Goal: Task Accomplishment & Management: Manage account settings

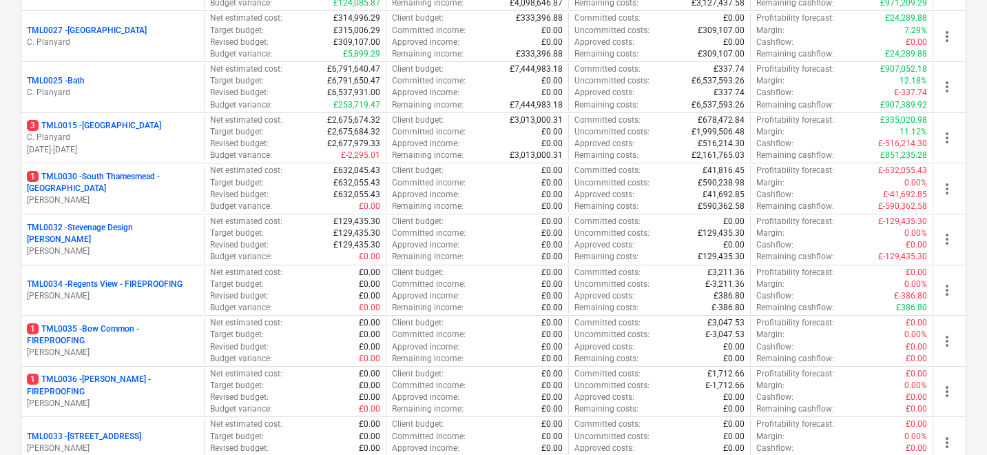
scroll to position [1721, 0]
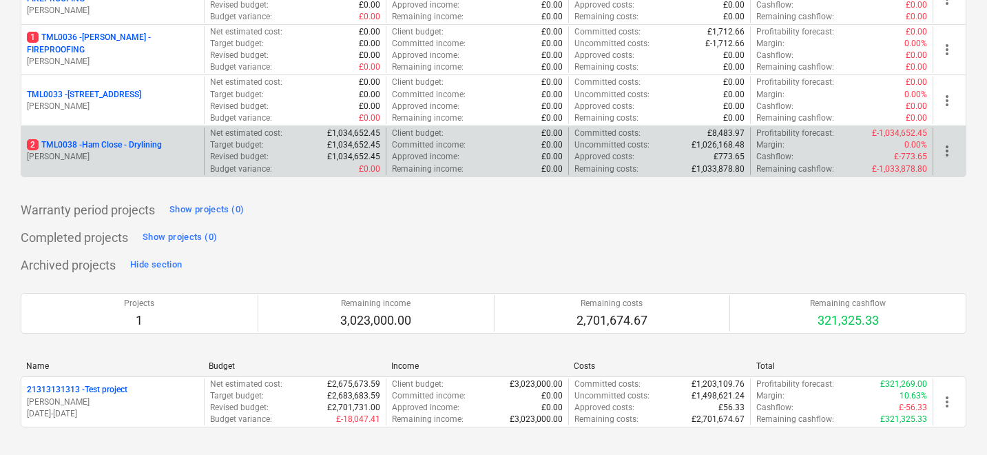
click at [114, 154] on p "[PERSON_NAME]" at bounding box center [113, 157] width 172 height 12
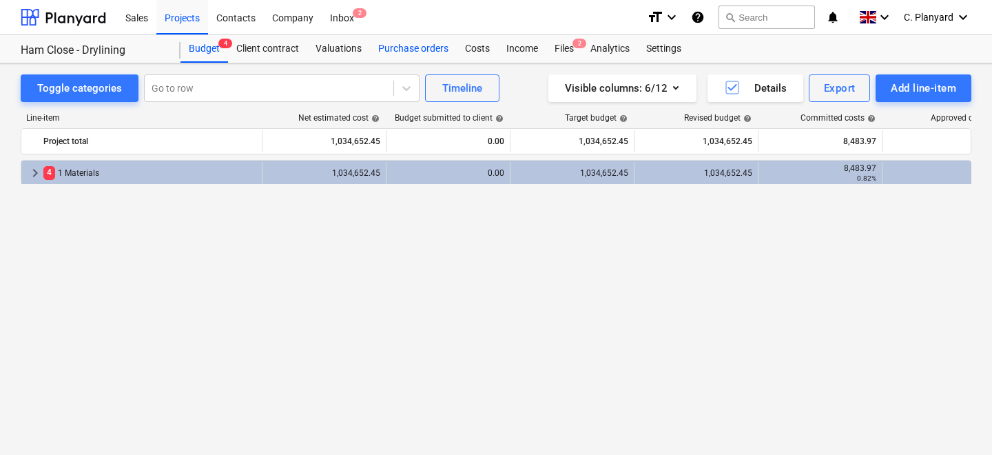
click at [425, 47] on div "Purchase orders" at bounding box center [413, 49] width 87 height 28
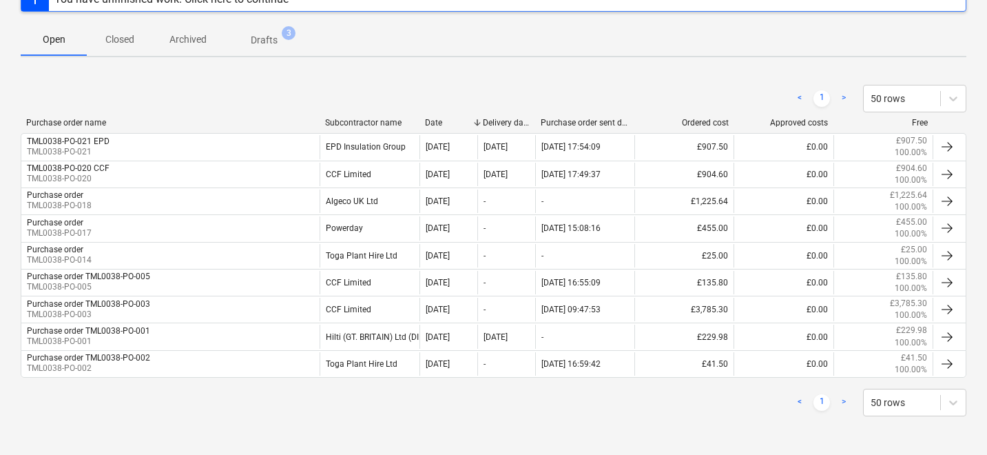
scroll to position [201, 0]
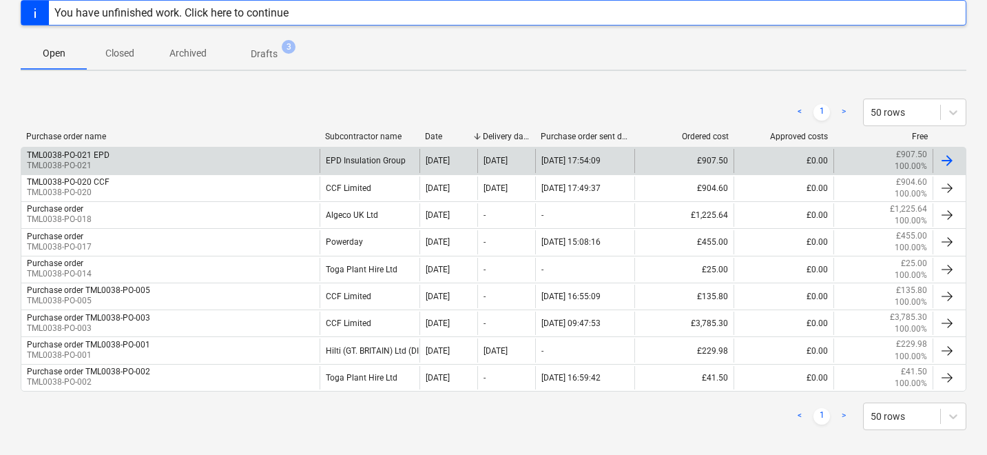
click at [82, 158] on div "TML0038-PO-021 EPD" at bounding box center [68, 155] width 83 height 10
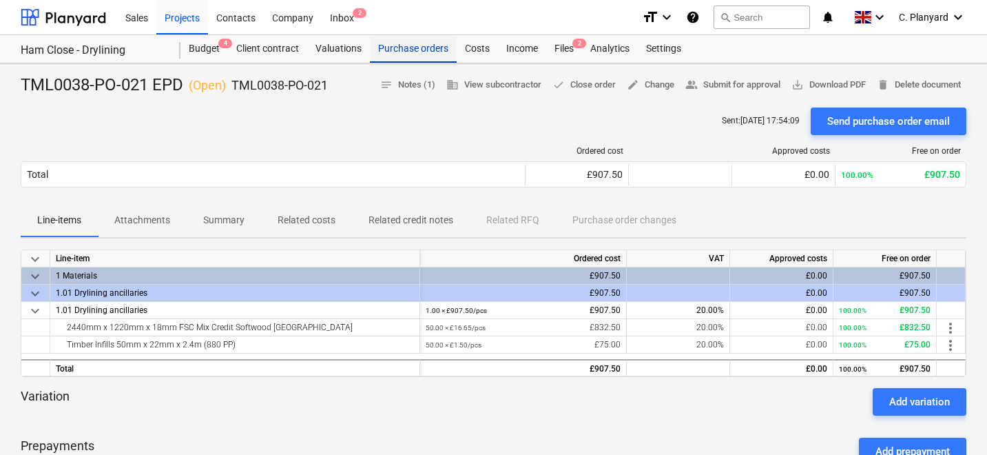
click at [424, 42] on div "Purchase orders" at bounding box center [413, 49] width 87 height 28
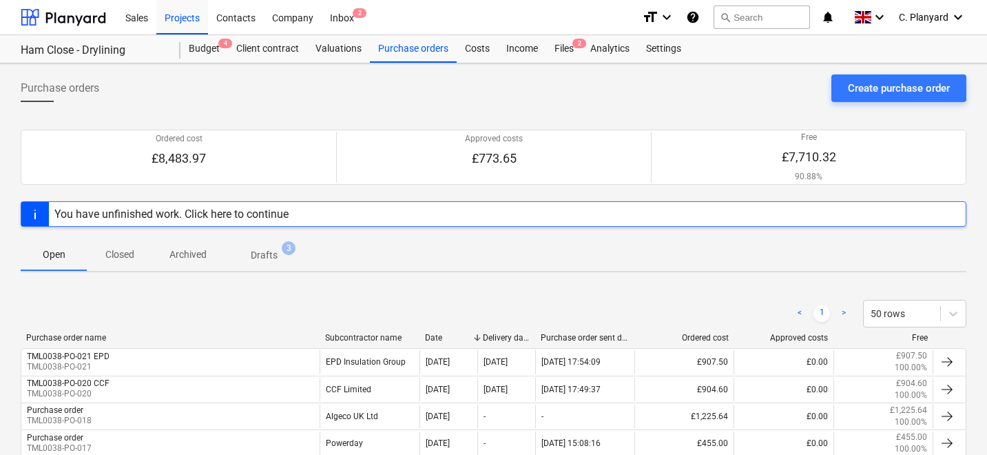
scroll to position [38, 0]
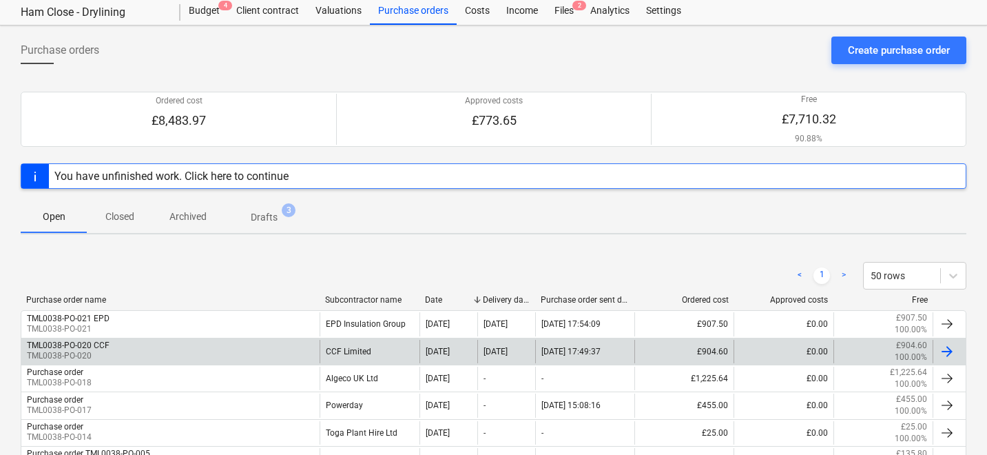
click at [105, 344] on div "TML0038-PO-020 CCF" at bounding box center [68, 345] width 83 height 10
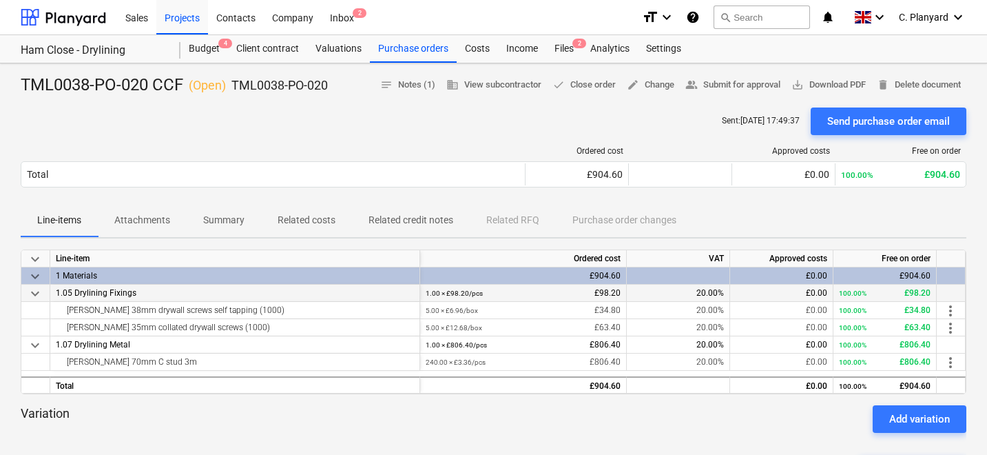
click at [34, 291] on span "keyboard_arrow_down" at bounding box center [35, 293] width 17 height 17
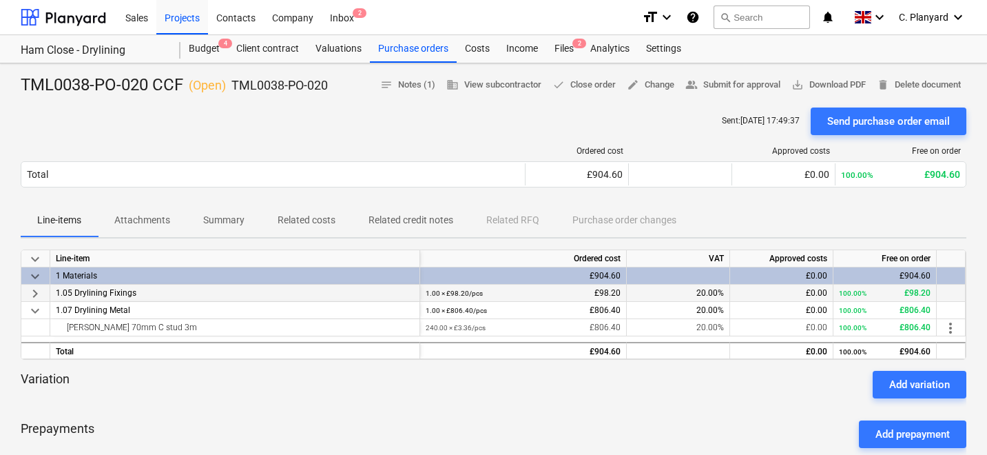
click at [34, 291] on span "keyboard_arrow_right" at bounding box center [35, 293] width 17 height 17
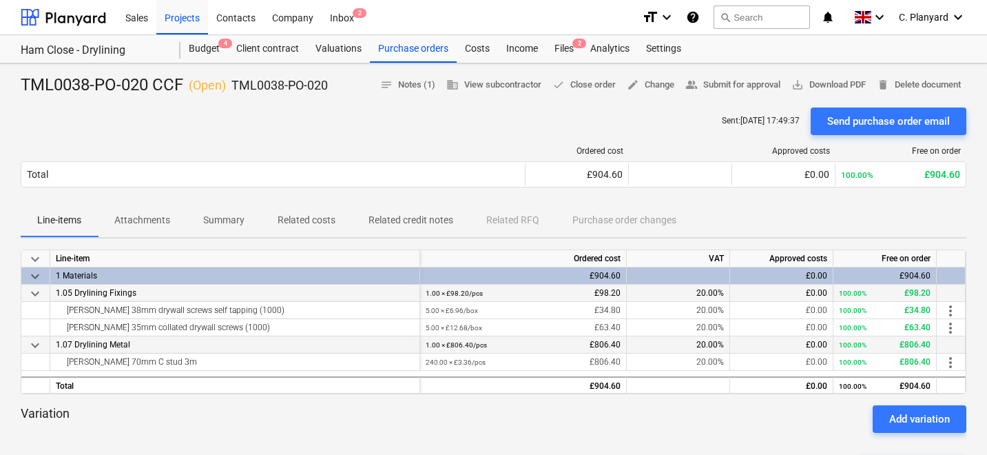
click at [32, 345] on span "keyboard_arrow_down" at bounding box center [35, 345] width 17 height 17
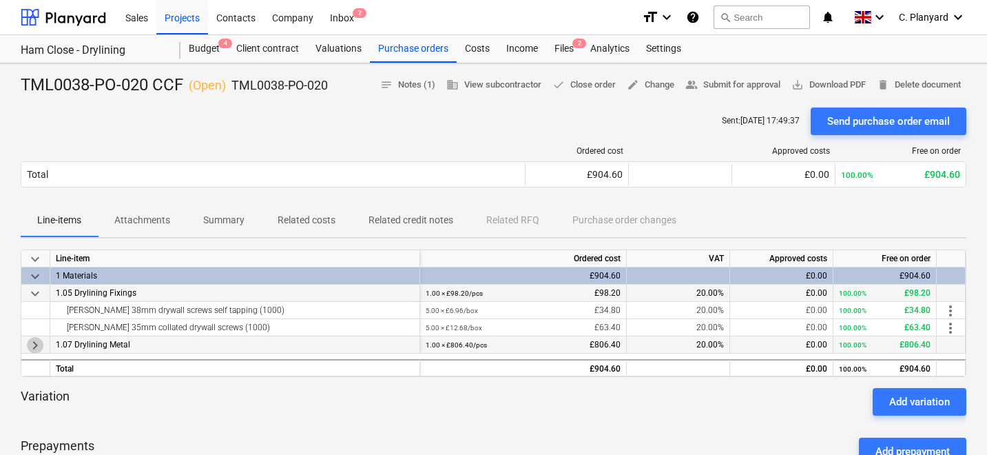
click at [32, 345] on span "keyboard_arrow_right" at bounding box center [35, 345] width 17 height 17
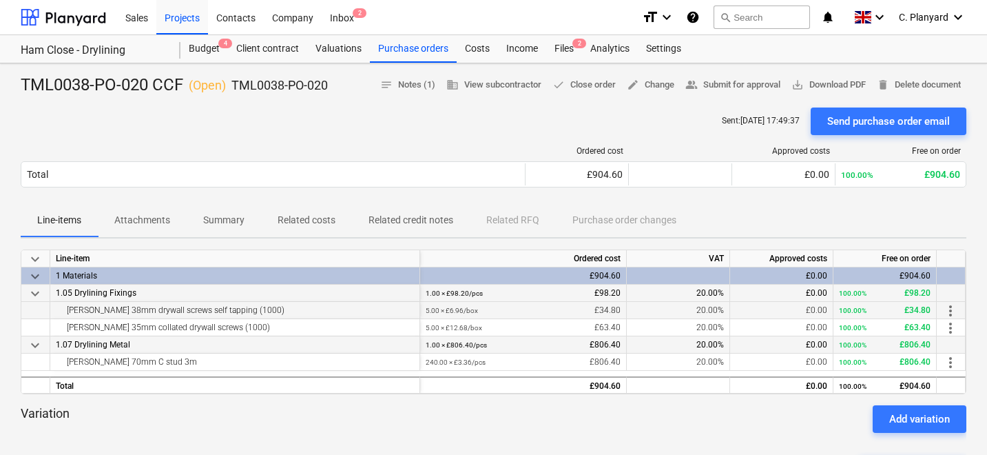
click at [152, 313] on div "Knauf 38mm drywall screws self tapping (1000)" at bounding box center [235, 310] width 358 height 17
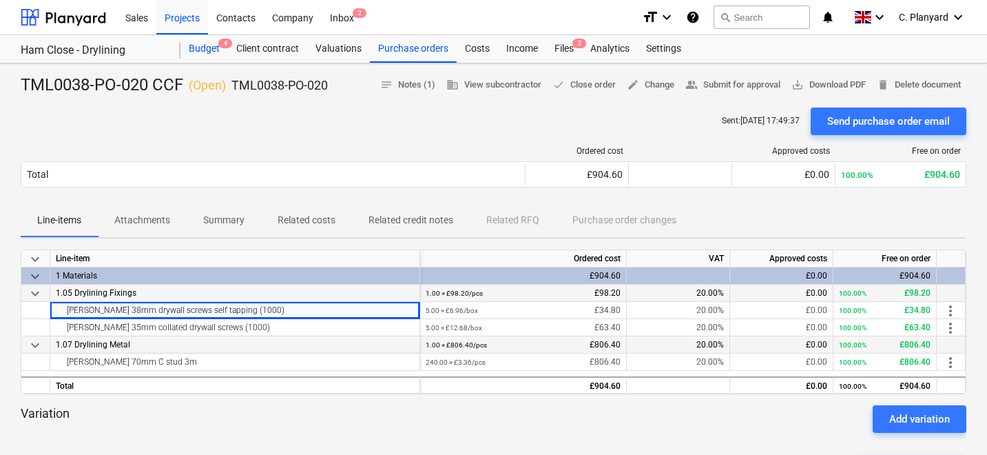
click at [207, 48] on div "Budget 4" at bounding box center [205, 49] width 48 height 28
click at [201, 44] on div "Budget 4" at bounding box center [205, 49] width 48 height 28
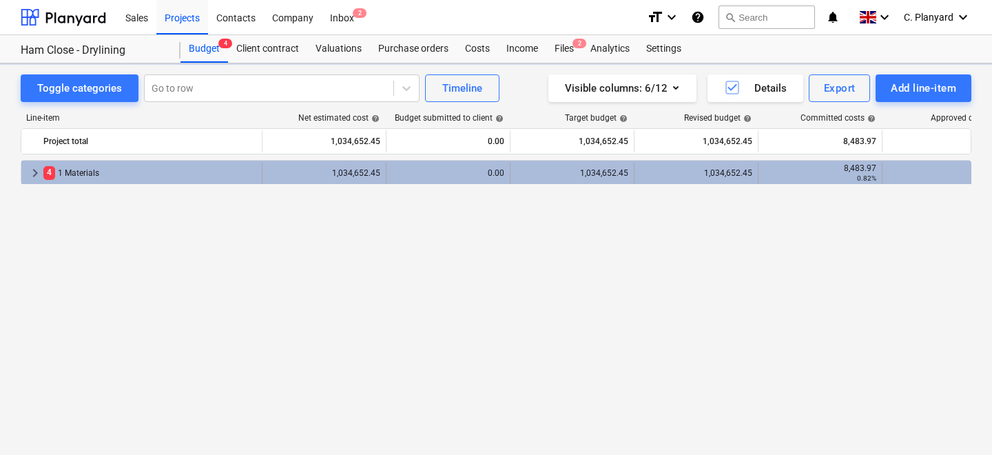
click at [30, 166] on span "keyboard_arrow_right" at bounding box center [35, 173] width 17 height 17
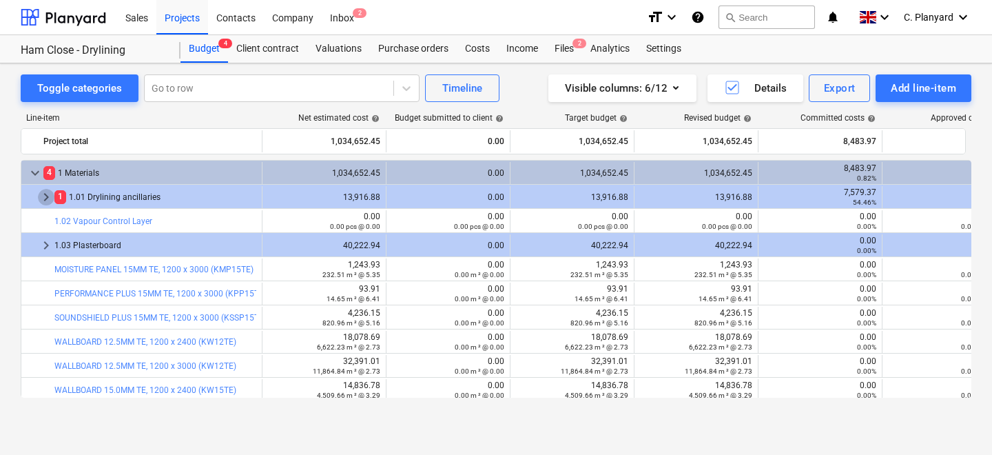
click at [43, 193] on span "keyboard_arrow_right" at bounding box center [46, 197] width 17 height 17
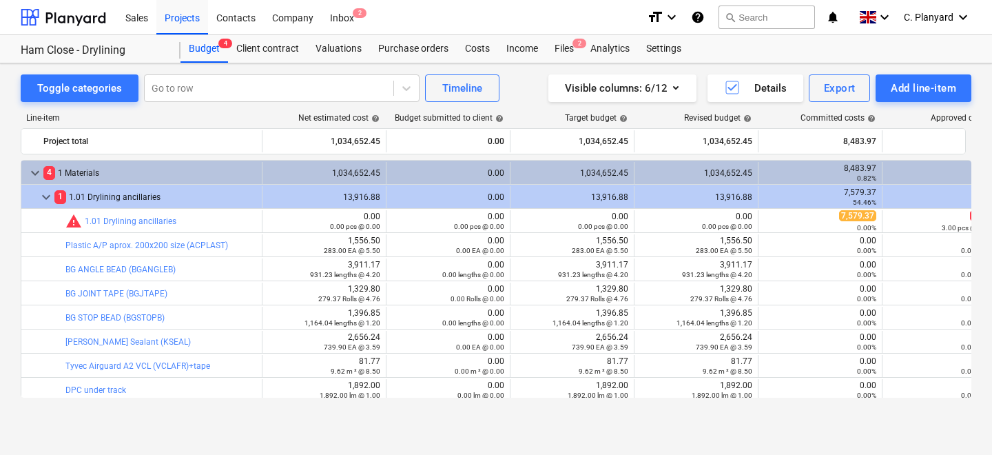
click at [43, 193] on span "keyboard_arrow_down" at bounding box center [46, 197] width 17 height 17
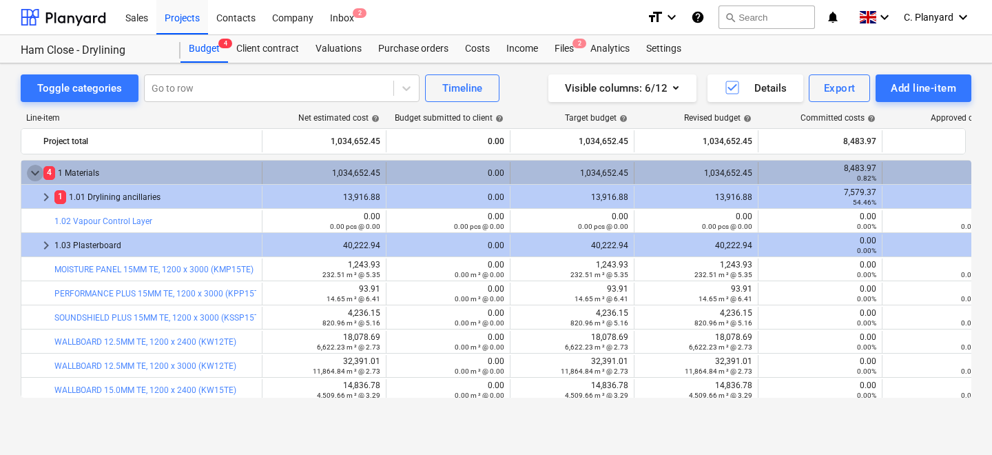
click at [29, 170] on span "keyboard_arrow_down" at bounding box center [35, 173] width 17 height 17
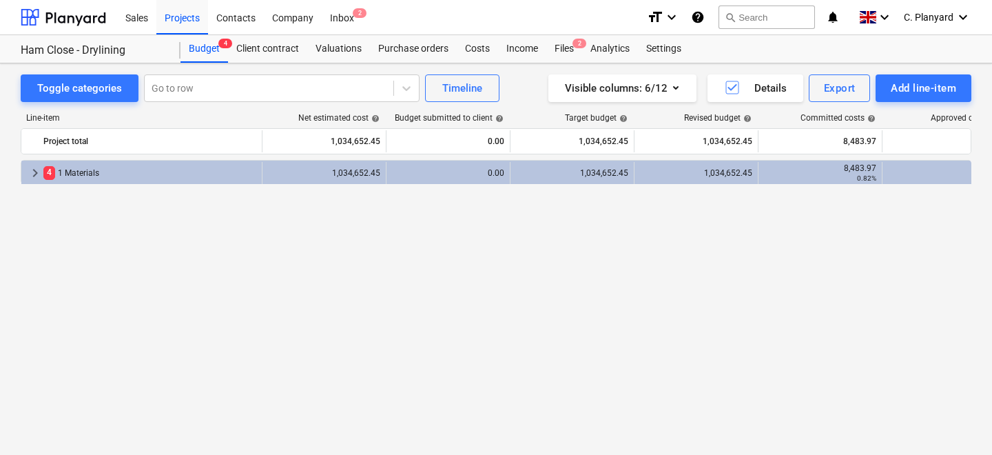
click at [309, 260] on div "keyboard_arrow_right 4 1 Materials 1,034,652.45 0.00 1,034,652.45 1,034,652.45 …" at bounding box center [496, 279] width 951 height 238
click at [899, 88] on div "Add line-item" at bounding box center [923, 88] width 65 height 18
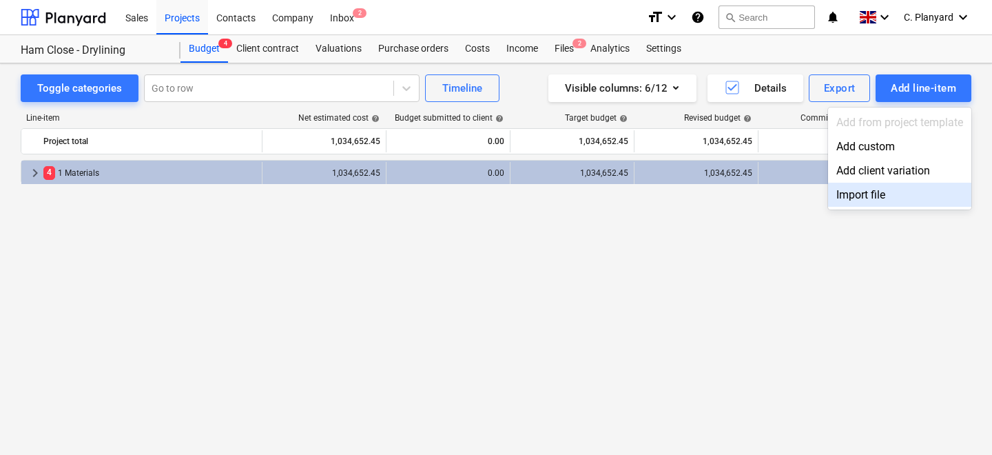
click at [852, 194] on div "Import file" at bounding box center [899, 195] width 143 height 24
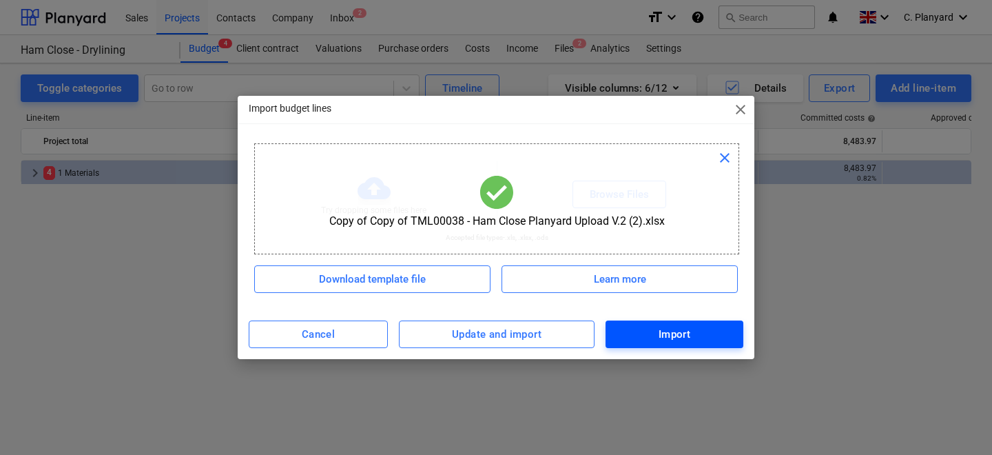
click at [659, 331] on div "Import" at bounding box center [675, 334] width 32 height 18
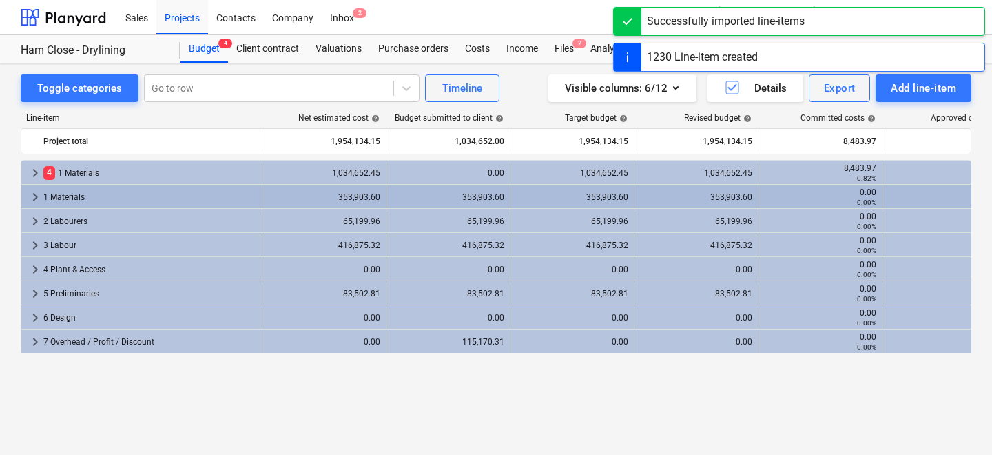
click at [31, 203] on span "keyboard_arrow_right" at bounding box center [35, 197] width 17 height 17
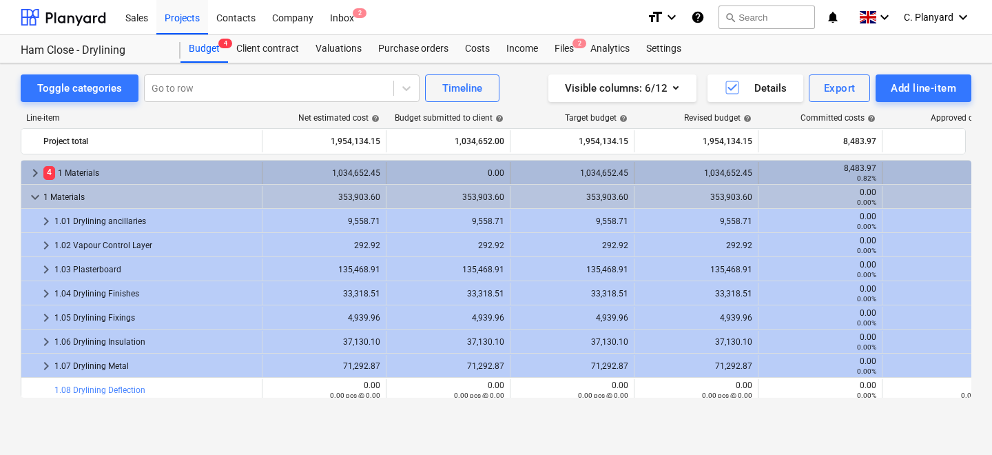
click at [38, 173] on span "keyboard_arrow_right" at bounding box center [35, 173] width 17 height 17
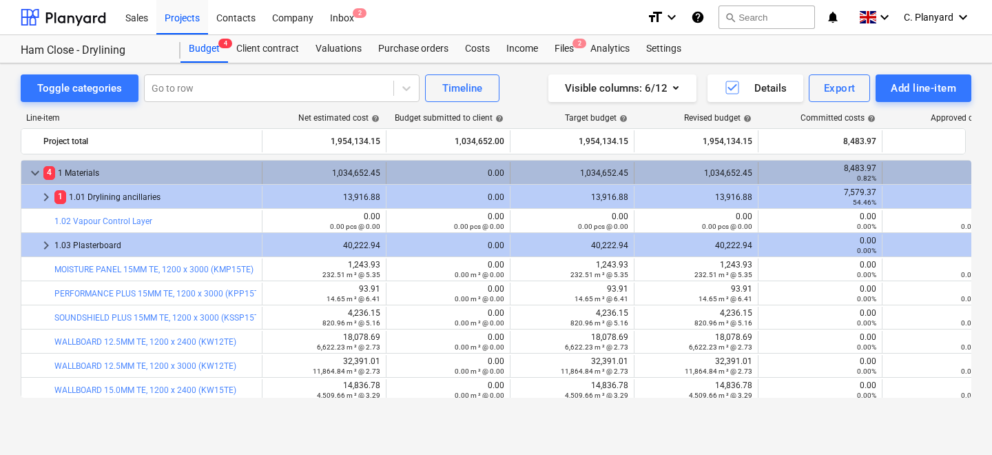
click at [35, 174] on span "keyboard_arrow_down" at bounding box center [35, 173] width 17 height 17
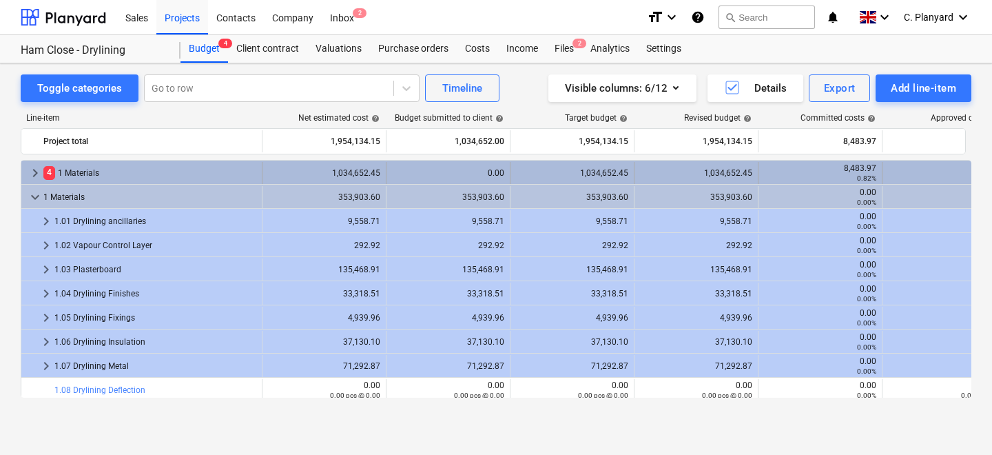
click at [33, 174] on span "keyboard_arrow_right" at bounding box center [35, 173] width 17 height 17
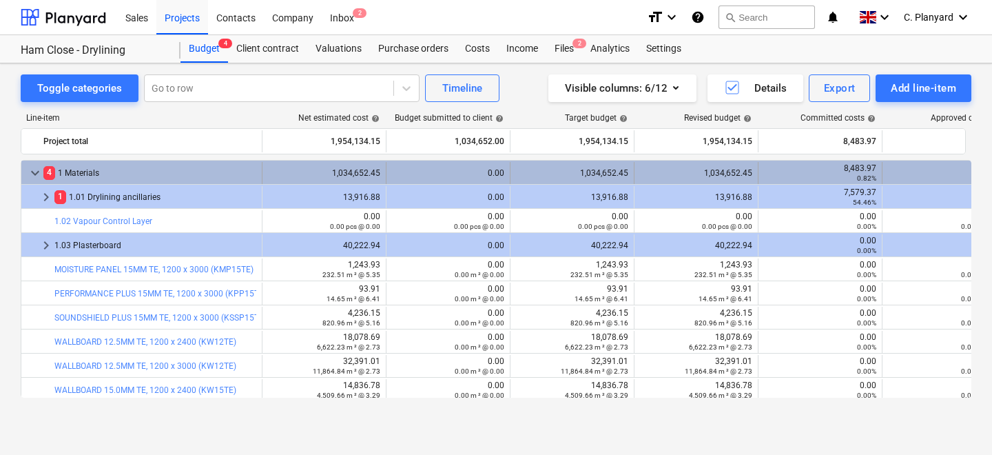
click at [34, 177] on span "keyboard_arrow_down" at bounding box center [35, 173] width 17 height 17
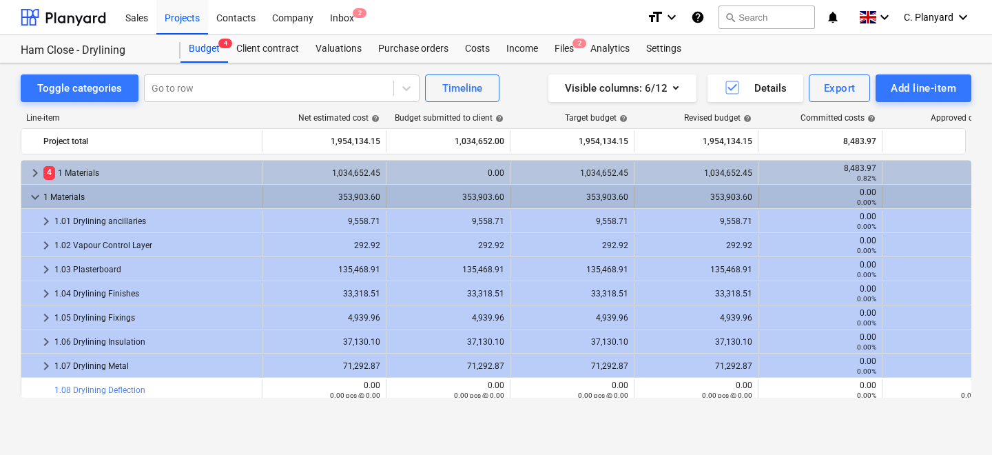
click at [34, 198] on span "keyboard_arrow_down" at bounding box center [35, 197] width 17 height 17
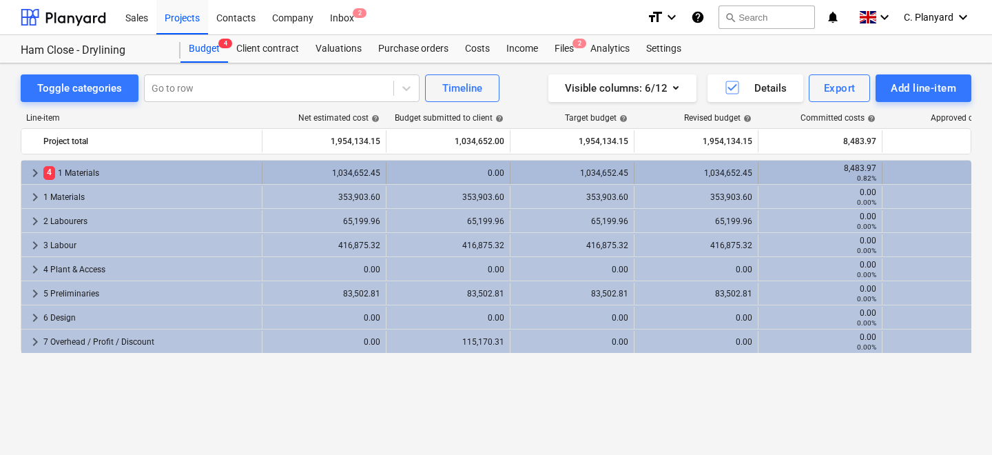
click at [32, 168] on span "keyboard_arrow_right" at bounding box center [35, 173] width 17 height 17
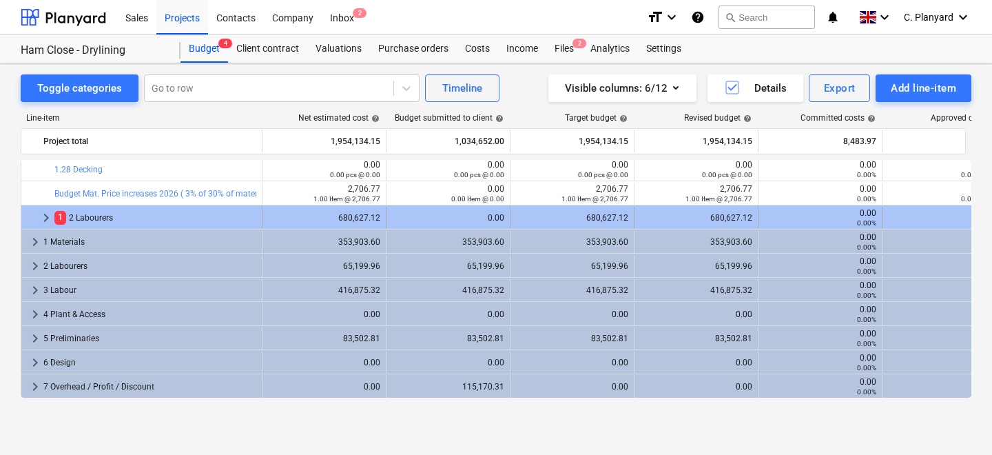
scroll to position [3500, 58]
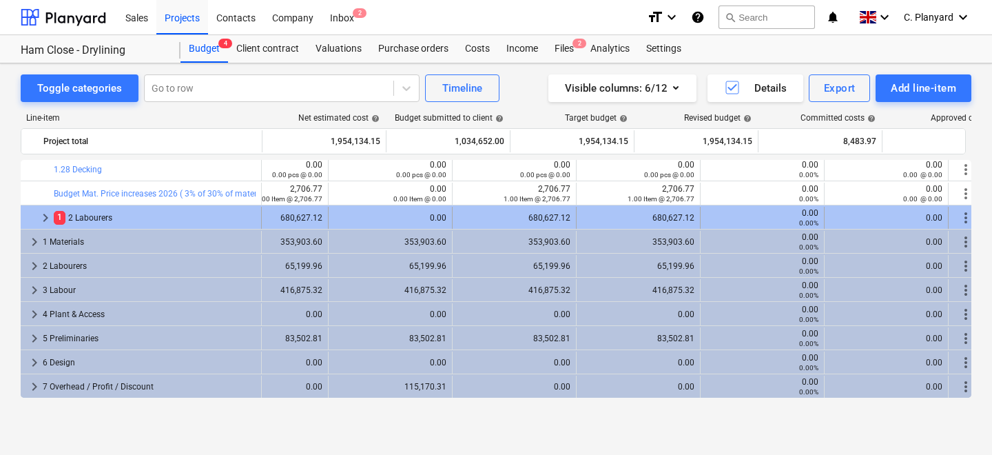
click at [39, 209] on span "keyboard_arrow_right" at bounding box center [45, 217] width 17 height 17
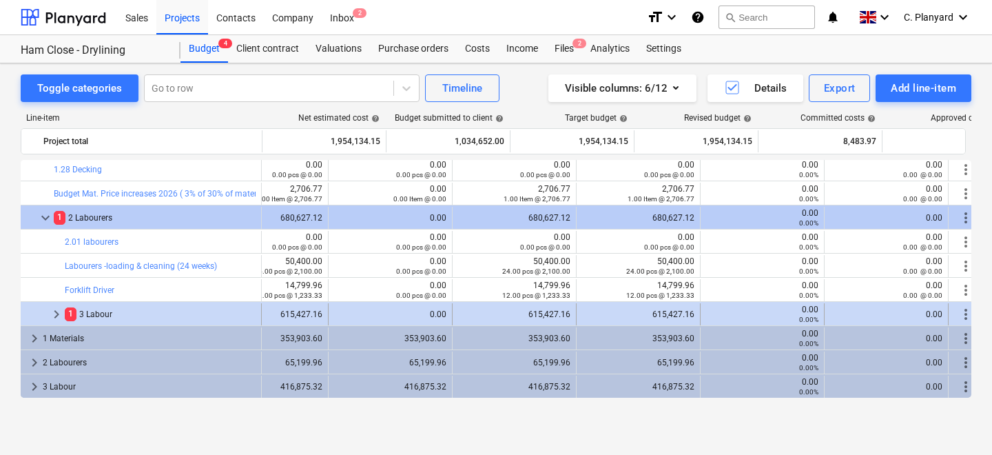
click at [57, 309] on span "keyboard_arrow_right" at bounding box center [56, 314] width 17 height 17
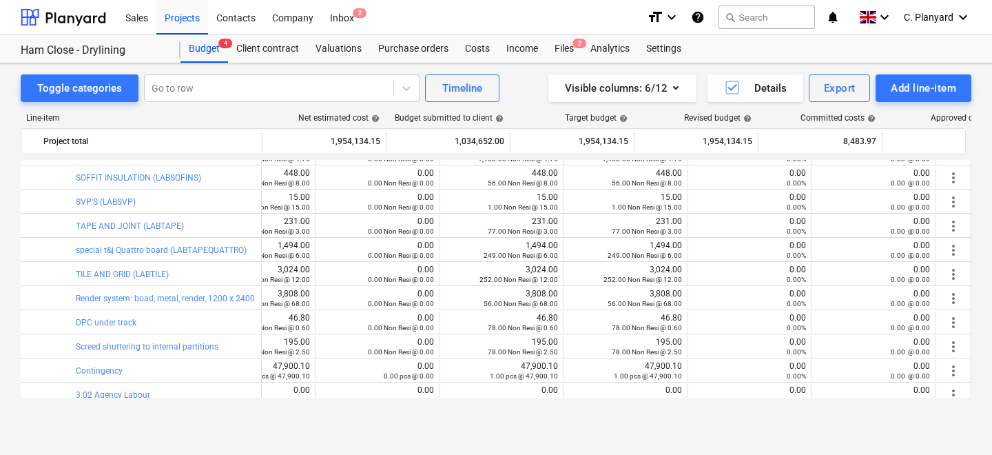
scroll to position [25659, 75]
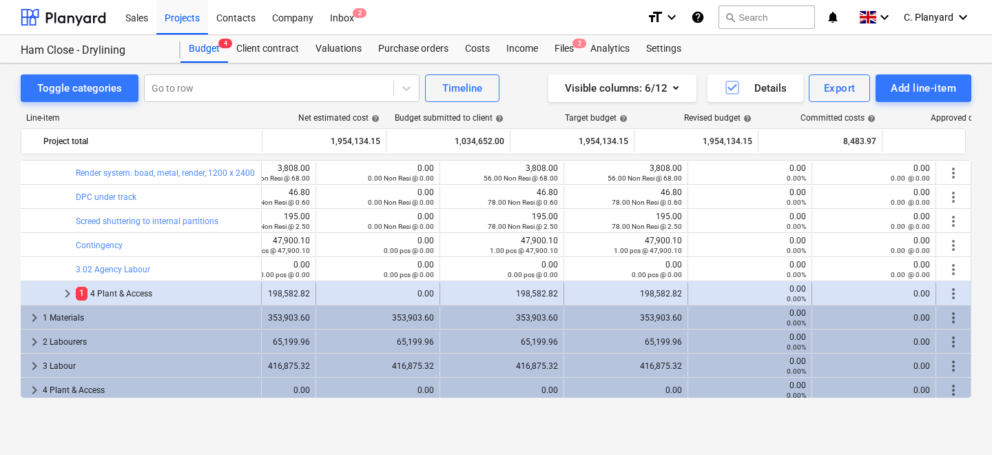
click at [61, 284] on div "keyboard_arrow_right" at bounding box center [67, 293] width 17 height 22
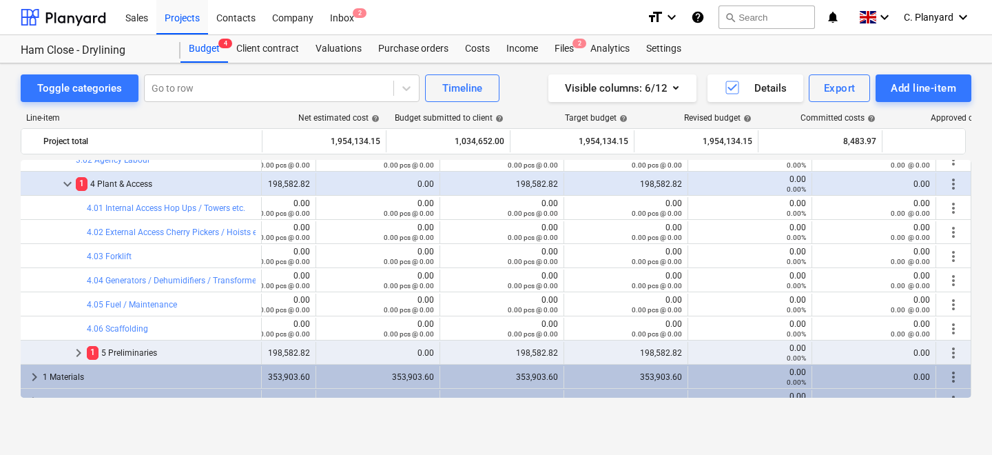
scroll to position [25758, 75]
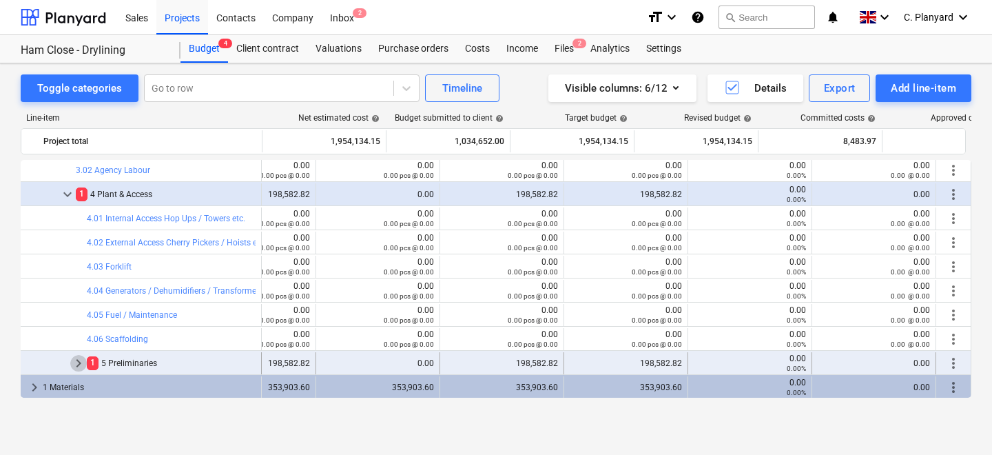
click at [74, 365] on span "keyboard_arrow_right" at bounding box center [78, 363] width 17 height 17
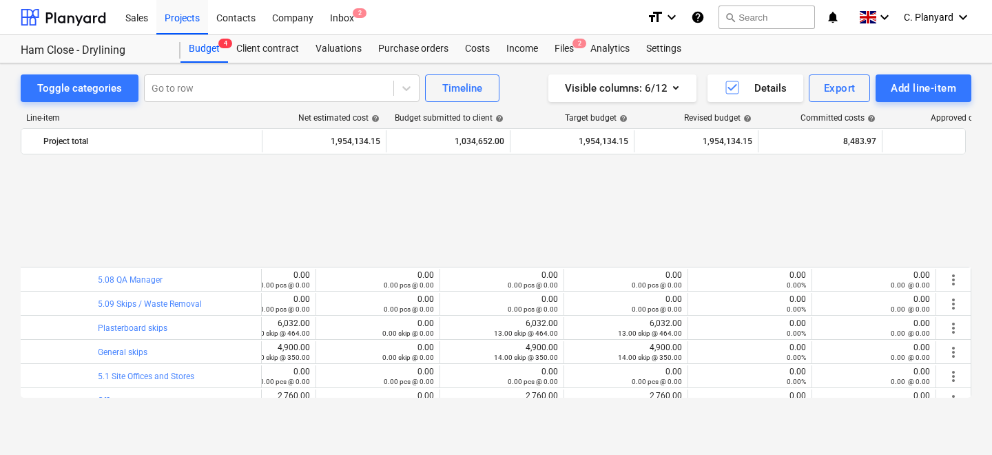
scroll to position [26410, 75]
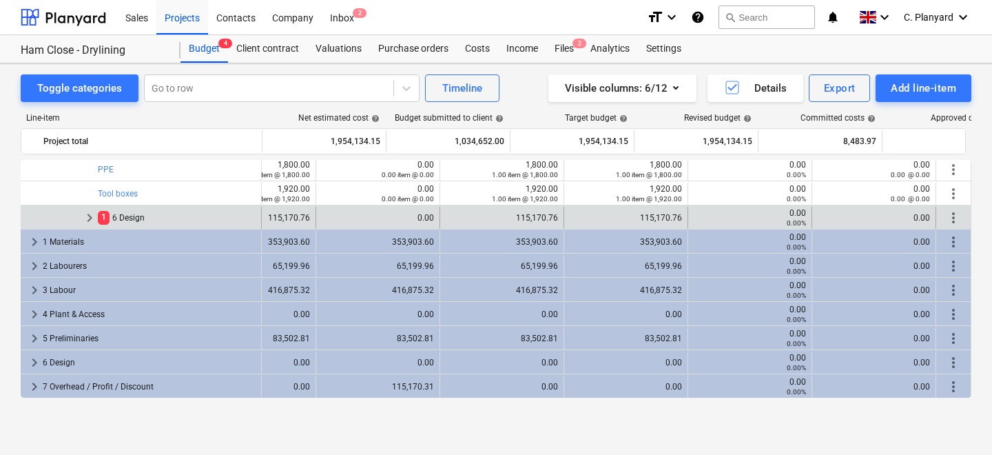
click at [83, 214] on span "keyboard_arrow_right" at bounding box center [89, 217] width 17 height 17
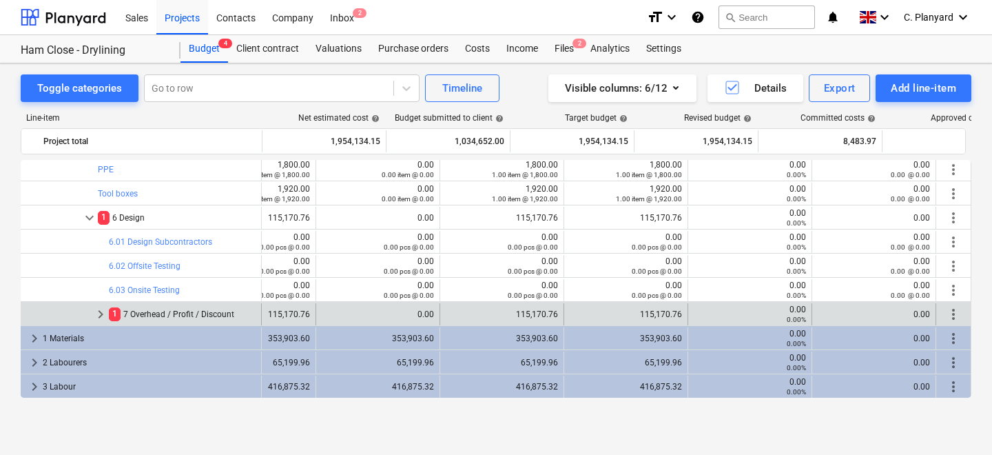
click at [101, 311] on span "keyboard_arrow_right" at bounding box center [100, 314] width 17 height 17
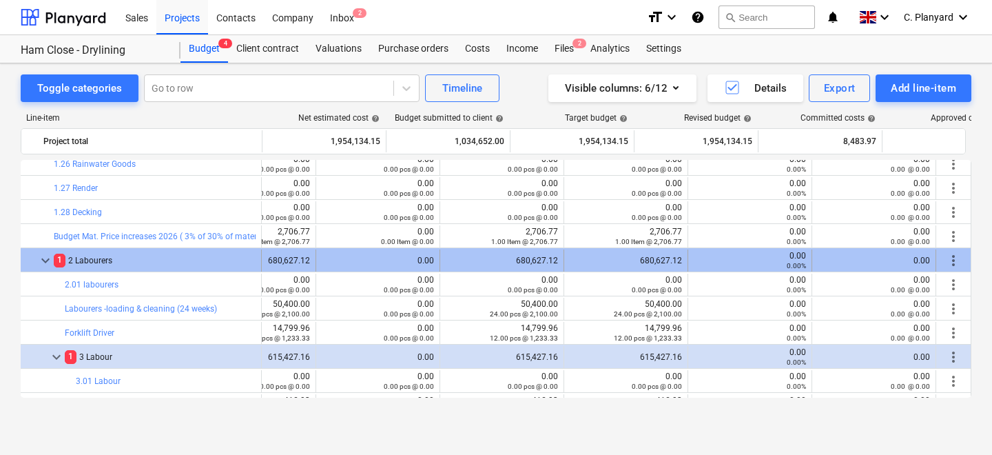
scroll to position [3457, 75]
click at [947, 260] on span "more_vert" at bounding box center [953, 260] width 17 height 17
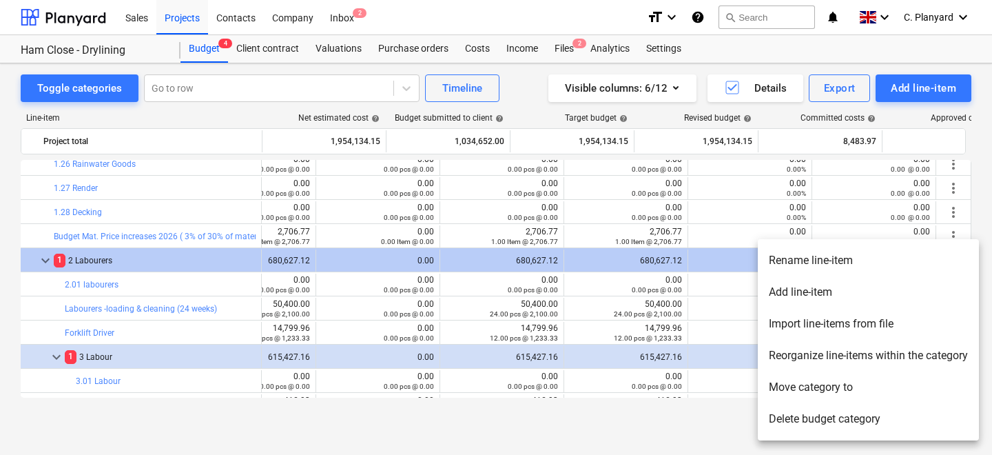
click at [812, 415] on li "Delete budget category" at bounding box center [868, 419] width 221 height 32
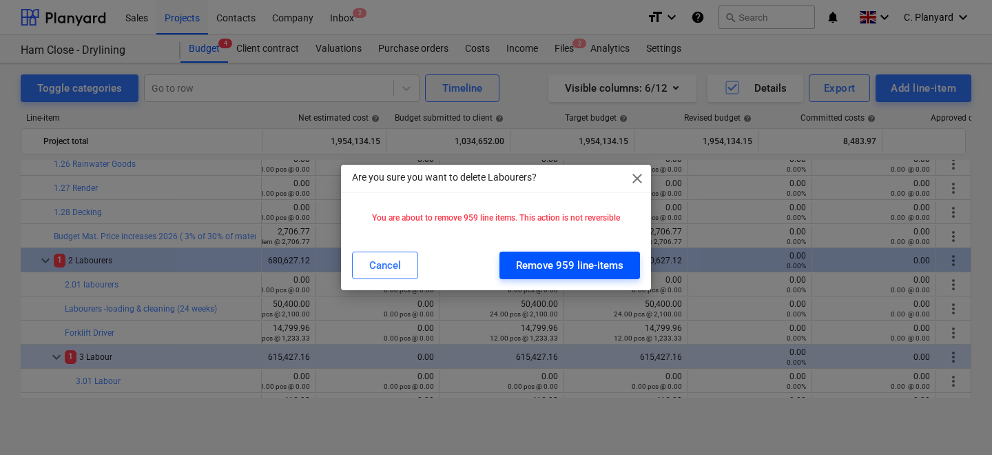
click at [566, 268] on div "Remove 959 line-items" at bounding box center [569, 265] width 107 height 18
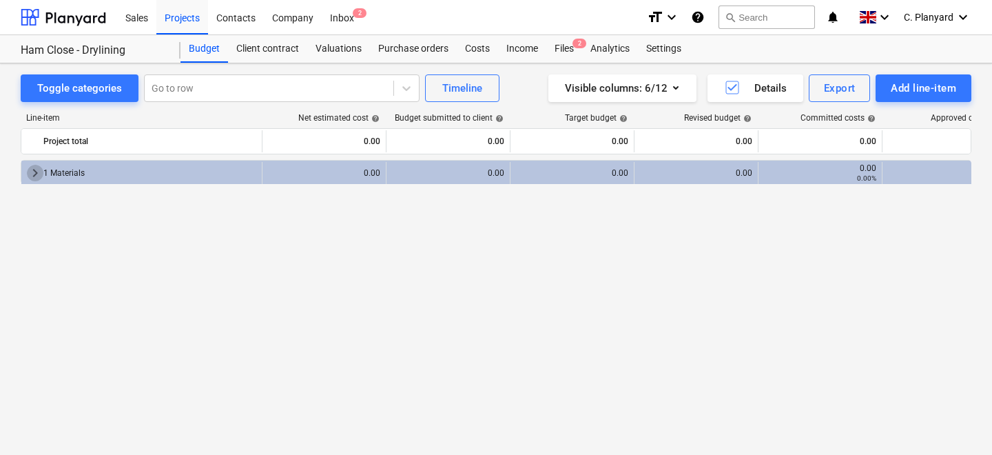
click at [39, 178] on span "keyboard_arrow_right" at bounding box center [35, 173] width 17 height 17
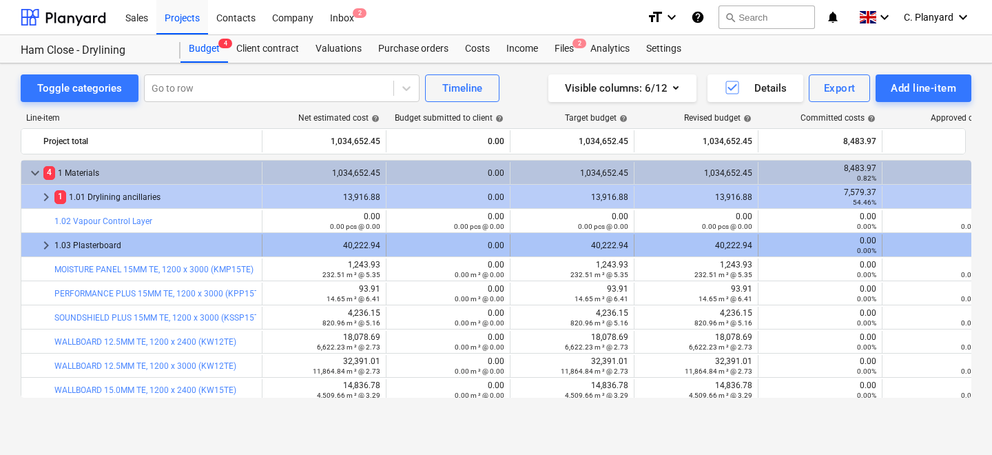
click at [41, 245] on span "keyboard_arrow_right" at bounding box center [46, 245] width 17 height 17
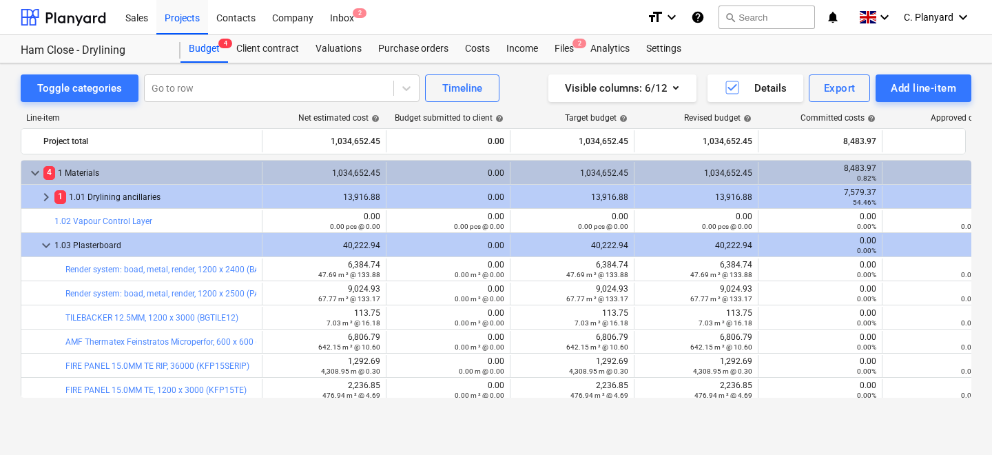
click at [41, 245] on span "keyboard_arrow_down" at bounding box center [46, 245] width 17 height 17
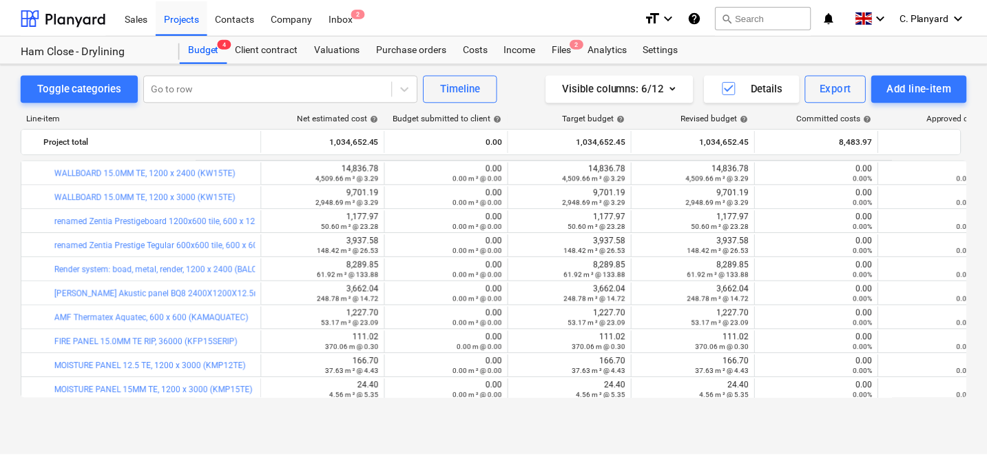
scroll to position [542, 0]
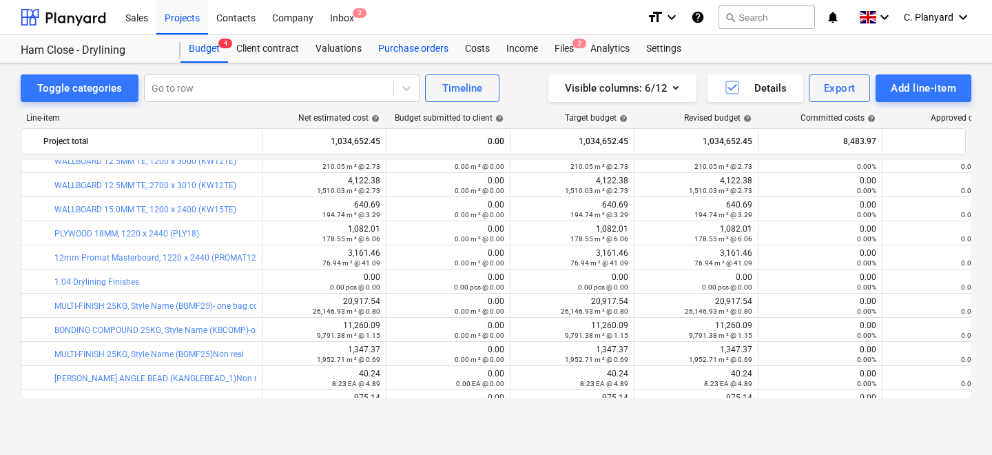
click at [393, 54] on div "Purchase orders" at bounding box center [413, 49] width 87 height 28
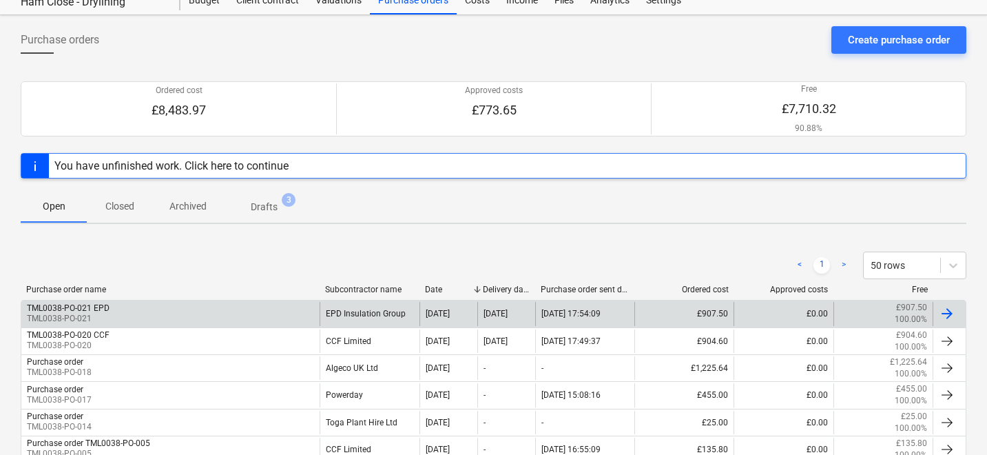
scroll to position [63, 0]
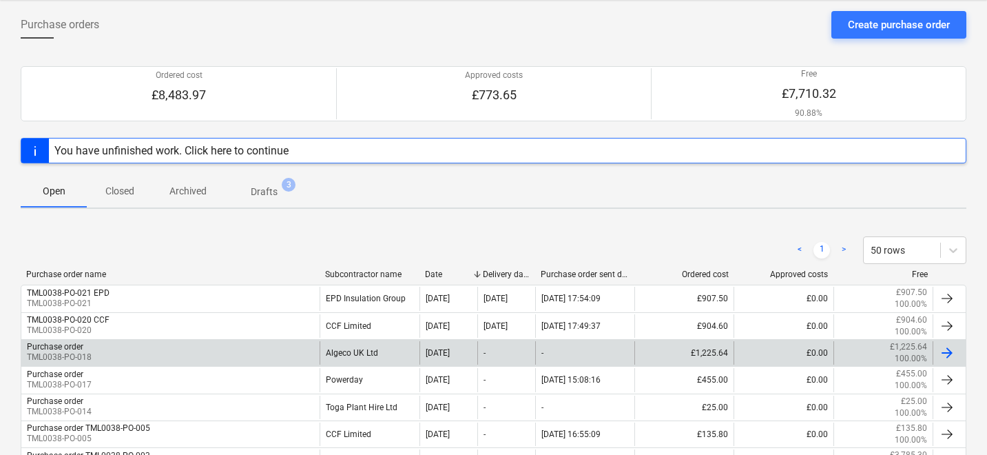
click at [224, 347] on div "Purchase order TML0038-PO-018" at bounding box center [170, 352] width 298 height 23
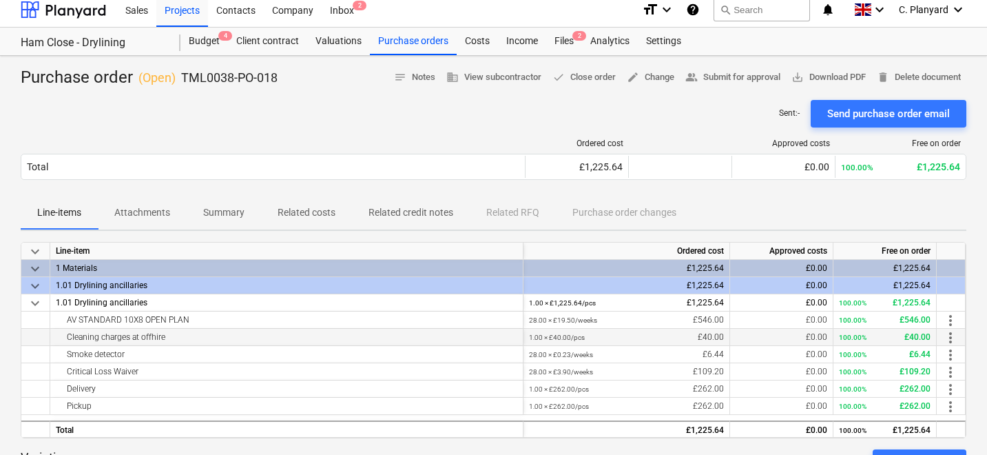
scroll to position [9, 0]
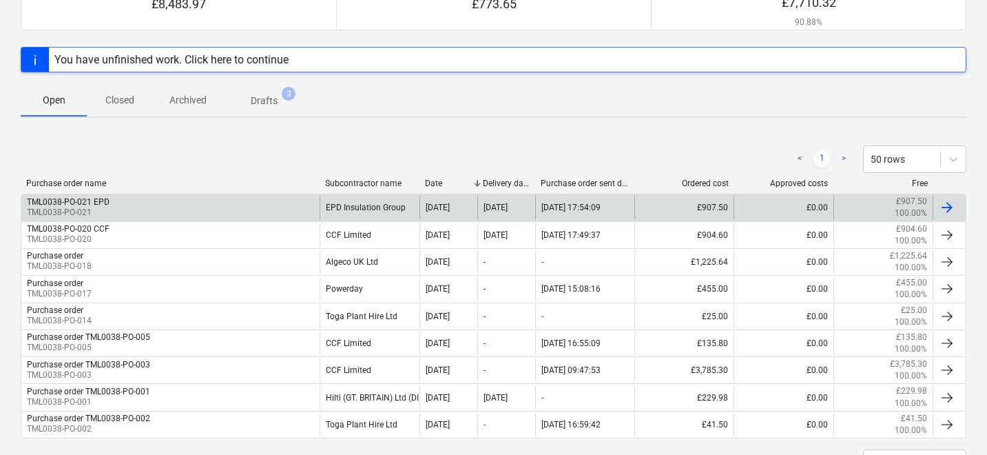
scroll to position [157, 0]
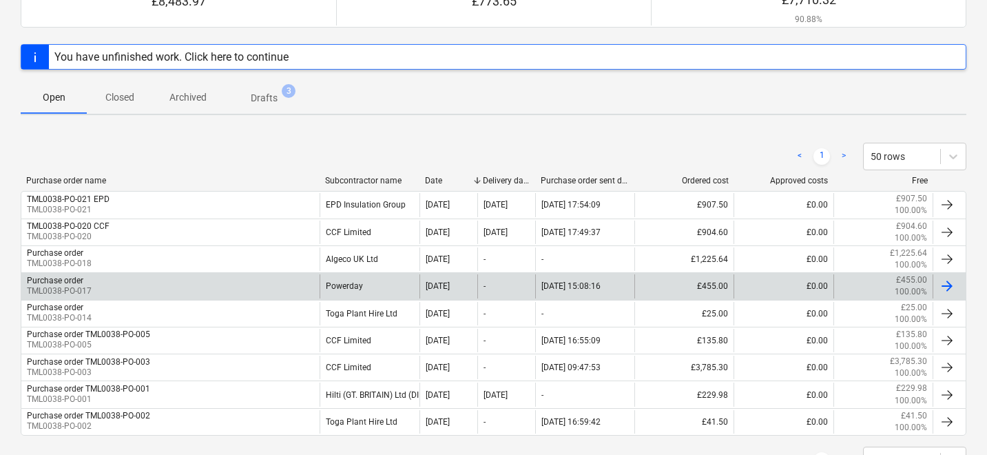
click at [163, 294] on div "Purchase order TML0038-PO-017" at bounding box center [170, 285] width 298 height 23
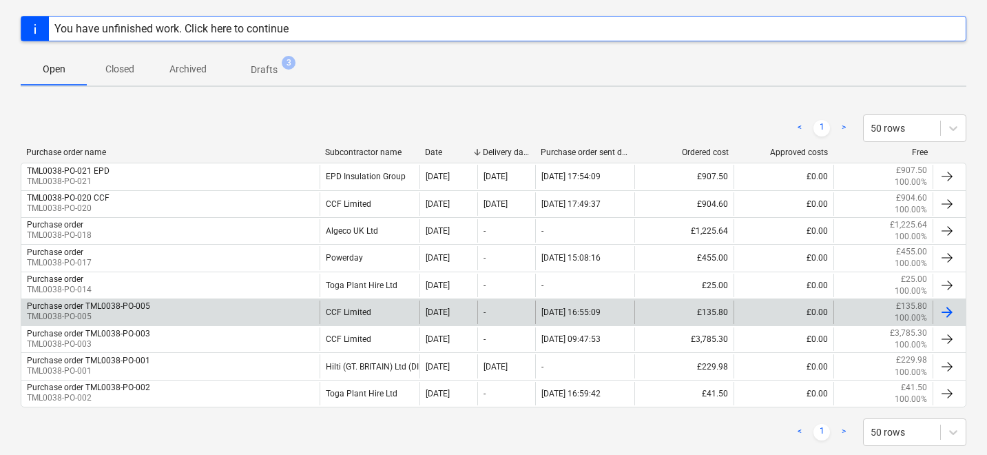
scroll to position [196, 0]
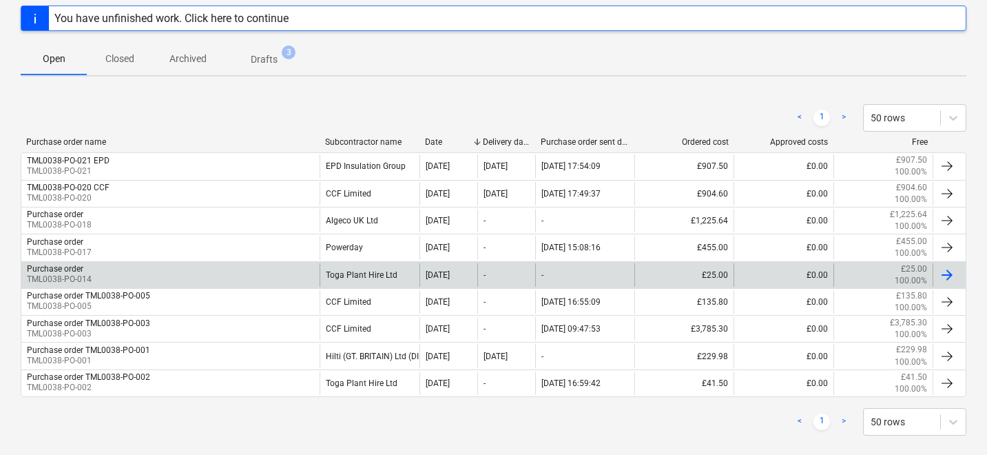
click at [163, 276] on div "Purchase order TML0038-PO-014" at bounding box center [170, 274] width 298 height 23
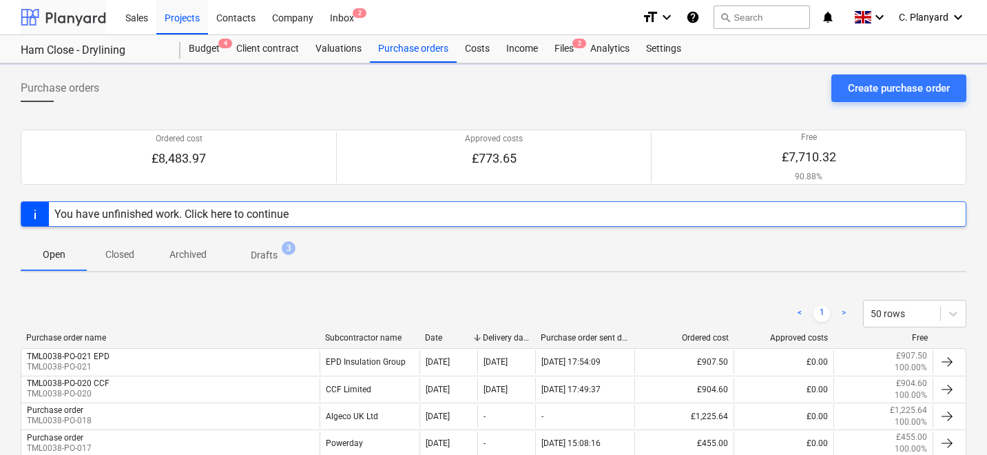
scroll to position [196, 0]
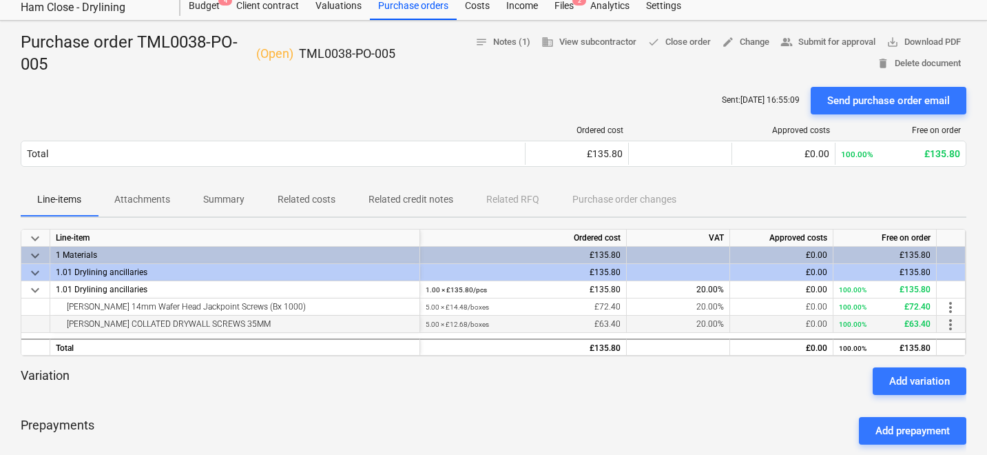
scroll to position [63, 0]
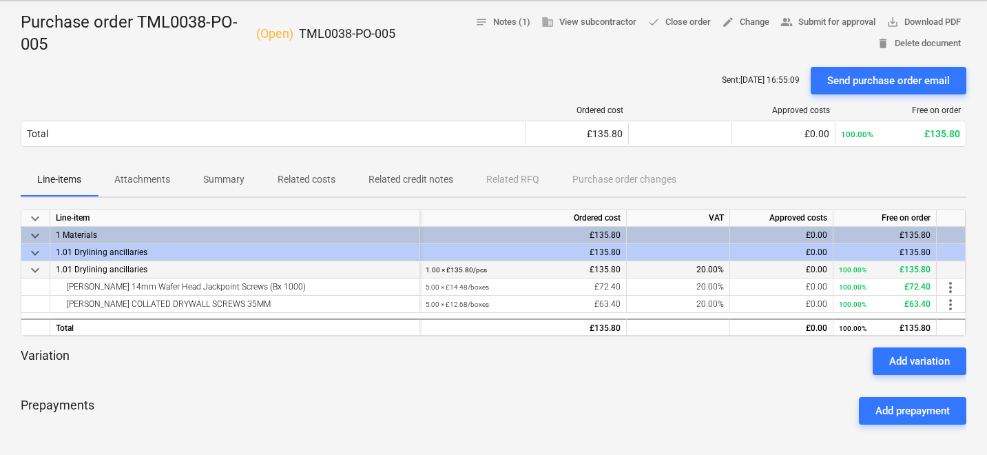
click at [38, 264] on span "keyboard_arrow_down" at bounding box center [35, 270] width 17 height 17
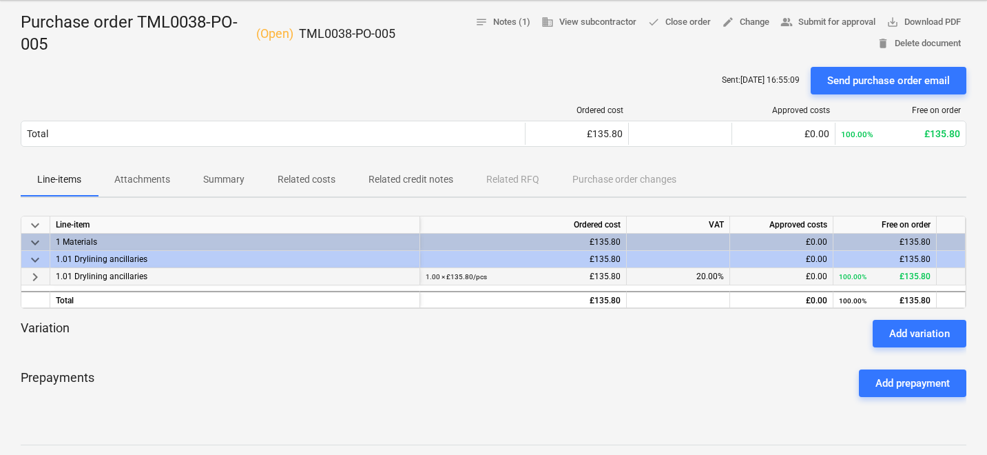
click at [36, 282] on span "keyboard_arrow_right" at bounding box center [35, 277] width 17 height 17
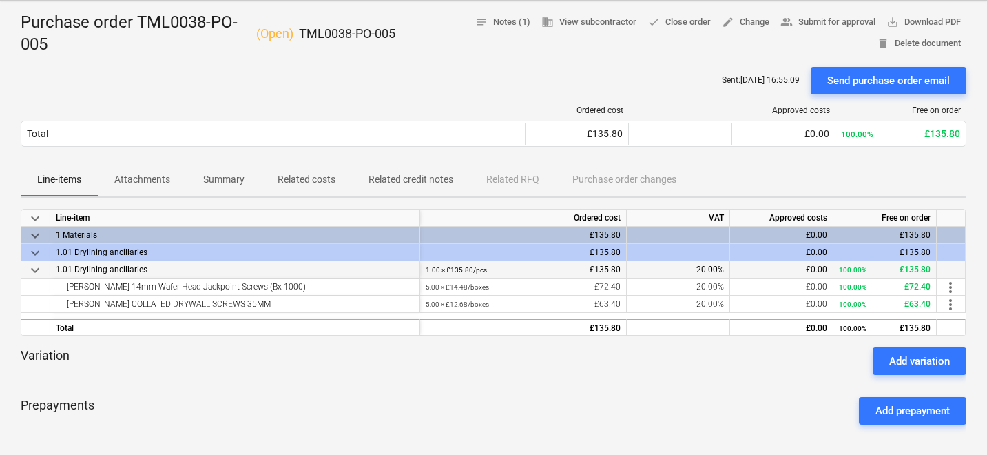
click at [36, 251] on span "keyboard_arrow_down" at bounding box center [35, 253] width 17 height 17
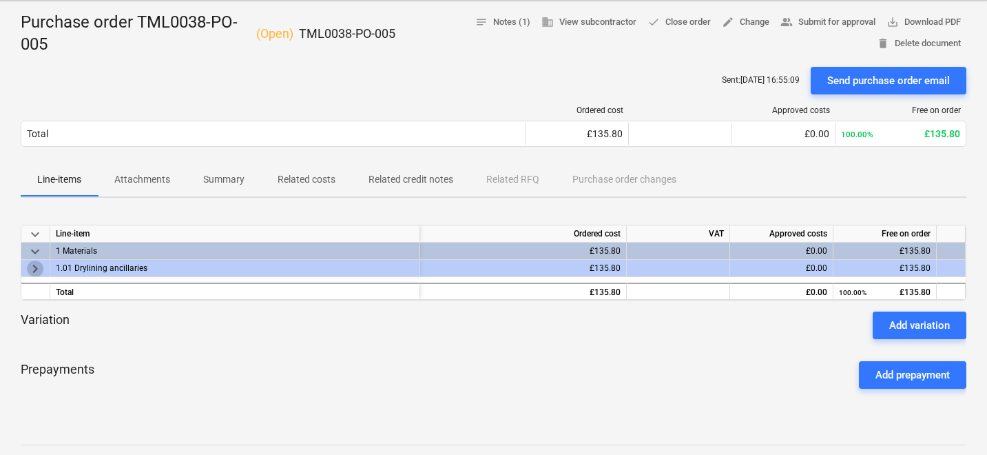
click at [34, 266] on span "keyboard_arrow_right" at bounding box center [35, 268] width 17 height 17
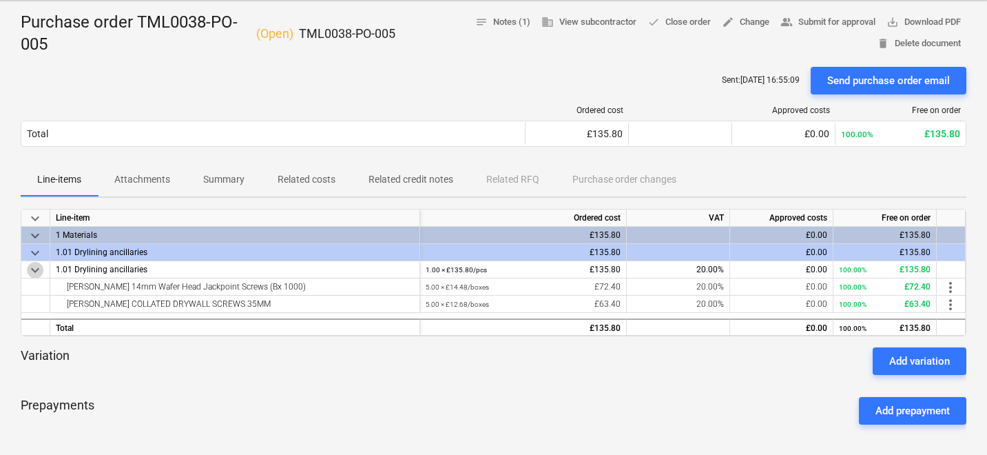
click at [34, 266] on span "keyboard_arrow_down" at bounding box center [35, 270] width 17 height 17
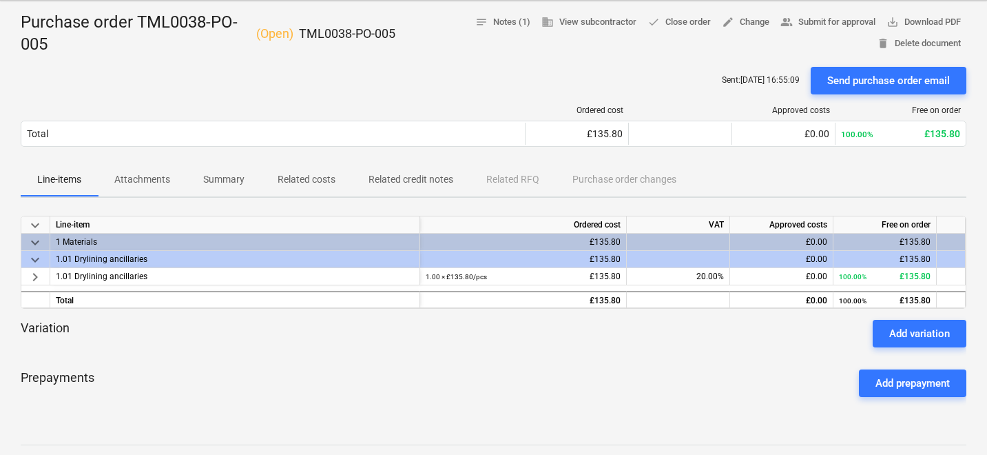
click at [34, 266] on span "keyboard_arrow_down" at bounding box center [35, 259] width 17 height 17
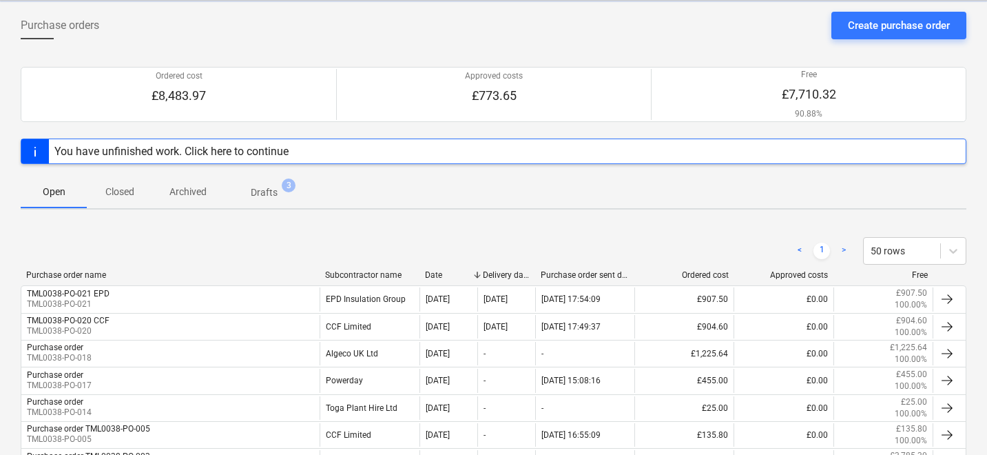
scroll to position [196, 0]
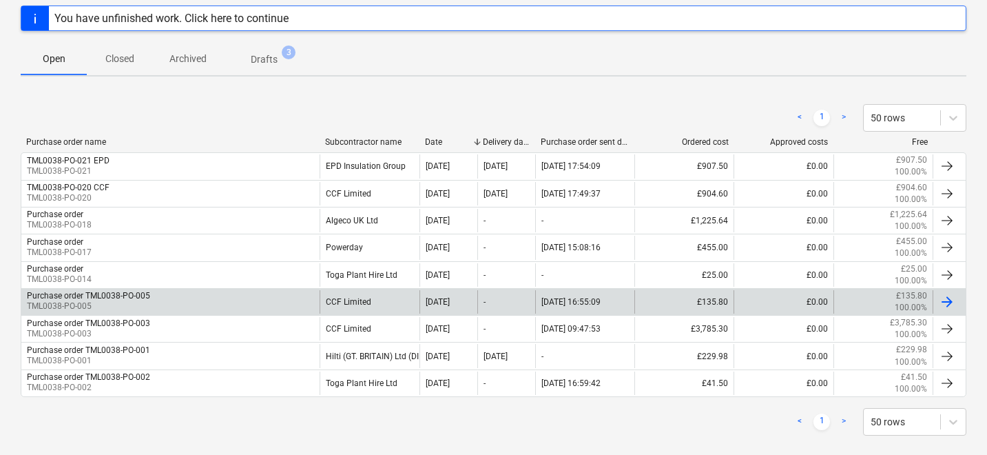
click at [152, 307] on div "Purchase order TML0038-PO-005 TML0038-PO-005" at bounding box center [170, 301] width 298 height 23
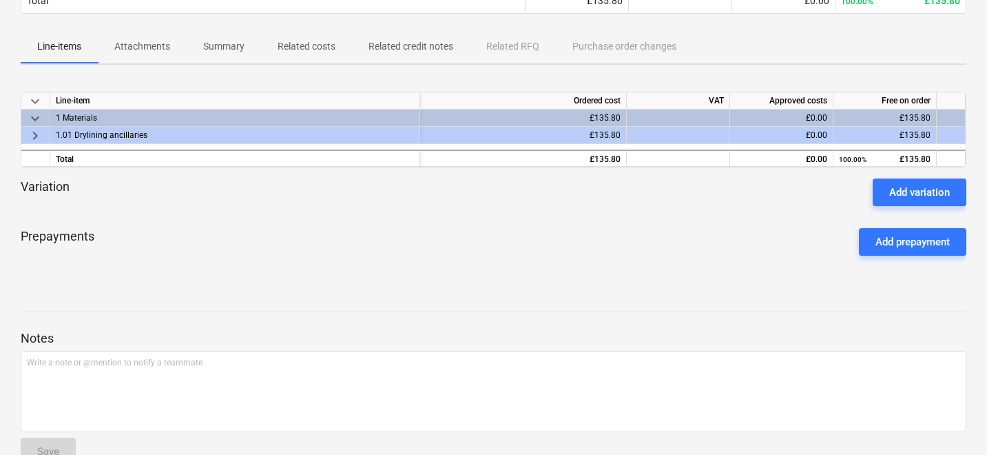
click at [34, 134] on span "keyboard_arrow_right" at bounding box center [35, 135] width 17 height 17
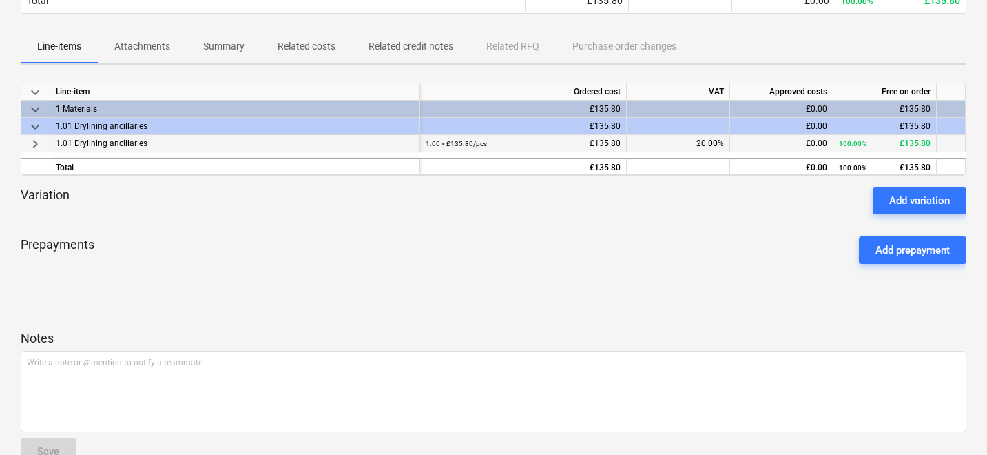
click at [35, 146] on span "keyboard_arrow_right" at bounding box center [35, 144] width 17 height 17
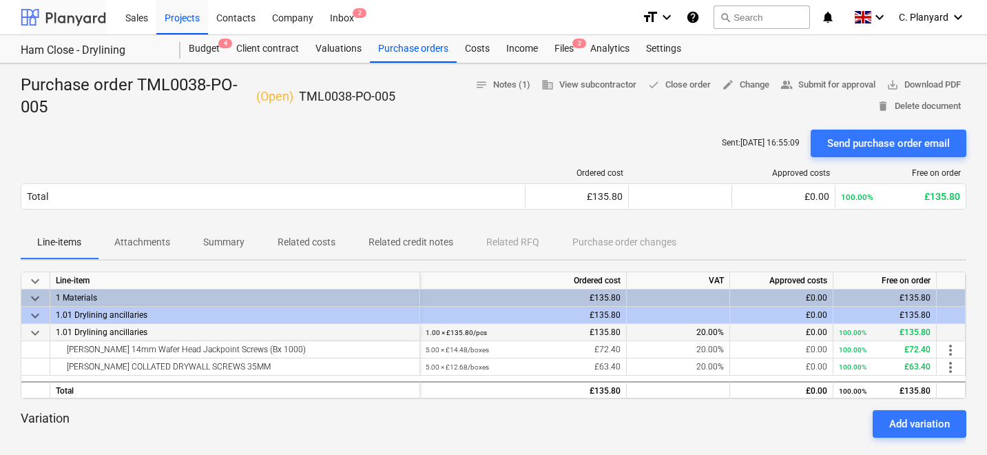
scroll to position [196, 0]
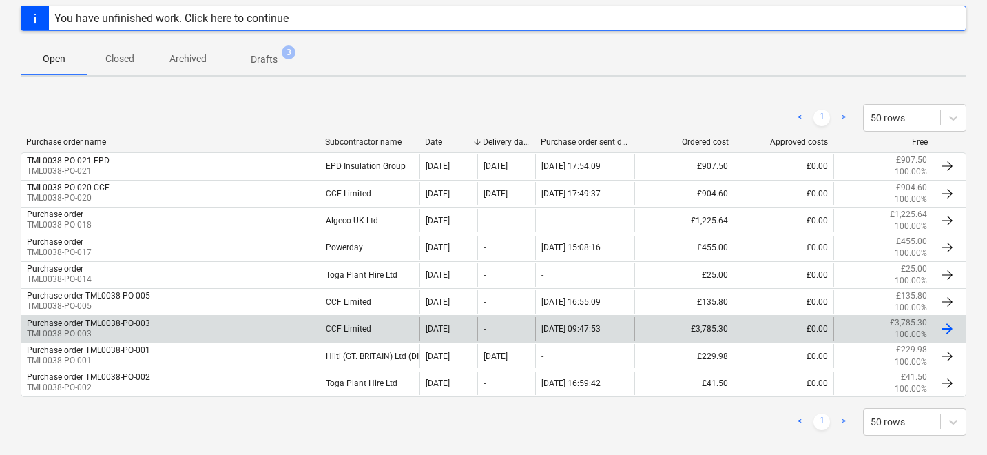
click at [142, 326] on div "Purchase order TML0038-PO-003" at bounding box center [88, 323] width 123 height 10
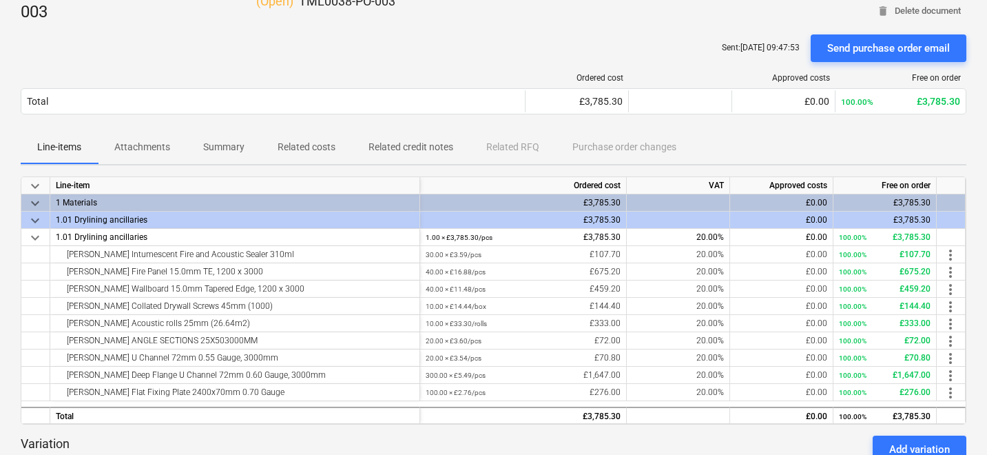
scroll to position [96, 0]
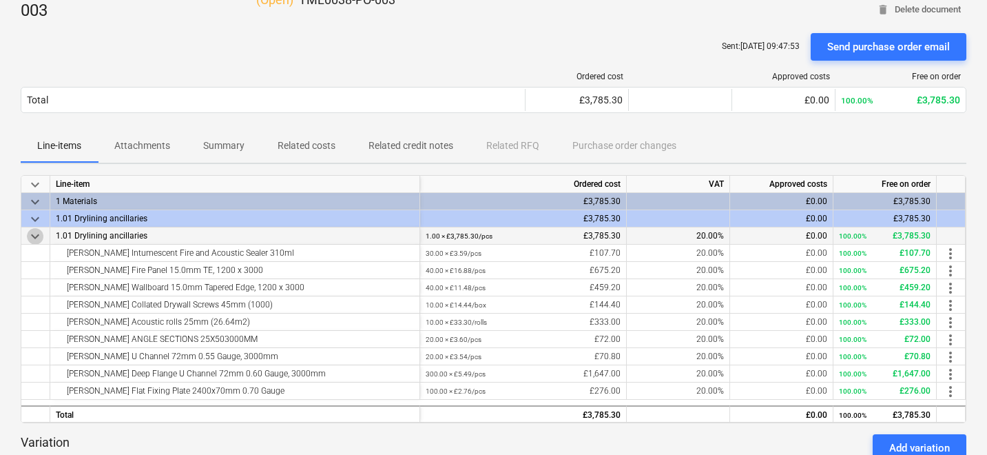
click at [35, 238] on span "keyboard_arrow_down" at bounding box center [35, 236] width 17 height 17
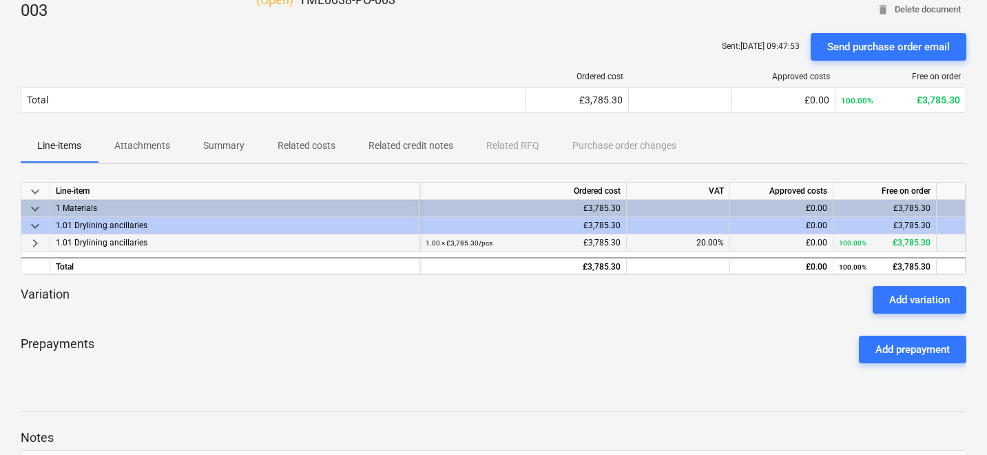
click at [35, 248] on span "keyboard_arrow_right" at bounding box center [35, 243] width 17 height 17
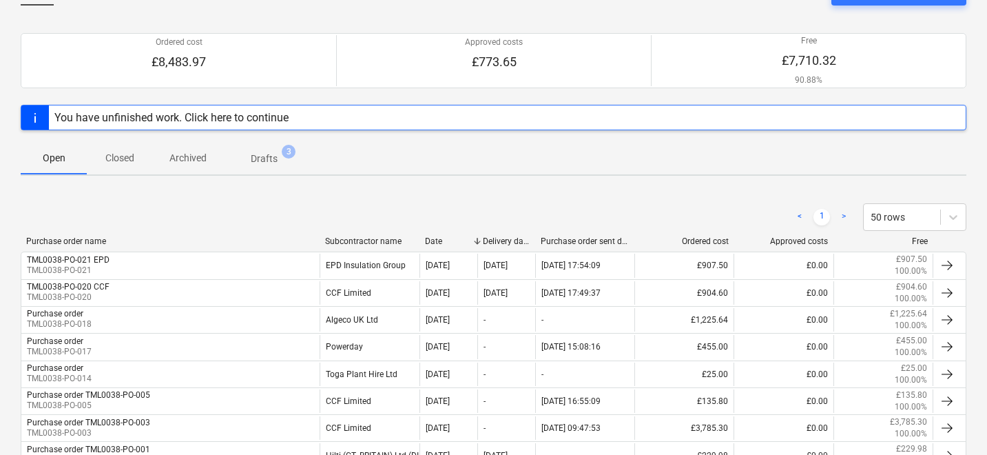
scroll to position [196, 0]
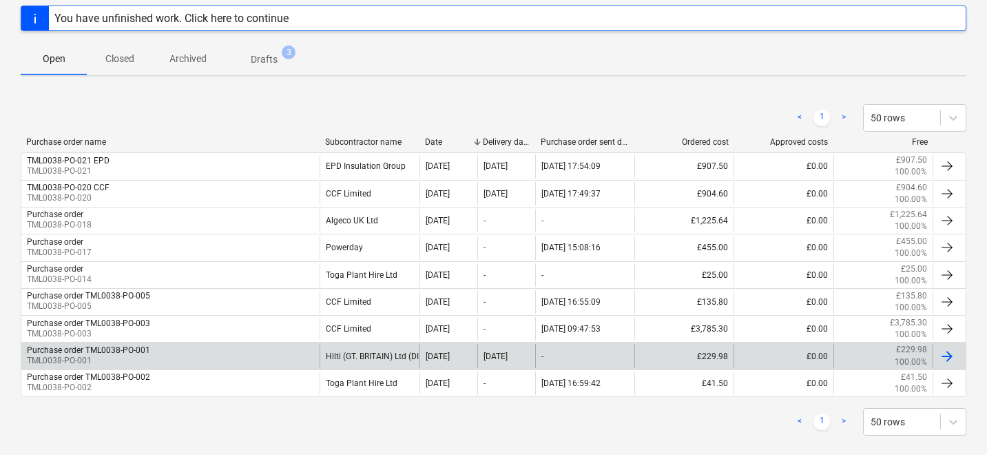
click at [111, 358] on p "TML0038-PO-001" at bounding box center [88, 361] width 123 height 12
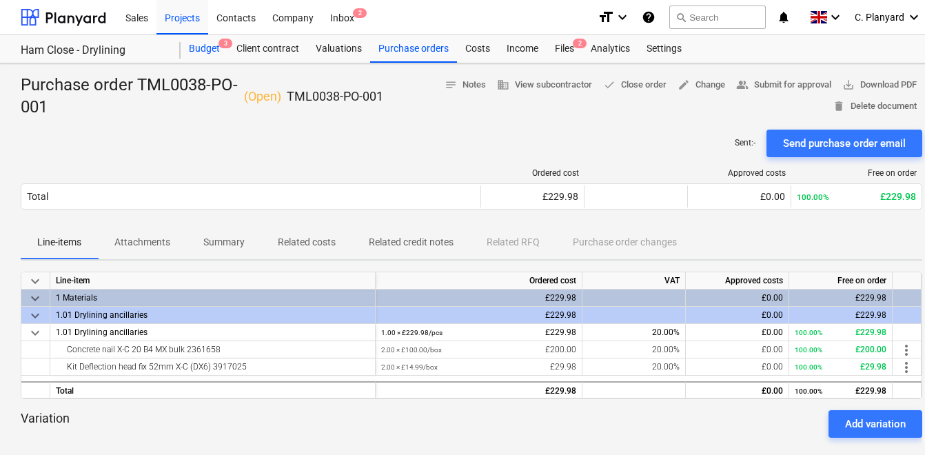
click at [225, 54] on div "Budget 3" at bounding box center [205, 49] width 48 height 28
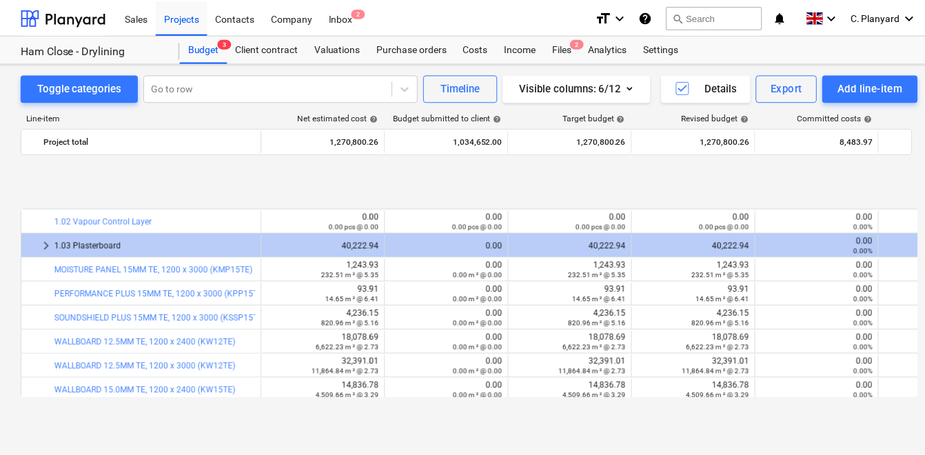
scroll to position [542, 0]
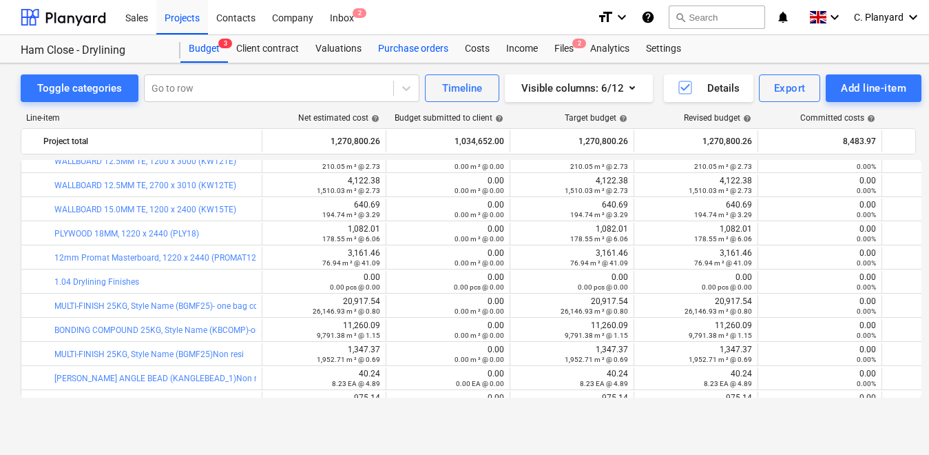
click at [411, 39] on div "Purchase orders" at bounding box center [413, 49] width 87 height 28
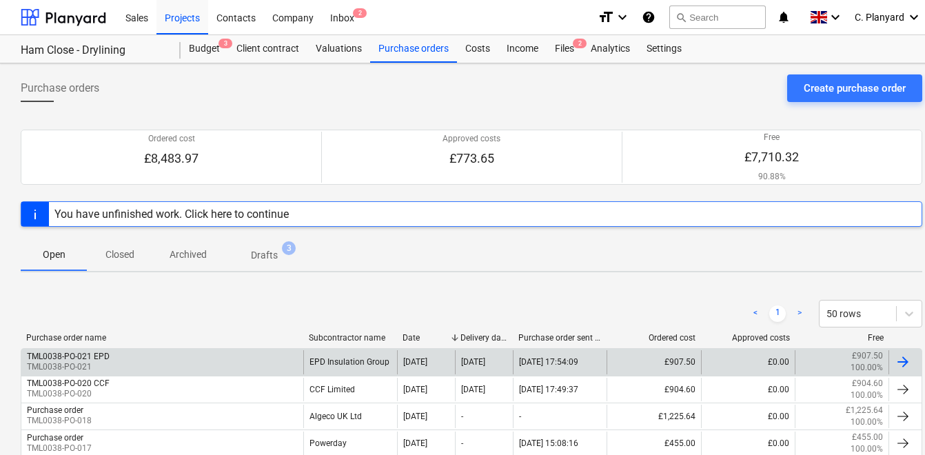
click at [141, 357] on div "TML0038-PO-021 EPD TML0038-PO-021" at bounding box center [162, 361] width 282 height 23
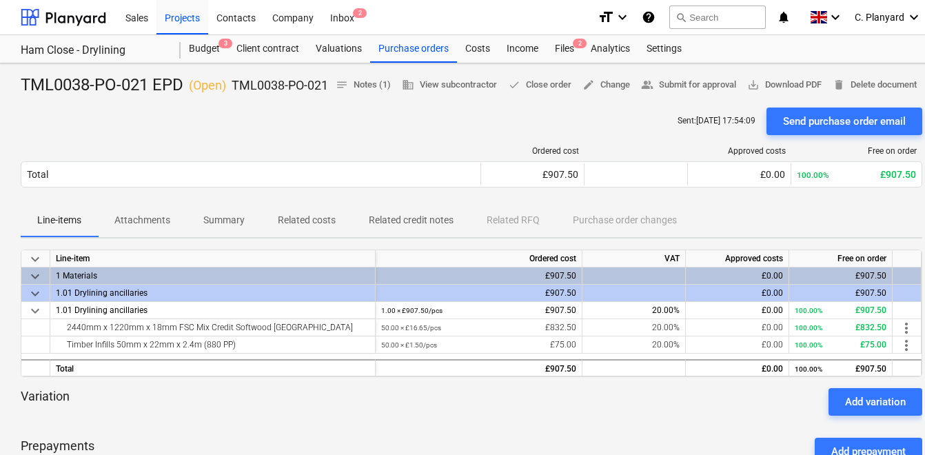
click at [127, 83] on div "TML0038-PO-021 EPD ( Open ) TML0038-PO-021" at bounding box center [174, 85] width 307 height 22
drag, startPoint x: 89, startPoint y: 114, endPoint x: -6, endPoint y: 70, distance: 104.2
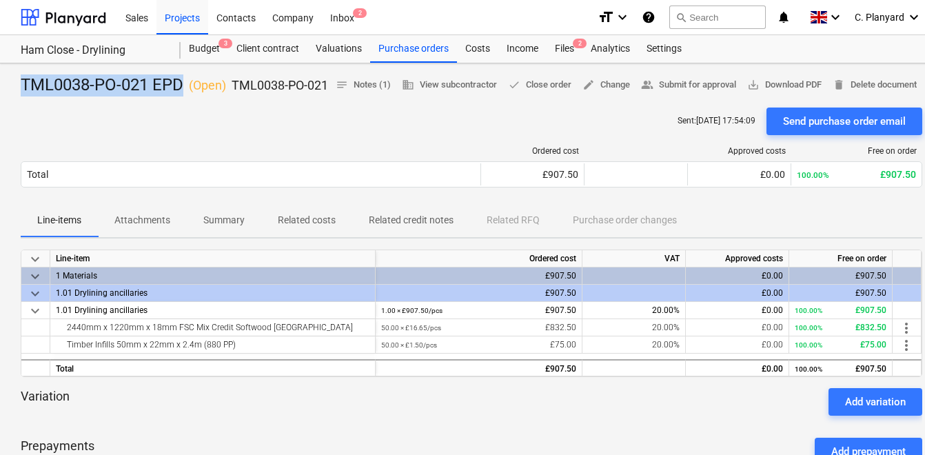
click at [0, 70] on html "Sales Projects Contacts Company Inbox 2 format_size keyboard_arrow_down help se…" at bounding box center [462, 227] width 925 height 455
copy div "TML0038-PO-021 EPD"
click at [413, 56] on div "Purchase orders" at bounding box center [413, 49] width 87 height 28
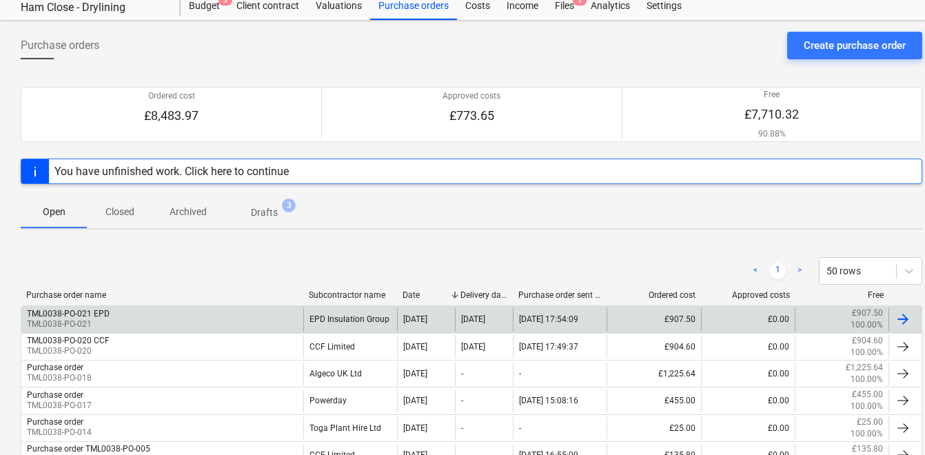
scroll to position [45, 0]
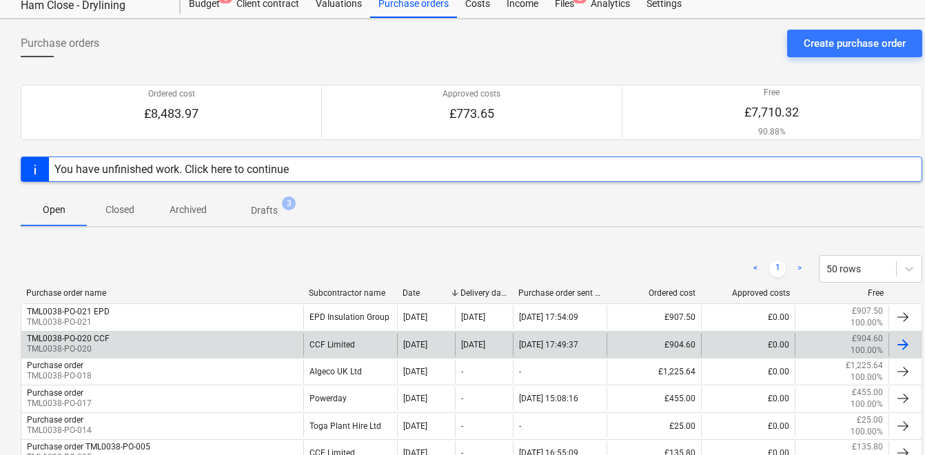
click at [181, 343] on div "TML0038-PO-020 CCF TML0038-PO-020" at bounding box center [162, 344] width 282 height 23
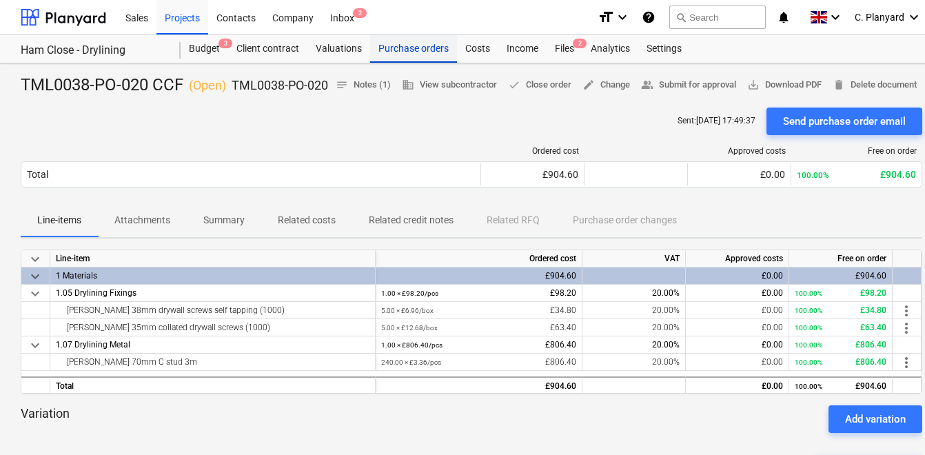
click at [387, 48] on div "Purchase orders" at bounding box center [413, 49] width 87 height 28
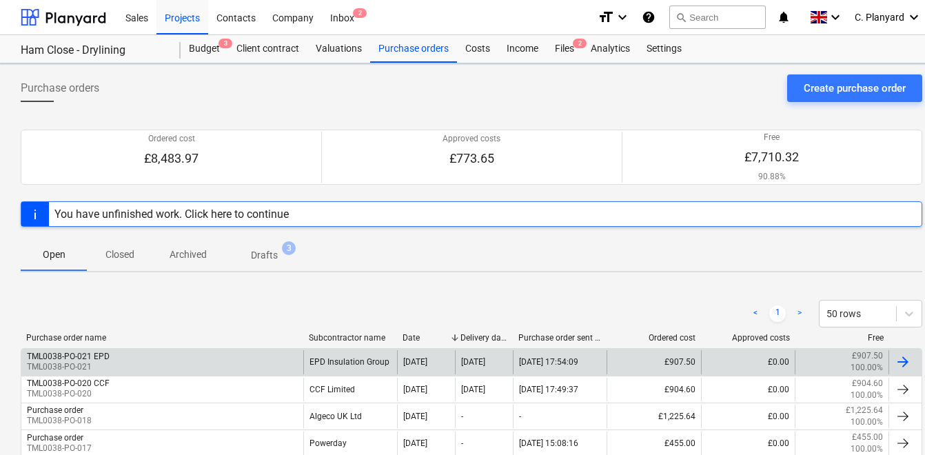
click at [125, 358] on div "TML0038-PO-021 EPD TML0038-PO-021" at bounding box center [162, 361] width 282 height 23
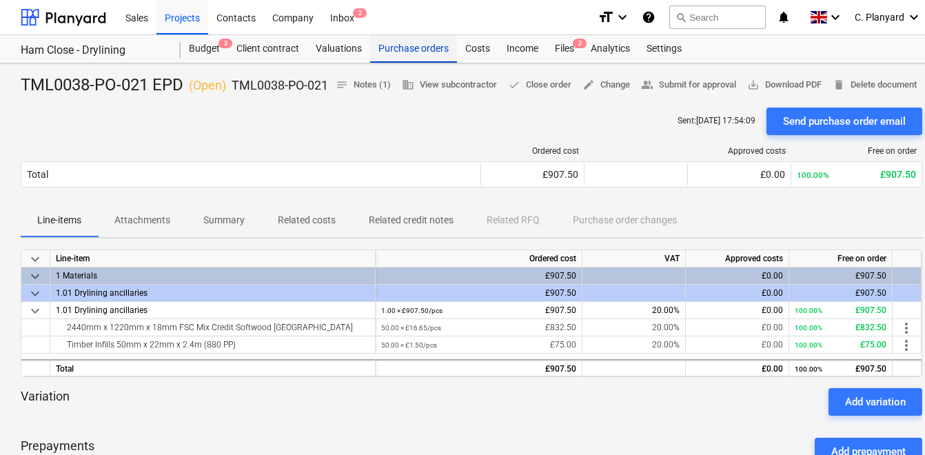
click at [416, 62] on div "Purchase orders" at bounding box center [413, 49] width 87 height 28
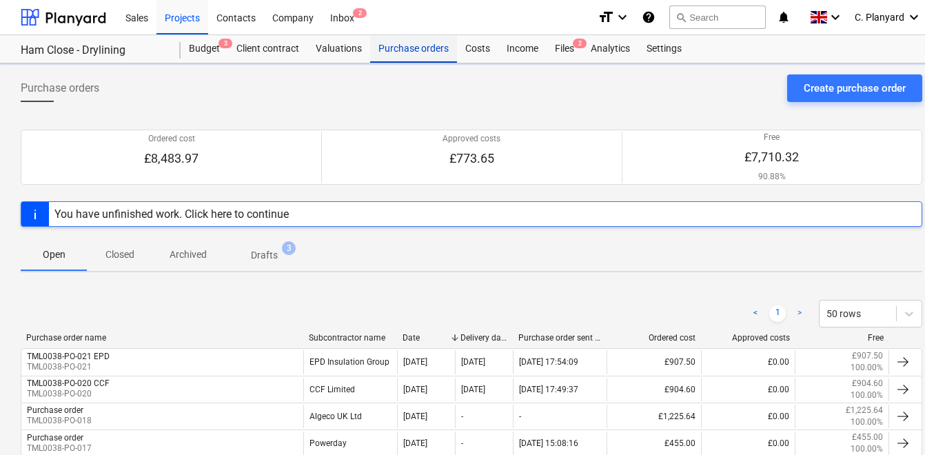
click at [408, 52] on div "Purchase orders" at bounding box center [413, 49] width 87 height 28
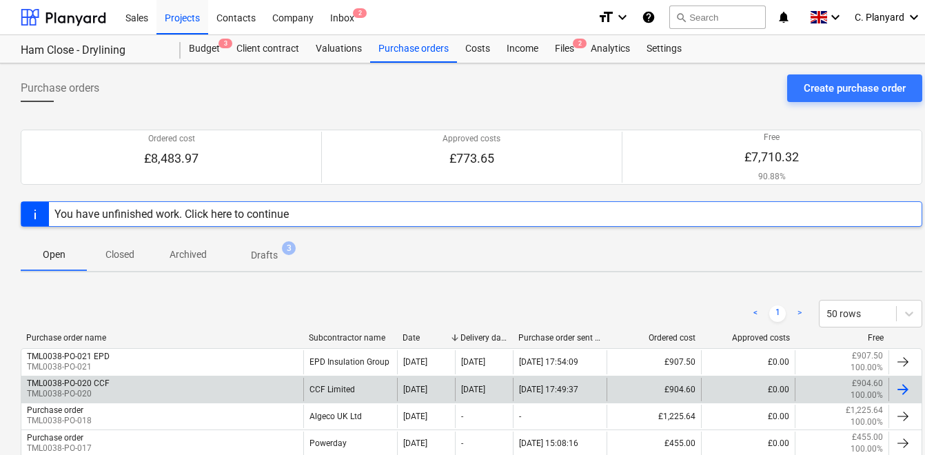
click at [212, 389] on div "TML0038-PO-020 CCF TML0038-PO-020" at bounding box center [162, 389] width 282 height 23
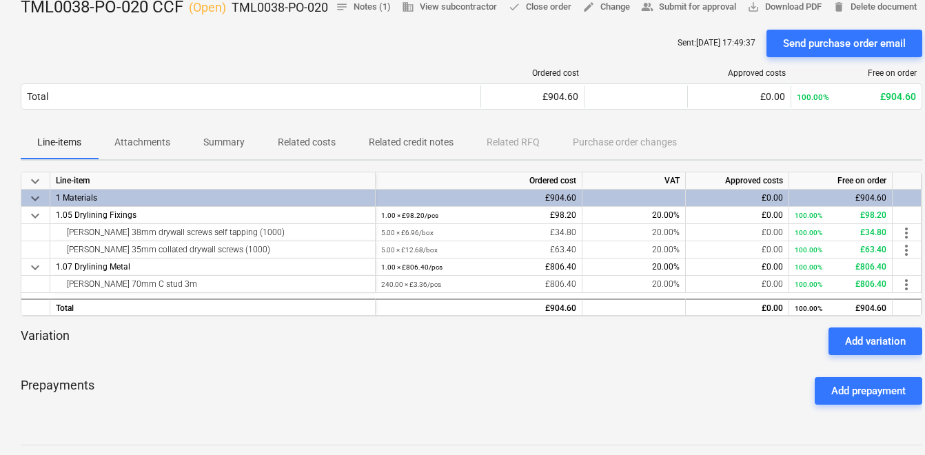
scroll to position [76, 0]
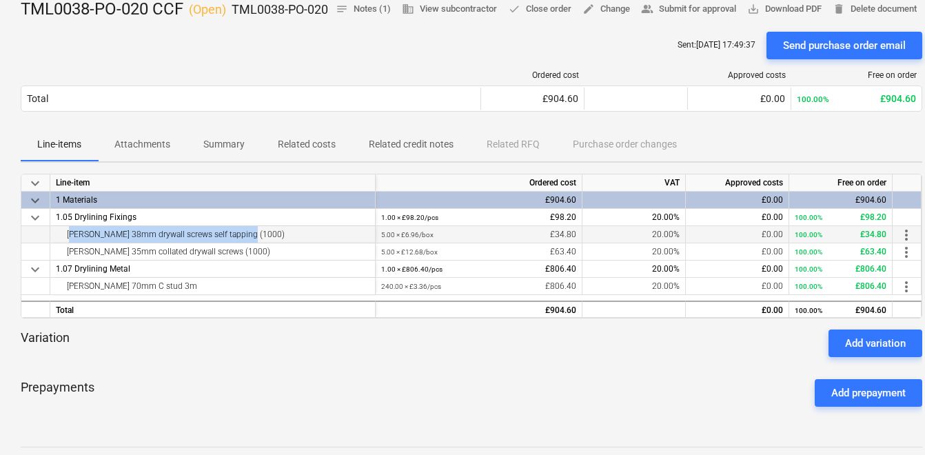
drag, startPoint x: 229, startPoint y: 258, endPoint x: 56, endPoint y: 258, distance: 172.3
click at [56, 243] on div "[PERSON_NAME] 38mm drywall screws self tapping (1000)" at bounding box center [213, 234] width 314 height 17
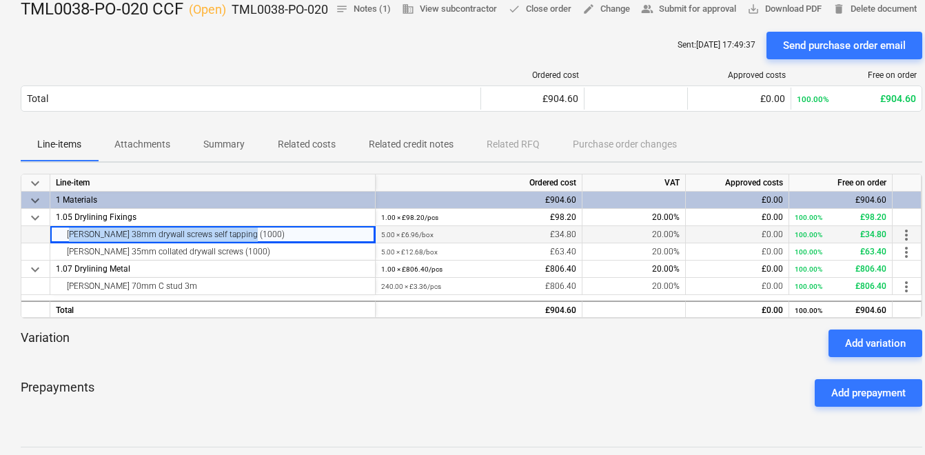
copy div "[PERSON_NAME] 38mm drywall screws self tapping (1000)"
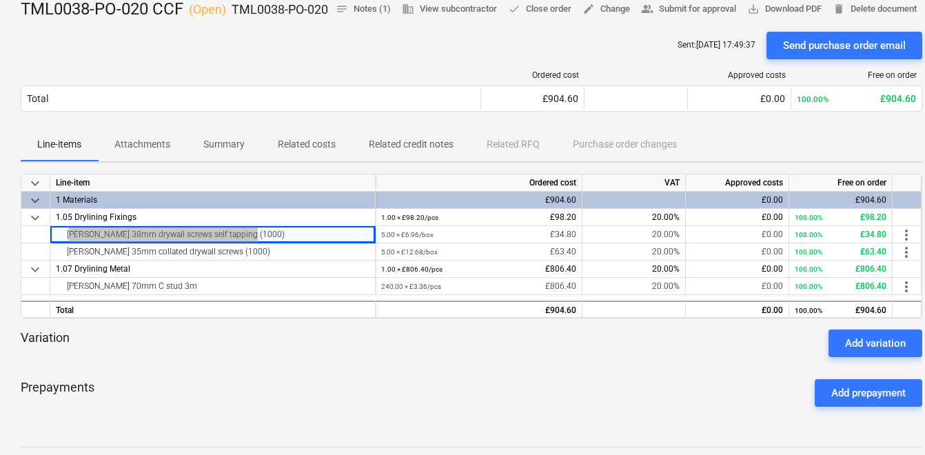
scroll to position [0, 0]
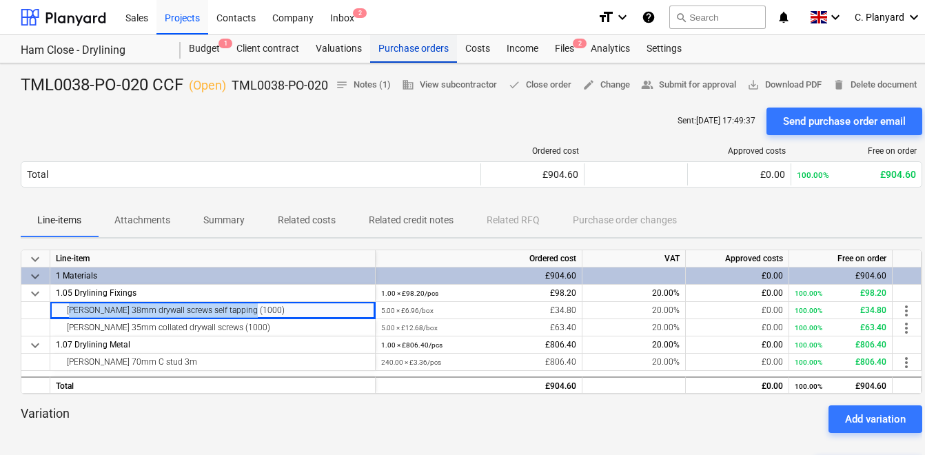
click at [411, 50] on div "Purchase orders" at bounding box center [413, 49] width 87 height 28
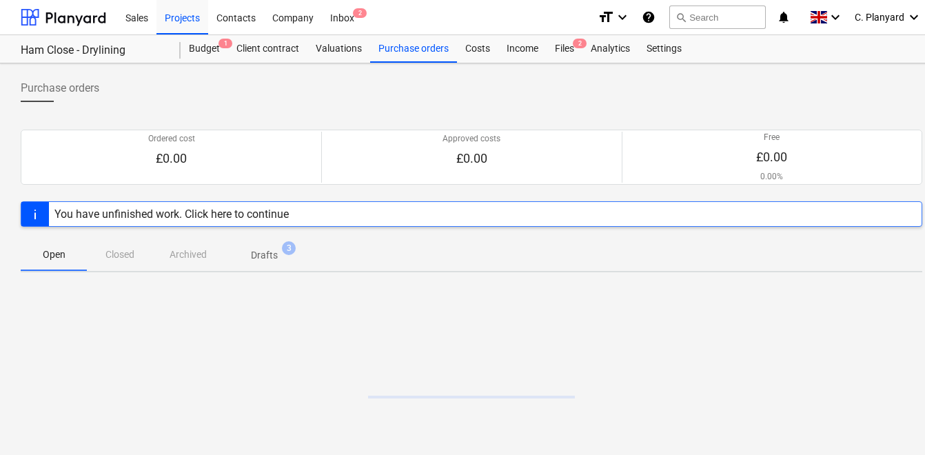
click at [192, 245] on div "Open Closed Archived Drafts 3" at bounding box center [471, 254] width 901 height 33
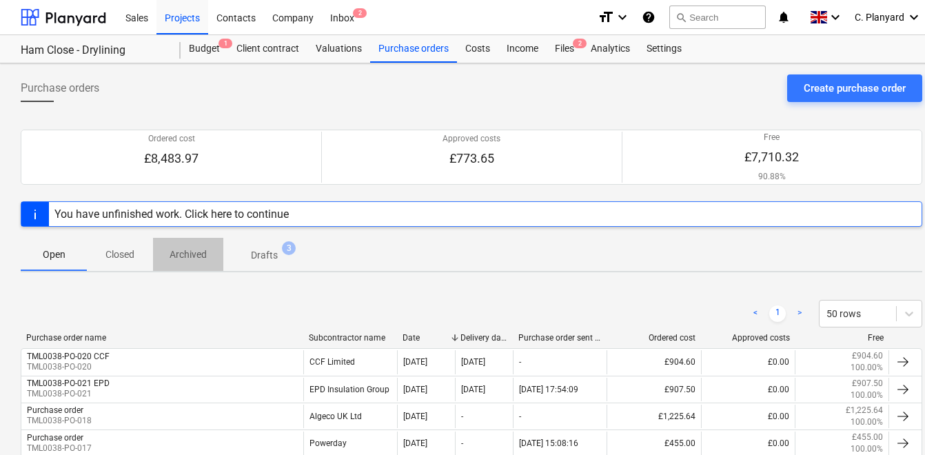
click at [189, 254] on p "Archived" at bounding box center [187, 254] width 37 height 14
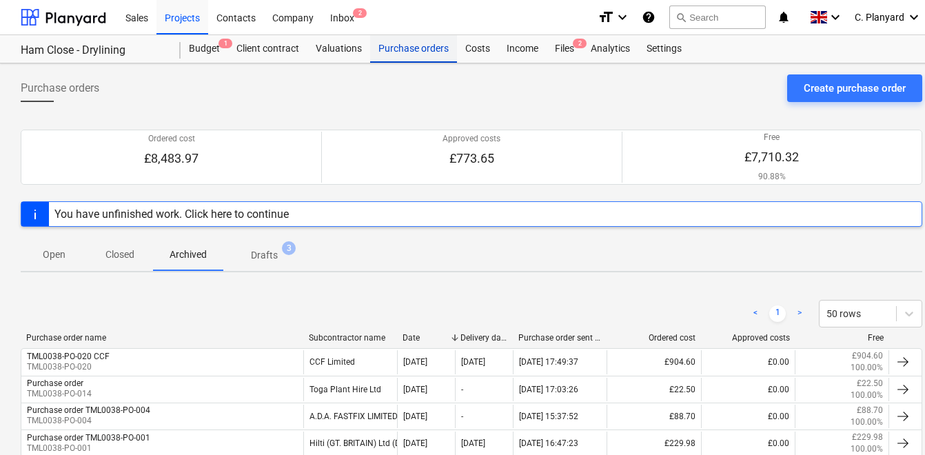
click at [389, 50] on div "Purchase orders" at bounding box center [413, 49] width 87 height 28
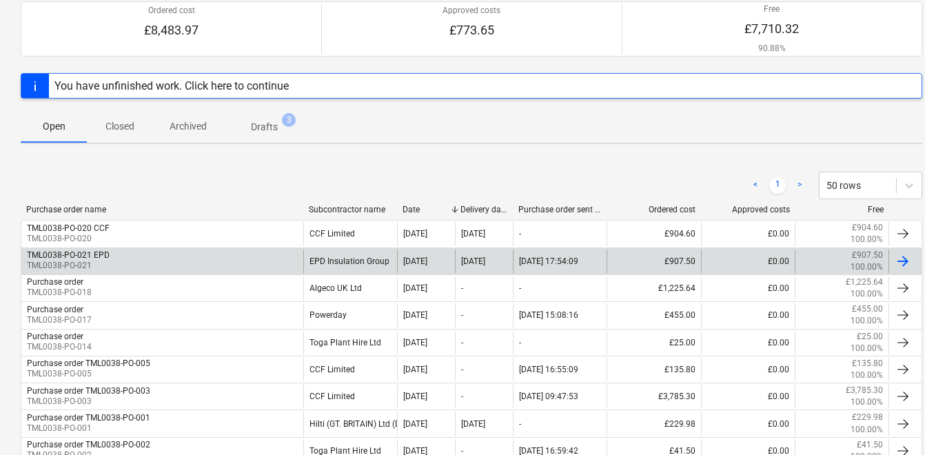
scroll to position [130, 0]
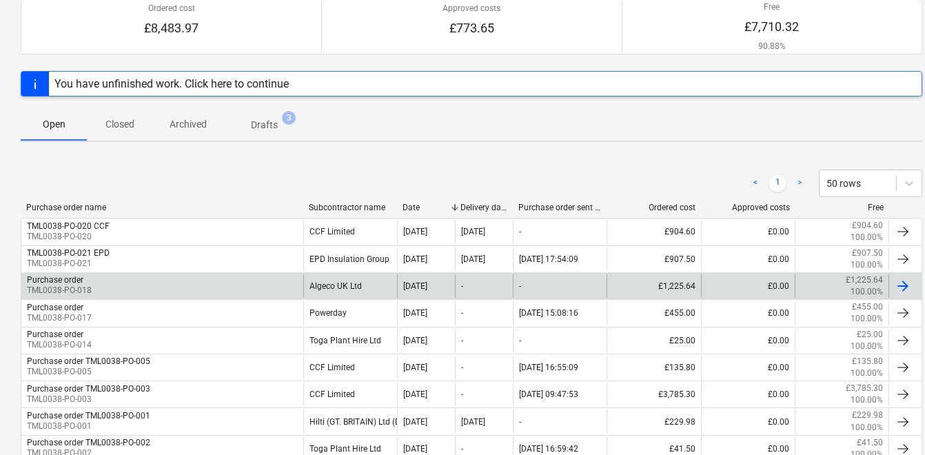
click at [177, 278] on div "Purchase order TML0038-PO-018" at bounding box center [162, 285] width 282 height 23
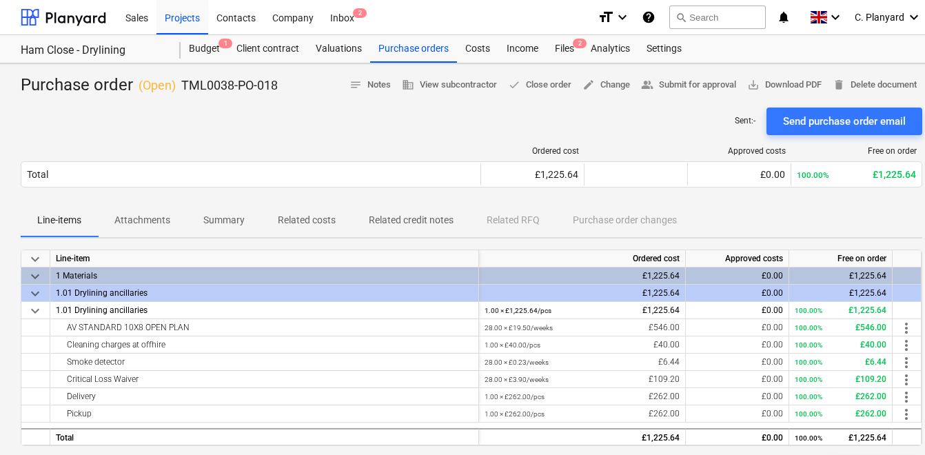
scroll to position [41, 0]
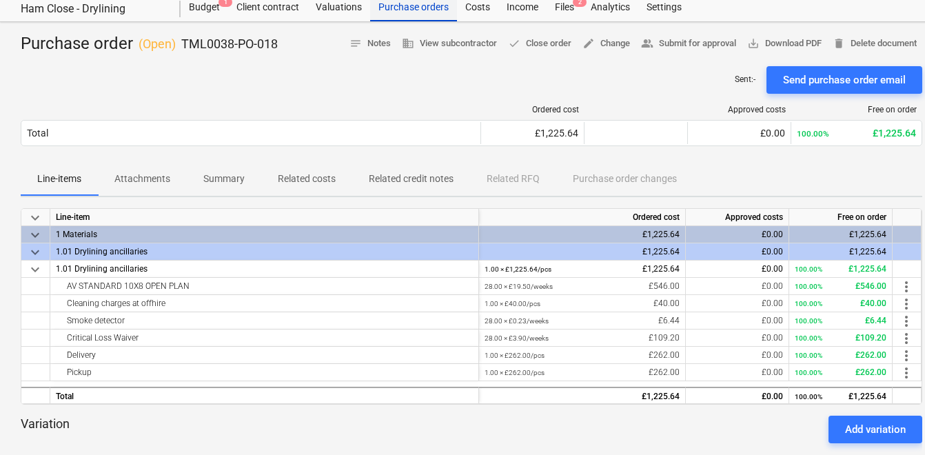
click at [390, 3] on div "Purchase orders" at bounding box center [413, 8] width 87 height 28
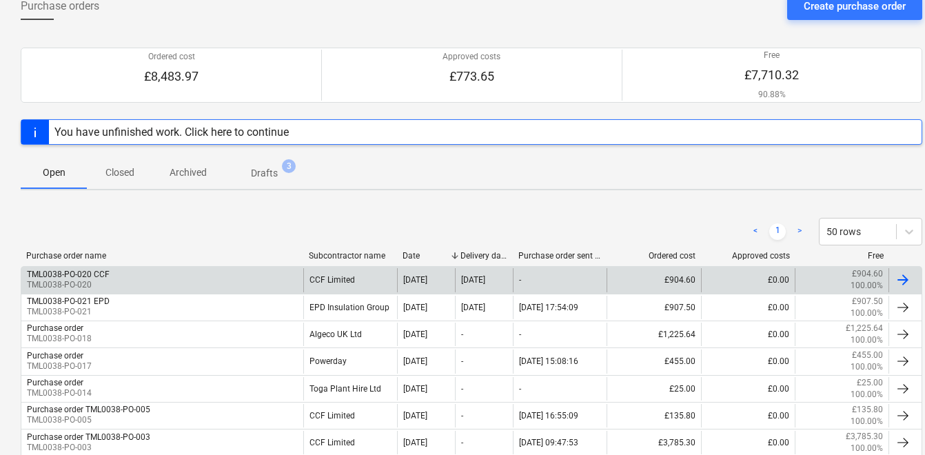
scroll to position [84, 0]
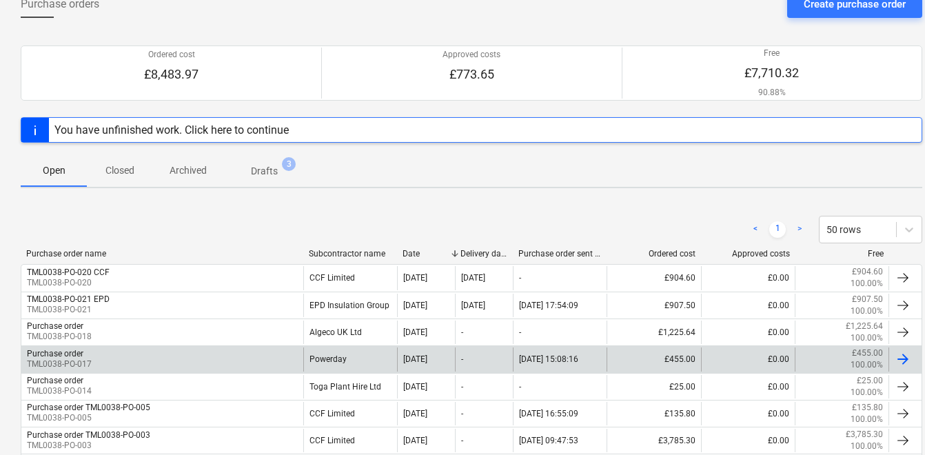
click at [174, 360] on div "Purchase order TML0038-PO-017" at bounding box center [162, 358] width 282 height 23
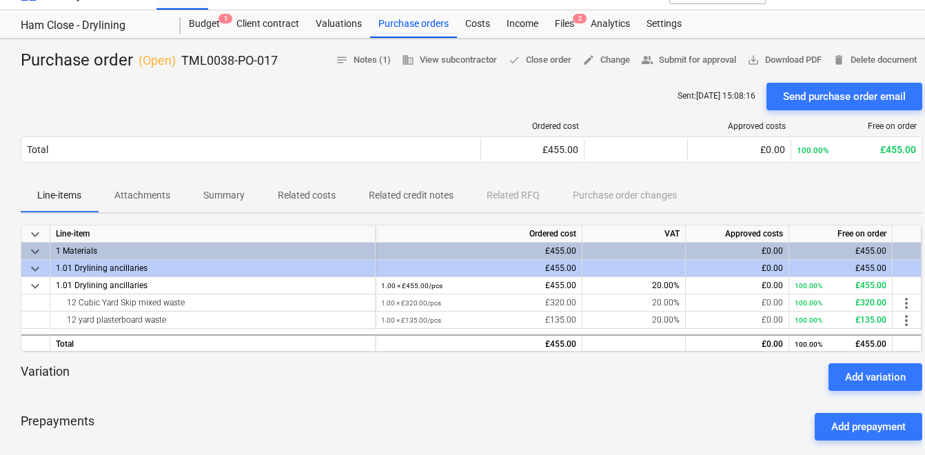
scroll to position [28, 0]
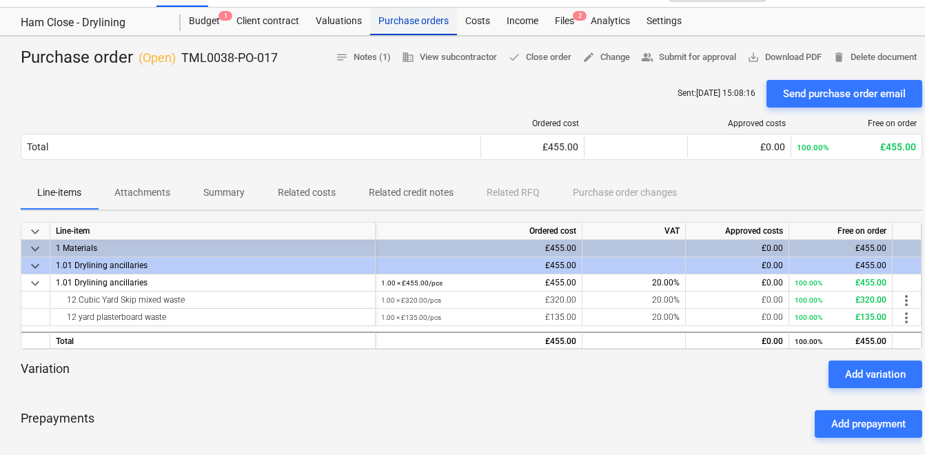
click at [396, 23] on div "Purchase orders" at bounding box center [413, 22] width 87 height 28
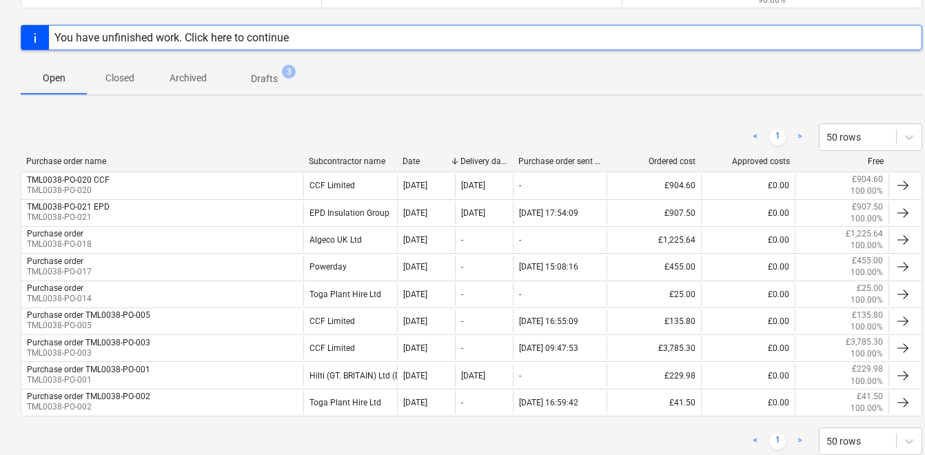
scroll to position [181, 0]
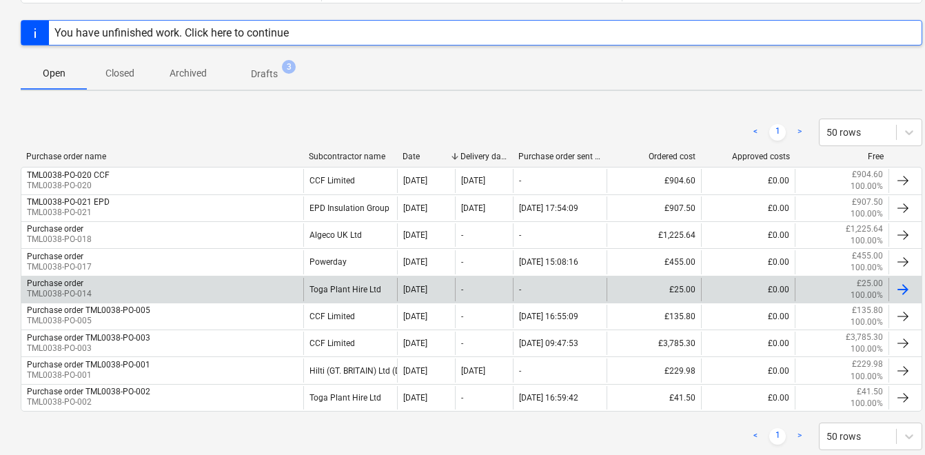
click at [214, 285] on div "Purchase order TML0038-PO-014" at bounding box center [162, 289] width 282 height 23
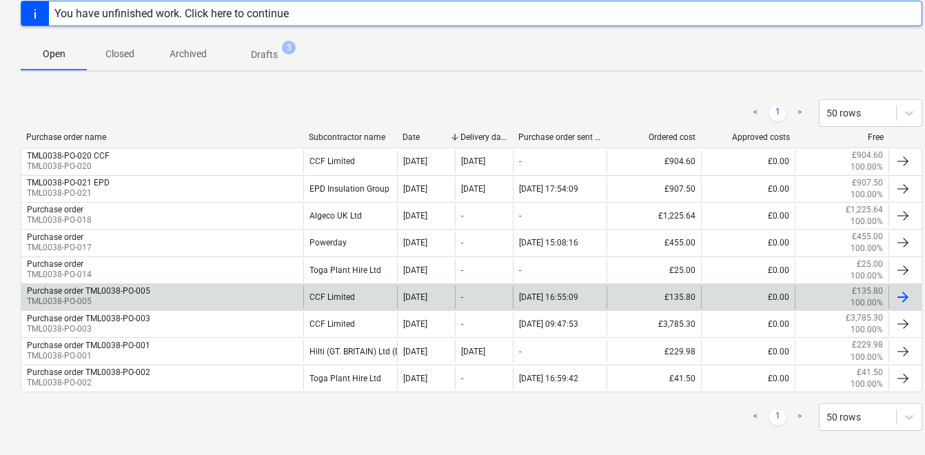
click at [149, 304] on div "Purchase order TML0038-PO-005 TML0038-PO-005" at bounding box center [162, 296] width 282 height 23
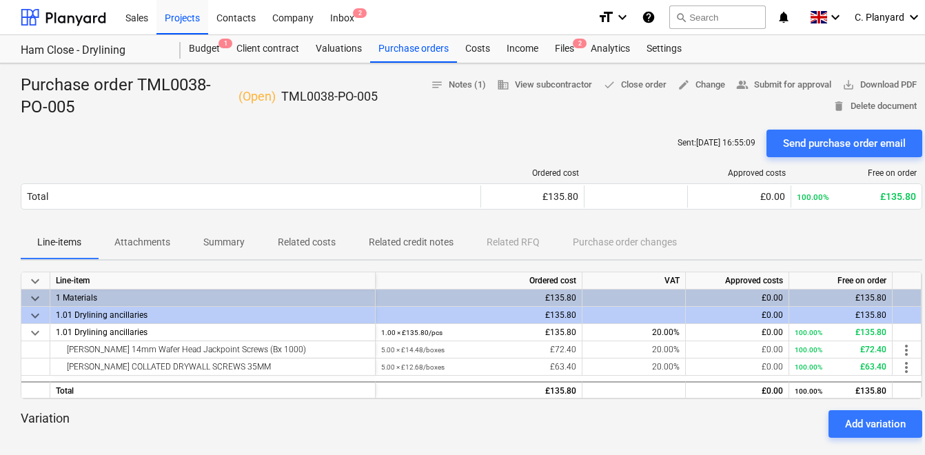
scroll to position [23, 0]
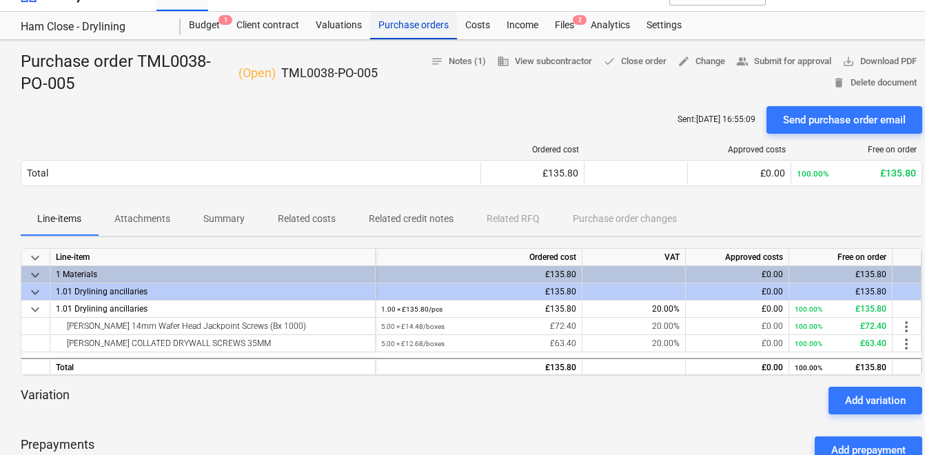
click at [413, 19] on div "Purchase orders" at bounding box center [413, 26] width 87 height 28
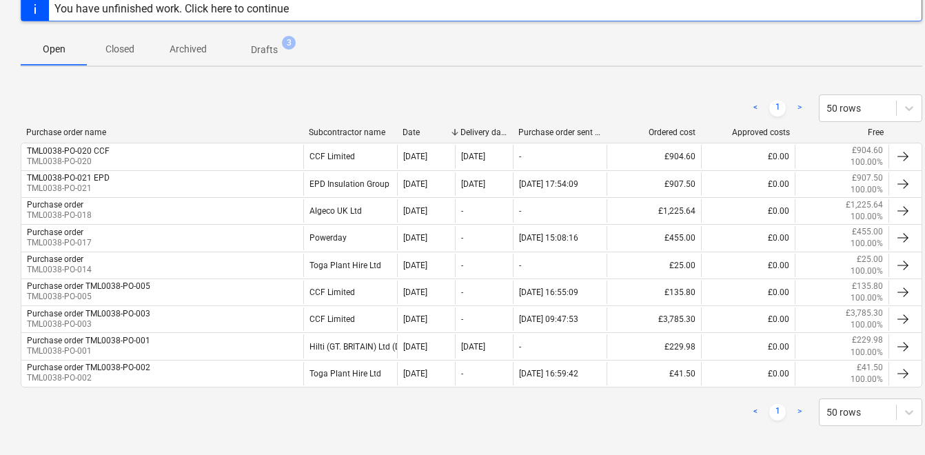
scroll to position [215, 0]
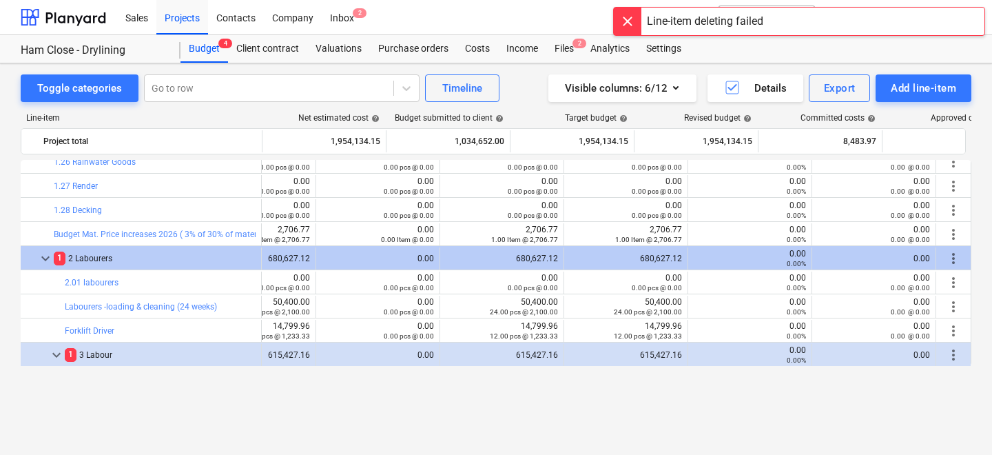
scroll to position [3402, 75]
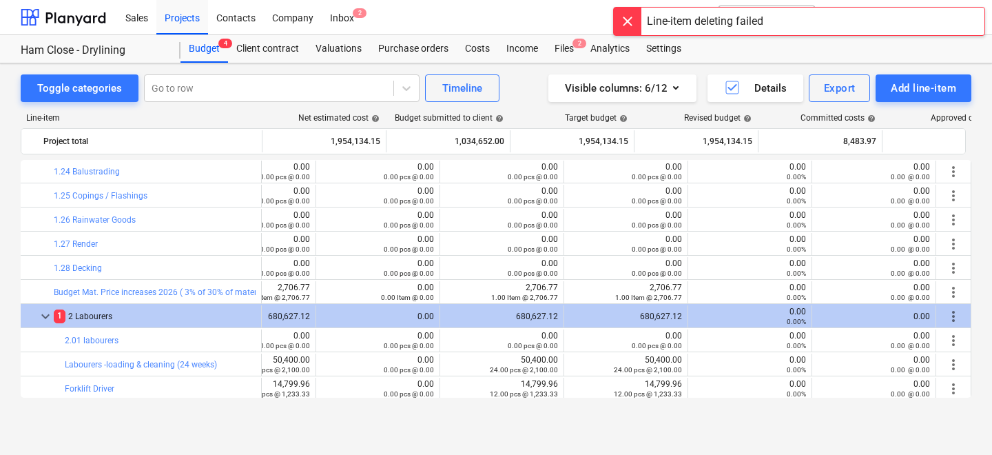
click at [632, 26] on div at bounding box center [628, 22] width 28 height 28
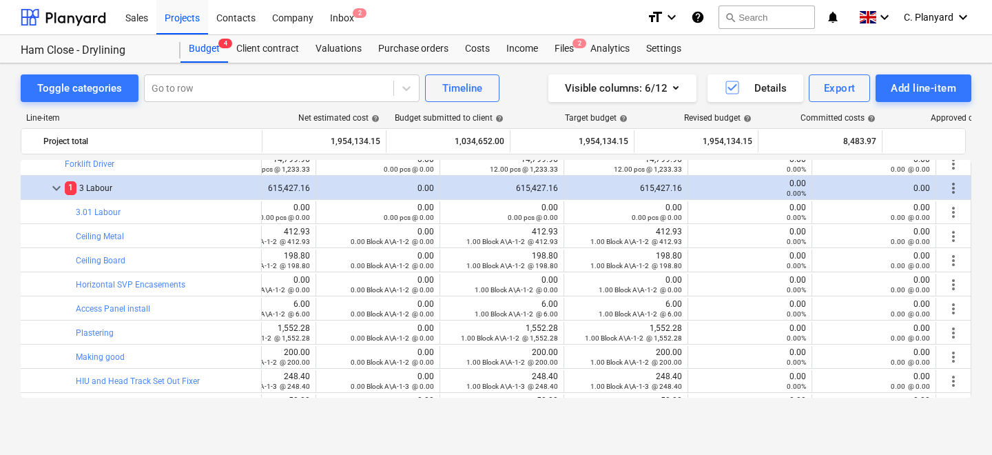
scroll to position [3601, 75]
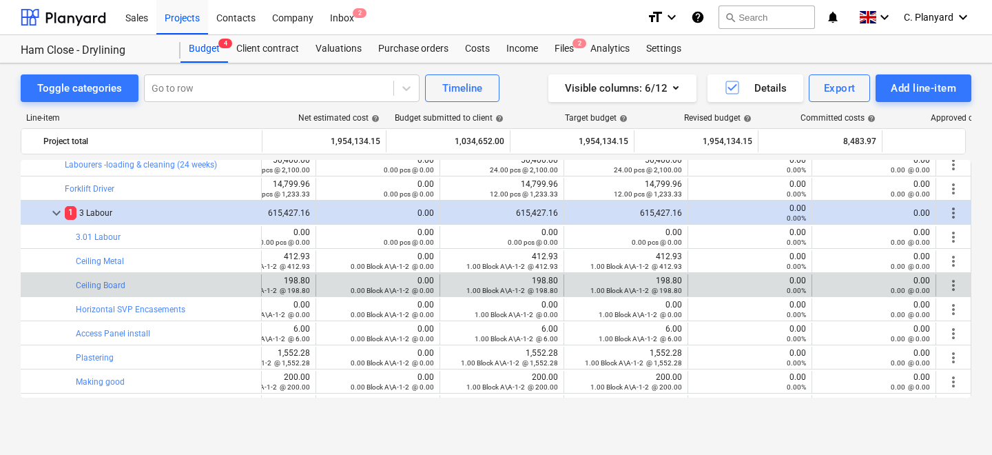
drag, startPoint x: 54, startPoint y: 214, endPoint x: 185, endPoint y: 273, distance: 143.4
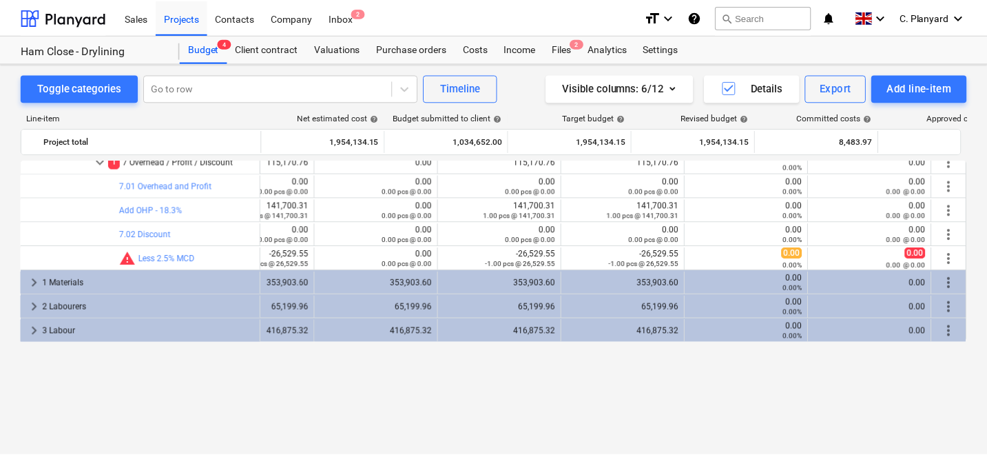
scroll to position [26469, 75]
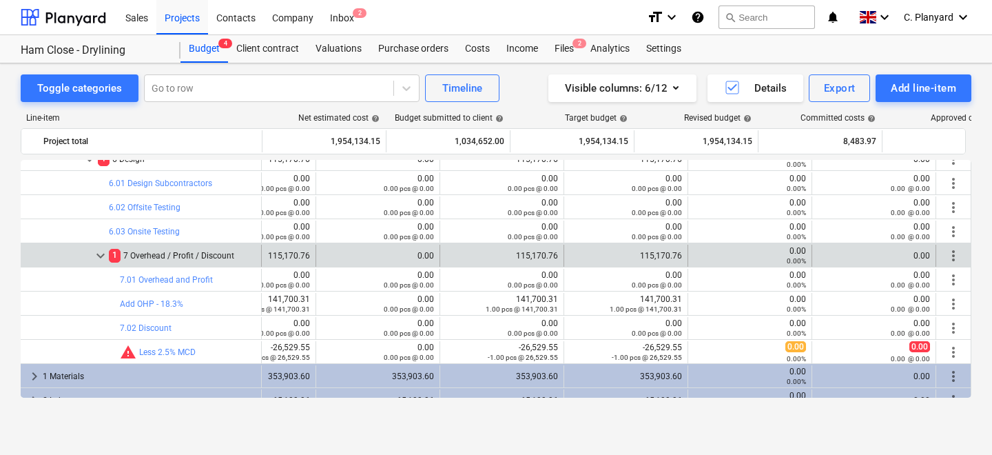
click at [945, 252] on span "more_vert" at bounding box center [953, 255] width 17 height 17
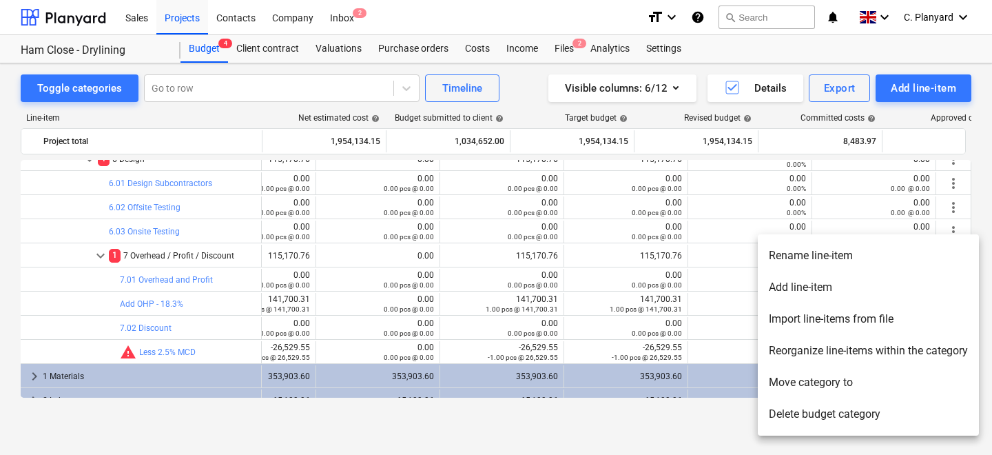
click at [805, 415] on li "Delete budget category" at bounding box center [868, 414] width 221 height 32
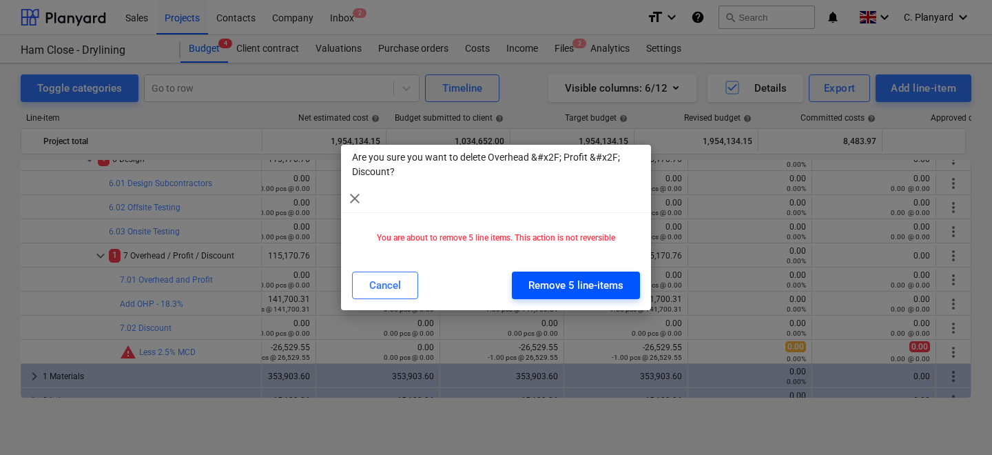
click at [586, 287] on div "Remove 5 line-items" at bounding box center [575, 285] width 95 height 18
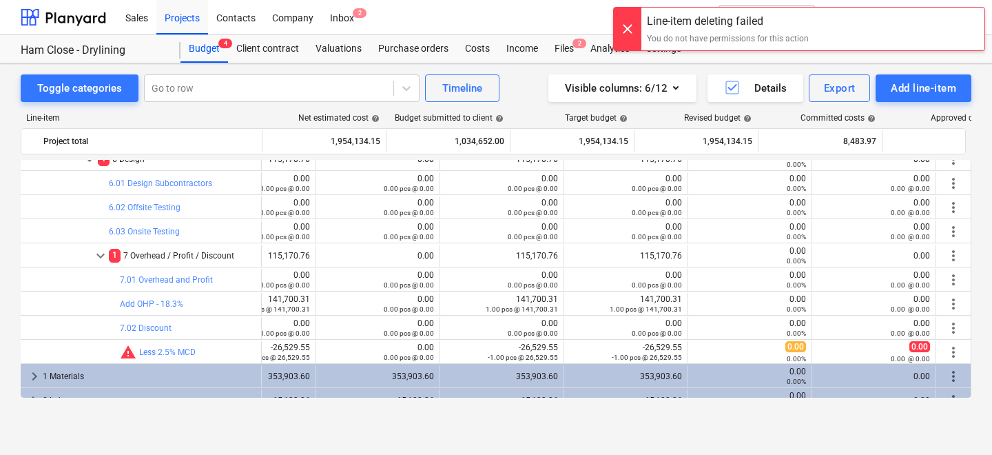
click at [629, 37] on div at bounding box center [628, 29] width 28 height 43
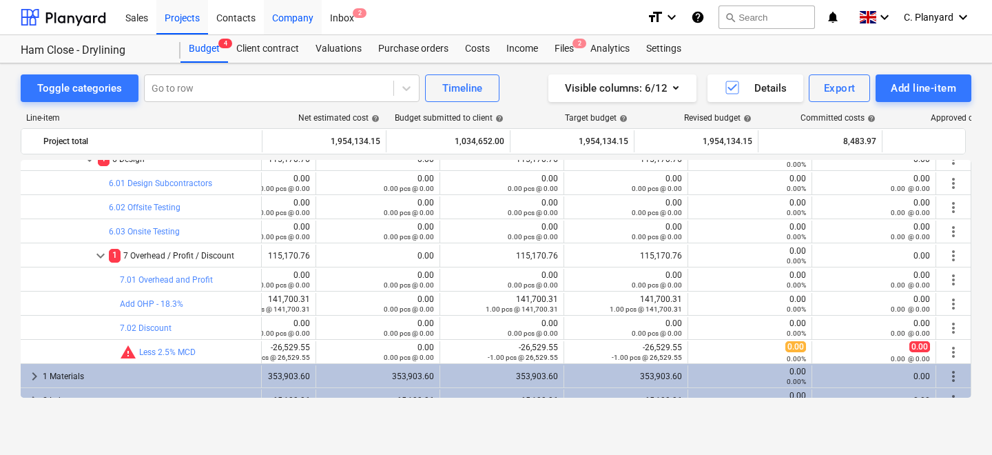
click at [281, 15] on div "Company" at bounding box center [293, 16] width 58 height 35
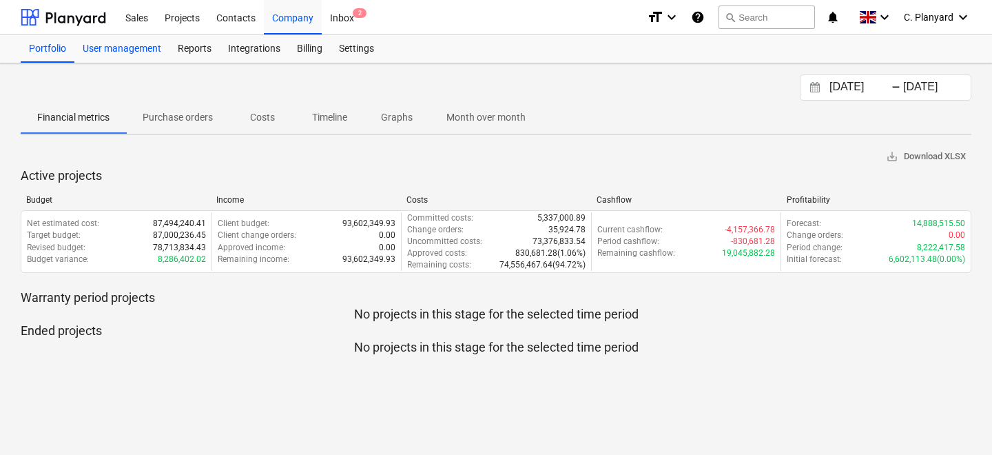
click at [151, 55] on div "User management" at bounding box center [121, 49] width 95 height 28
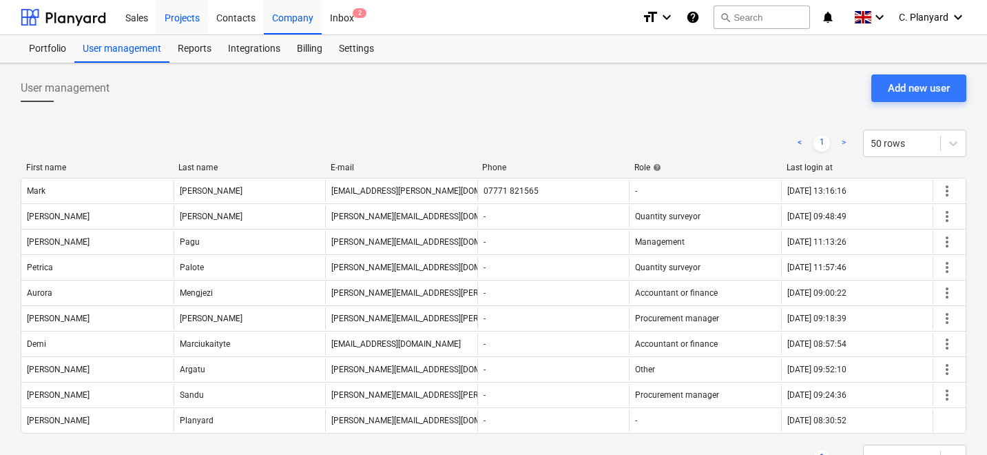
click at [176, 10] on div "Projects" at bounding box center [182, 16] width 52 height 35
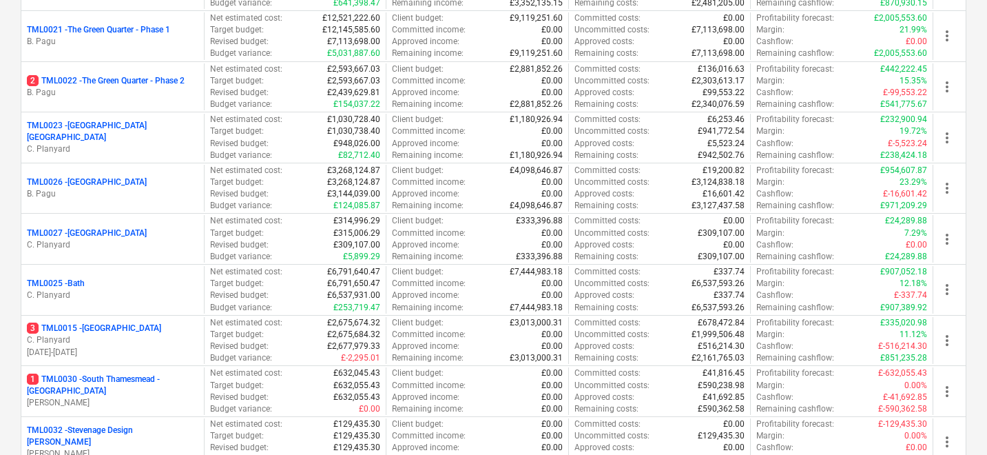
scroll to position [1721, 0]
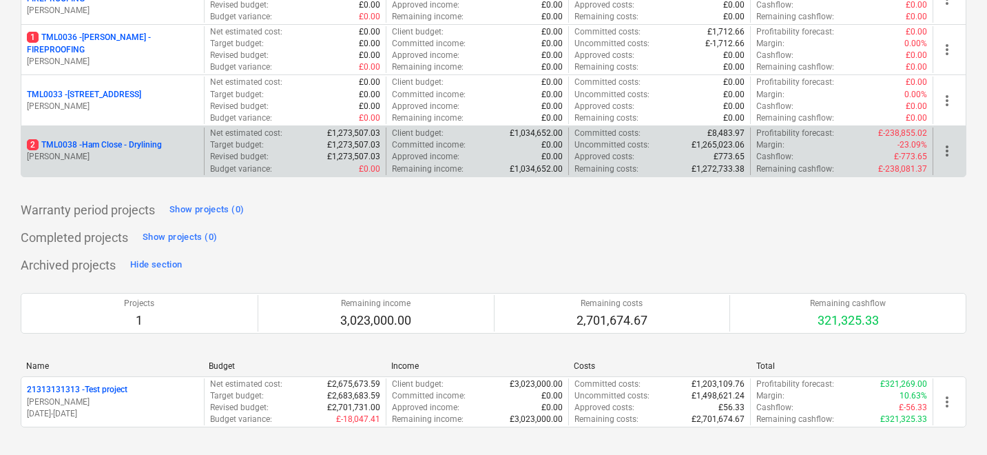
click at [138, 161] on p "[PERSON_NAME]" at bounding box center [113, 157] width 172 height 12
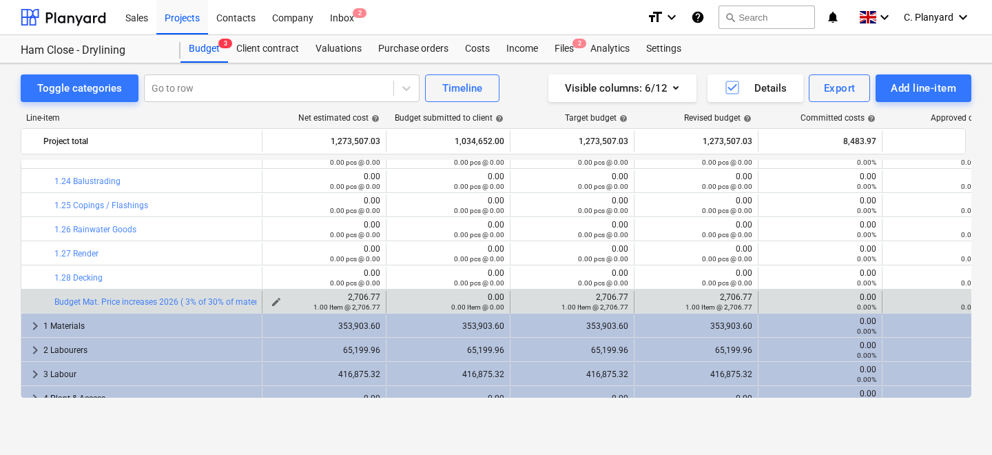
scroll to position [3392, 75]
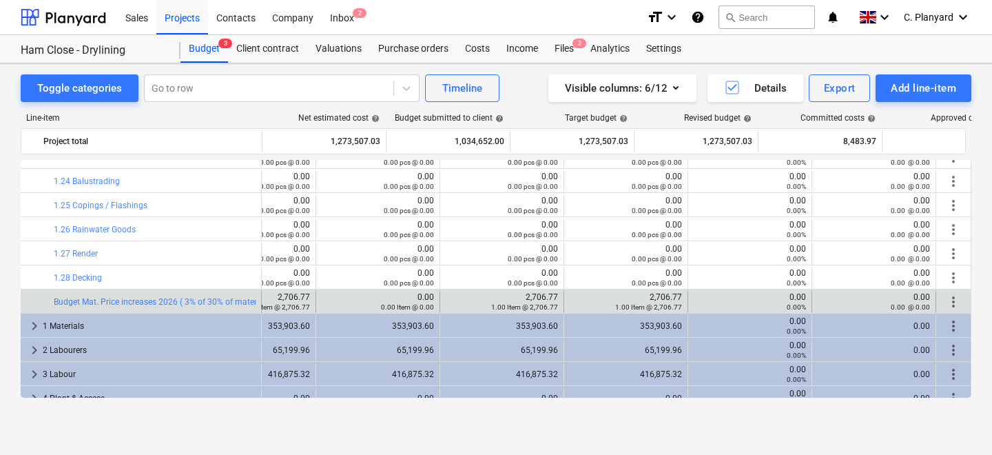
click at [952, 301] on span "more_vert" at bounding box center [953, 302] width 17 height 17
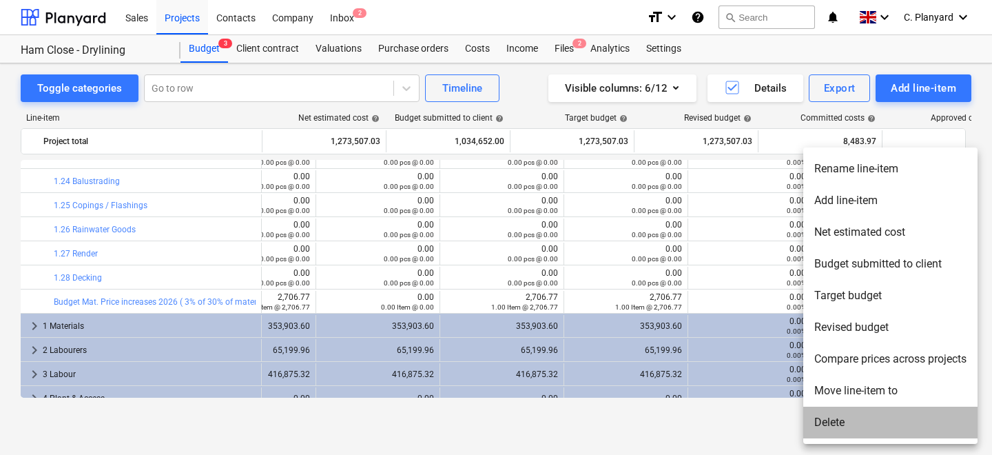
click at [840, 416] on li "Delete" at bounding box center [890, 423] width 174 height 32
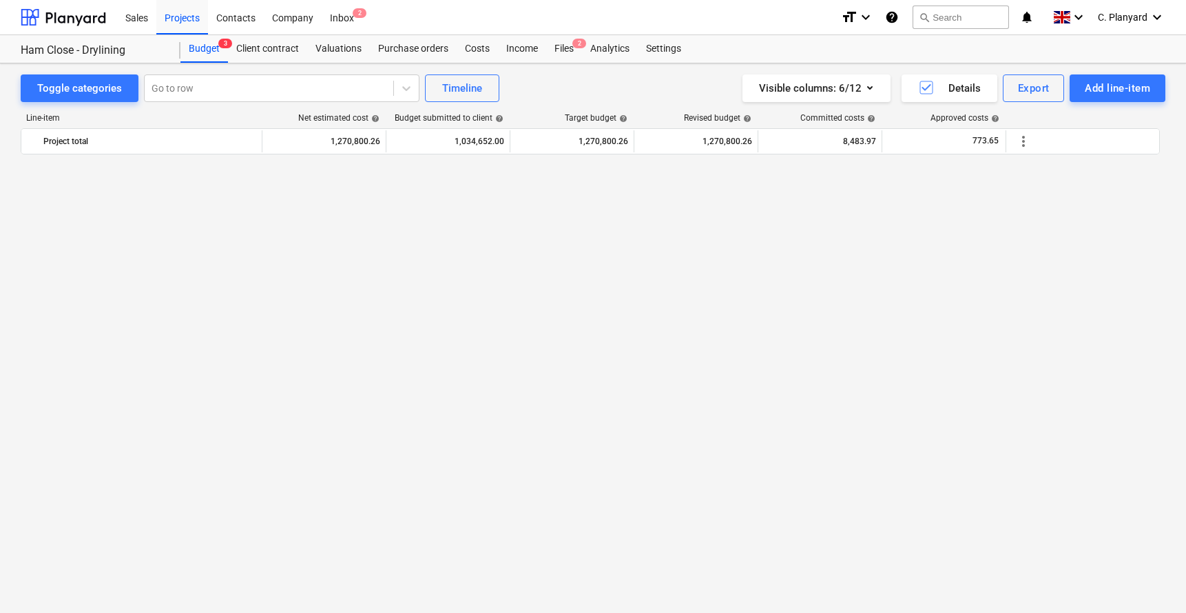
scroll to position [0, 0]
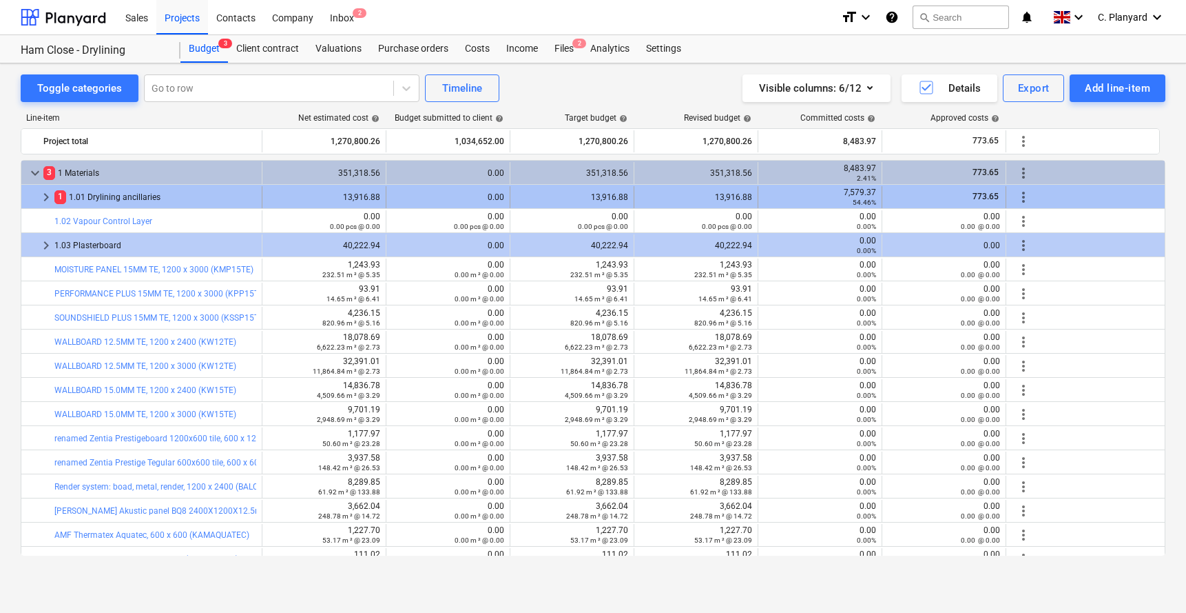
click at [38, 199] on span "keyboard_arrow_right" at bounding box center [46, 197] width 17 height 17
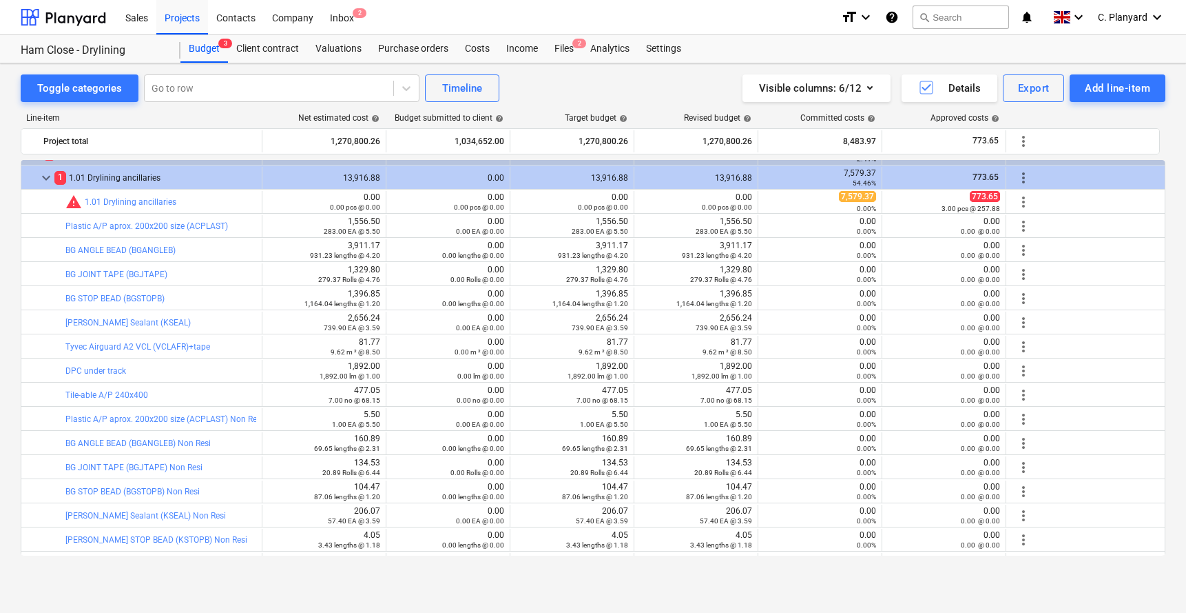
scroll to position [68, 0]
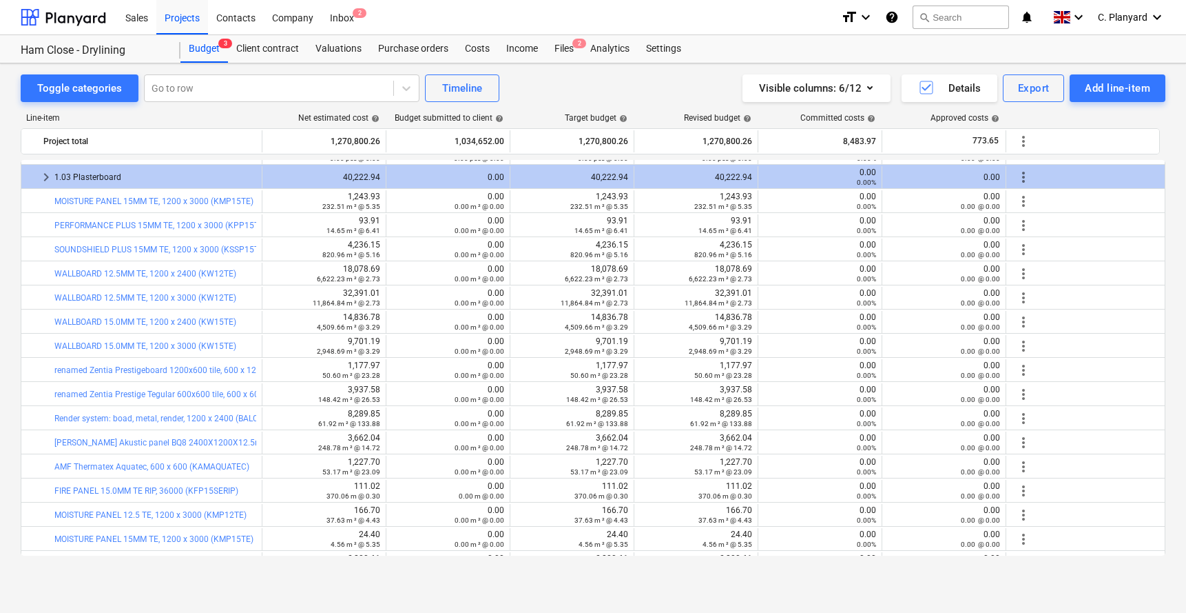
click at [46, 137] on span "keyboard_arrow_right" at bounding box center [46, 129] width 17 height 17
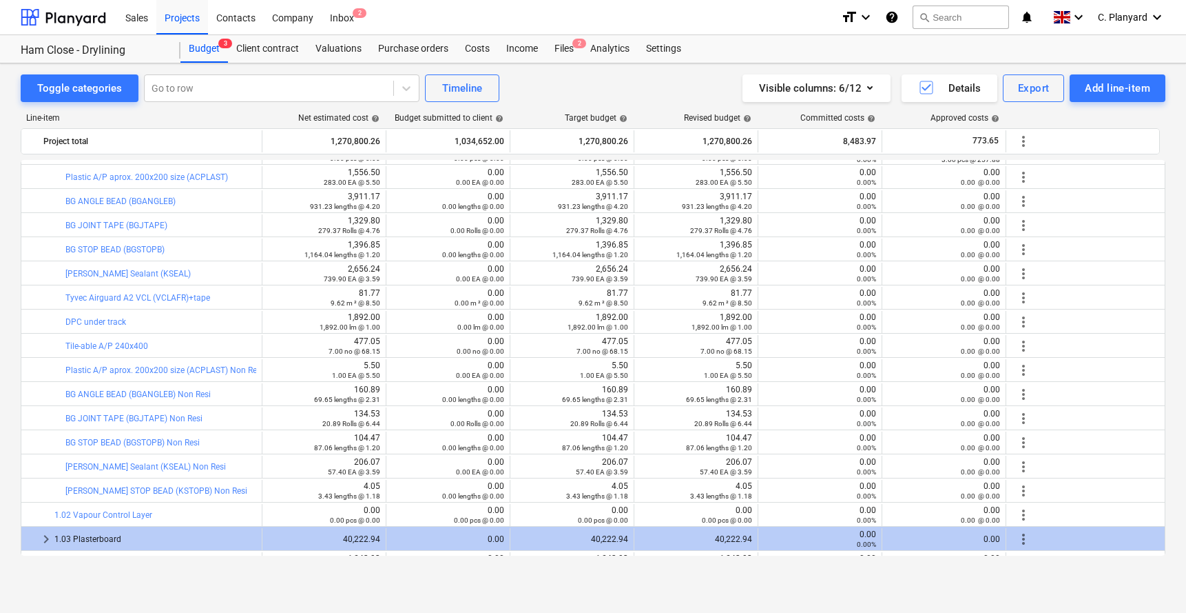
scroll to position [25, 0]
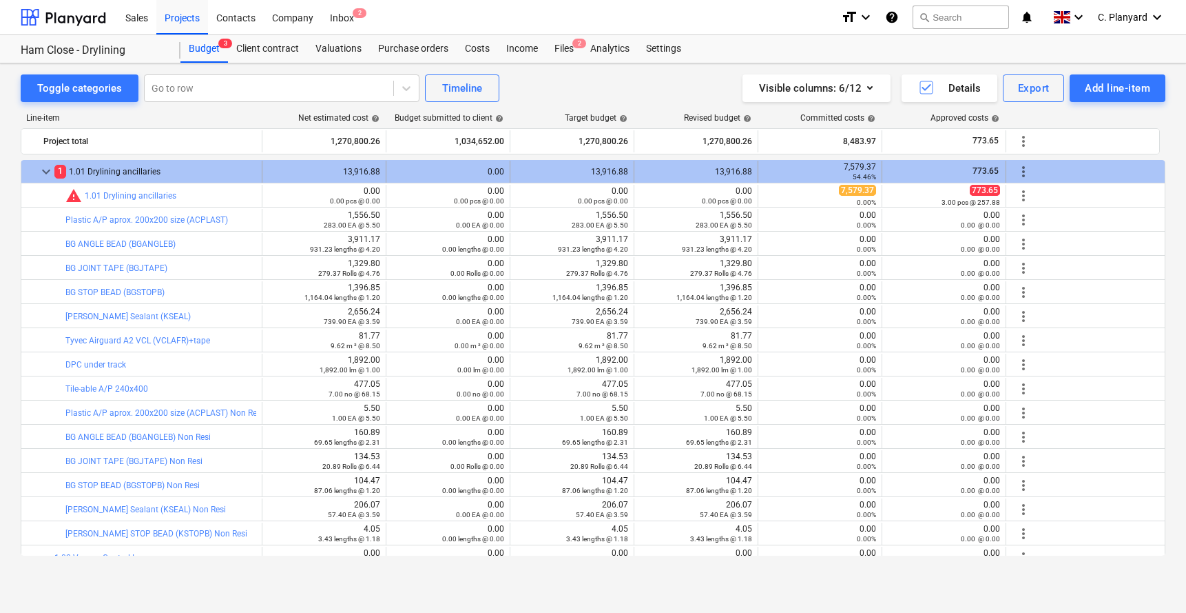
click at [48, 176] on span "keyboard_arrow_down" at bounding box center [46, 171] width 17 height 17
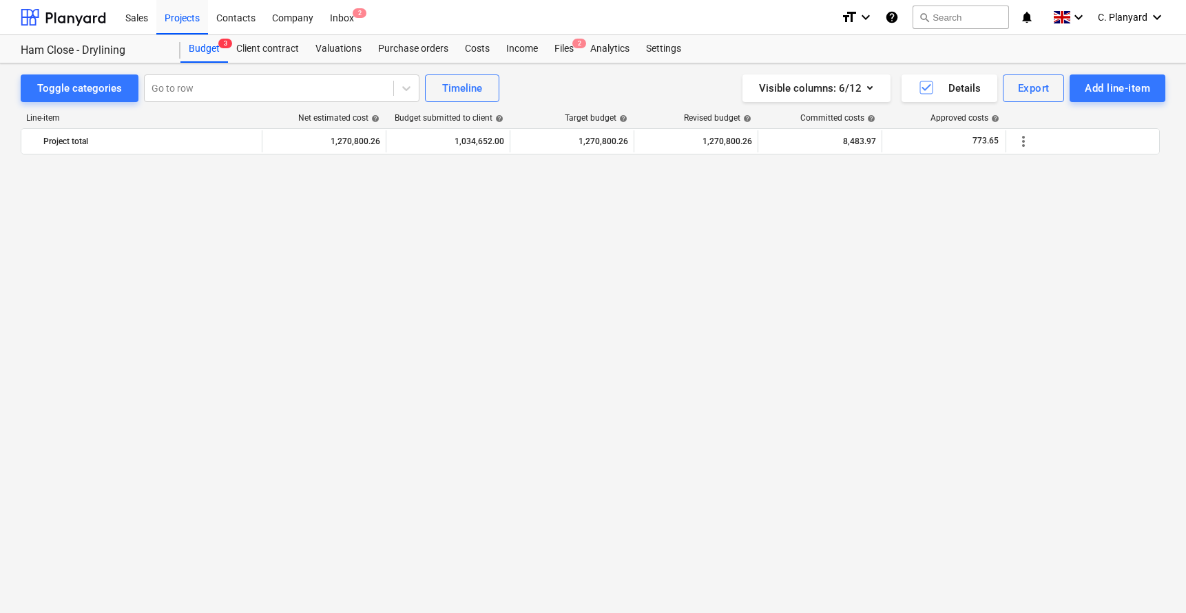
scroll to position [3294, 0]
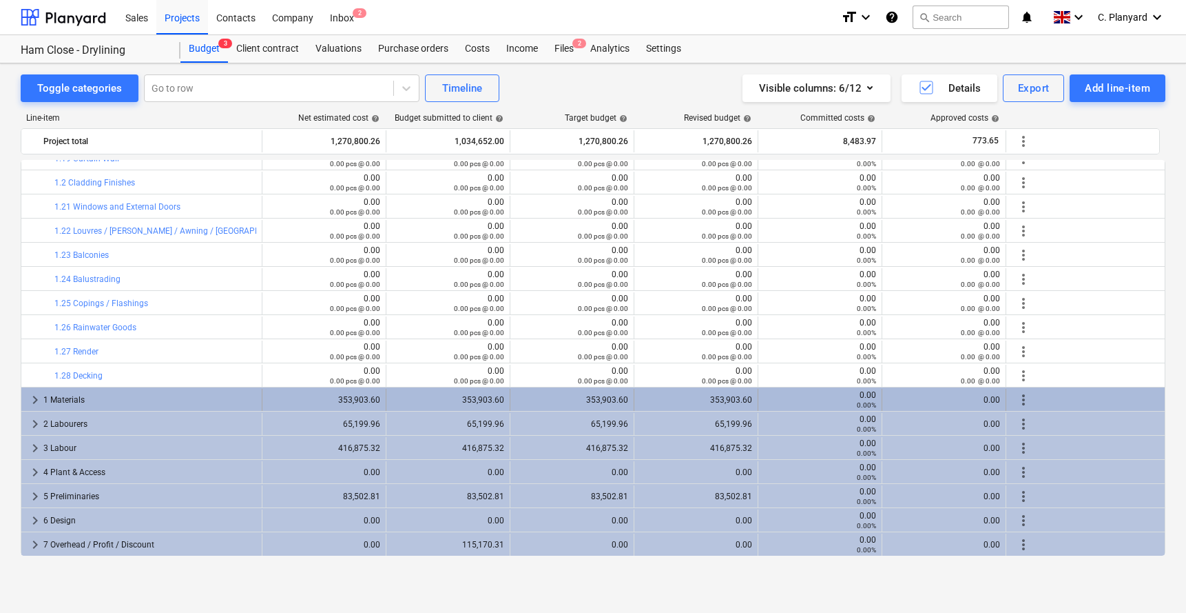
click at [31, 395] on span "keyboard_arrow_right" at bounding box center [35, 399] width 17 height 17
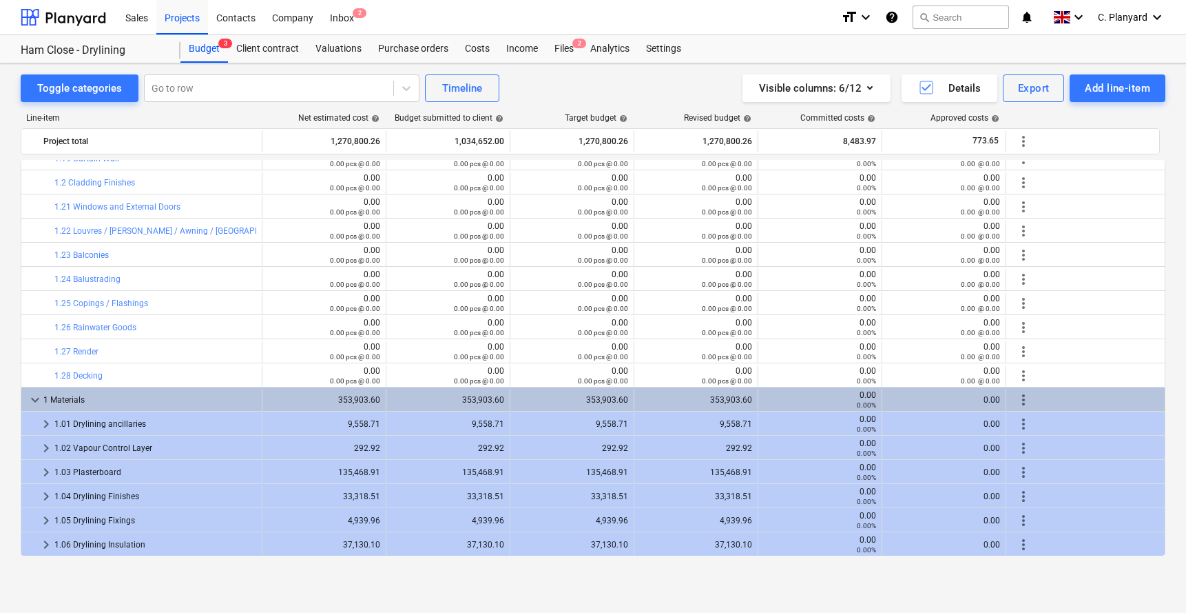
scroll to position [3338, 0]
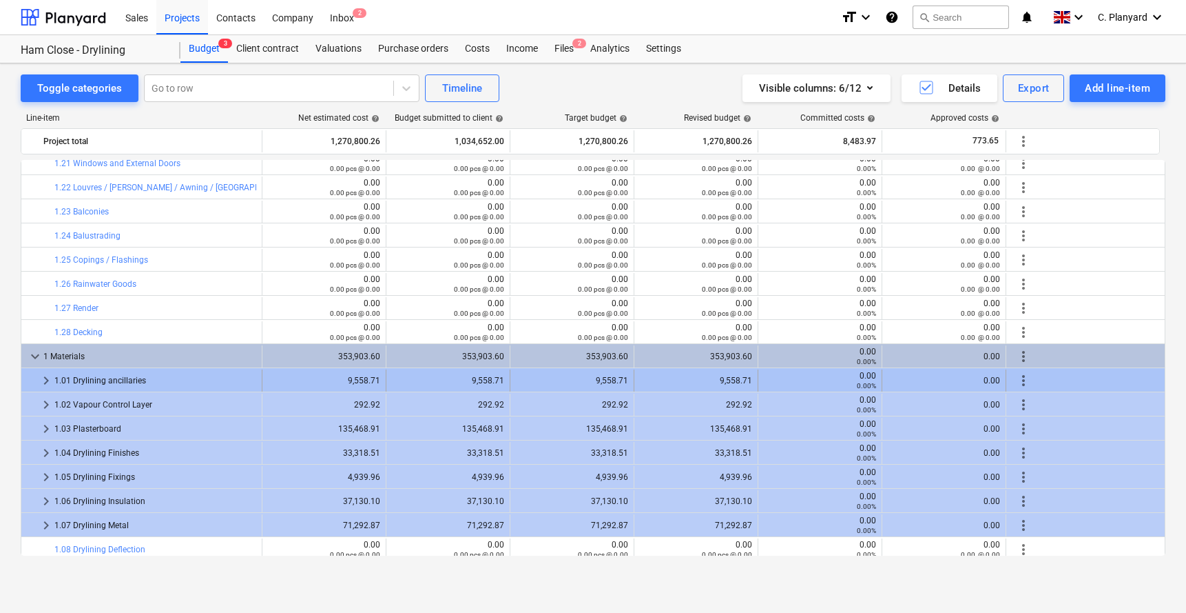
click at [50, 382] on span "keyboard_arrow_right" at bounding box center [46, 380] width 17 height 17
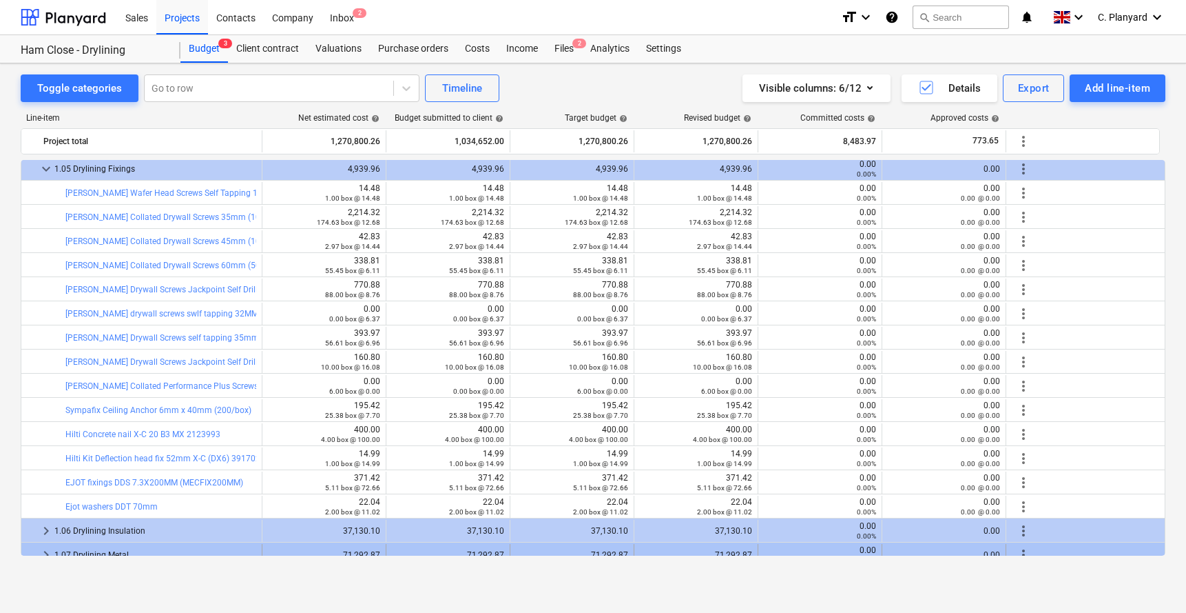
scroll to position [3920, 0]
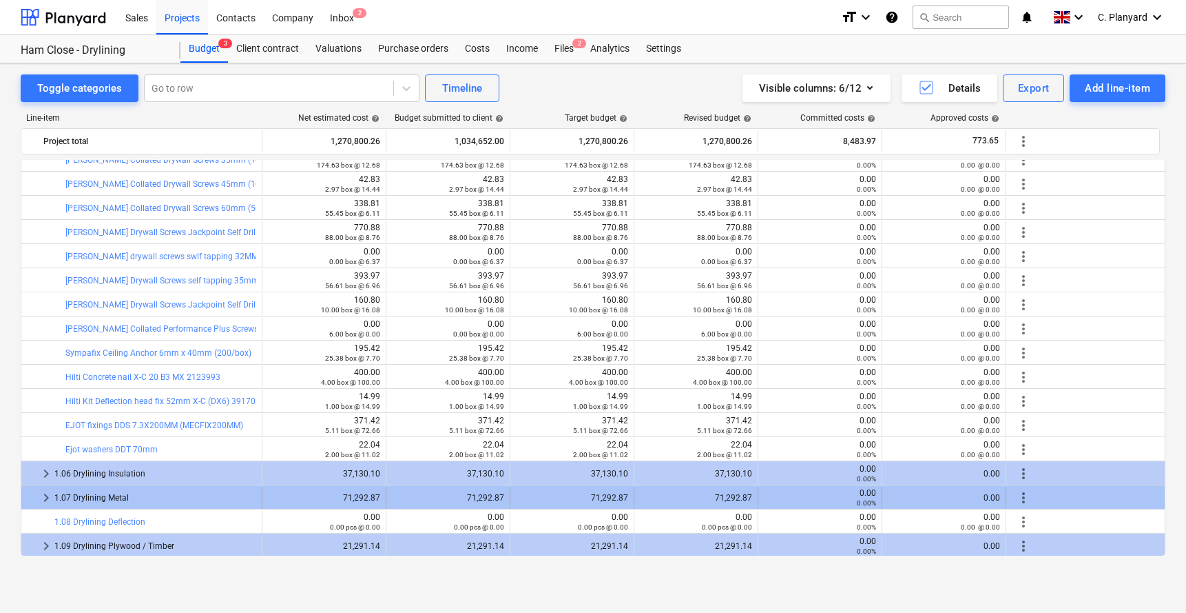
click at [46, 454] on span "keyboard_arrow_right" at bounding box center [46, 497] width 17 height 17
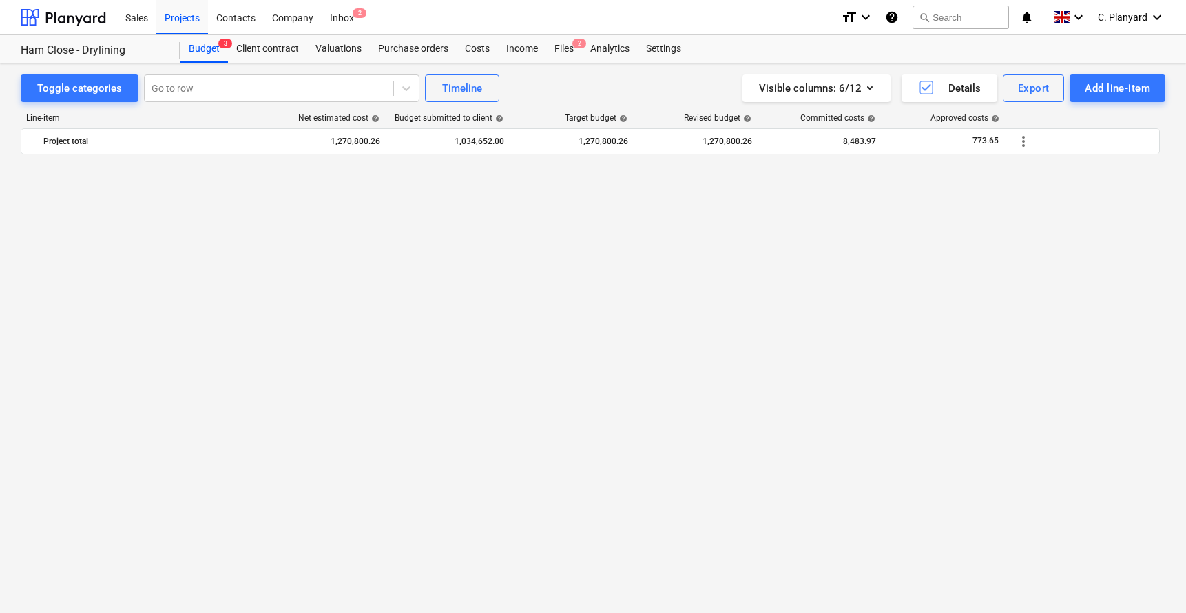
scroll to position [5175, 0]
click at [398, 48] on div "Purchase orders" at bounding box center [413, 49] width 87 height 28
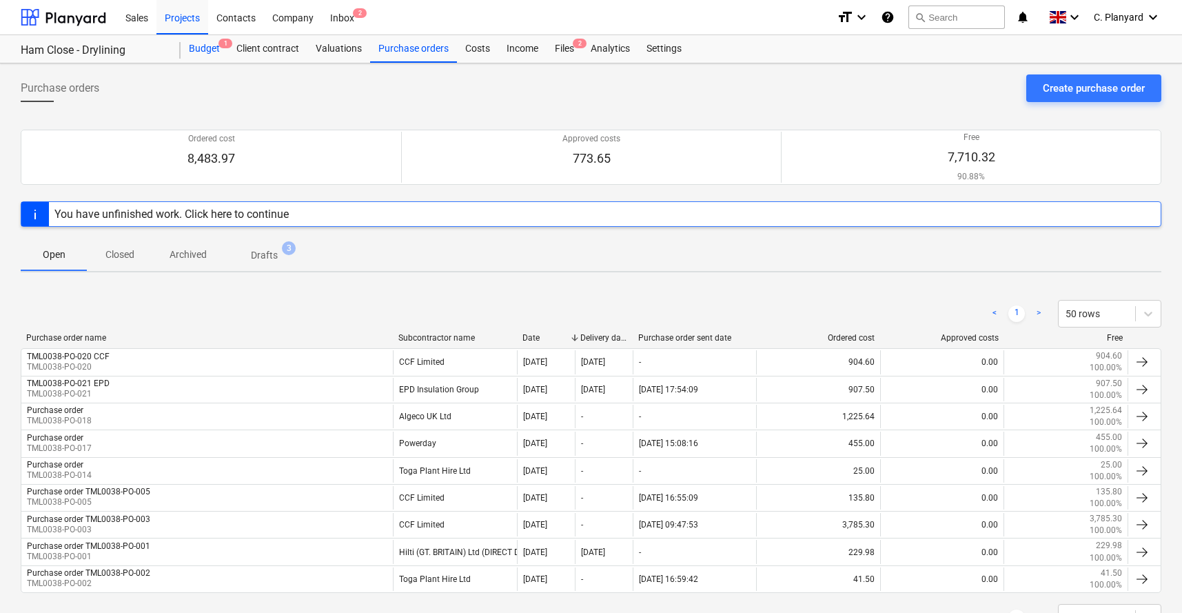
click at [207, 50] on div "Budget 1" at bounding box center [205, 49] width 48 height 28
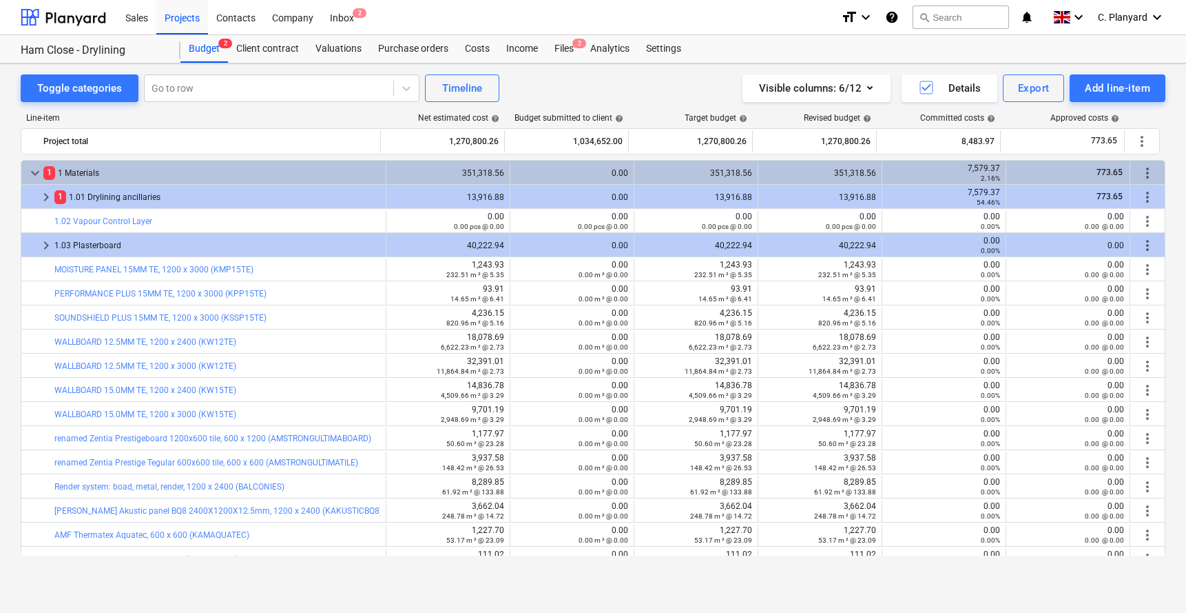
scroll to position [23, 0]
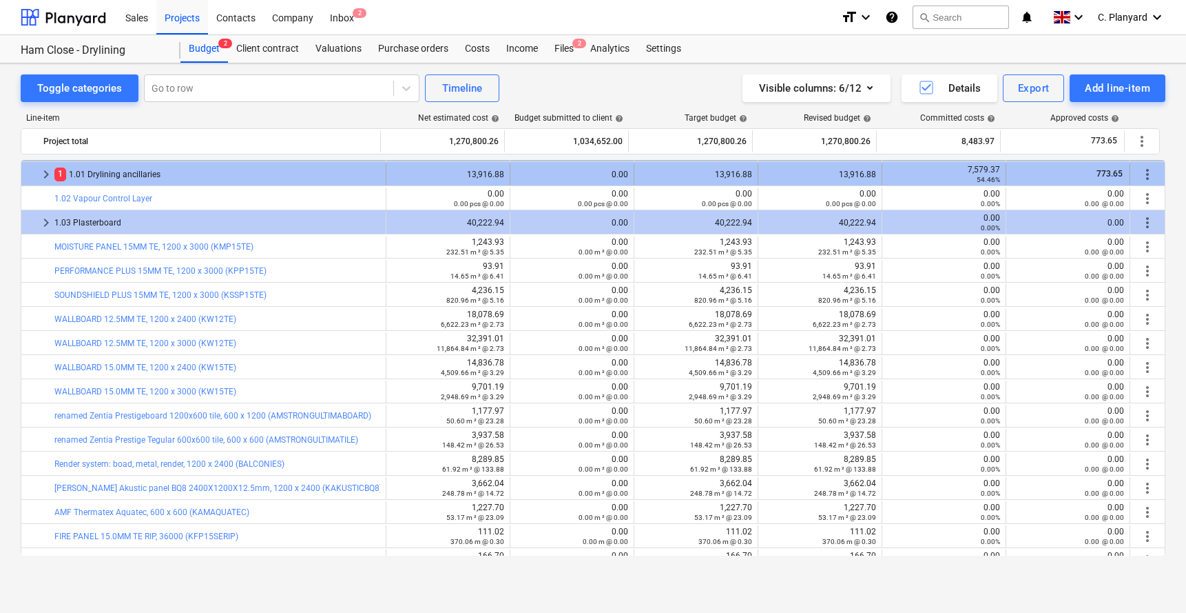
click at [51, 174] on span "keyboard_arrow_right" at bounding box center [46, 174] width 17 height 17
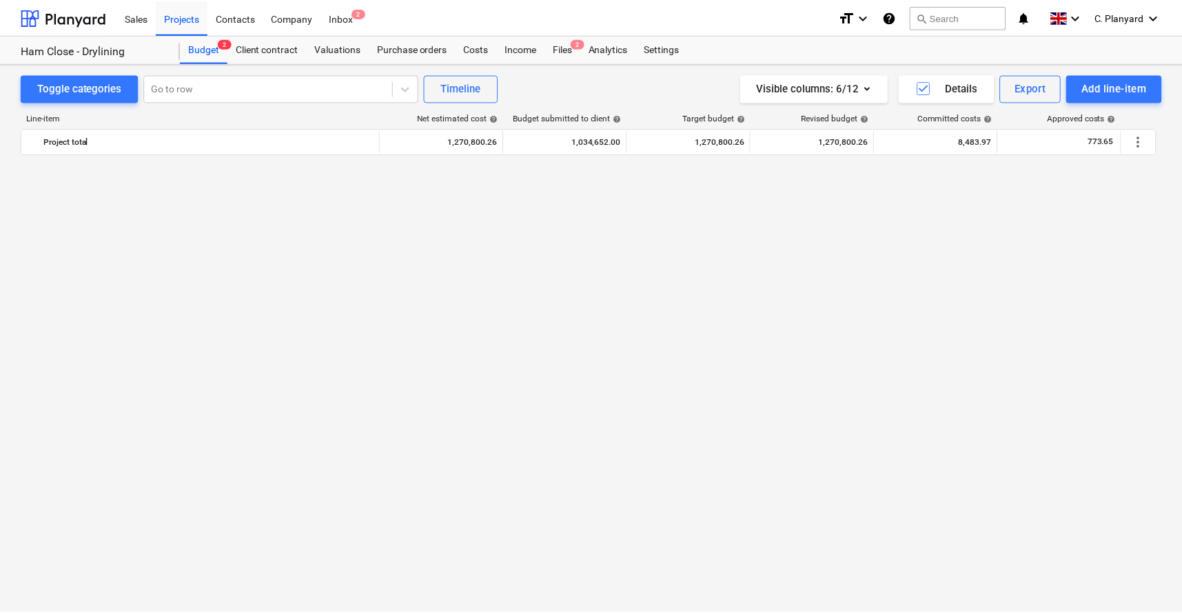
scroll to position [0, 0]
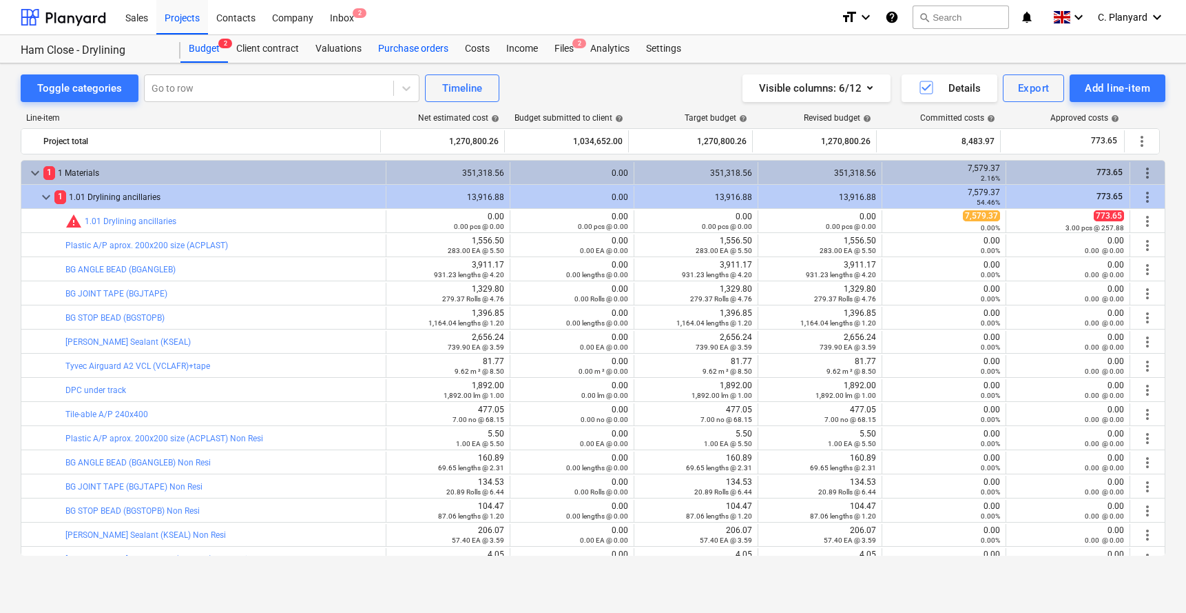
click at [390, 54] on div "Purchase orders" at bounding box center [413, 49] width 87 height 28
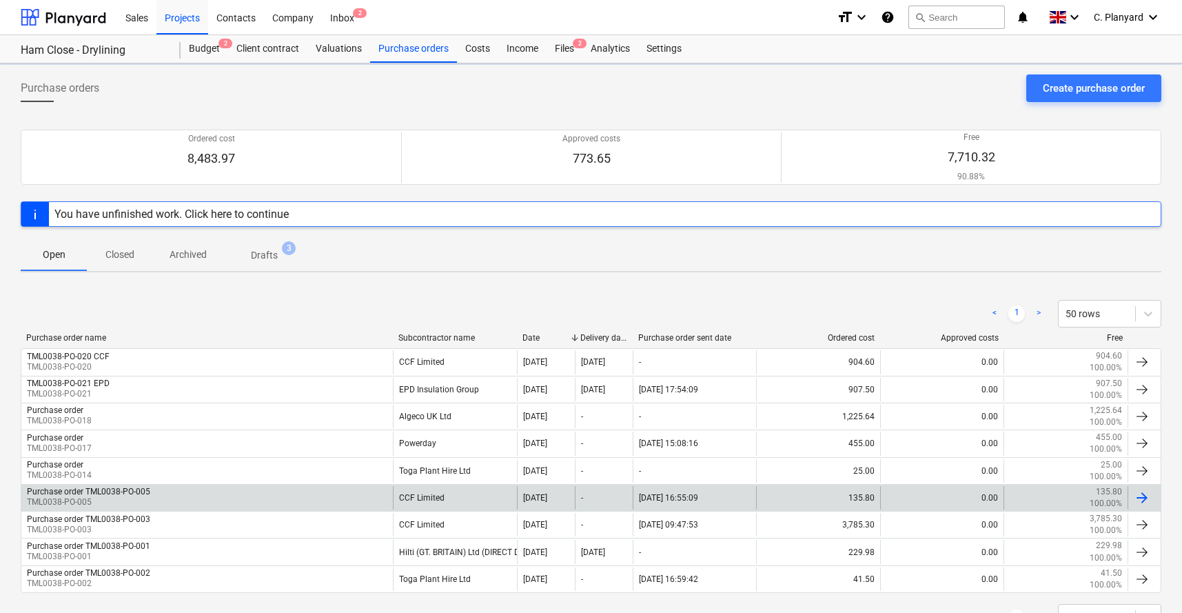
scroll to position [57, 0]
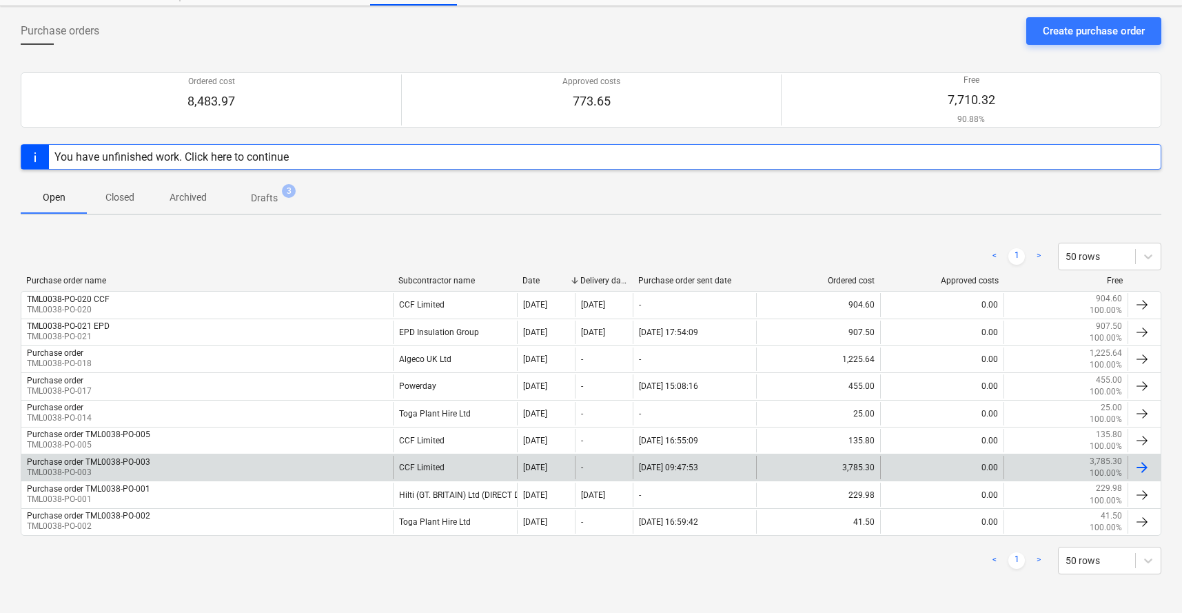
click at [199, 454] on div "Purchase order TML0038-PO-003 TML0038-PO-003" at bounding box center [206, 466] width 371 height 23
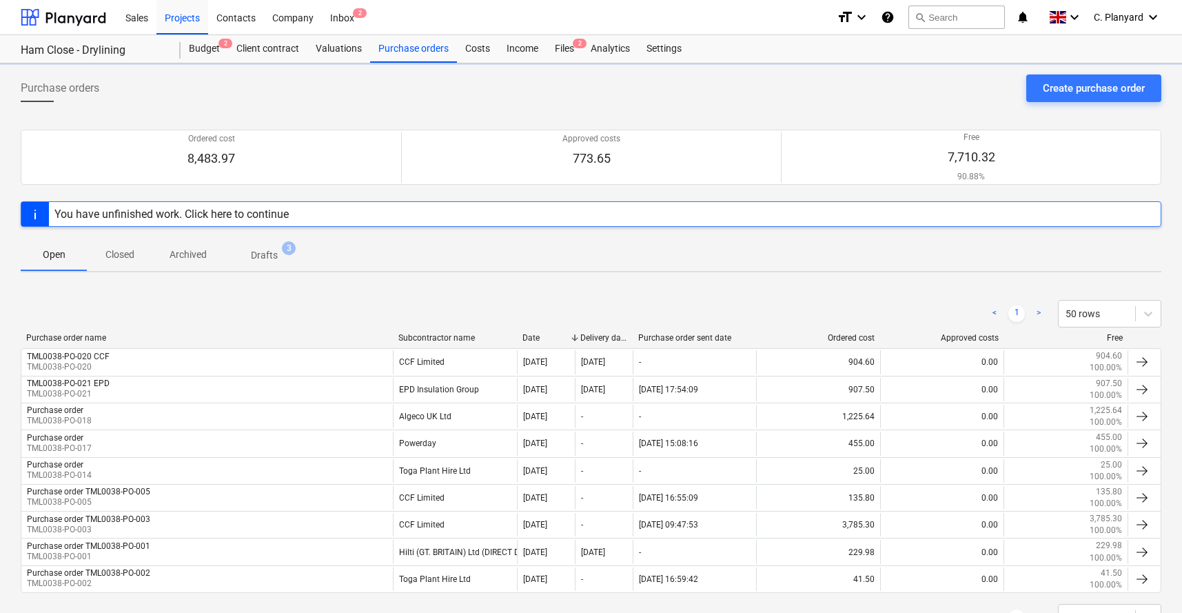
scroll to position [57, 0]
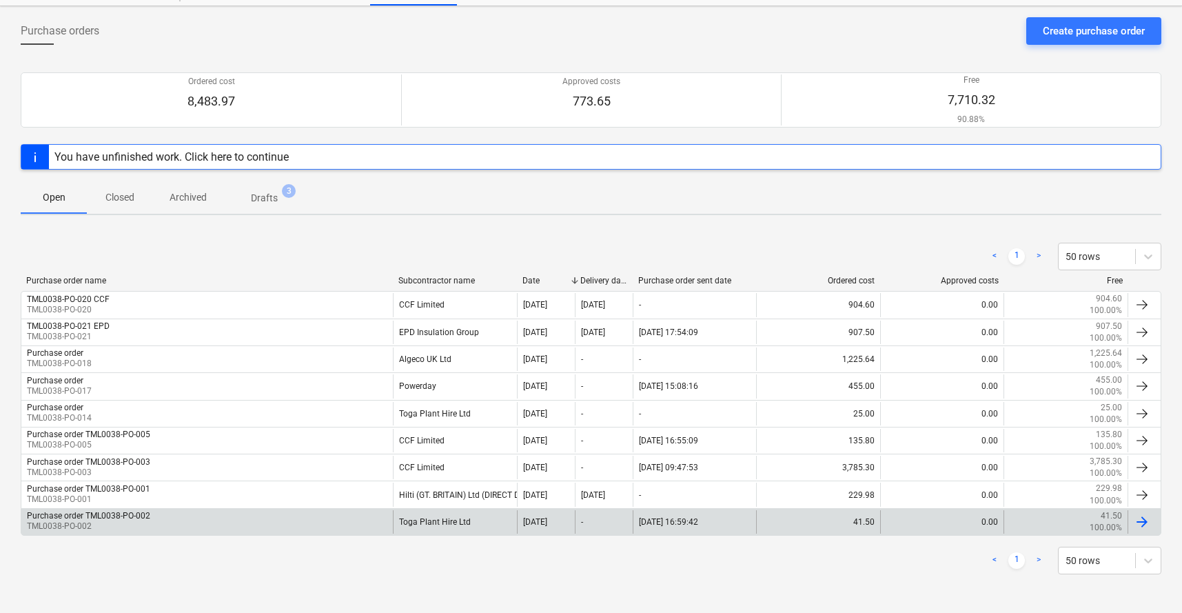
click at [239, 454] on div "Purchase order TML0038-PO-002 TML0038-PO-002 Toga Plant Hire Ltd 12 Sep 2025 - …" at bounding box center [591, 522] width 1140 height 28
click at [154, 454] on div "Purchase order TML0038-PO-002 TML0038-PO-002" at bounding box center [206, 521] width 371 height 23
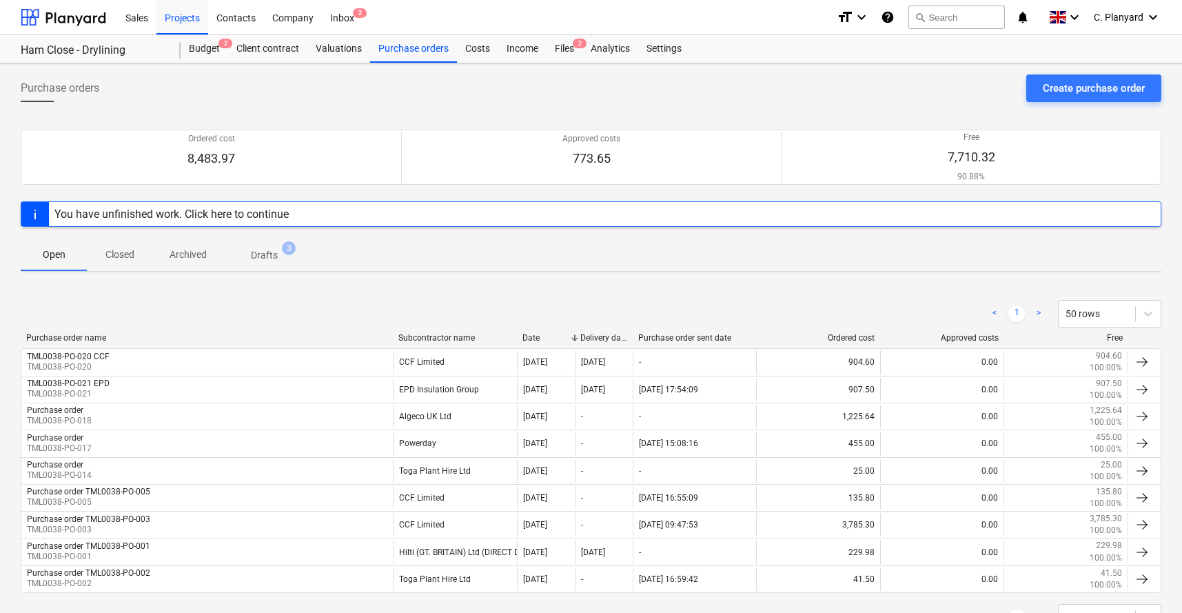
click at [991, 23] on div "Successfully imported line-items" at bounding box center [989, 14] width 372 height 29
click at [216, 54] on div "Budget 2" at bounding box center [205, 49] width 48 height 28
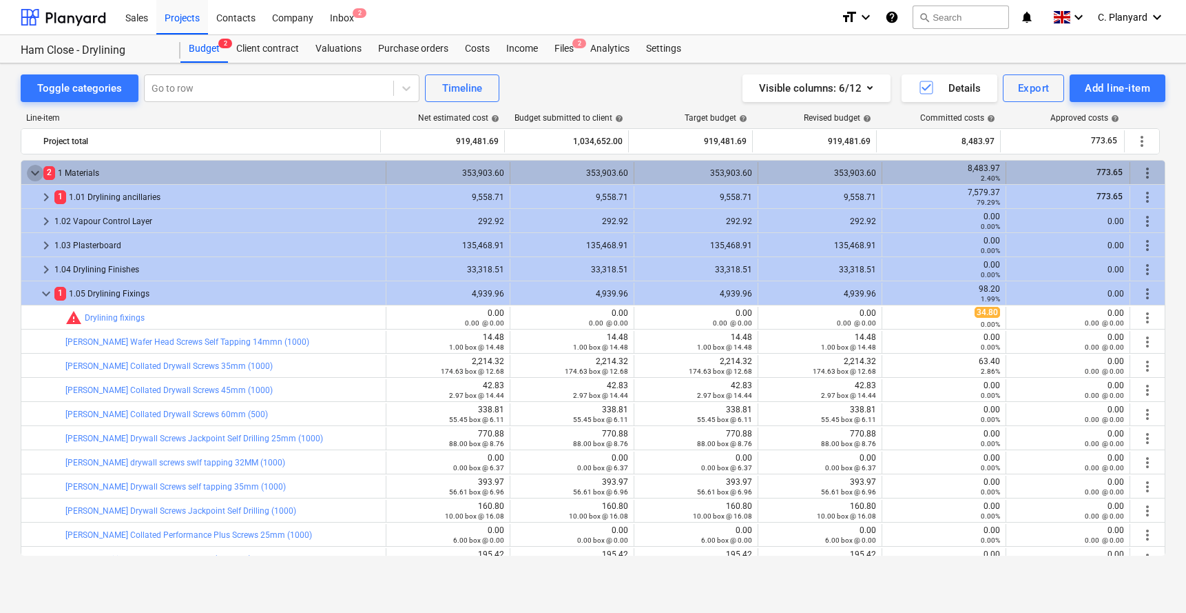
click at [34, 173] on span "keyboard_arrow_down" at bounding box center [35, 173] width 17 height 17
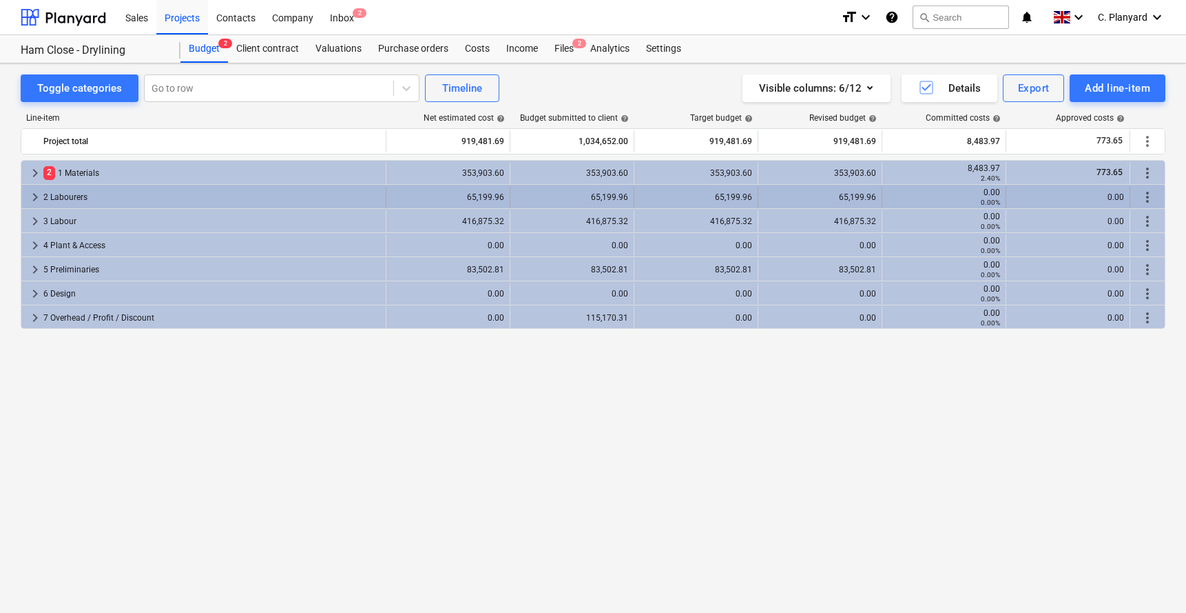
click at [37, 203] on span "keyboard_arrow_right" at bounding box center [35, 197] width 17 height 17
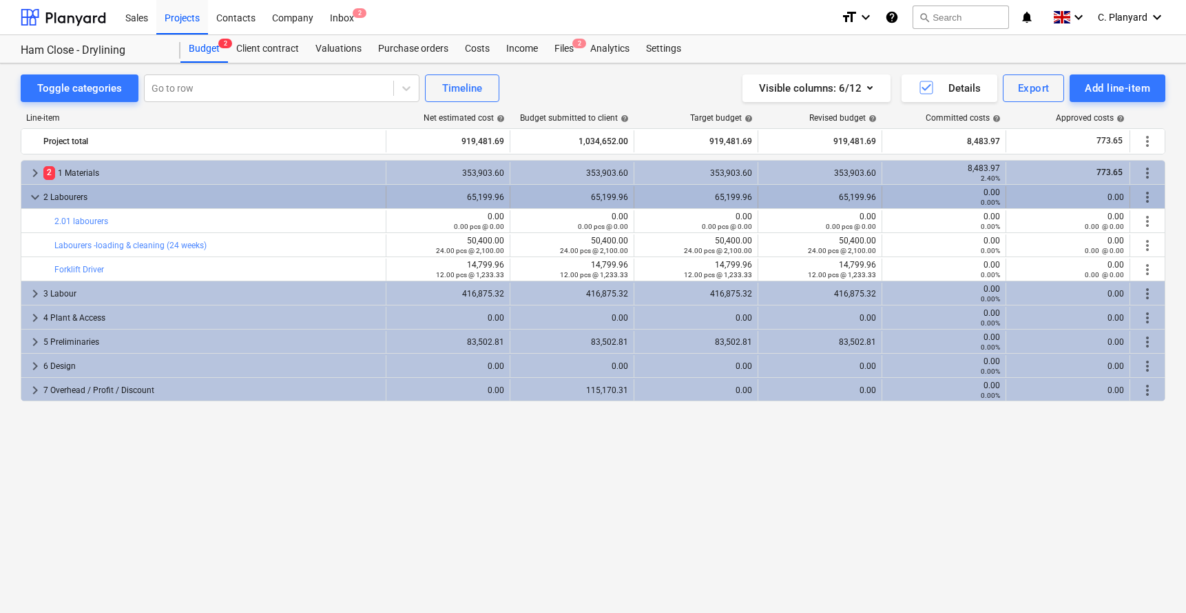
click at [33, 199] on span "keyboard_arrow_down" at bounding box center [35, 197] width 17 height 17
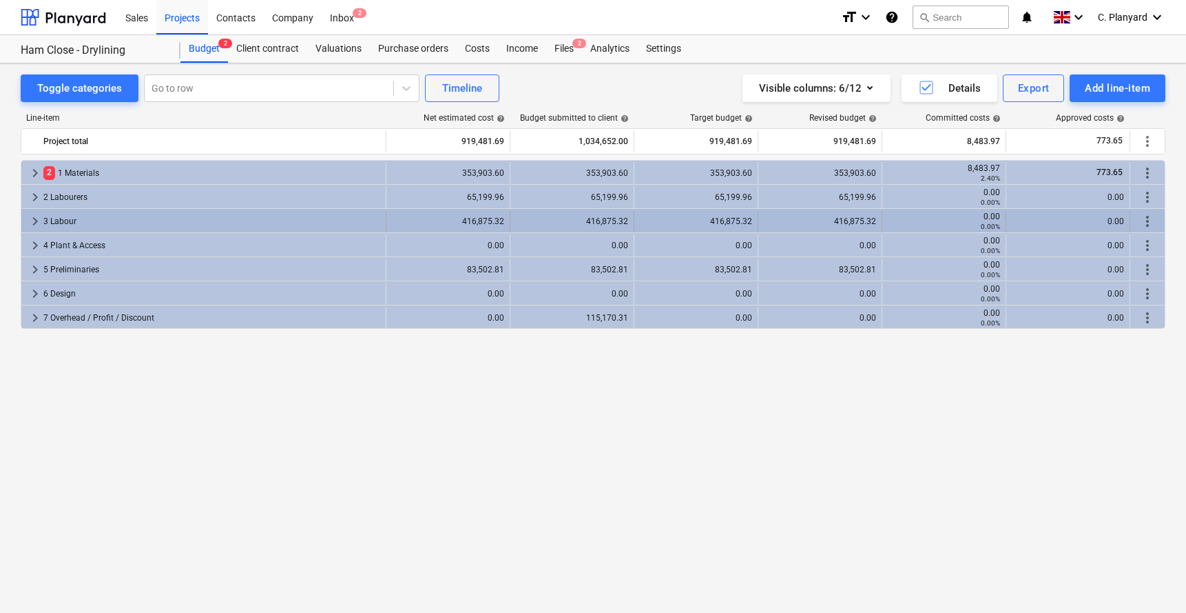
click at [31, 227] on span "keyboard_arrow_right" at bounding box center [35, 221] width 17 height 17
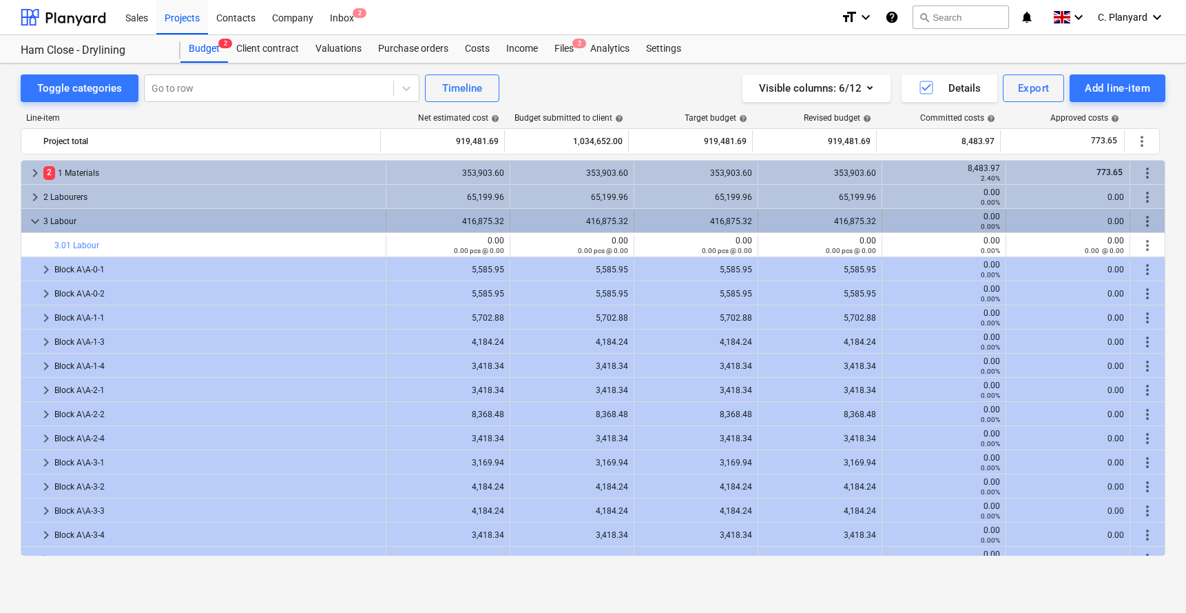
click at [22, 214] on div "keyboard_arrow_down 3 Labour" at bounding box center [203, 221] width 365 height 22
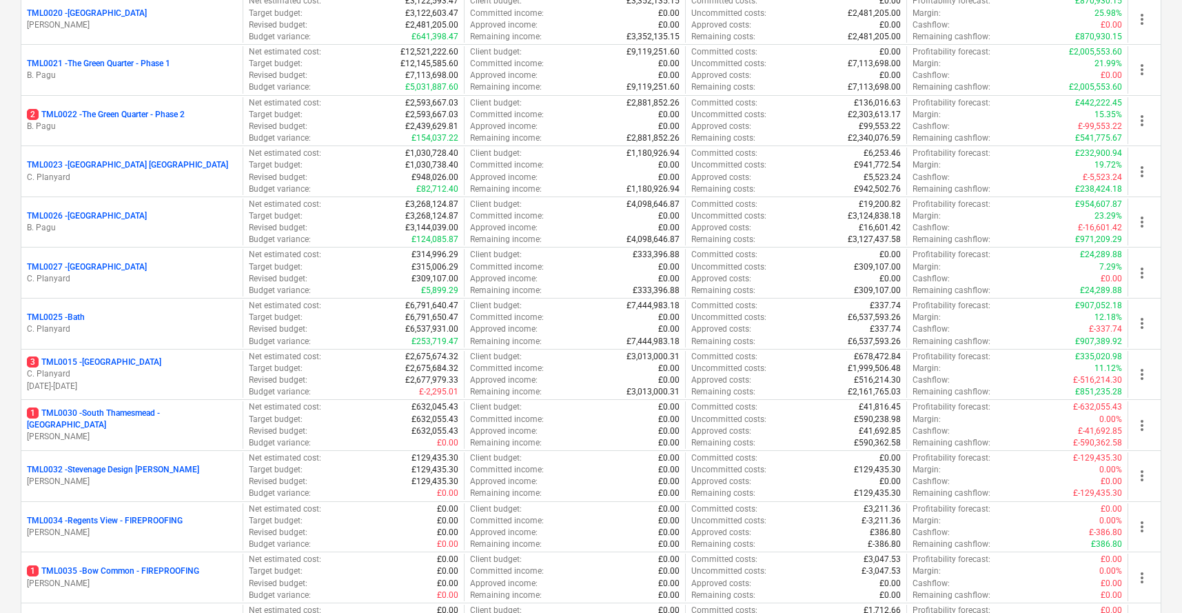
scroll to position [1563, 0]
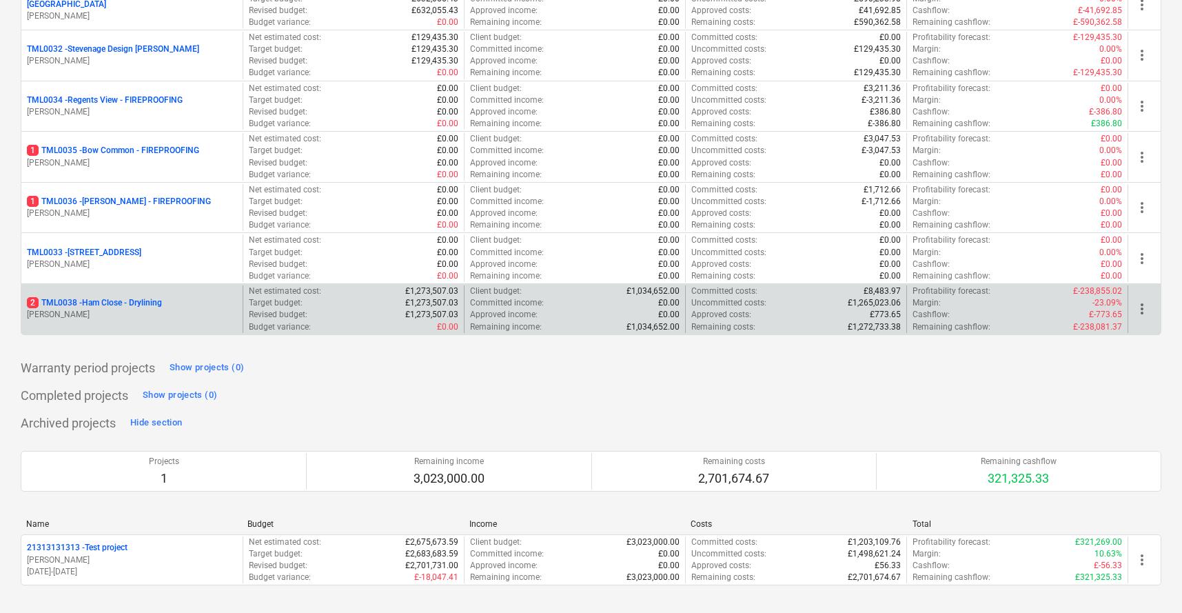
click at [229, 309] on p "[PERSON_NAME]" at bounding box center [132, 315] width 210 height 12
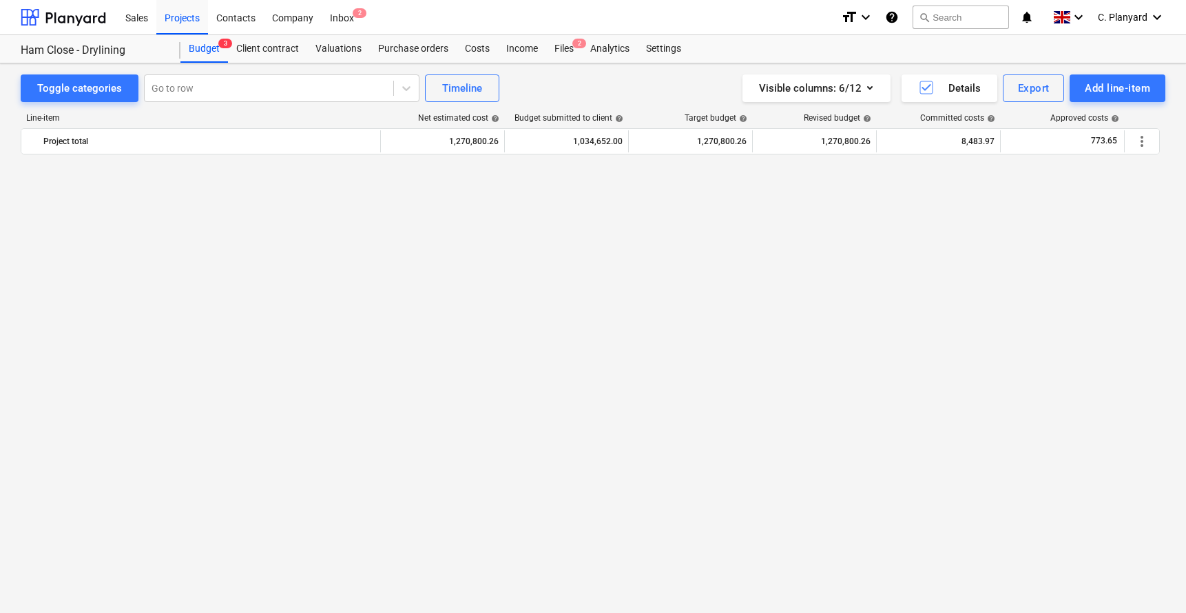
scroll to position [3294, 0]
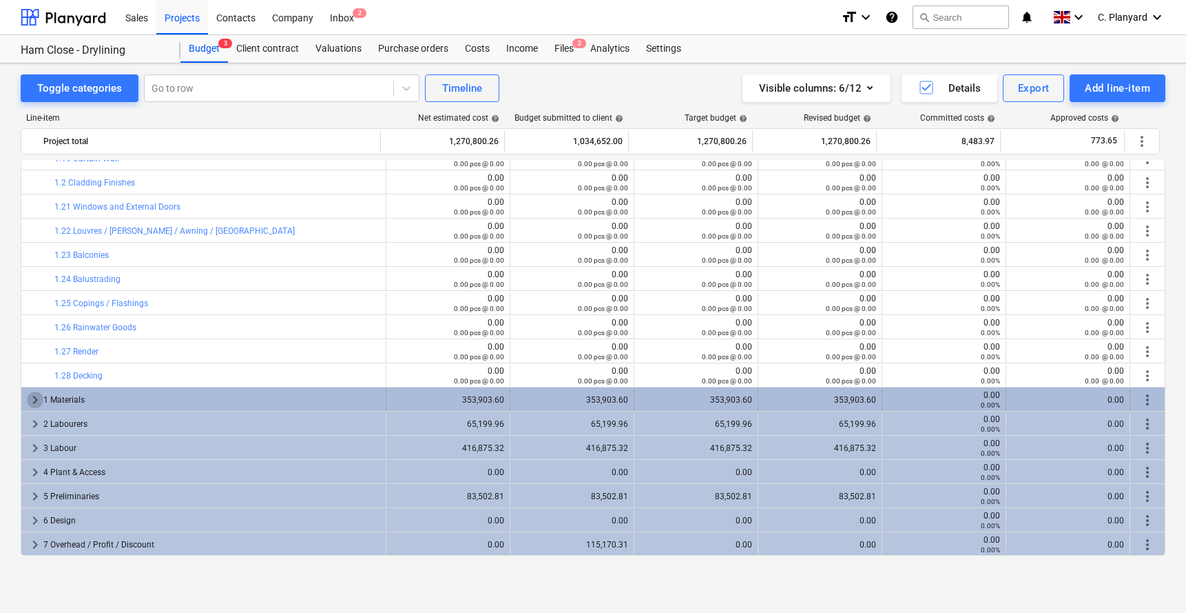
click at [34, 398] on span "keyboard_arrow_right" at bounding box center [35, 399] width 17 height 17
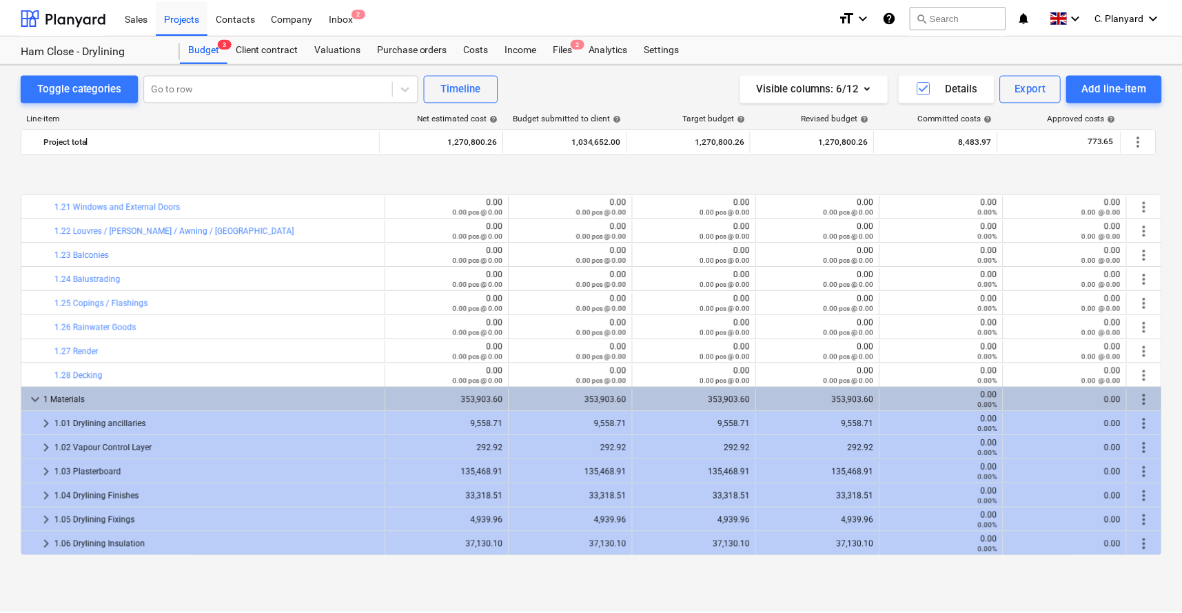
scroll to position [3353, 0]
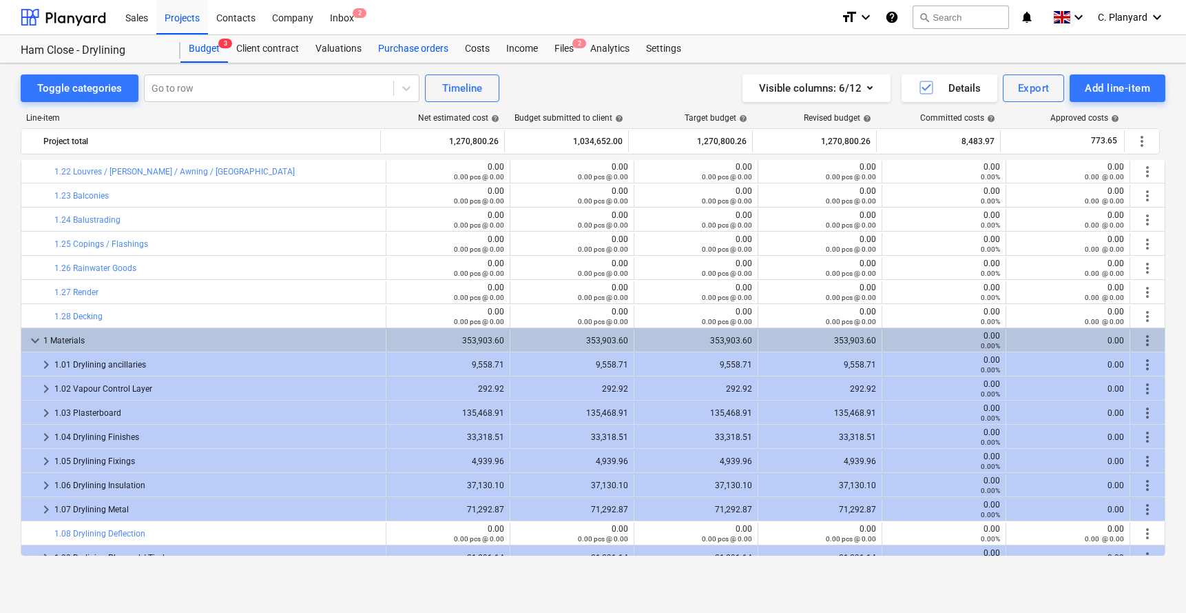
click at [415, 37] on div "Purchase orders" at bounding box center [413, 49] width 87 height 28
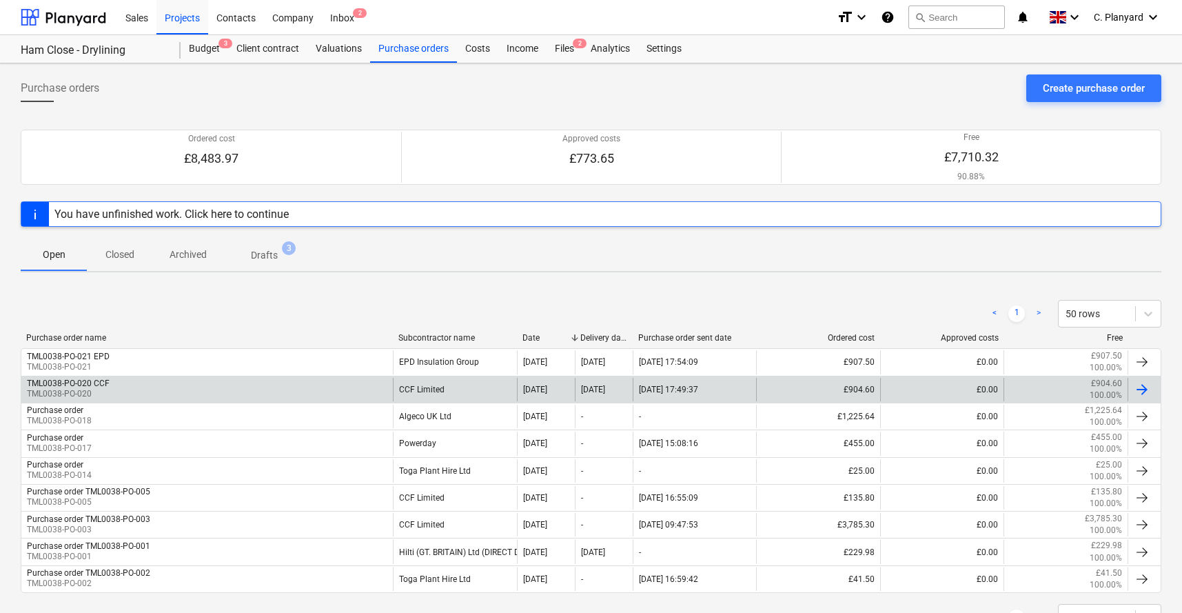
click at [143, 381] on div "TML0038-PO-020 CCF TML0038-PO-020" at bounding box center [206, 389] width 371 height 23
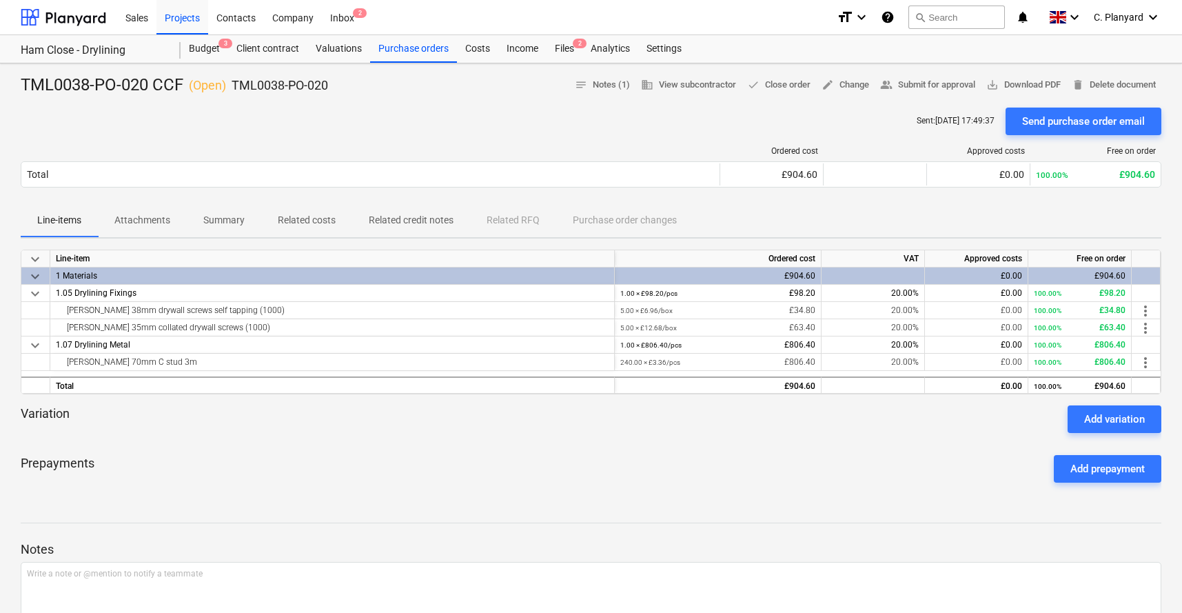
click at [209, 220] on p "Summary" at bounding box center [223, 220] width 41 height 14
click at [400, 46] on div "Purchase orders" at bounding box center [413, 49] width 87 height 28
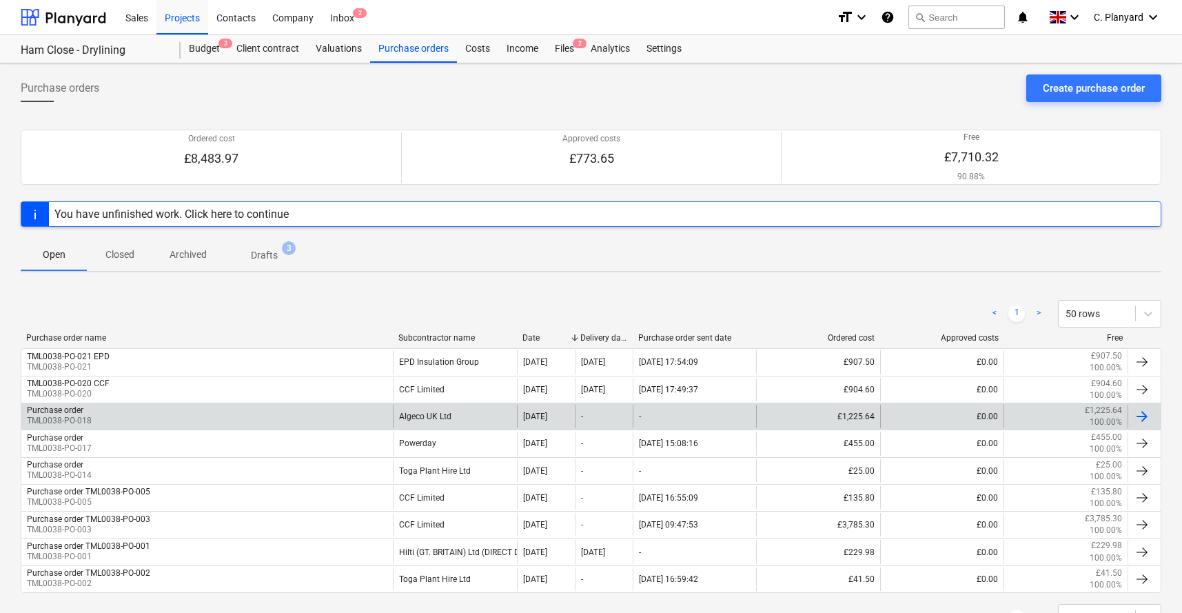
scroll to position [57, 0]
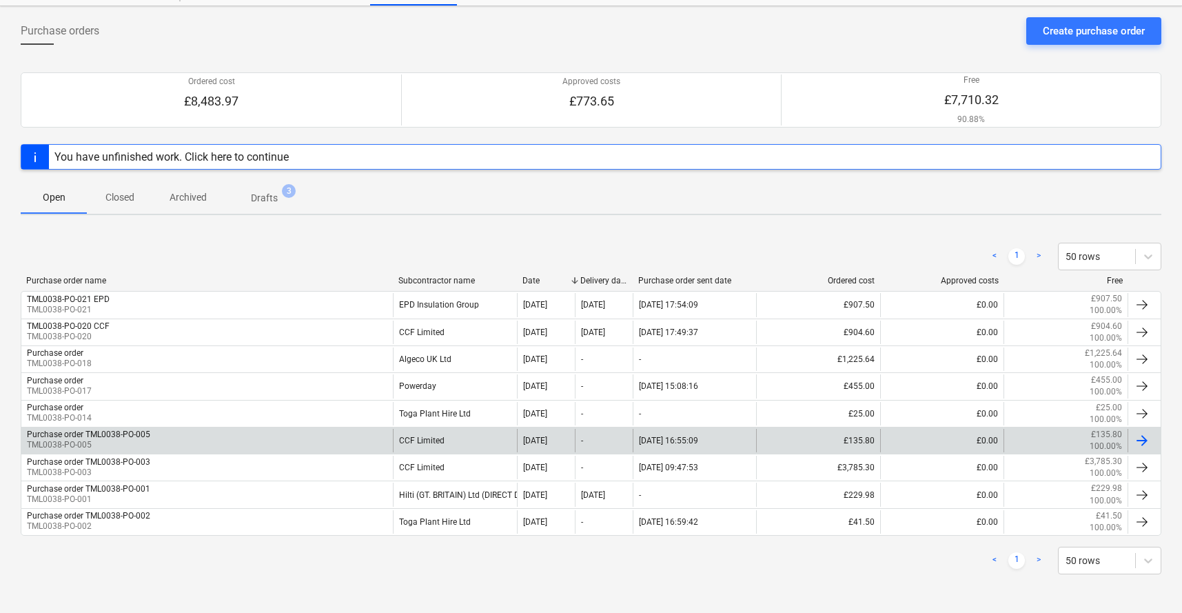
click at [166, 439] on div "Purchase order TML0038-PO-005 TML0038-PO-005" at bounding box center [206, 440] width 371 height 23
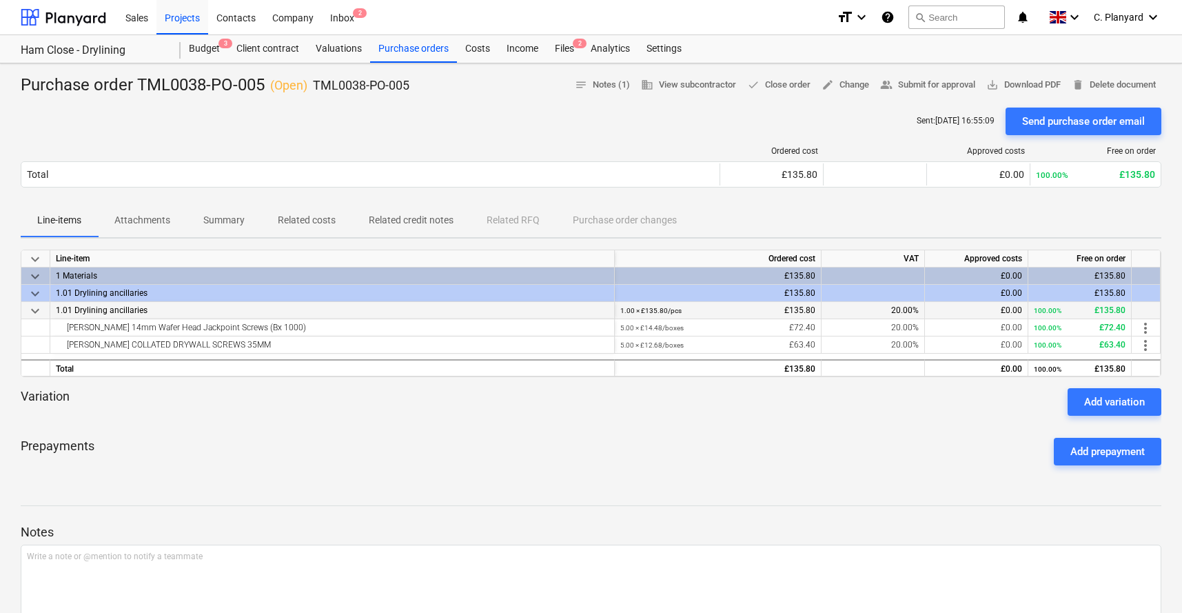
click at [39, 311] on span "keyboard_arrow_down" at bounding box center [35, 310] width 17 height 17
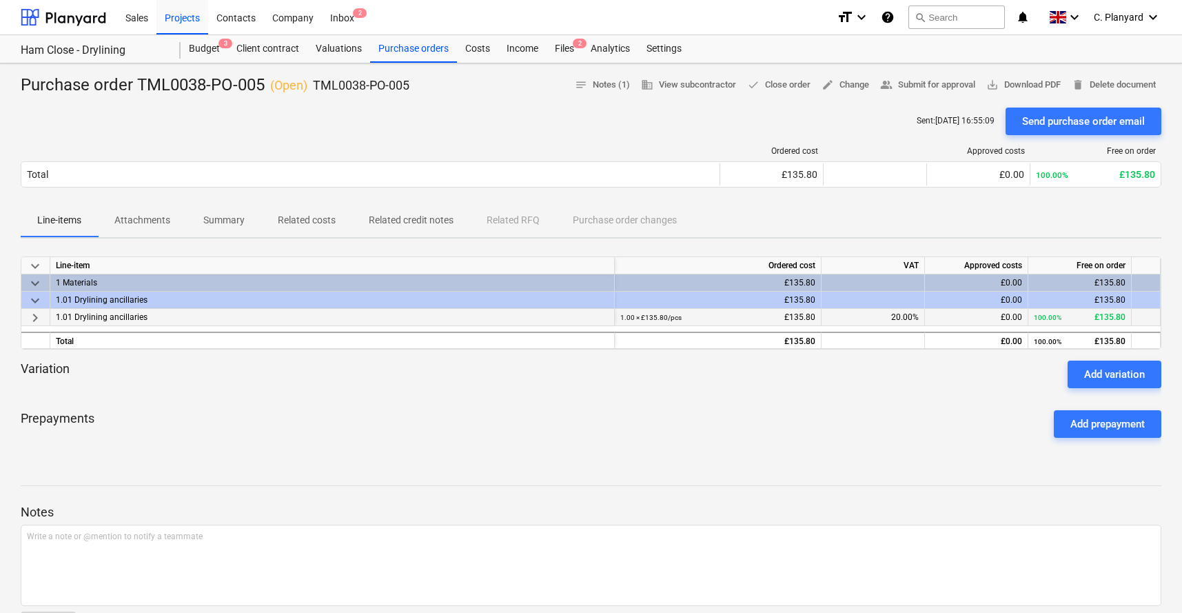
click at [39, 311] on span "keyboard_arrow_right" at bounding box center [35, 317] width 17 height 17
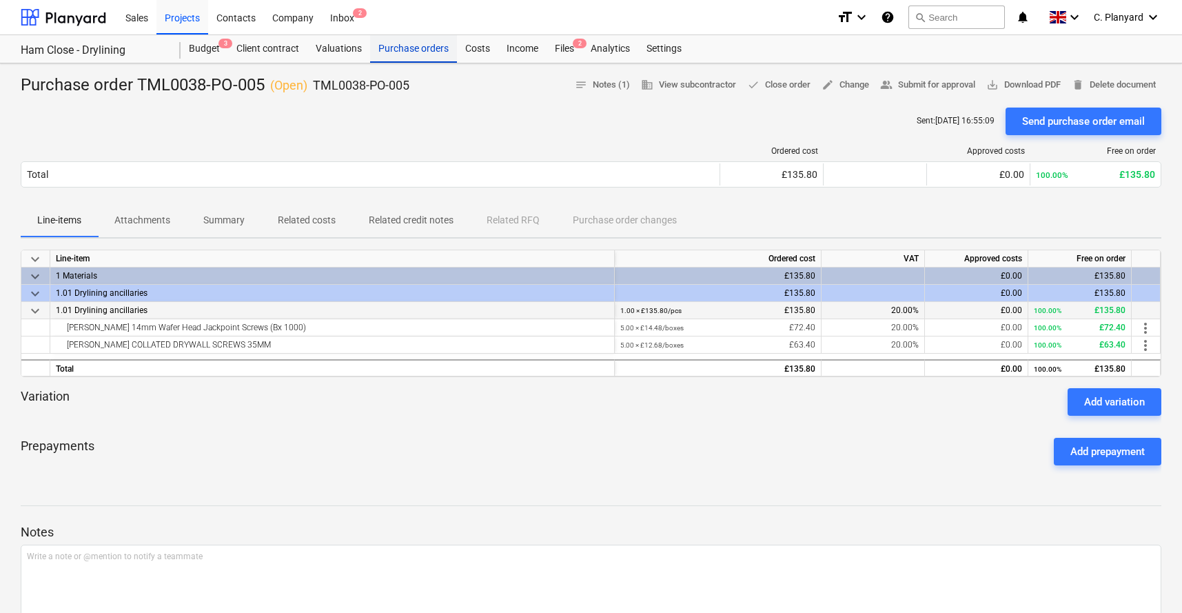
click at [386, 35] on div "Purchase orders" at bounding box center [413, 49] width 87 height 28
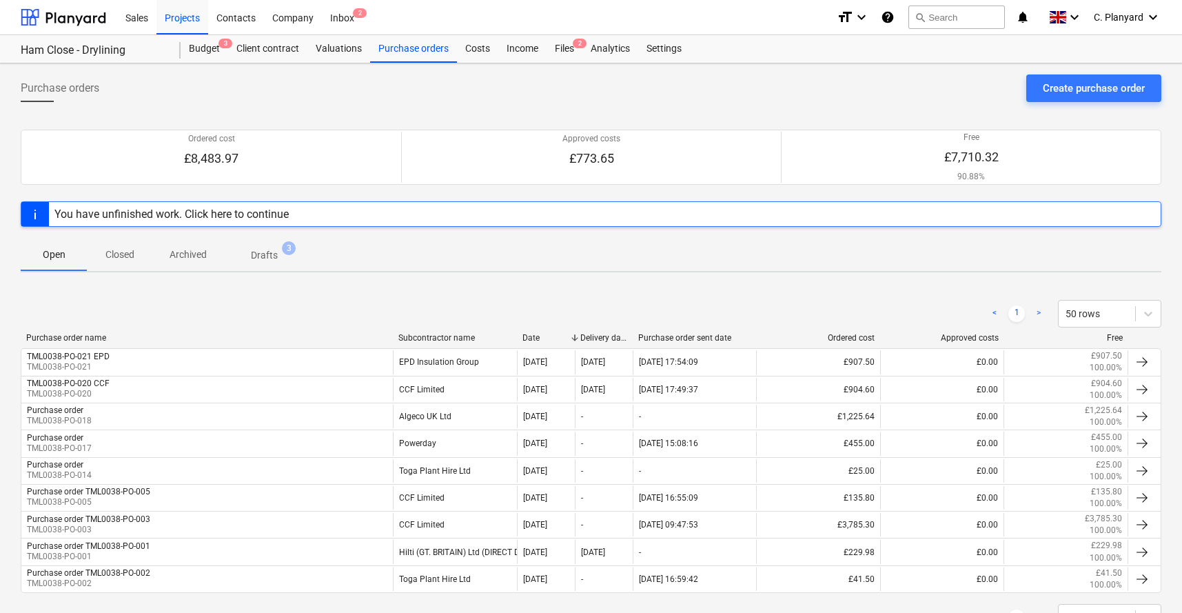
scroll to position [57, 0]
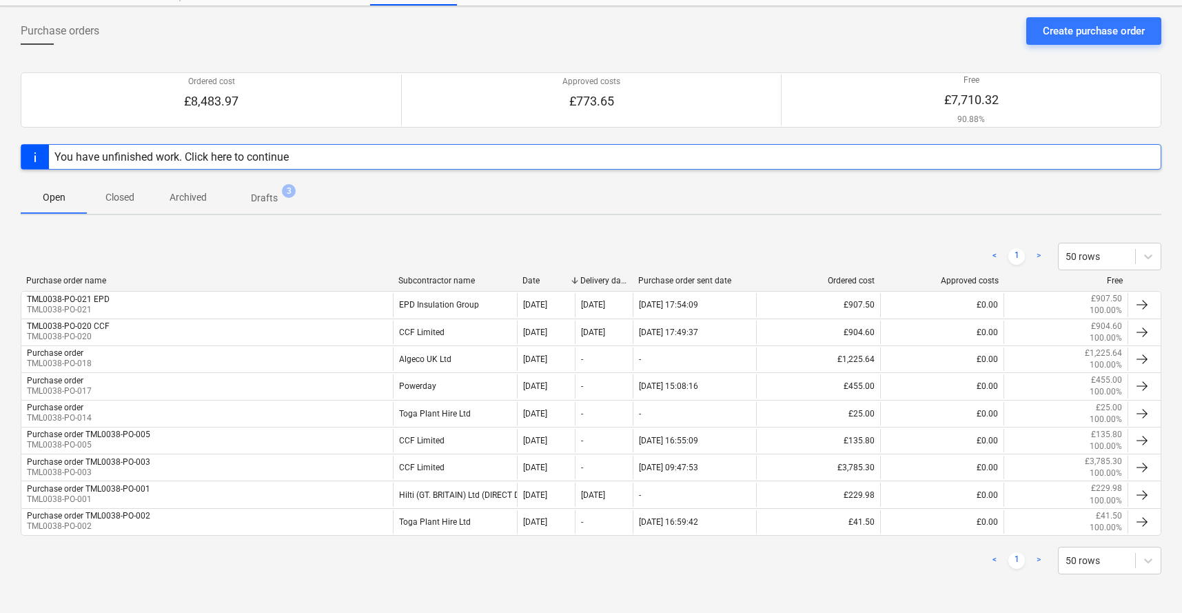
click at [130, 199] on p "Closed" at bounding box center [119, 197] width 33 height 14
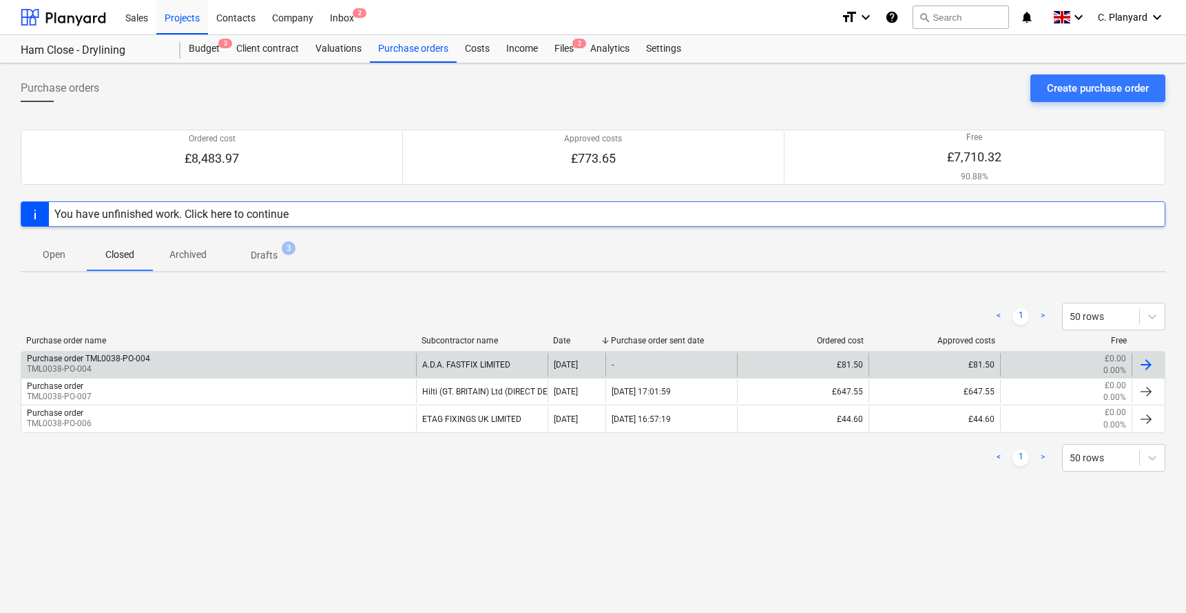
click at [163, 368] on div "Purchase order TML0038-PO-004 TML0038-PO-004" at bounding box center [218, 364] width 395 height 23
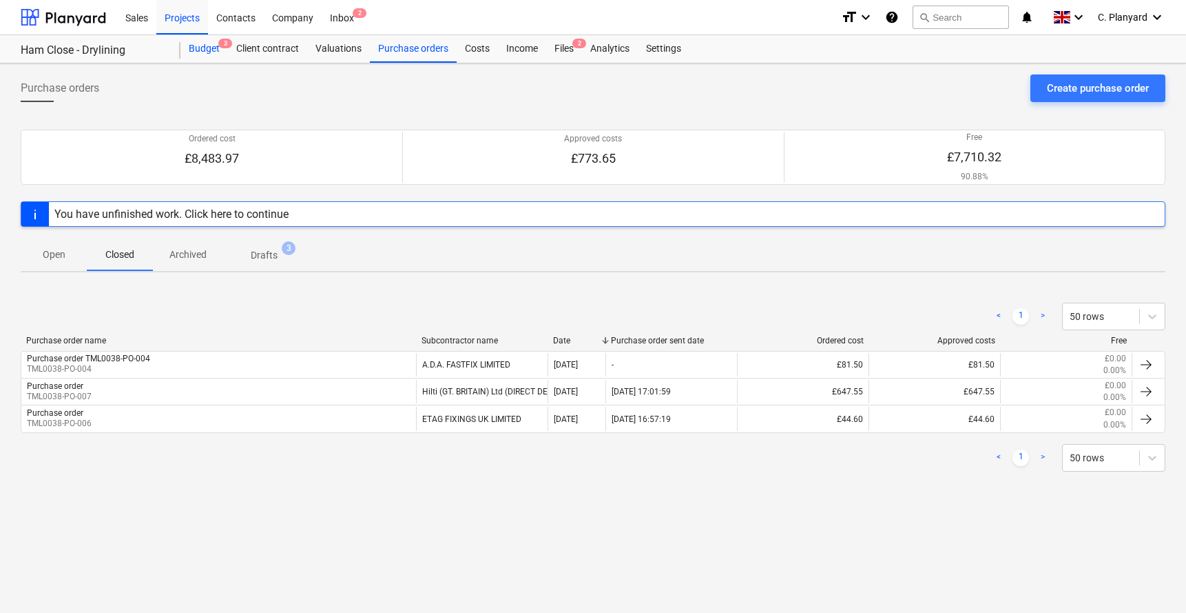
click at [197, 50] on div "Budget 3" at bounding box center [205, 49] width 48 height 28
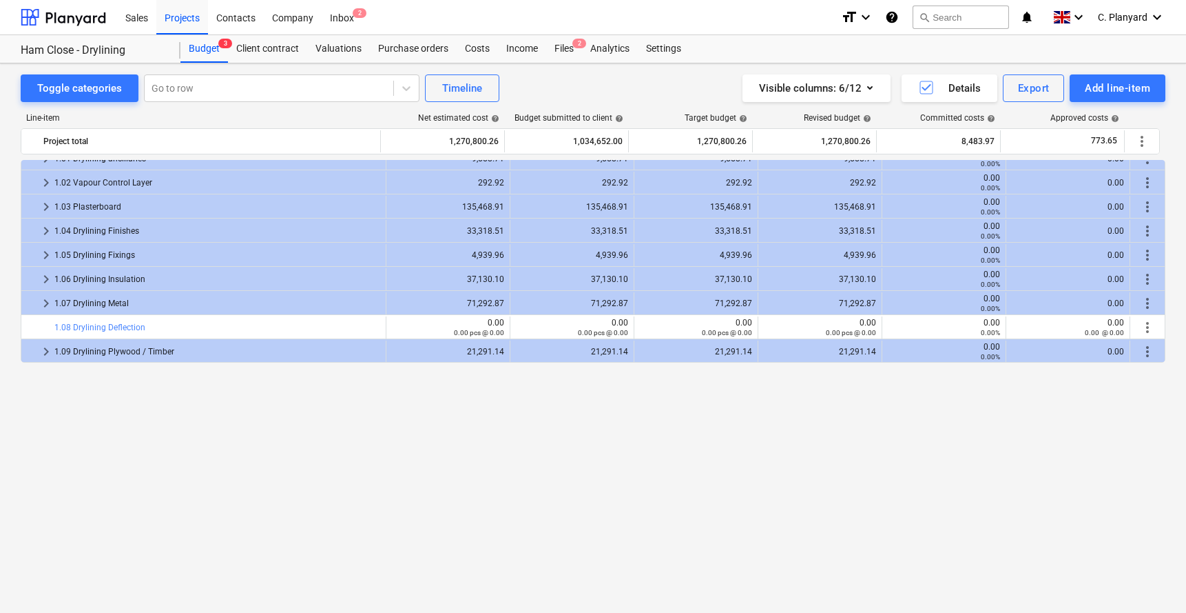
scroll to position [3331, 0]
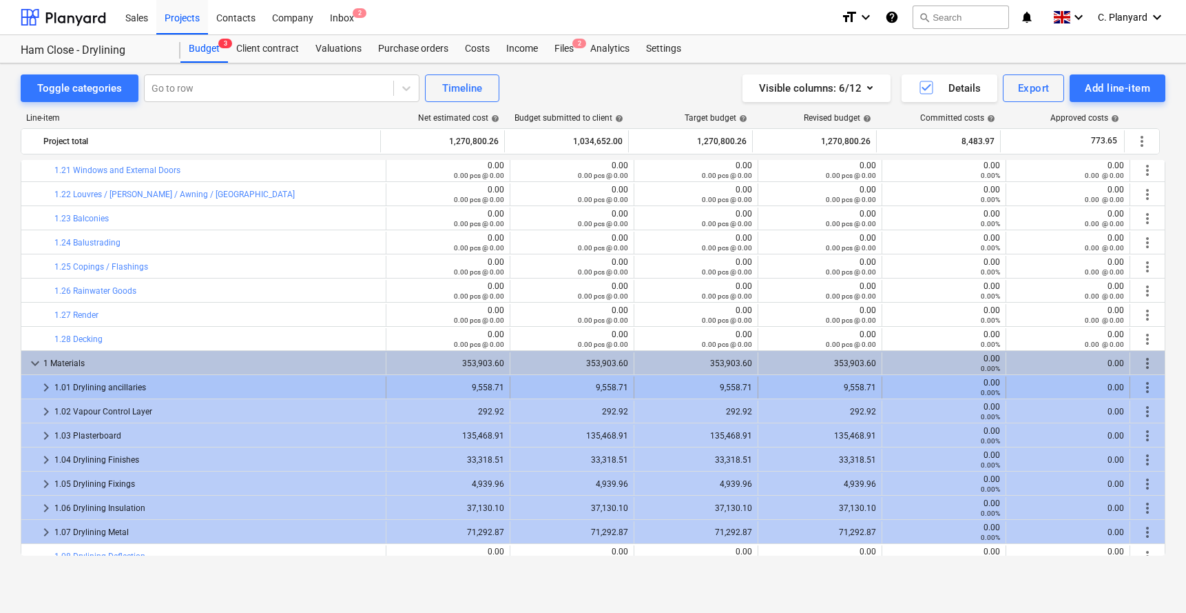
click at [45, 384] on span "keyboard_arrow_right" at bounding box center [46, 387] width 17 height 17
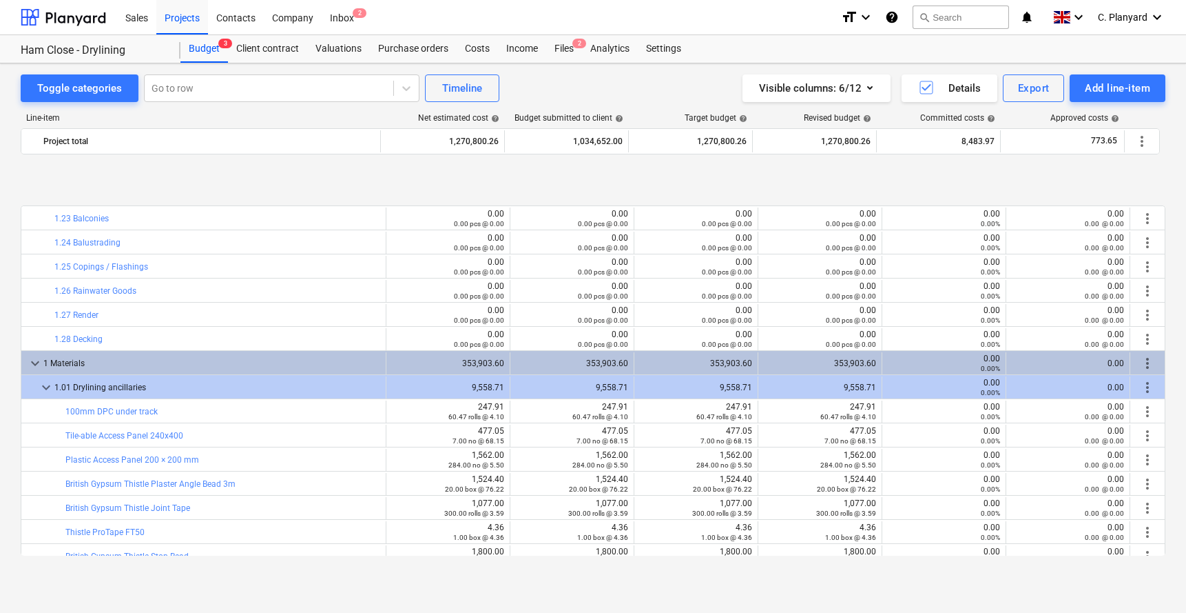
scroll to position [3423, 0]
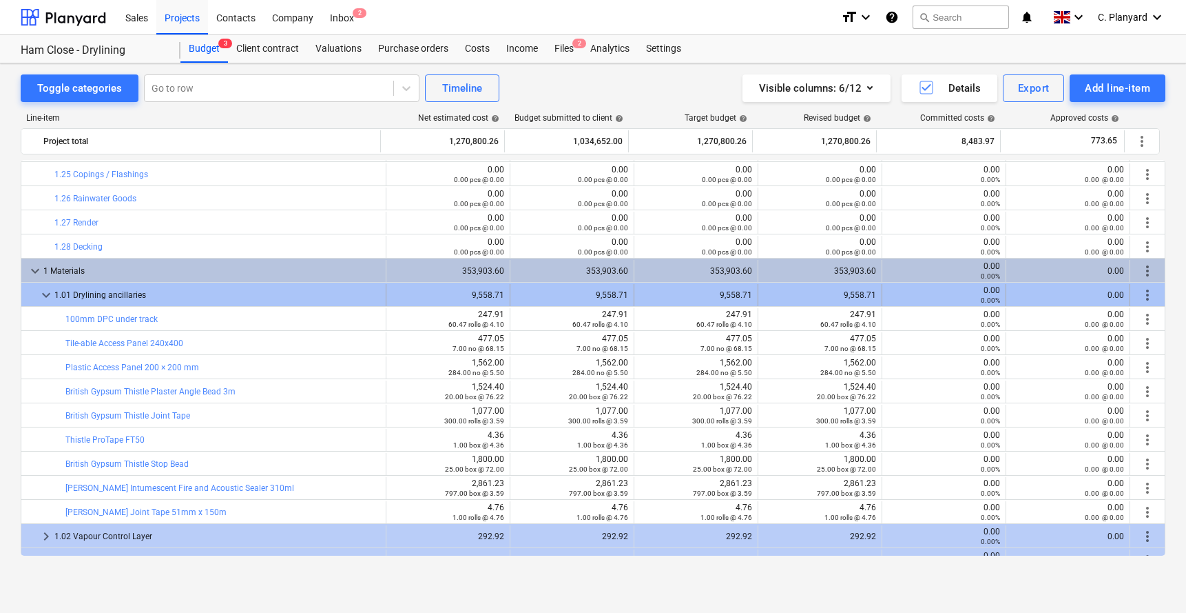
click at [991, 294] on span "more_vert" at bounding box center [1148, 295] width 17 height 17
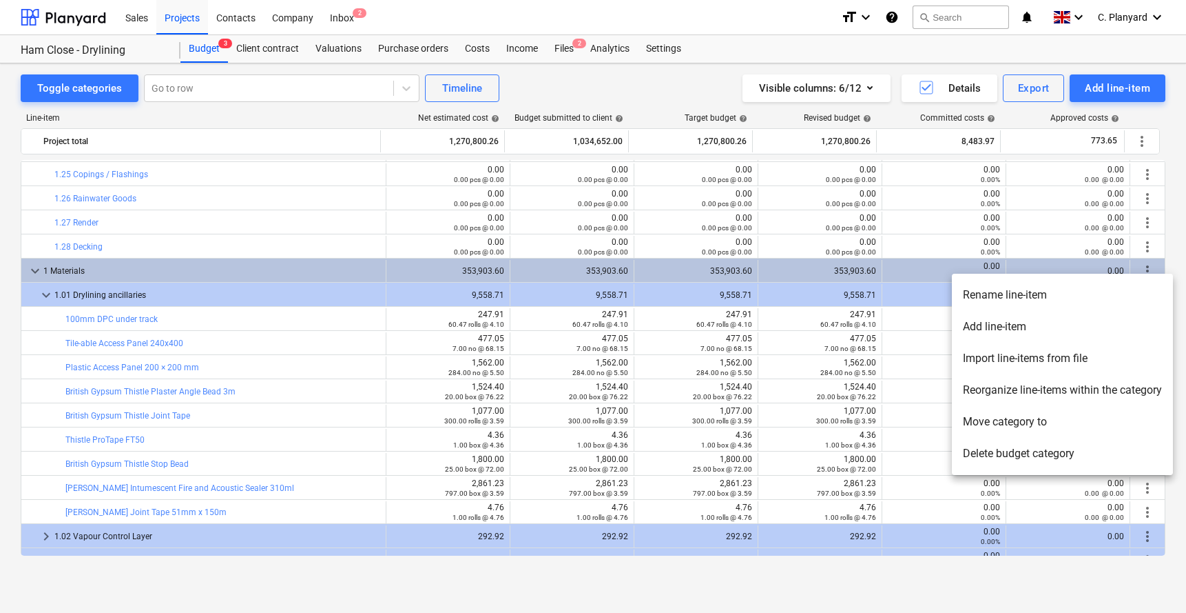
click at [991, 323] on li "Add line-item" at bounding box center [1062, 327] width 221 height 32
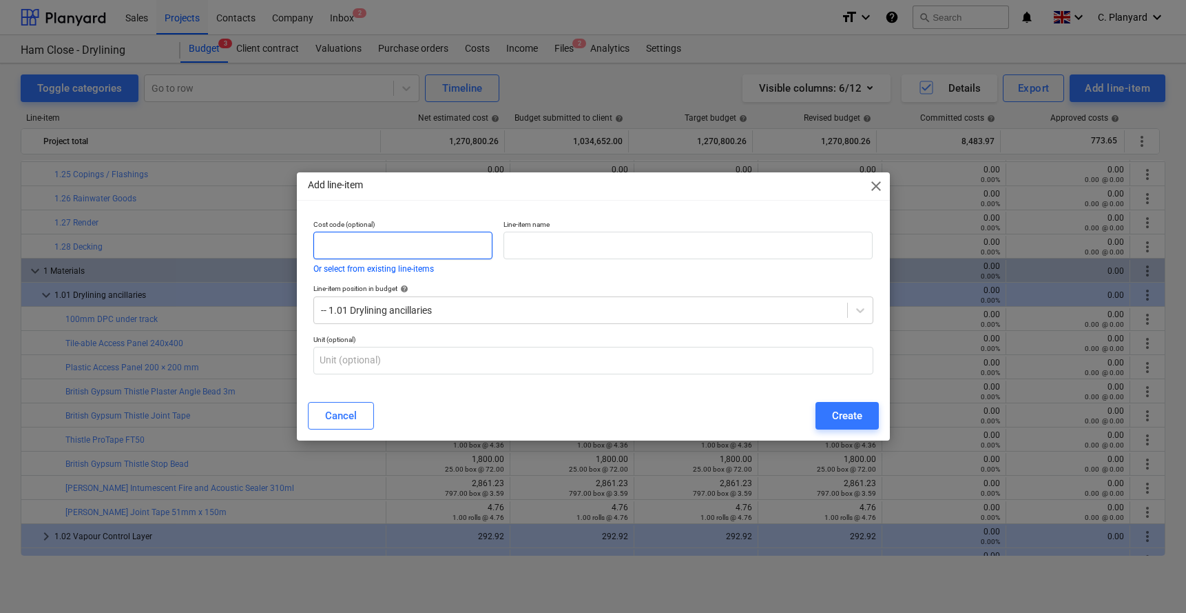
click at [460, 250] on input "text" at bounding box center [403, 246] width 179 height 28
type input "1.01"
click at [524, 247] on input "Drylining Ancillaries" at bounding box center [689, 246] width 370 height 28
click at [551, 247] on input "Drylining Ancillaries" at bounding box center [689, 246] width 370 height 28
type input "Drylining ancillaries"
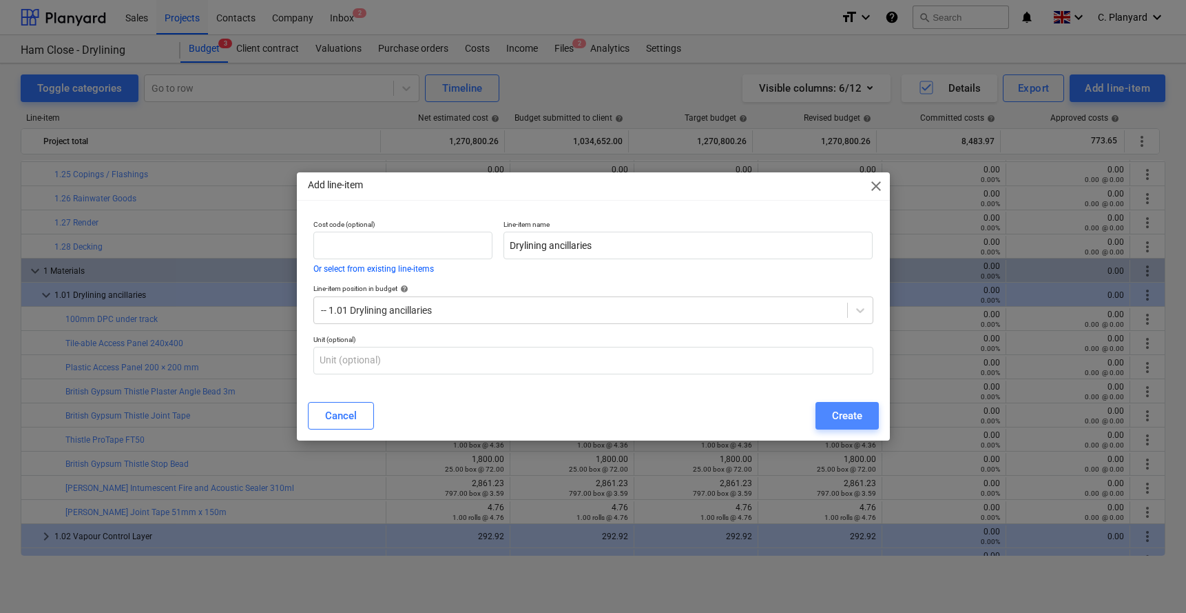
click at [845, 415] on div "Create" at bounding box center [847, 416] width 30 height 18
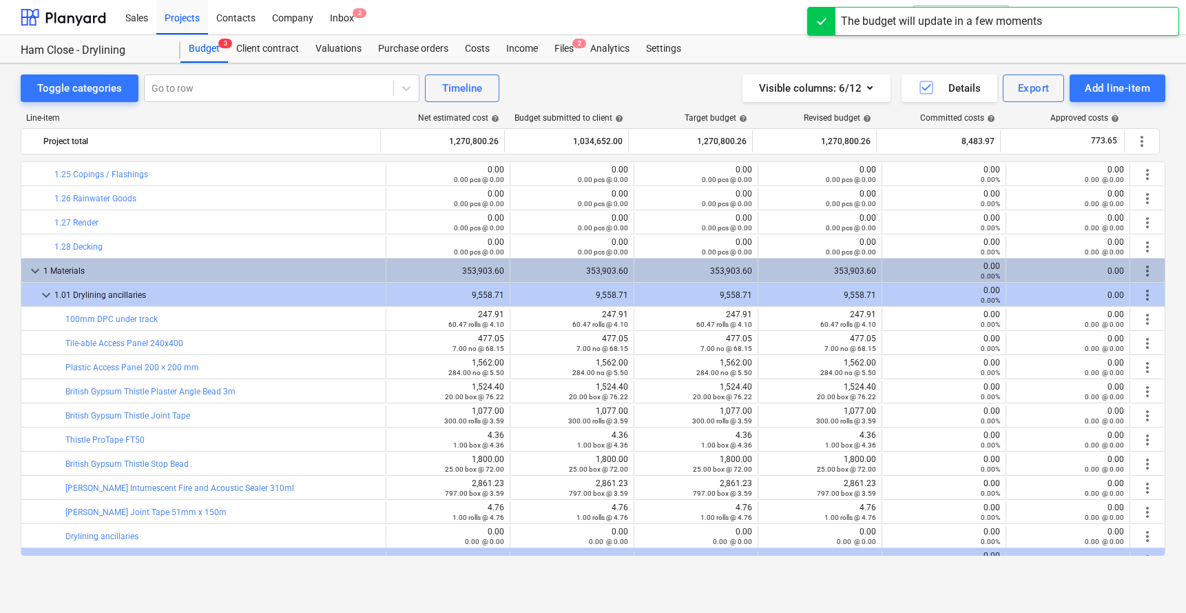
scroll to position [3467, 0]
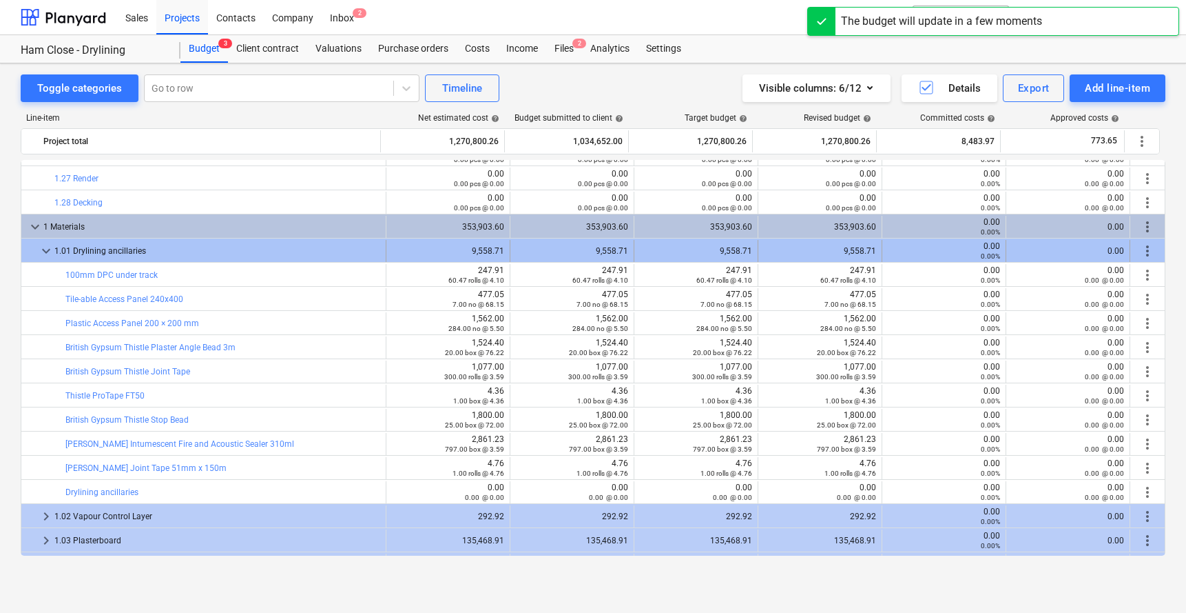
click at [991, 248] on span "more_vert" at bounding box center [1148, 251] width 17 height 17
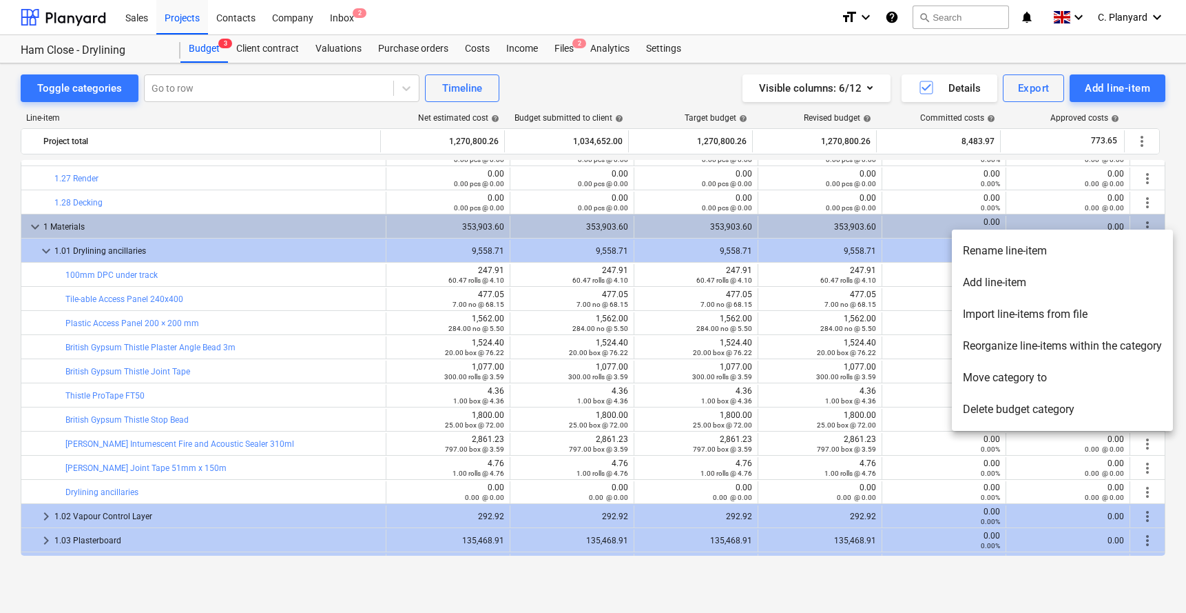
click at [983, 336] on li "Reorganize line-items within the category" at bounding box center [1062, 346] width 221 height 32
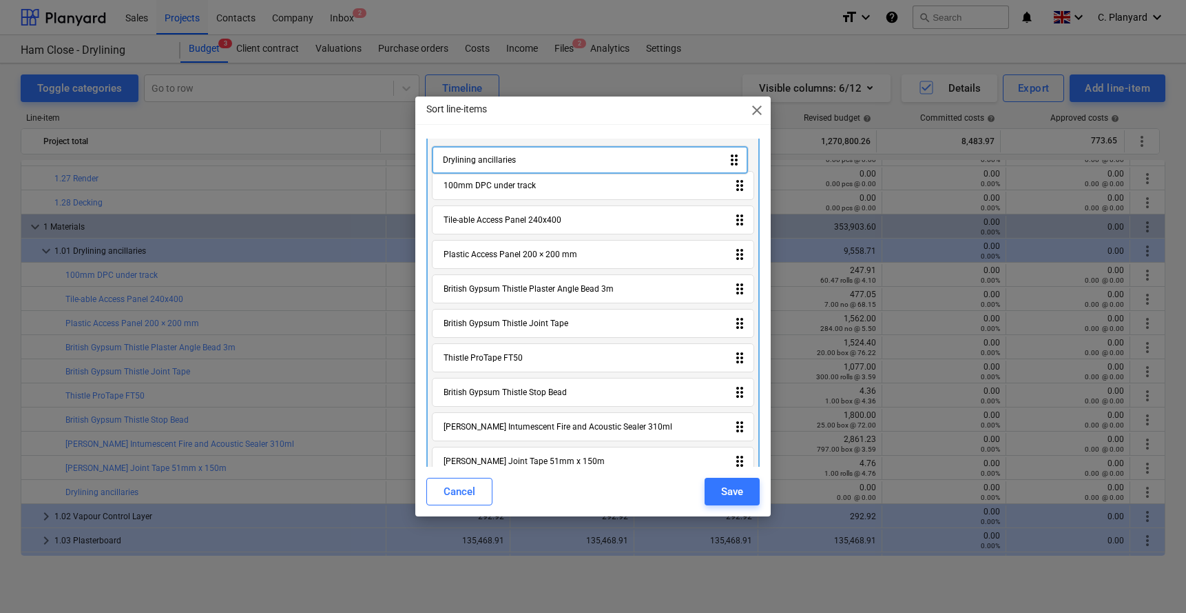
scroll to position [0, 0]
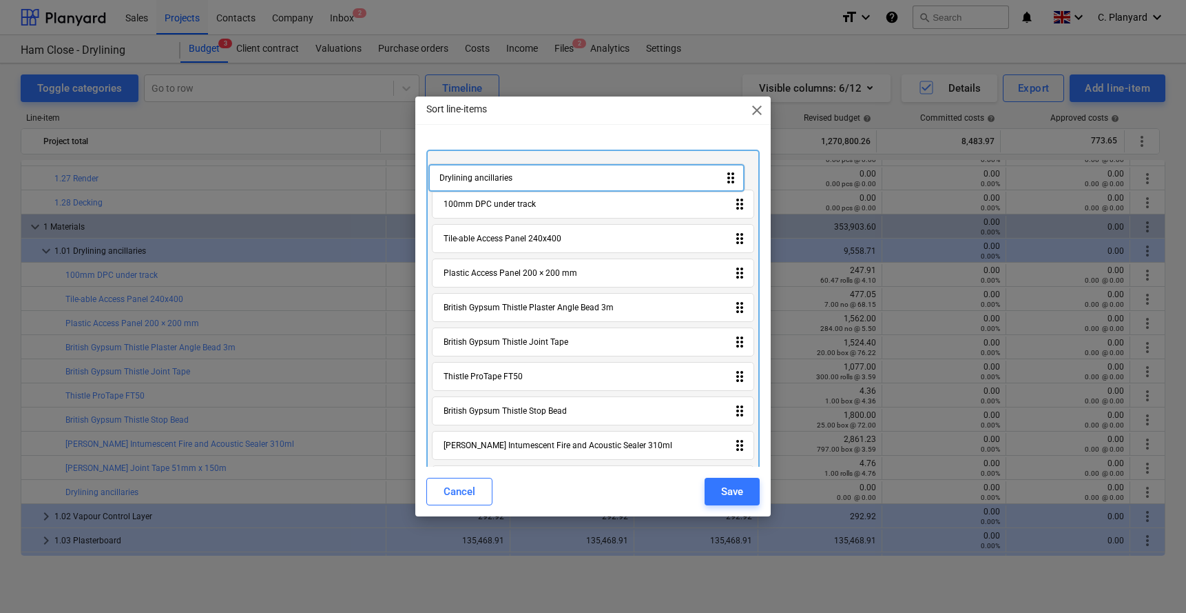
drag, startPoint x: 523, startPoint y: 446, endPoint x: 520, endPoint y: 172, distance: 274.9
click at [520, 172] on div "100mm DPC under track drag_indicator Tile-able Access Panel 240x400 drag_indica…" at bounding box center [594, 328] width 334 height 356
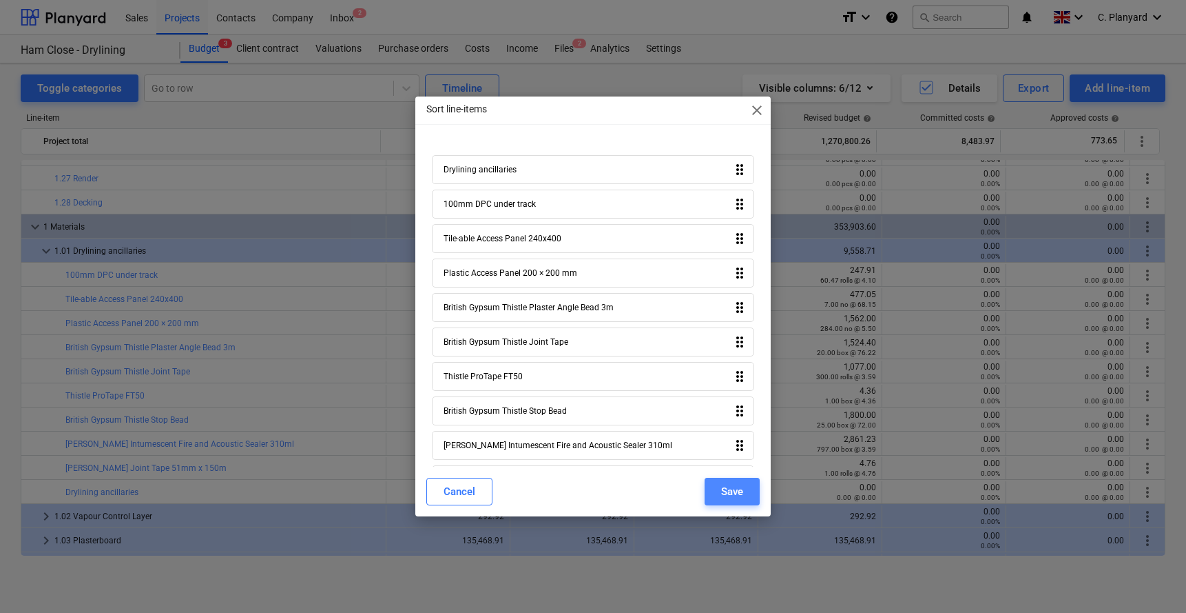
click at [740, 454] on div "Save" at bounding box center [732, 491] width 22 height 18
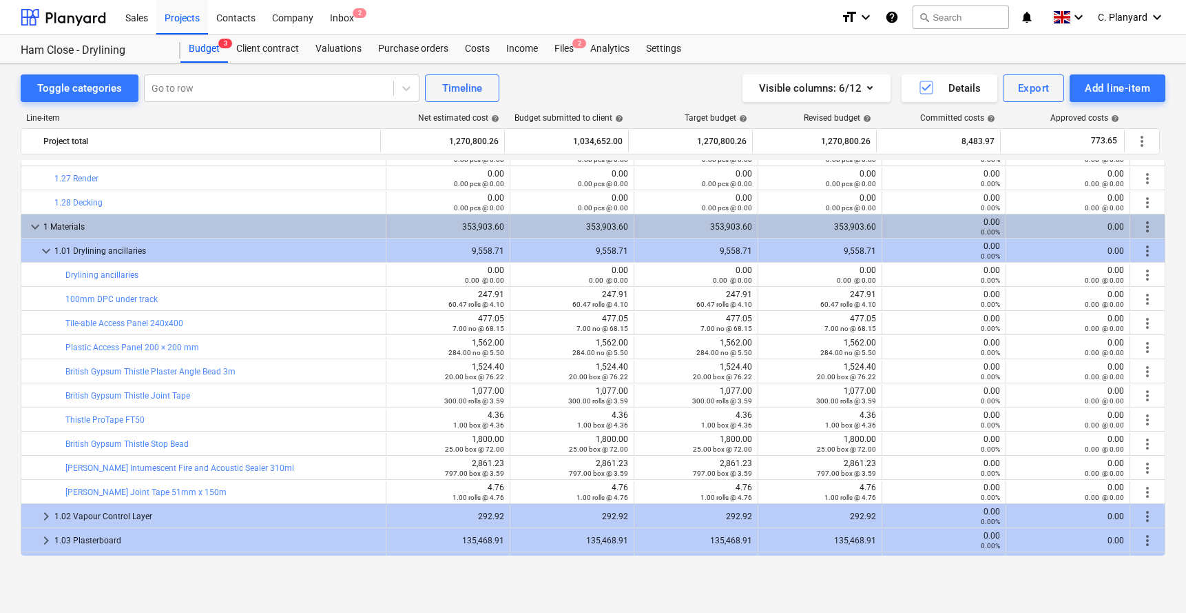
scroll to position [3531, 0]
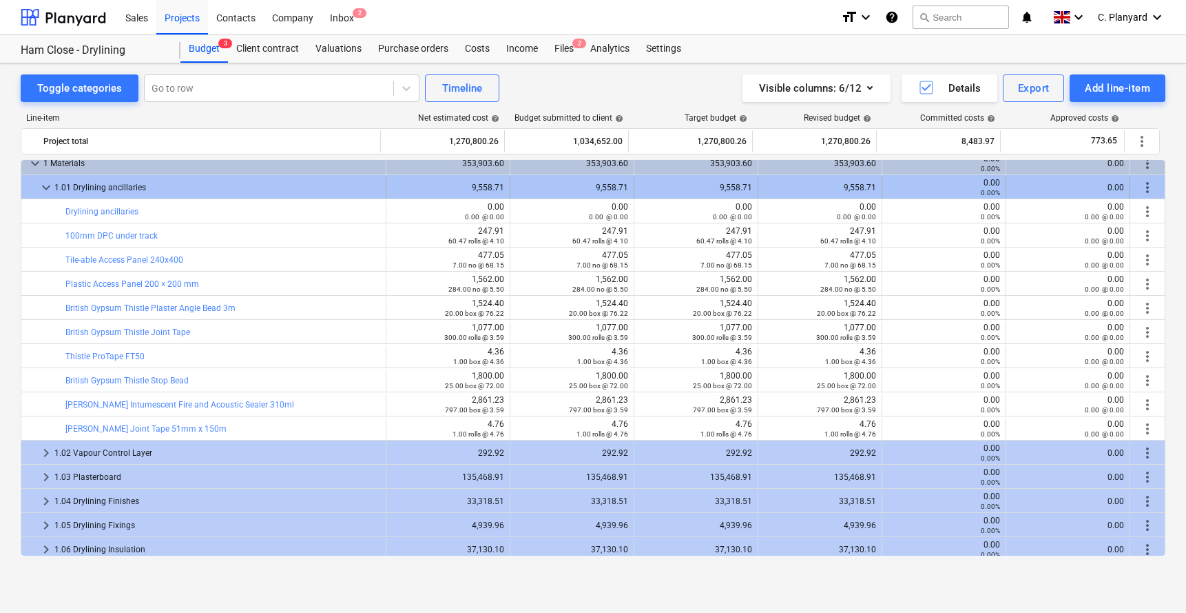
click at [50, 184] on span "keyboard_arrow_down" at bounding box center [46, 187] width 17 height 17
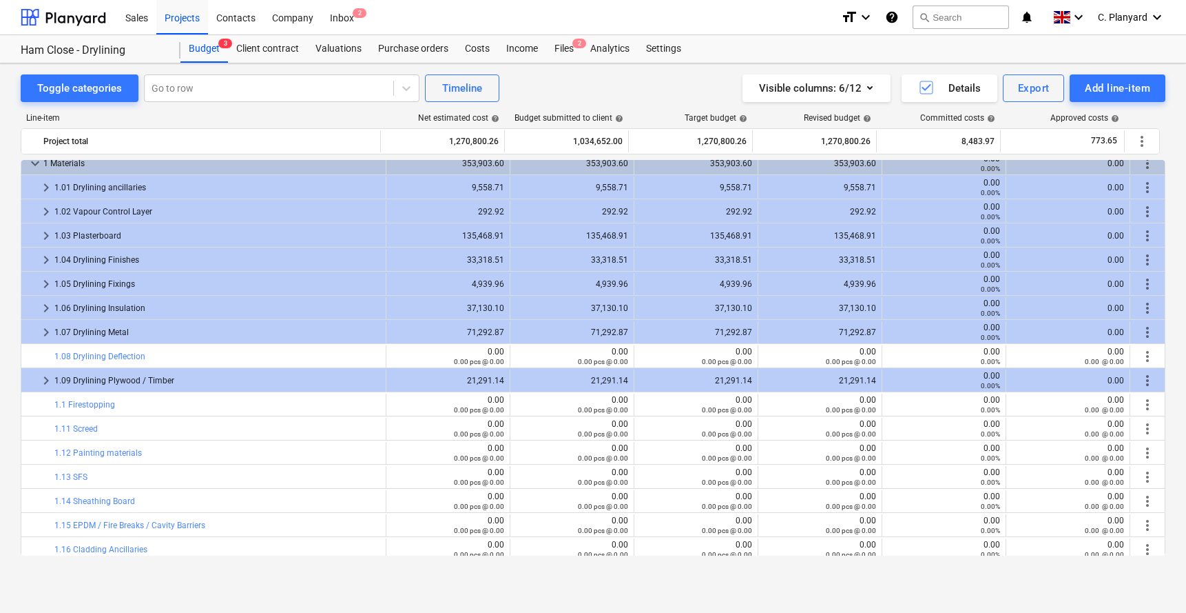
scroll to position [3496, 0]
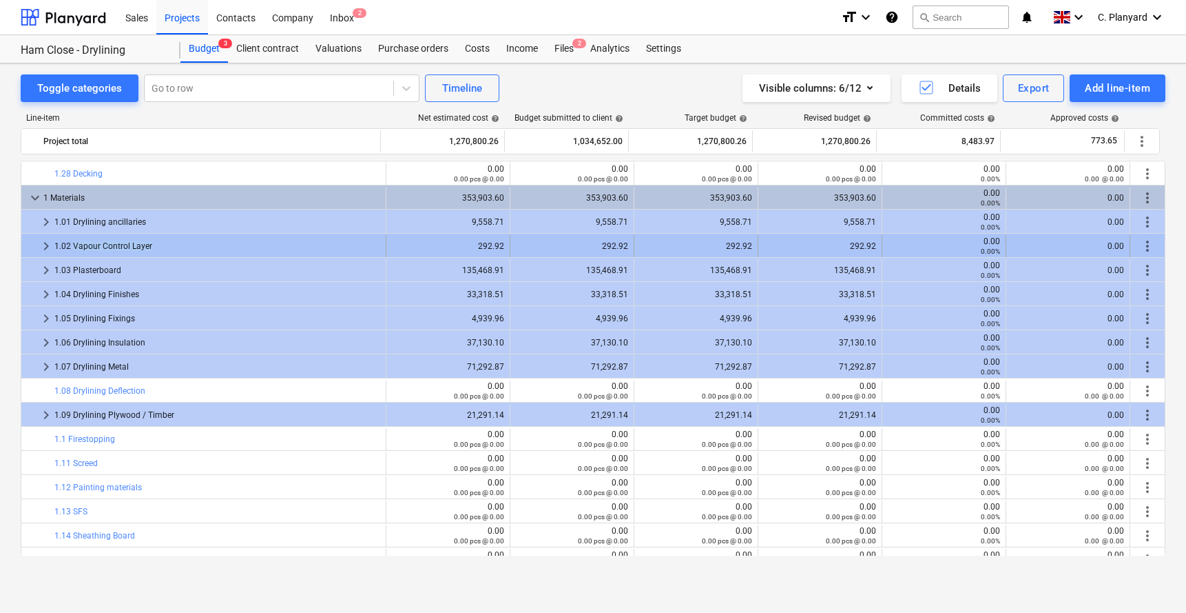
drag, startPoint x: 155, startPoint y: 247, endPoint x: 73, endPoint y: 247, distance: 82.0
click at [73, 247] on div "1.02 Vapour Control Layer" at bounding box center [217, 246] width 326 height 22
copy div "Vapour Control Layer"
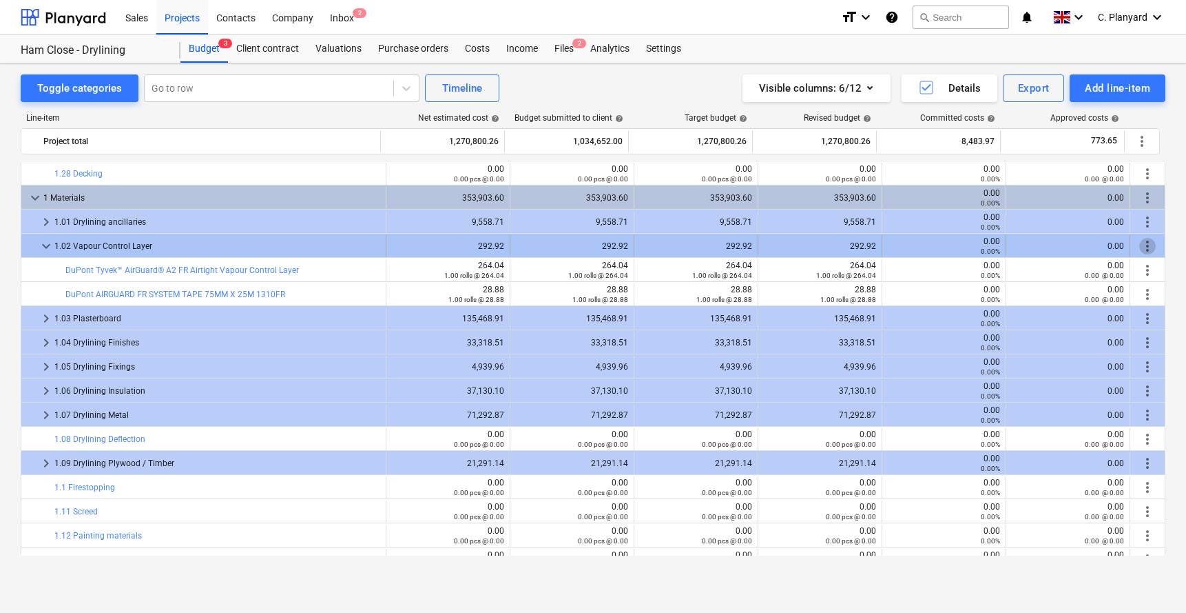
click at [991, 245] on span "more_vert" at bounding box center [1148, 246] width 17 height 17
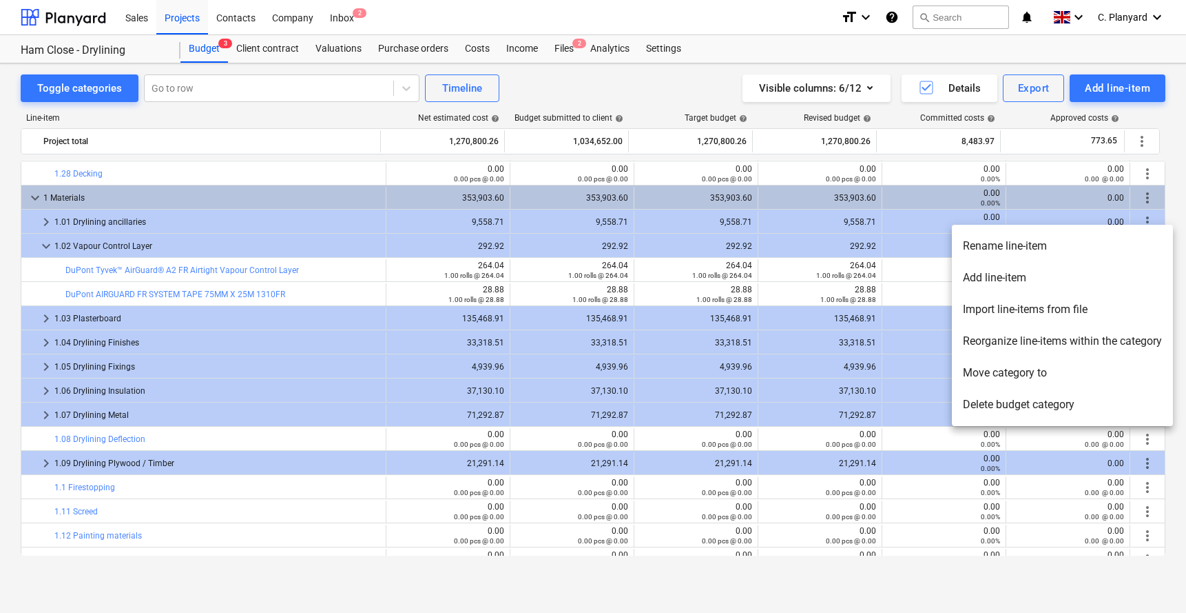
click at [991, 281] on li "Add line-item" at bounding box center [1062, 278] width 221 height 32
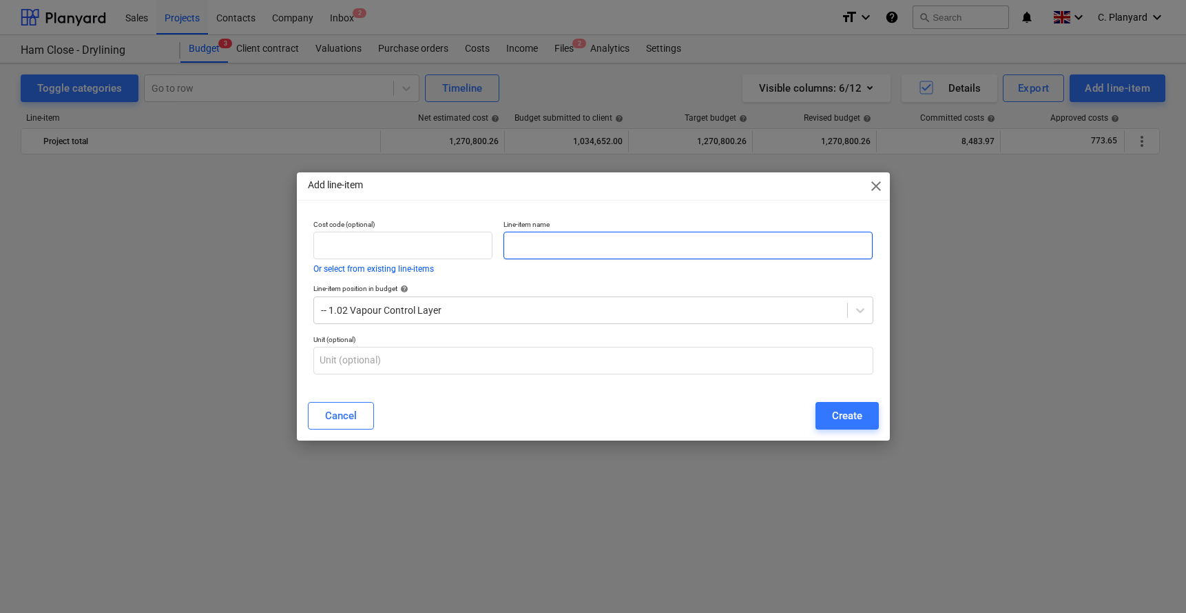
click at [630, 237] on input "text" at bounding box center [689, 246] width 370 height 28
paste input "TML0038-PO-021 EPD"
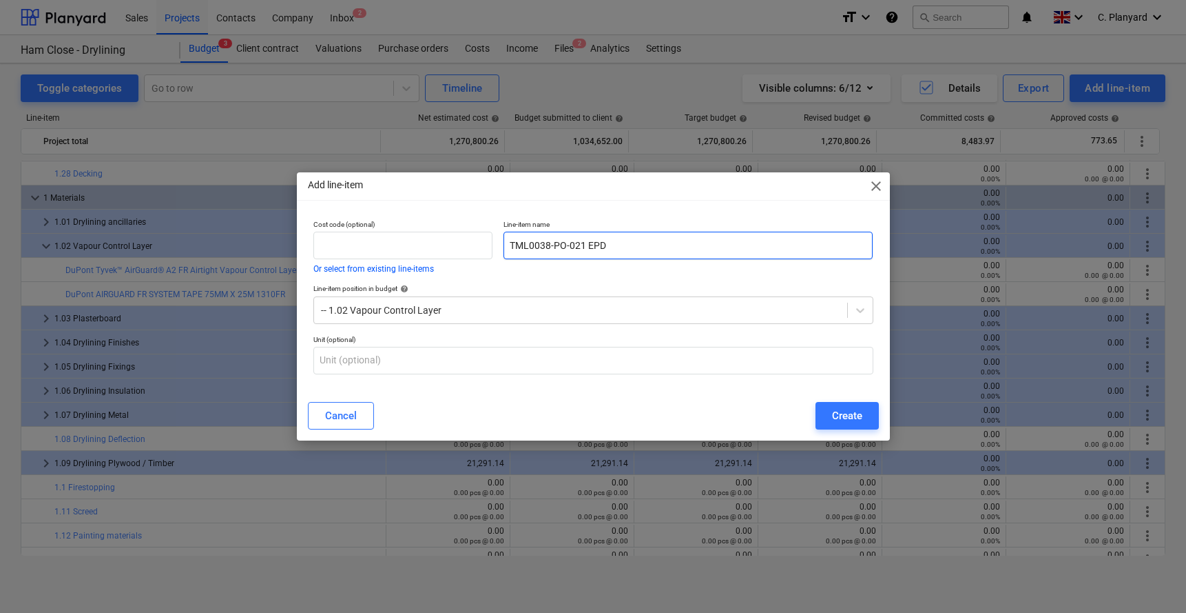
click at [613, 256] on input "TML0038-PO-021 EPD" at bounding box center [689, 246] width 370 height 28
type input "Vapour Control Layer"
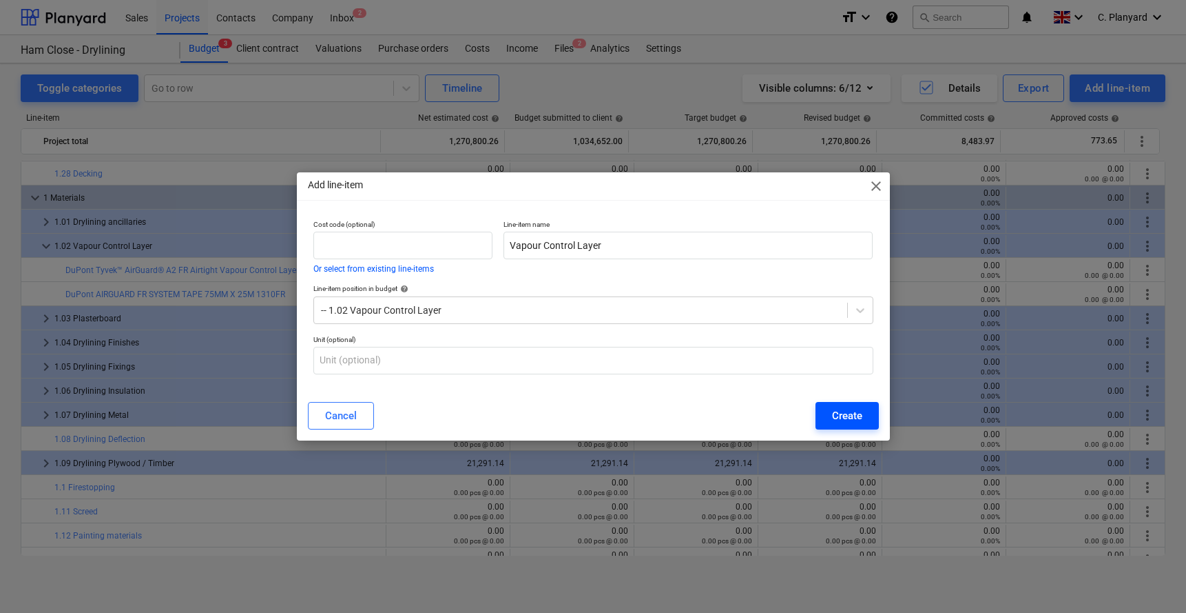
click at [850, 415] on div "Create" at bounding box center [847, 416] width 30 height 18
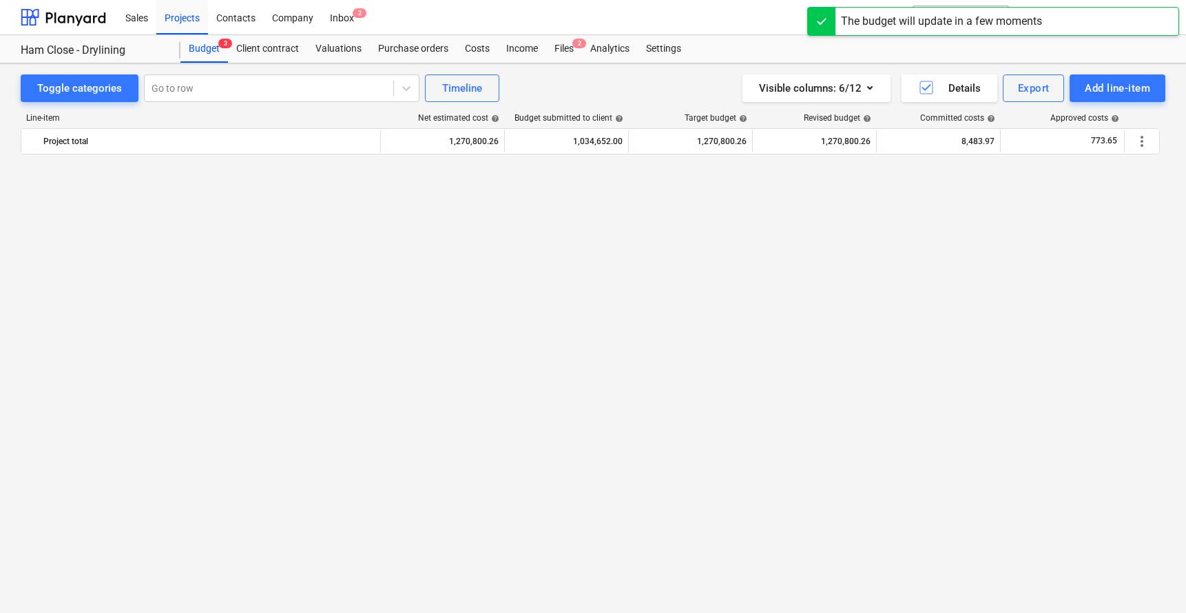
scroll to position [3496, 0]
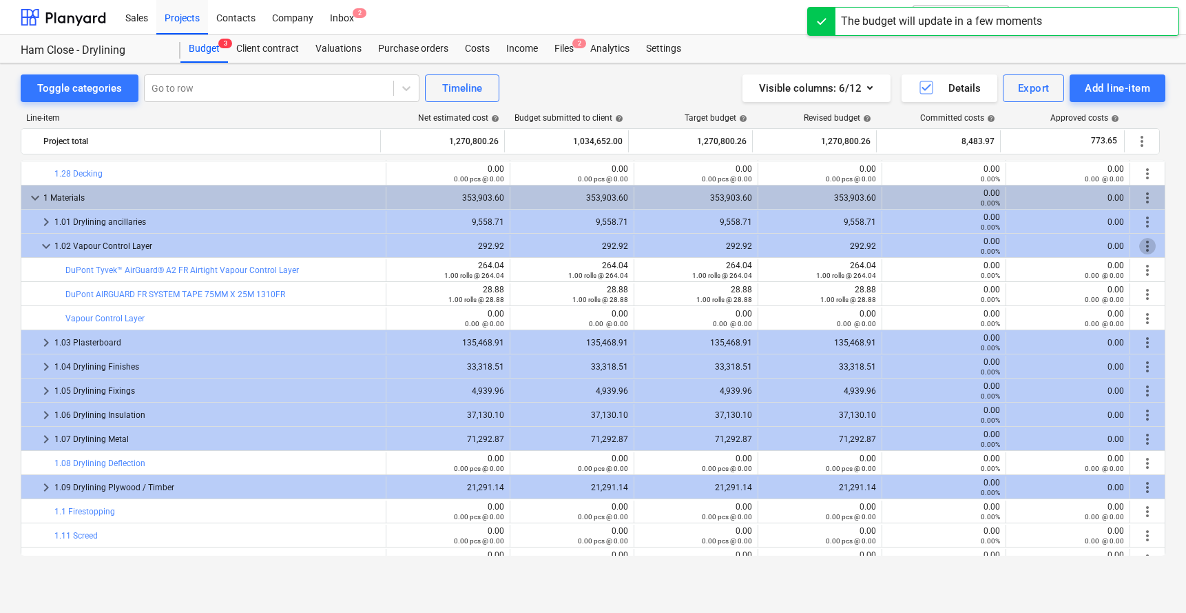
click at [991, 250] on span "more_vert" at bounding box center [1148, 246] width 17 height 17
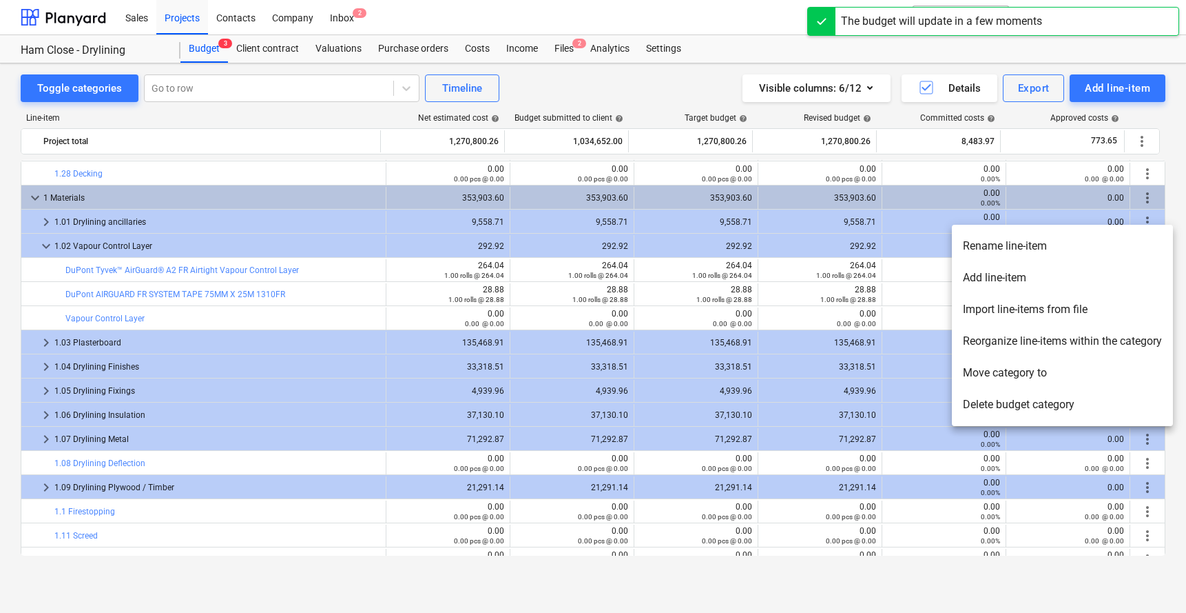
click at [991, 344] on li "Reorganize line-items within the category" at bounding box center [1062, 341] width 221 height 32
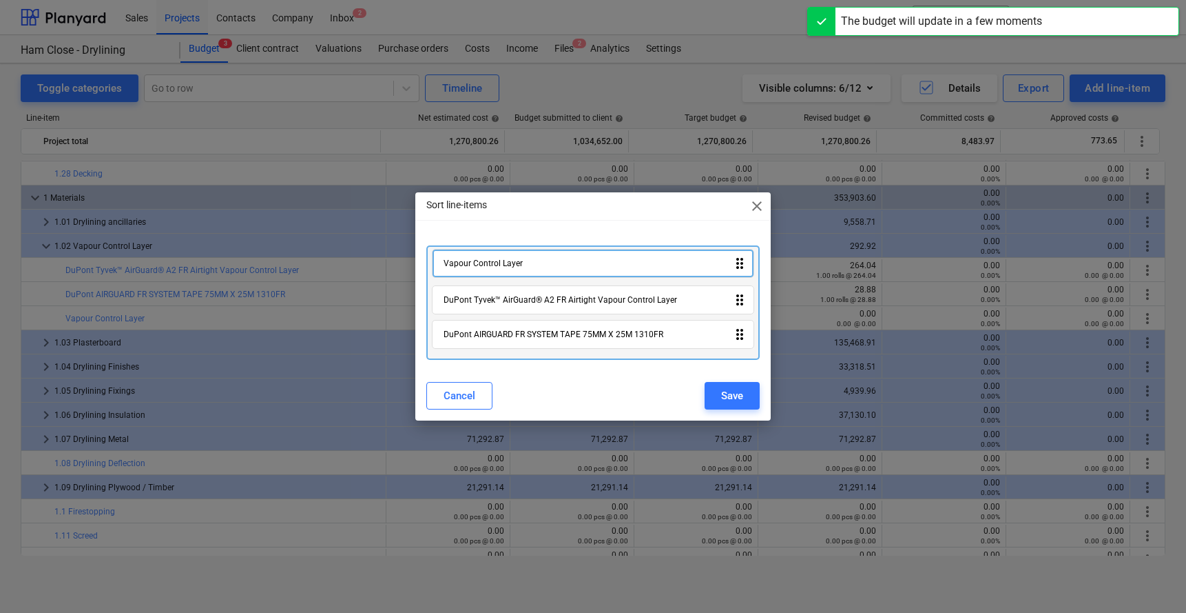
drag, startPoint x: 604, startPoint y: 338, endPoint x: 604, endPoint y: 259, distance: 78.6
click at [604, 259] on div "DuPont Tyvek™ AirGuard® A2 FR Airtight Vapour Control Layer drag_indicator DuPo…" at bounding box center [594, 302] width 334 height 114
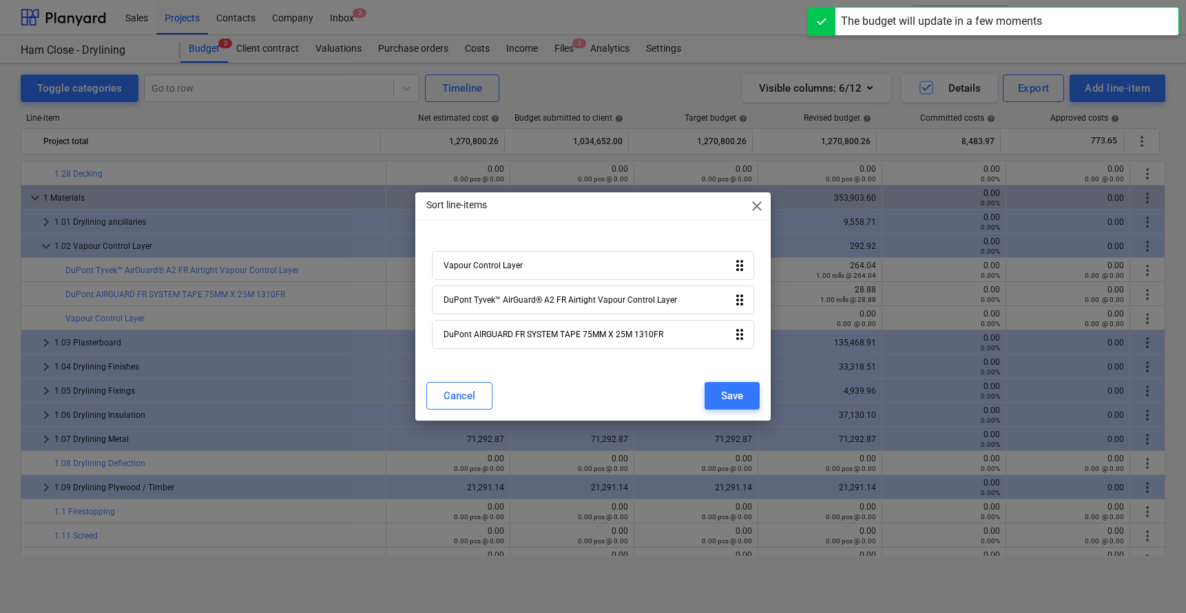
click at [710, 377] on div "Cancel Save" at bounding box center [593, 395] width 351 height 39
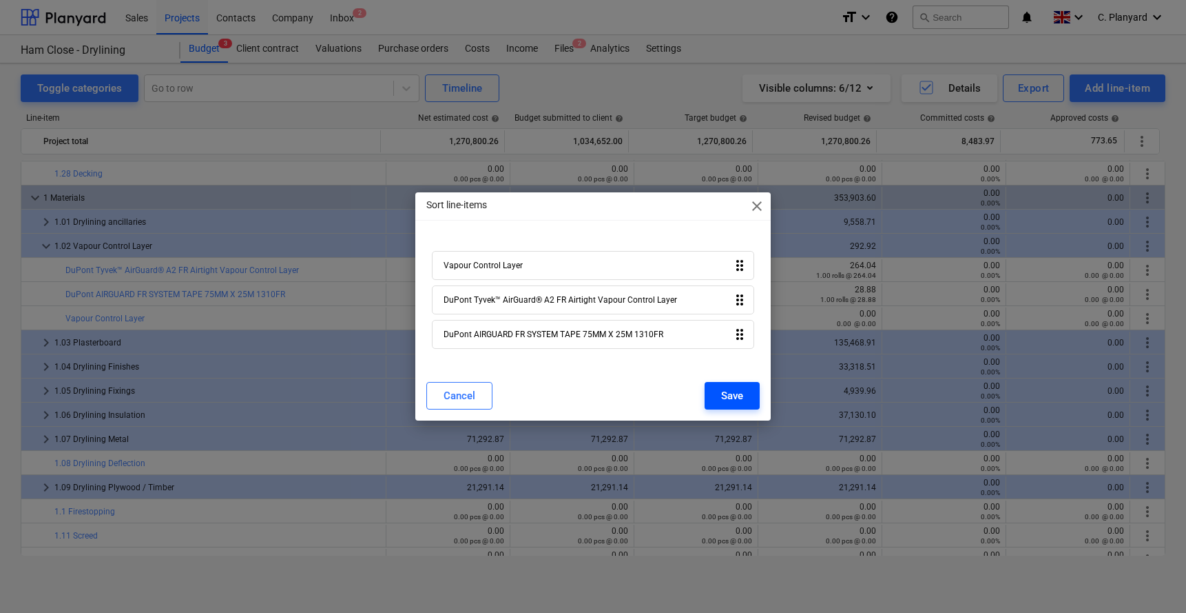
click at [722, 398] on div "Save" at bounding box center [732, 396] width 22 height 18
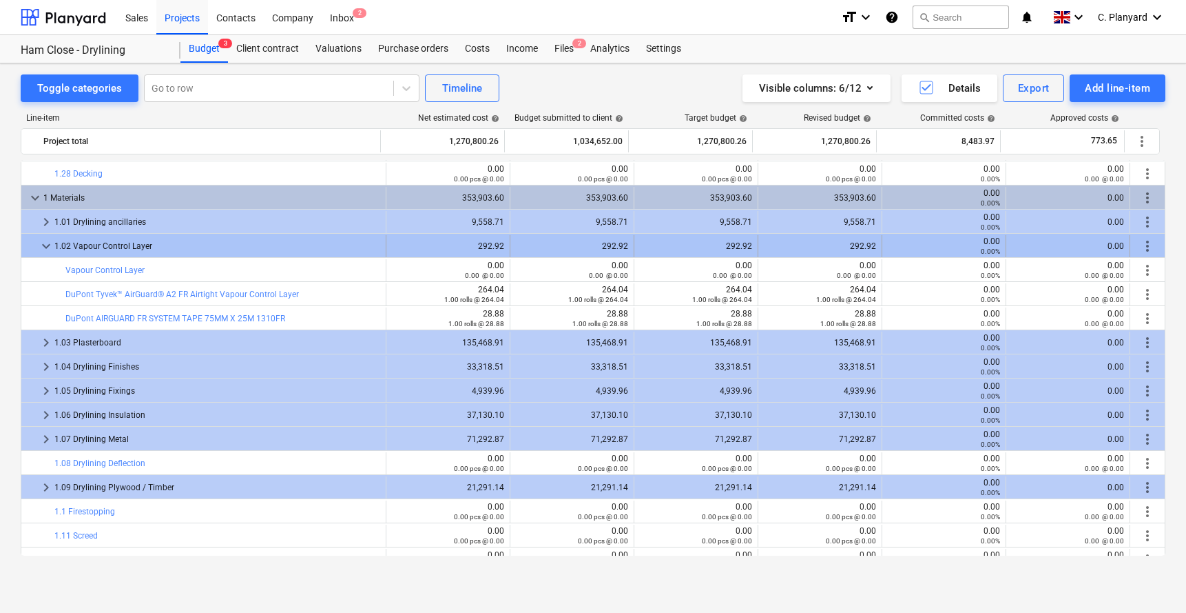
click at [44, 248] on span "keyboard_arrow_down" at bounding box center [46, 246] width 17 height 17
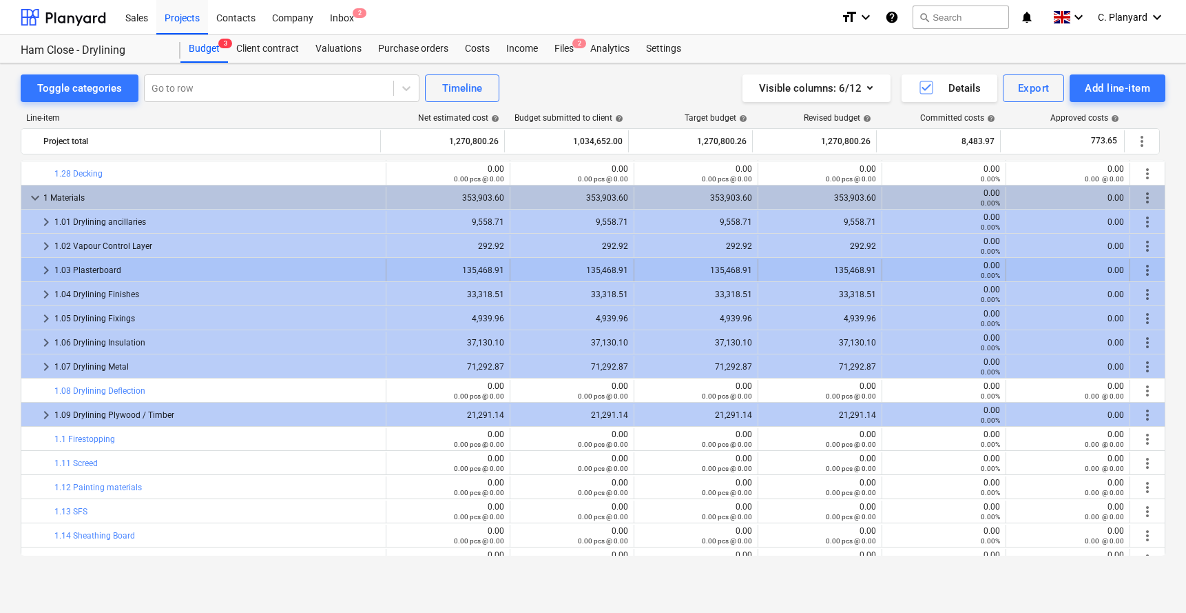
click at [991, 266] on span "more_vert" at bounding box center [1148, 270] width 17 height 17
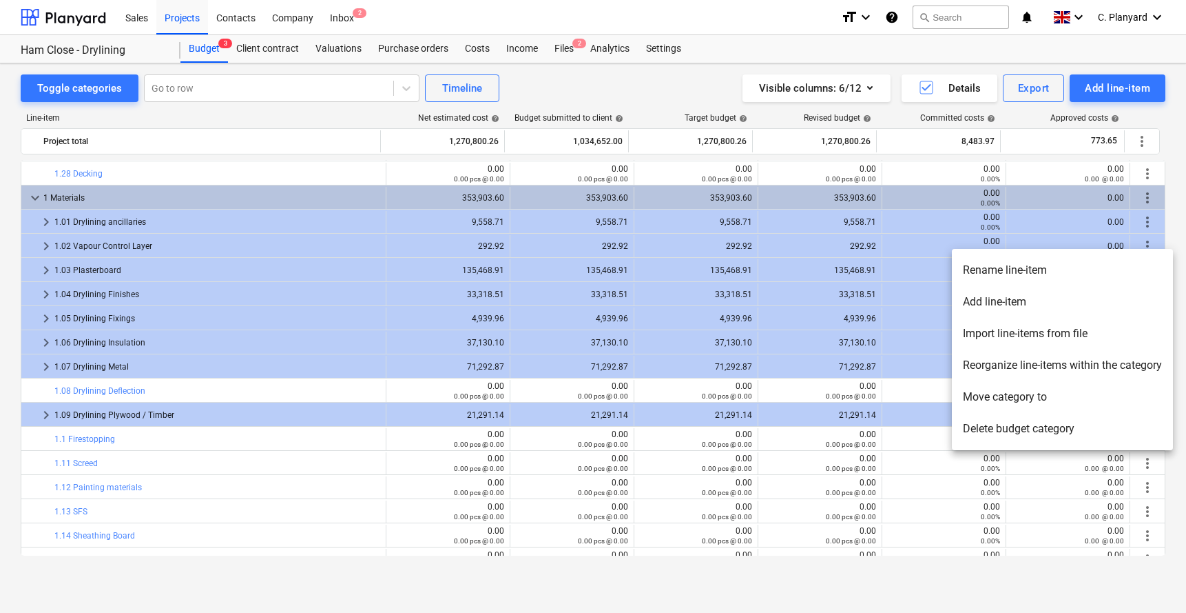
click at [991, 308] on li "Add line-item" at bounding box center [1062, 302] width 221 height 32
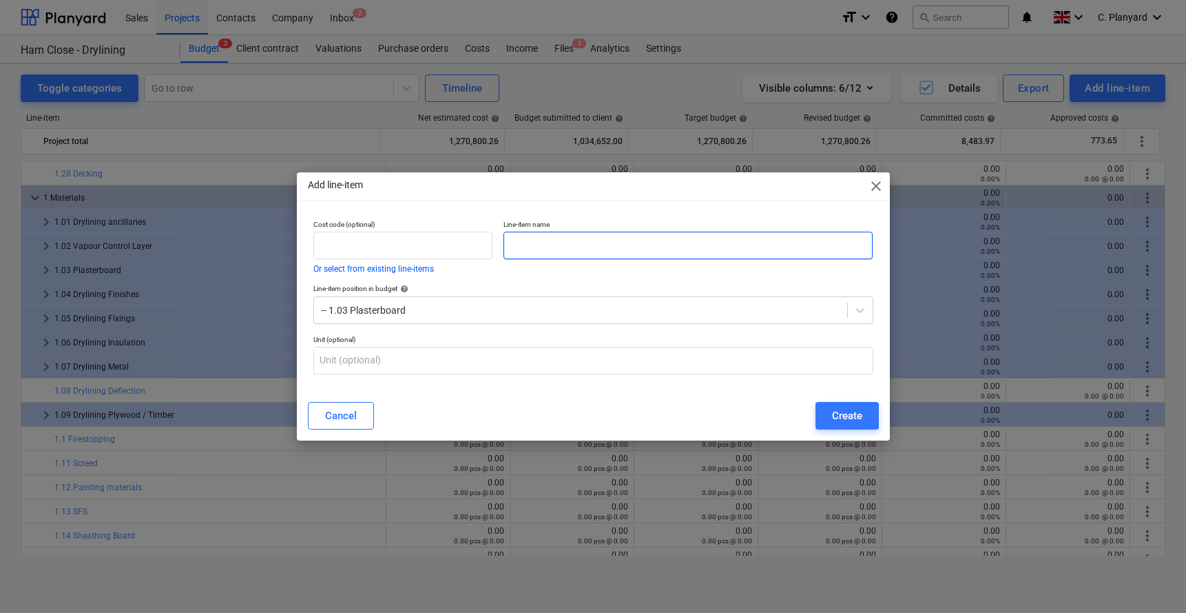
click at [643, 248] on input "text" at bounding box center [689, 246] width 370 height 28
type input "Plasterboard"
click at [843, 420] on div "Create" at bounding box center [847, 416] width 30 height 18
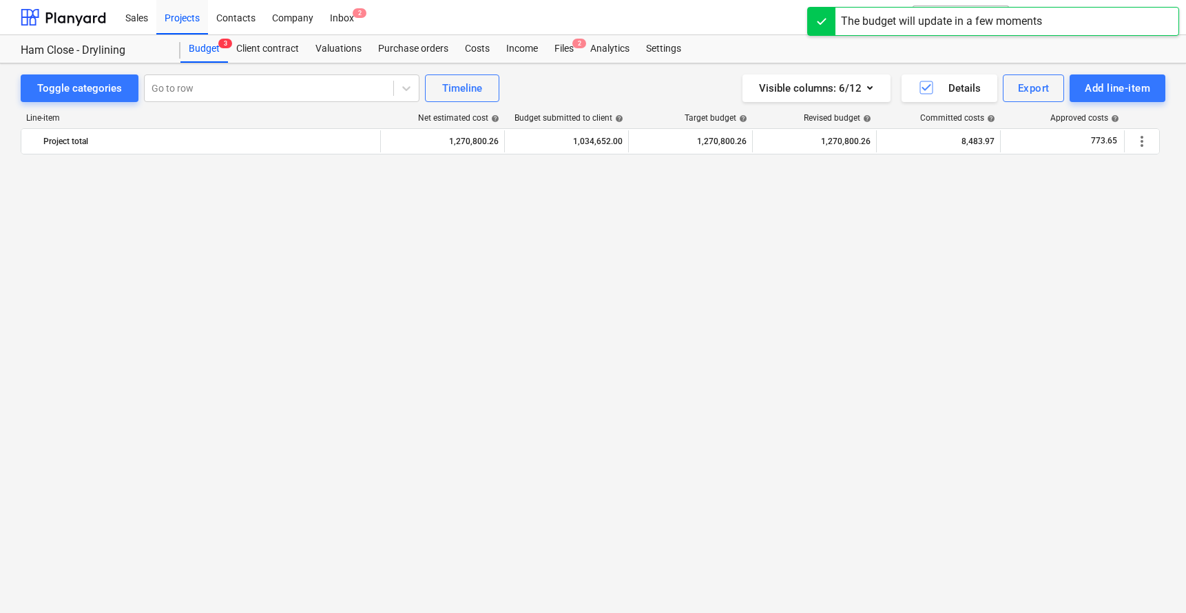
scroll to position [3496, 0]
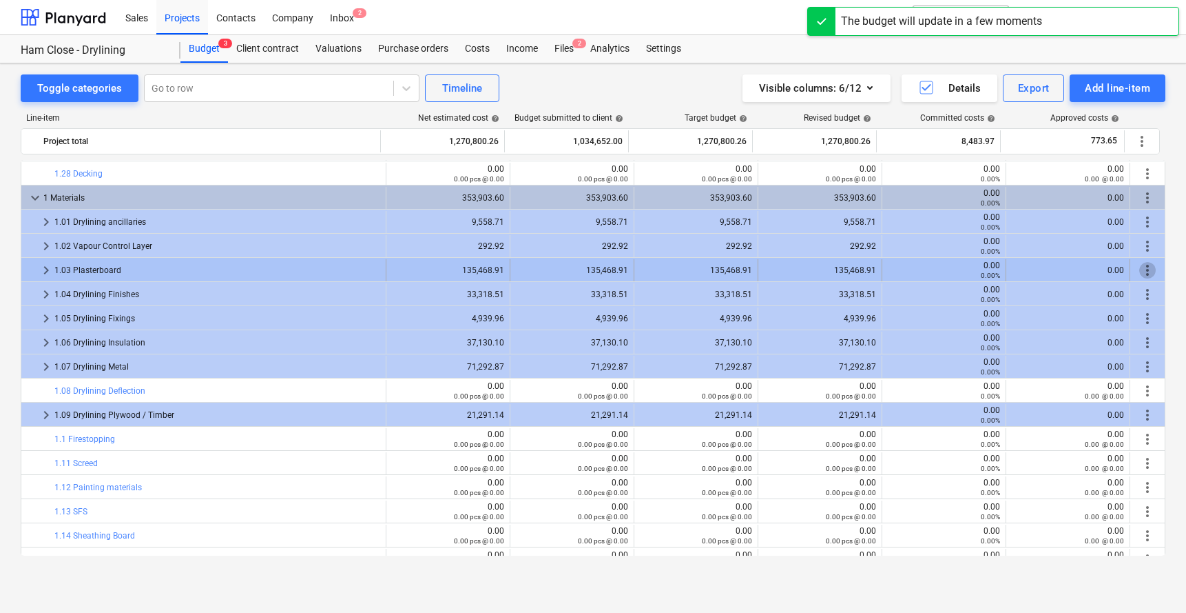
click at [991, 267] on span "more_vert" at bounding box center [1148, 270] width 17 height 17
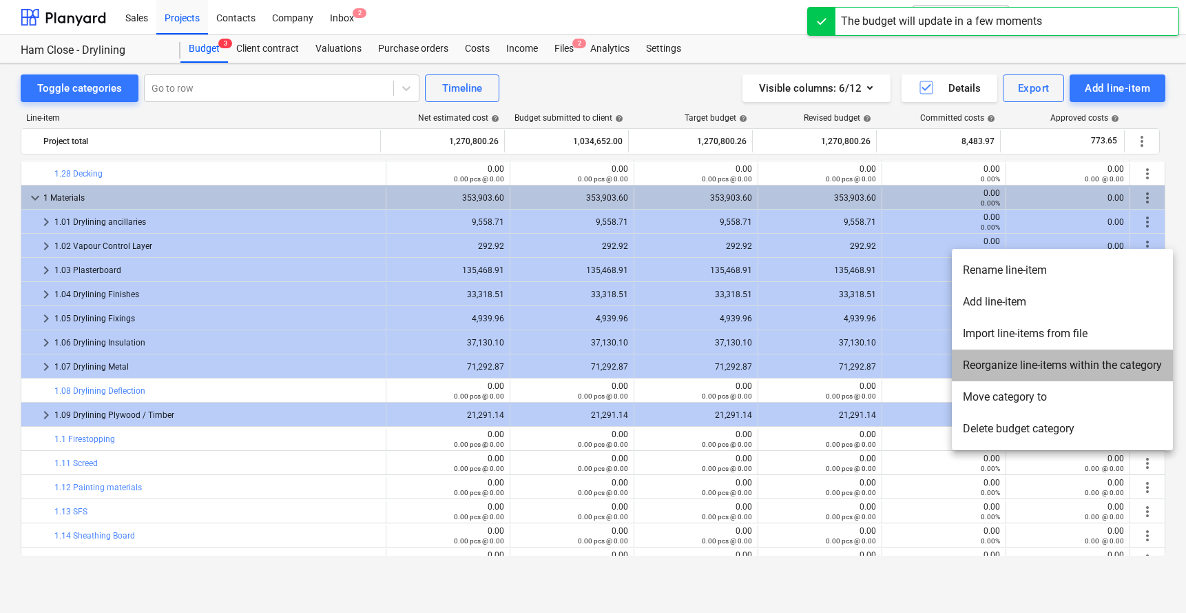
click at [991, 368] on li "Reorganize line-items within the category" at bounding box center [1062, 365] width 221 height 32
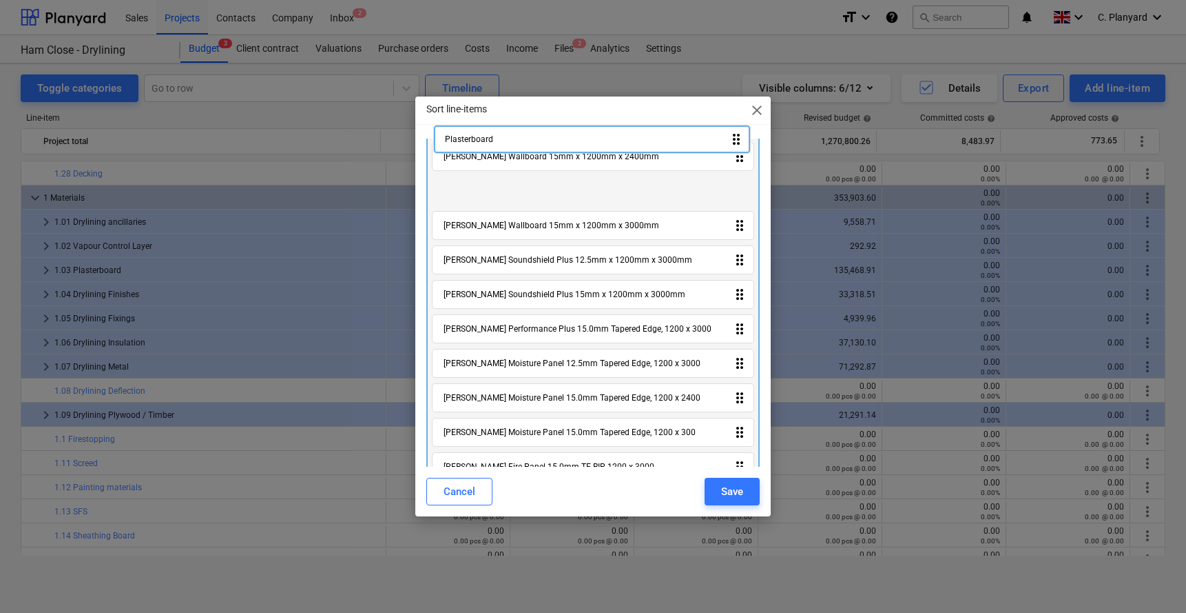
scroll to position [0, 0]
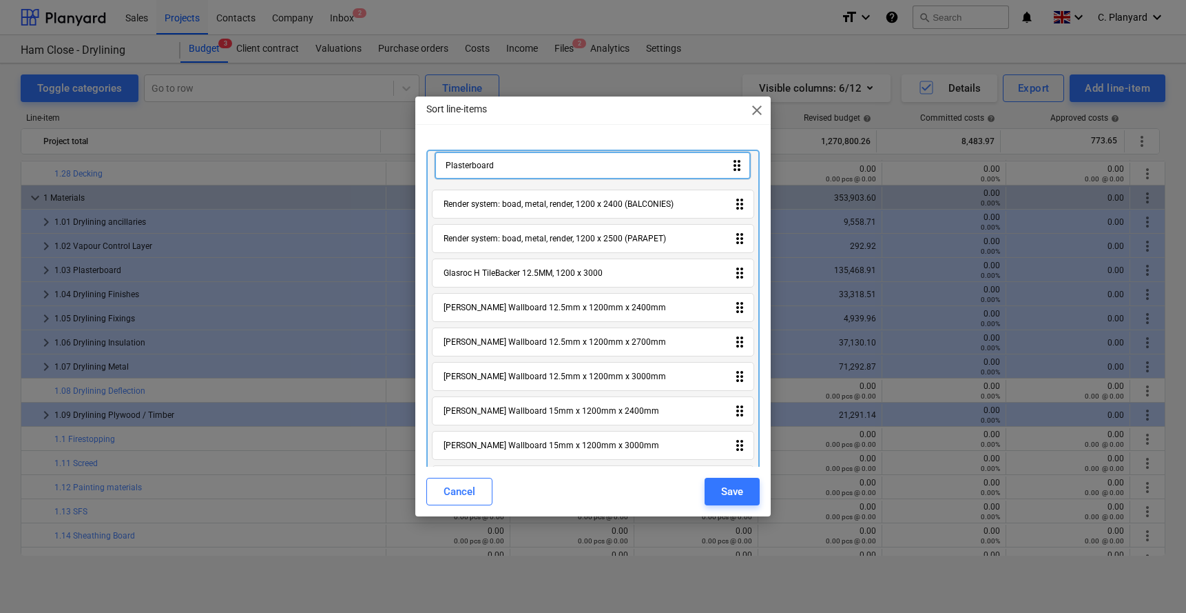
drag, startPoint x: 475, startPoint y: 437, endPoint x: 476, endPoint y: 161, distance: 276.3
click at [476, 161] on div "Render system: boad, metal, render, 1200 x 2400 (BALCONIES) drag_indicator Rend…" at bounding box center [594, 534] width 334 height 769
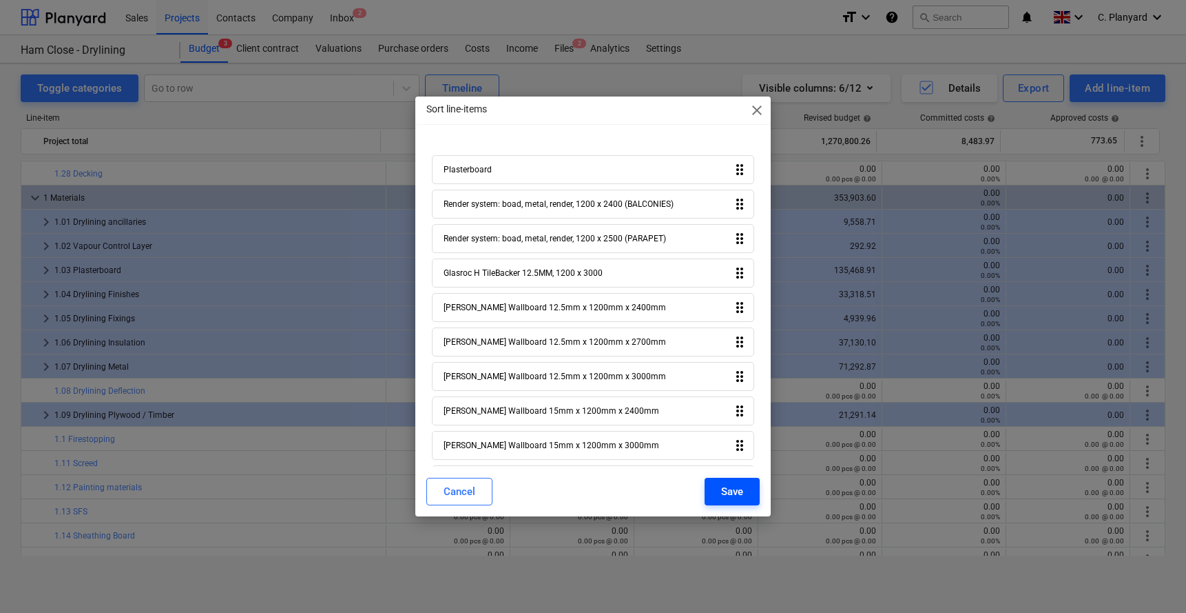
click at [728, 454] on div "Save" at bounding box center [732, 491] width 22 height 18
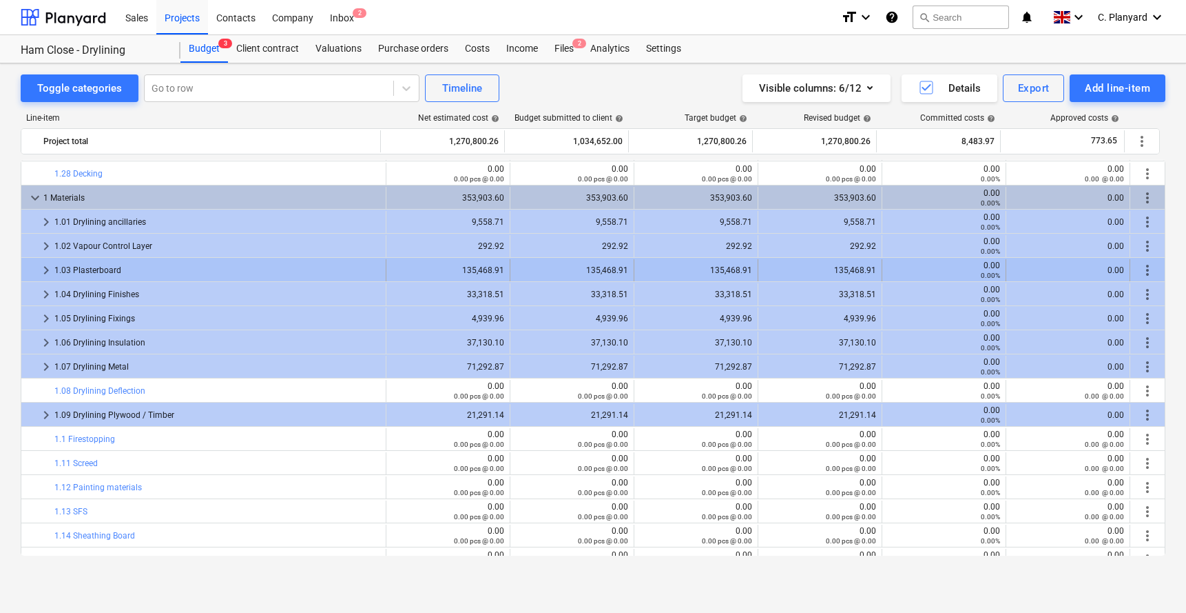
click at [43, 268] on span "keyboard_arrow_right" at bounding box center [46, 270] width 17 height 17
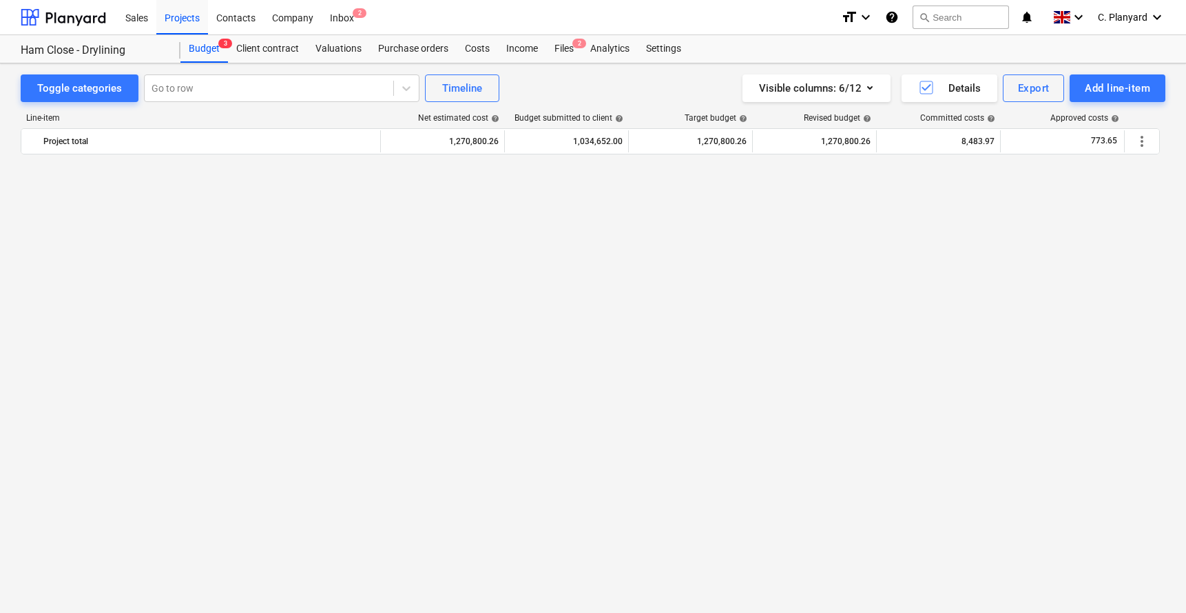
scroll to position [3496, 0]
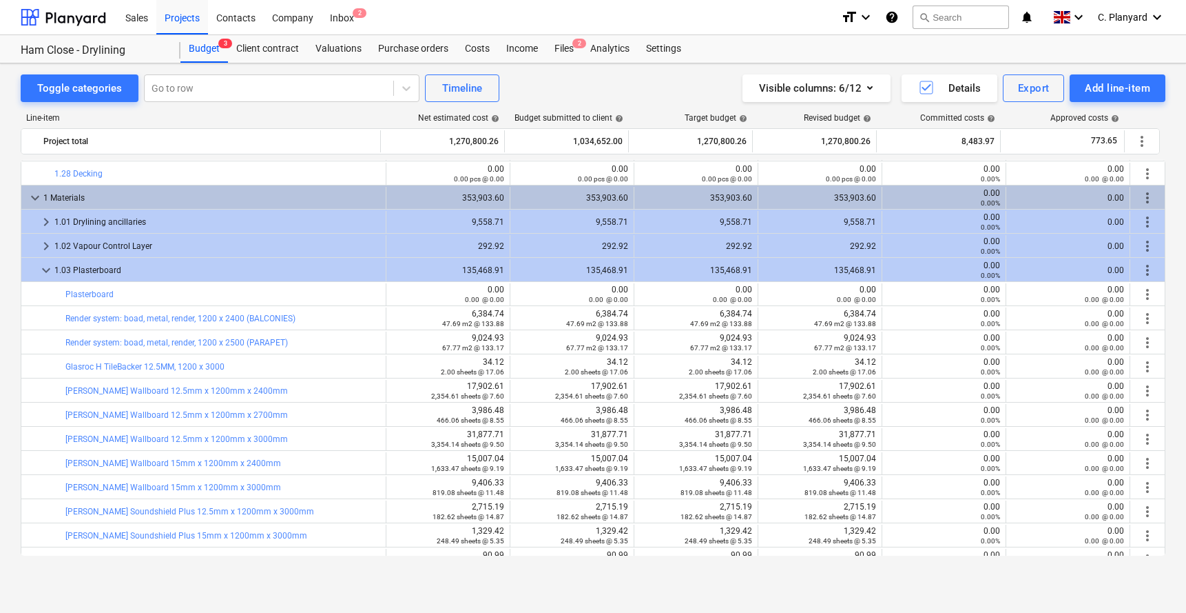
click at [43, 268] on span "keyboard_arrow_down" at bounding box center [46, 270] width 17 height 17
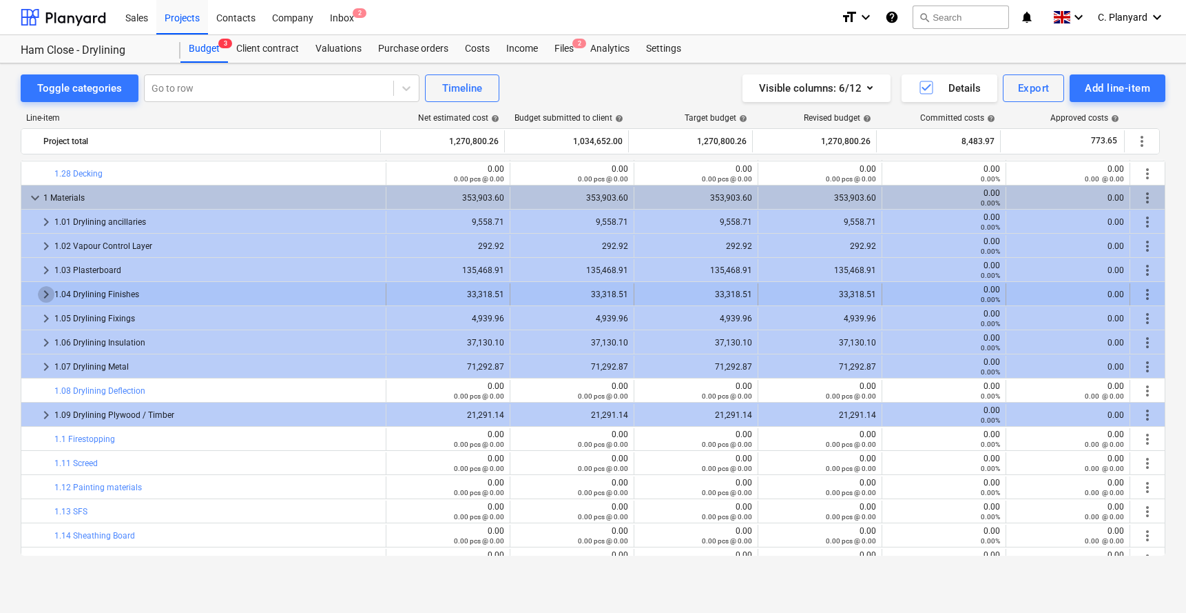
click at [46, 293] on span "keyboard_arrow_right" at bounding box center [46, 294] width 17 height 17
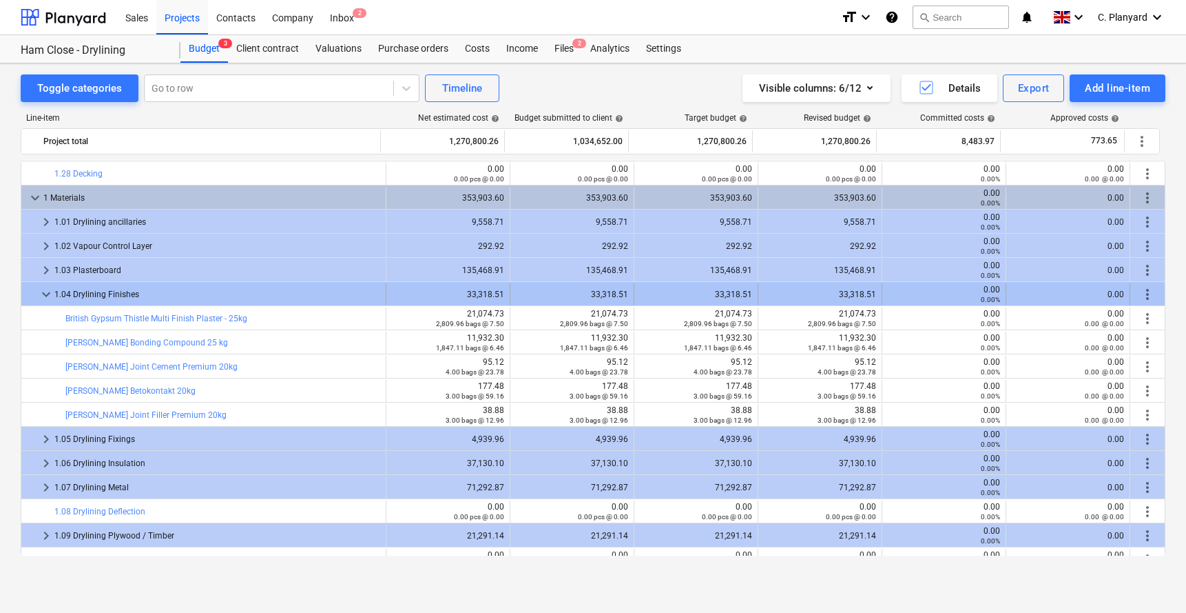
click at [991, 294] on span "more_vert" at bounding box center [1148, 294] width 17 height 17
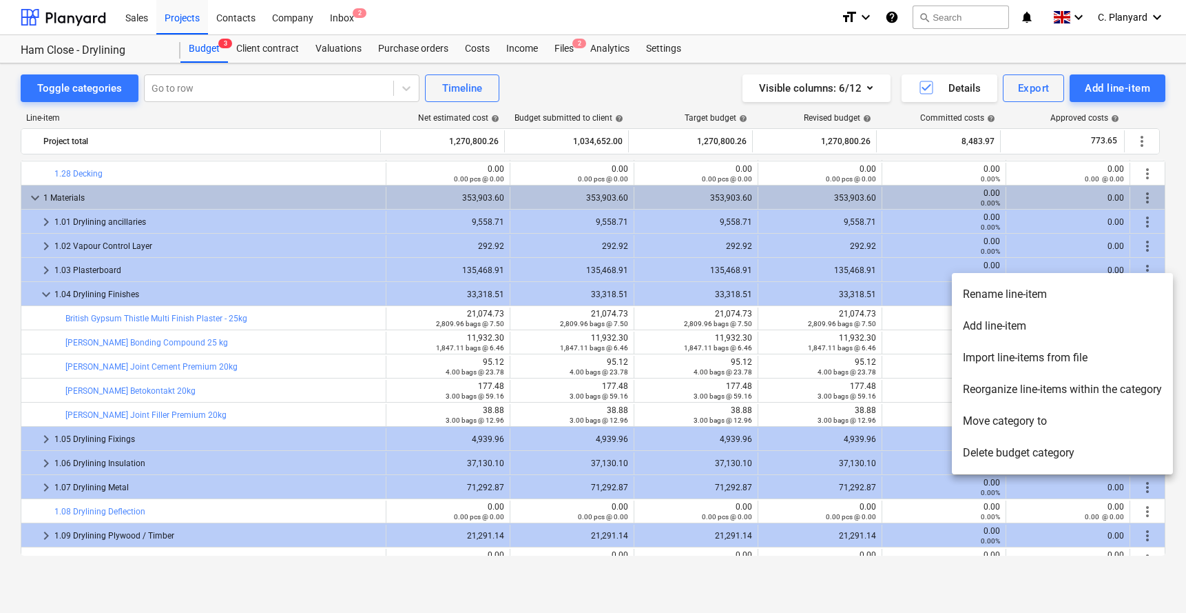
click at [991, 322] on li "Add line-item" at bounding box center [1062, 326] width 221 height 32
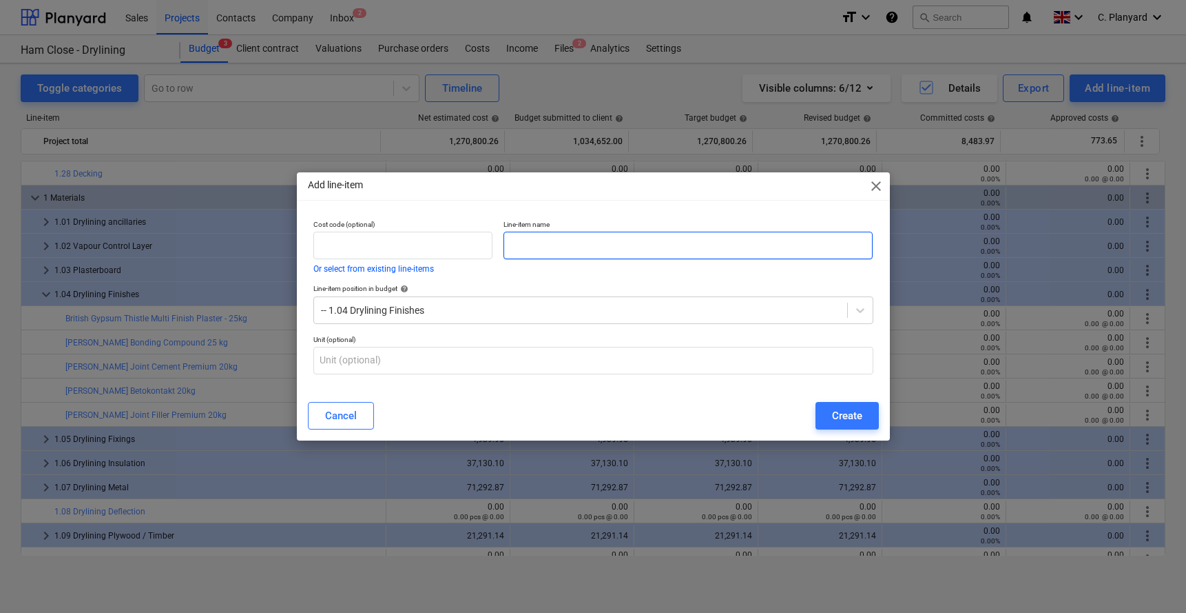
click at [676, 249] on input "text" at bounding box center [689, 246] width 370 height 28
type input "Drylining finishes"
click at [845, 420] on div "Create" at bounding box center [847, 416] width 30 height 18
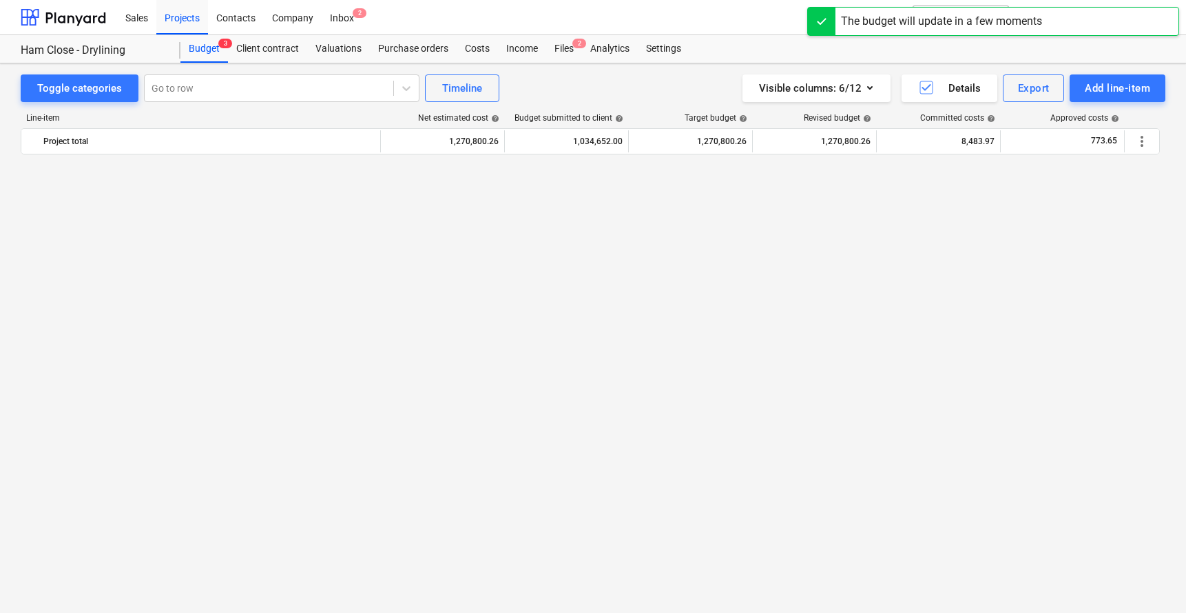
scroll to position [3496, 0]
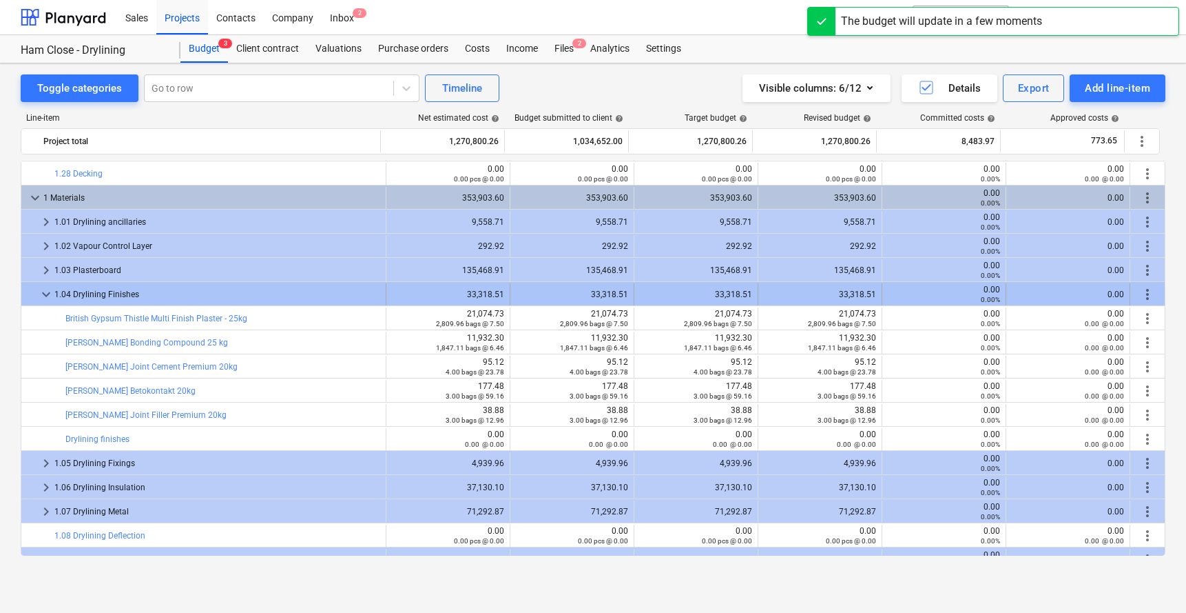
click at [991, 294] on span "more_vert" at bounding box center [1148, 294] width 17 height 17
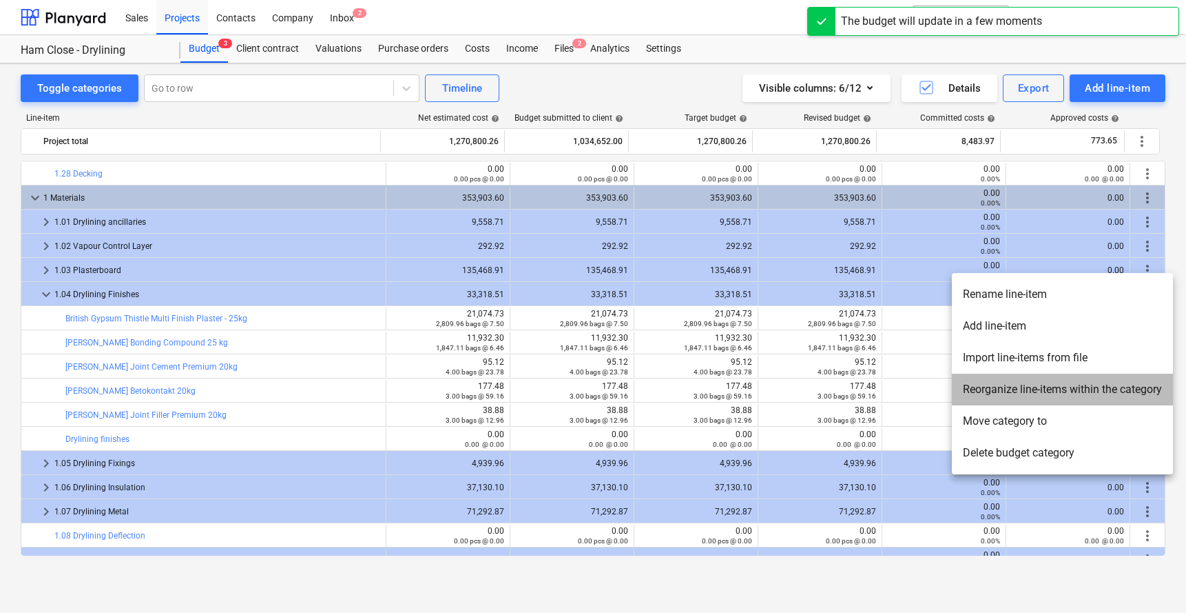
click at [991, 393] on li "Reorganize line-items within the category" at bounding box center [1062, 389] width 221 height 32
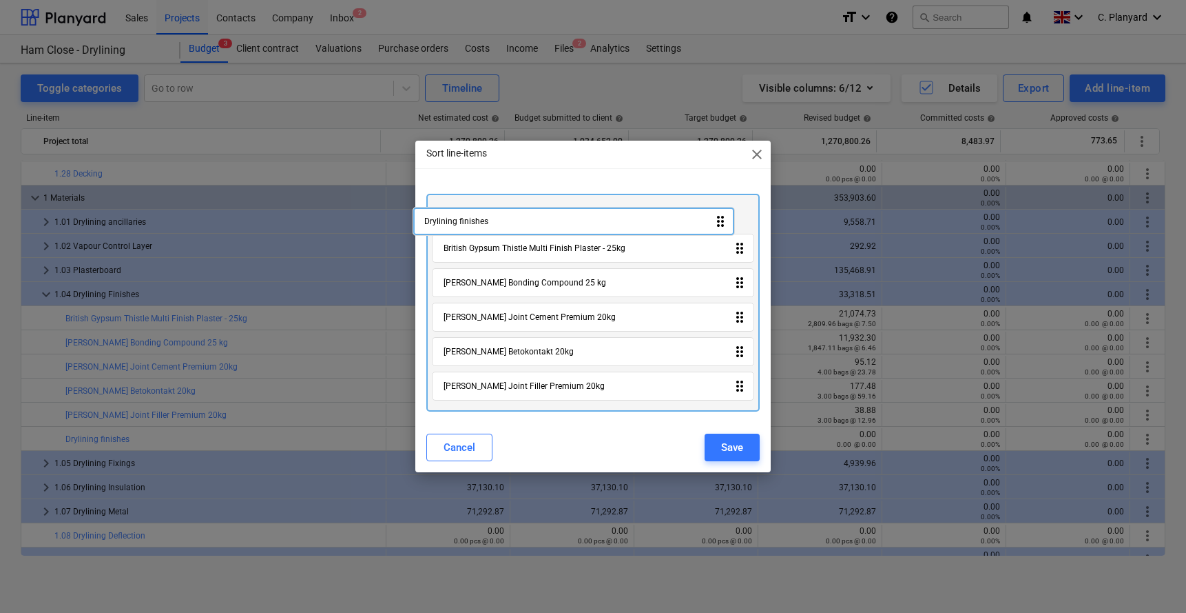
drag, startPoint x: 638, startPoint y: 380, endPoint x: 623, endPoint y: 212, distance: 168.8
click at [623, 212] on div "British Gypsum Thistle Multi Finish Plaster - 25kg drag_indicator Knauf Bonding…" at bounding box center [594, 303] width 334 height 218
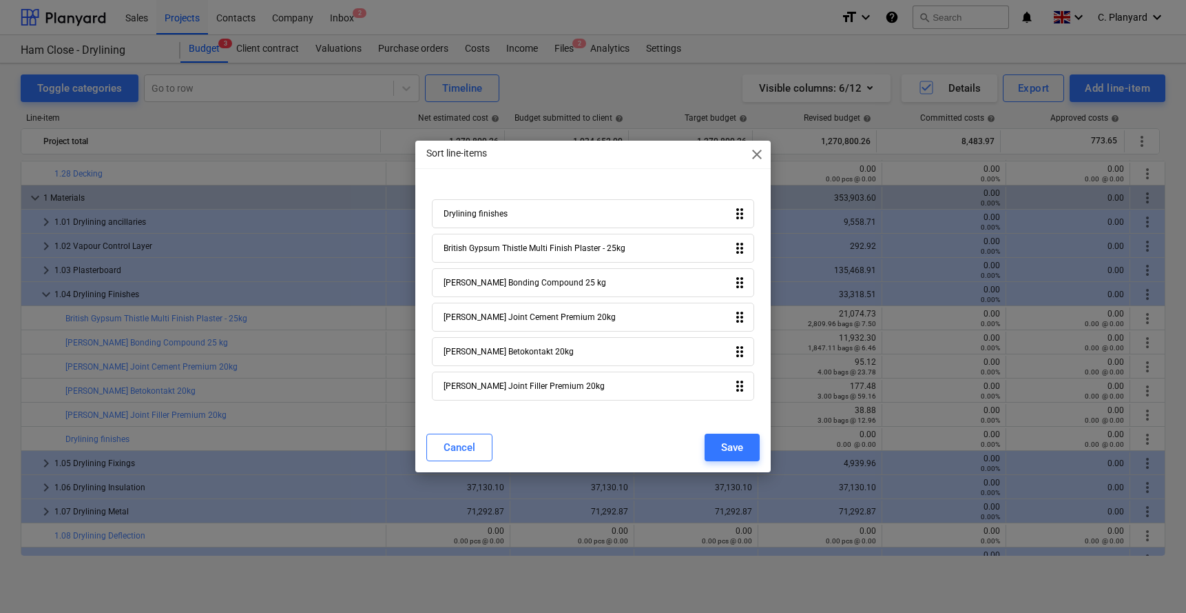
click at [723, 454] on div "Cancel Save" at bounding box center [593, 447] width 351 height 39
click at [723, 447] on div "Save" at bounding box center [732, 447] width 22 height 18
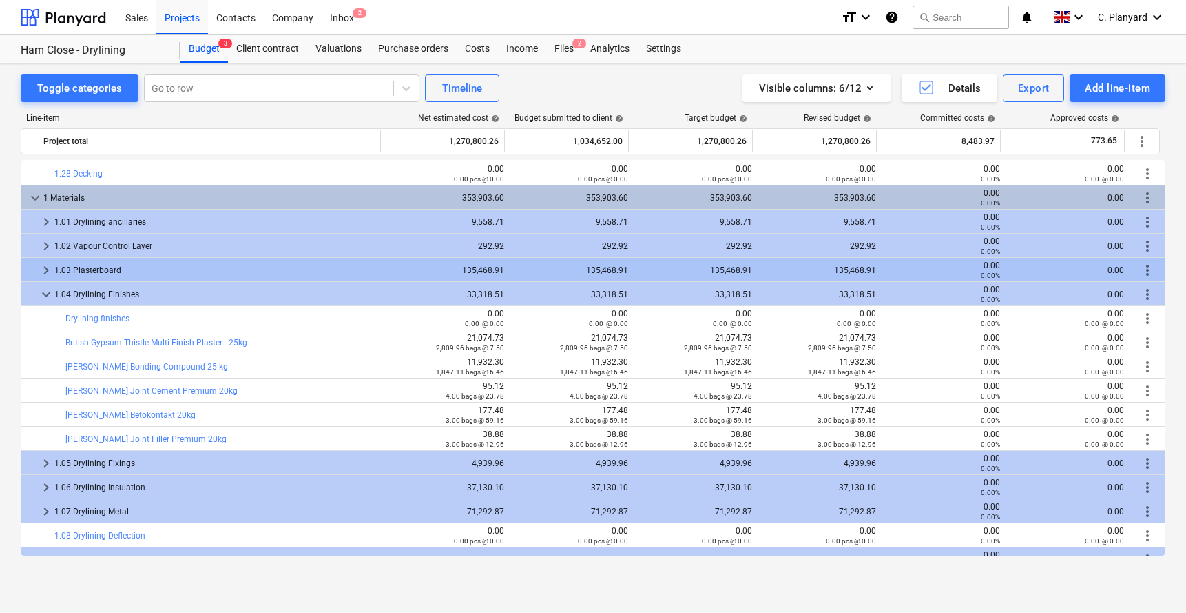
scroll to position [3517, 0]
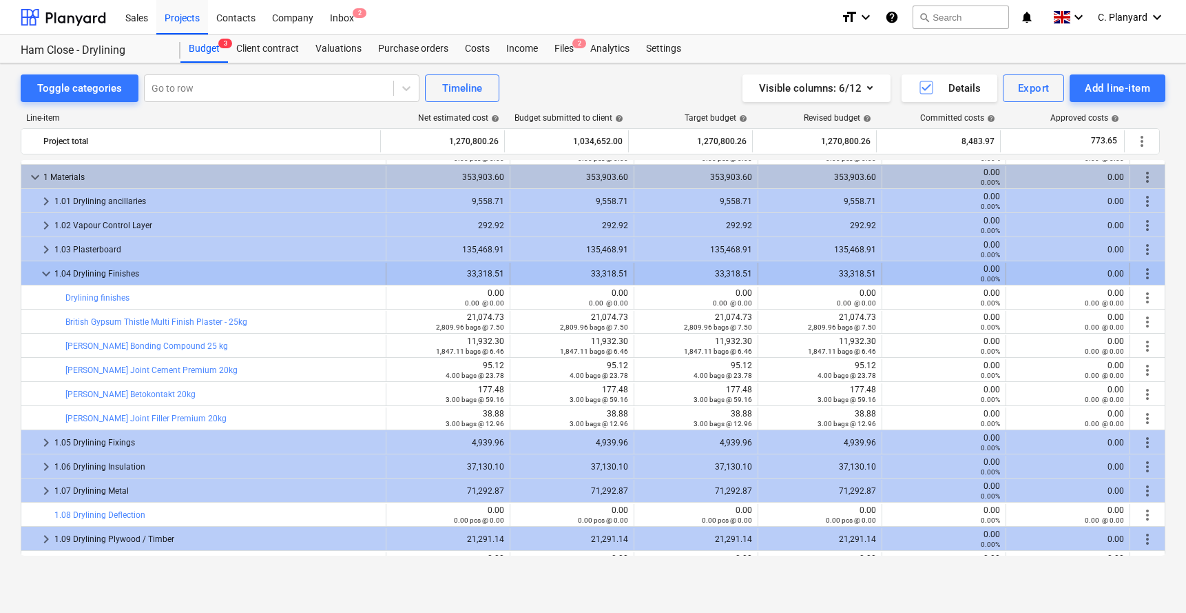
click at [43, 274] on span "keyboard_arrow_down" at bounding box center [46, 273] width 17 height 17
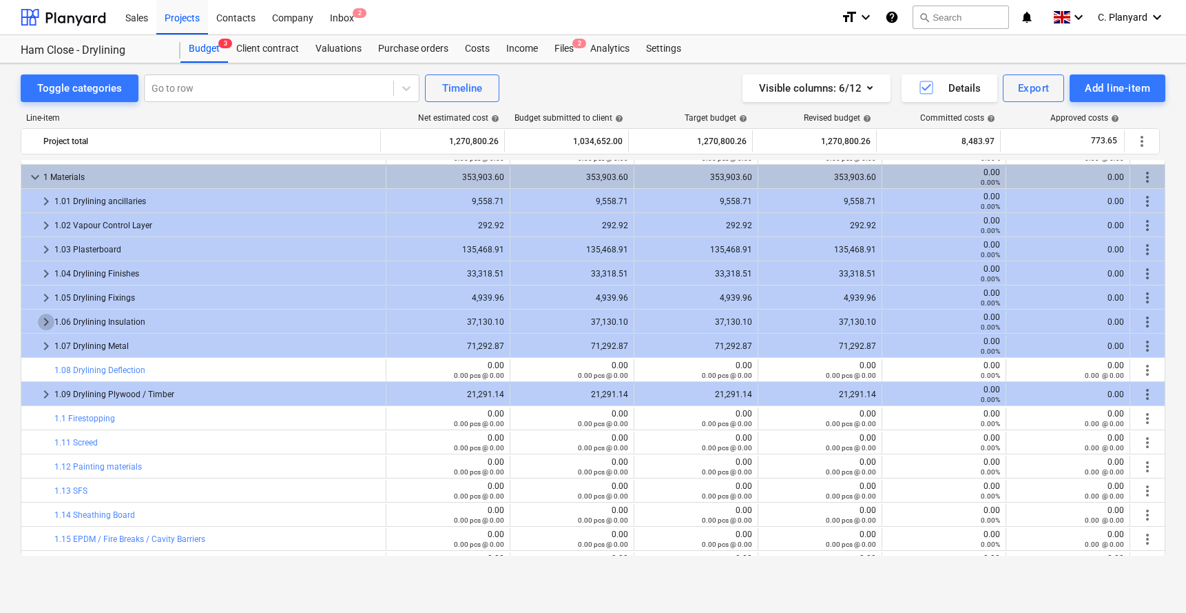
click at [42, 328] on span "keyboard_arrow_right" at bounding box center [46, 322] width 17 height 17
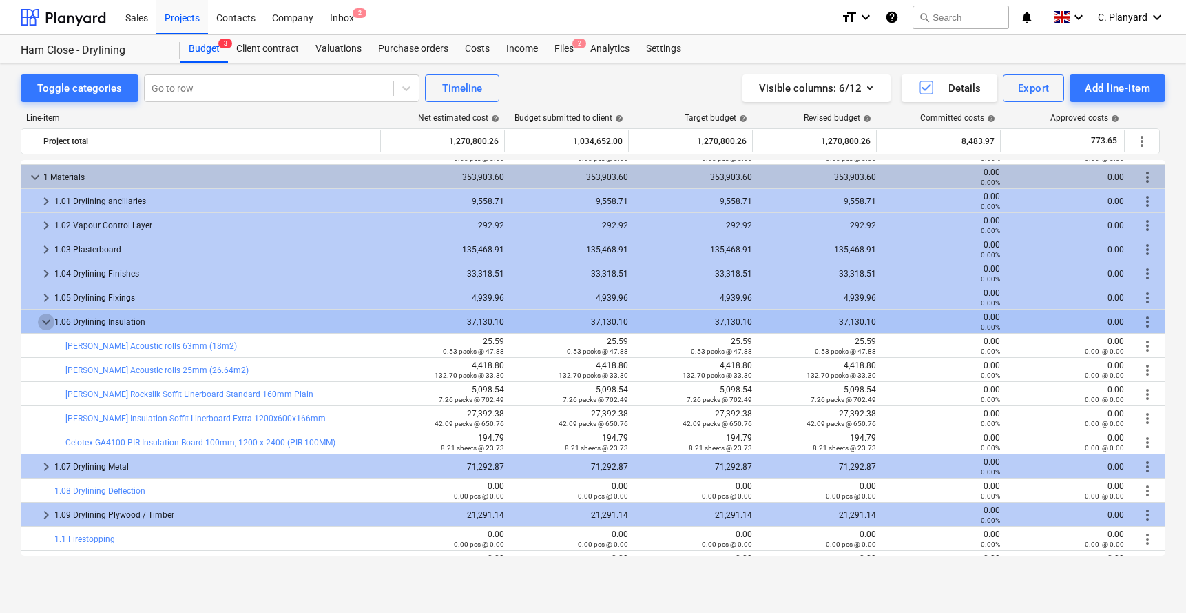
click at [42, 328] on span "keyboard_arrow_down" at bounding box center [46, 322] width 17 height 17
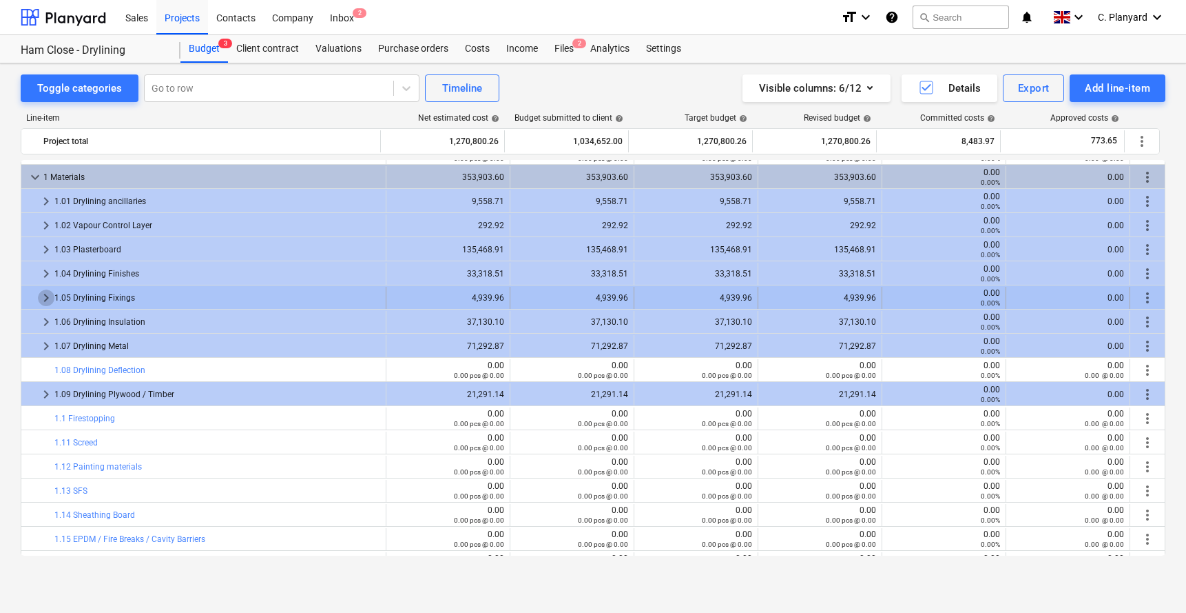
click at [42, 303] on span "keyboard_arrow_right" at bounding box center [46, 297] width 17 height 17
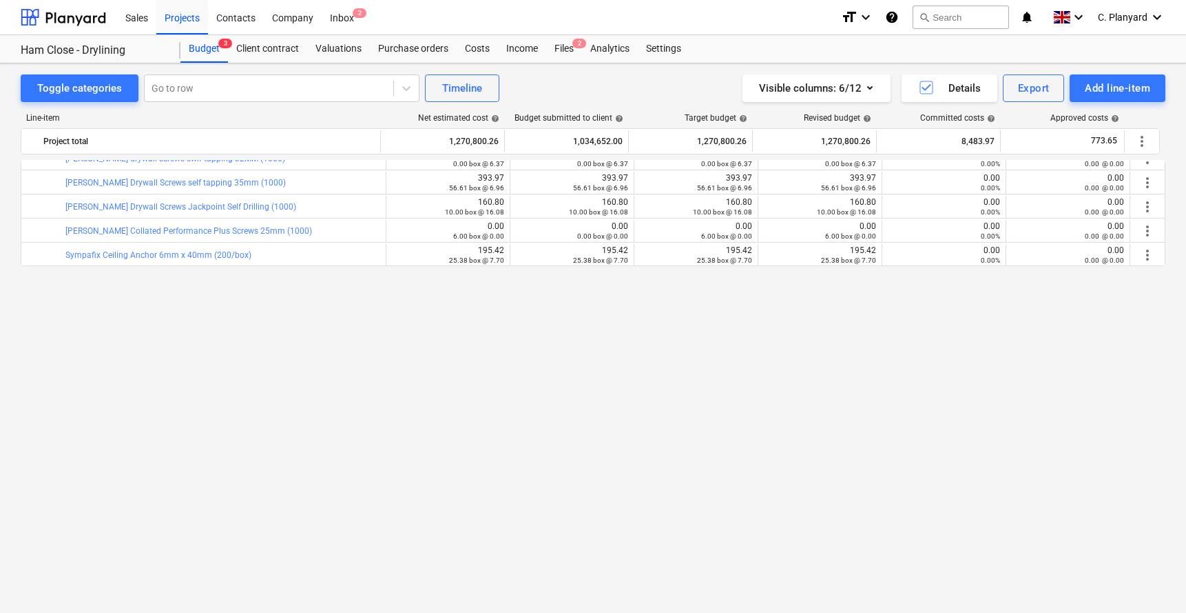
scroll to position [3473, 0]
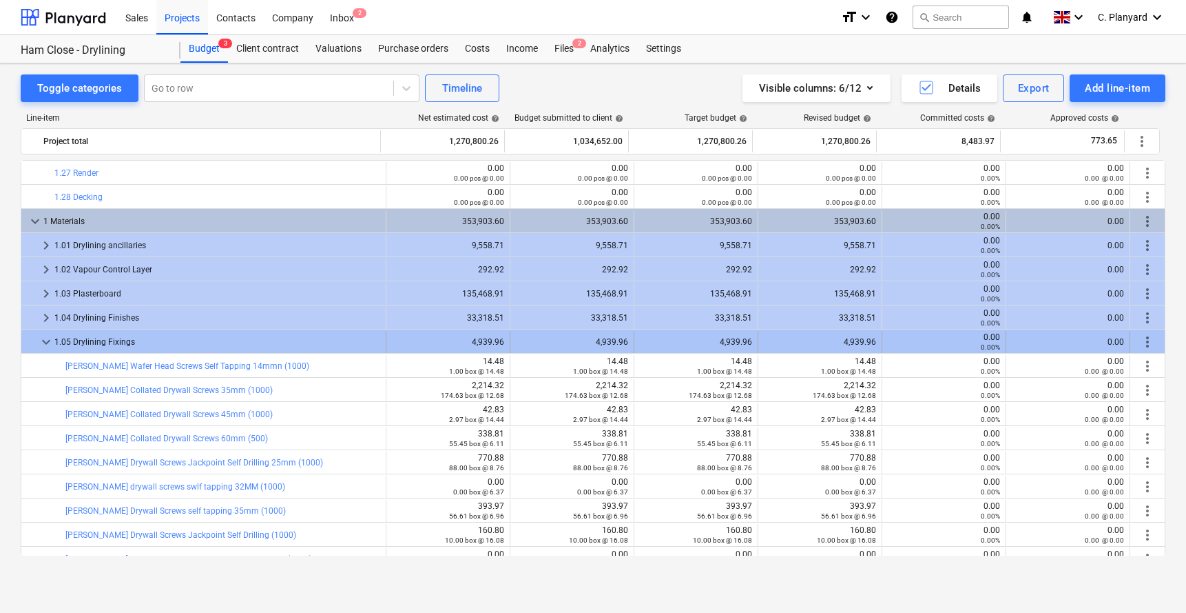
click at [43, 338] on span "keyboard_arrow_down" at bounding box center [46, 341] width 17 height 17
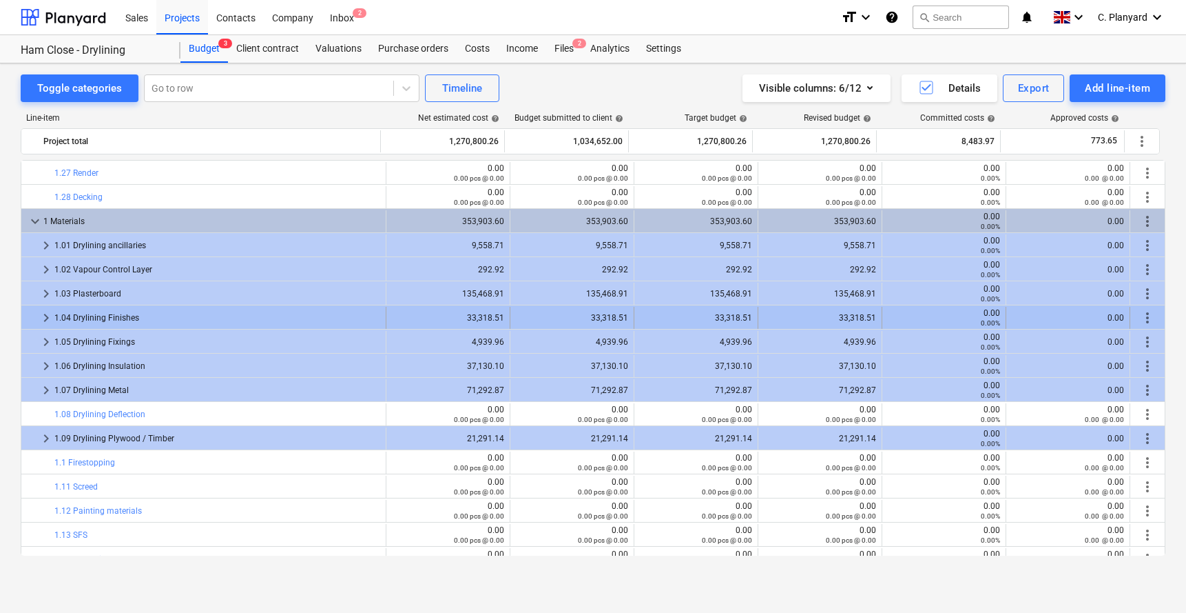
click at [43, 312] on span "keyboard_arrow_right" at bounding box center [46, 317] width 17 height 17
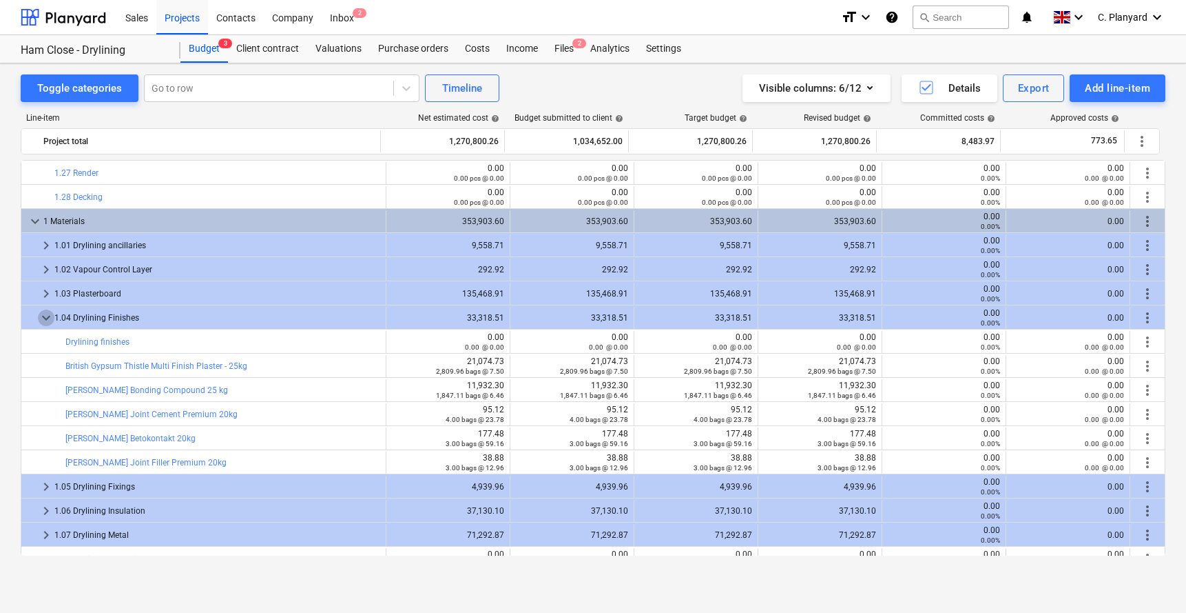
click at [43, 312] on span "keyboard_arrow_down" at bounding box center [46, 317] width 17 height 17
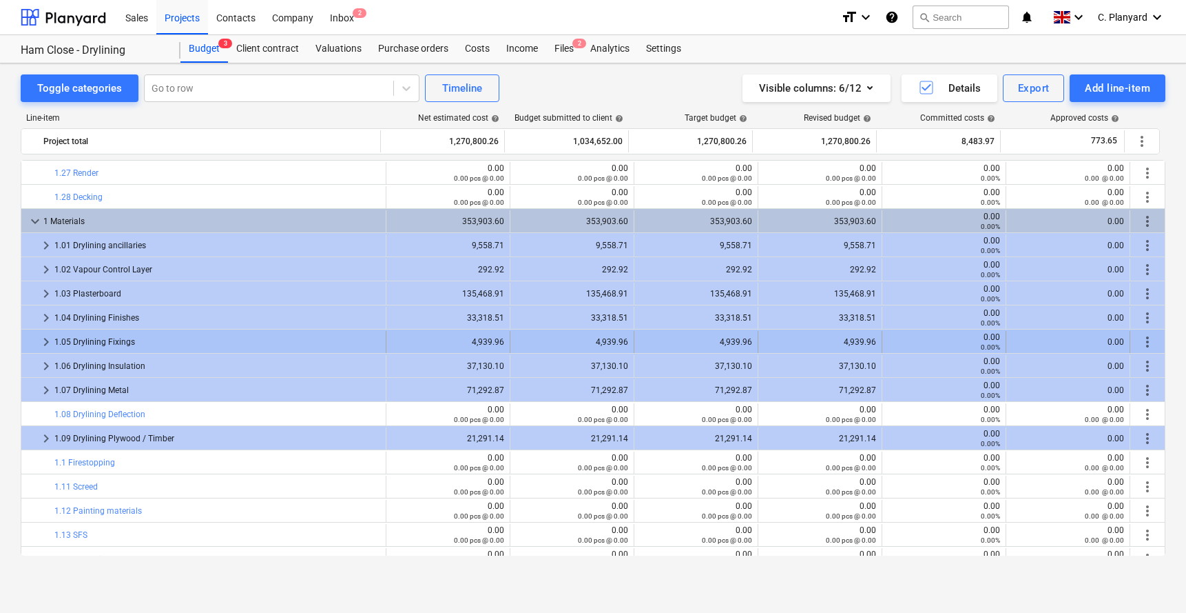
click at [44, 335] on span "keyboard_arrow_right" at bounding box center [46, 341] width 17 height 17
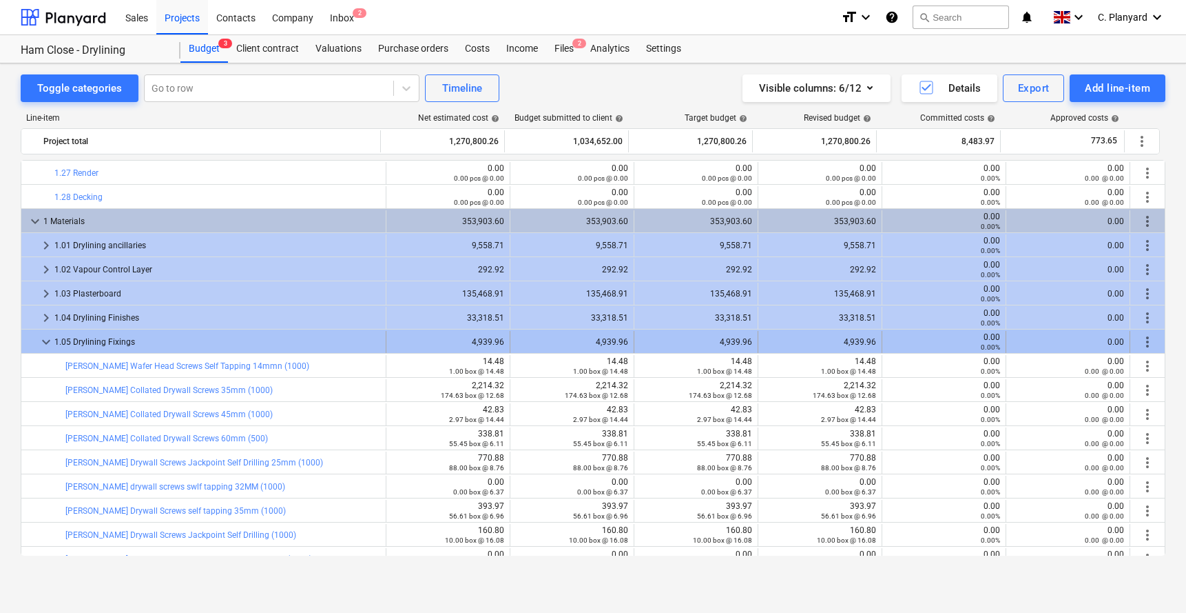
click at [991, 338] on div "more_vert" at bounding box center [1148, 342] width 34 height 22
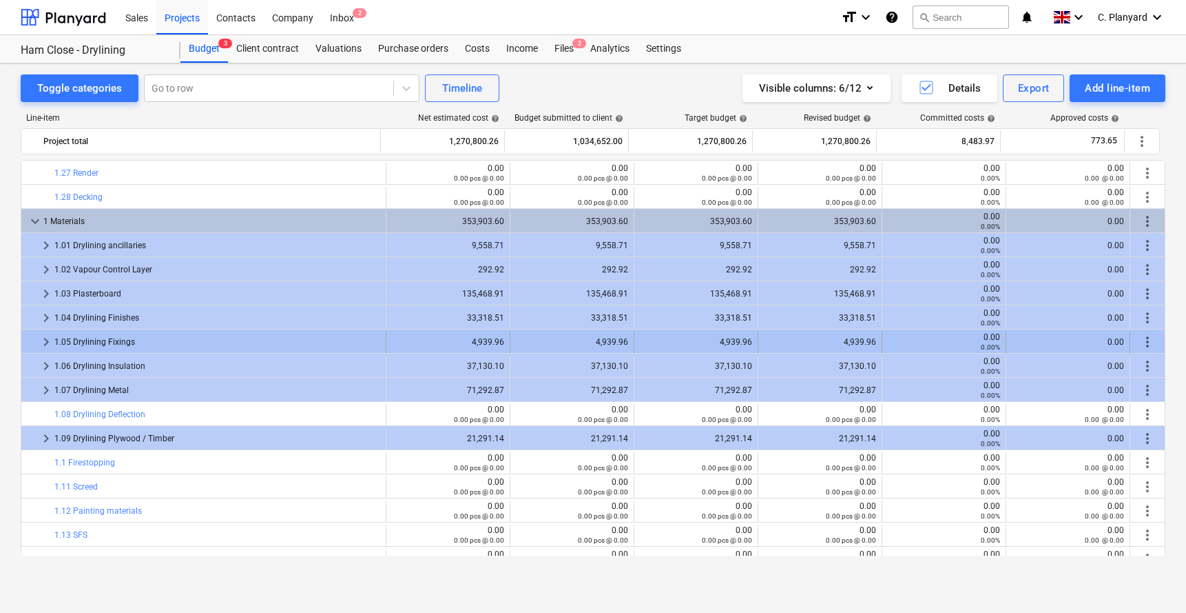
click at [991, 338] on span "more_vert" at bounding box center [1148, 341] width 17 height 17
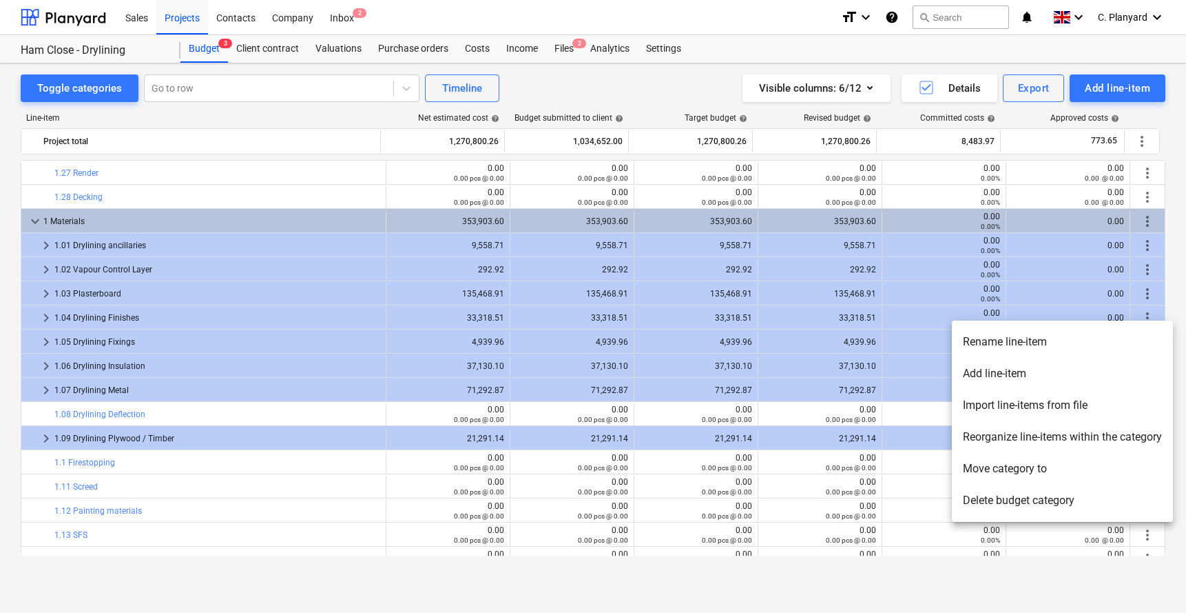
click at [729, 372] on div at bounding box center [593, 306] width 1186 height 613
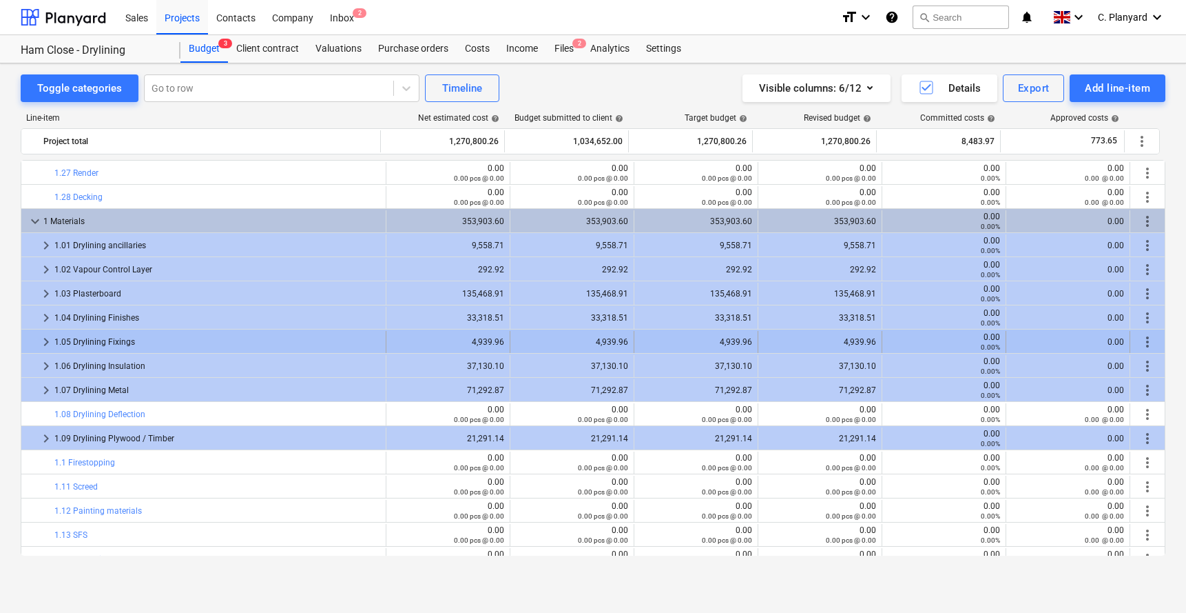
click at [45, 340] on span "keyboard_arrow_right" at bounding box center [46, 341] width 17 height 17
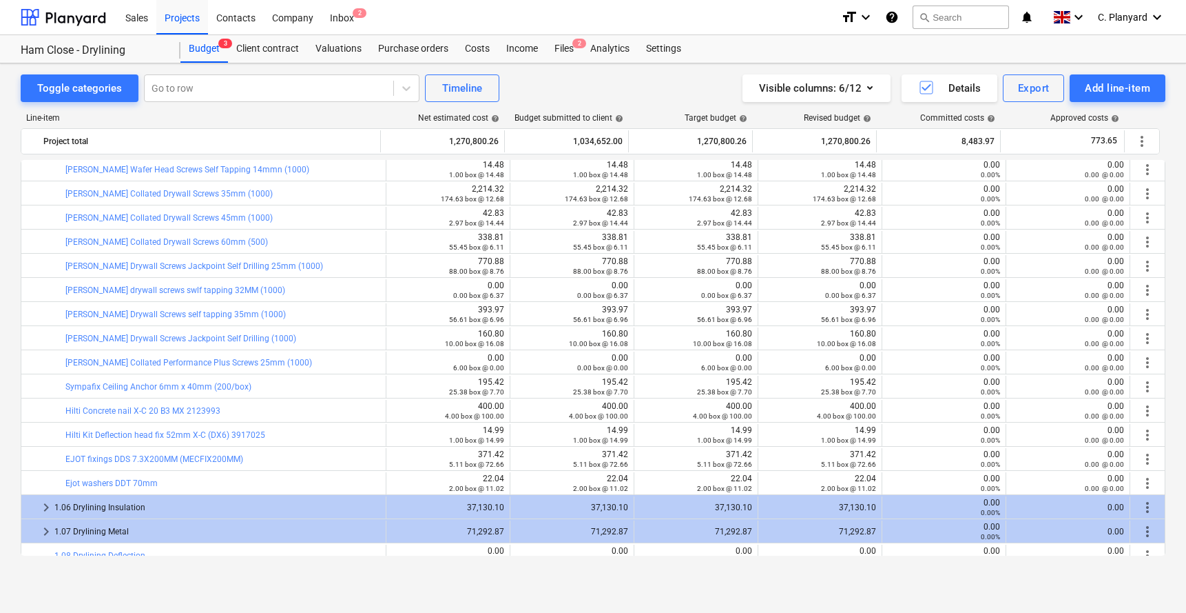
scroll to position [3502, 0]
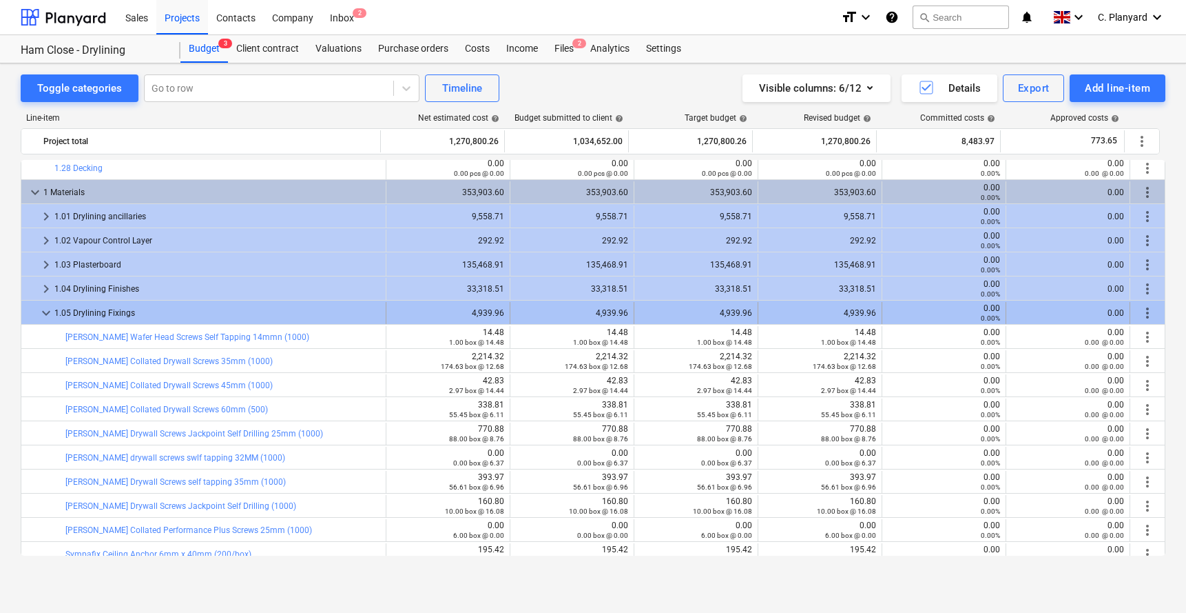
click at [40, 307] on span "keyboard_arrow_down" at bounding box center [46, 313] width 17 height 17
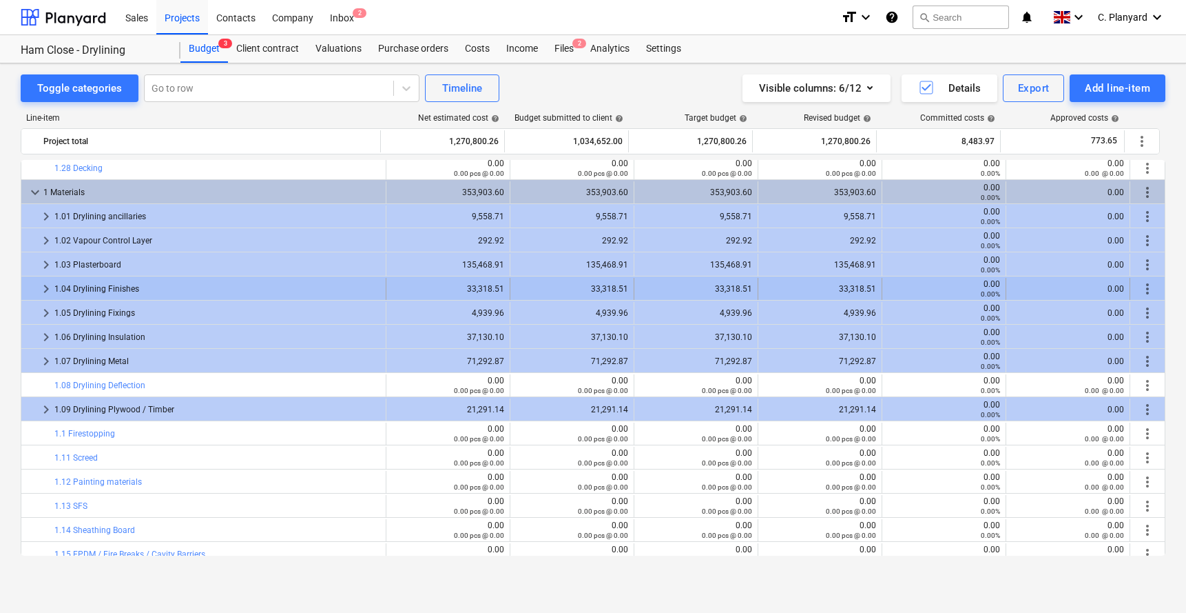
click at [45, 287] on span "keyboard_arrow_right" at bounding box center [46, 288] width 17 height 17
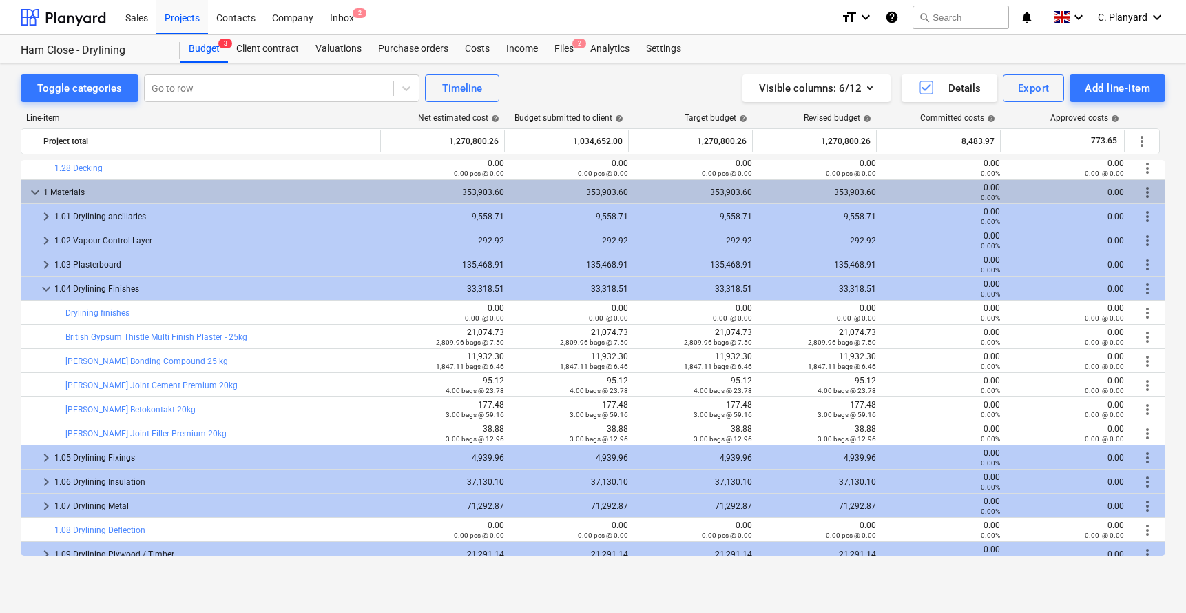
click at [45, 287] on span "keyboard_arrow_down" at bounding box center [46, 288] width 17 height 17
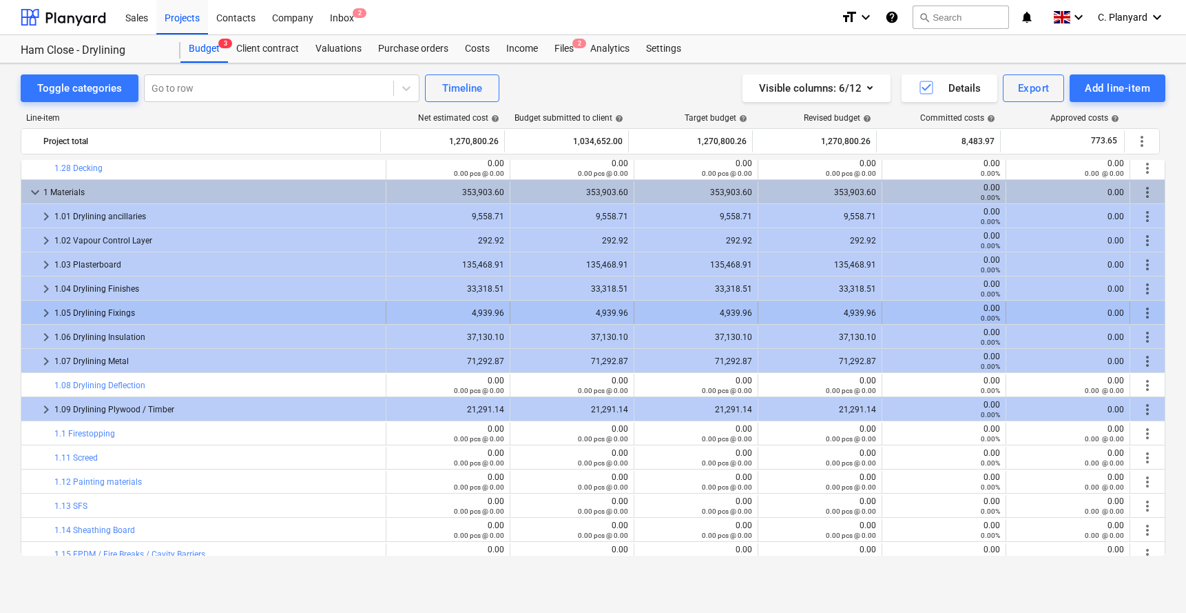
click at [44, 309] on span "keyboard_arrow_right" at bounding box center [46, 313] width 17 height 17
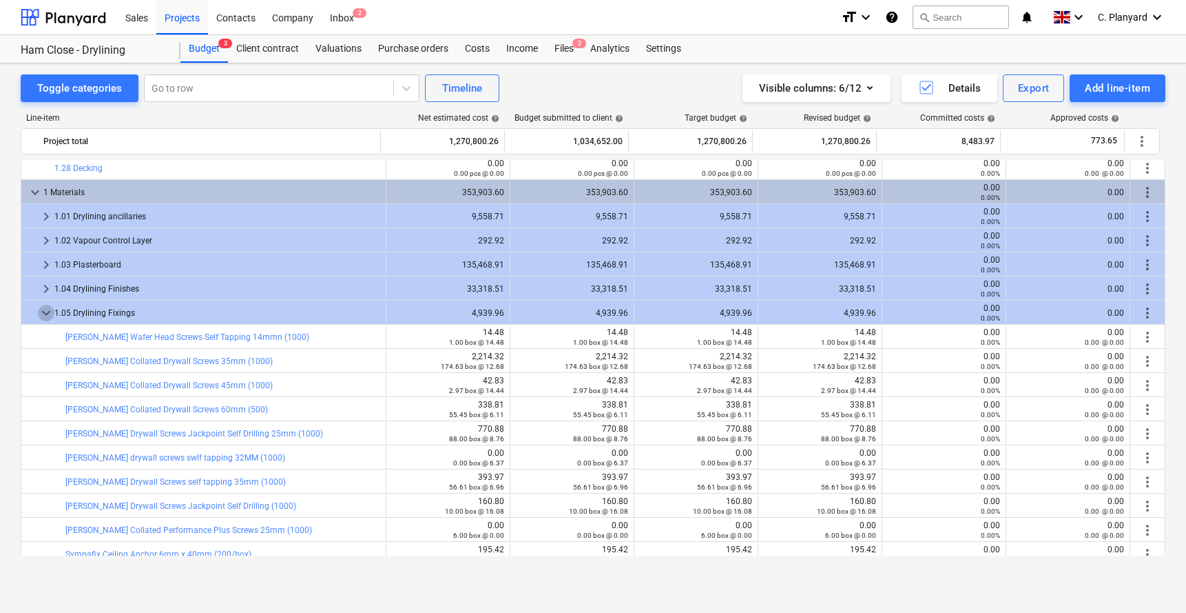
click at [44, 309] on span "keyboard_arrow_down" at bounding box center [46, 313] width 17 height 17
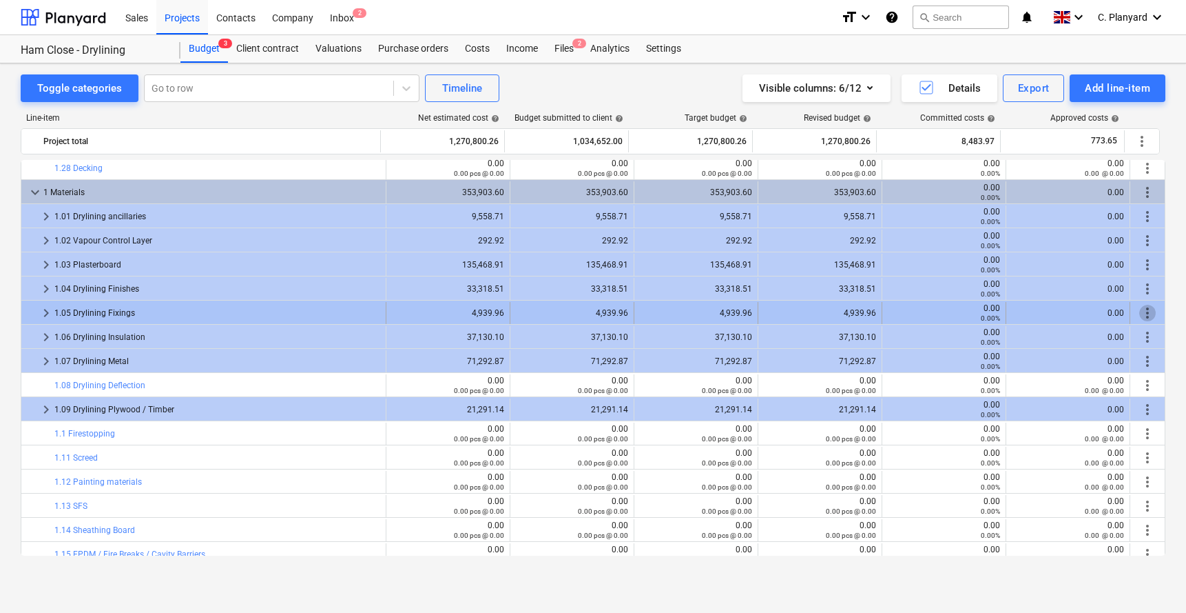
click at [991, 306] on span "more_vert" at bounding box center [1148, 313] width 17 height 17
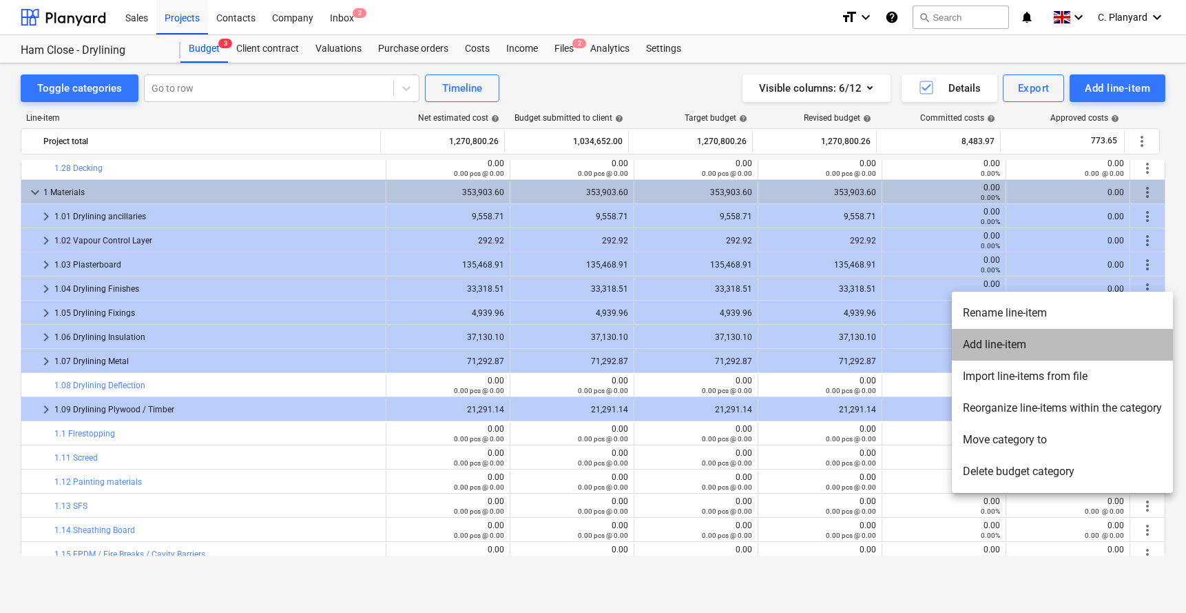
click at [991, 342] on li "Add line-item" at bounding box center [1062, 345] width 221 height 32
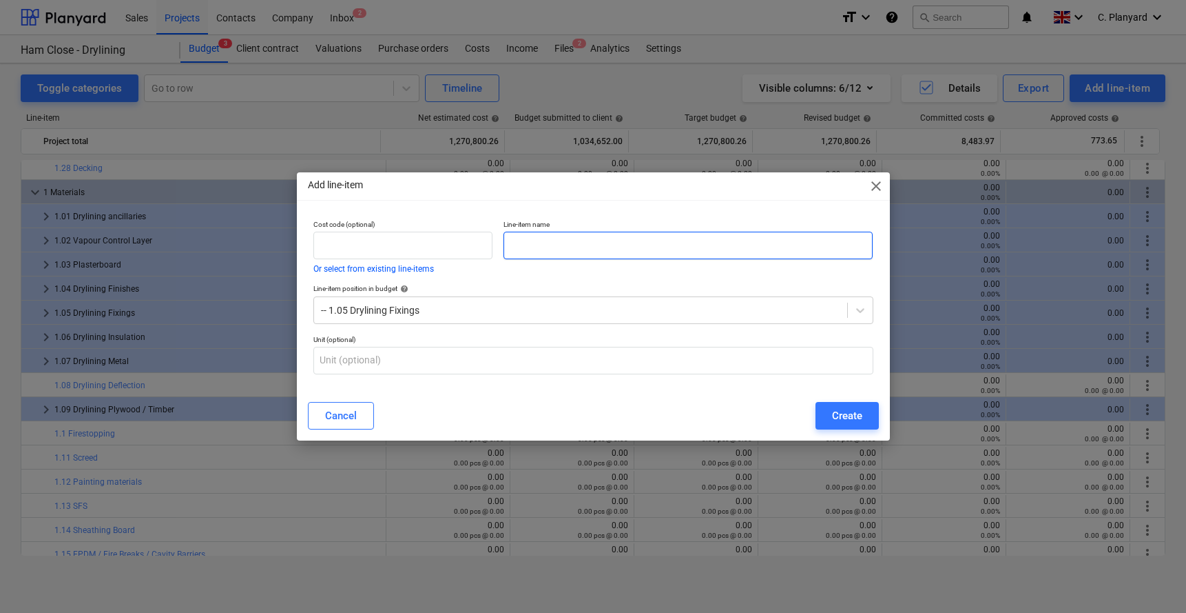
click at [517, 243] on input "text" at bounding box center [689, 246] width 370 height 28
type input "Drylining fixings"
click at [837, 411] on div "Create" at bounding box center [847, 416] width 30 height 18
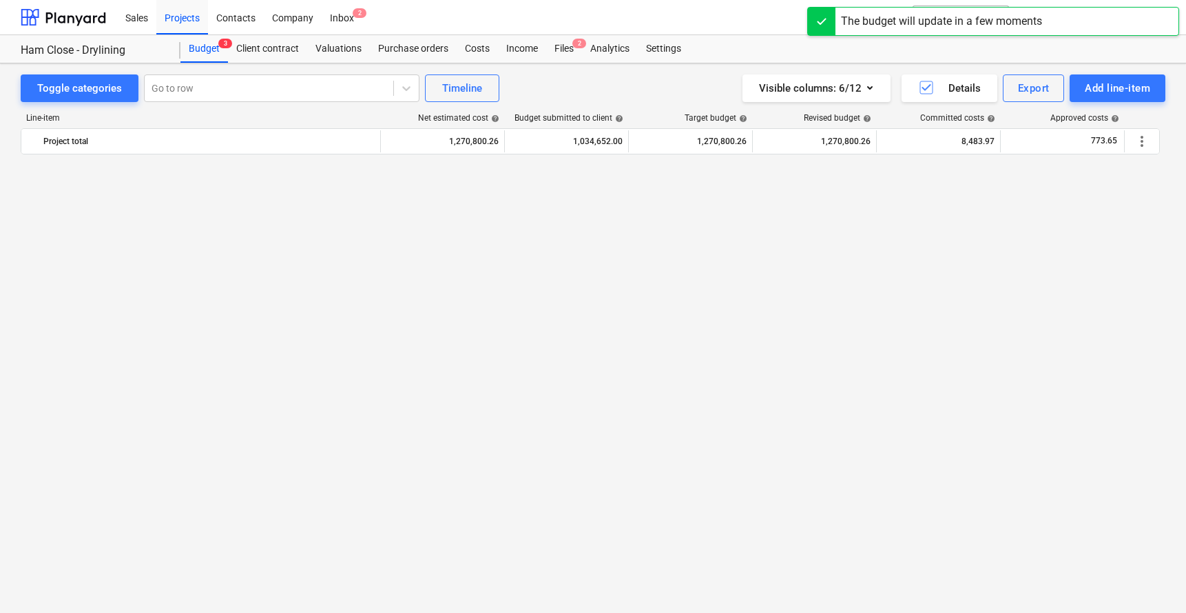
scroll to position [3502, 0]
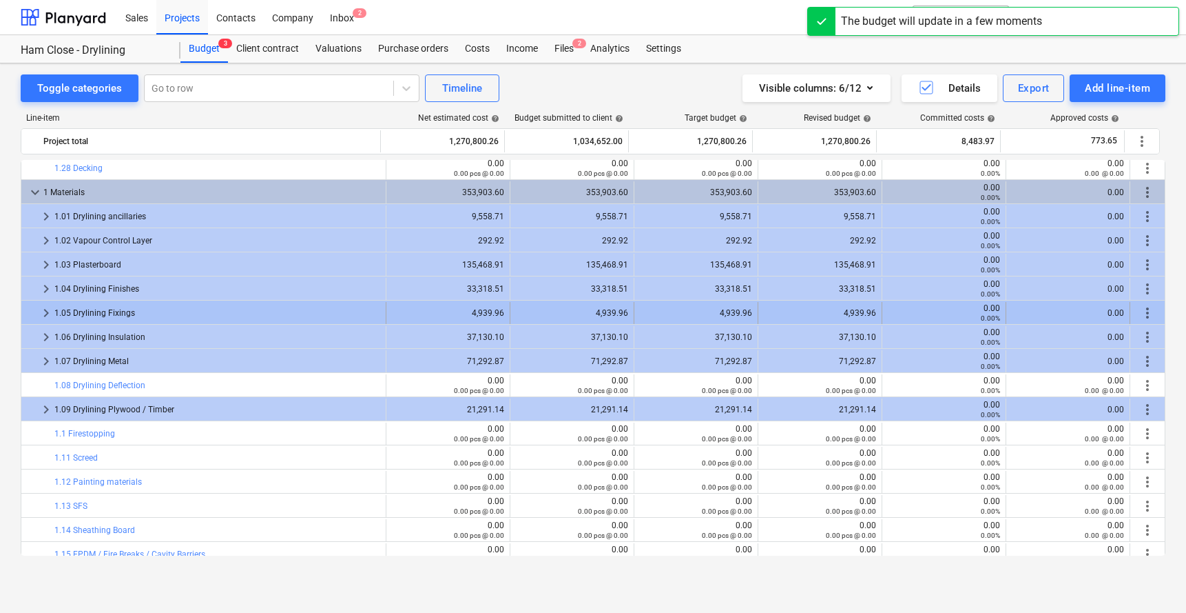
click at [991, 309] on span "more_vert" at bounding box center [1148, 313] width 17 height 17
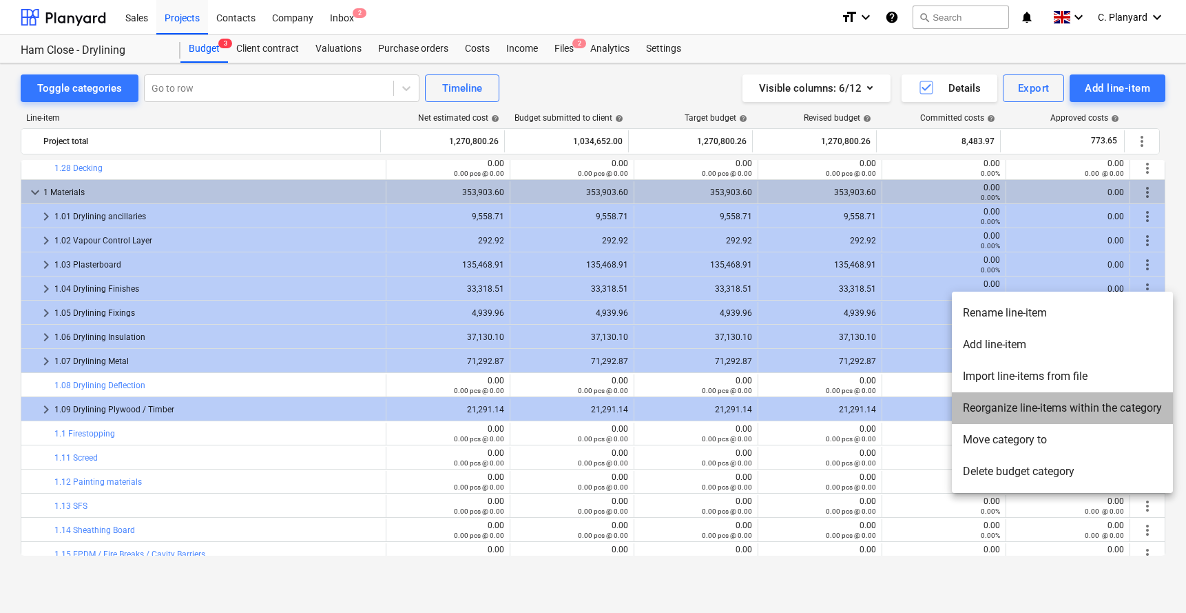
click at [991, 399] on li "Reorganize line-items within the category" at bounding box center [1062, 408] width 221 height 32
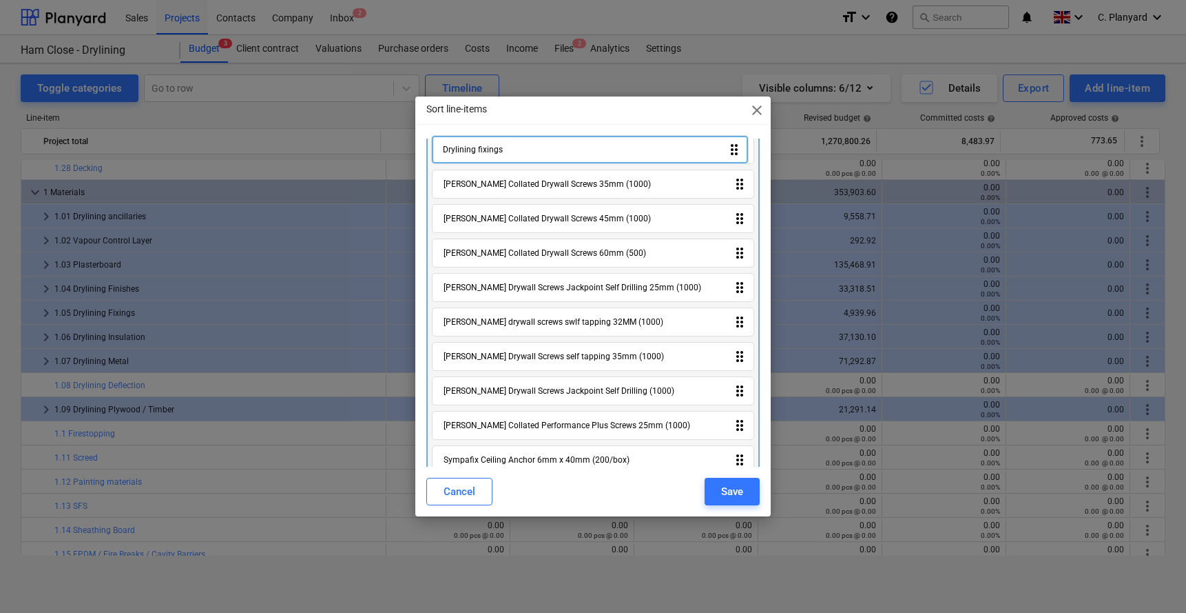
scroll to position [0, 0]
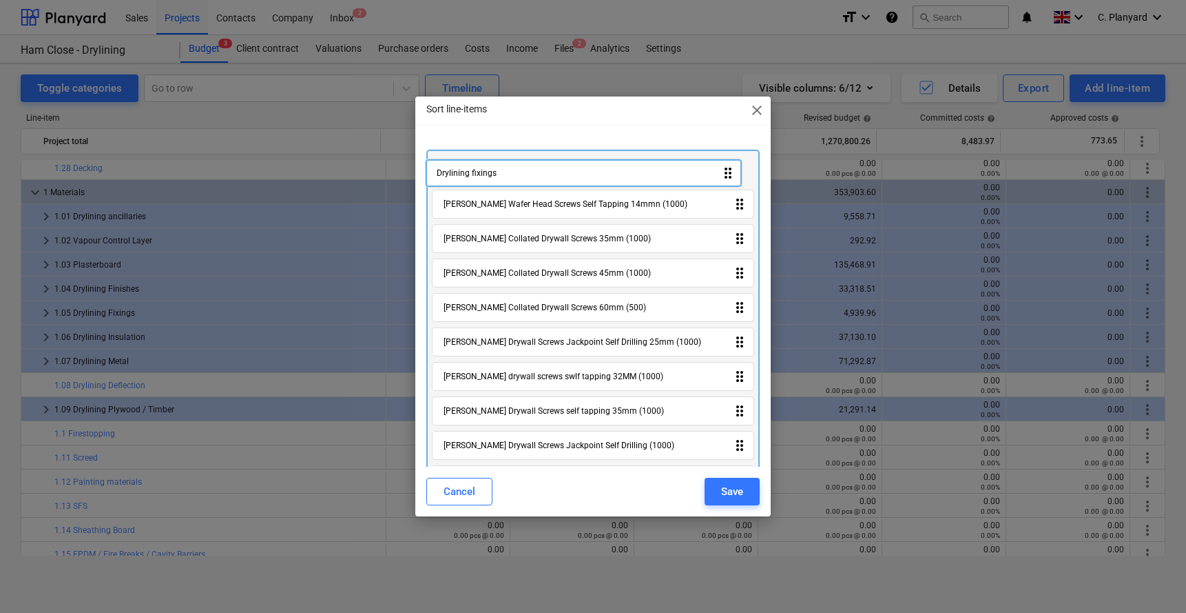
drag, startPoint x: 591, startPoint y: 449, endPoint x: 584, endPoint y: 164, distance: 285.3
click at [584, 164] on div "Knauf Wafer Head Screws Self Tapping 14mmn (1000) drag_indicator Knauf Collated…" at bounding box center [594, 414] width 334 height 528
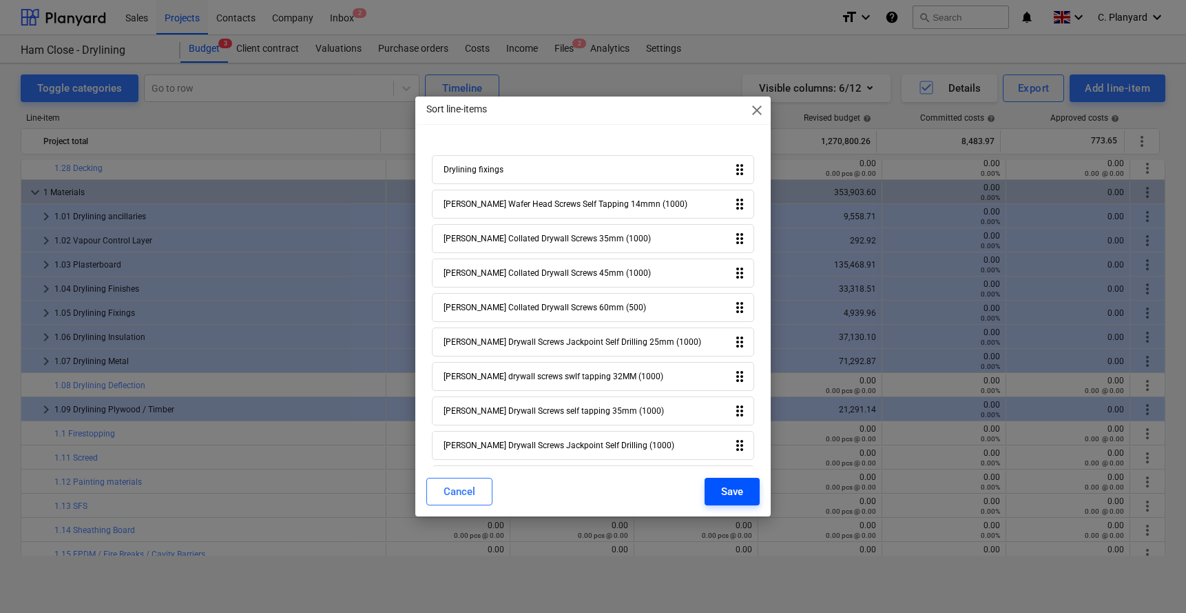
click at [725, 454] on div "Save" at bounding box center [732, 491] width 22 height 18
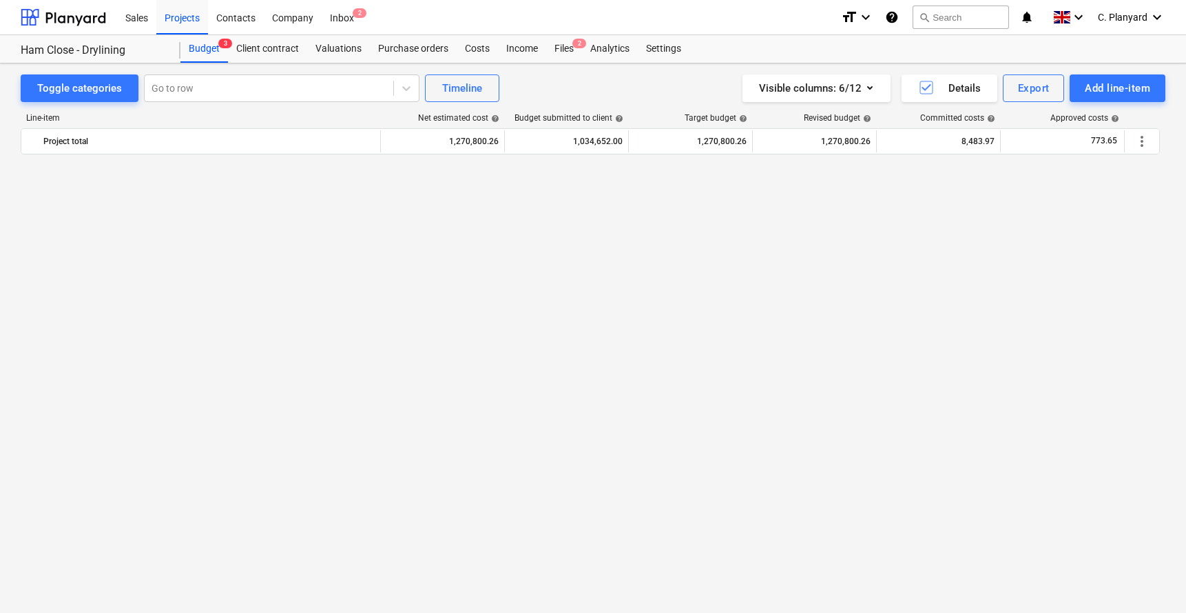
scroll to position [3502, 0]
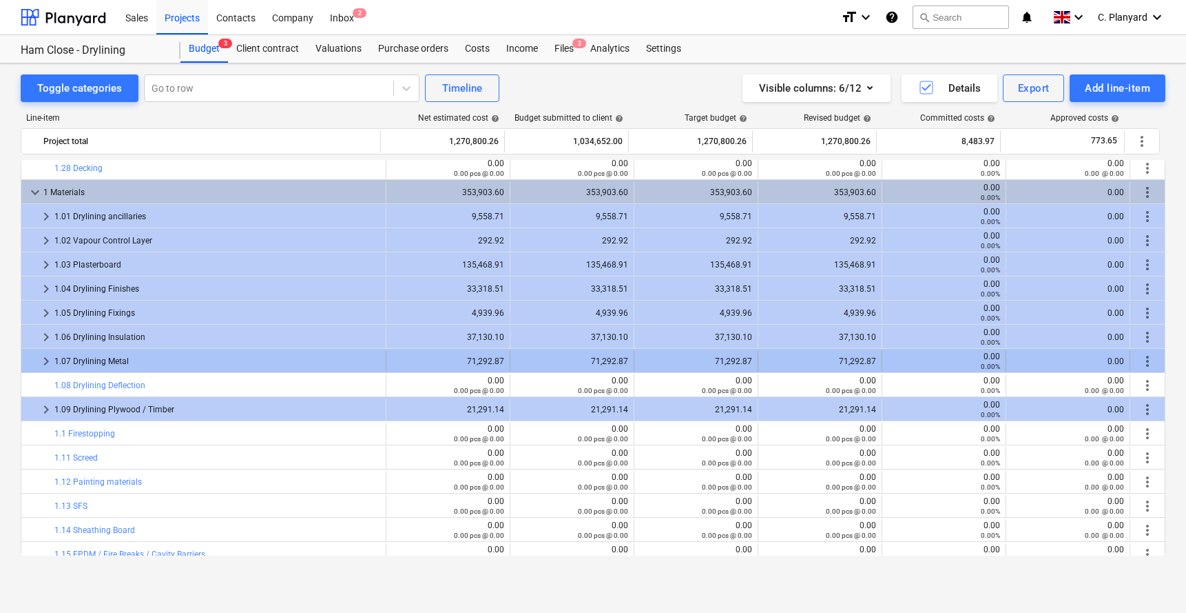
click at [42, 360] on span "keyboard_arrow_right" at bounding box center [46, 361] width 17 height 17
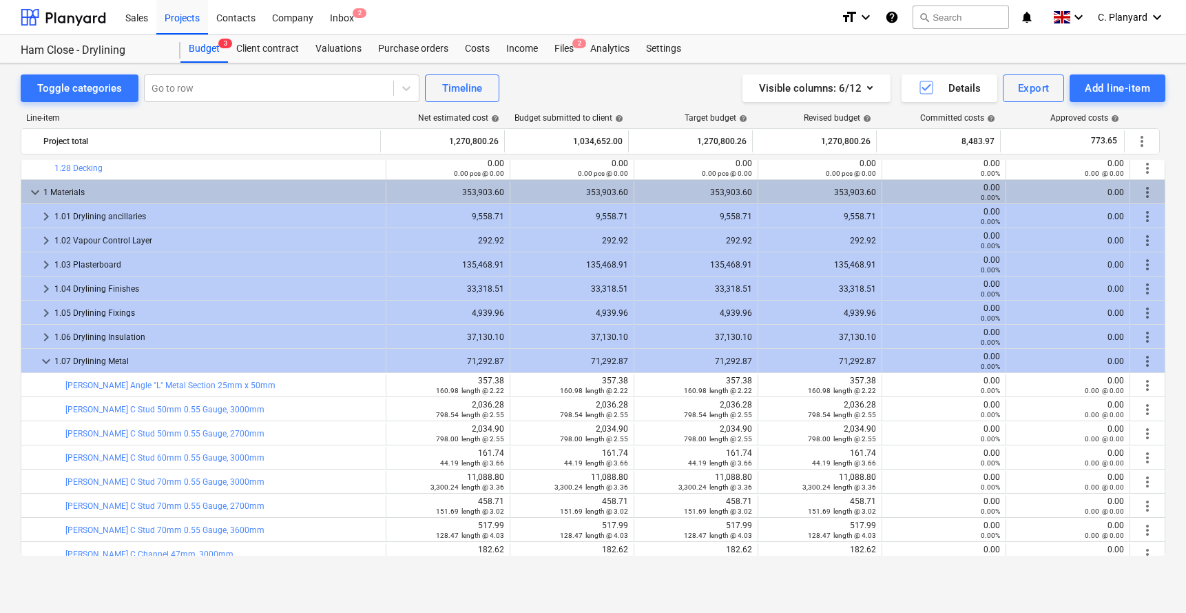
click at [42, 360] on span "keyboard_arrow_down" at bounding box center [46, 361] width 17 height 17
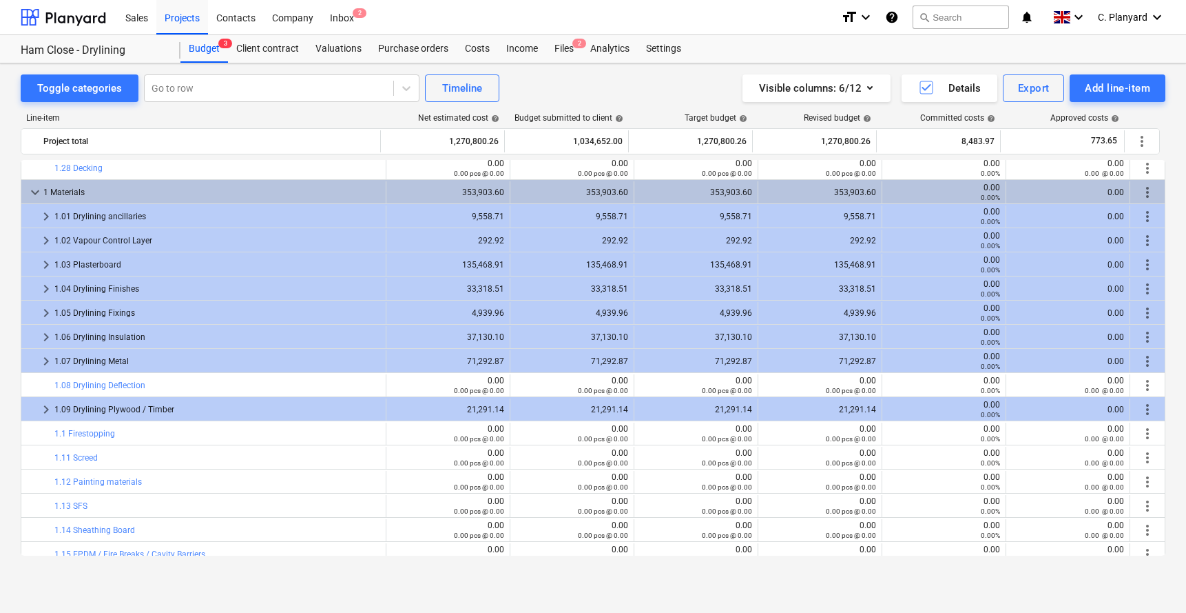
click at [42, 360] on span "keyboard_arrow_right" at bounding box center [46, 361] width 17 height 17
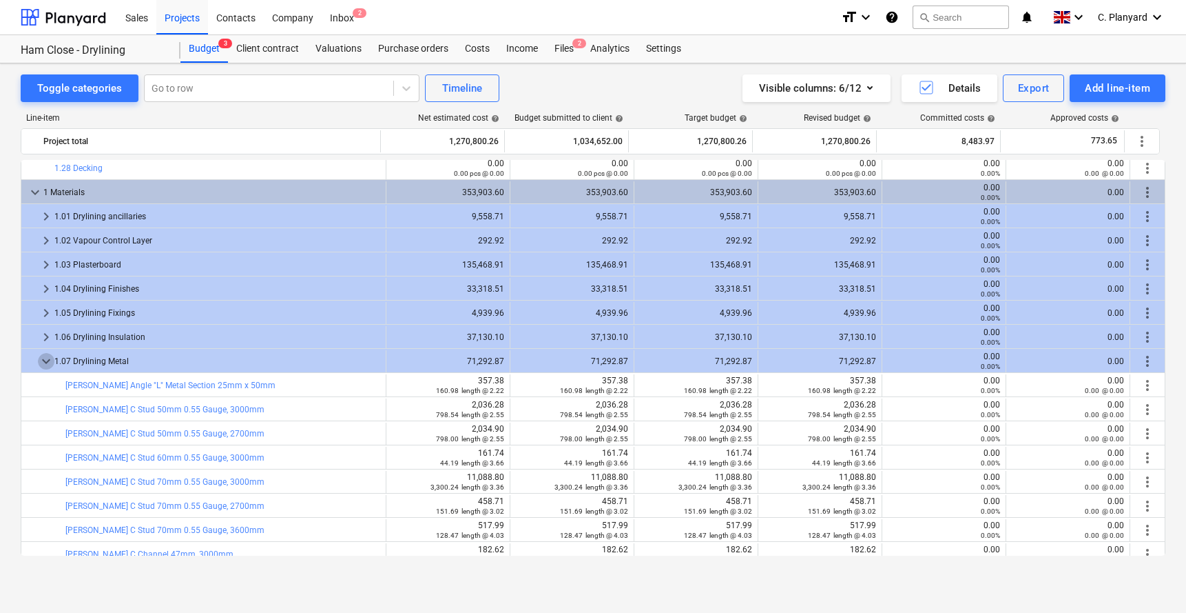
click at [42, 360] on span "keyboard_arrow_down" at bounding box center [46, 361] width 17 height 17
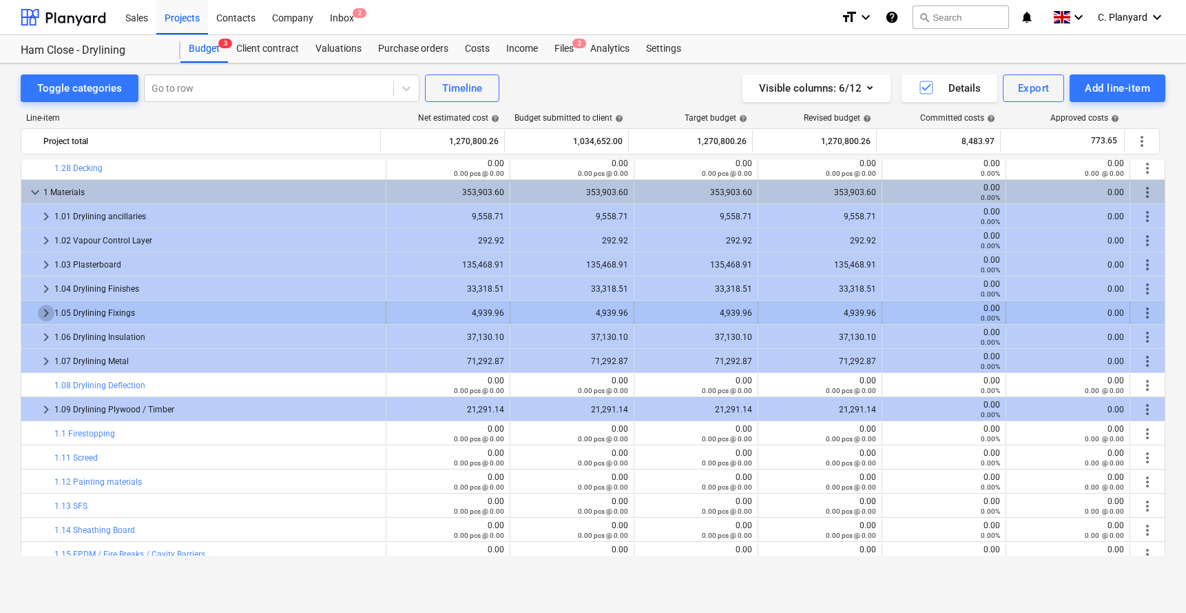
click at [46, 314] on span "keyboard_arrow_right" at bounding box center [46, 313] width 17 height 17
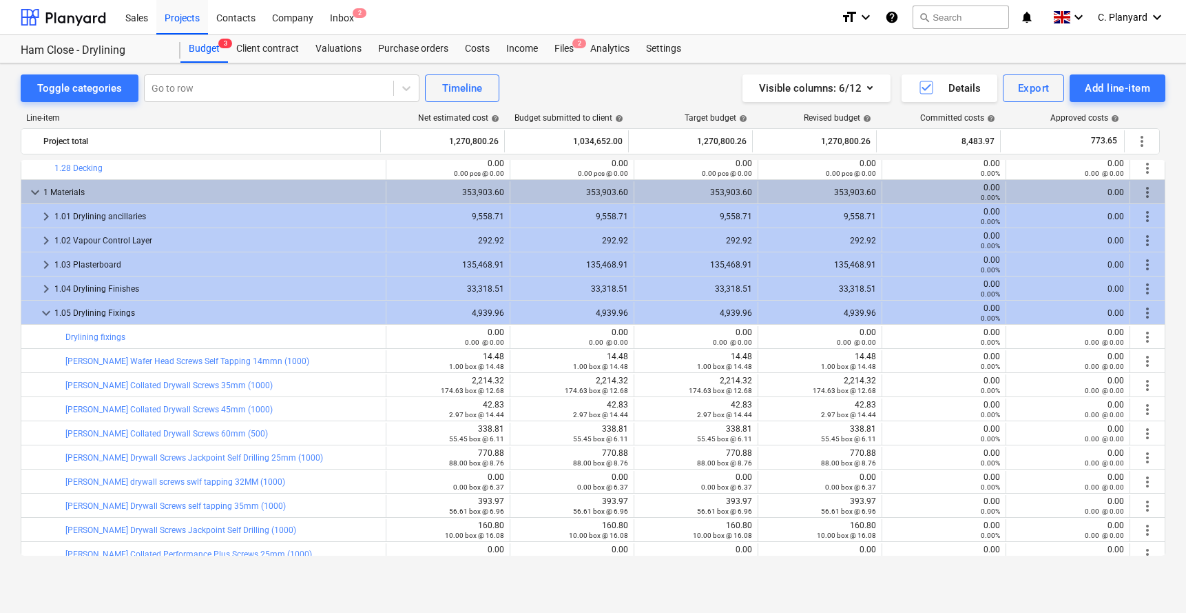
click at [46, 314] on span "keyboard_arrow_down" at bounding box center [46, 313] width 17 height 17
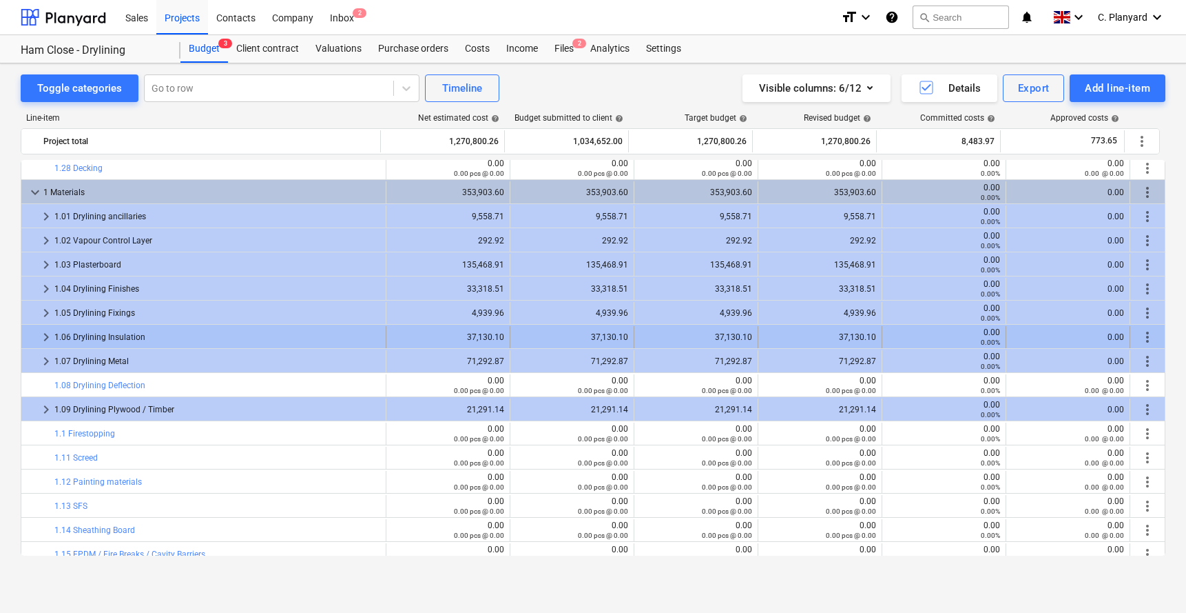
click at [991, 337] on span "more_vert" at bounding box center [1148, 337] width 17 height 17
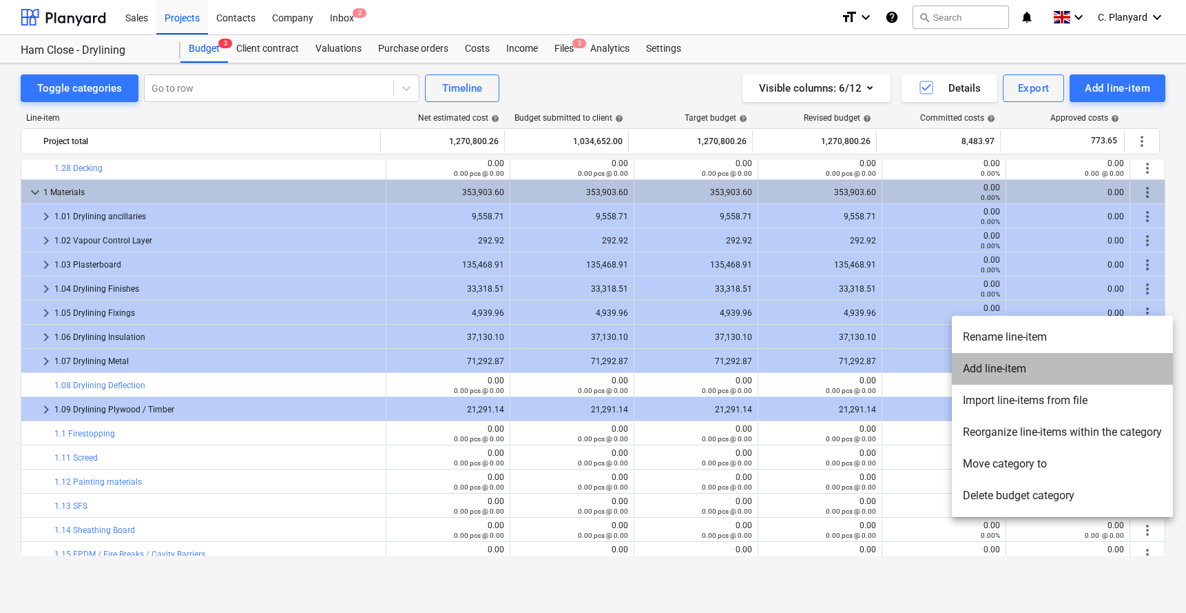
click at [991, 370] on li "Add line-item" at bounding box center [1062, 369] width 221 height 32
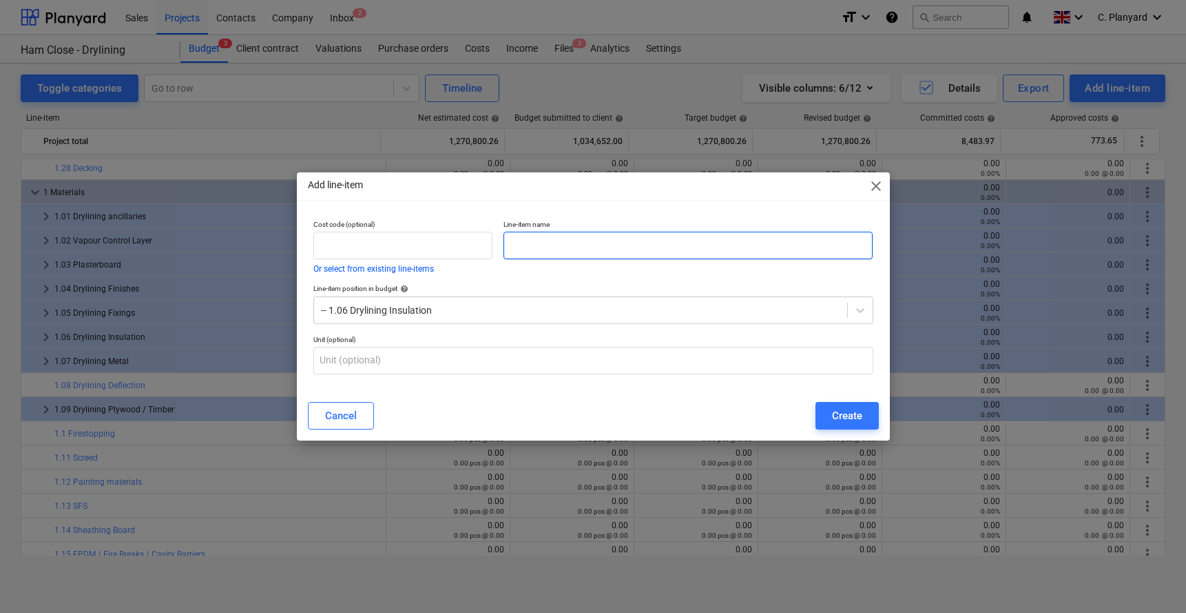
click at [579, 240] on input "text" at bounding box center [689, 246] width 370 height 28
type input "Drylining insulation"
click at [836, 407] on div "Create" at bounding box center [847, 416] width 30 height 18
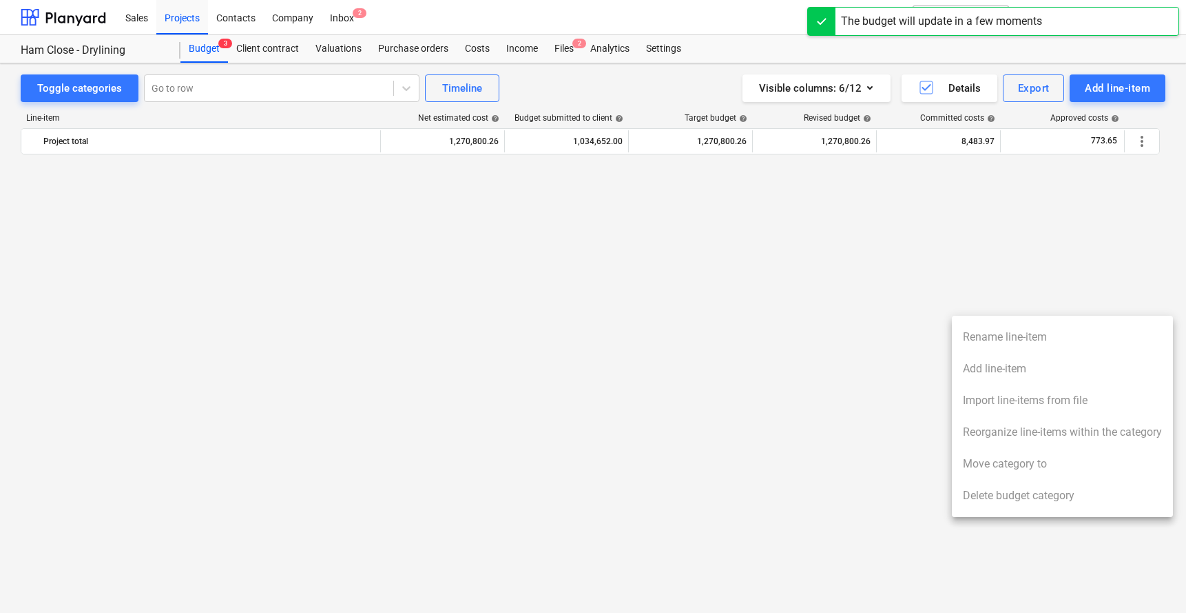
scroll to position [3502, 0]
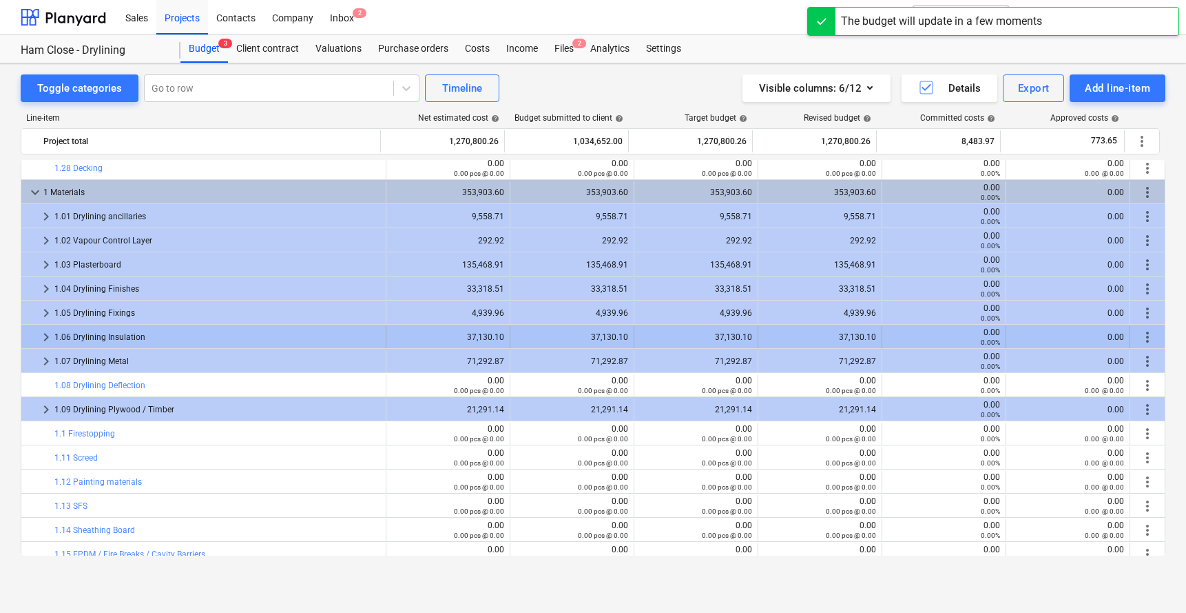
click at [991, 333] on span "more_vert" at bounding box center [1148, 337] width 17 height 17
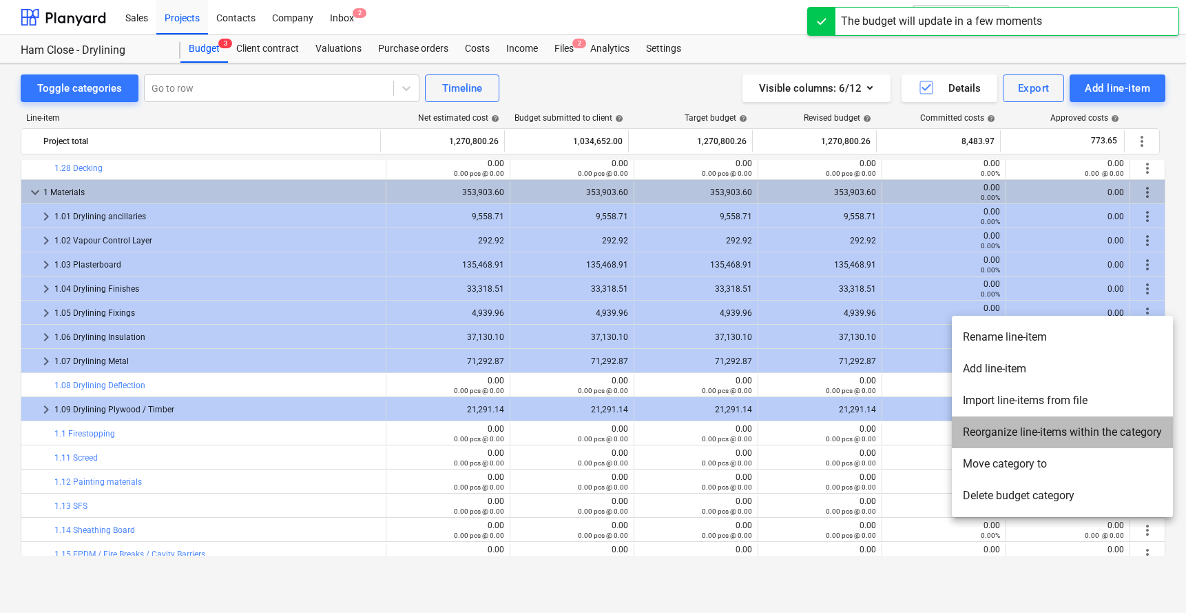
click at [991, 428] on li "Reorganize line-items within the category" at bounding box center [1062, 432] width 221 height 32
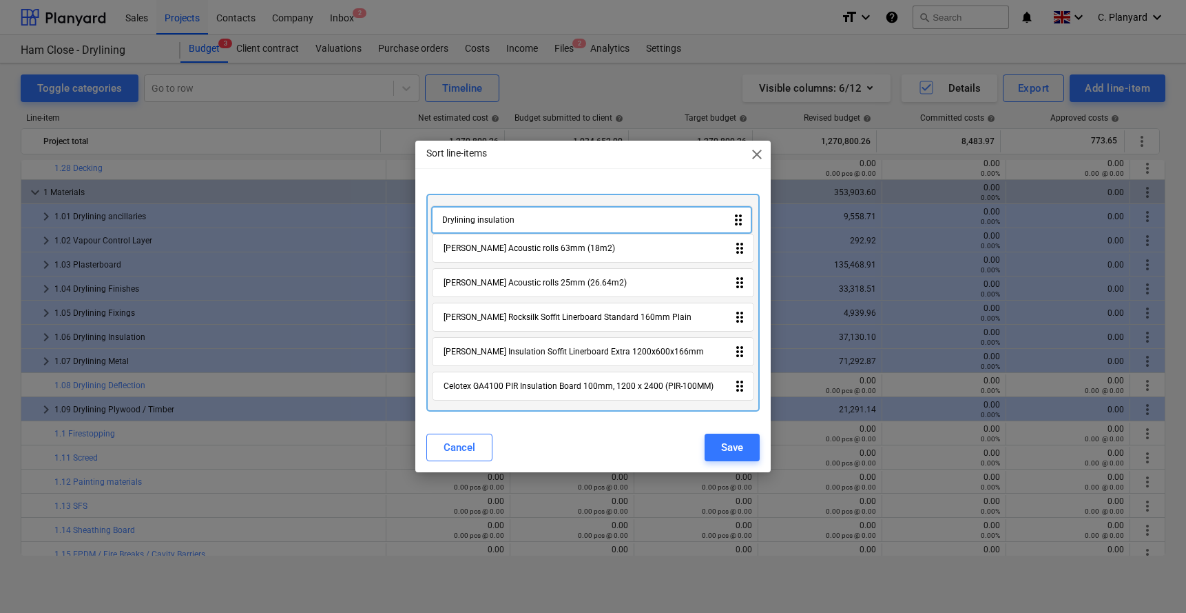
drag, startPoint x: 524, startPoint y: 385, endPoint x: 521, endPoint y: 203, distance: 181.9
click at [521, 203] on div "Knauf Acoustic rolls 63mm (18m2) drag_indicator Knauf Acoustic rolls 25mm (26.6…" at bounding box center [594, 303] width 334 height 218
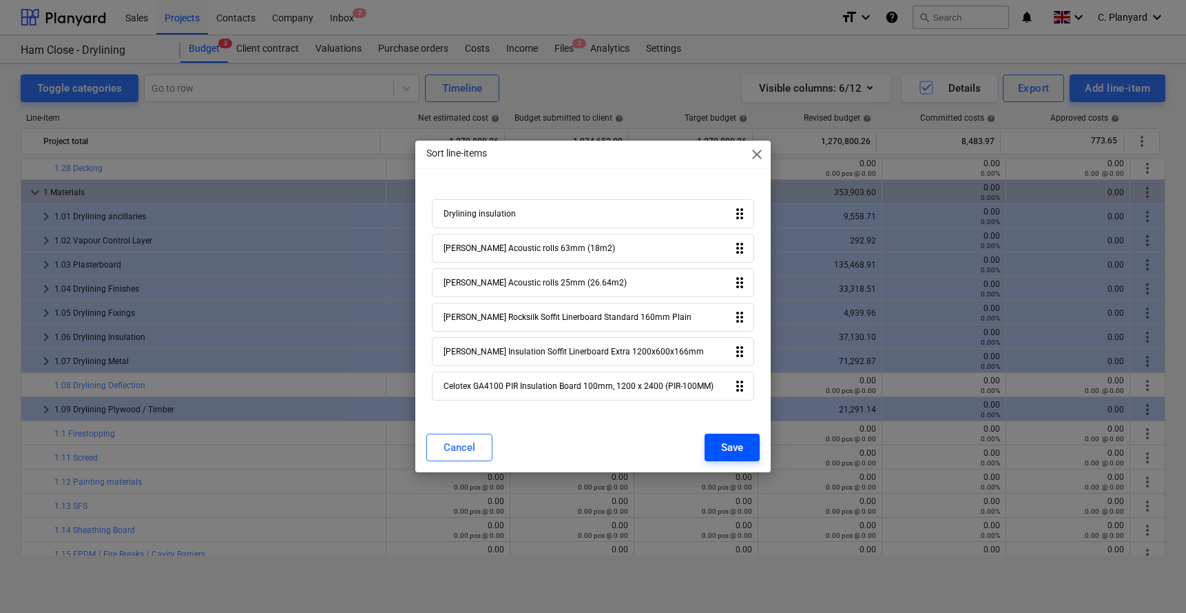
click at [729, 446] on div "Save" at bounding box center [732, 447] width 22 height 18
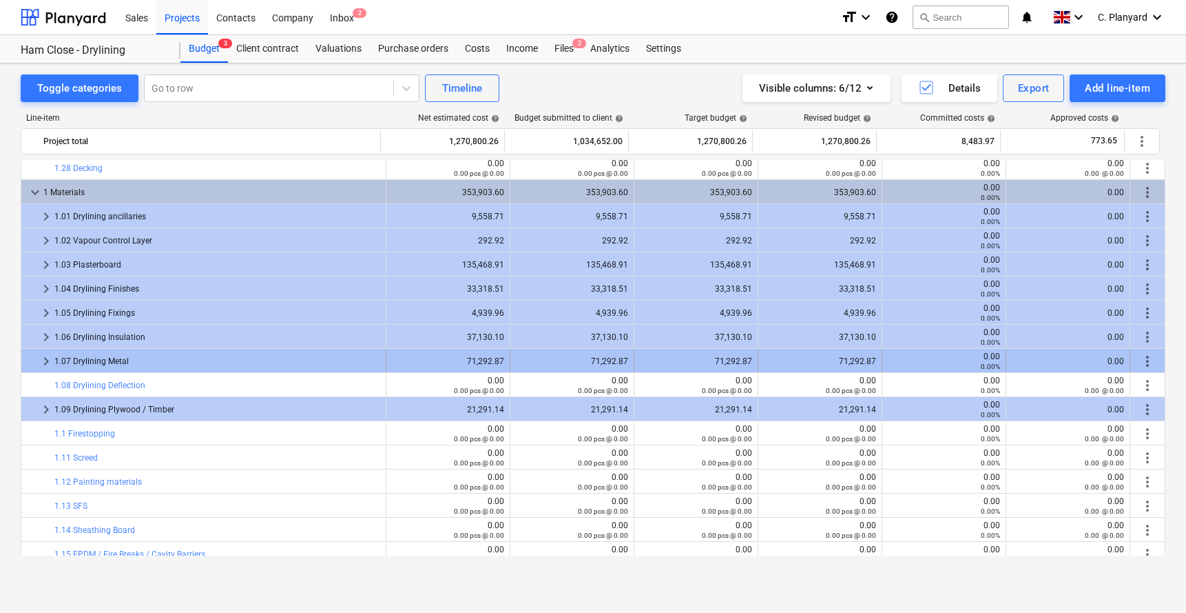
click at [991, 362] on span "more_vert" at bounding box center [1148, 361] width 17 height 17
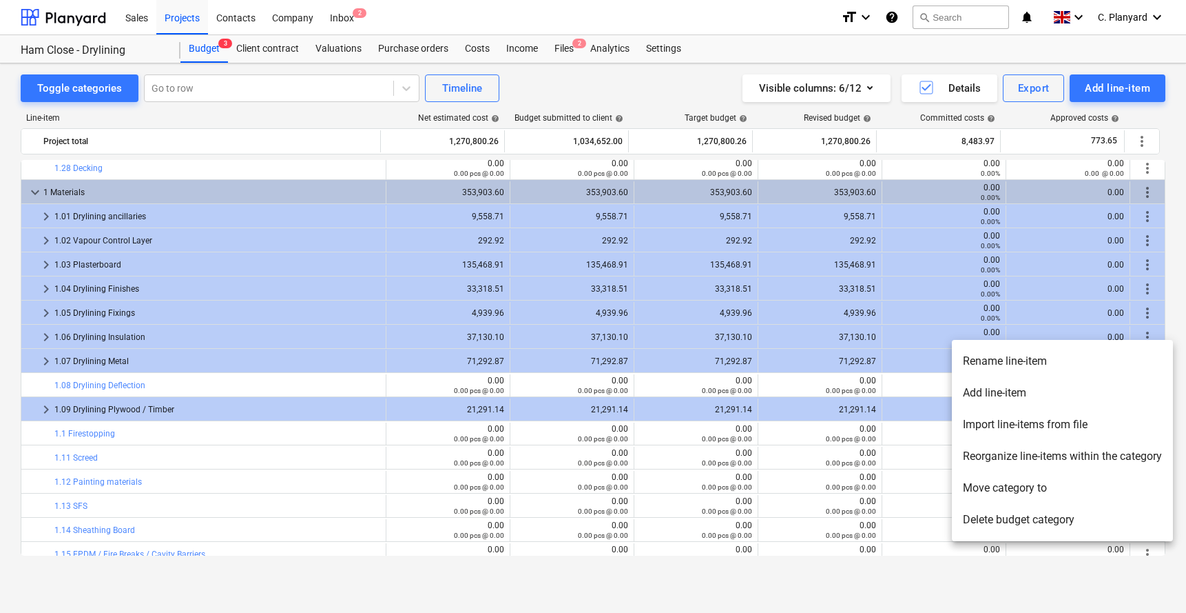
click at [991, 394] on li "Add line-item" at bounding box center [1062, 393] width 221 height 32
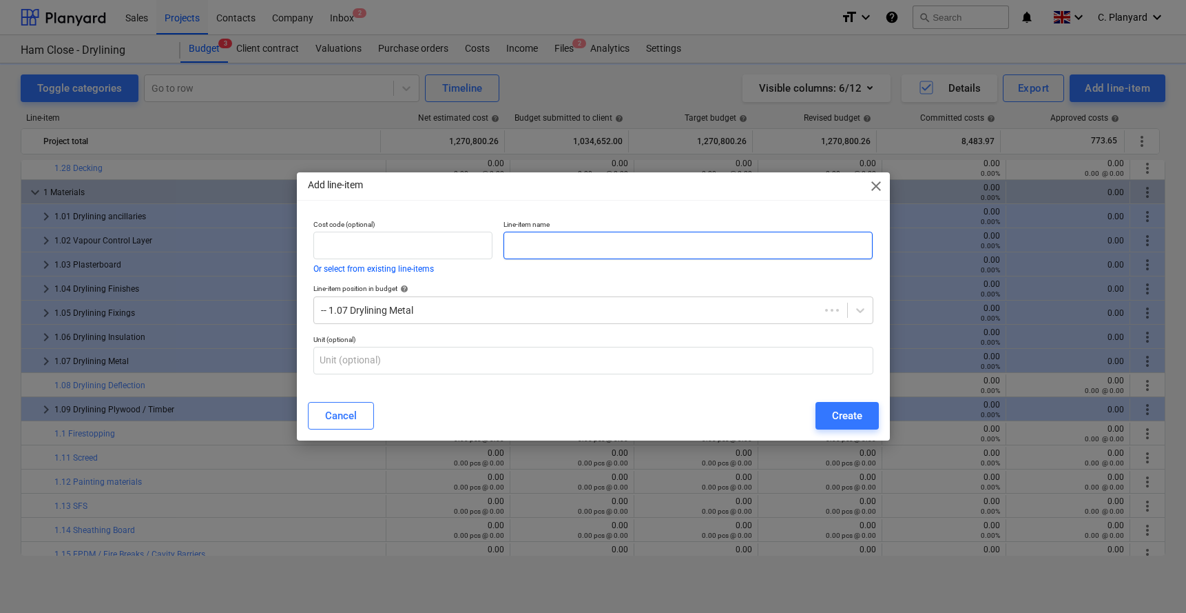
click at [528, 245] on input "text" at bounding box center [689, 246] width 370 height 28
type input "Drylining metal"
click at [841, 416] on div "Create" at bounding box center [847, 416] width 30 height 18
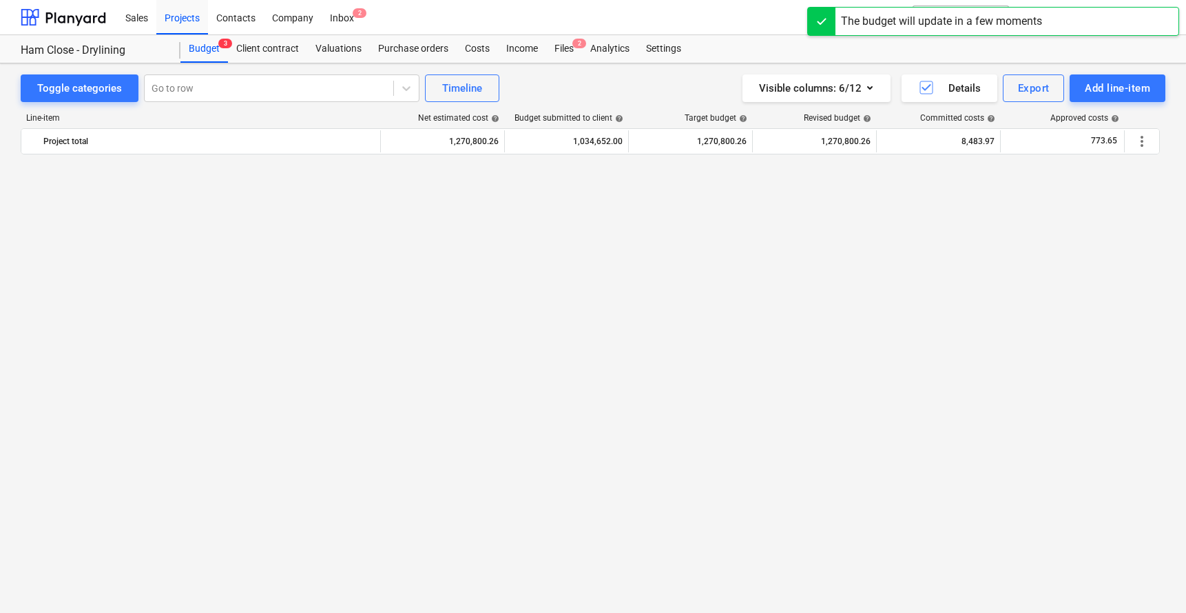
scroll to position [3502, 0]
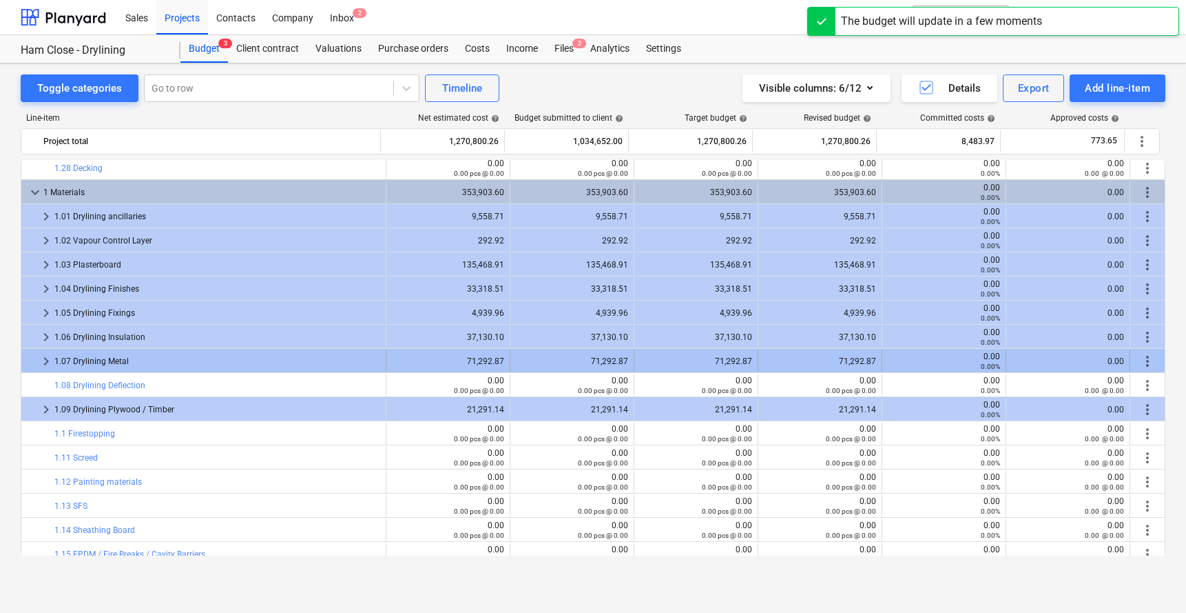
click at [991, 364] on div "more_vert" at bounding box center [1147, 361] width 23 height 22
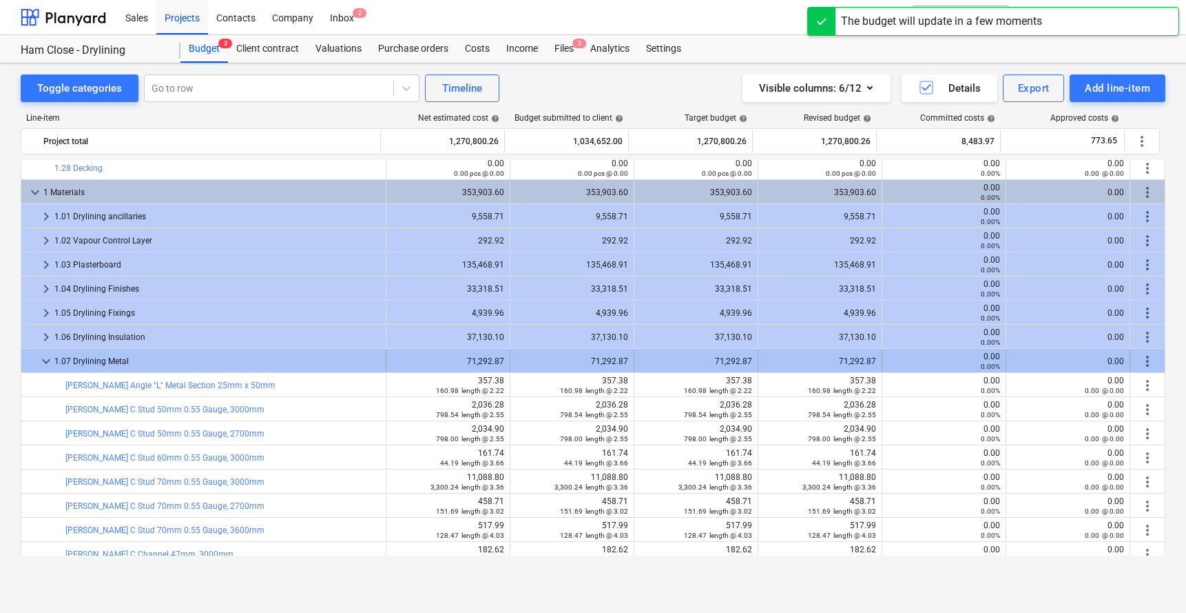
click at [991, 363] on span "more_vert" at bounding box center [1148, 361] width 17 height 17
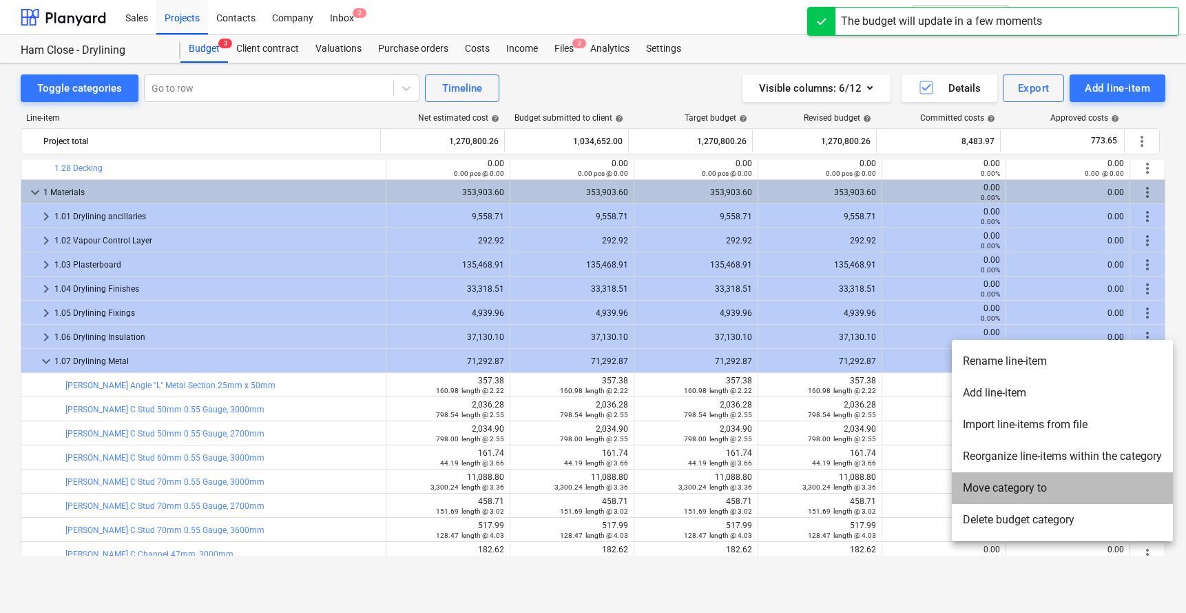
click at [991, 454] on li "Move category to" at bounding box center [1062, 488] width 221 height 32
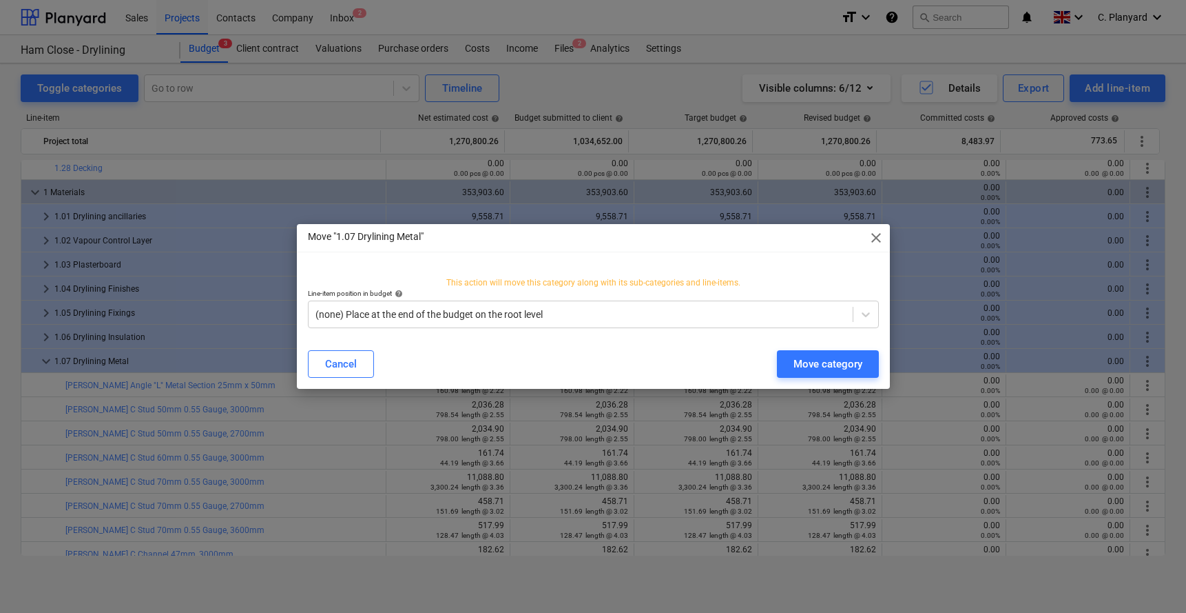
click at [874, 245] on span "close" at bounding box center [876, 237] width 17 height 17
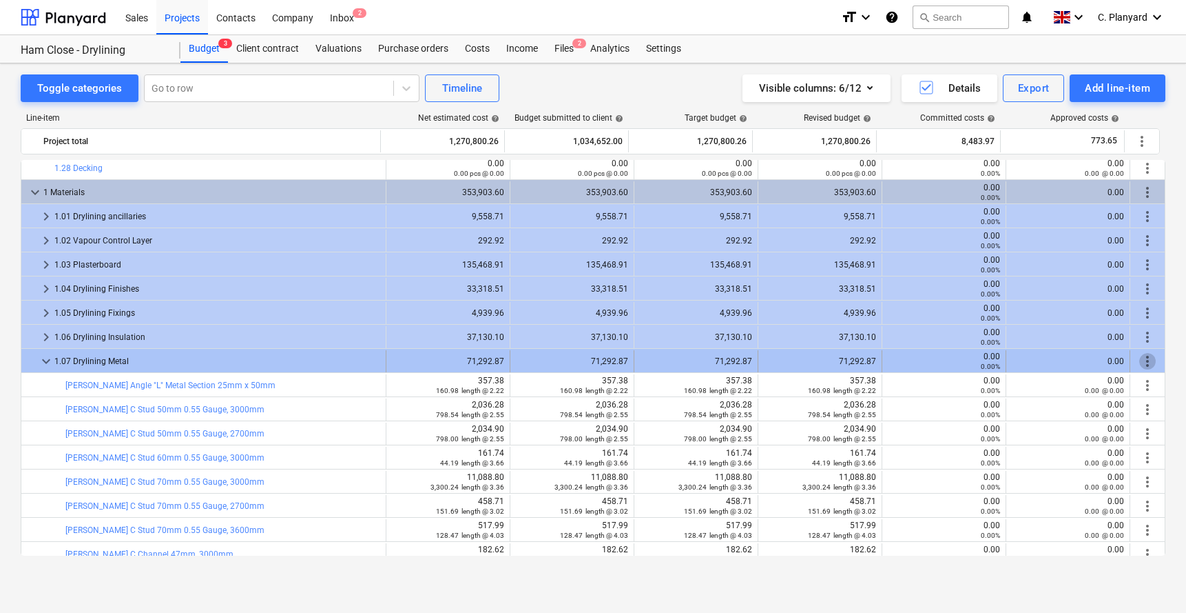
click at [991, 359] on span "more_vert" at bounding box center [1148, 361] width 17 height 17
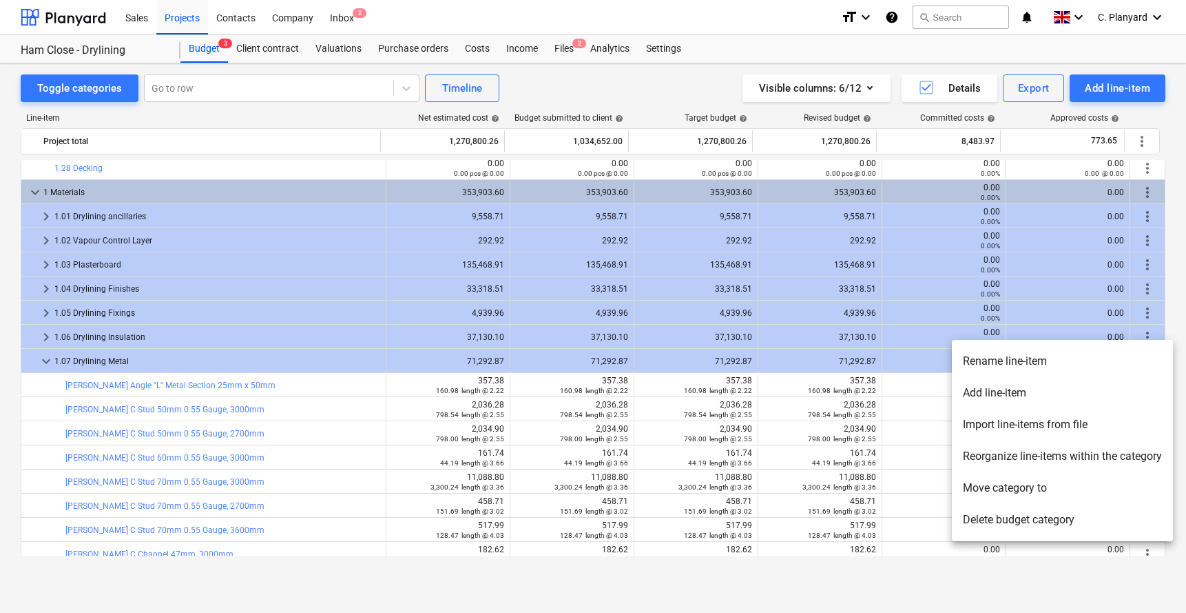
click at [991, 449] on li "Reorganize line-items within the category" at bounding box center [1062, 456] width 221 height 32
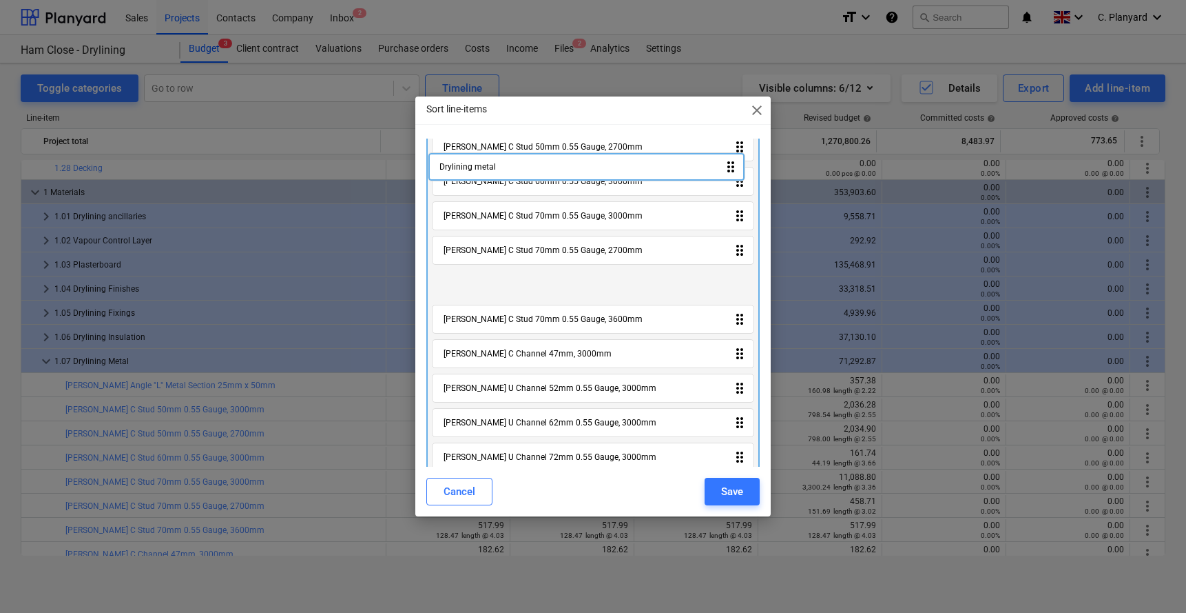
scroll to position [0, 0]
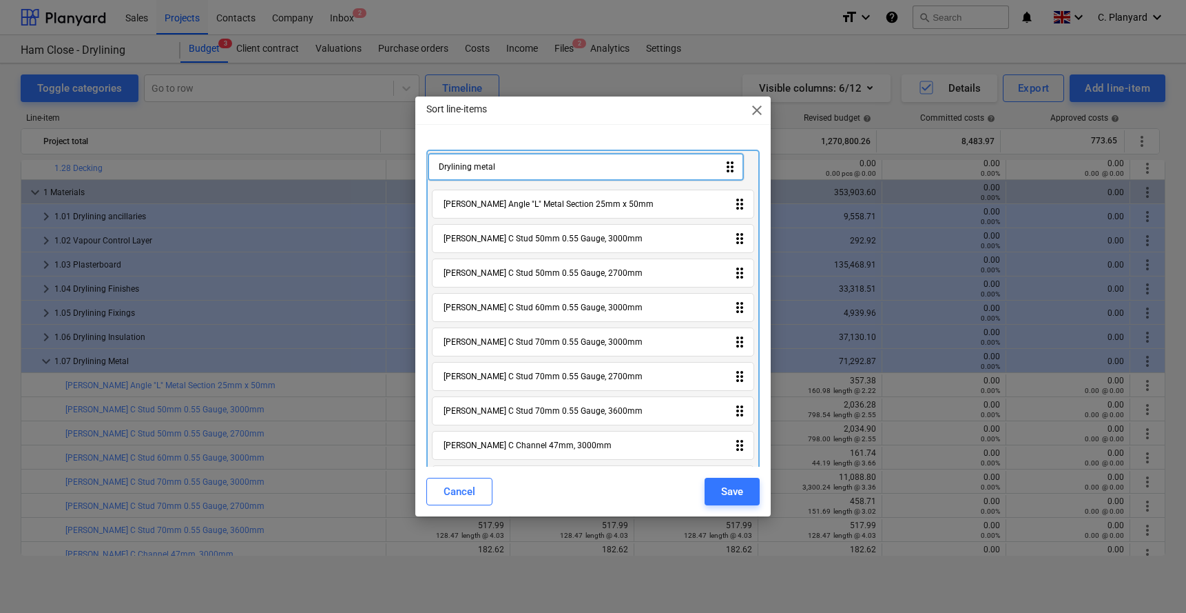
drag, startPoint x: 511, startPoint y: 440, endPoint x: 508, endPoint y: 162, distance: 277.7
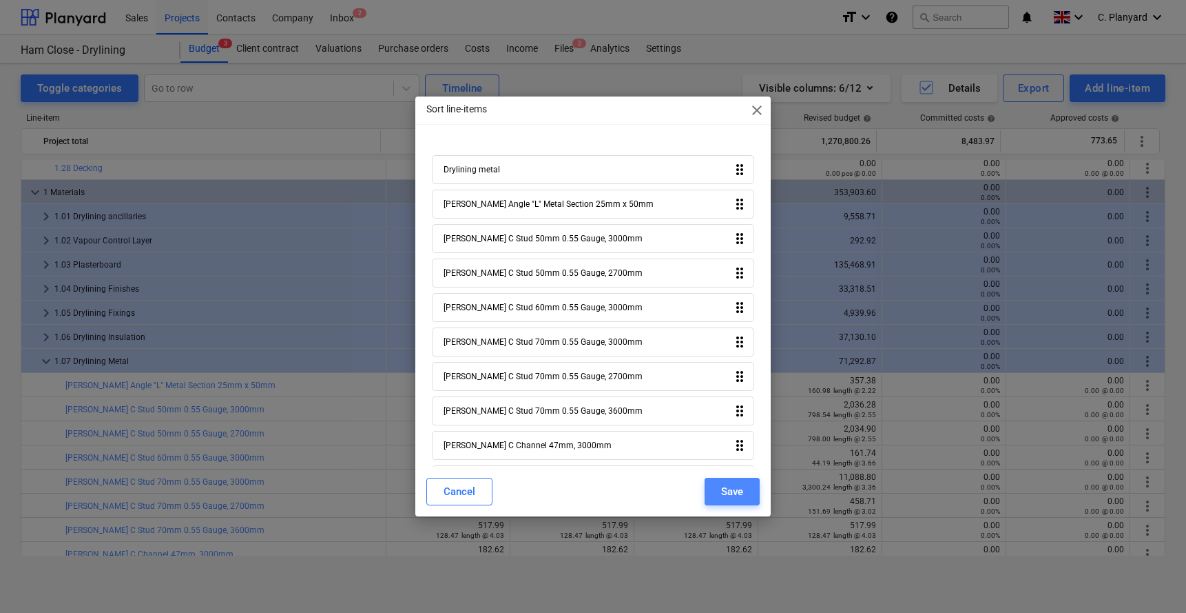
click at [726, 454] on div "Save" at bounding box center [732, 491] width 22 height 18
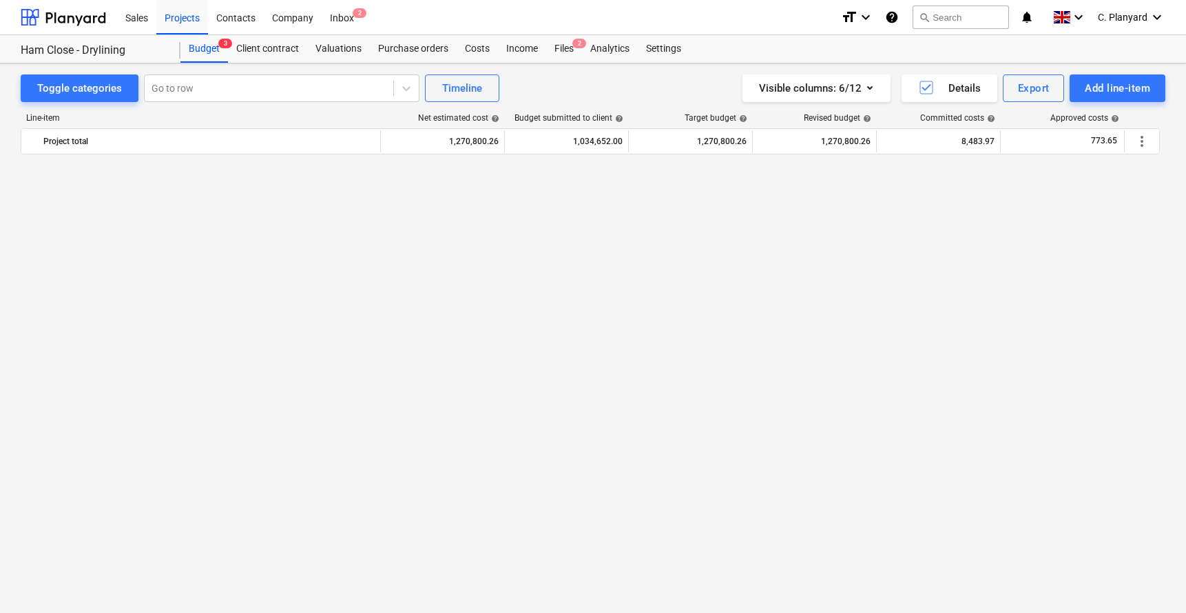
scroll to position [3502, 0]
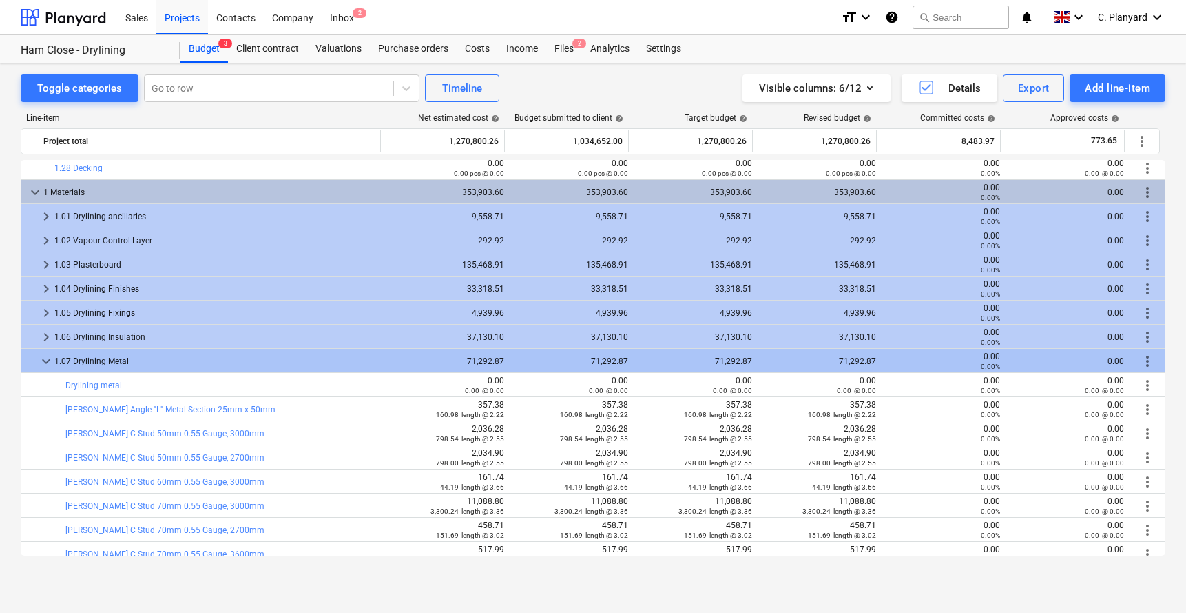
click at [45, 365] on span "keyboard_arrow_down" at bounding box center [46, 361] width 17 height 17
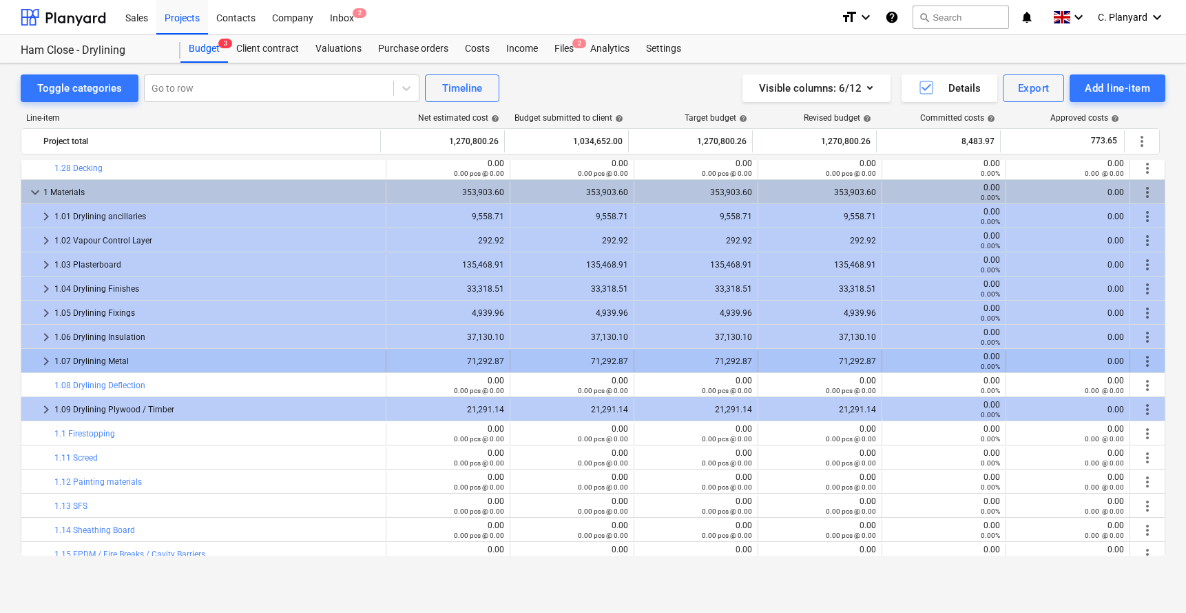
scroll to position [3551, 0]
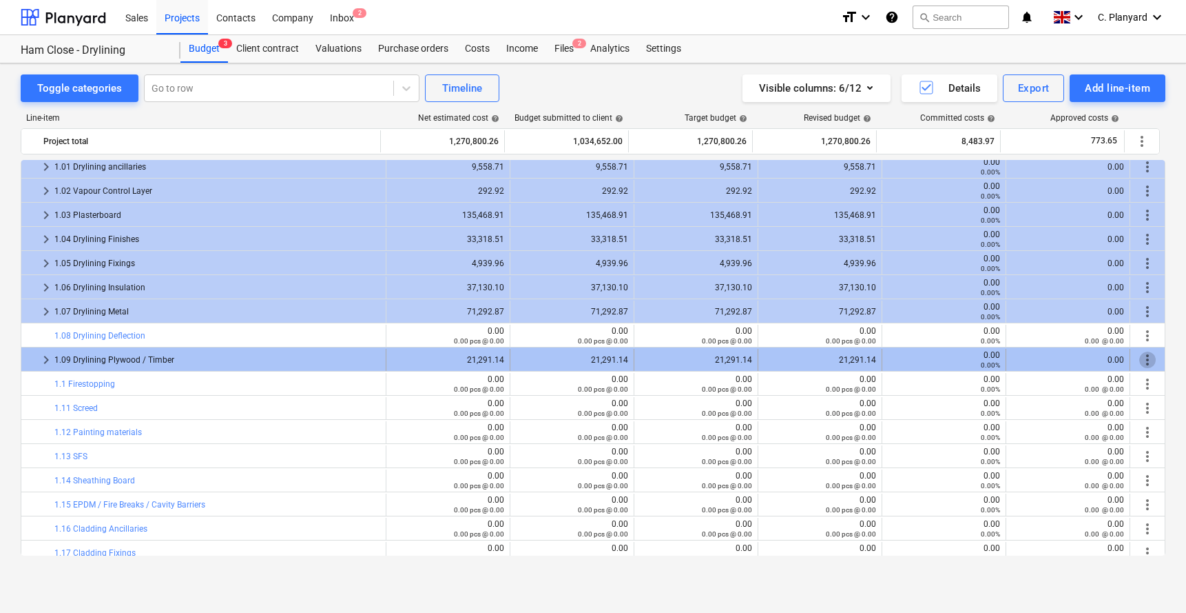
click at [991, 359] on span "more_vert" at bounding box center [1148, 359] width 17 height 17
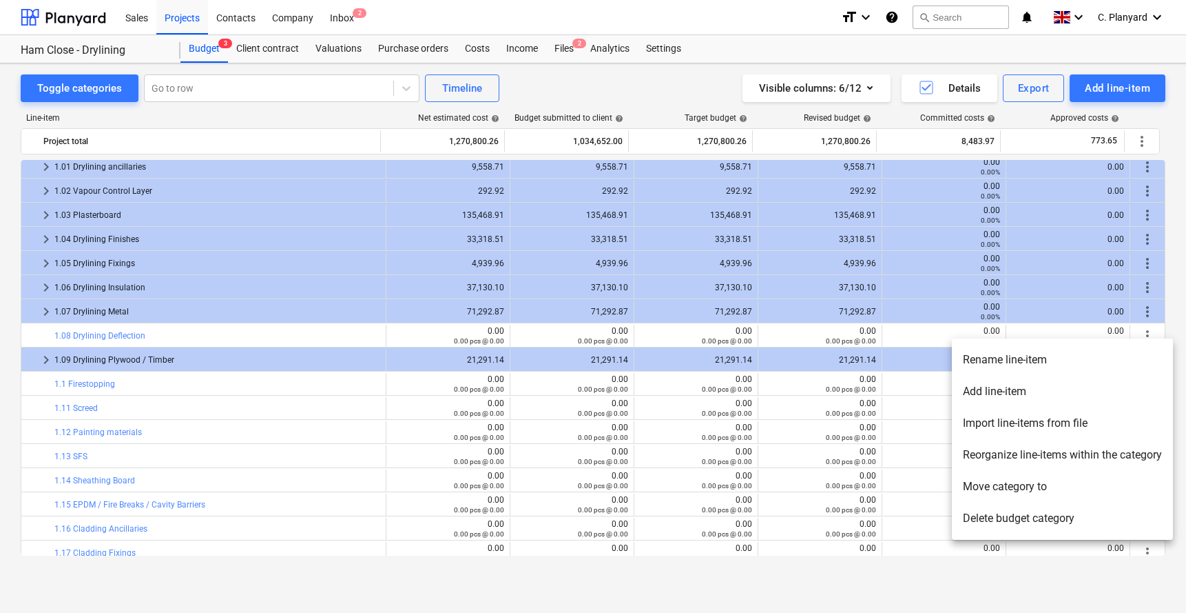
click at [991, 387] on li "Add line-item" at bounding box center [1062, 392] width 221 height 32
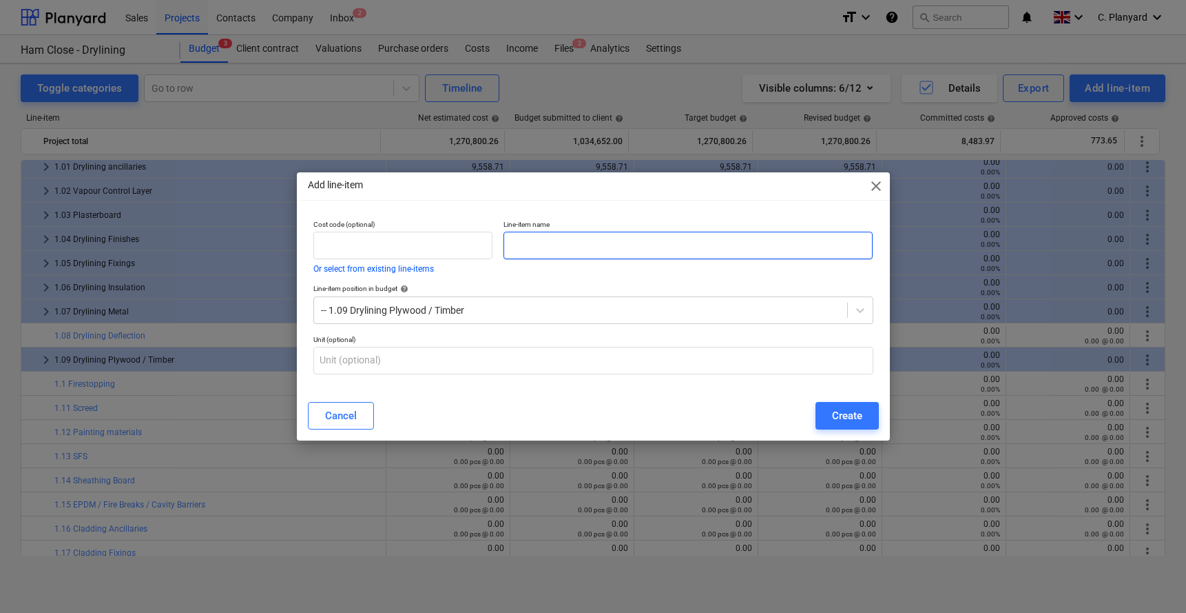
click at [575, 238] on input "text" at bounding box center [689, 246] width 370 height 28
click at [531, 246] on input "Drylining Plywood / timber" at bounding box center [689, 246] width 370 height 28
click at [596, 240] on input "Drylining Plywood / timber" at bounding box center [689, 246] width 370 height 28
type input "Drylining Plywood / Timber"
click at [703, 427] on div "Cancel Create" at bounding box center [593, 416] width 571 height 28
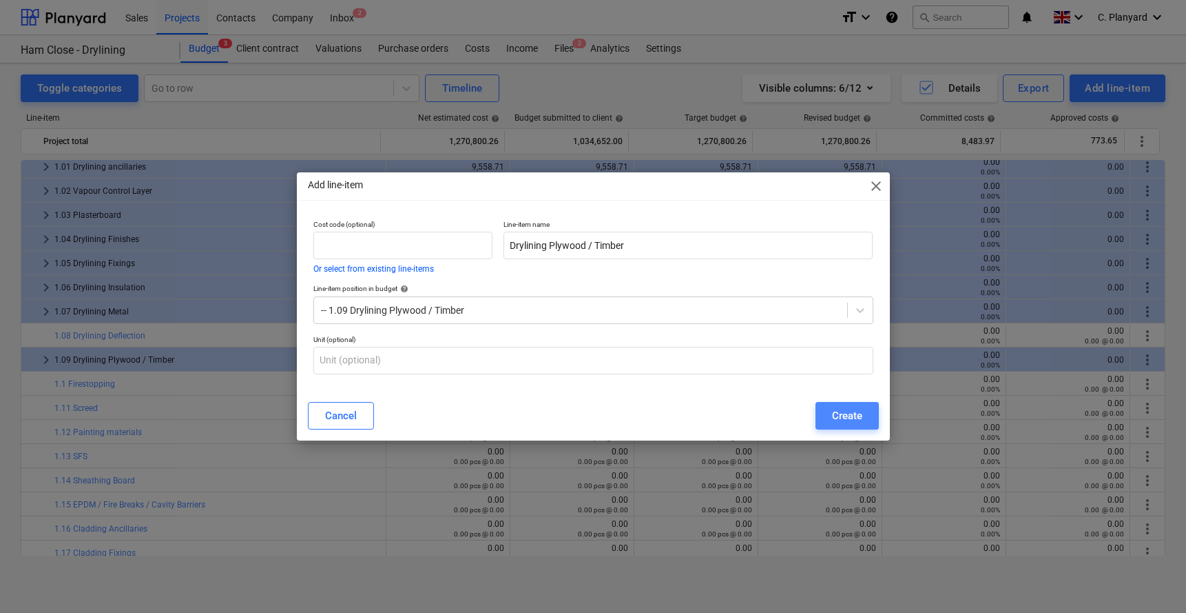
click at [835, 424] on button "Create" at bounding box center [847, 416] width 63 height 28
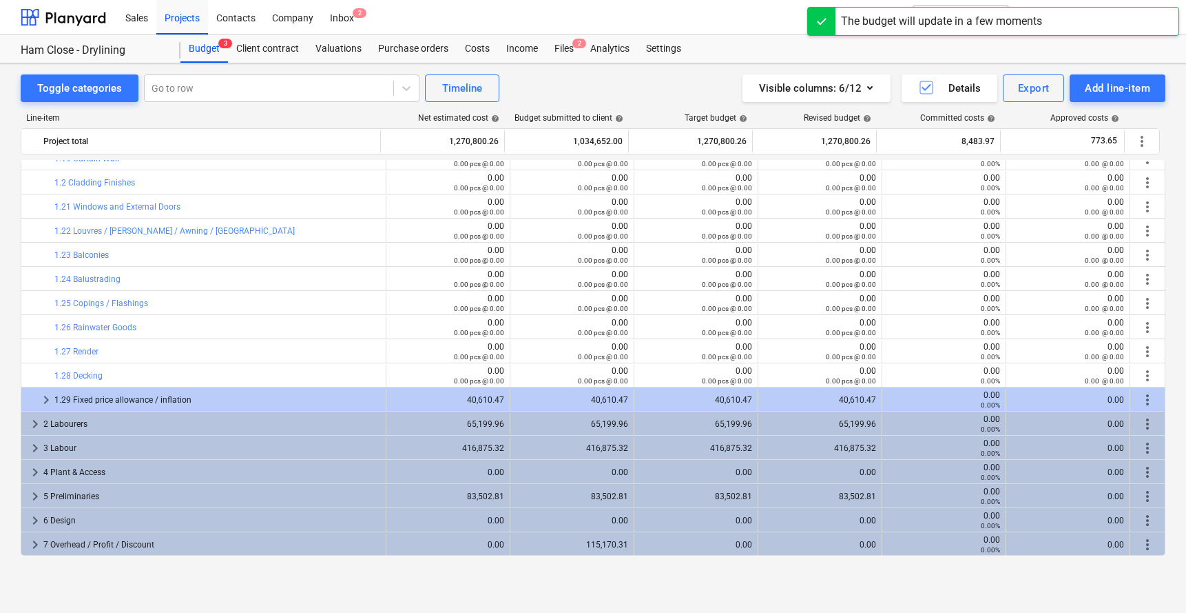
scroll to position [3987, 0]
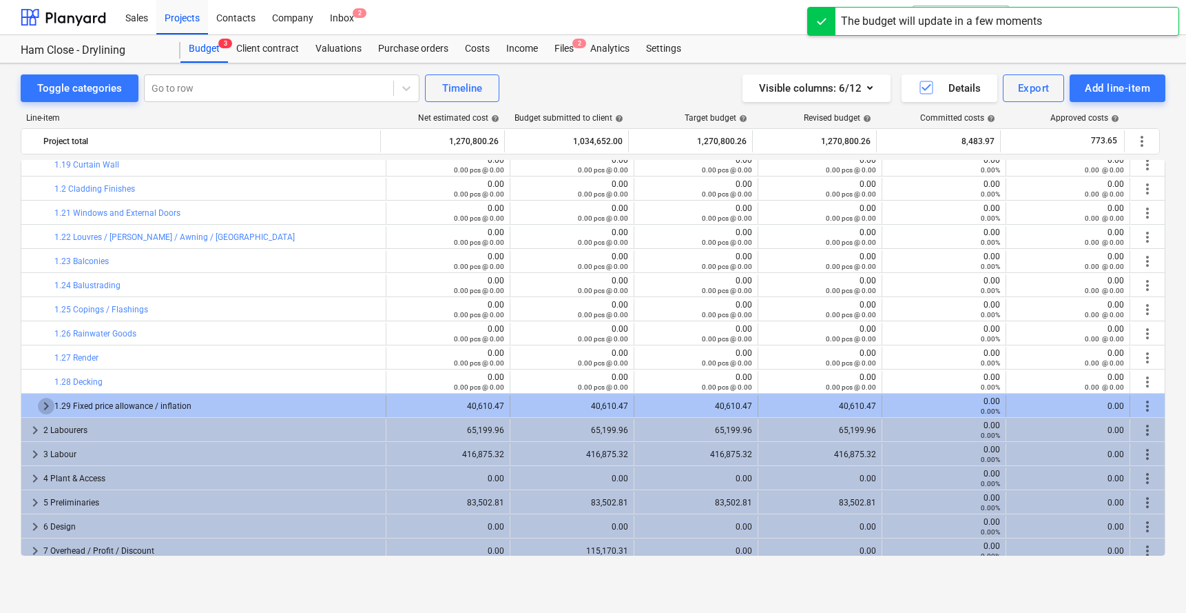
click at [43, 400] on span "keyboard_arrow_right" at bounding box center [46, 406] width 17 height 17
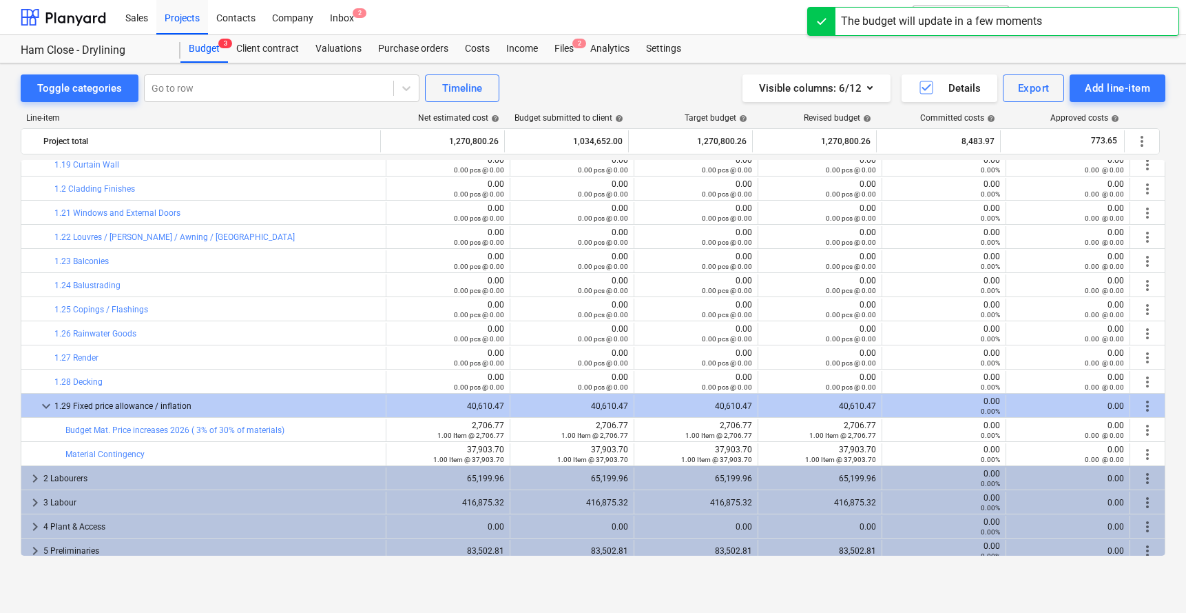
scroll to position [4013, 0]
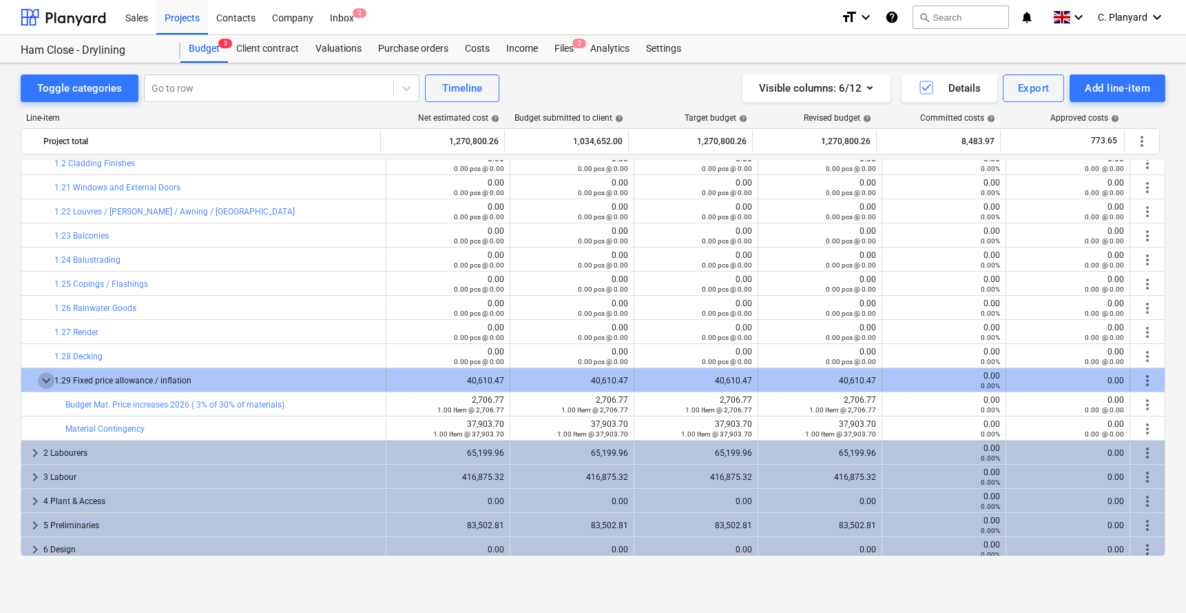
click at [45, 378] on span "keyboard_arrow_down" at bounding box center [46, 380] width 17 height 17
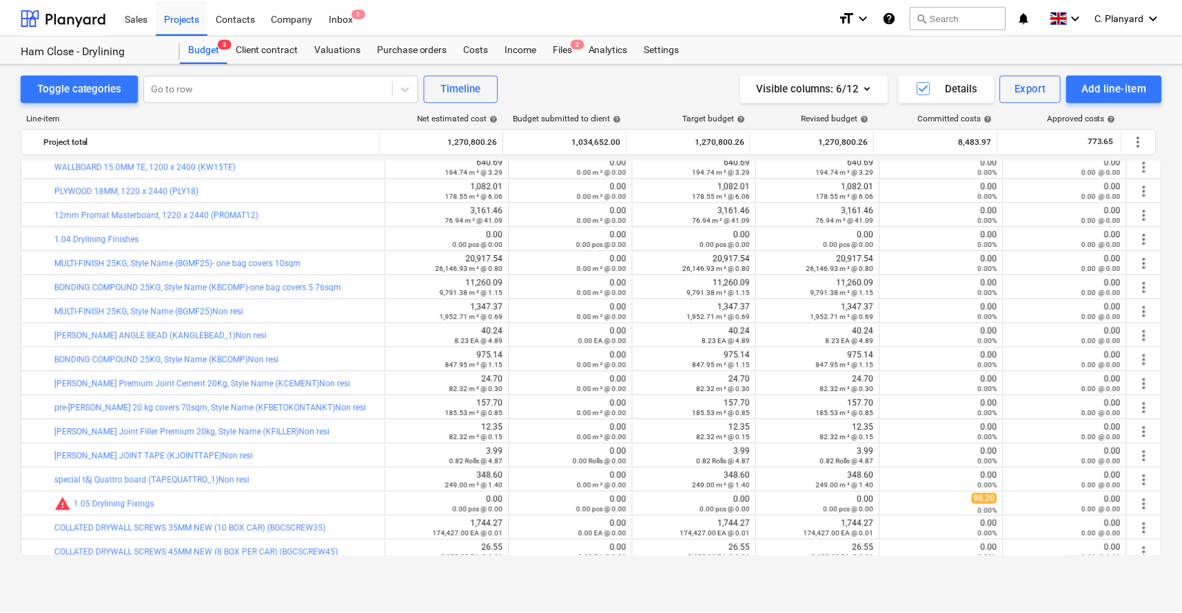
scroll to position [0, 0]
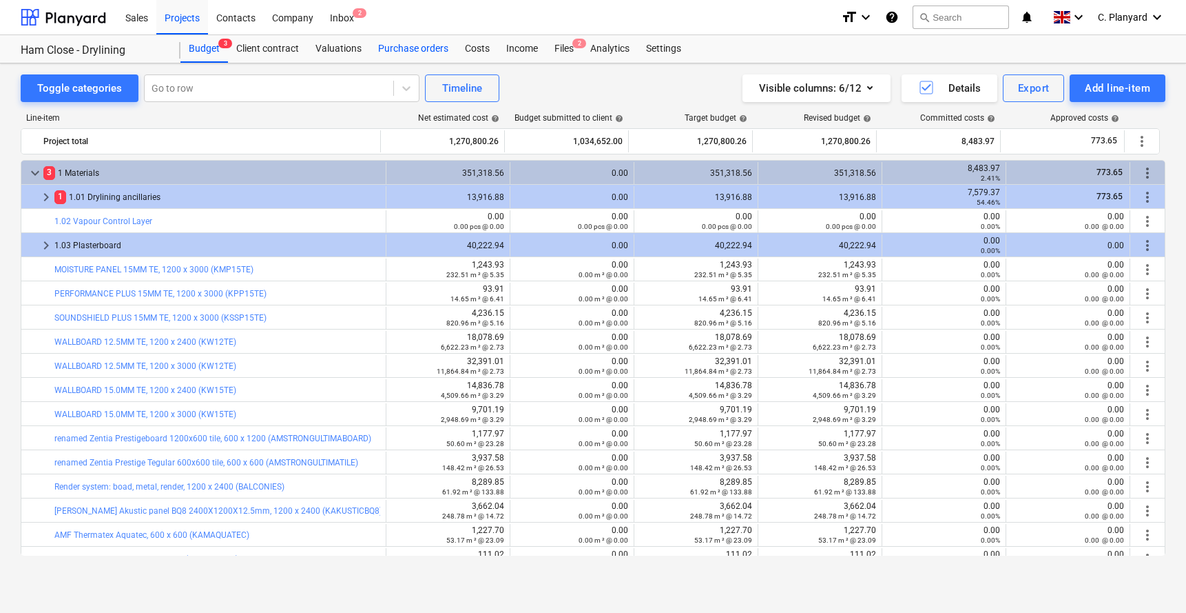
click at [418, 48] on div "Purchase orders" at bounding box center [413, 49] width 87 height 28
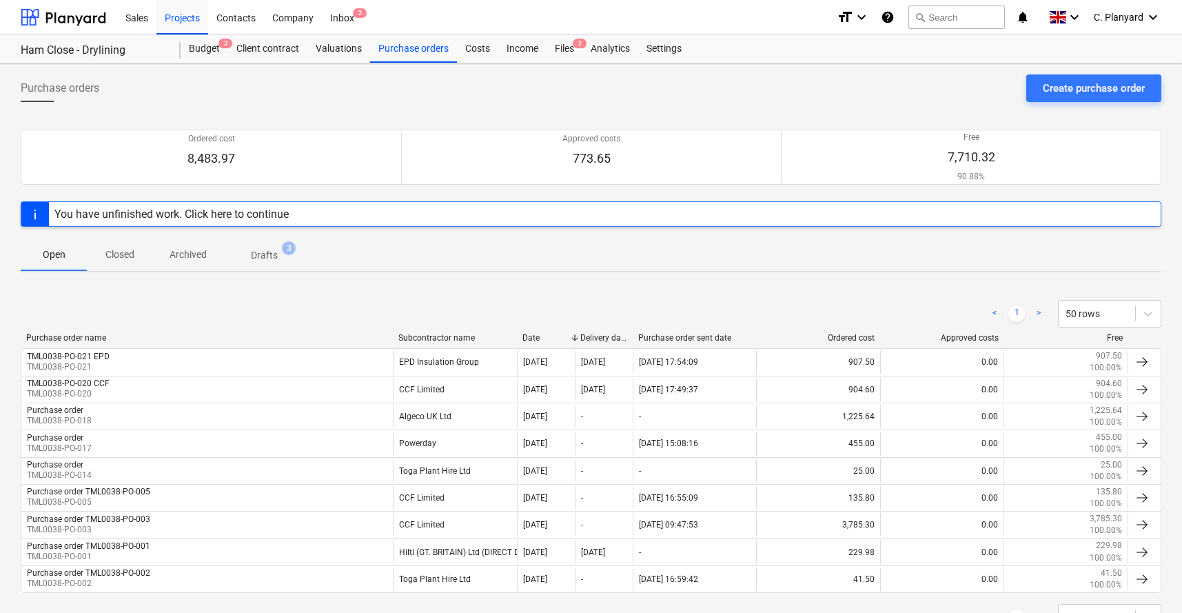
scroll to position [57, 0]
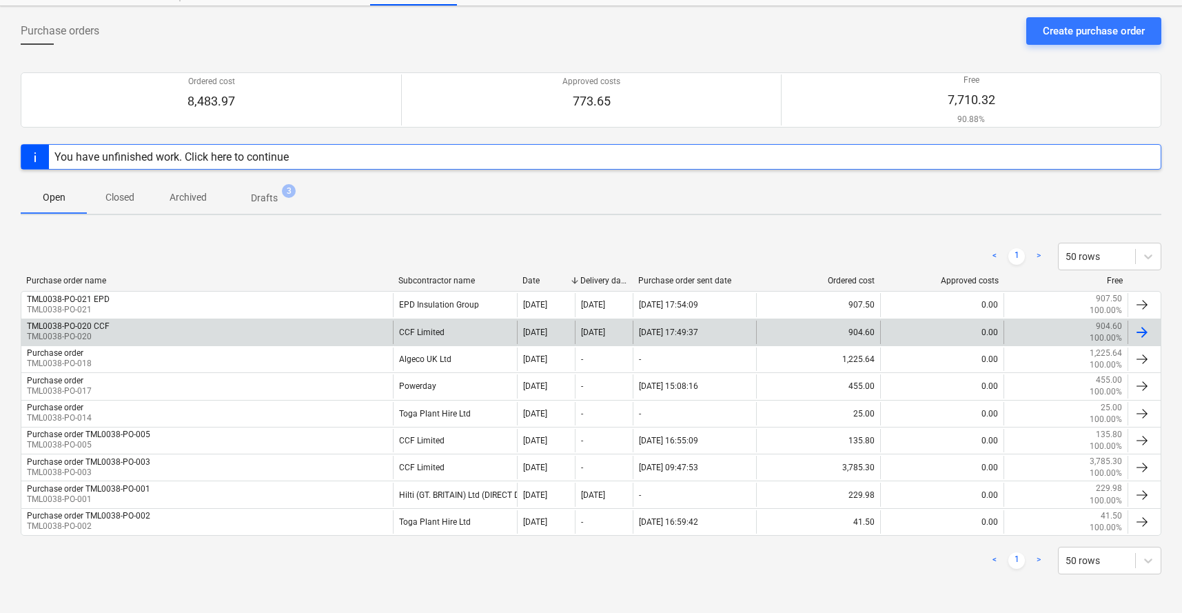
click at [227, 336] on div "TML0038-PO-020 CCF TML0038-PO-020" at bounding box center [206, 331] width 371 height 23
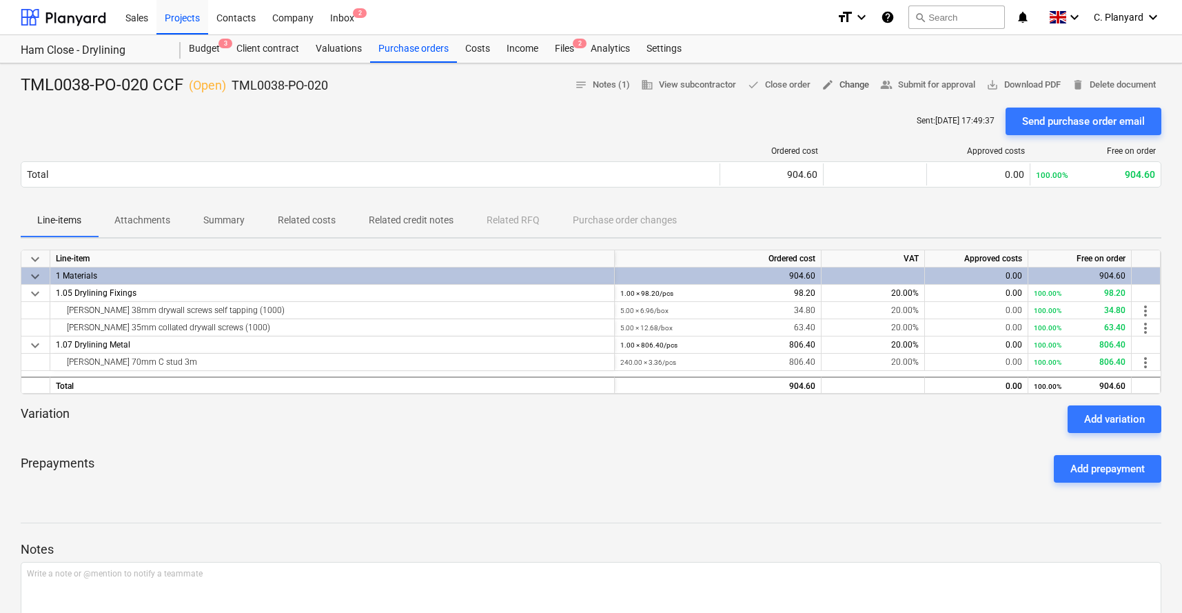
click at [841, 83] on span "edit Change" at bounding box center [845, 85] width 48 height 16
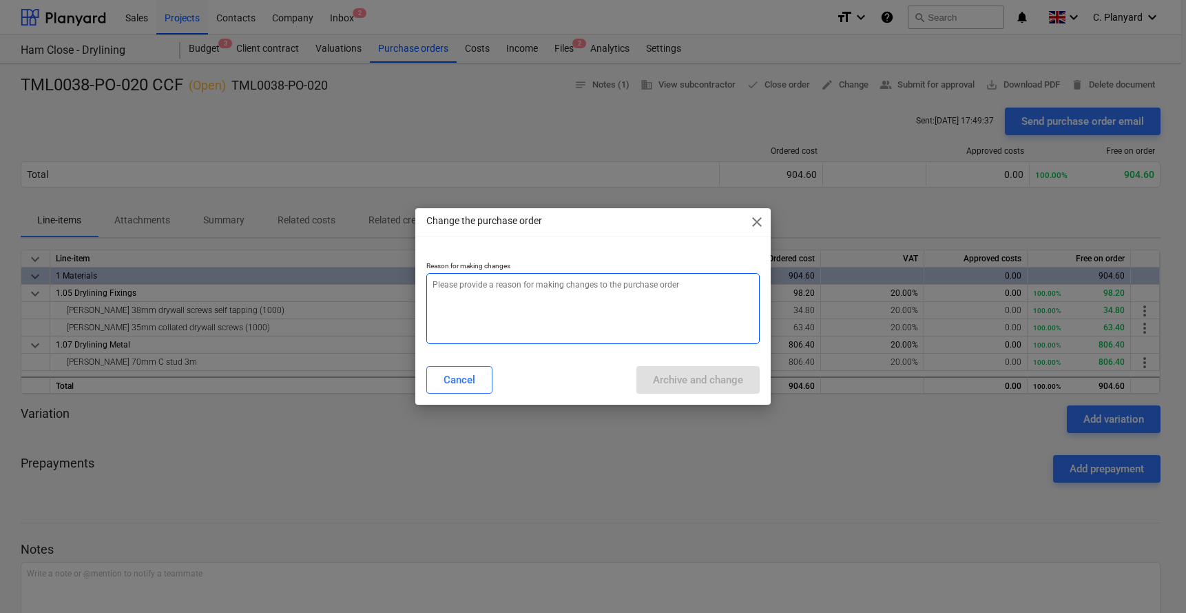
click at [502, 284] on textarea at bounding box center [594, 308] width 334 height 71
type textarea "x"
type textarea "Co"
type textarea "x"
type textarea "Con"
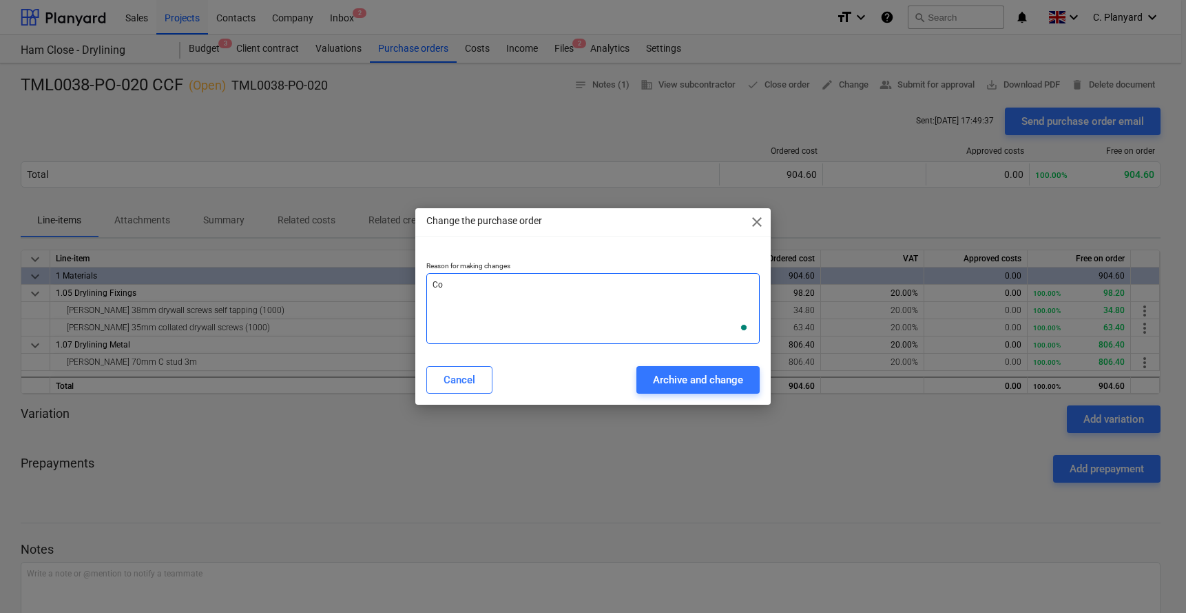
type textarea "x"
type textarea "Conn"
type textarea "x"
type textarea "Conne"
type textarea "x"
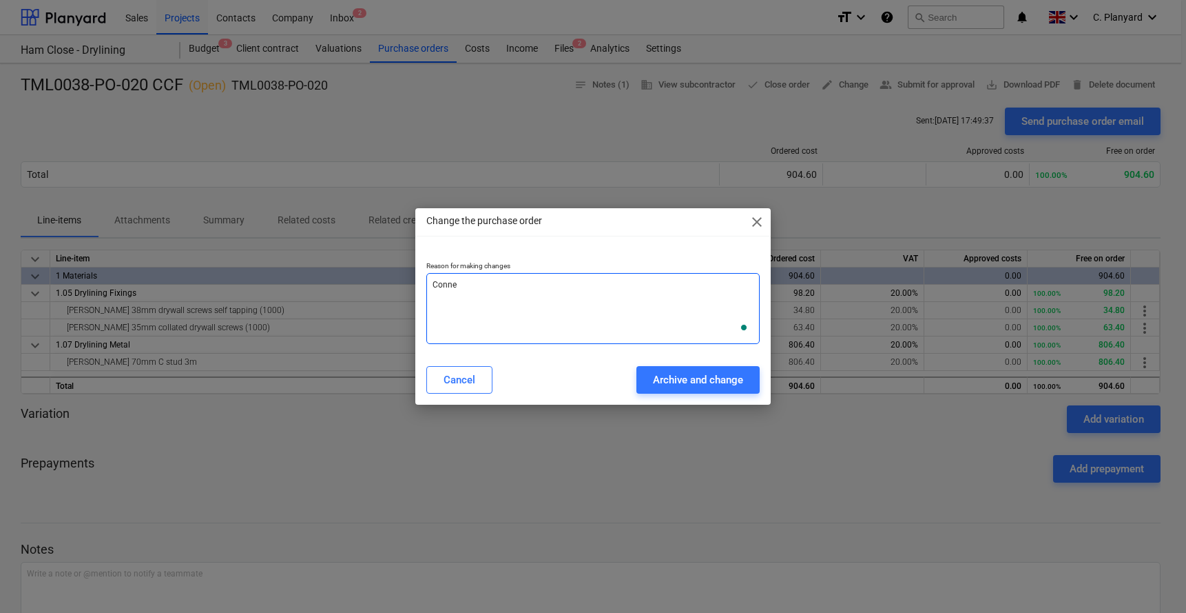
type textarea "Connec"
type textarea "x"
type textarea "Connect"
type textarea "x"
type textarea "Connect"
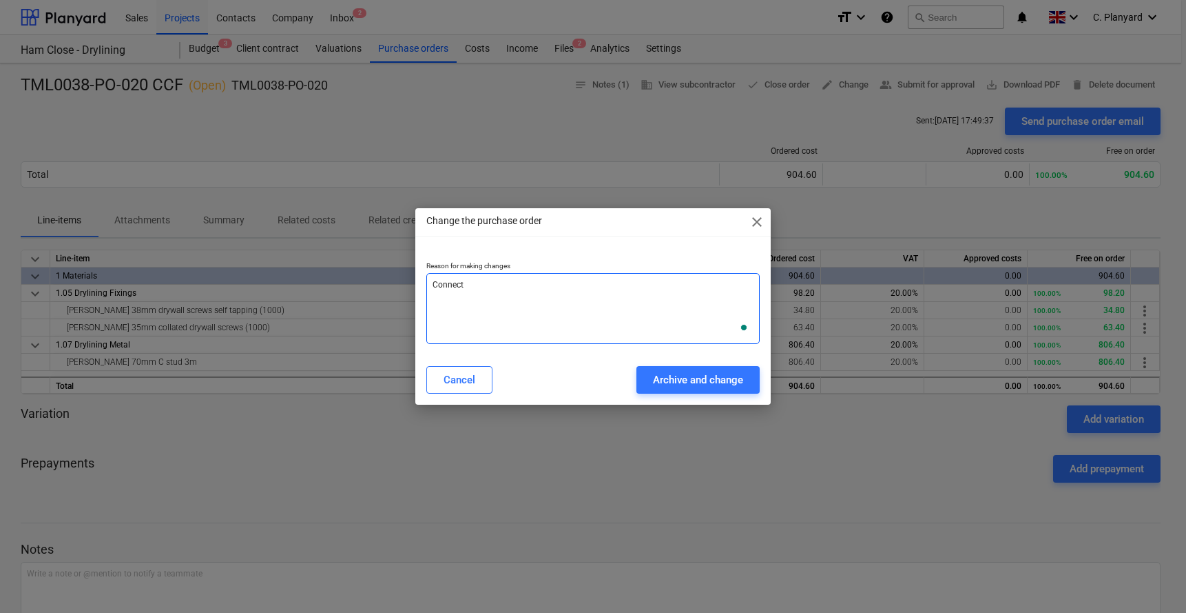
type textarea "x"
type textarea "Connect t"
type textarea "x"
type textarea "Connect to"
type textarea "x"
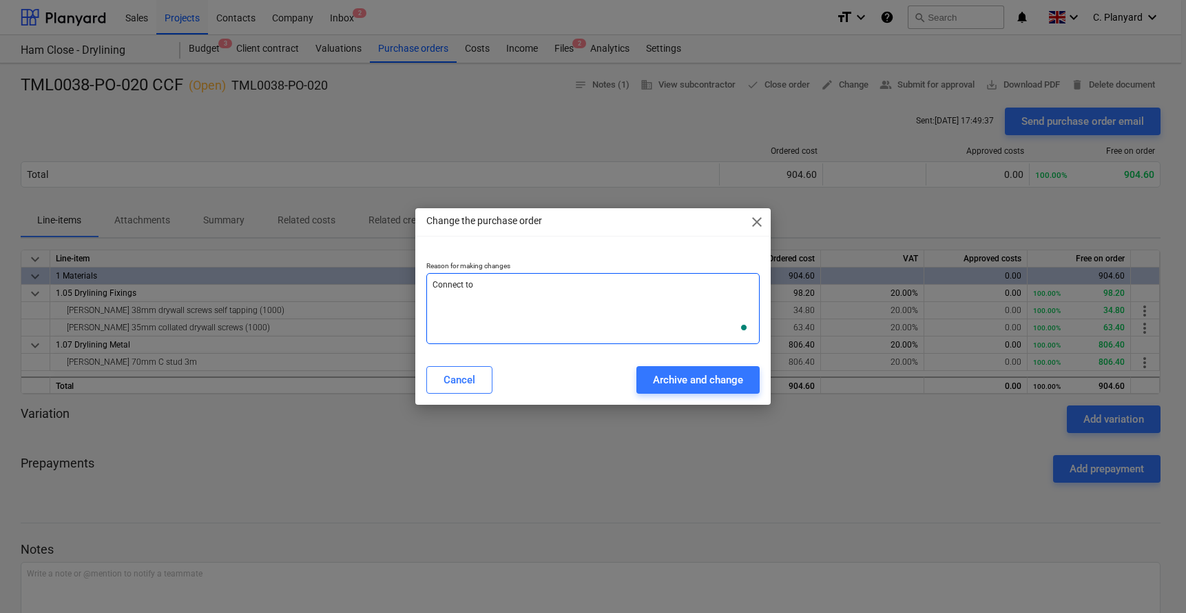
type textarea "Connect to"
type textarea "x"
type textarea "Connect to co"
type textarea "x"
type textarea "Connect to cor"
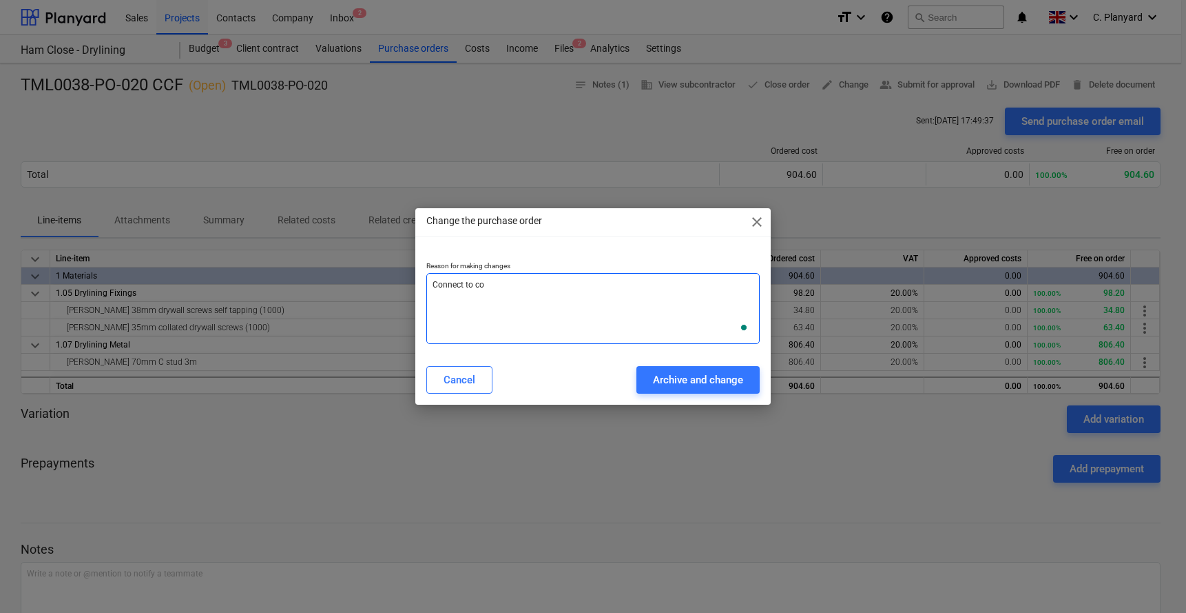
type textarea "x"
type textarea "Connect to corr"
type textarea "x"
type textarea "Connect to cor"
type textarea "x"
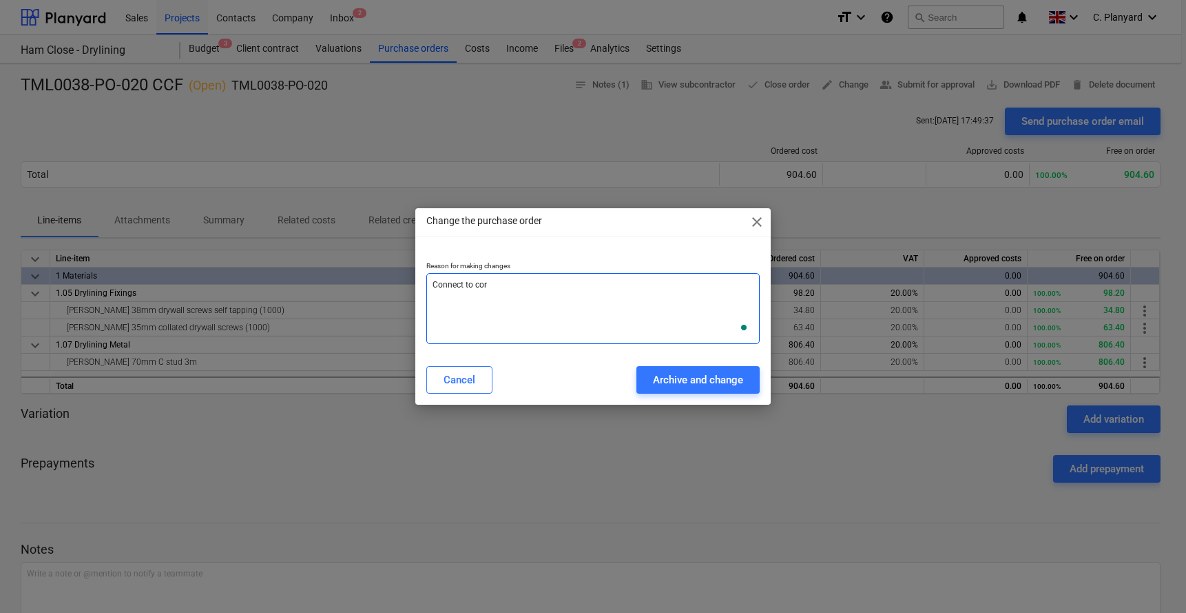
type textarea "Connect to co"
type textarea "x"
type textarea "Connect to cor"
type textarea "x"
type textarea "Connect to corr"
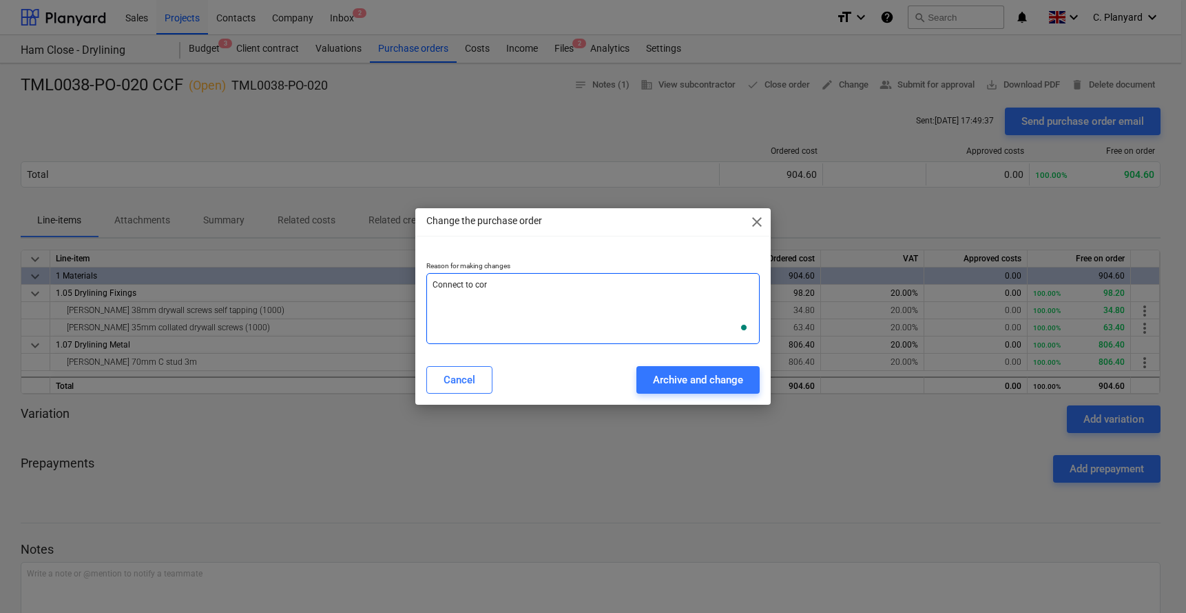
type textarea "x"
type textarea "Connect to corre"
type textarea "x"
type textarea "Connect to correc"
type textarea "x"
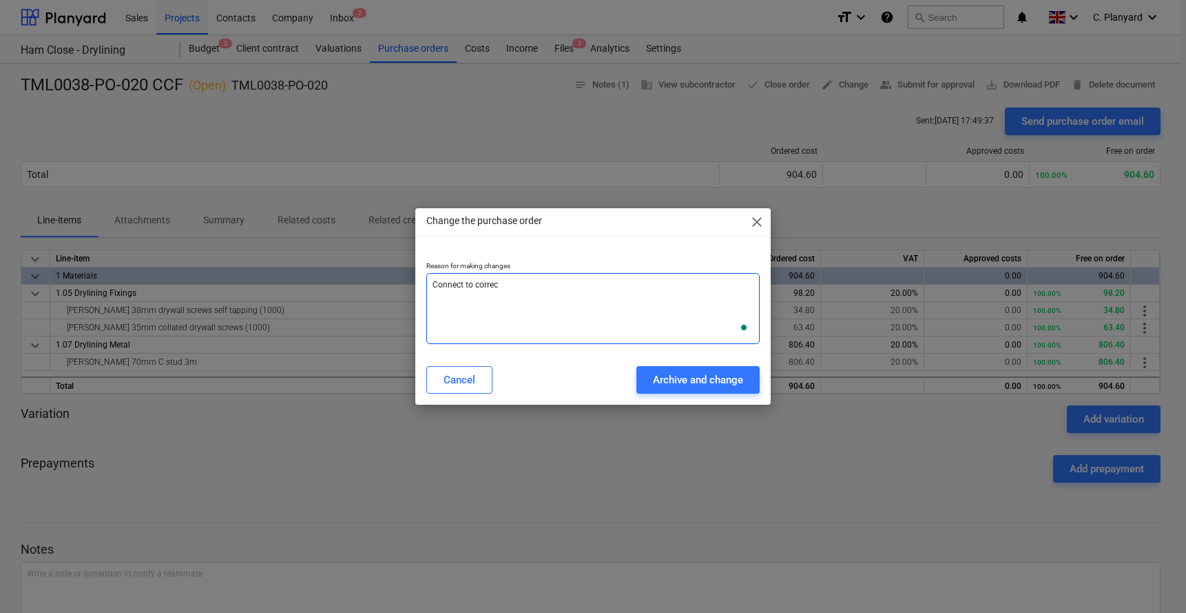
type textarea "Connect to correct"
type textarea "x"
type textarea "Connect to correct"
type textarea "x"
type textarea "Connect to correct i"
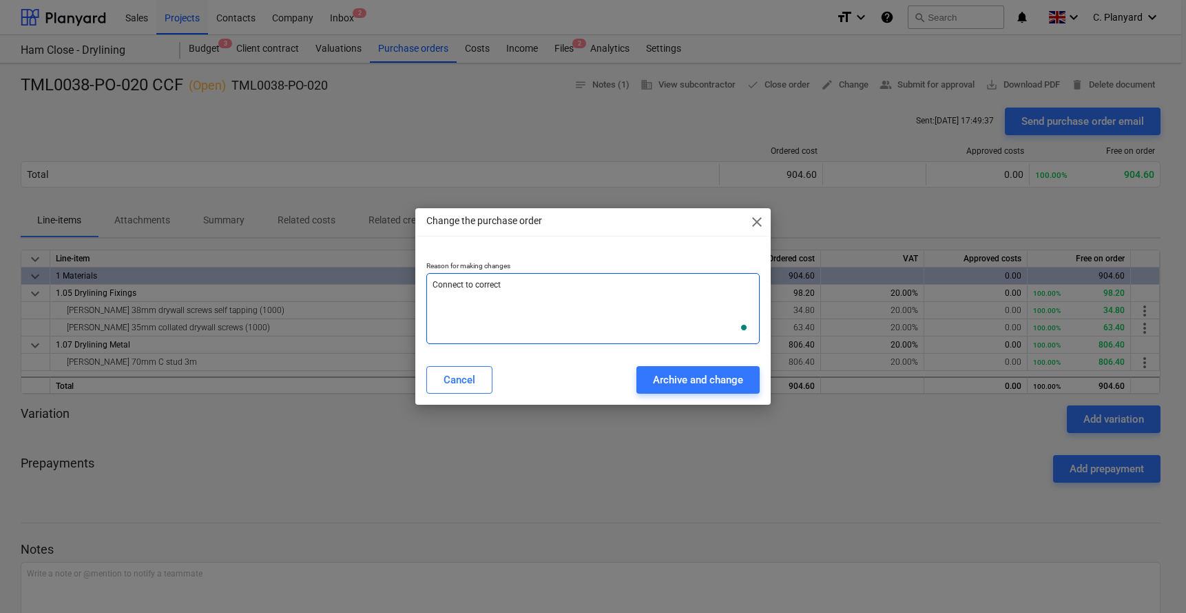
type textarea "x"
type textarea "Connect to correct it"
type textarea "x"
type textarea "Connect to correct ite"
type textarea "x"
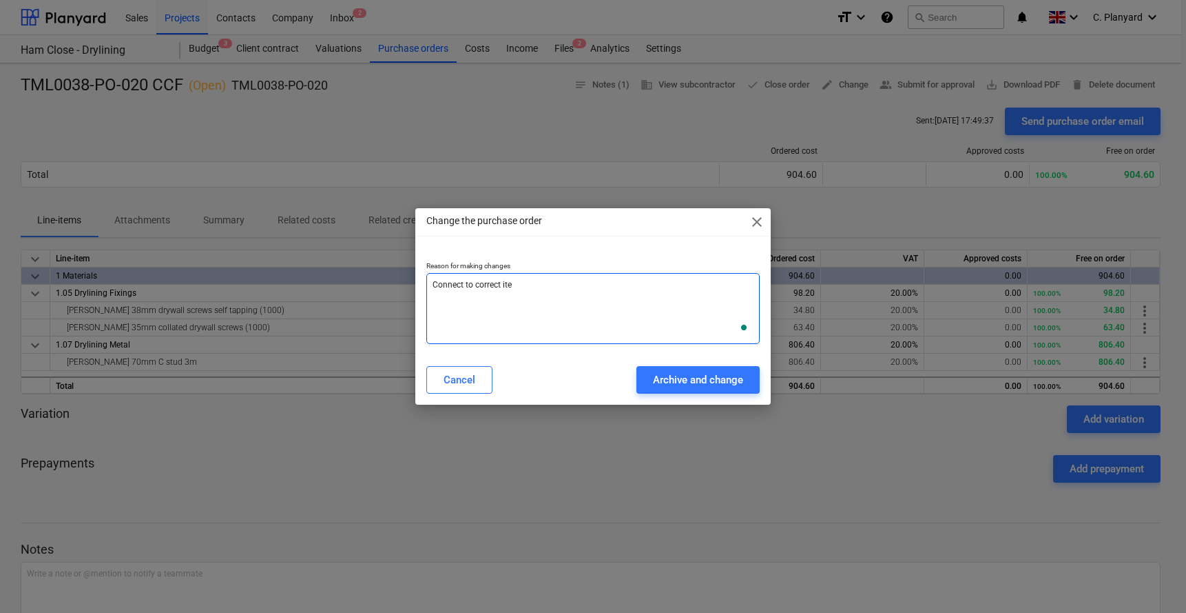
type textarea "Connect to correct item"
type textarea "x"
type textarea "Connect to correct items"
type textarea "x"
type textarea "Connect to correct items"
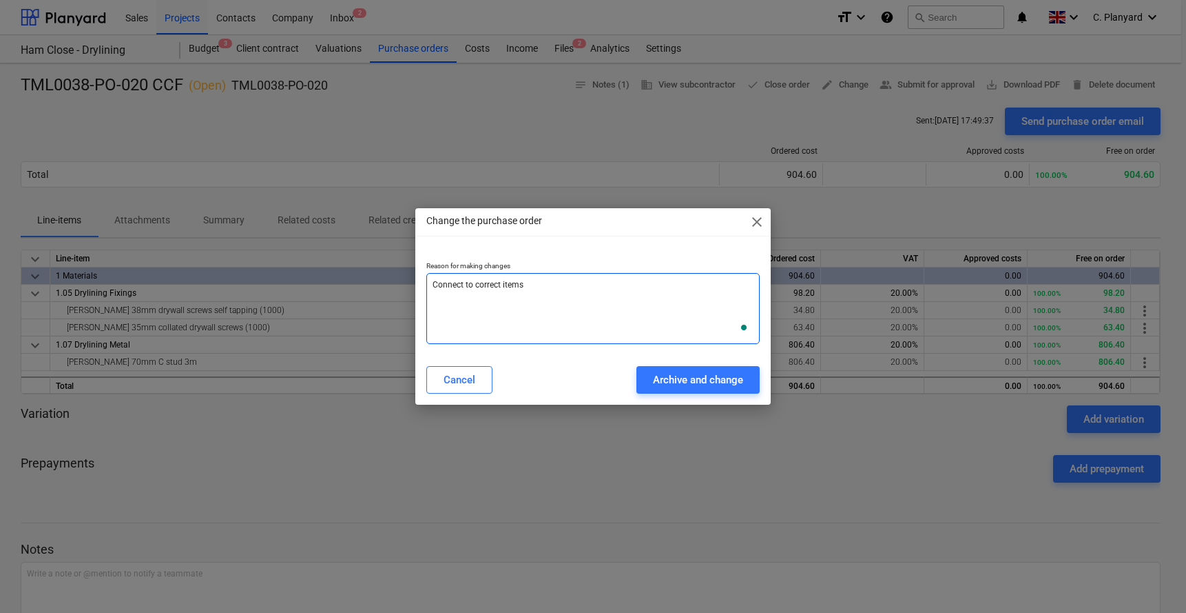
type textarea "x"
type textarea "Connect to correct items i"
type textarea "x"
type textarea "Connect to correct items in"
type textarea "x"
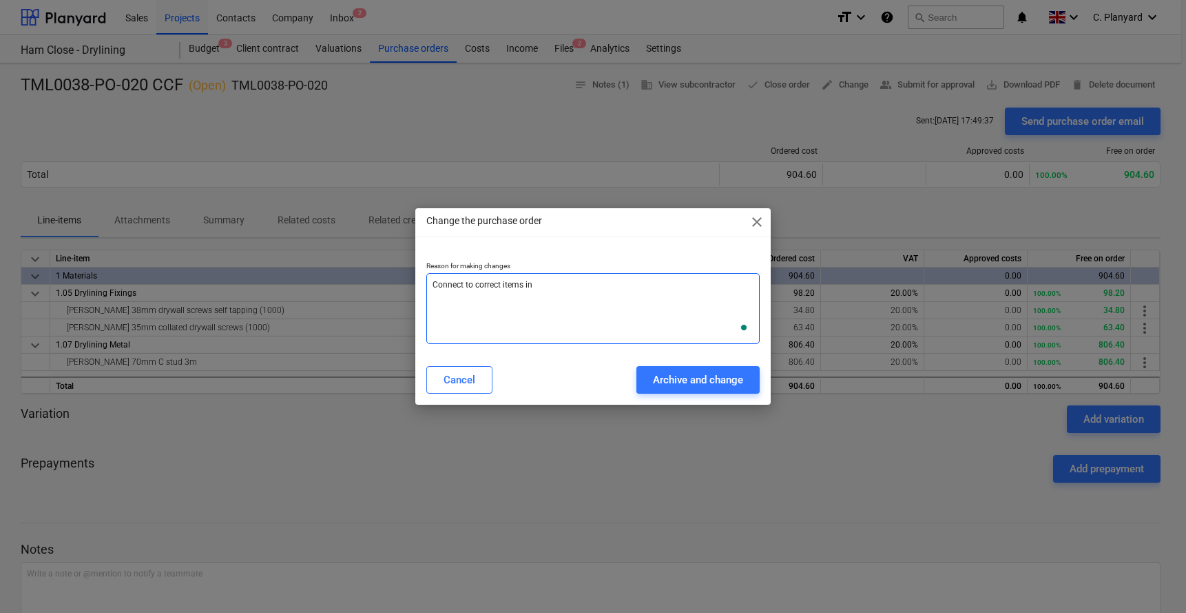
type textarea "Connect to correct items in"
type textarea "x"
type textarea "Connect to correct items in b"
type textarea "x"
type textarea "Connect to correct items in bu"
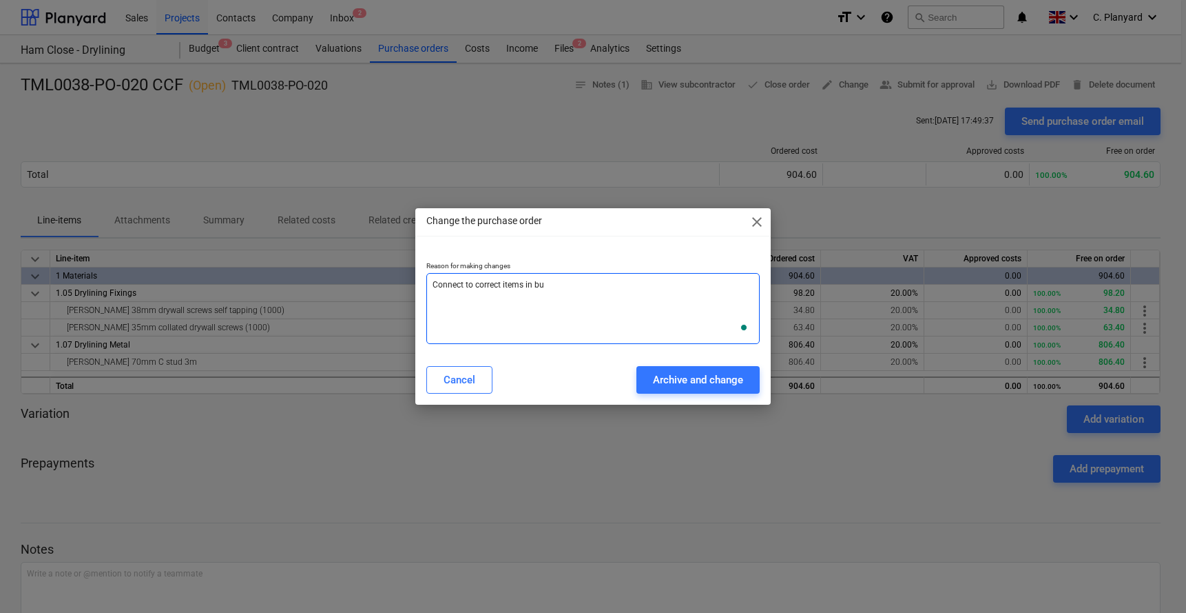
type textarea "x"
type textarea "Connect to correct items in bud"
type textarea "x"
type textarea "Connect to correct items in budg"
type textarea "x"
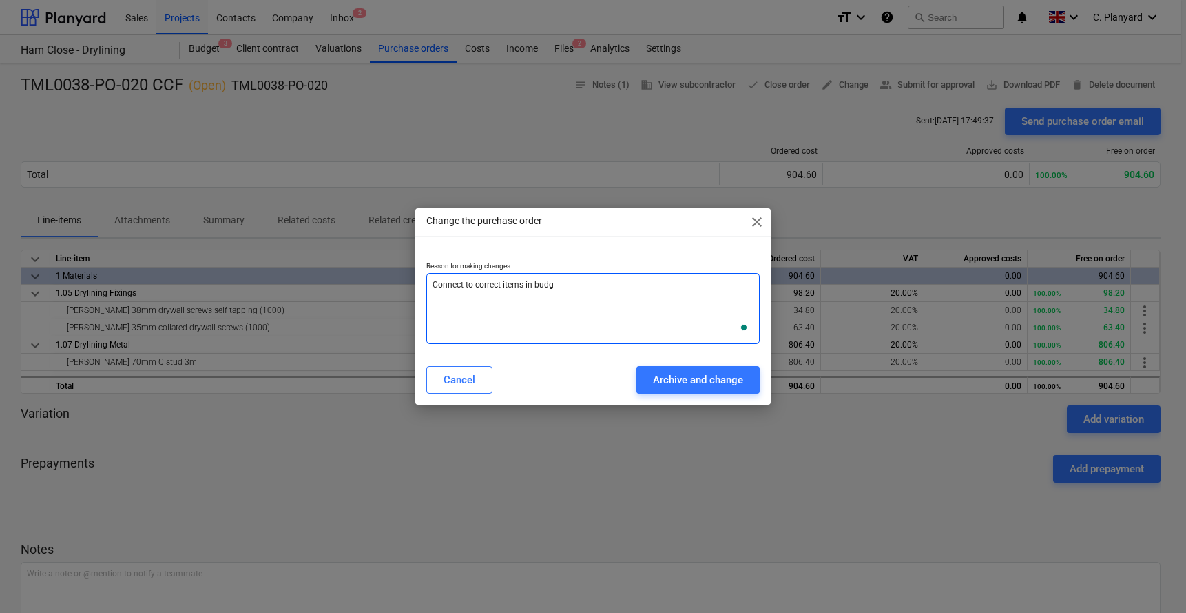
type textarea "Connect to correct items in budge"
type textarea "x"
type textarea "Connect to correct items in budget"
type textarea "x"
type textarea "Connect to correct items in budget"
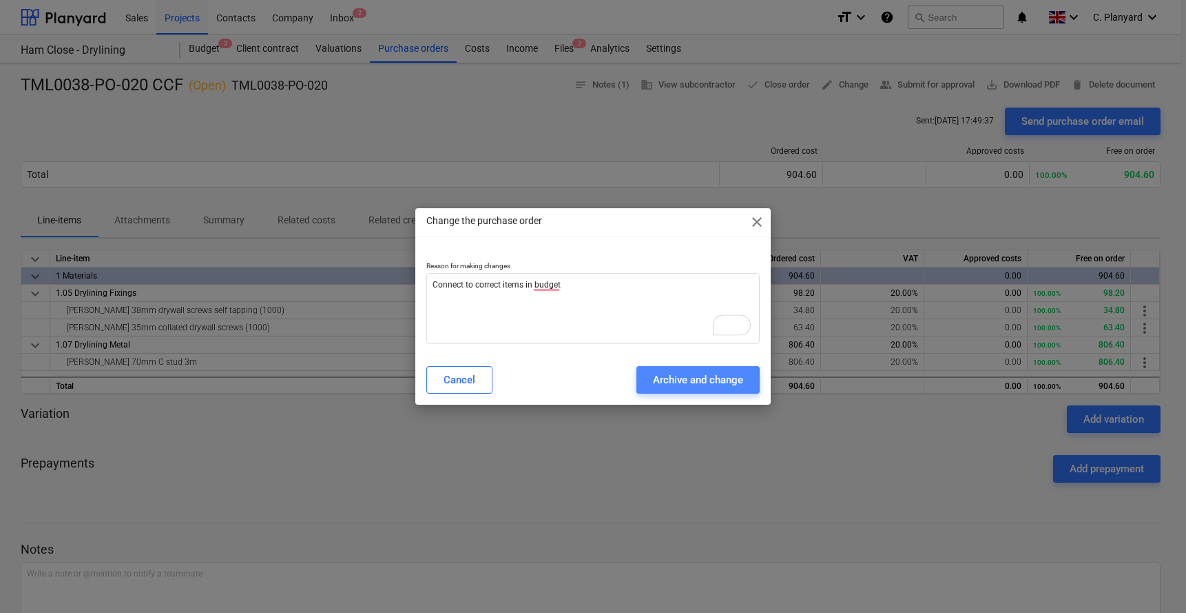
click at [650, 384] on button "Archive and change" at bounding box center [698, 380] width 123 height 28
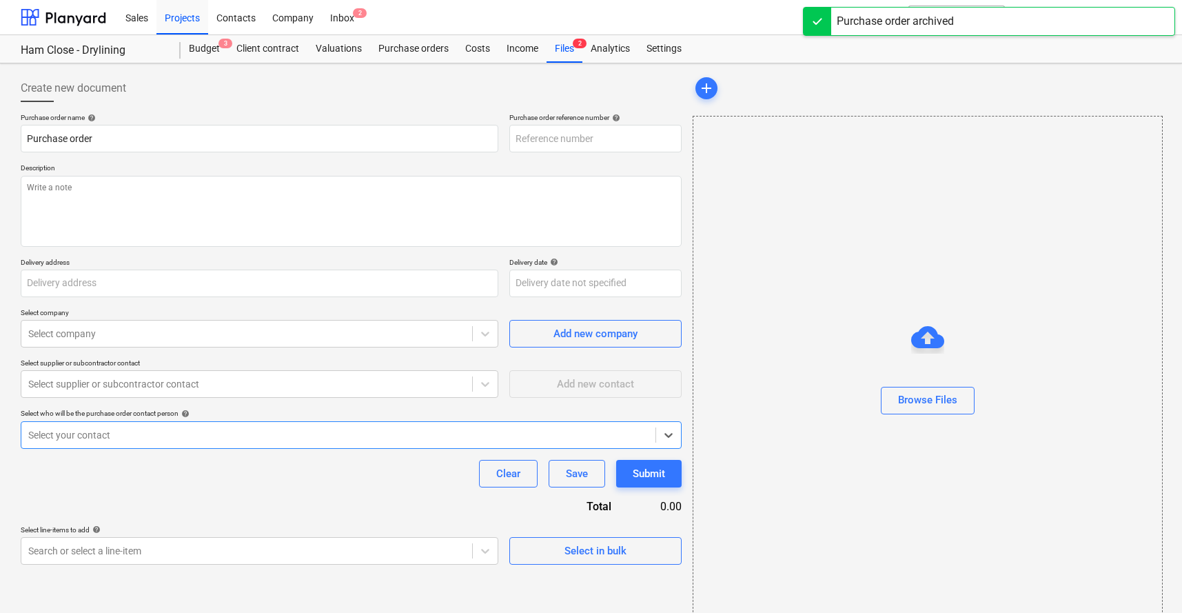
type textarea "x"
type input "TML0038-PO-020 CCF"
type input "TML0038-PO-020"
type textarea "Site contact Razvan 07501645393"
type input "Ham Close, Richmond, TW10 7PL"
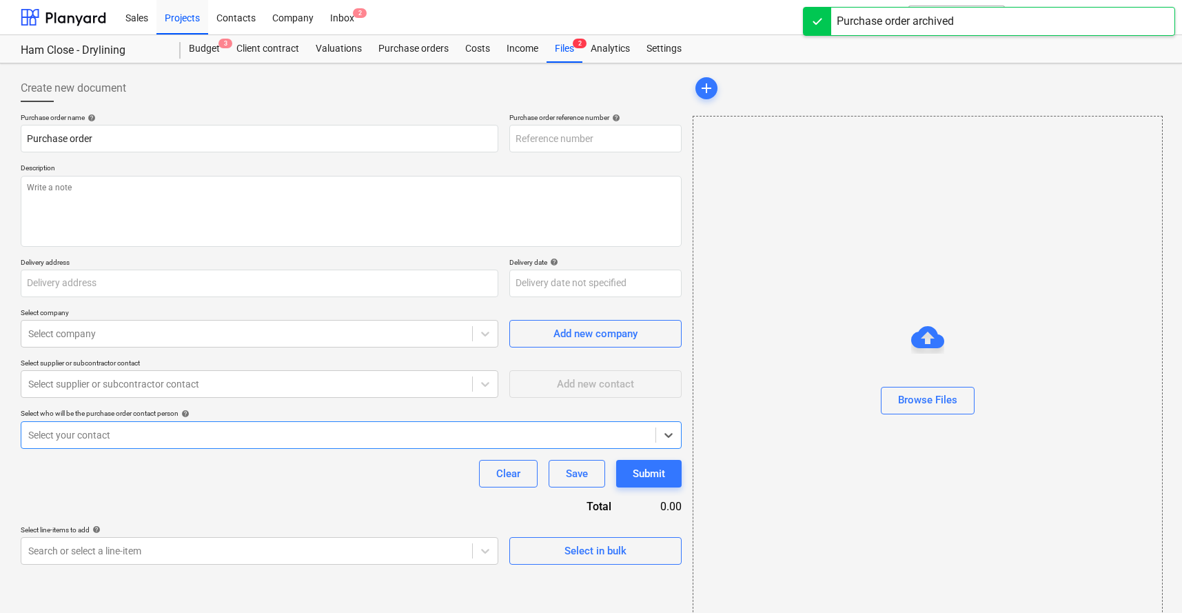
type input "25 Sep 2025"
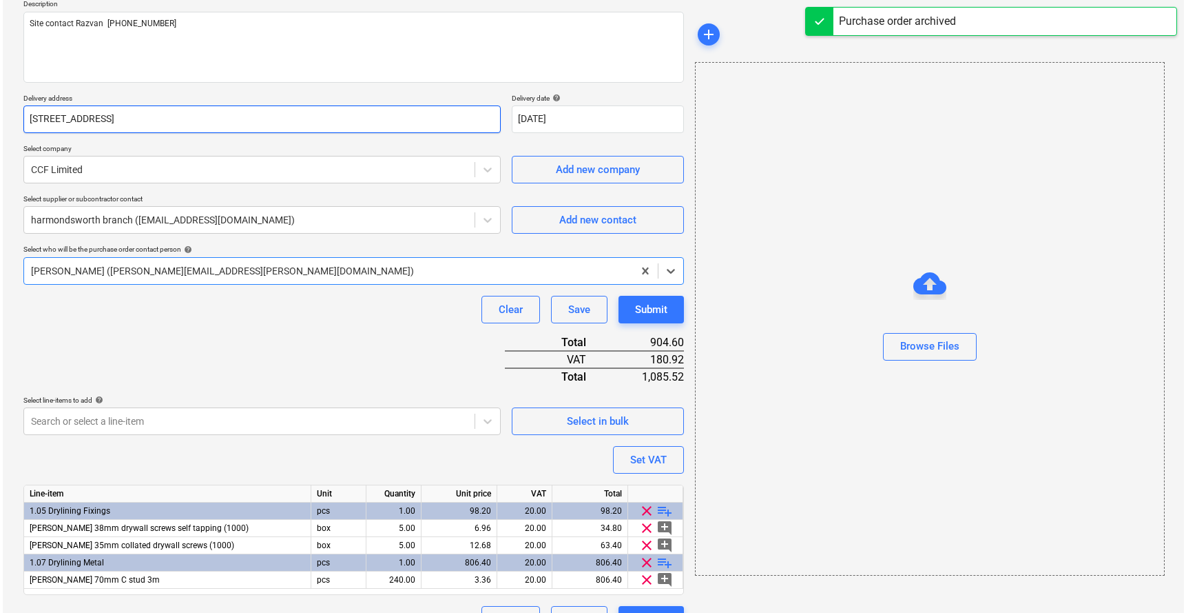
scroll to position [196, 0]
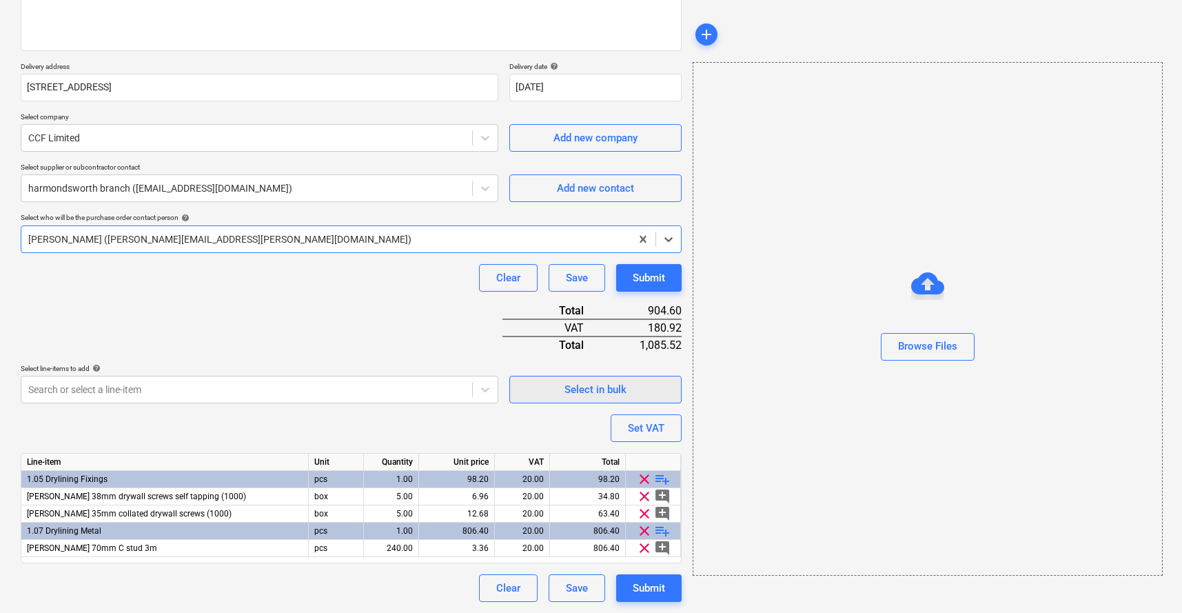
click at [584, 386] on div "Select in bulk" at bounding box center [595, 389] width 62 height 18
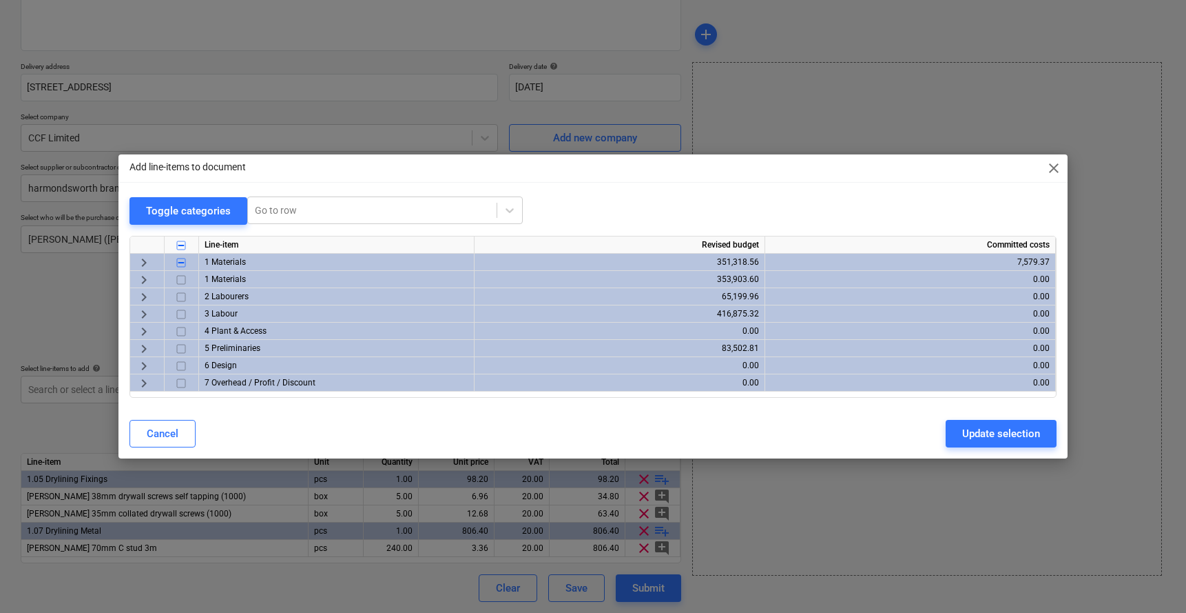
click at [143, 267] on span "keyboard_arrow_right" at bounding box center [144, 262] width 17 height 17
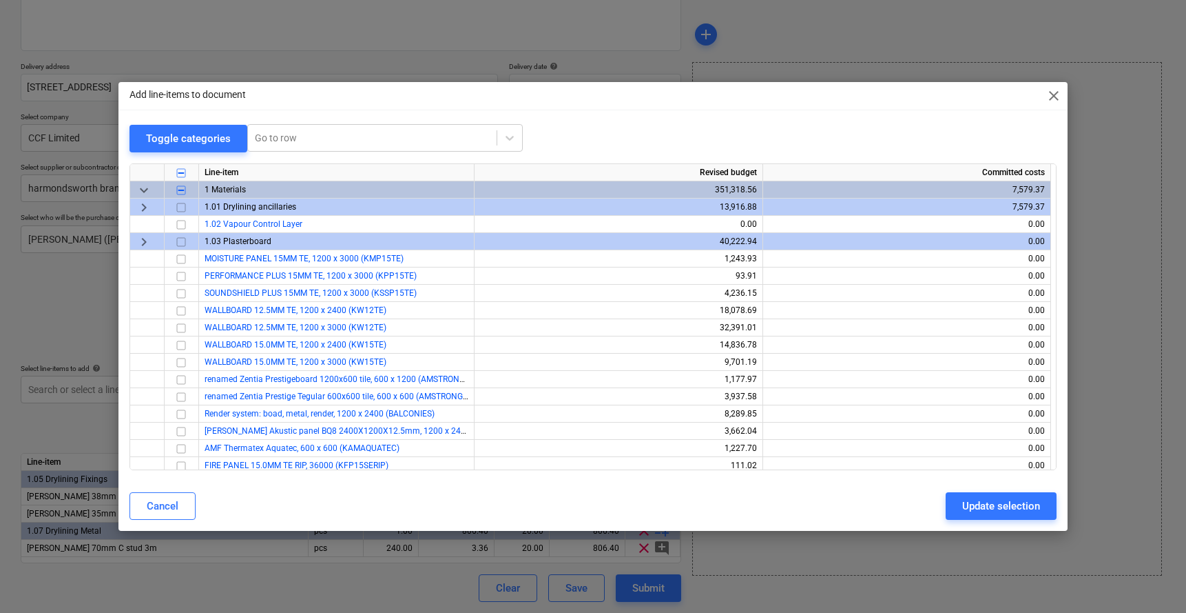
click at [138, 192] on span "keyboard_arrow_down" at bounding box center [144, 190] width 17 height 17
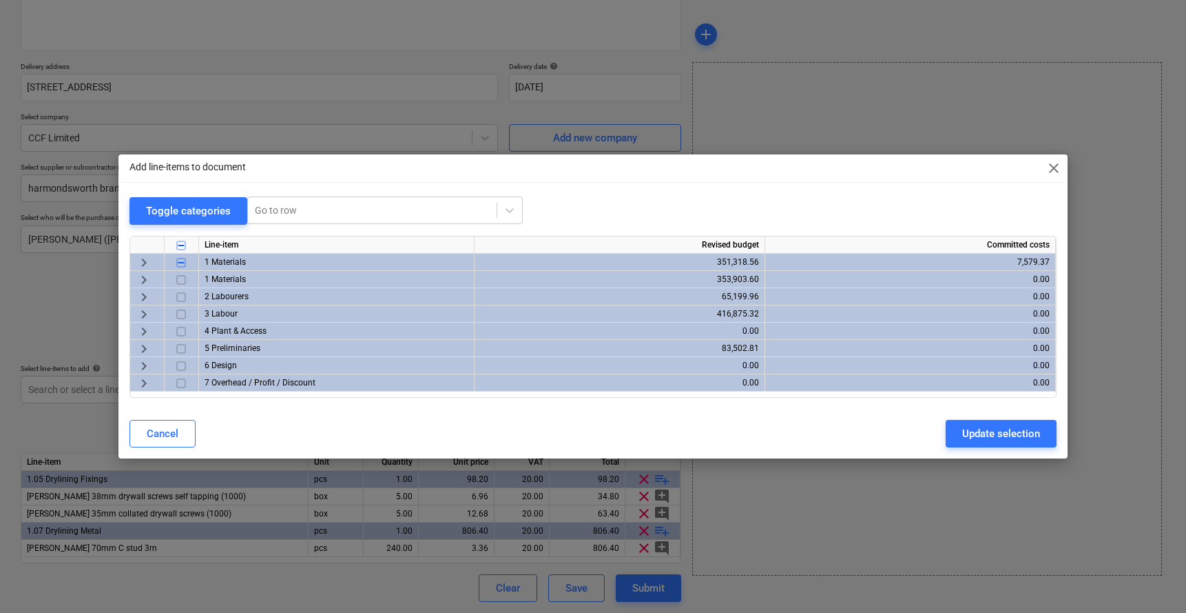
click at [141, 258] on span "keyboard_arrow_right" at bounding box center [144, 262] width 17 height 17
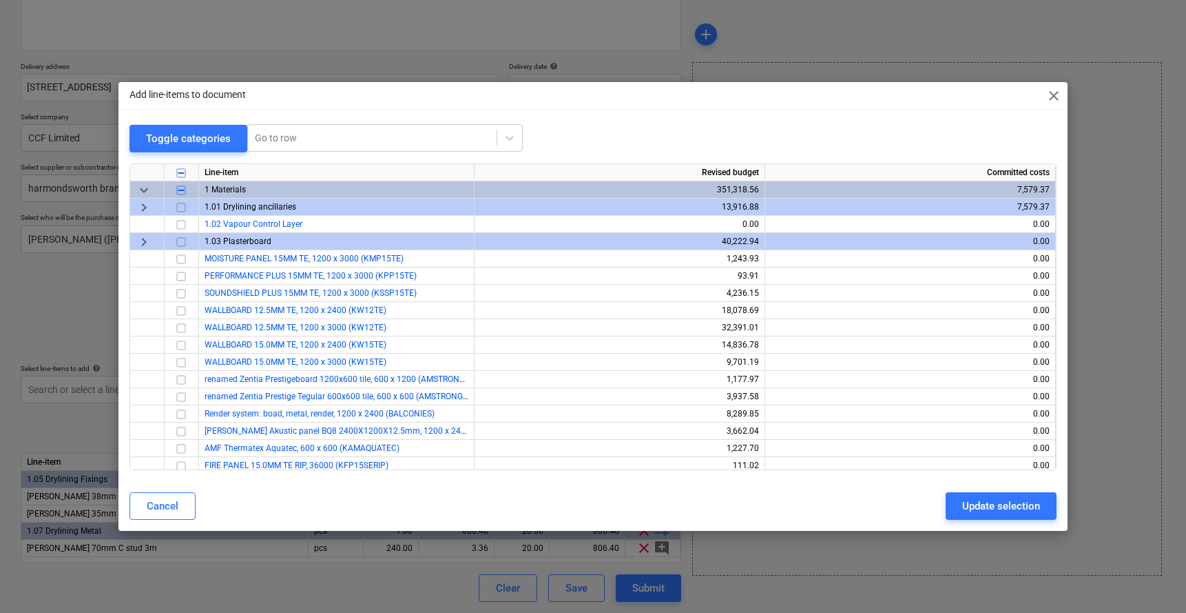
click at [143, 189] on span "keyboard_arrow_down" at bounding box center [144, 190] width 17 height 17
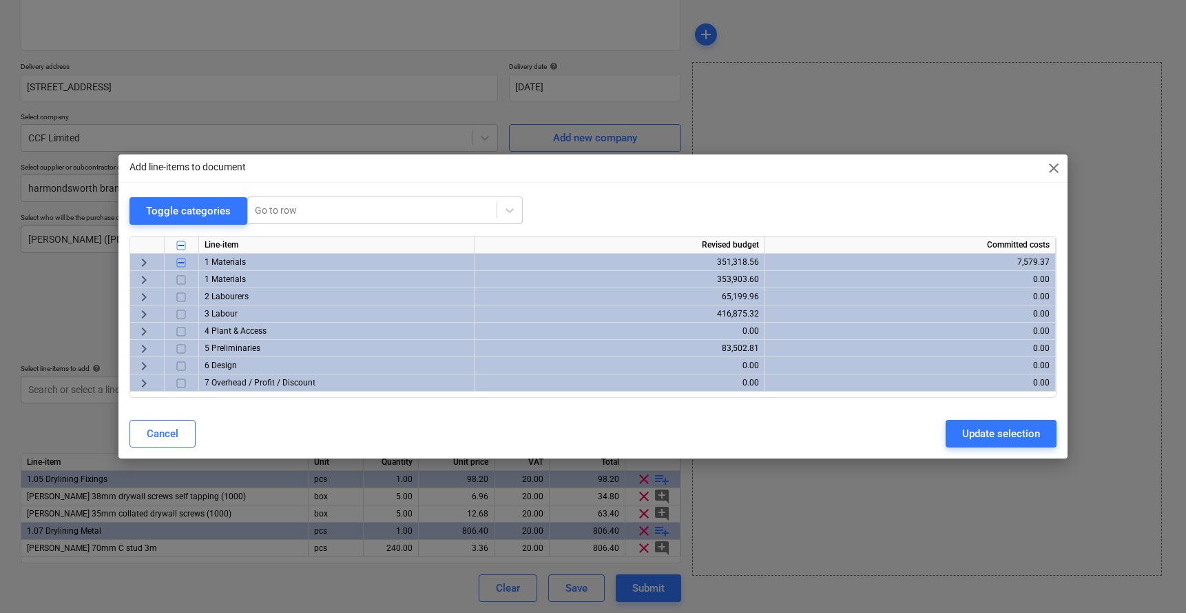
click at [140, 279] on span "keyboard_arrow_right" at bounding box center [144, 279] width 17 height 17
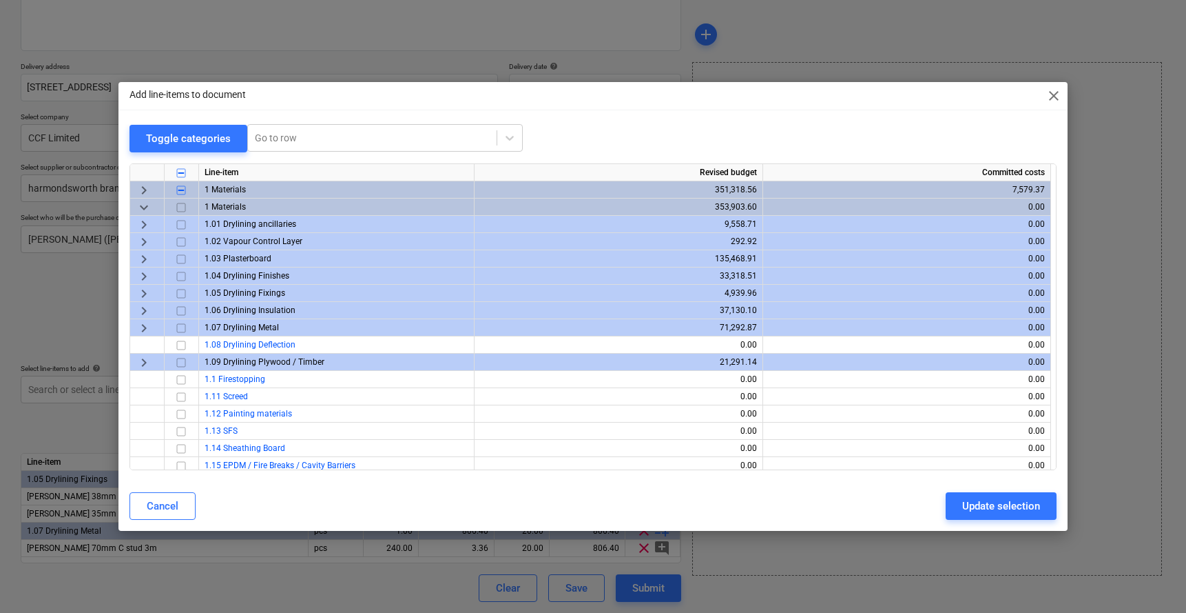
click at [143, 294] on span "keyboard_arrow_right" at bounding box center [144, 293] width 17 height 17
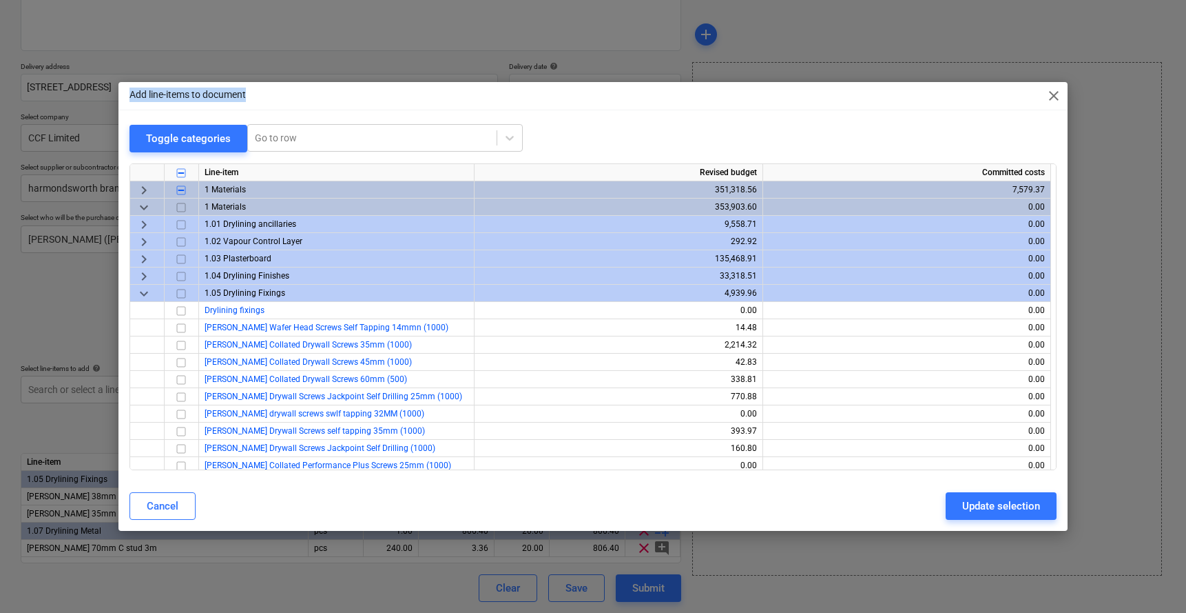
drag, startPoint x: 316, startPoint y: 100, endPoint x: 396, endPoint y: 121, distance: 82.7
click at [444, 74] on div "Add line-items to document close Toggle categories Go to row Line-item Revised …" at bounding box center [593, 306] width 1186 height 613
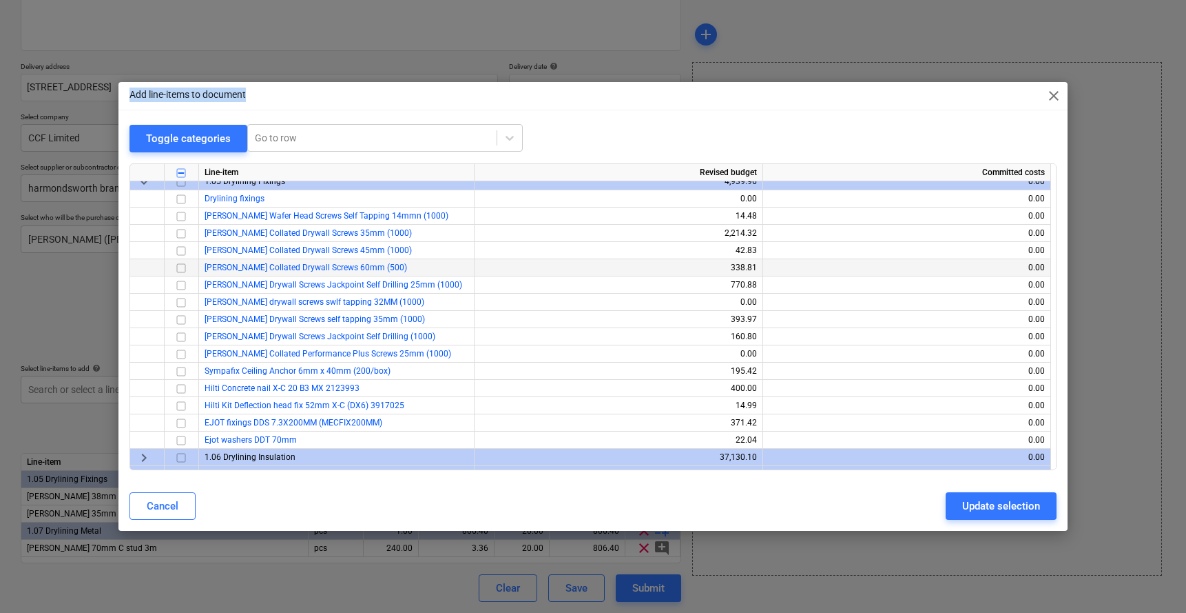
scroll to position [109, 0]
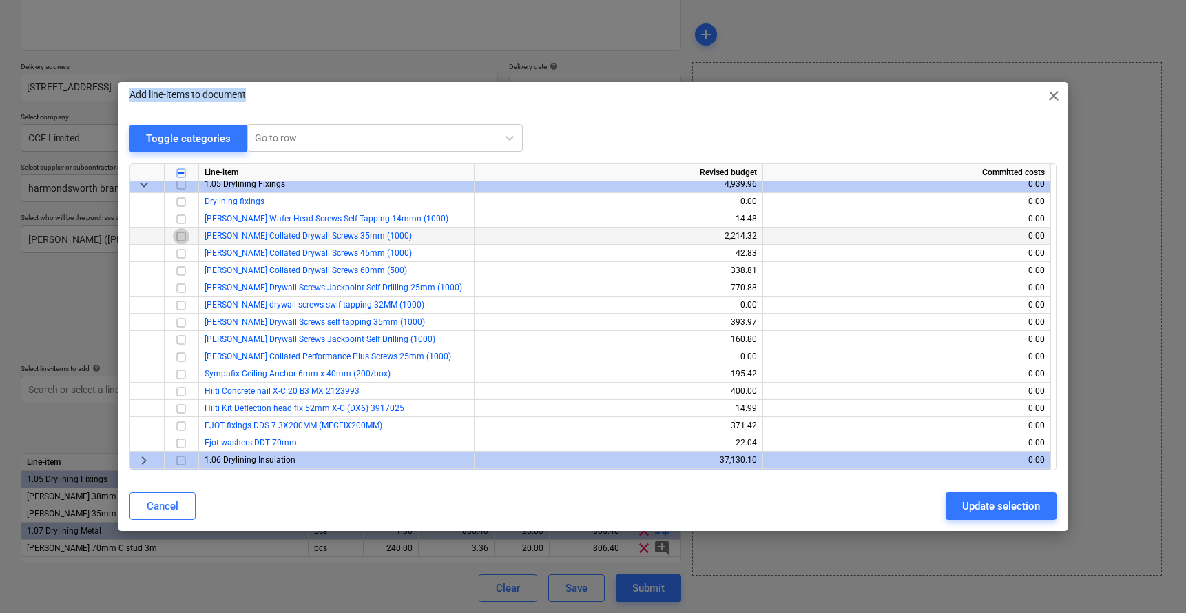
click at [183, 239] on input "checkbox" at bounding box center [181, 236] width 17 height 17
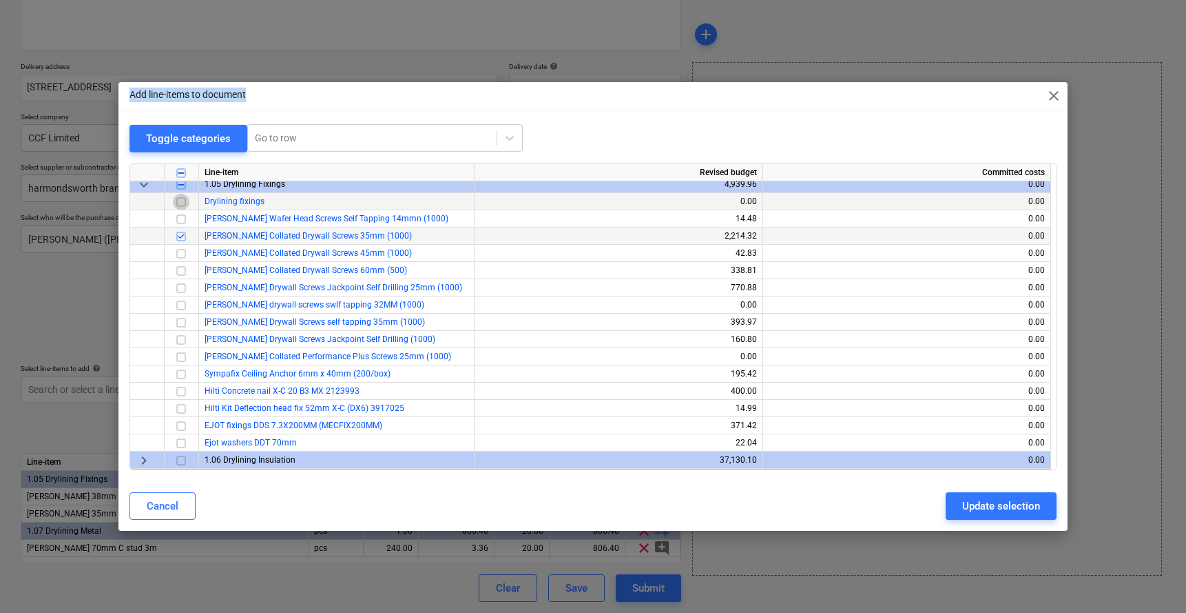
click at [178, 194] on input "checkbox" at bounding box center [181, 202] width 17 height 17
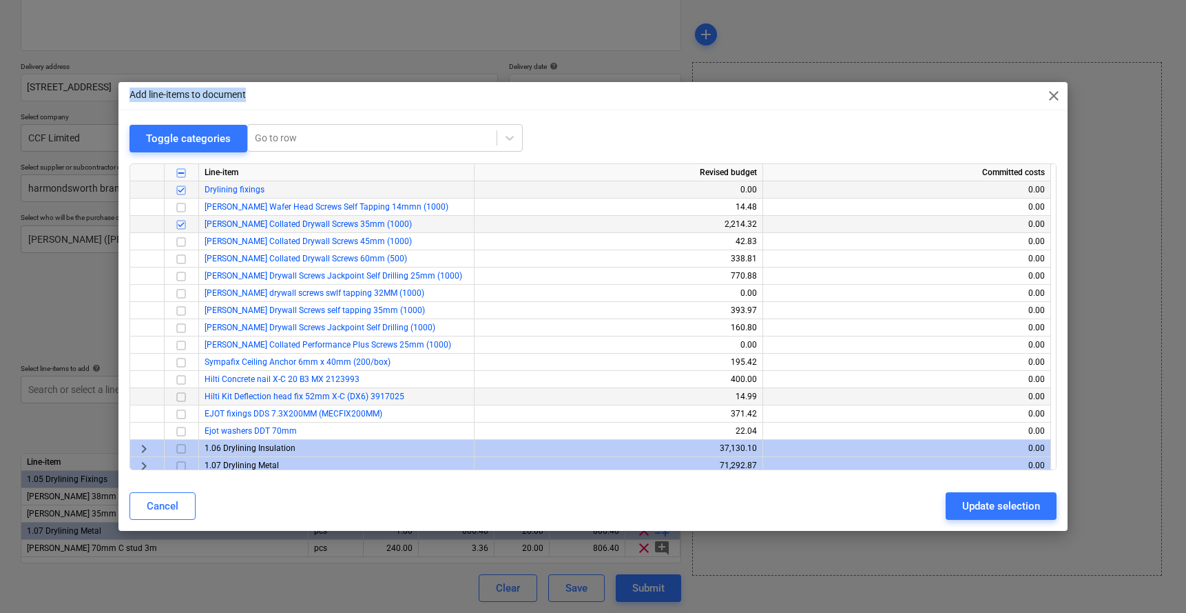
scroll to position [182, 0]
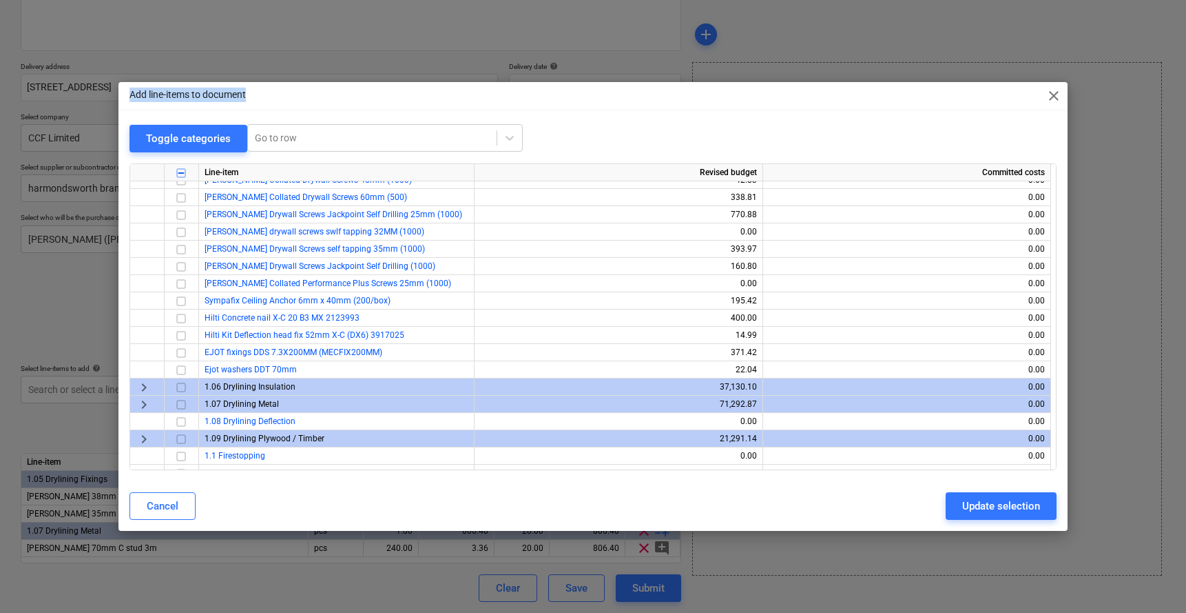
click at [143, 407] on span "keyboard_arrow_right" at bounding box center [144, 404] width 17 height 17
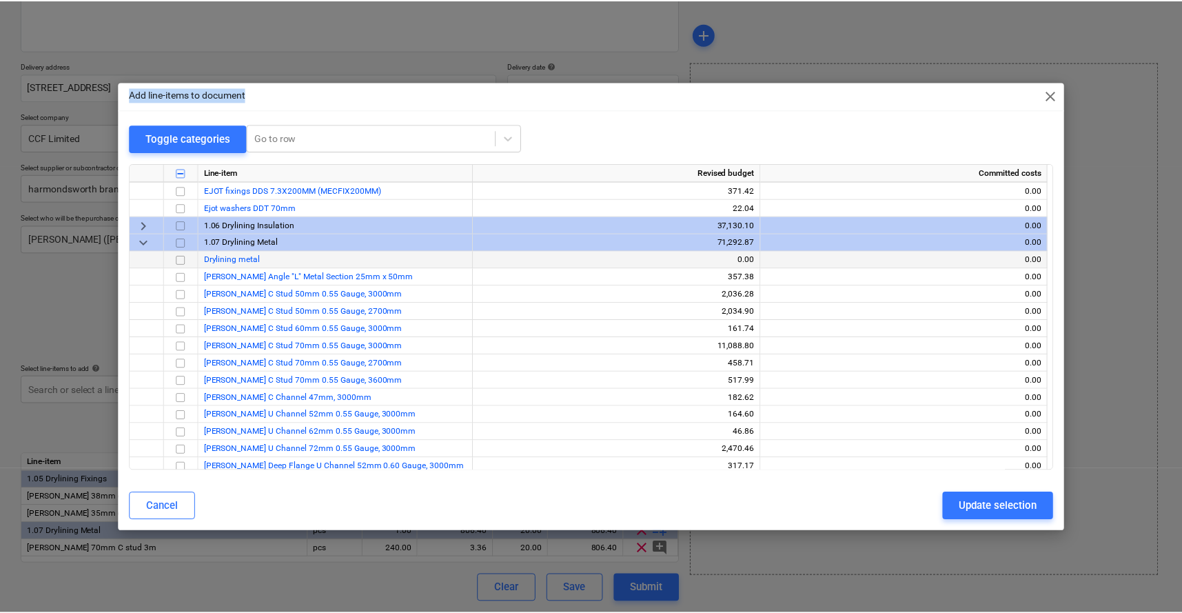
scroll to position [345, 0]
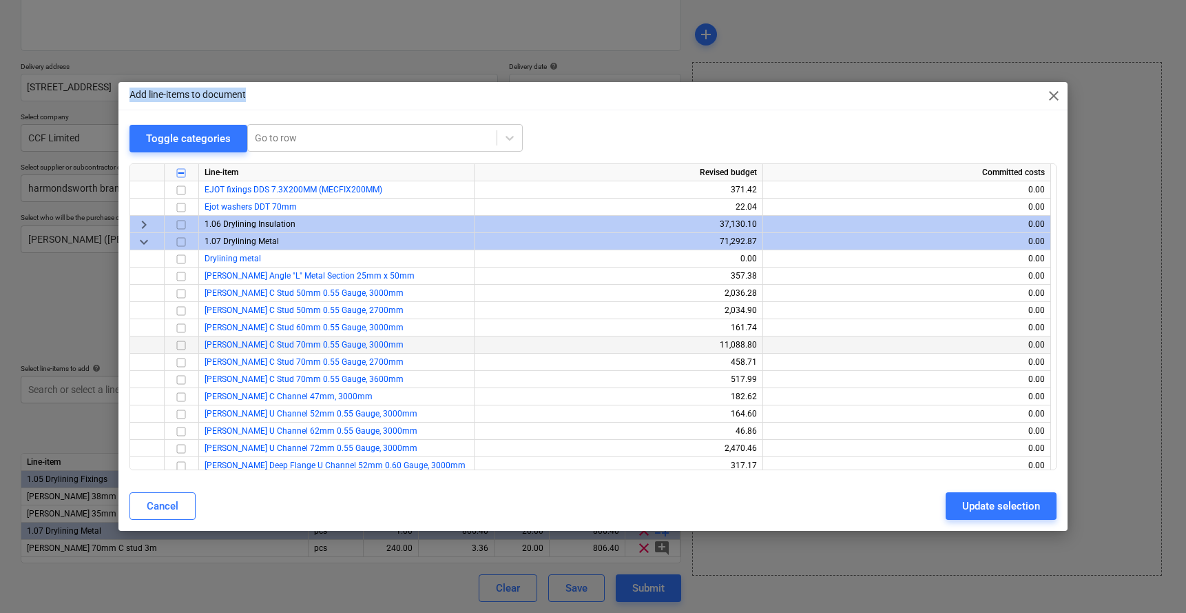
click at [178, 341] on input "checkbox" at bounding box center [181, 345] width 17 height 17
click at [177, 263] on input "checkbox" at bounding box center [181, 259] width 17 height 17
click at [961, 454] on button "Update selection" at bounding box center [1001, 506] width 111 height 28
type textarea "x"
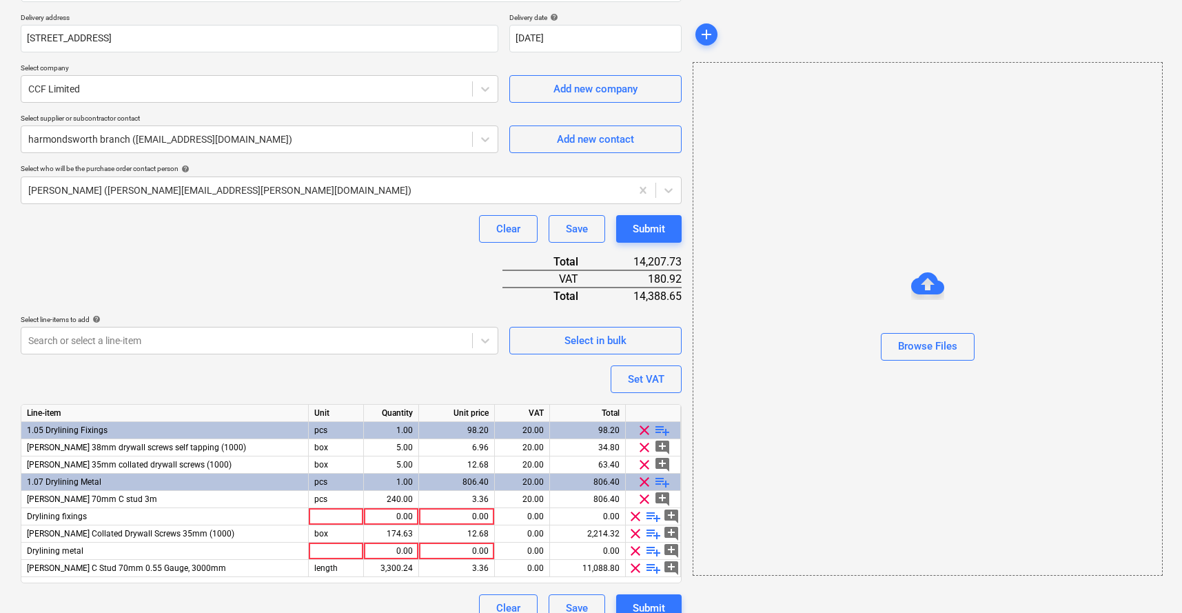
scroll to position [265, 0]
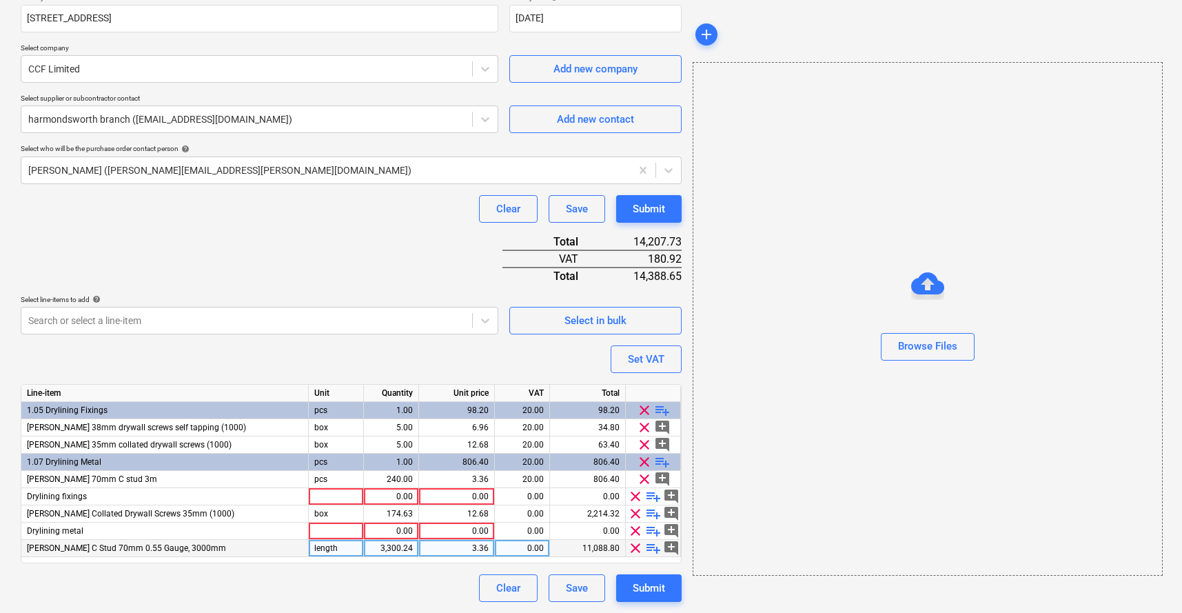
click at [394, 454] on div "3,300.24" at bounding box center [390, 548] width 43 height 17
type input "240"
type textarea "x"
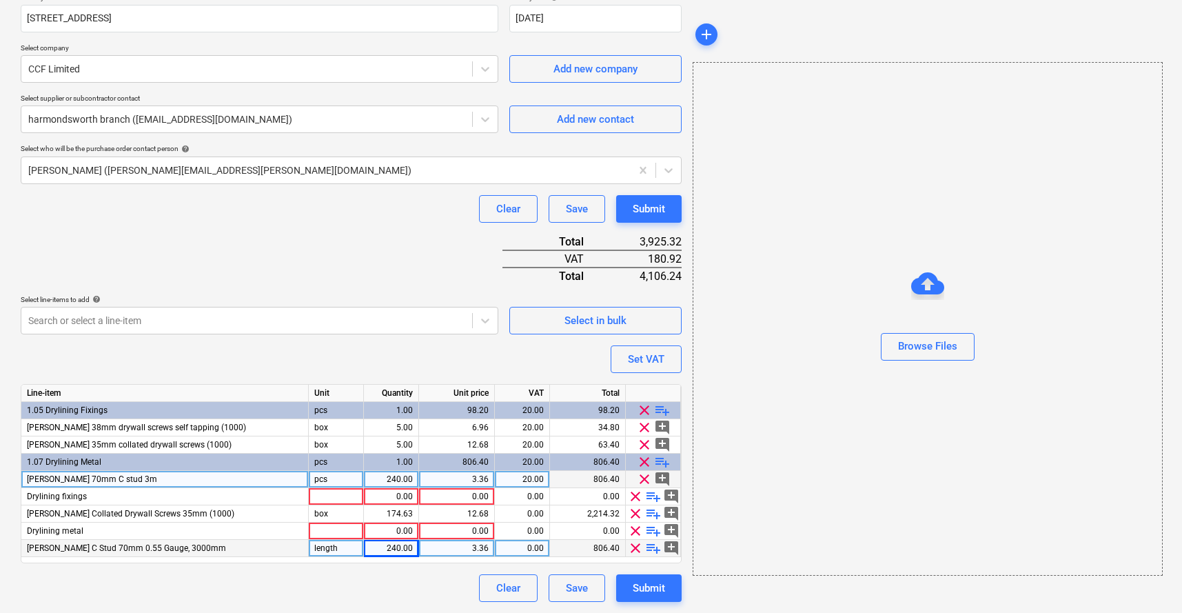
click at [383, 454] on div "240.00" at bounding box center [390, 479] width 43 height 17
click at [382, 454] on div "174.63" at bounding box center [390, 513] width 43 height 17
type input "5"
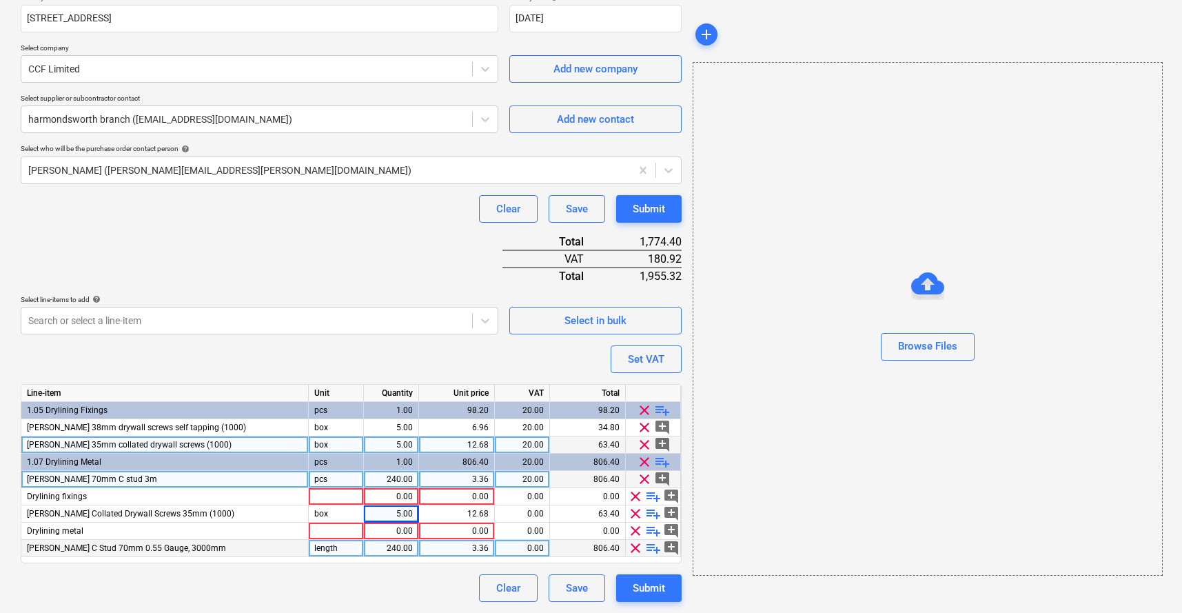
click at [644, 444] on span "clear" at bounding box center [644, 444] width 17 height 17
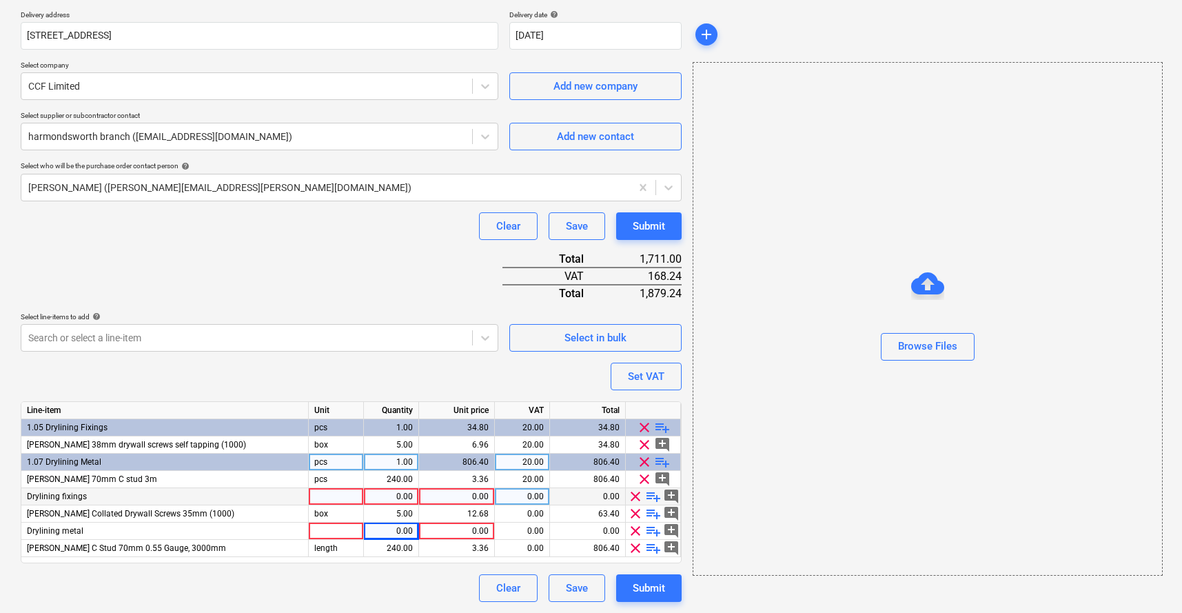
click at [629, 454] on span "clear" at bounding box center [635, 496] width 17 height 17
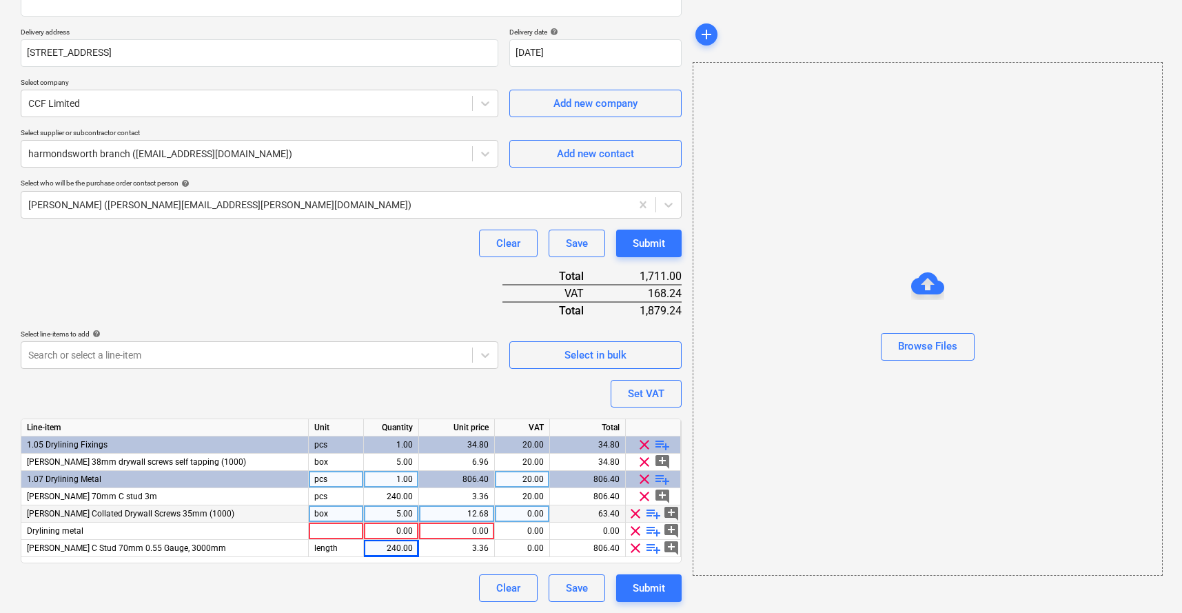
scroll to position [230, 0]
click at [630, 454] on span "clear" at bounding box center [635, 530] width 17 height 17
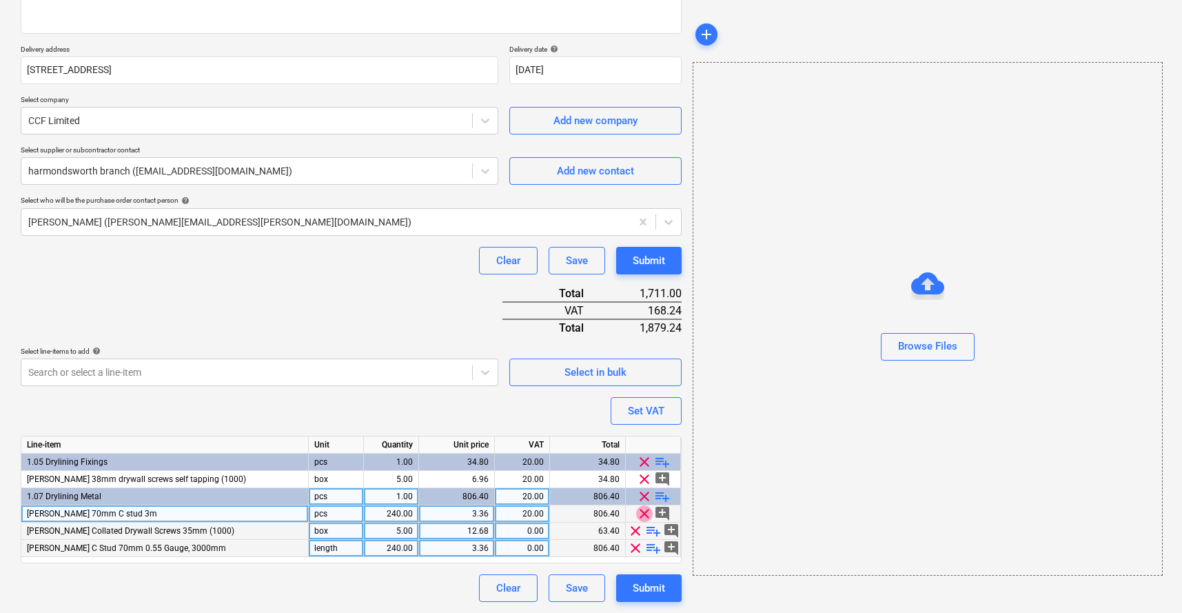
click at [639, 454] on span "clear" at bounding box center [644, 513] width 17 height 17
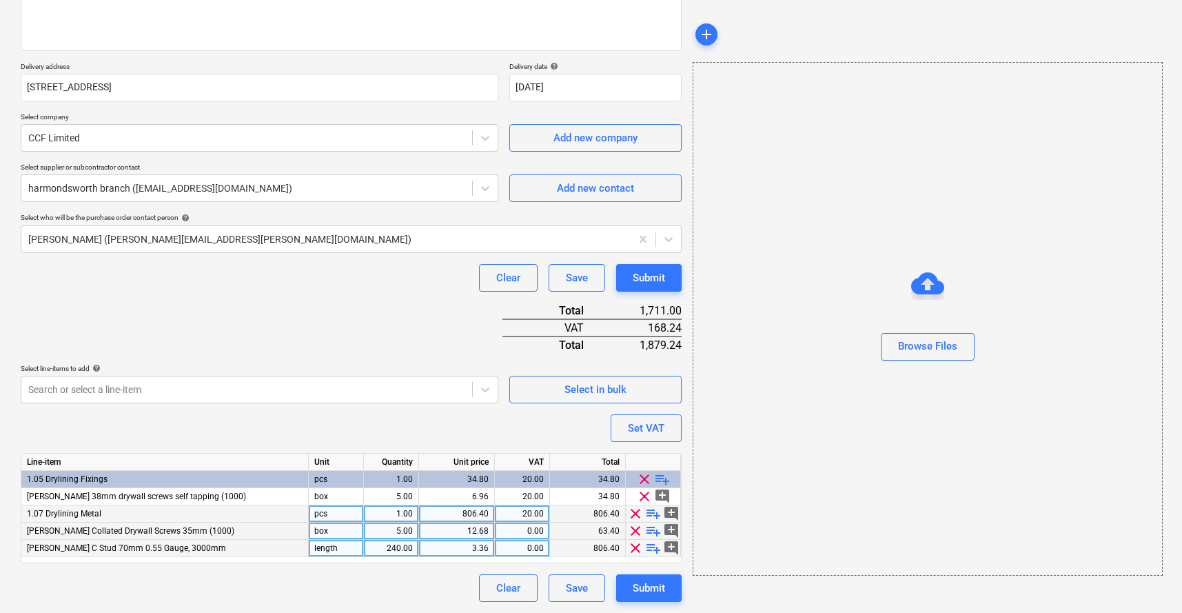
click at [635, 454] on span "clear" at bounding box center [635, 513] width 17 height 17
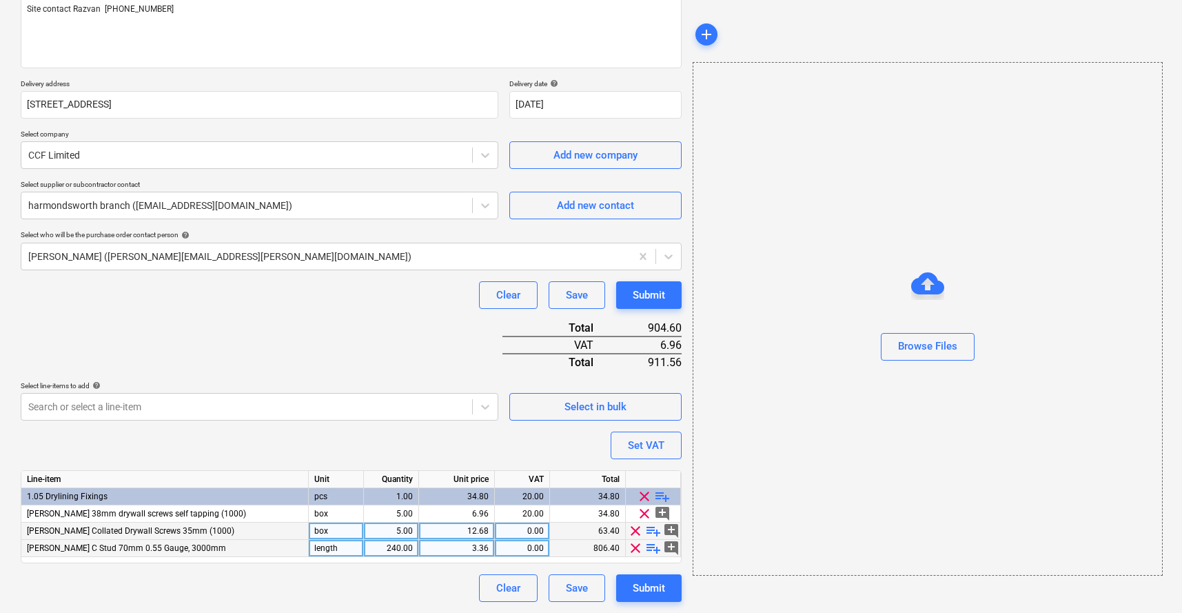
scroll to position [178, 0]
click at [617, 404] on div "Select in bulk" at bounding box center [595, 407] width 62 height 18
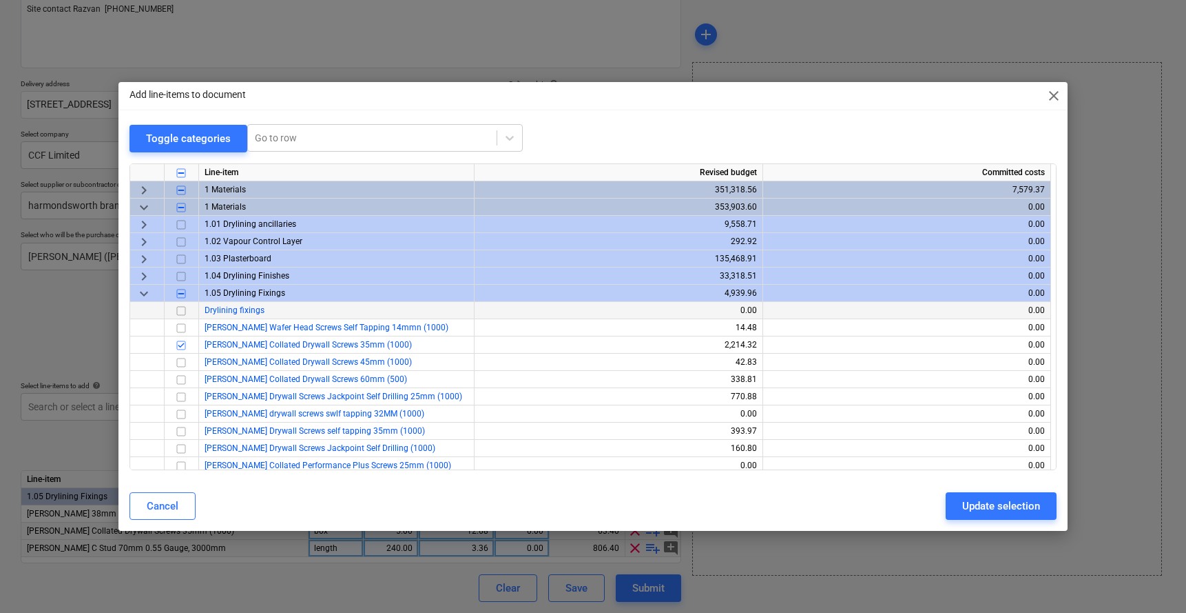
click at [185, 309] on input "checkbox" at bounding box center [181, 310] width 17 height 17
click at [965, 454] on div "Update selection" at bounding box center [1002, 506] width 78 height 18
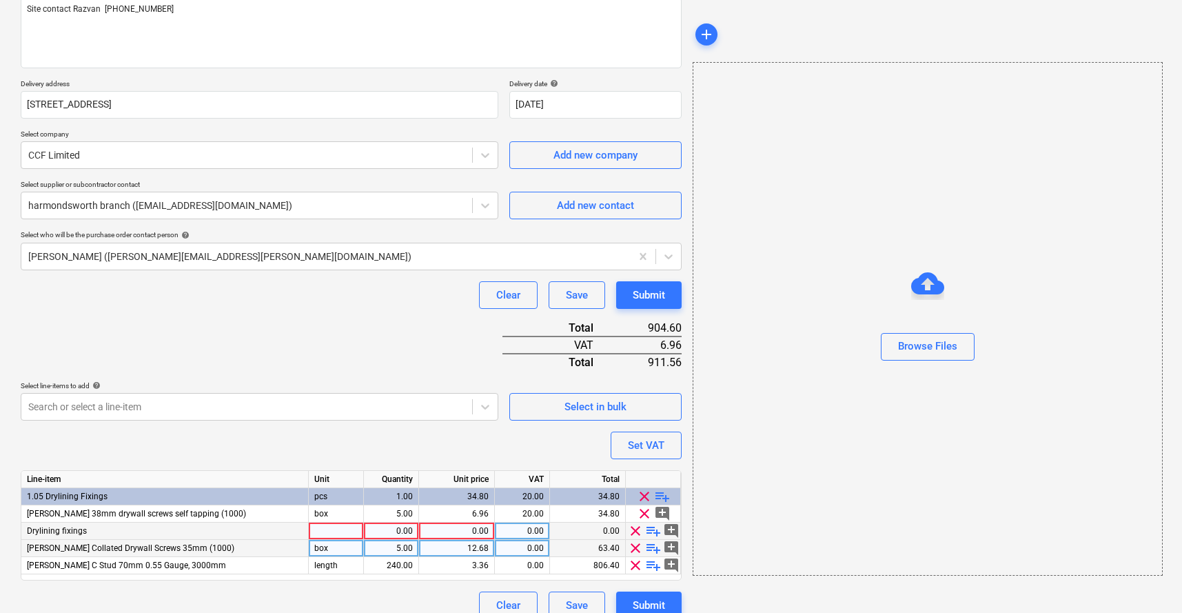
click at [239, 454] on div "Drylining fixings" at bounding box center [164, 530] width 287 height 17
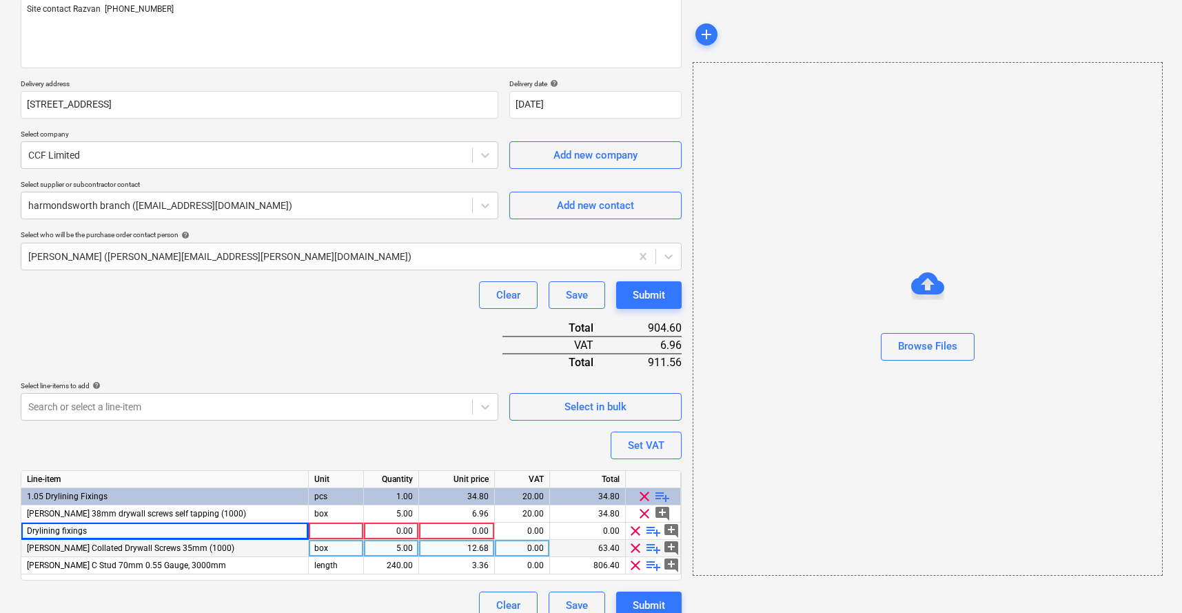
click at [648, 454] on span "playlist_add" at bounding box center [653, 530] width 17 height 17
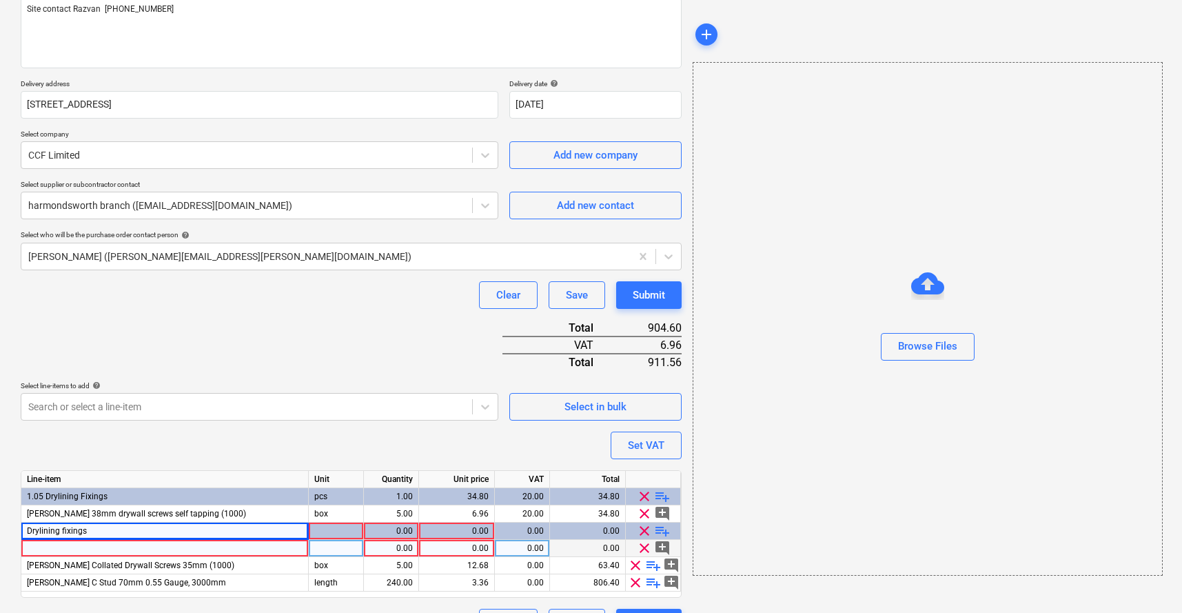
click at [153, 454] on div at bounding box center [164, 548] width 287 height 17
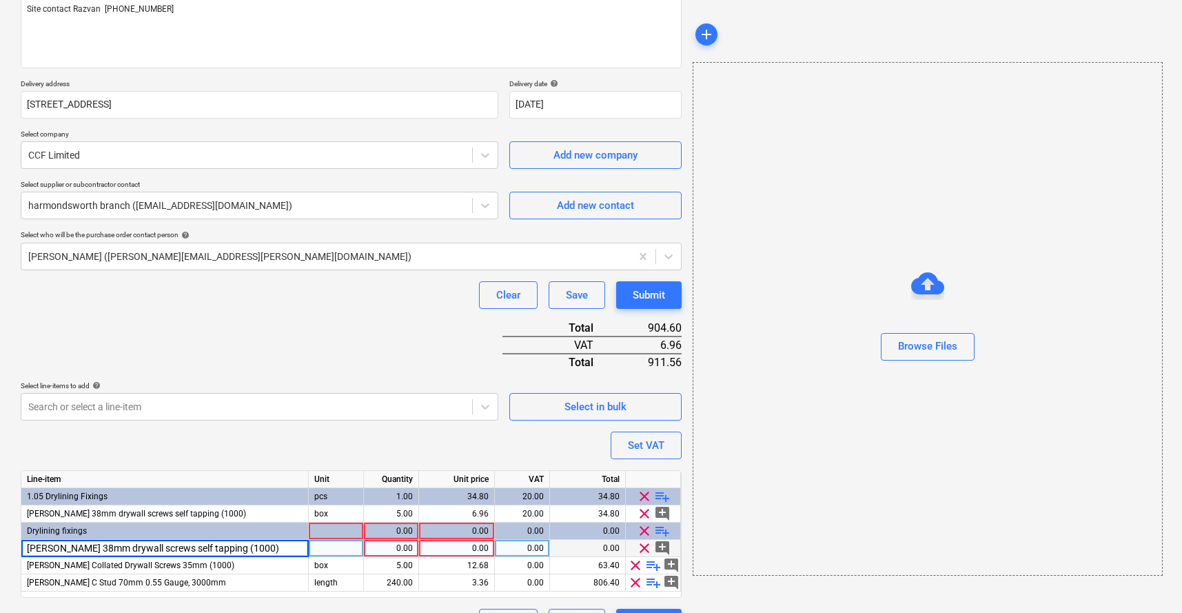
type textarea "x"
click at [333, 454] on div at bounding box center [336, 548] width 55 height 17
type input "box"
type textarea "x"
type input "6.96"
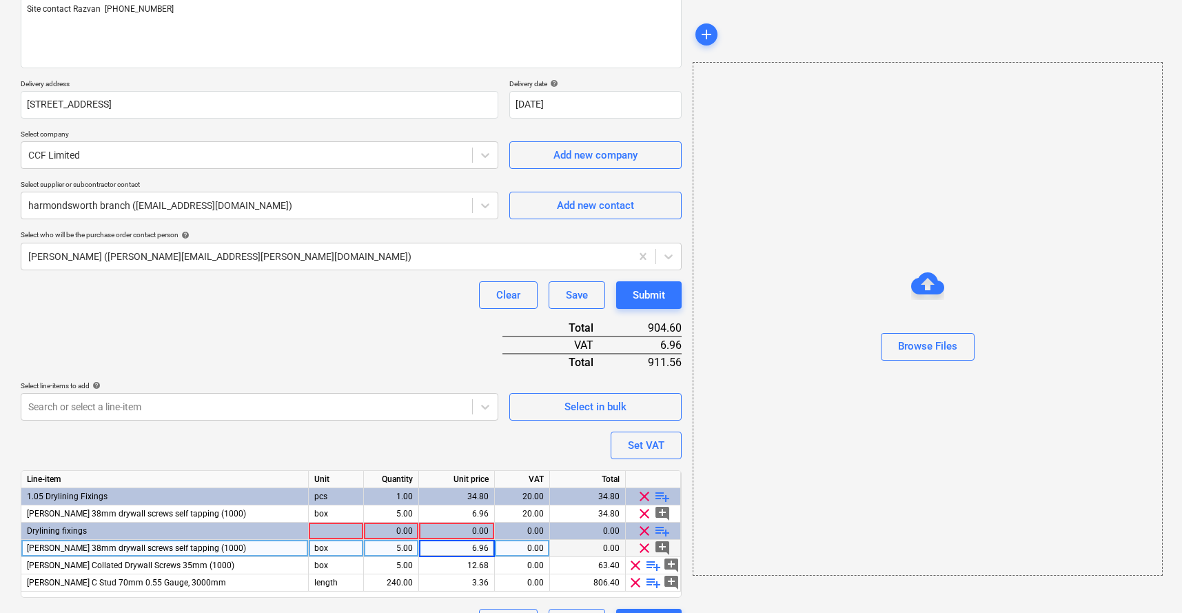
click at [314, 454] on div "Purchase order name help TML0038-PO-020 CCF Purchase order reference number hel…" at bounding box center [351, 285] width 661 height 701
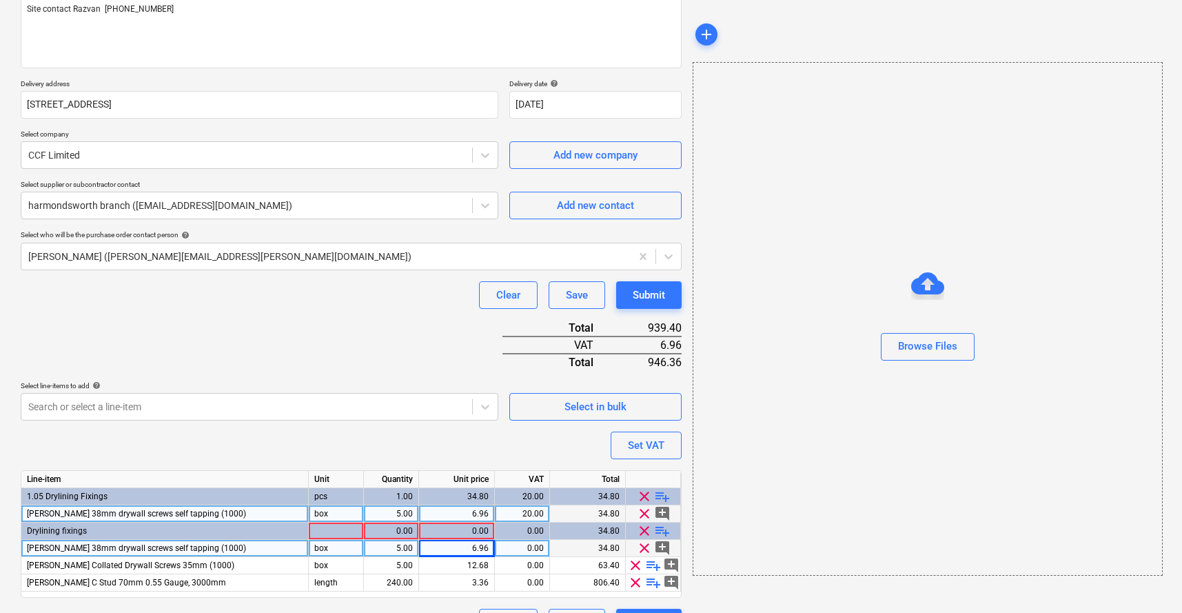
click at [638, 454] on span "clear" at bounding box center [644, 513] width 17 height 17
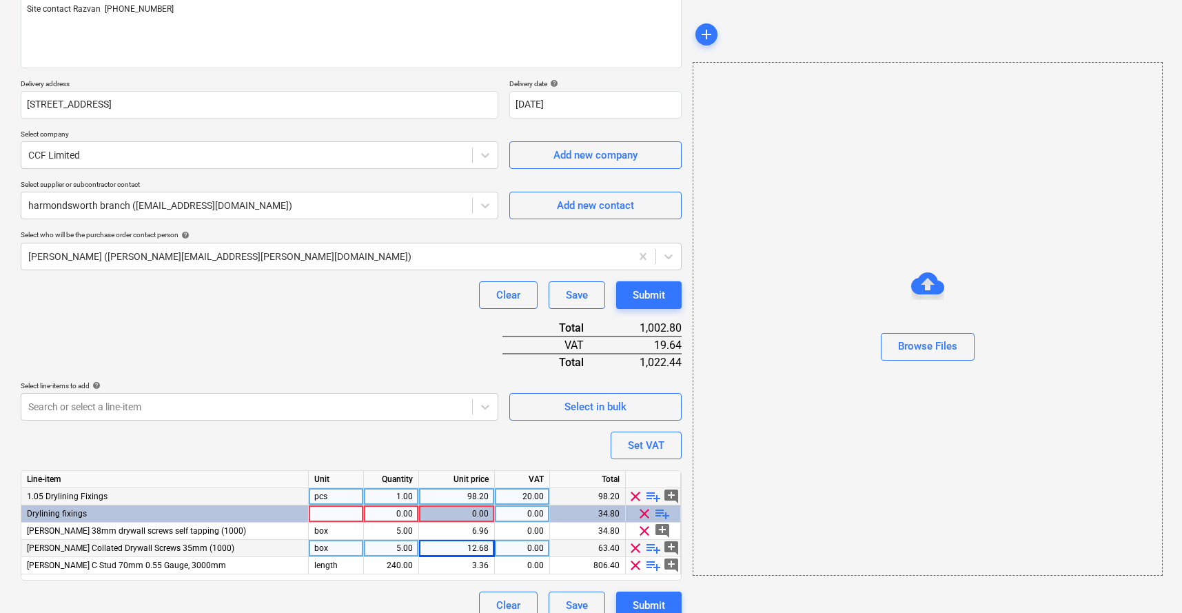
click at [635, 454] on span "clear" at bounding box center [635, 496] width 17 height 17
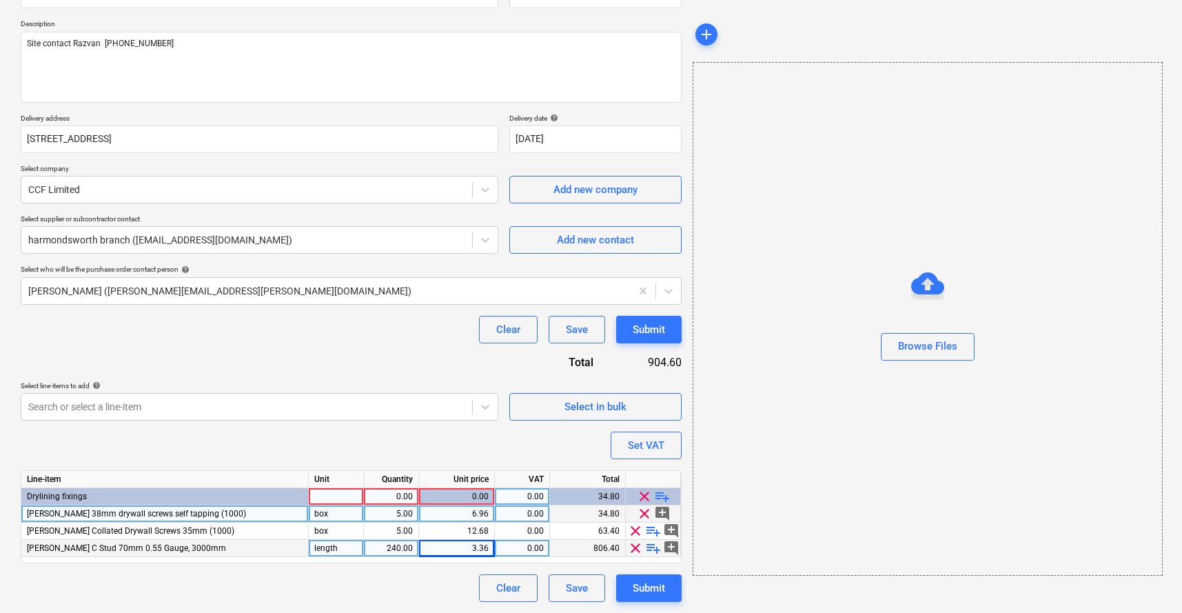
click at [378, 454] on div "Purchase order name help TML0038-PO-020 CCF Purchase order reference number hel…" at bounding box center [351, 285] width 661 height 633
click at [347, 454] on div "Purchase order name help TML0038-PO-020 CCF Purchase order reference number hel…" at bounding box center [351, 285] width 661 height 633
click at [433, 454] on div "Purchase order name help TML0038-PO-020 CCF Purchase order reference number hel…" at bounding box center [351, 285] width 661 height 633
click at [439, 454] on div "3.36" at bounding box center [456, 548] width 64 height 17
click at [441, 454] on div "12.68" at bounding box center [456, 530] width 64 height 17
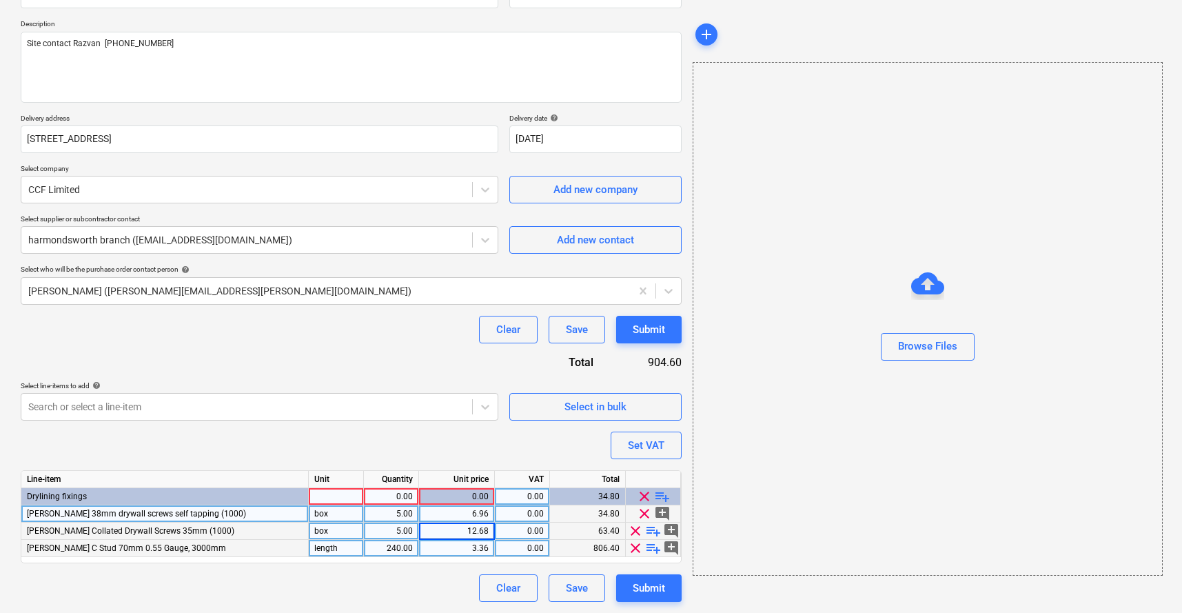
click at [444, 444] on div "Purchase order name help TML0038-PO-020 CCF Purchase order reference number hel…" at bounding box center [351, 285] width 661 height 633
click at [639, 454] on div "Submit" at bounding box center [649, 588] width 32 height 18
type textarea "x"
click at [347, 454] on div at bounding box center [336, 496] width 55 height 17
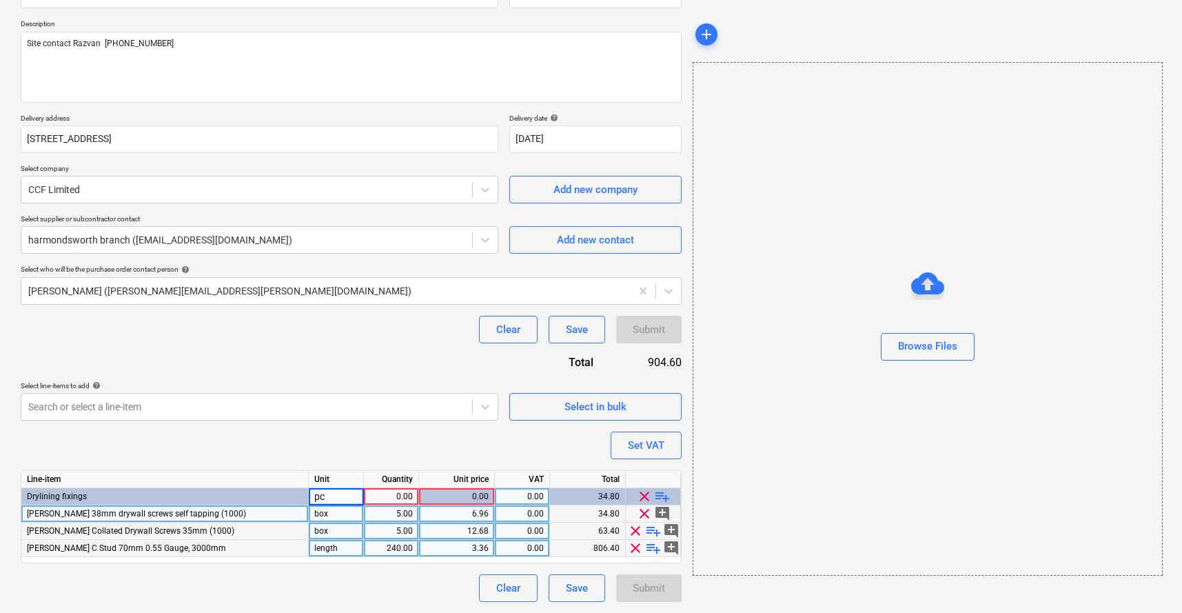
type input "pcs"
type textarea "x"
click at [347, 454] on div "Purchase order name help TML0038-PO-020 CCF Purchase order reference number hel…" at bounding box center [351, 285] width 661 height 633
click at [395, 454] on div "0.00" at bounding box center [390, 496] width 43 height 17
type input "1"
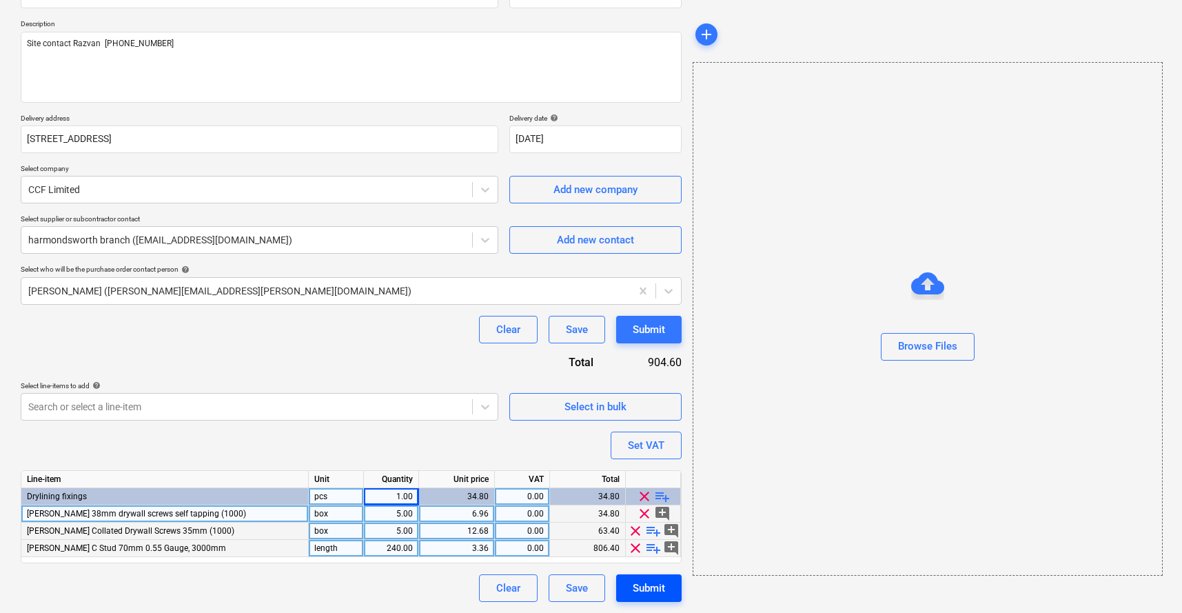
click at [650, 454] on div "Submit" at bounding box center [649, 588] width 32 height 18
type textarea "x"
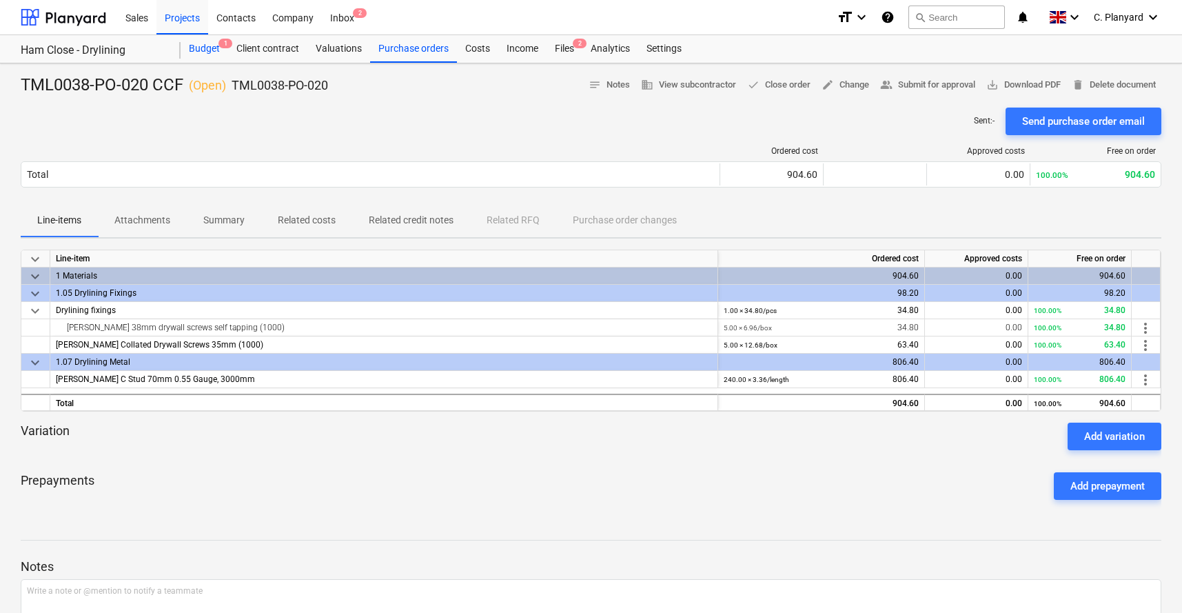
click at [212, 50] on div "Budget 1" at bounding box center [205, 49] width 48 height 28
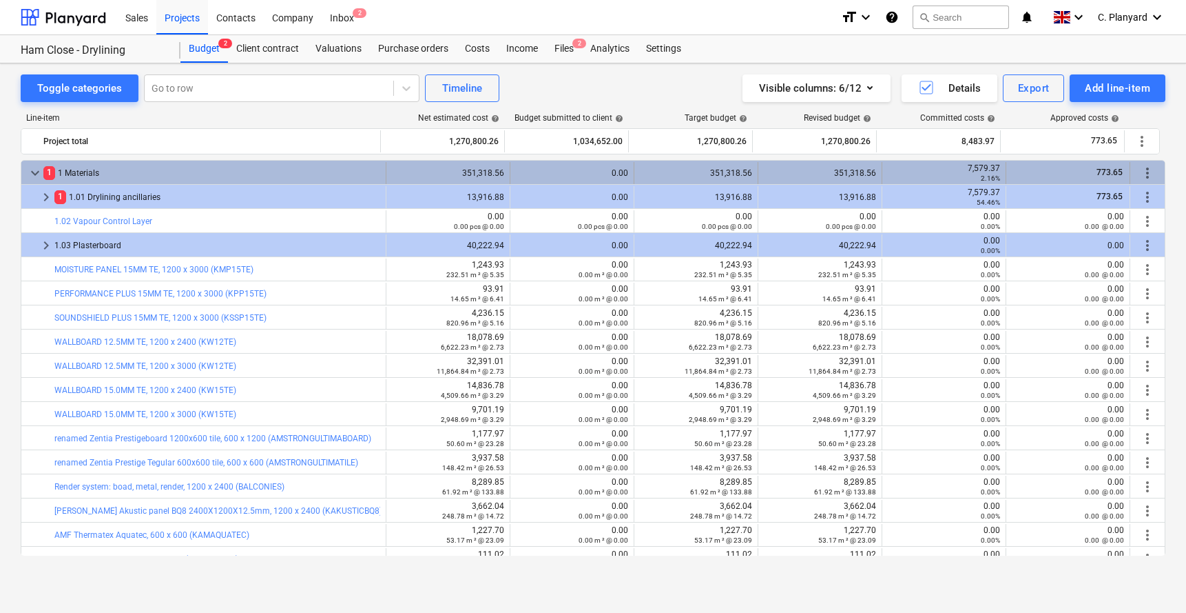
click at [37, 174] on span "keyboard_arrow_down" at bounding box center [35, 173] width 17 height 17
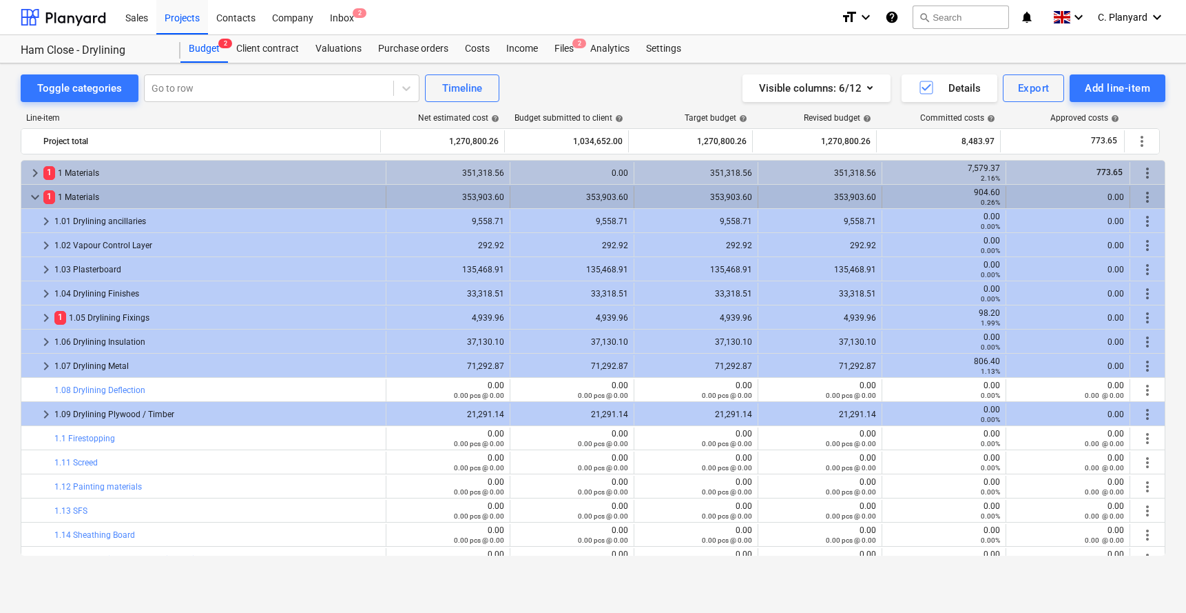
click at [33, 194] on span "keyboard_arrow_down" at bounding box center [35, 197] width 17 height 17
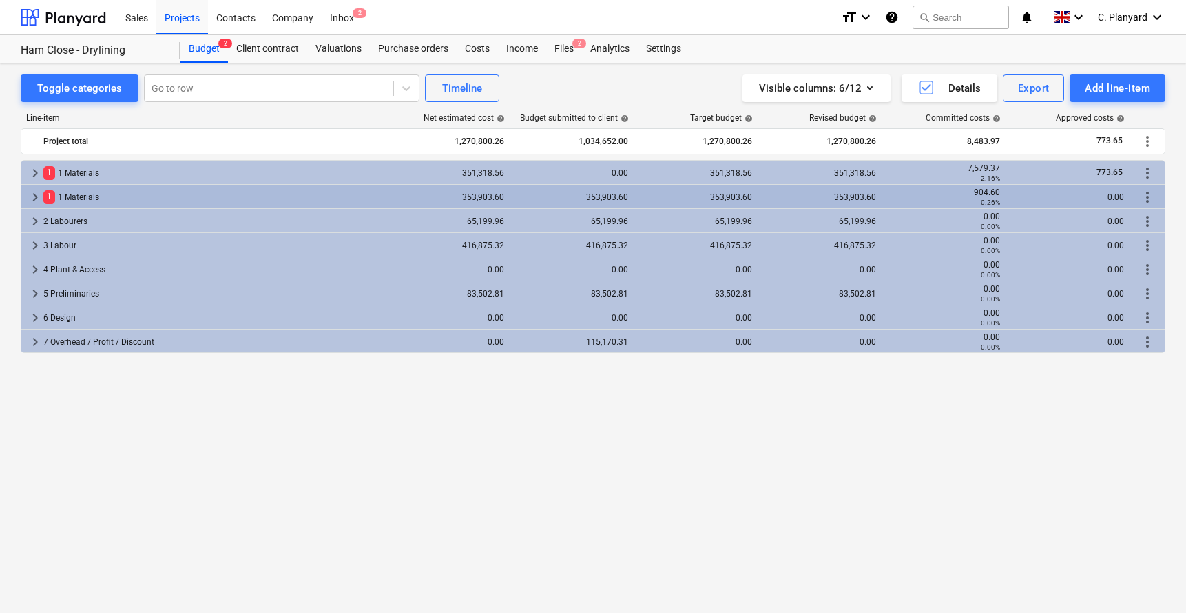
click at [34, 198] on span "keyboard_arrow_right" at bounding box center [35, 197] width 17 height 17
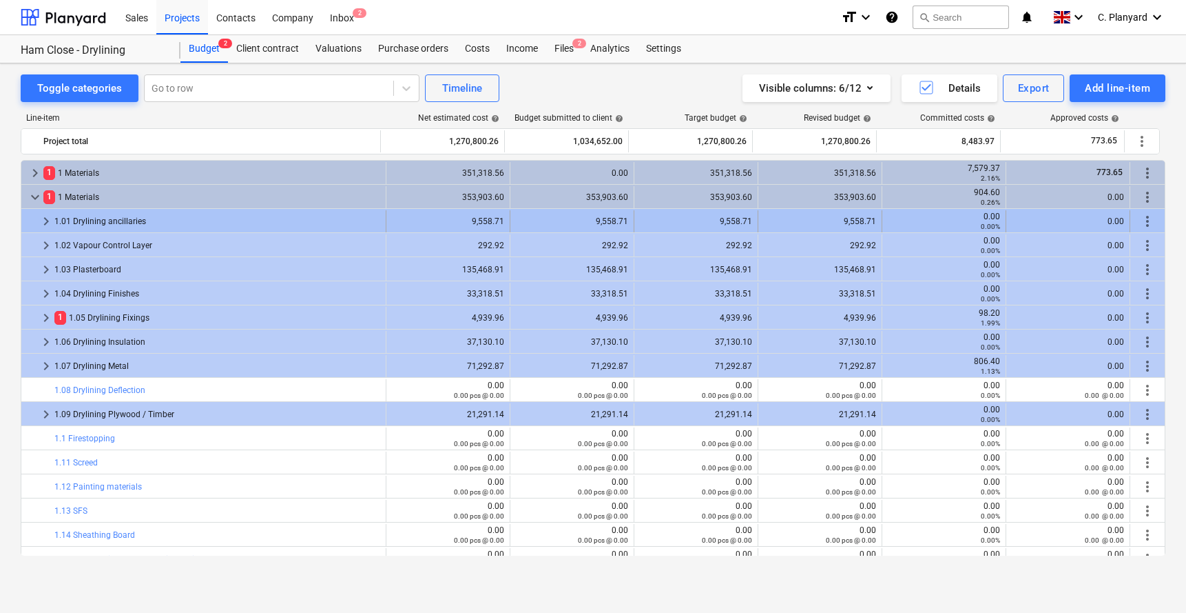
click at [41, 218] on span "keyboard_arrow_right" at bounding box center [46, 221] width 17 height 17
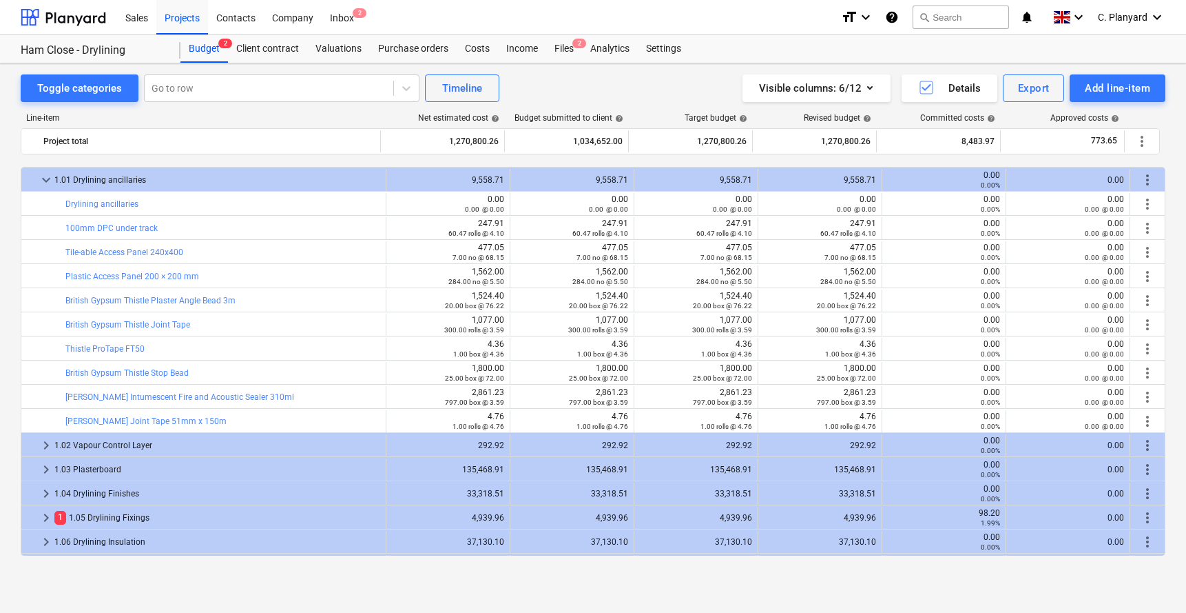
scroll to position [96, 0]
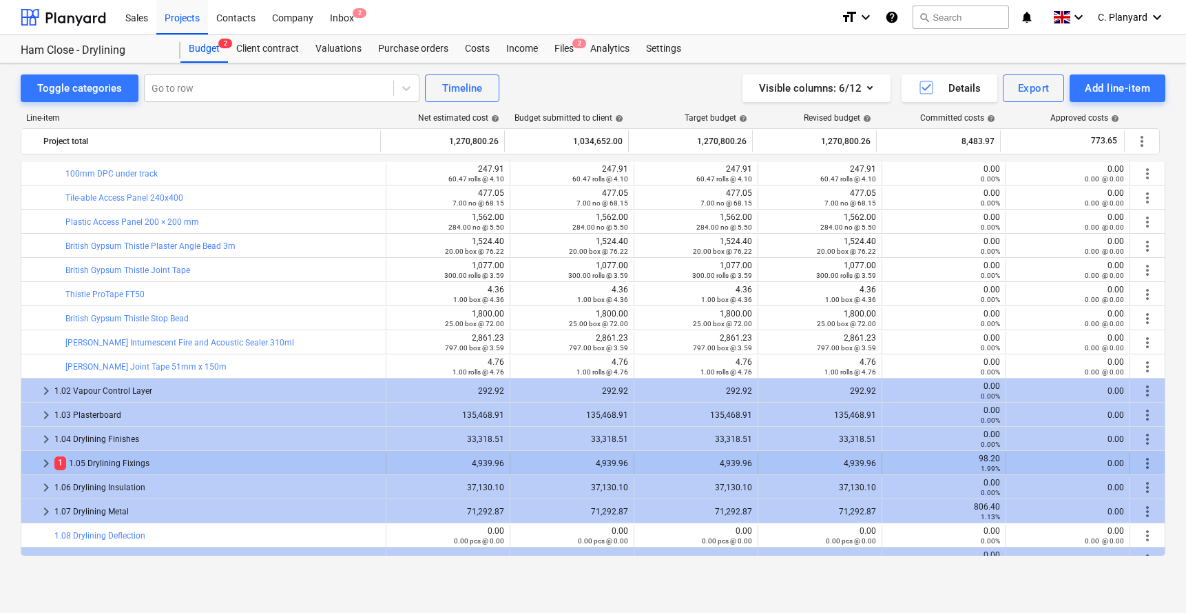
click at [45, 454] on span "keyboard_arrow_right" at bounding box center [46, 463] width 17 height 17
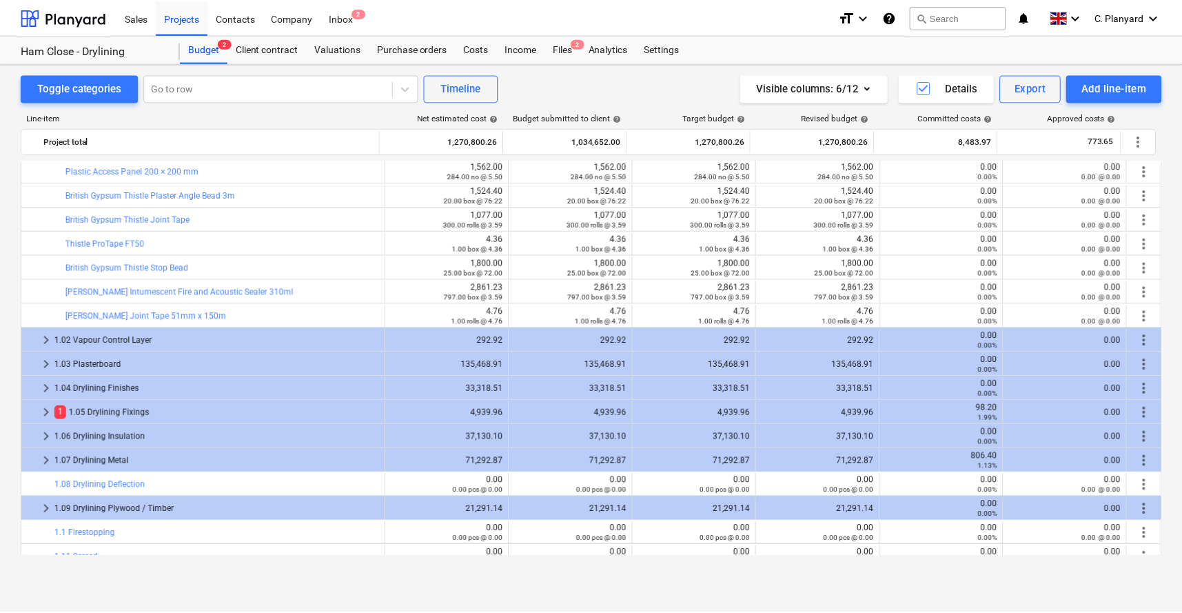
scroll to position [0, 0]
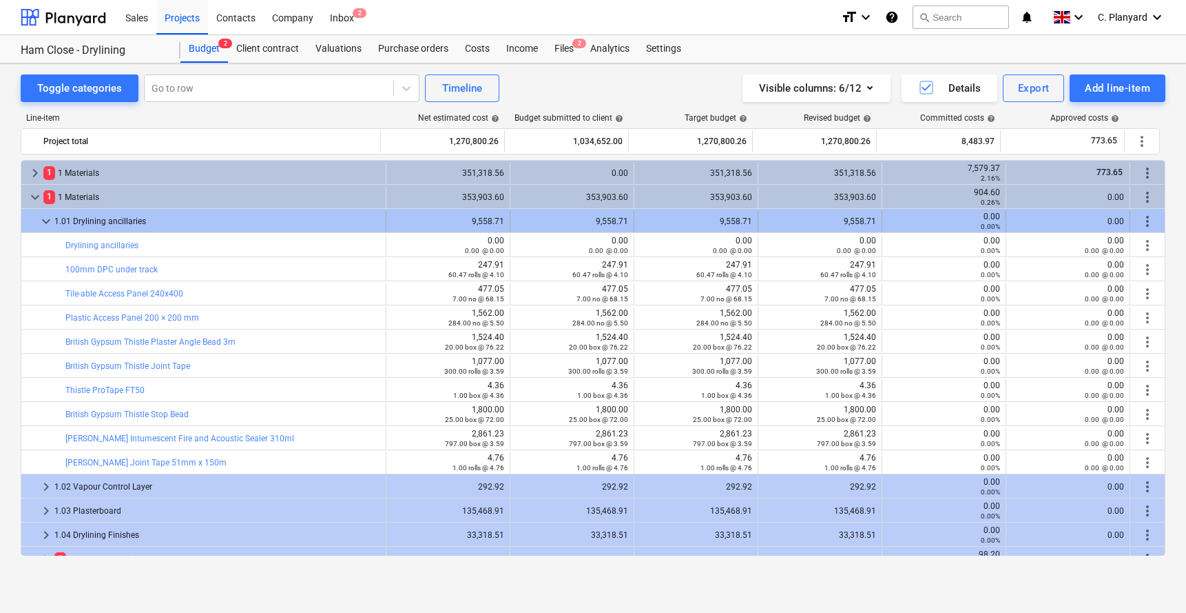
click at [45, 229] on span "keyboard_arrow_down" at bounding box center [46, 221] width 17 height 17
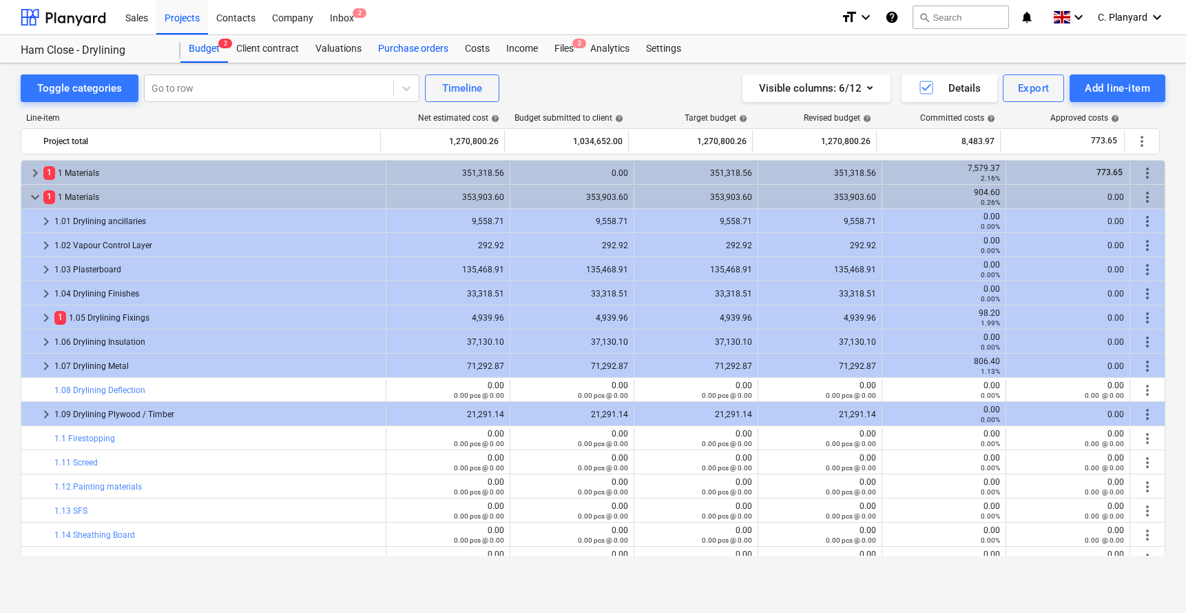
click at [407, 45] on div "Purchase orders" at bounding box center [413, 49] width 87 height 28
click at [392, 51] on div "Purchase orders" at bounding box center [413, 49] width 87 height 28
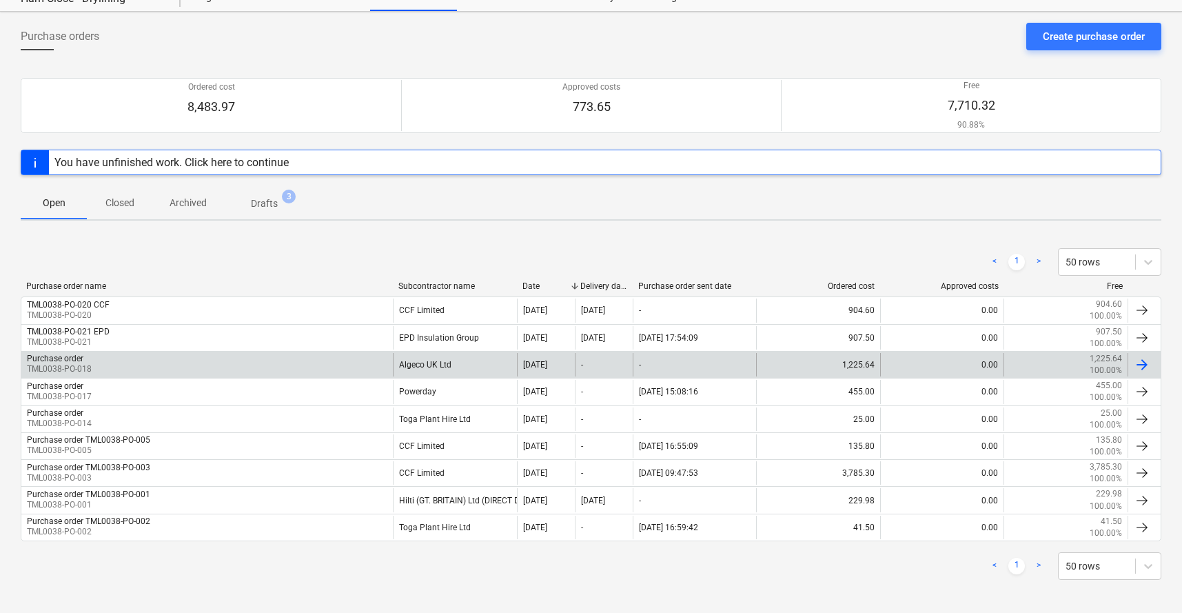
scroll to position [57, 0]
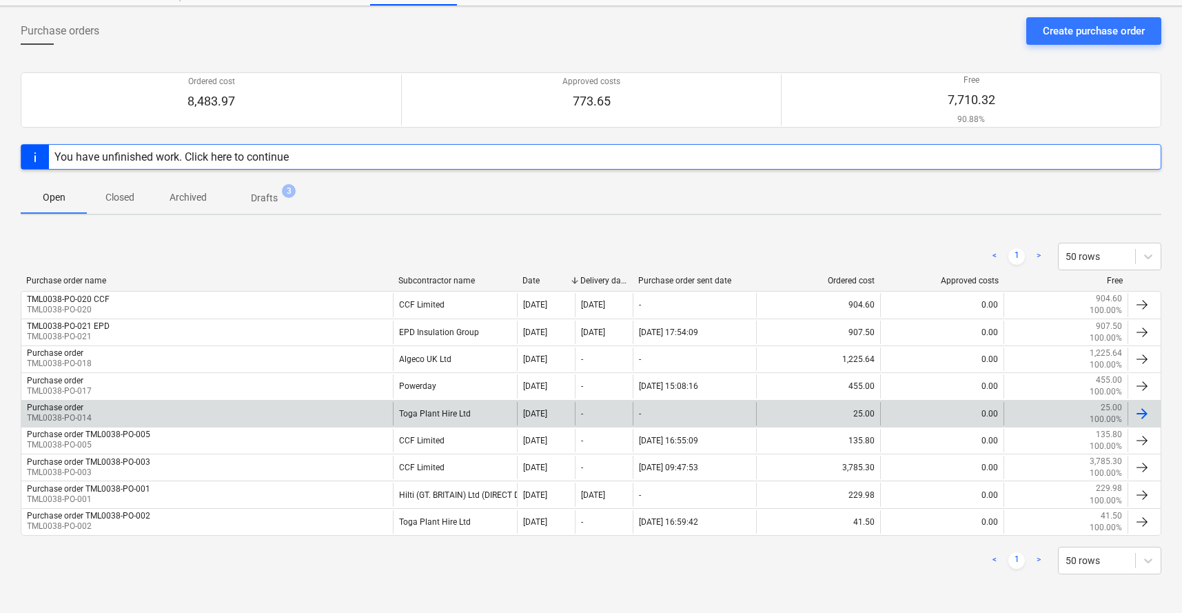
click at [257, 413] on div "Purchase order TML0038-PO-014" at bounding box center [206, 413] width 371 height 23
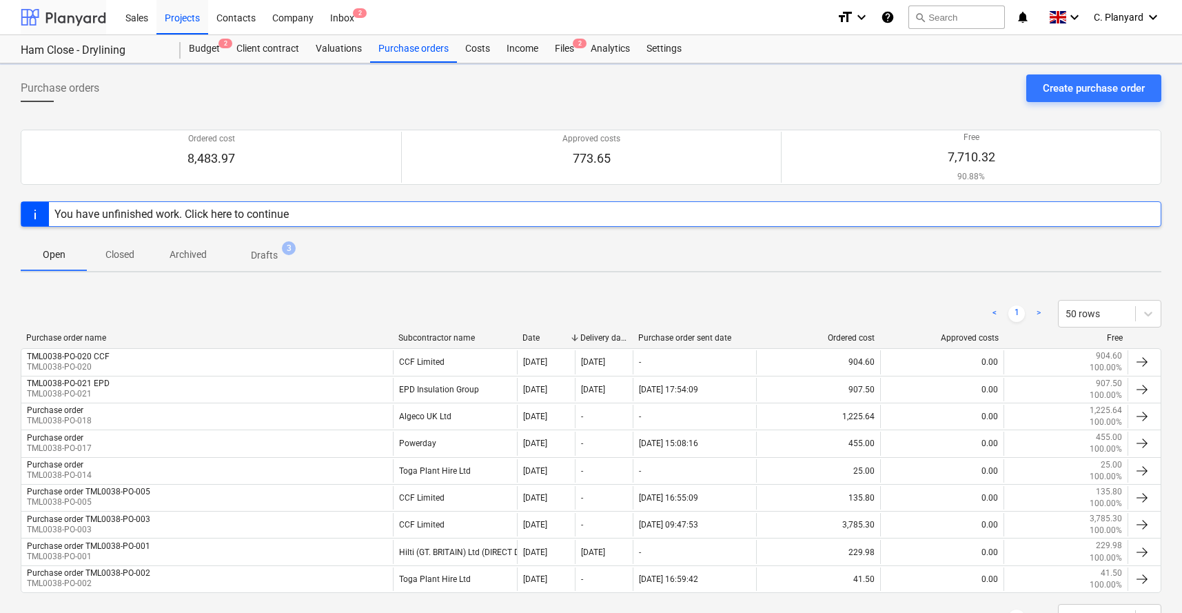
scroll to position [57, 0]
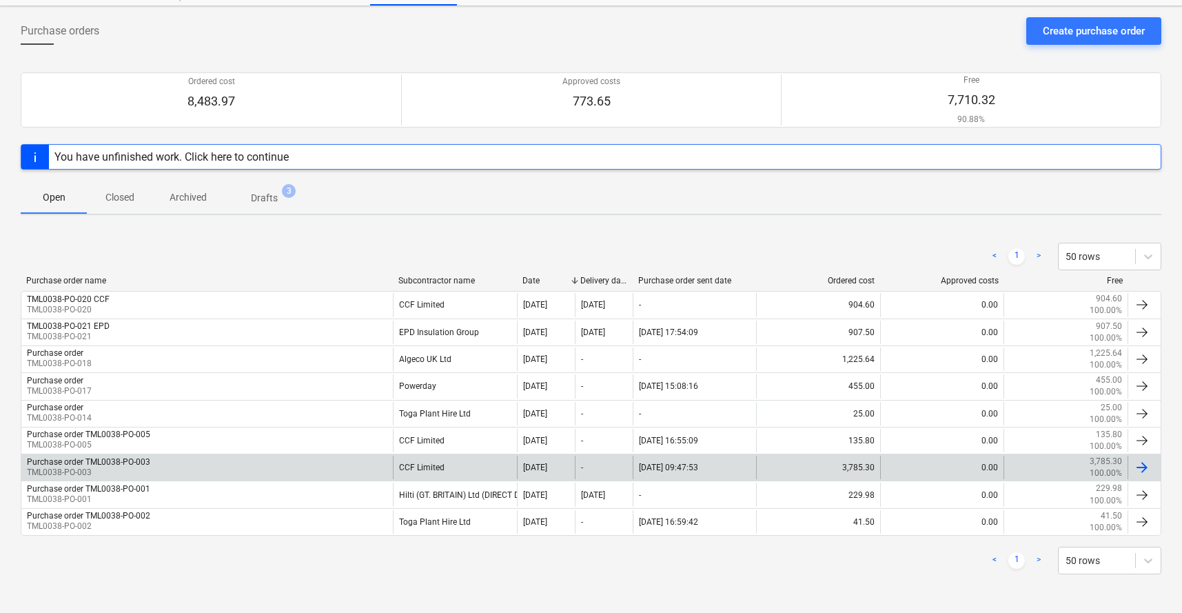
click at [172, 454] on div "Purchase order TML0038-PO-003 TML0038-PO-003" at bounding box center [206, 466] width 371 height 23
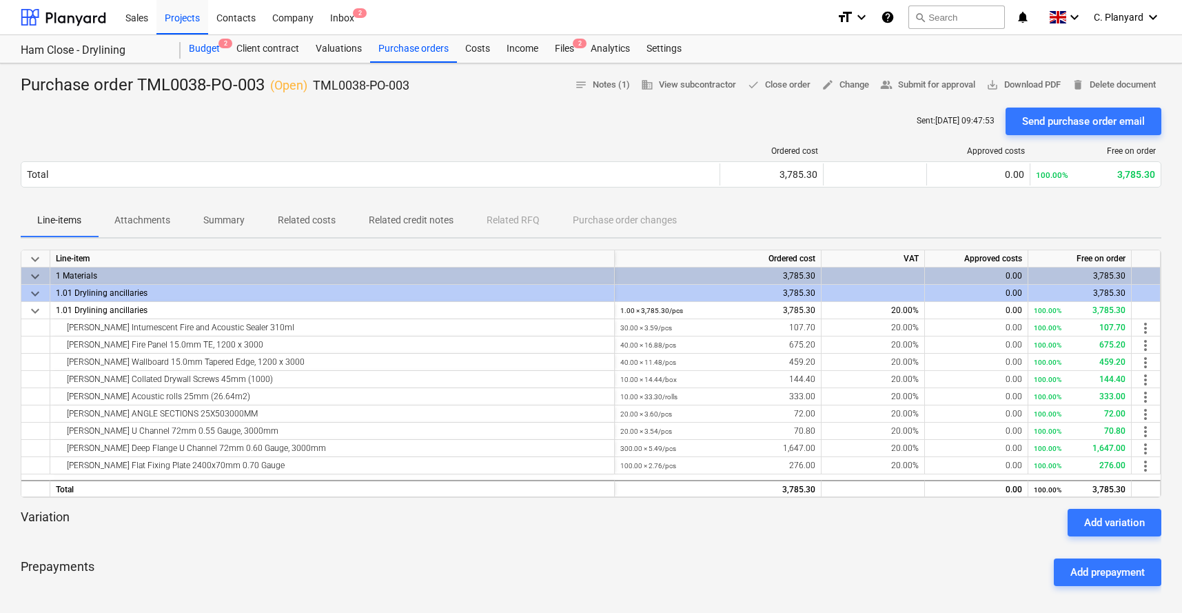
click at [214, 56] on div "Budget 2" at bounding box center [205, 49] width 48 height 28
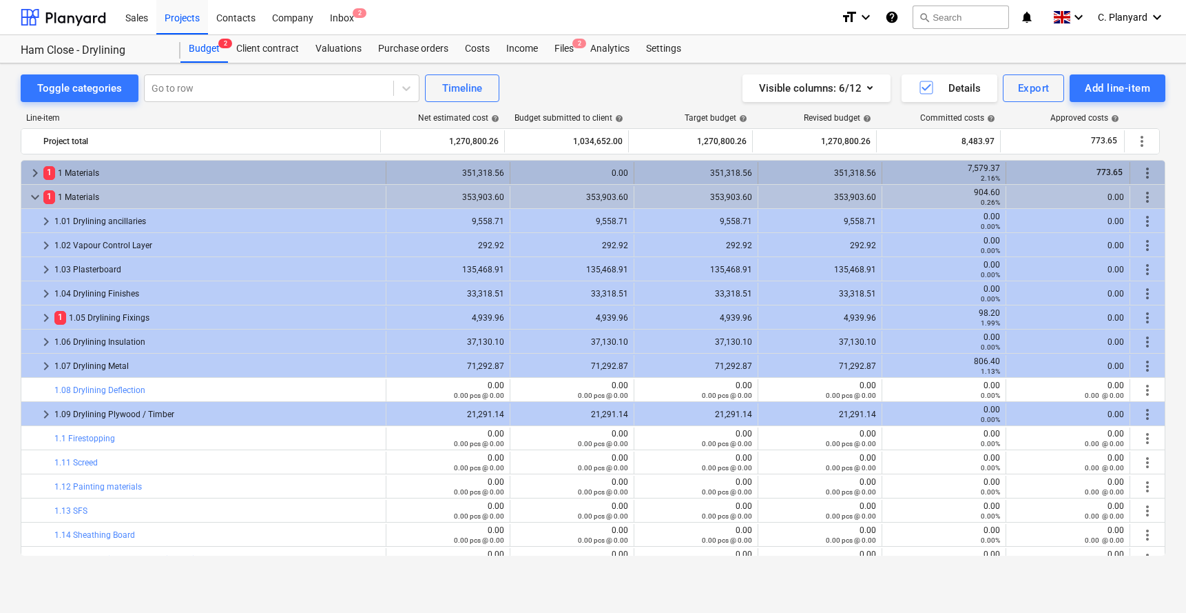
click at [45, 175] on span "1" at bounding box center [49, 172] width 12 height 13
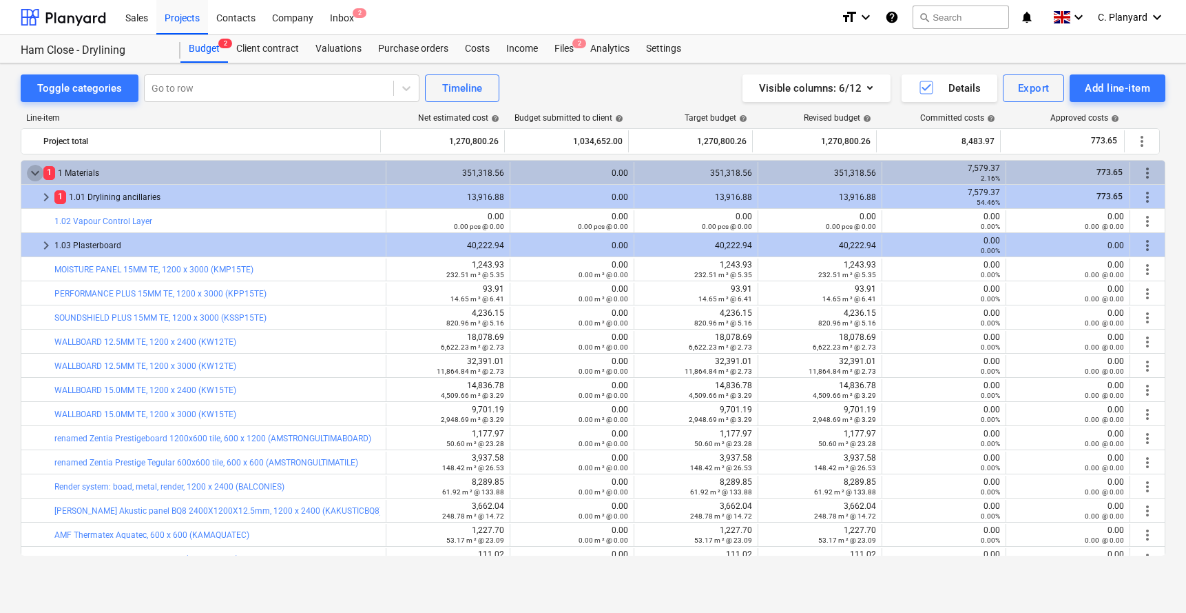
click at [30, 172] on span "keyboard_arrow_down" at bounding box center [35, 173] width 17 height 17
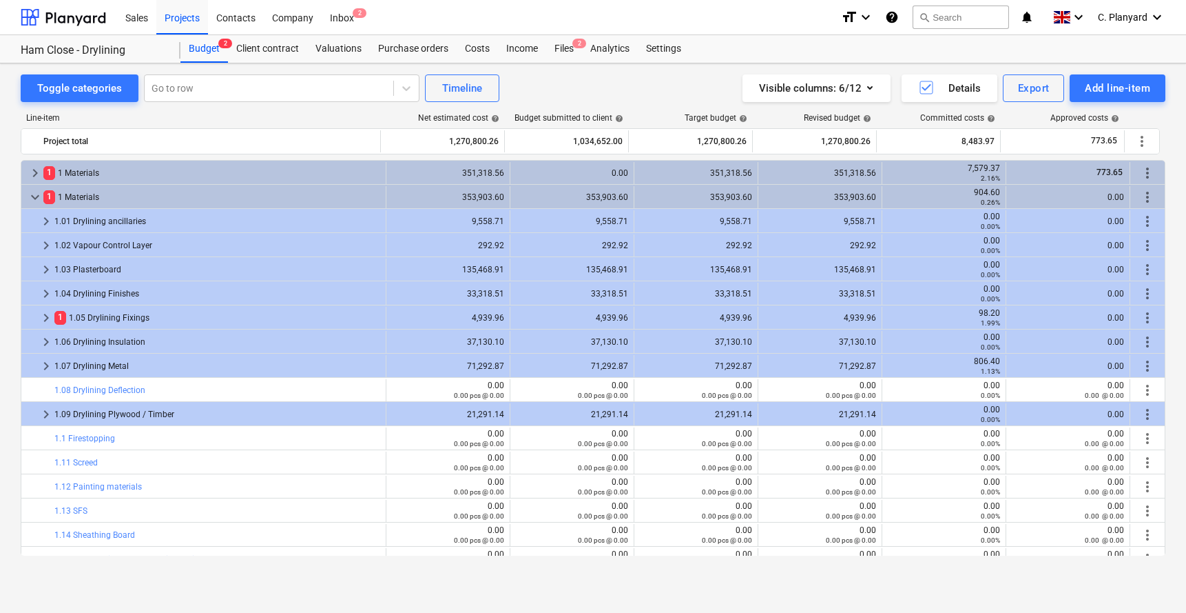
click at [30, 172] on span "keyboard_arrow_right" at bounding box center [35, 173] width 17 height 17
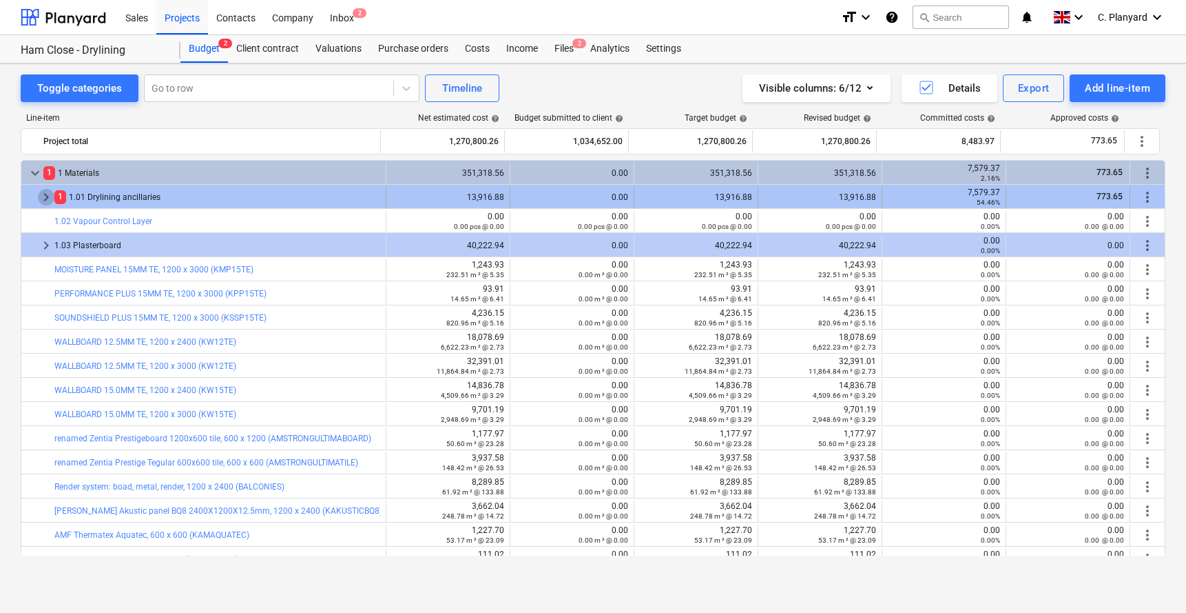
click at [42, 196] on span "keyboard_arrow_right" at bounding box center [46, 197] width 17 height 17
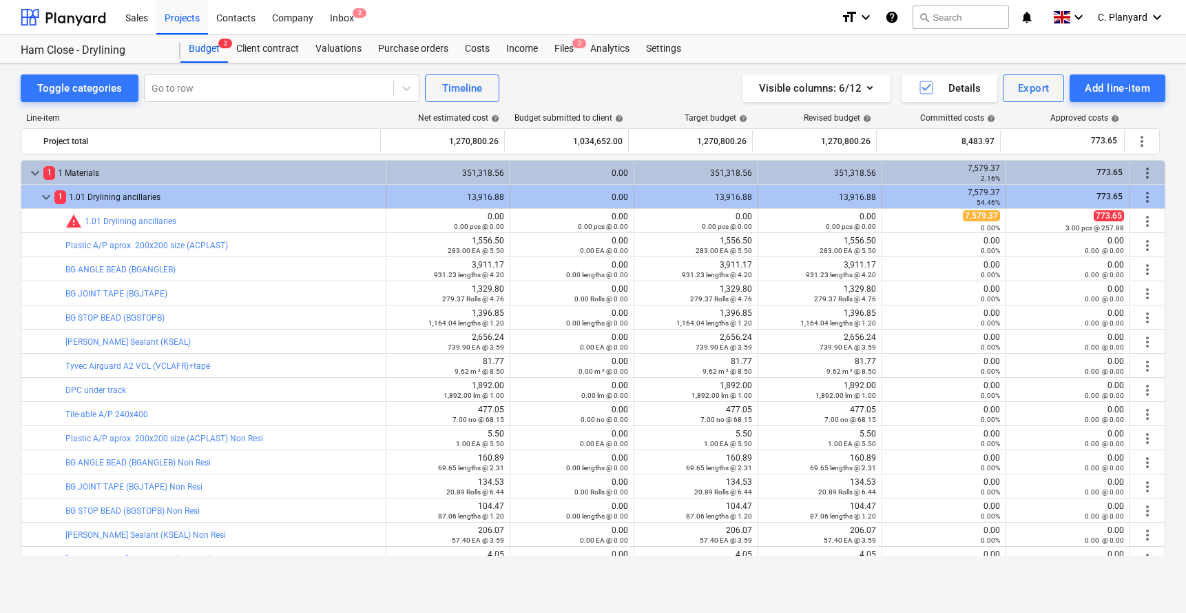
click at [42, 200] on span "keyboard_arrow_down" at bounding box center [46, 197] width 17 height 17
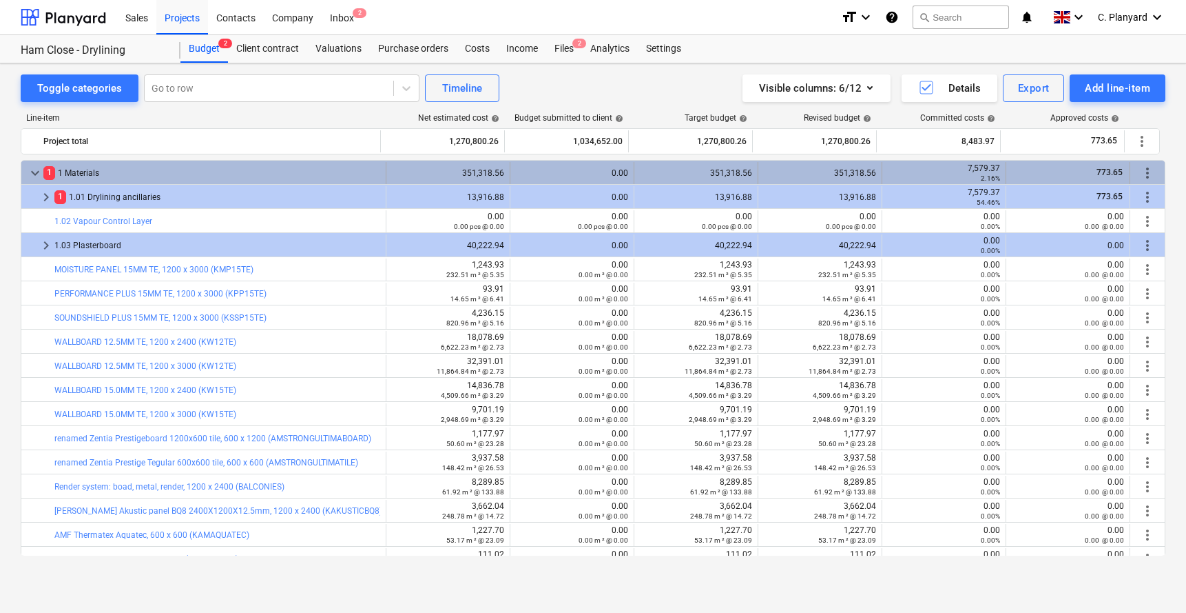
click at [40, 179] on span "keyboard_arrow_down" at bounding box center [35, 173] width 17 height 17
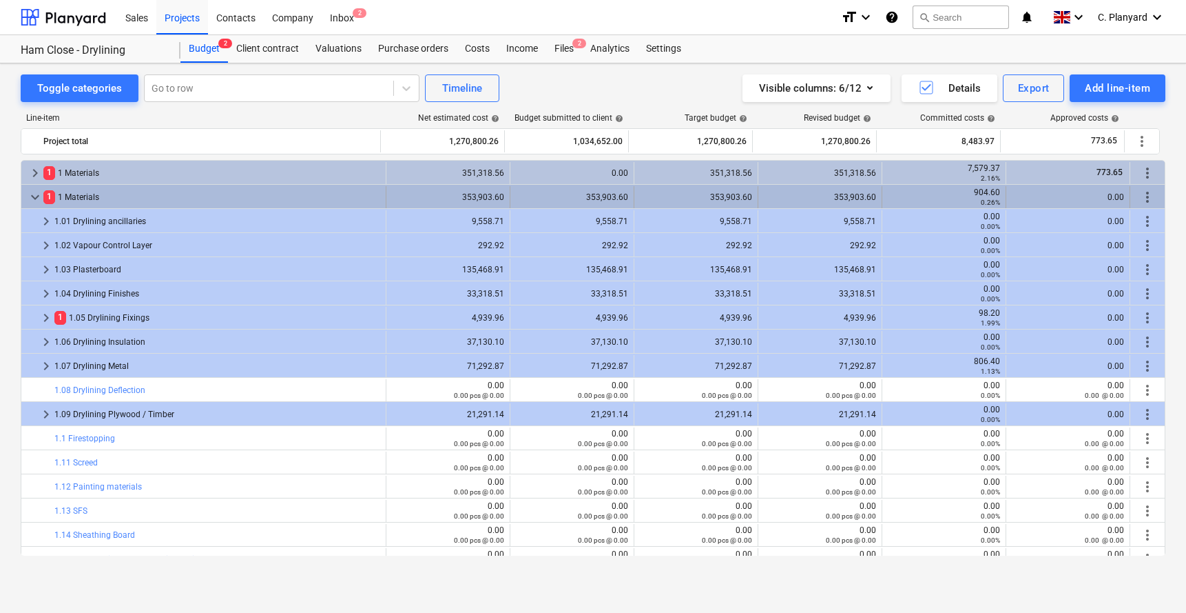
click at [37, 197] on span "keyboard_arrow_down" at bounding box center [35, 197] width 17 height 17
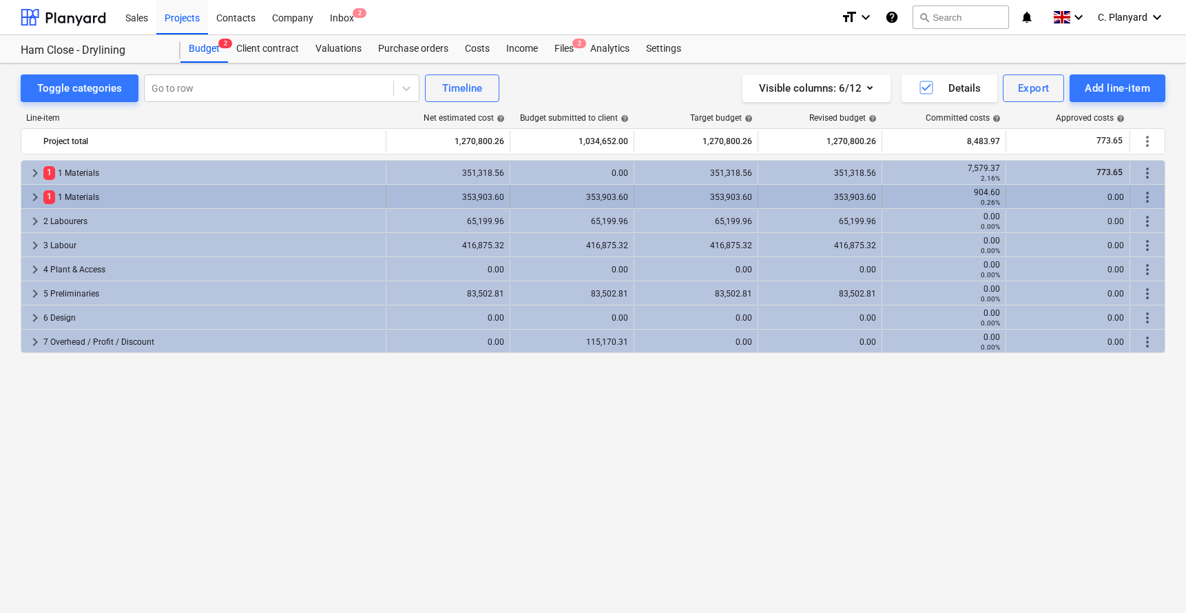
click at [31, 199] on span "keyboard_arrow_right" at bounding box center [35, 197] width 17 height 17
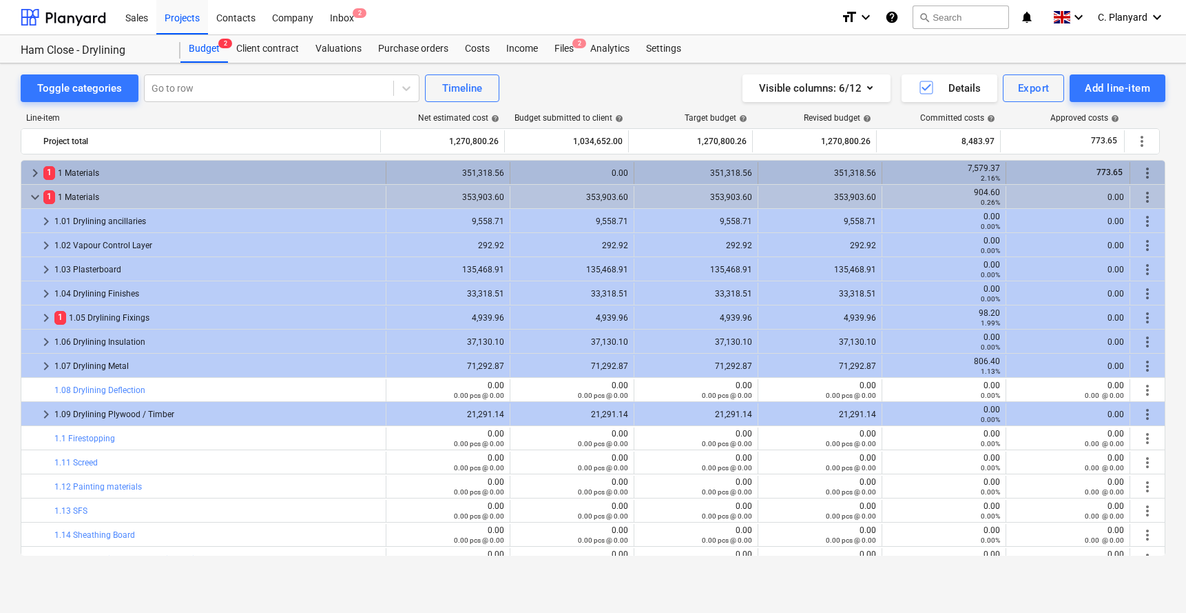
click at [39, 175] on span "keyboard_arrow_right" at bounding box center [35, 173] width 17 height 17
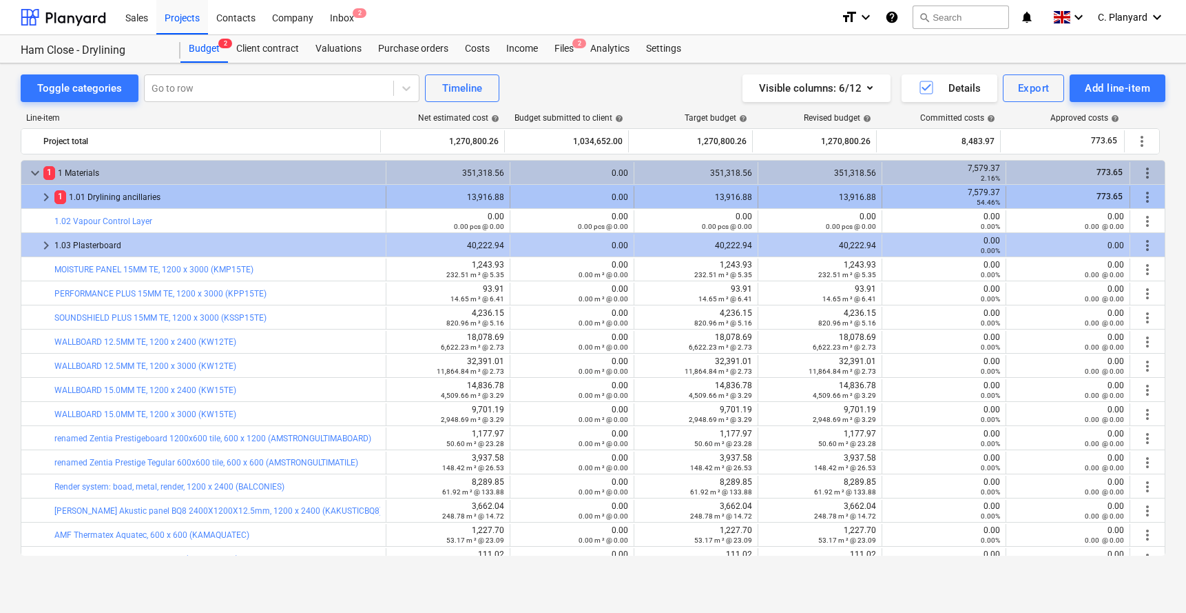
click at [43, 194] on span "keyboard_arrow_right" at bounding box center [46, 197] width 17 height 17
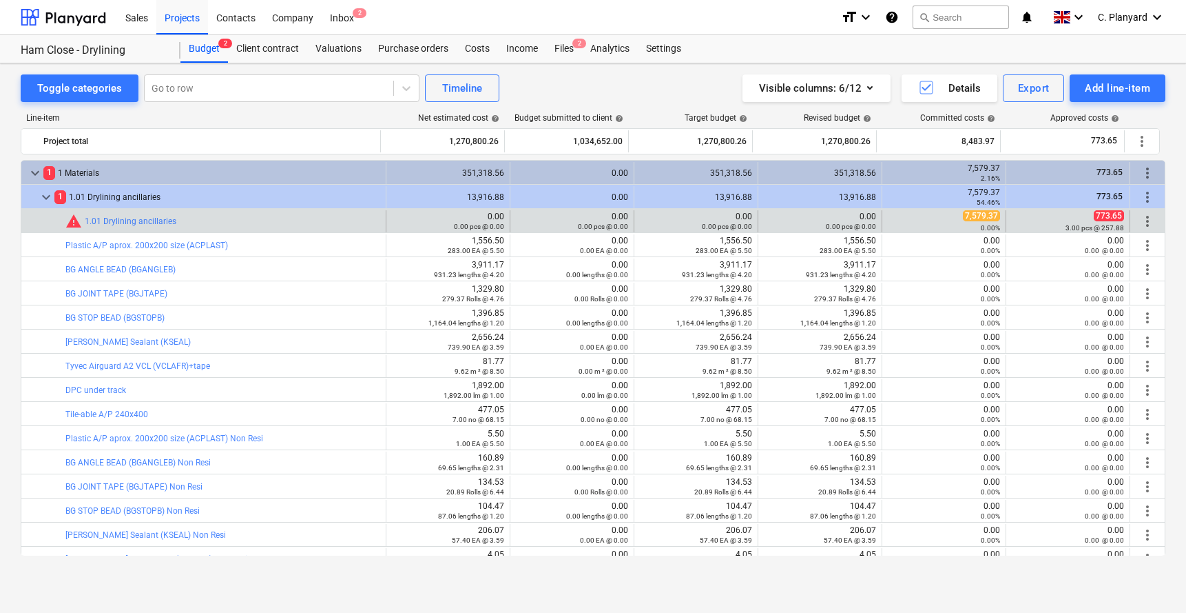
click at [1145, 220] on span "more_vert" at bounding box center [1148, 221] width 17 height 17
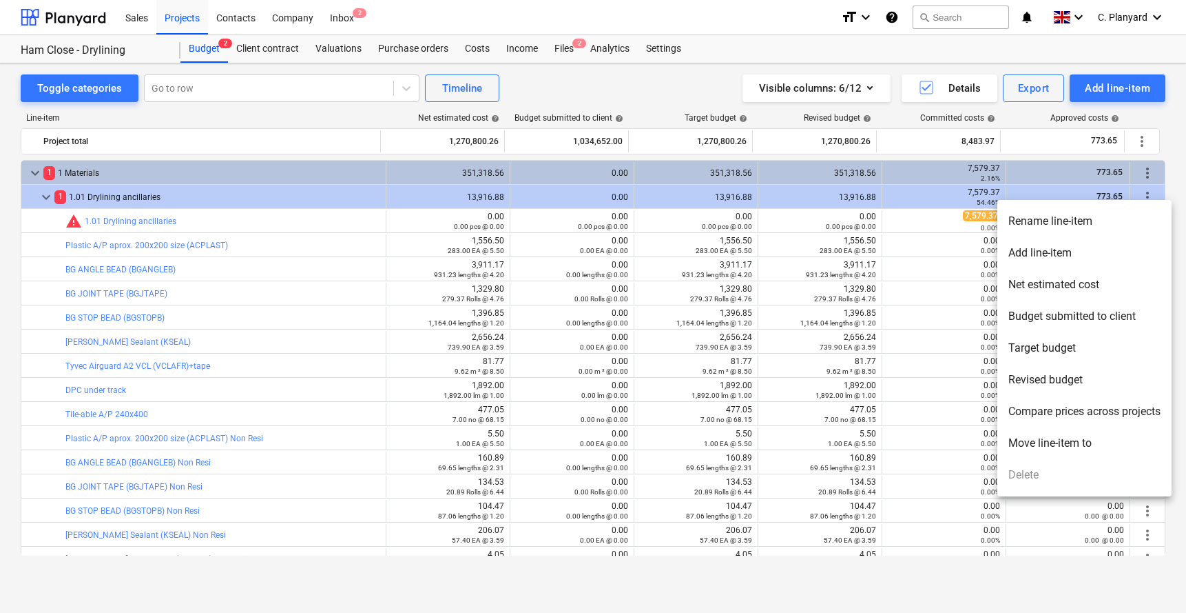
click at [1049, 432] on li "Move line-item to" at bounding box center [1085, 443] width 174 height 32
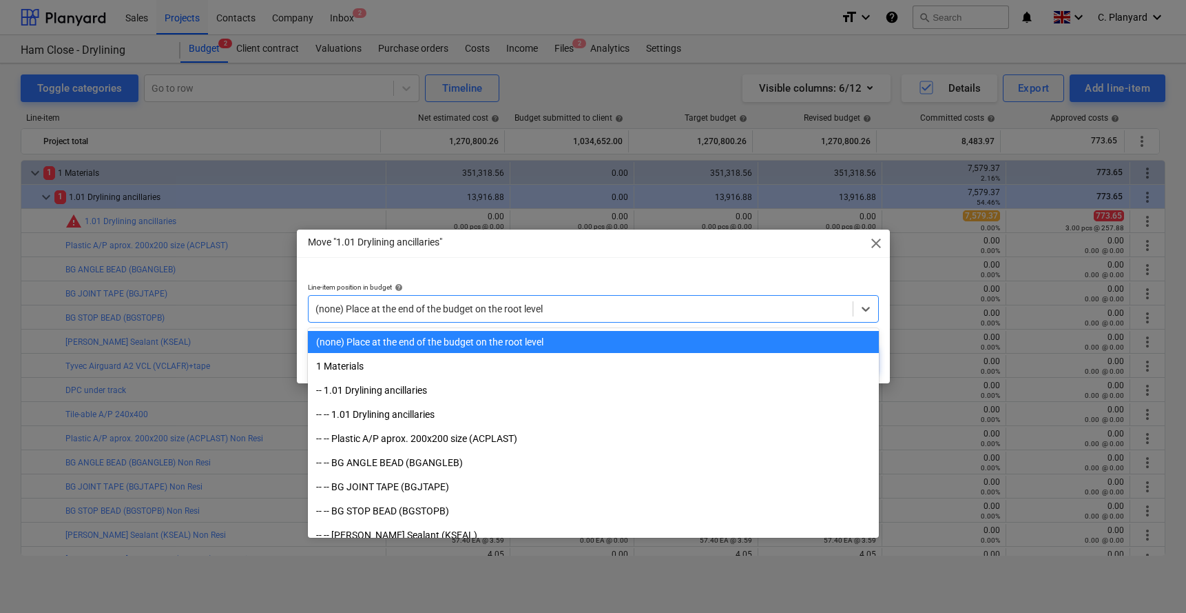
click at [715, 297] on div "(none) Place at the end of the budget on the root level" at bounding box center [593, 309] width 571 height 28
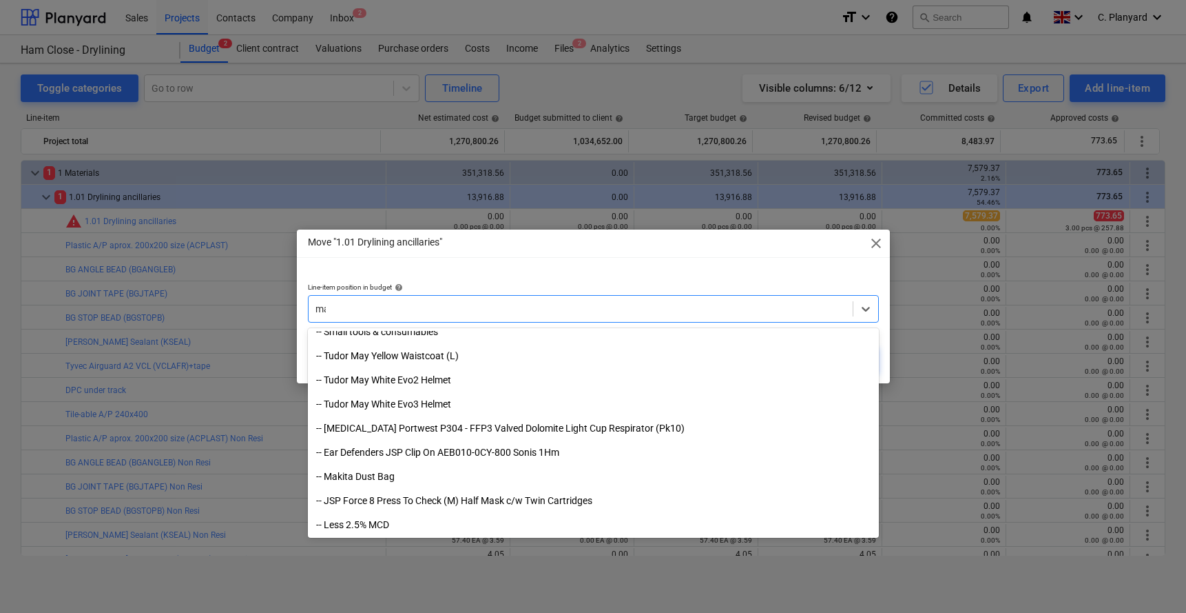
scroll to position [3362, 0]
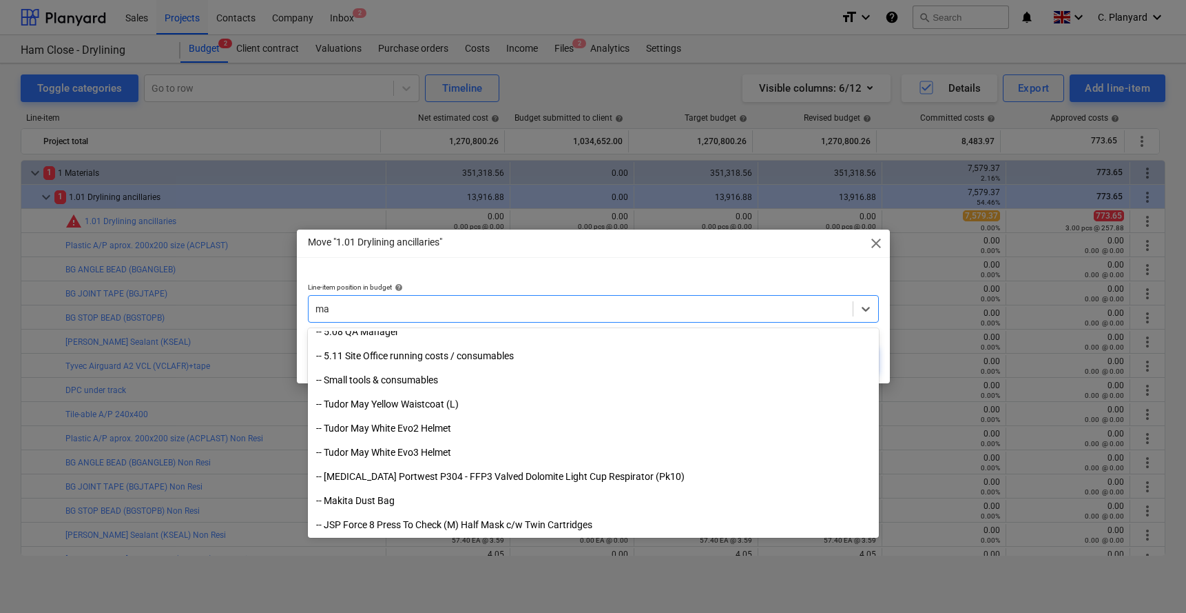
type input "mat"
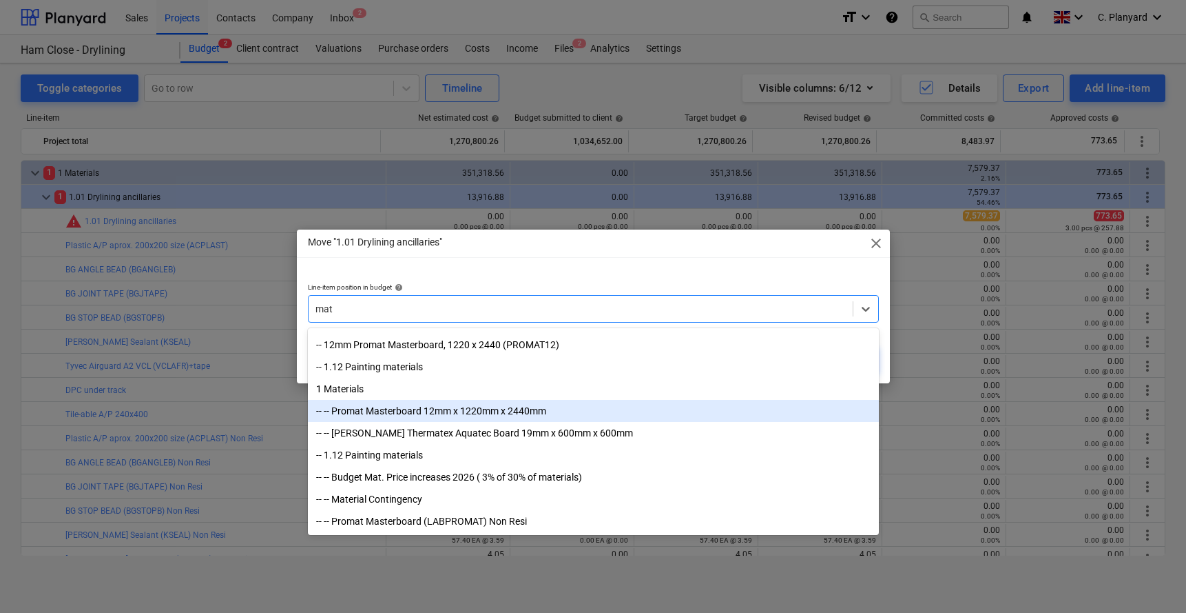
scroll to position [0, 0]
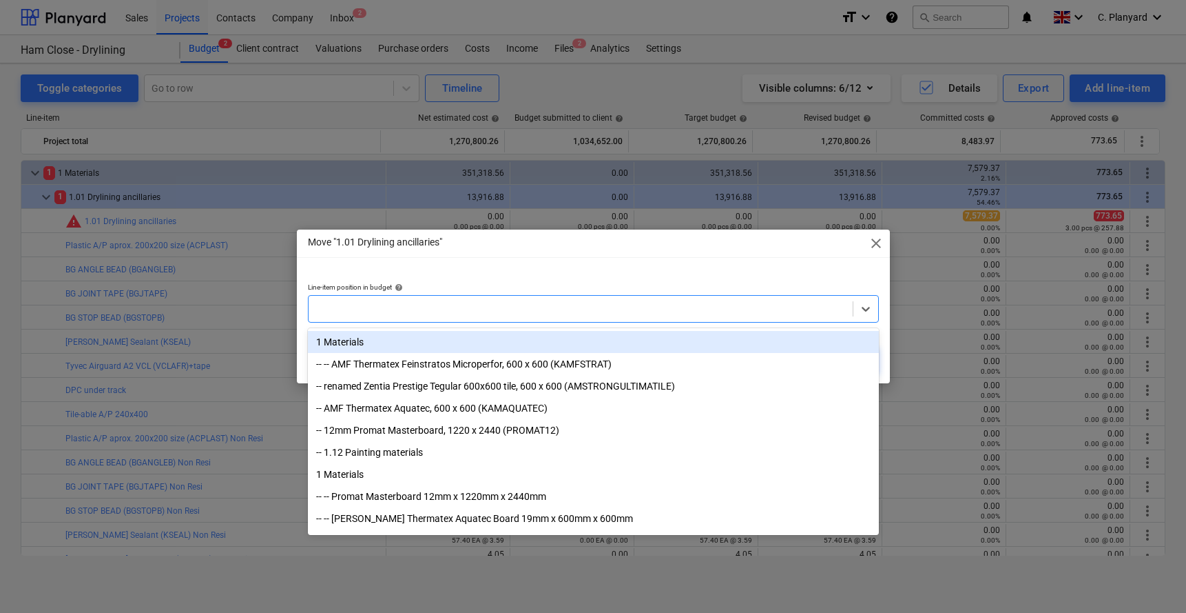
click at [432, 307] on div at bounding box center [581, 309] width 531 height 14
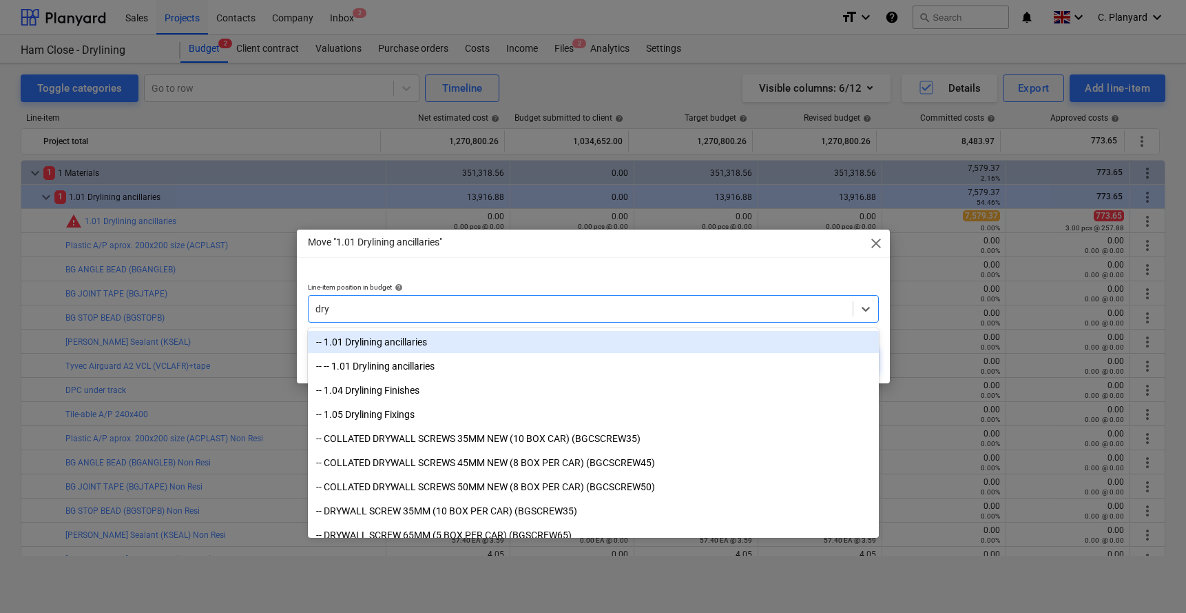
type input "dryl"
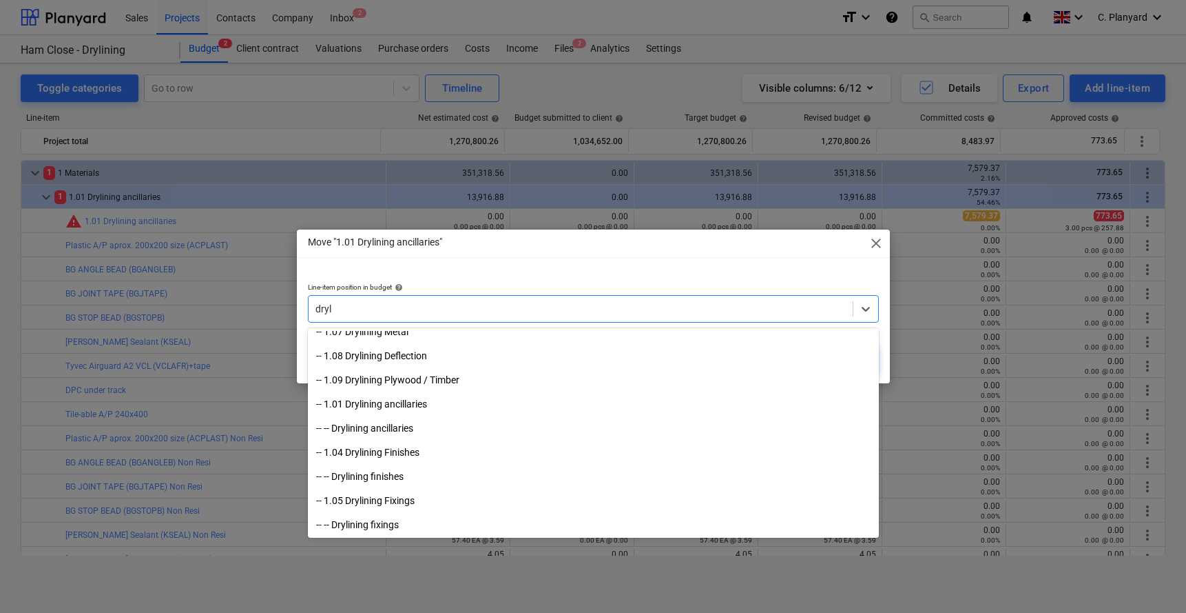
scroll to position [129, 0]
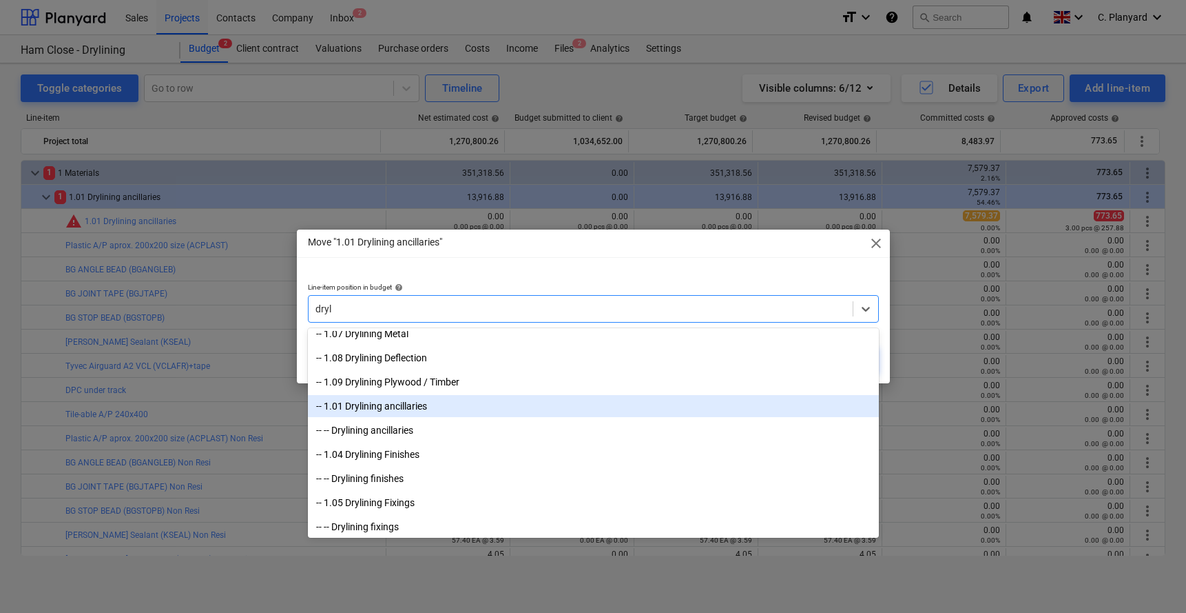
click at [463, 408] on div "-- 1.01 Drylining ancillaries" at bounding box center [593, 406] width 571 height 22
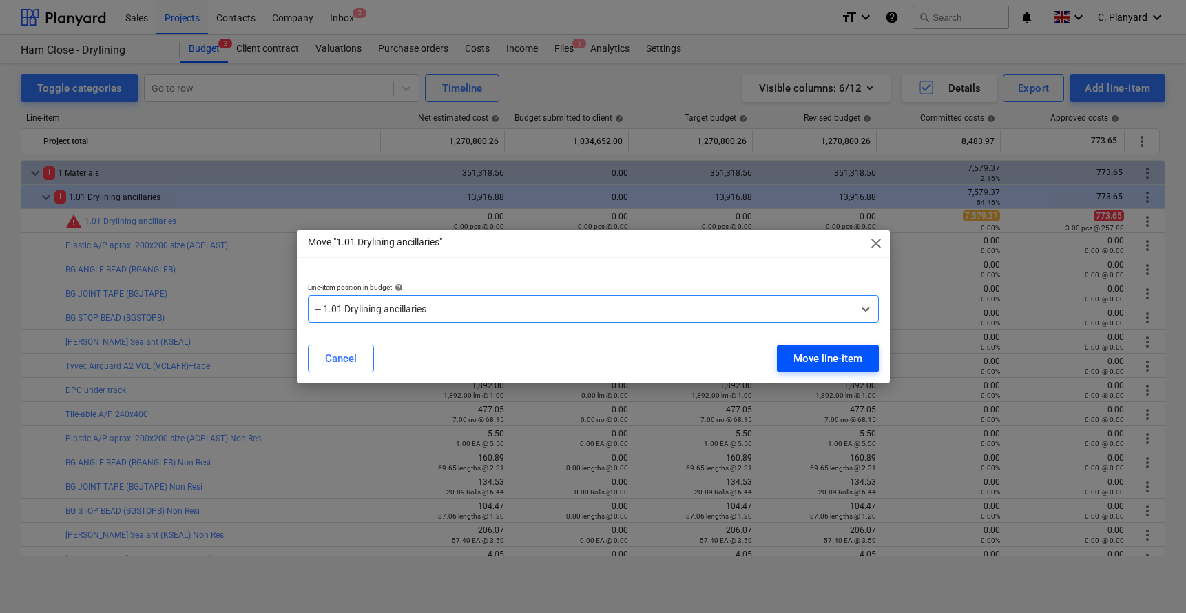
click at [812, 355] on div "Move line-item" at bounding box center [828, 358] width 69 height 18
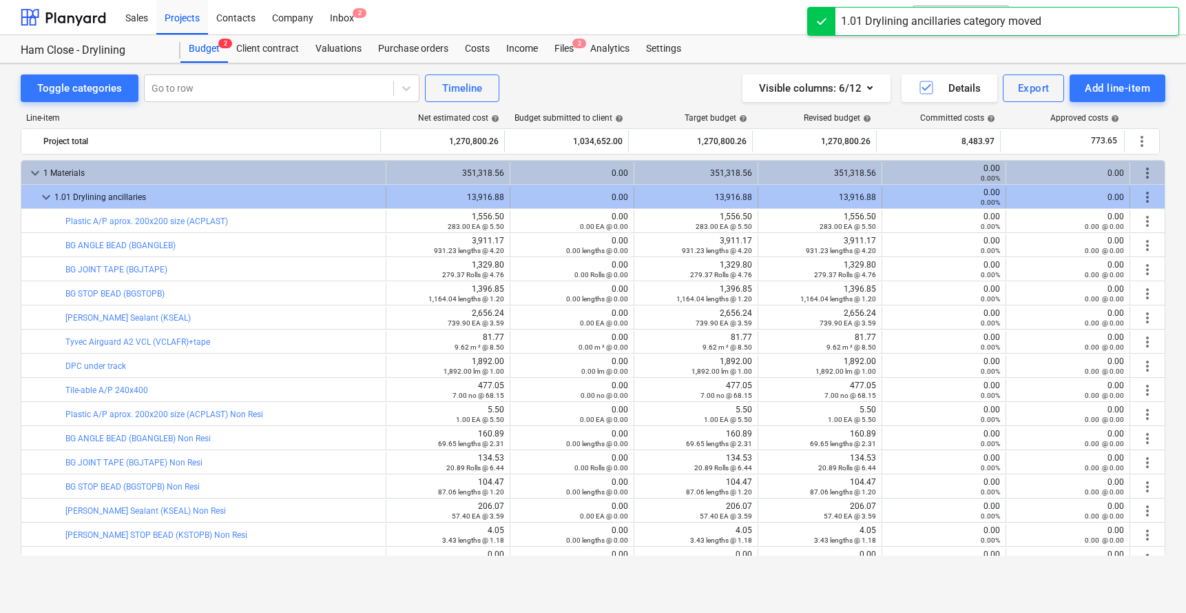
click at [45, 192] on span "keyboard_arrow_down" at bounding box center [46, 197] width 17 height 17
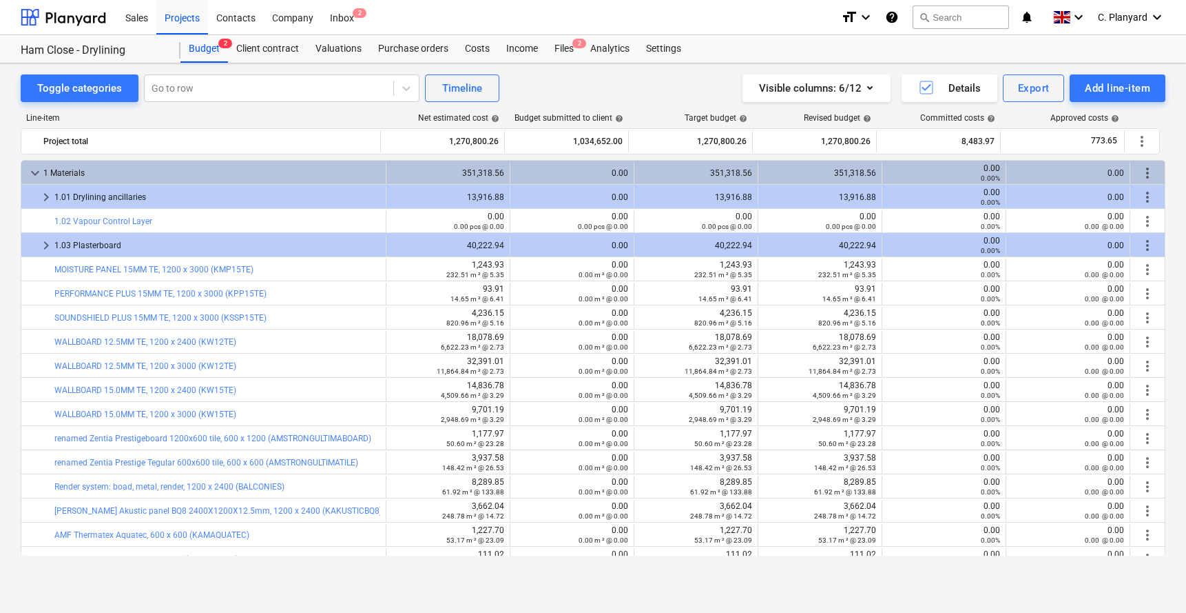
scroll to position [0, 0]
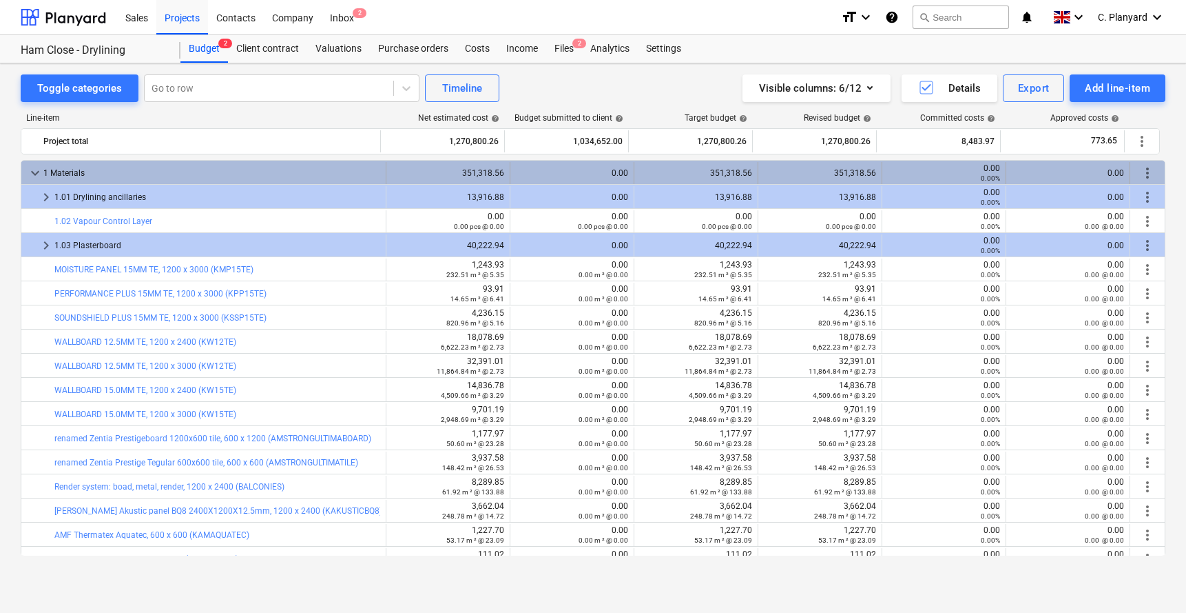
click at [1144, 175] on span "more_vert" at bounding box center [1148, 173] width 17 height 17
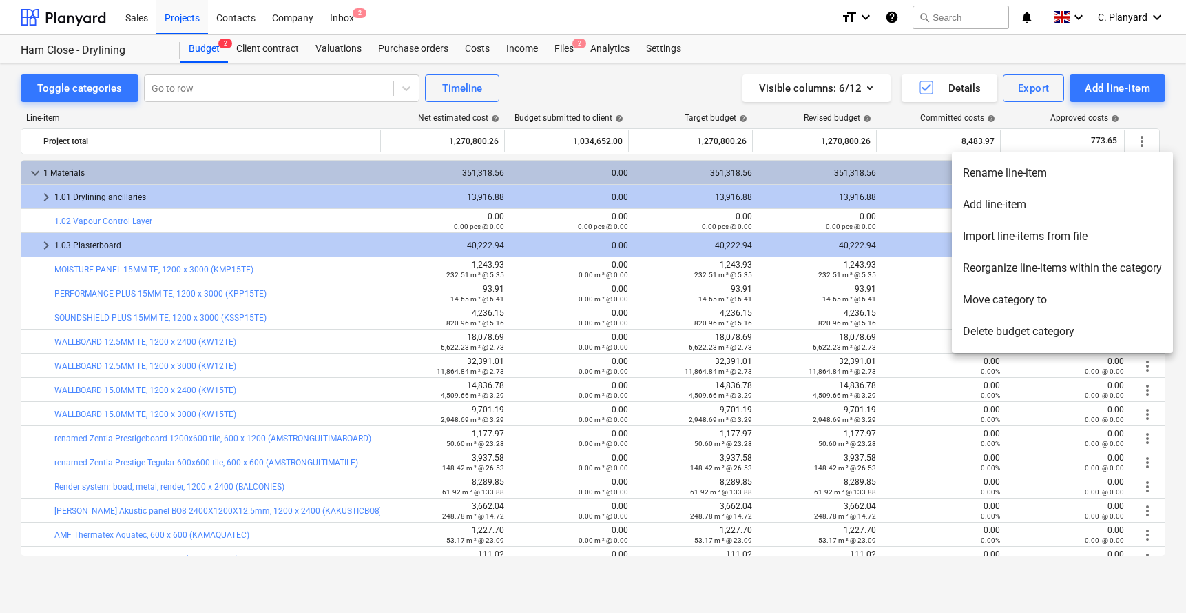
click at [852, 282] on div at bounding box center [593, 306] width 1186 height 613
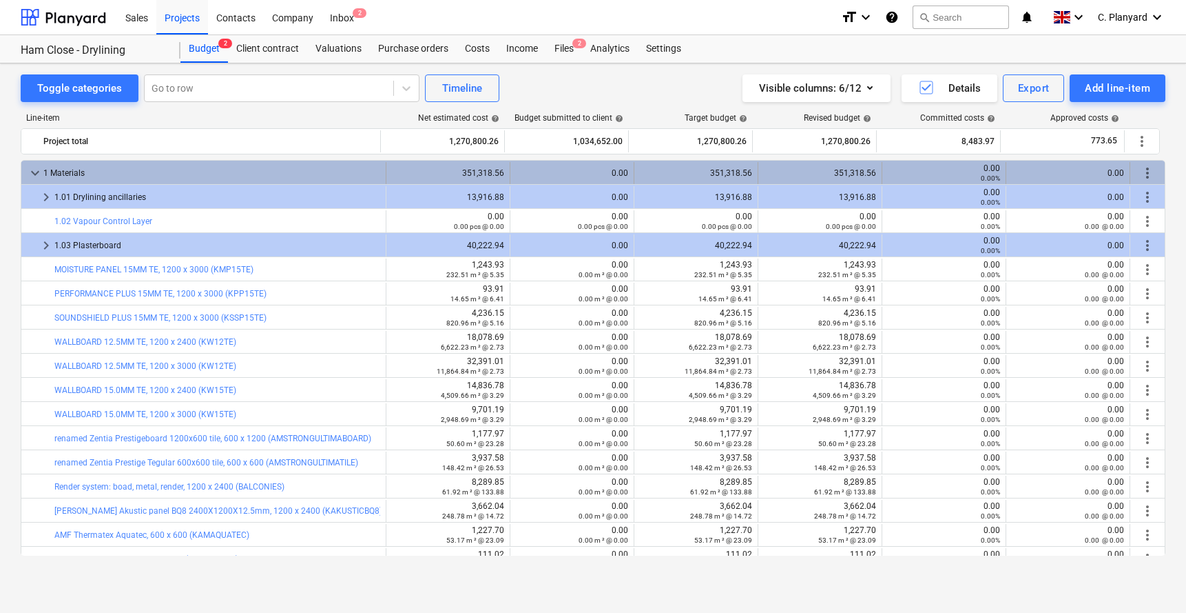
click at [53, 180] on div "1 Materials" at bounding box center [211, 173] width 337 height 22
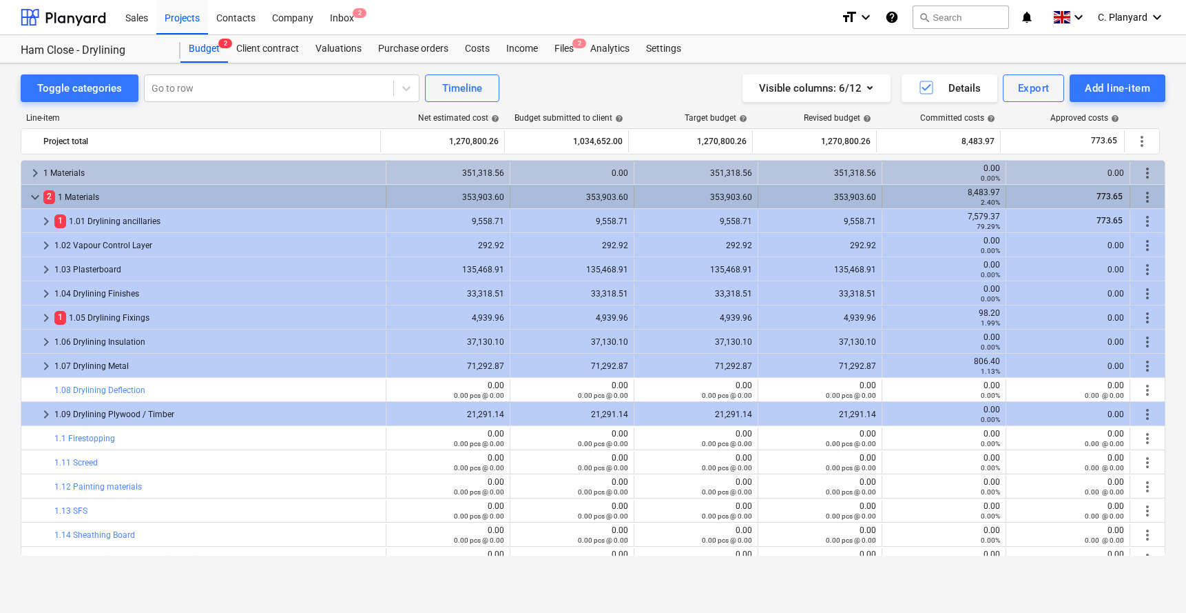
click at [37, 197] on span "keyboard_arrow_down" at bounding box center [35, 197] width 17 height 17
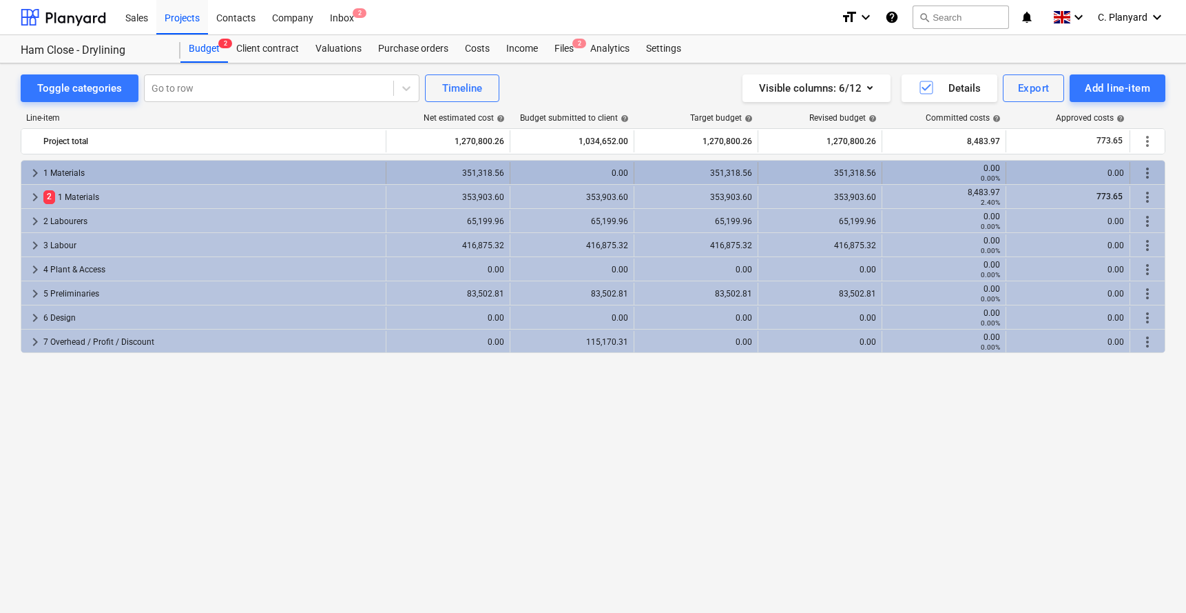
click at [1149, 172] on span "more_vert" at bounding box center [1148, 173] width 17 height 17
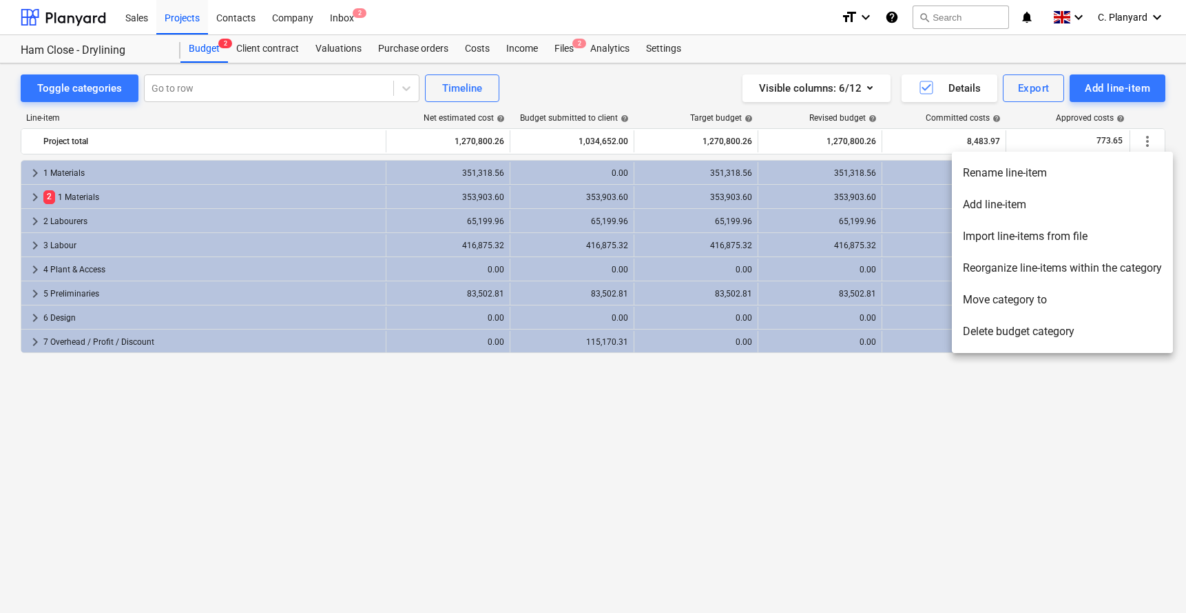
click at [995, 327] on li "Delete budget category" at bounding box center [1062, 332] width 221 height 32
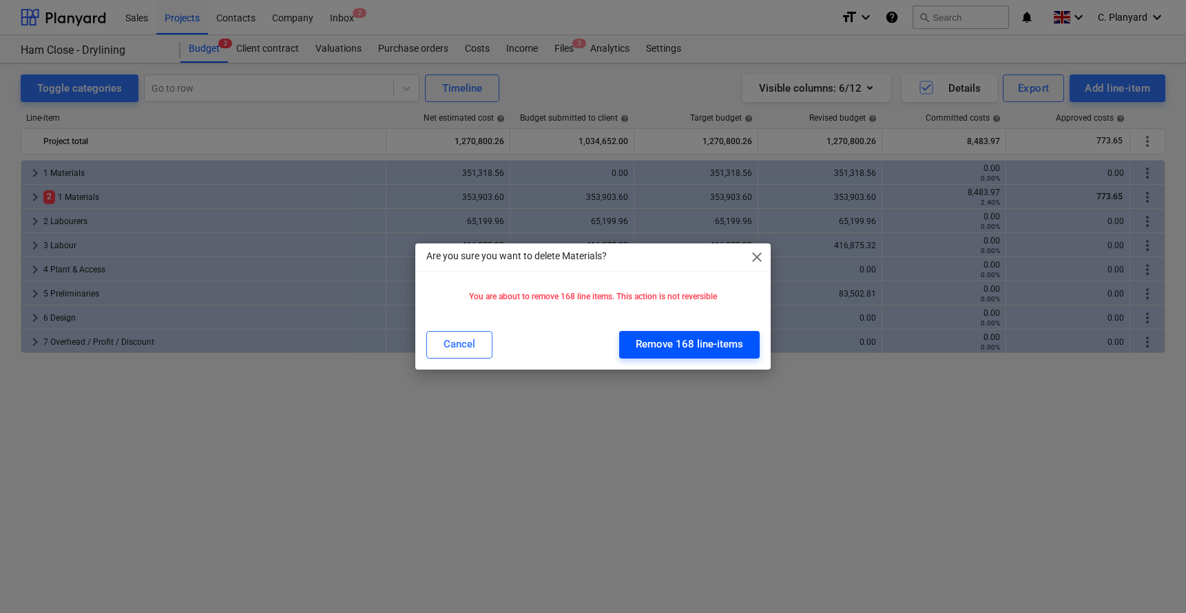
click at [675, 344] on div "Remove 168 line-items" at bounding box center [689, 344] width 107 height 18
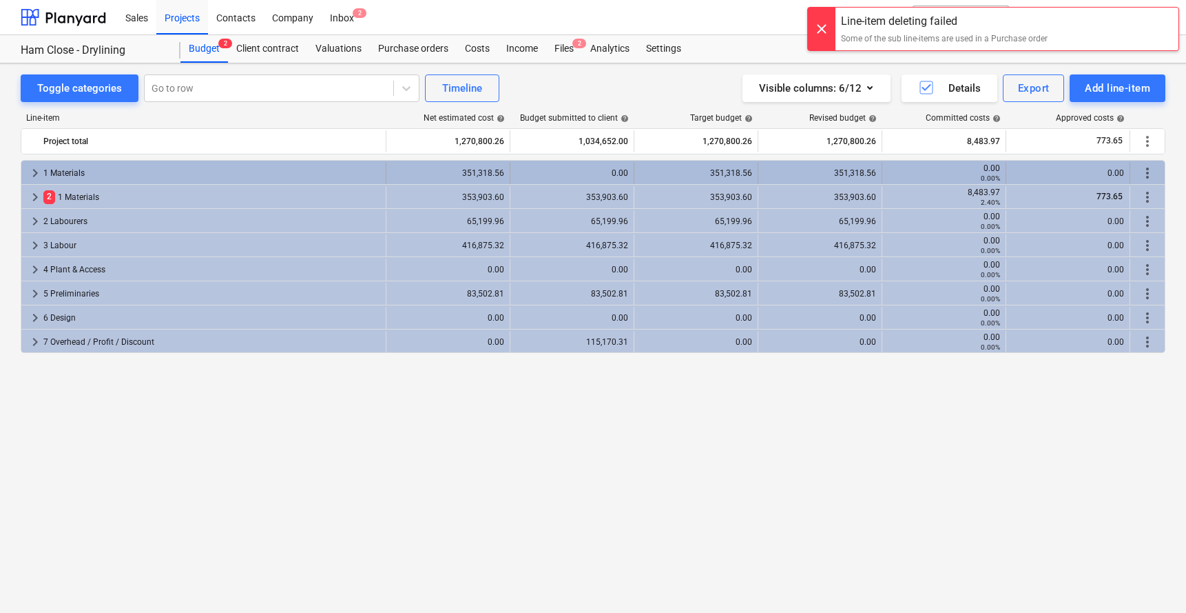
click at [24, 177] on div "keyboard_arrow_right 1 Materials" at bounding box center [203, 173] width 365 height 22
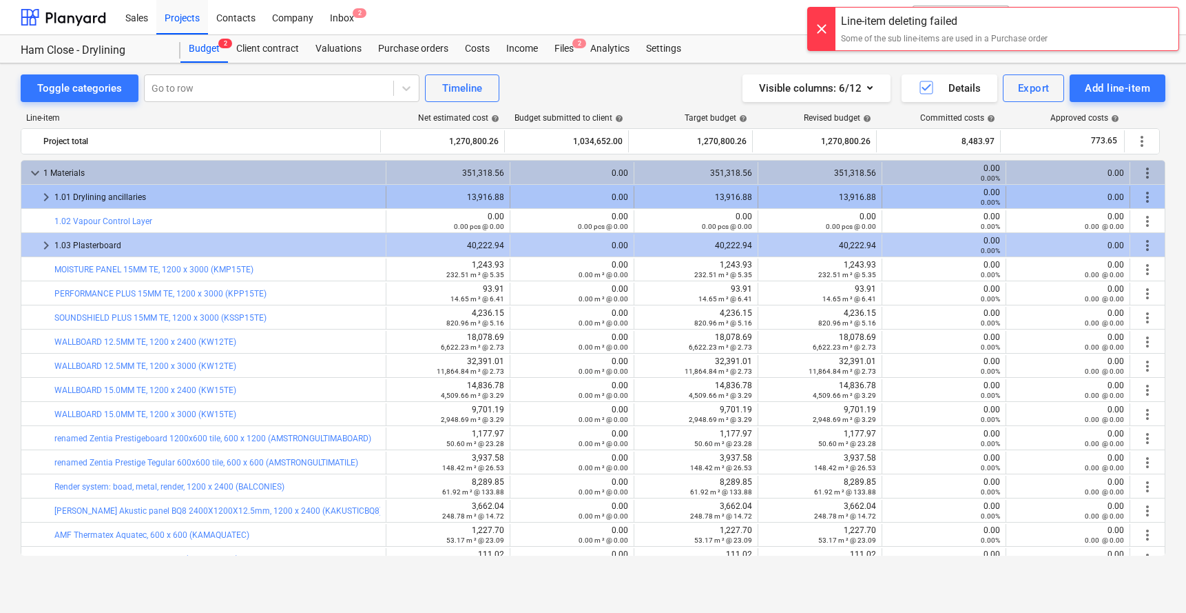
click at [1145, 198] on span "more_vert" at bounding box center [1148, 197] width 17 height 17
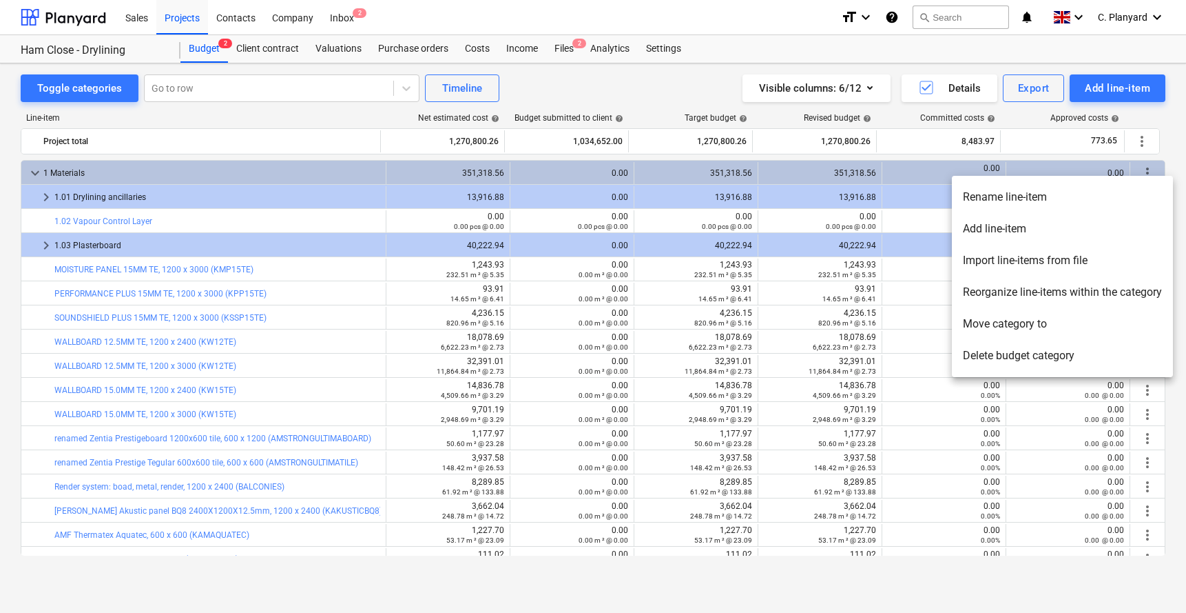
click at [984, 352] on li "Delete budget category" at bounding box center [1062, 356] width 221 height 32
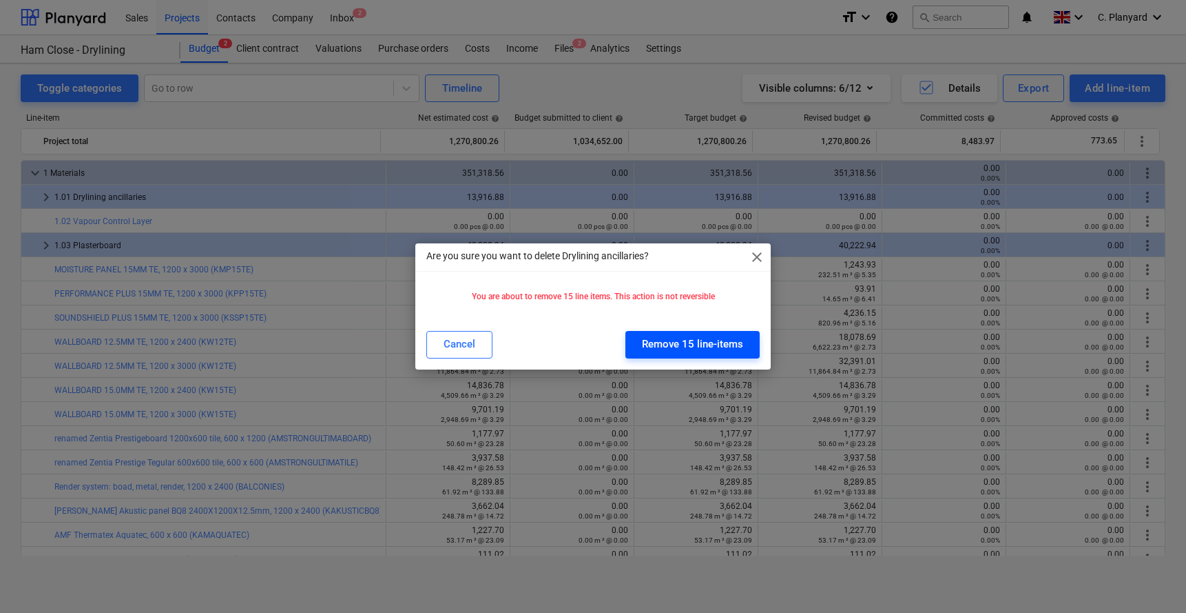
click at [710, 340] on div "Remove 15 line-items" at bounding box center [692, 344] width 101 height 18
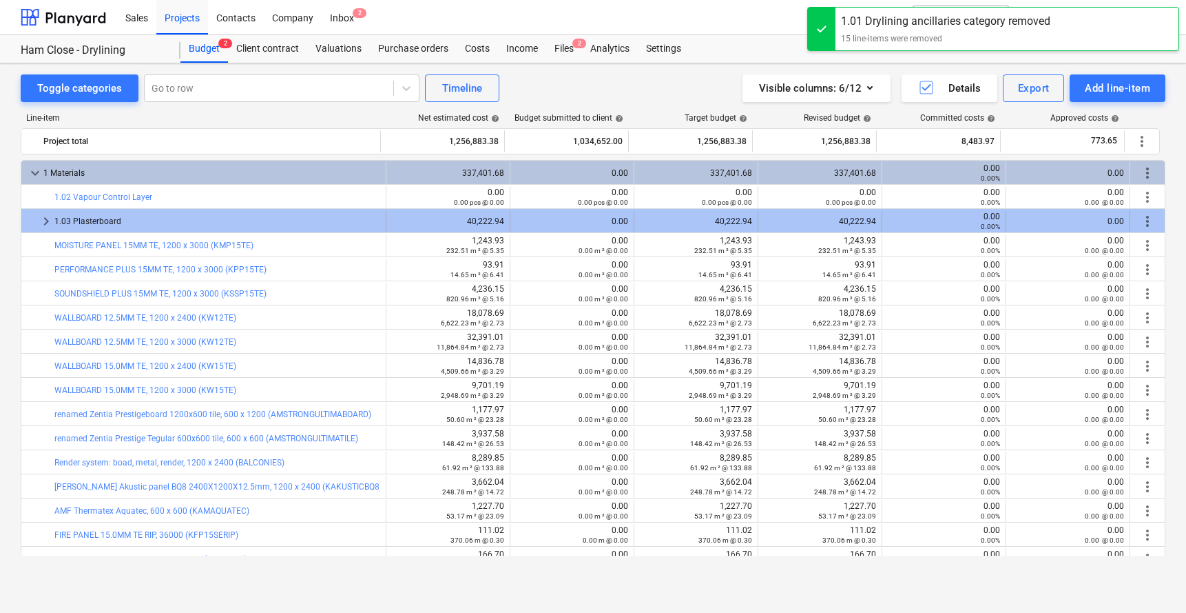
click at [1143, 220] on span "more_vert" at bounding box center [1148, 221] width 17 height 17
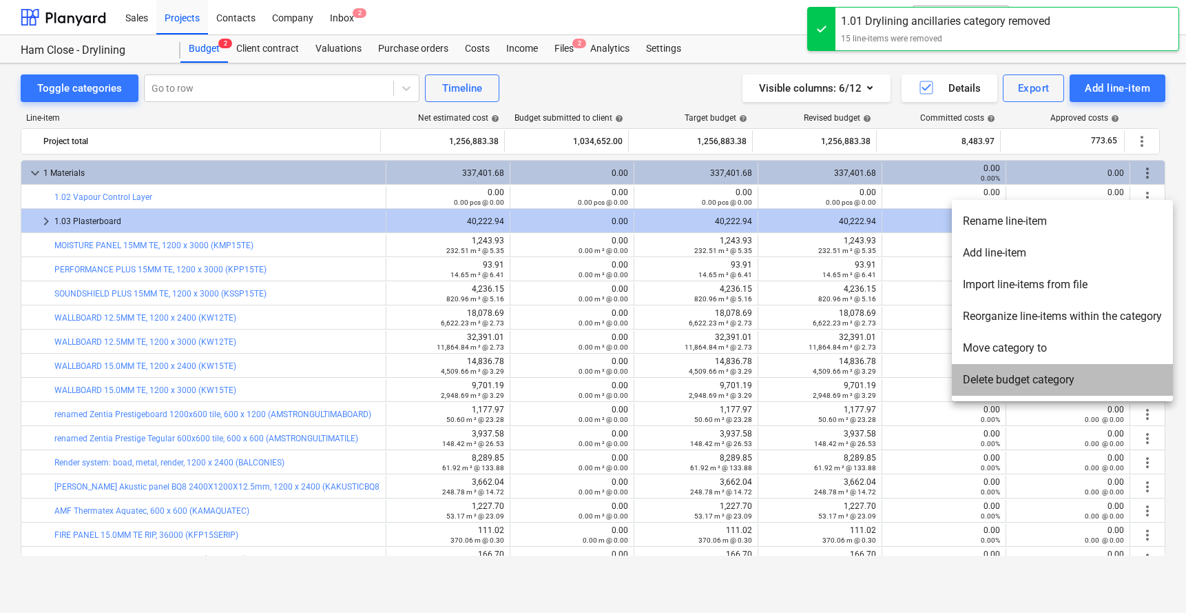
click at [989, 371] on li "Delete budget category" at bounding box center [1062, 380] width 221 height 32
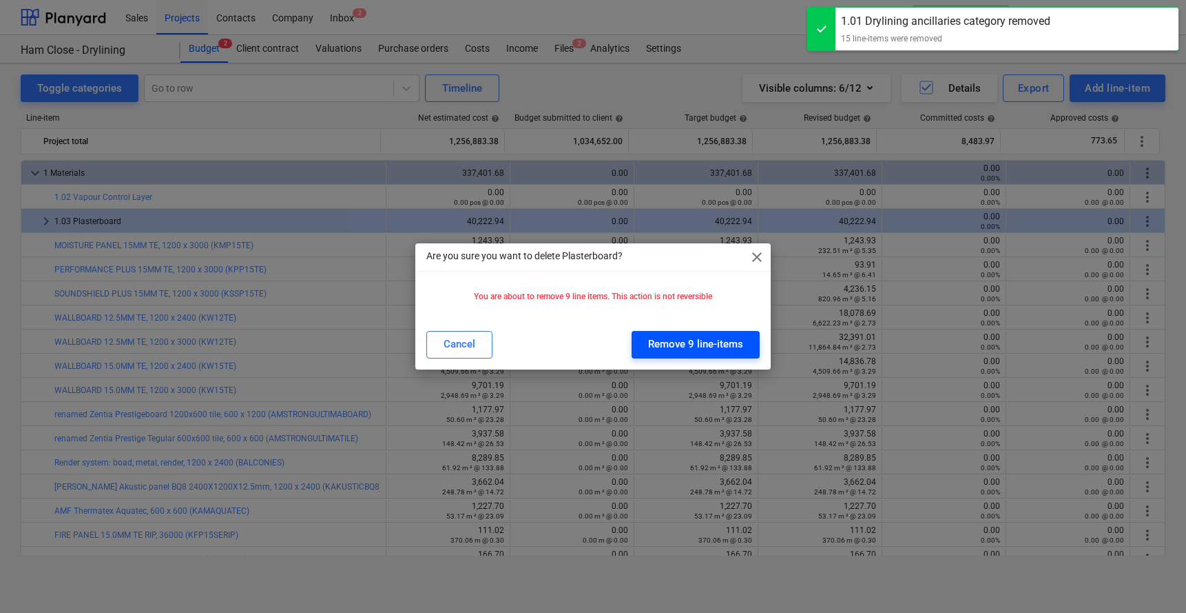
click at [677, 337] on div "Remove 9 line-items" at bounding box center [695, 344] width 95 height 18
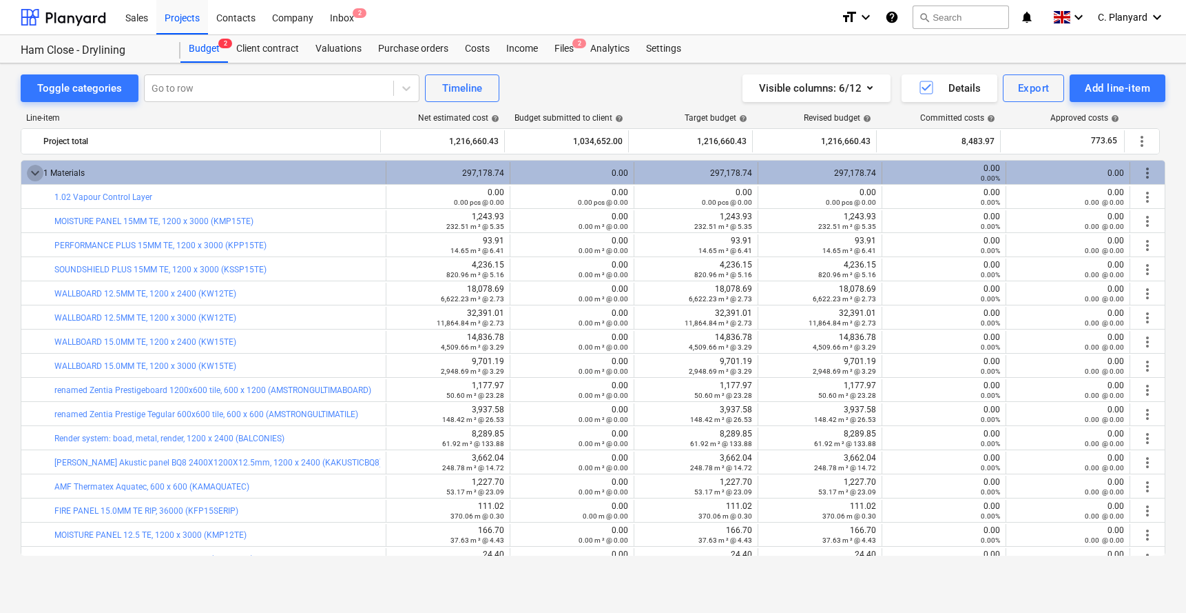
click at [37, 169] on span "keyboard_arrow_down" at bounding box center [35, 173] width 17 height 17
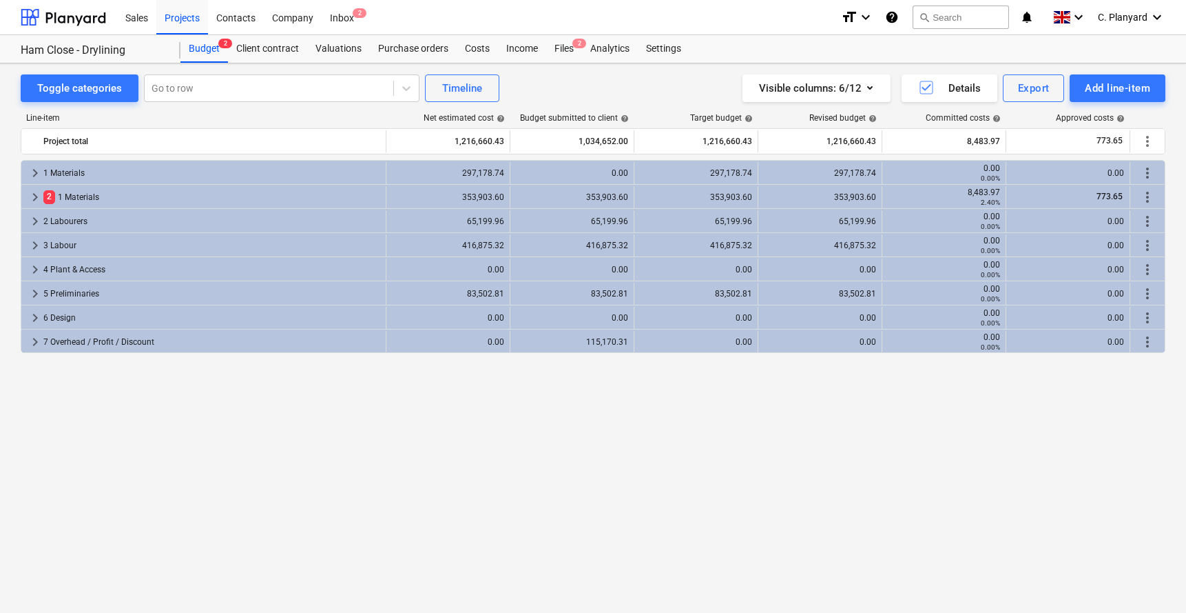
click at [37, 169] on span "keyboard_arrow_right" at bounding box center [35, 173] width 17 height 17
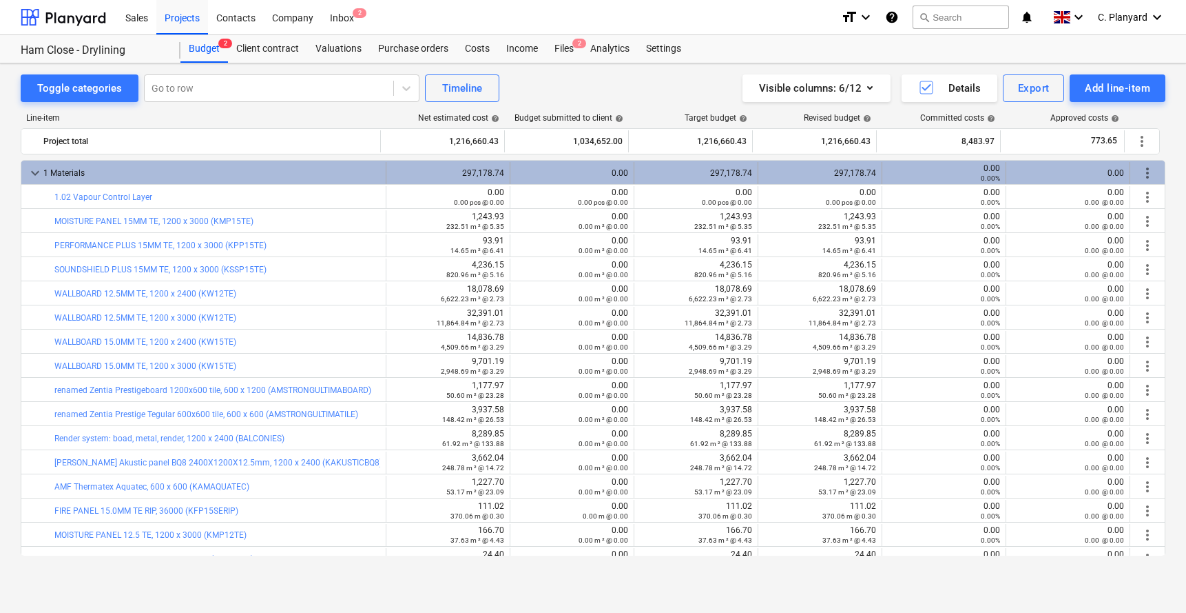
click at [1144, 167] on span "more_vert" at bounding box center [1148, 173] width 17 height 17
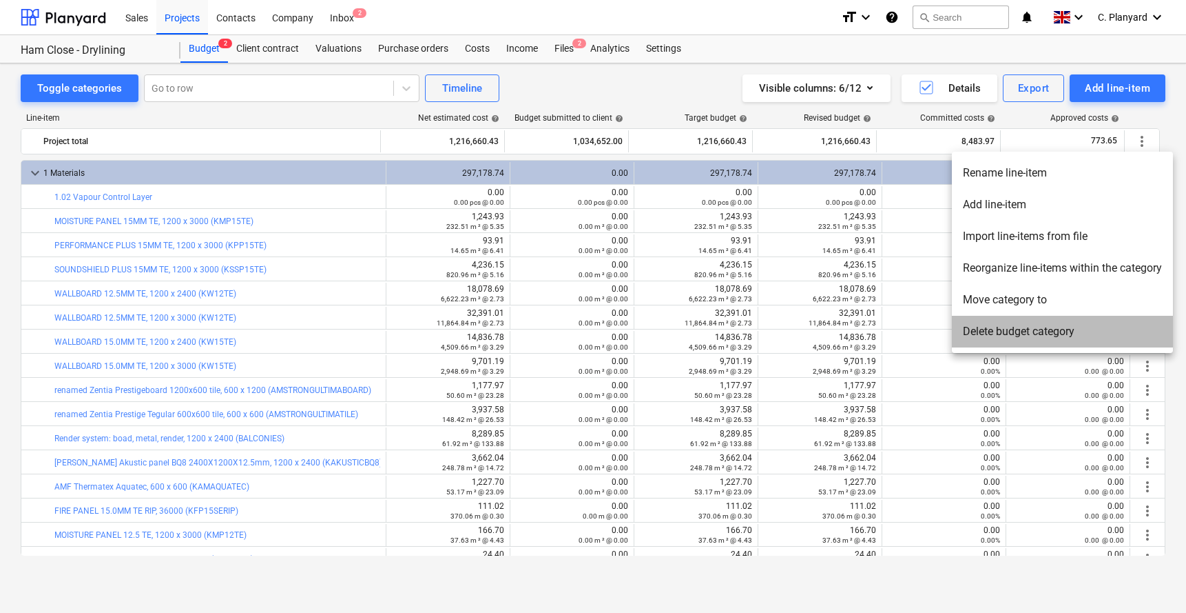
click at [987, 327] on li "Delete budget category" at bounding box center [1062, 332] width 221 height 32
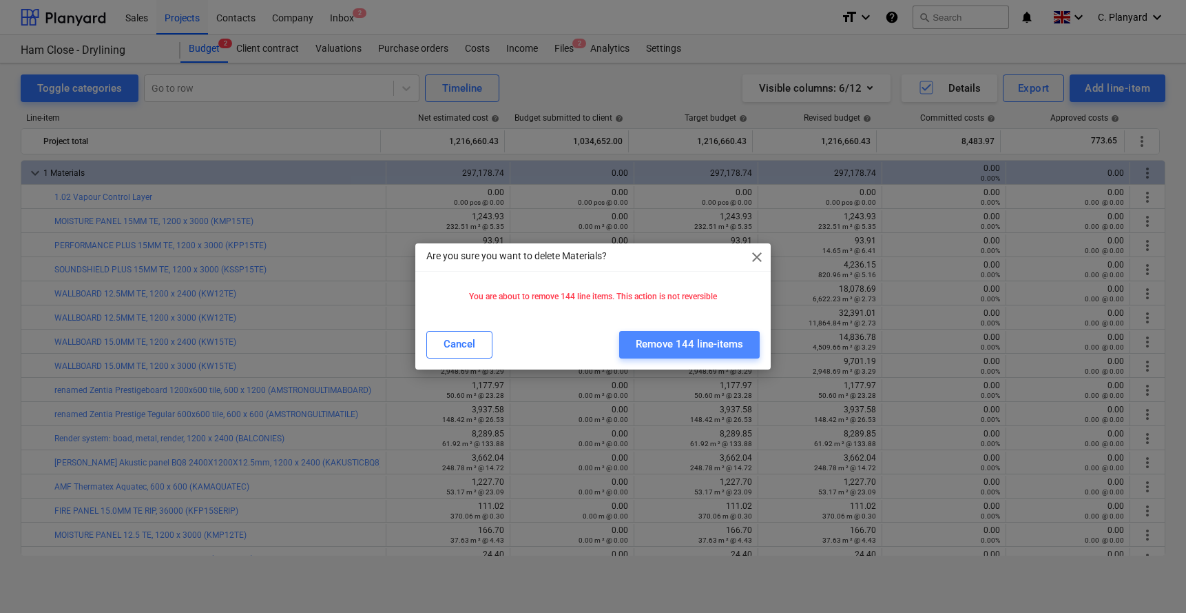
click at [664, 351] on div "Remove 144 line-items" at bounding box center [689, 344] width 107 height 18
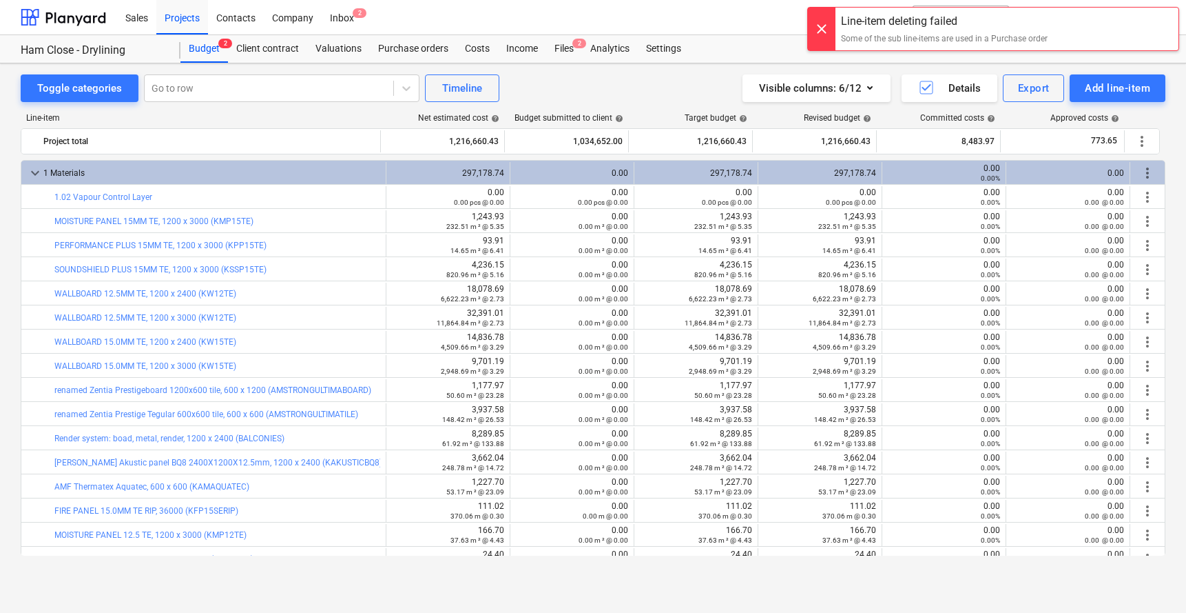
click at [814, 30] on div at bounding box center [822, 29] width 28 height 43
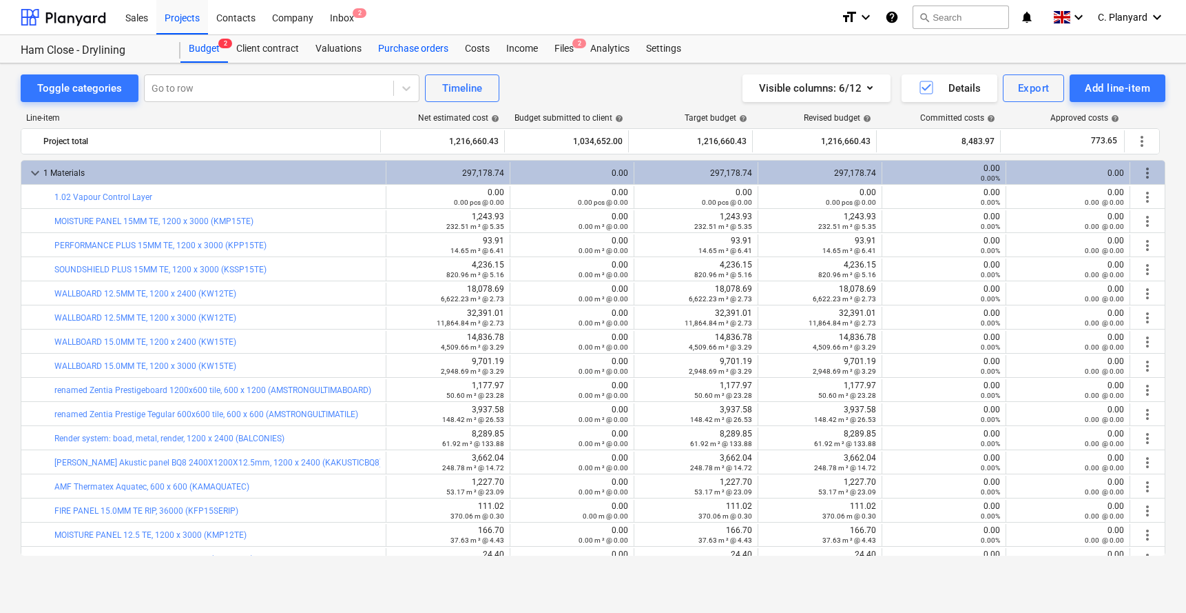
click at [438, 44] on div "Purchase orders" at bounding box center [413, 49] width 87 height 28
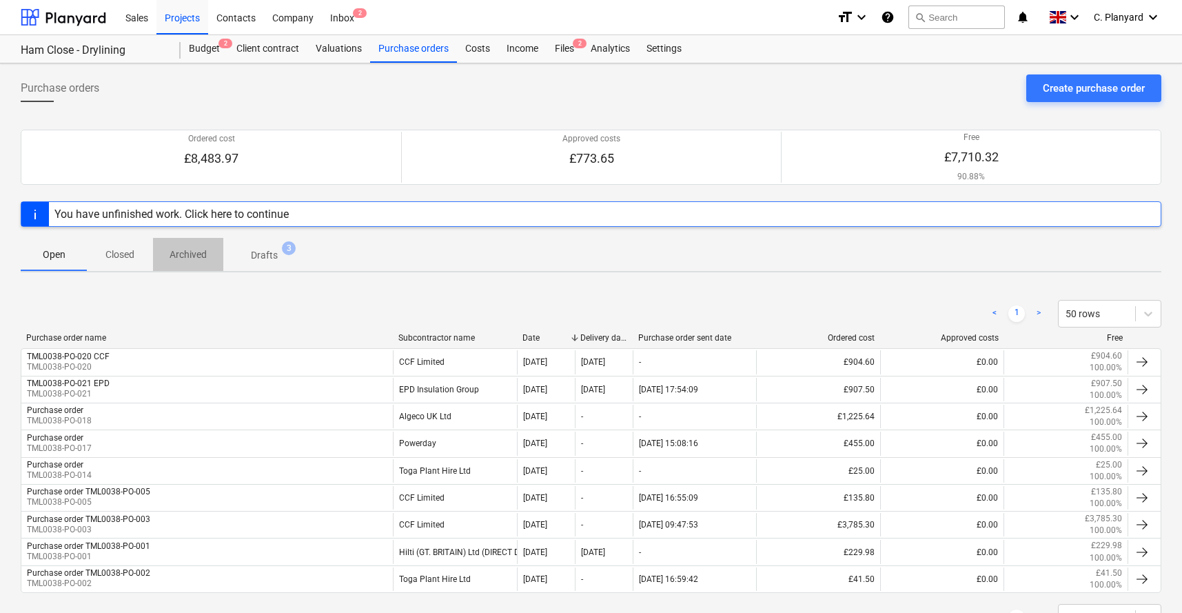
click at [192, 255] on p "Archived" at bounding box center [187, 254] width 37 height 14
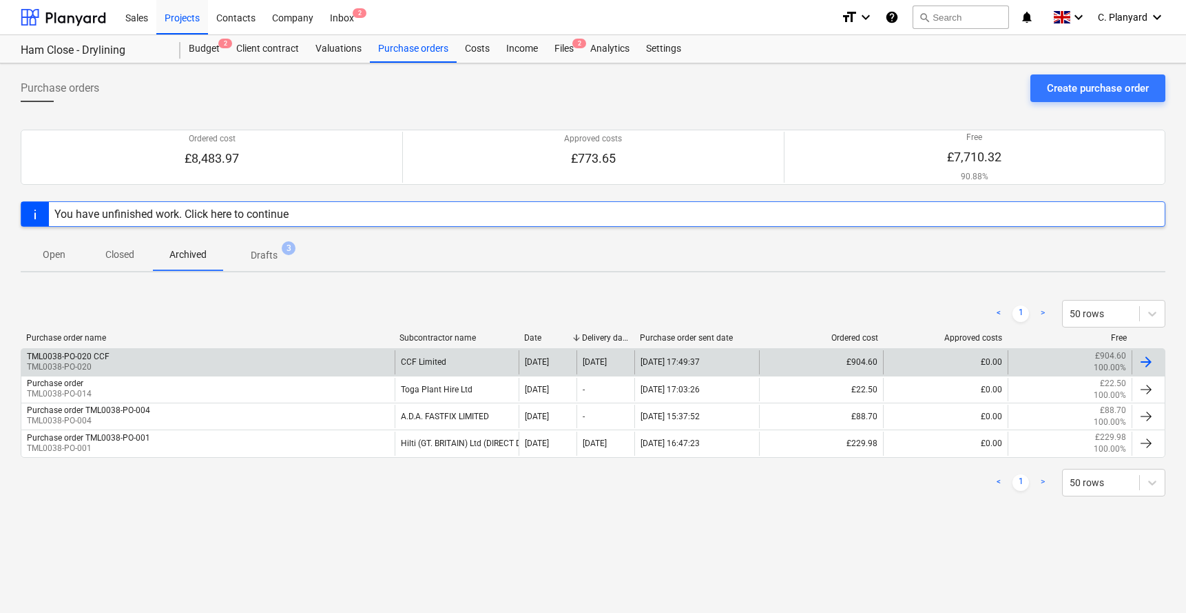
click at [216, 350] on div "TML0038-PO-020 CCF TML0038-PO-020" at bounding box center [207, 361] width 373 height 23
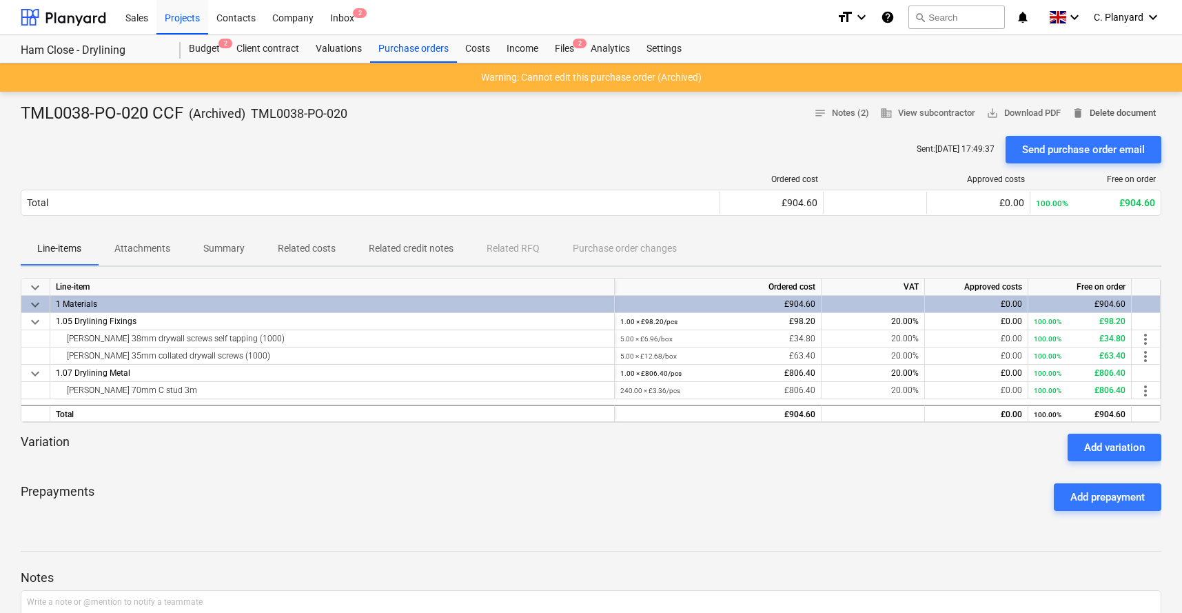
click at [1078, 117] on span "delete" at bounding box center [1077, 113] width 12 height 12
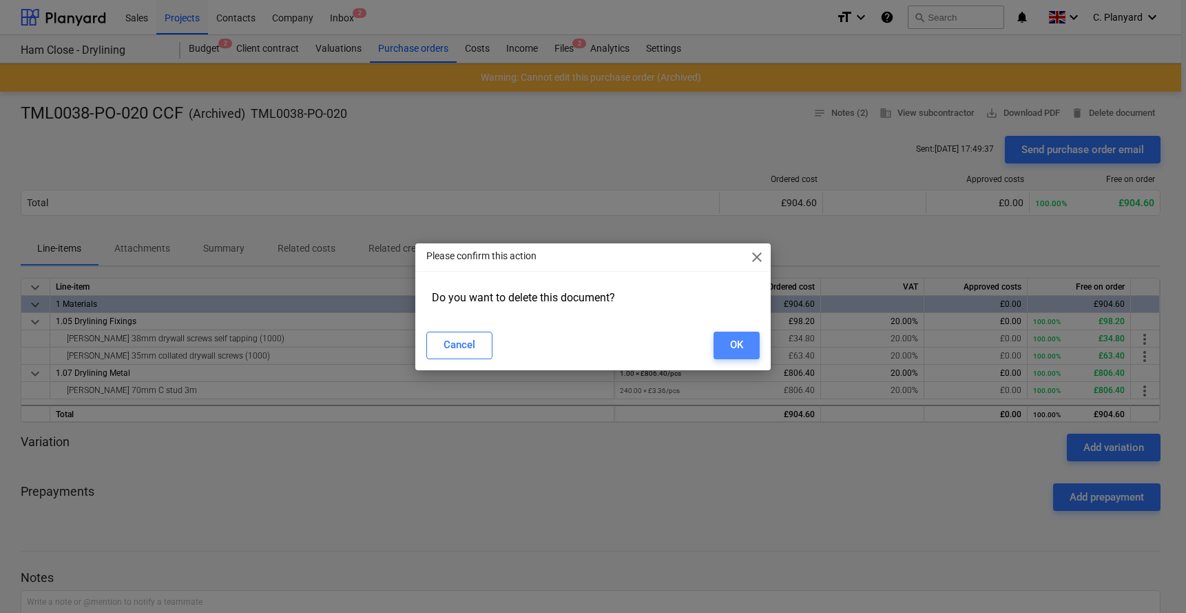
click at [735, 348] on div "OK" at bounding box center [736, 345] width 13 height 18
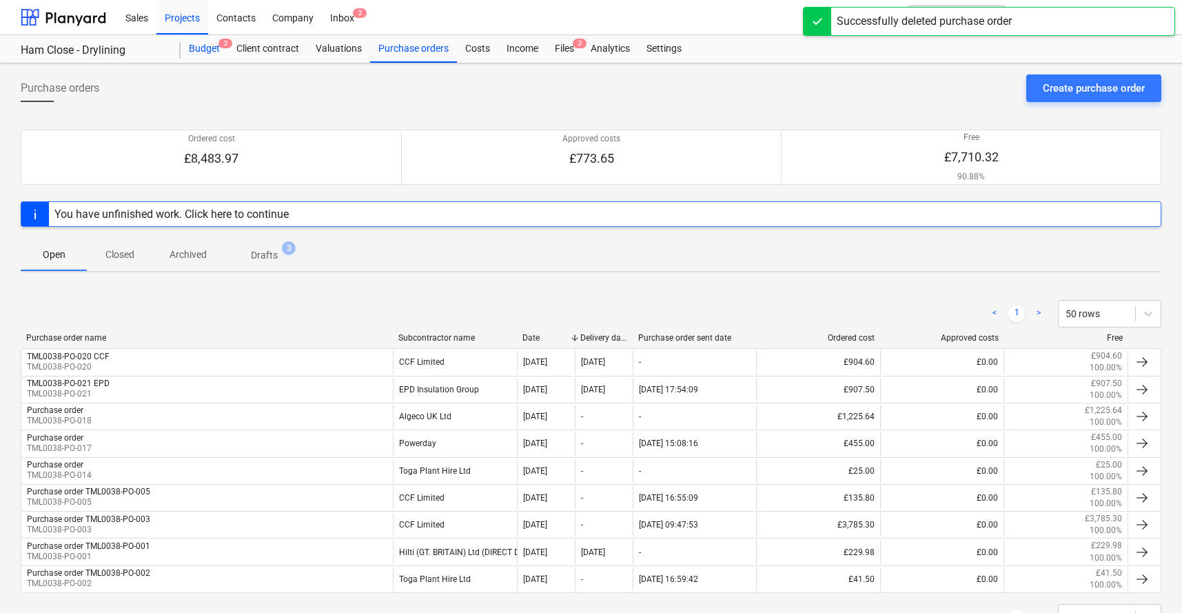
click at [215, 51] on div "Budget 2" at bounding box center [205, 49] width 48 height 28
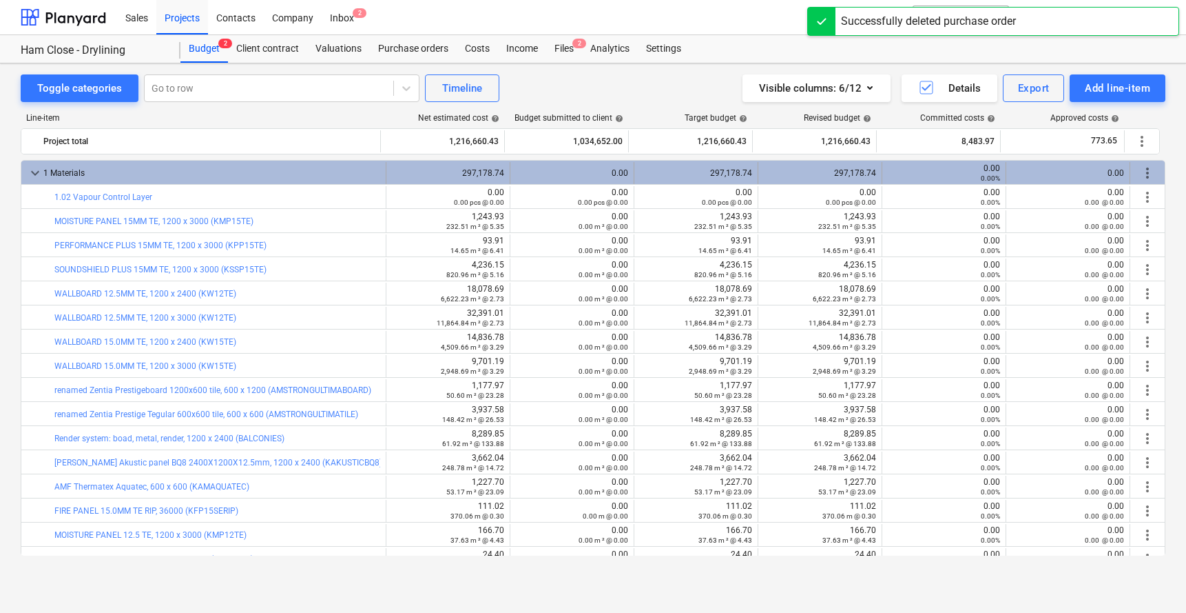
click at [1140, 175] on span "more_vert" at bounding box center [1148, 173] width 17 height 17
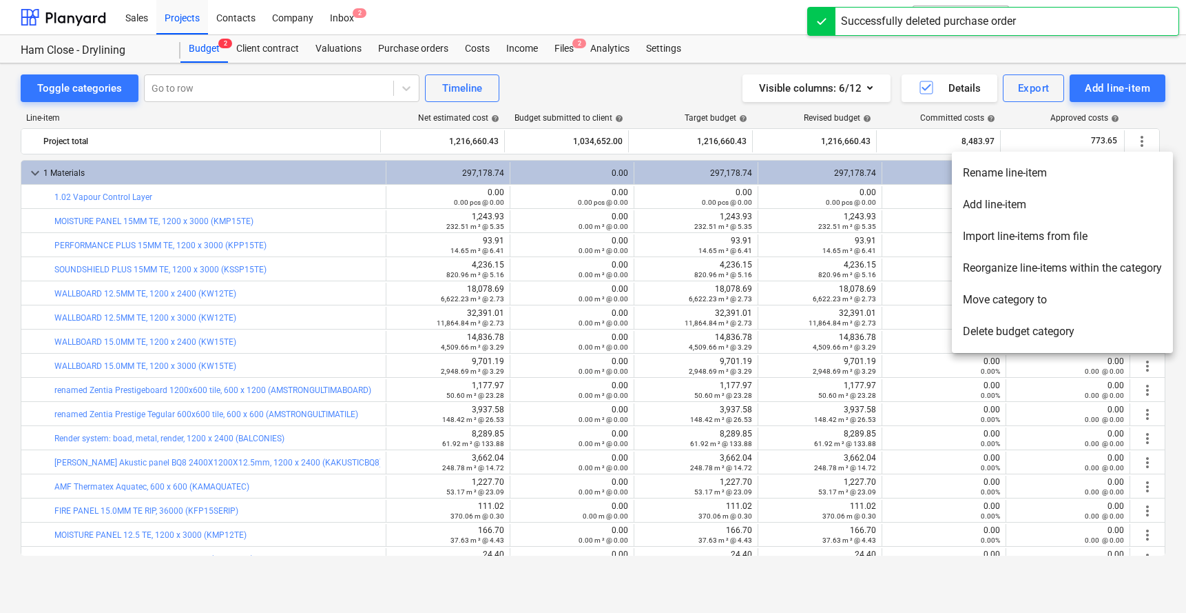
click at [989, 328] on li "Delete budget category" at bounding box center [1062, 332] width 221 height 32
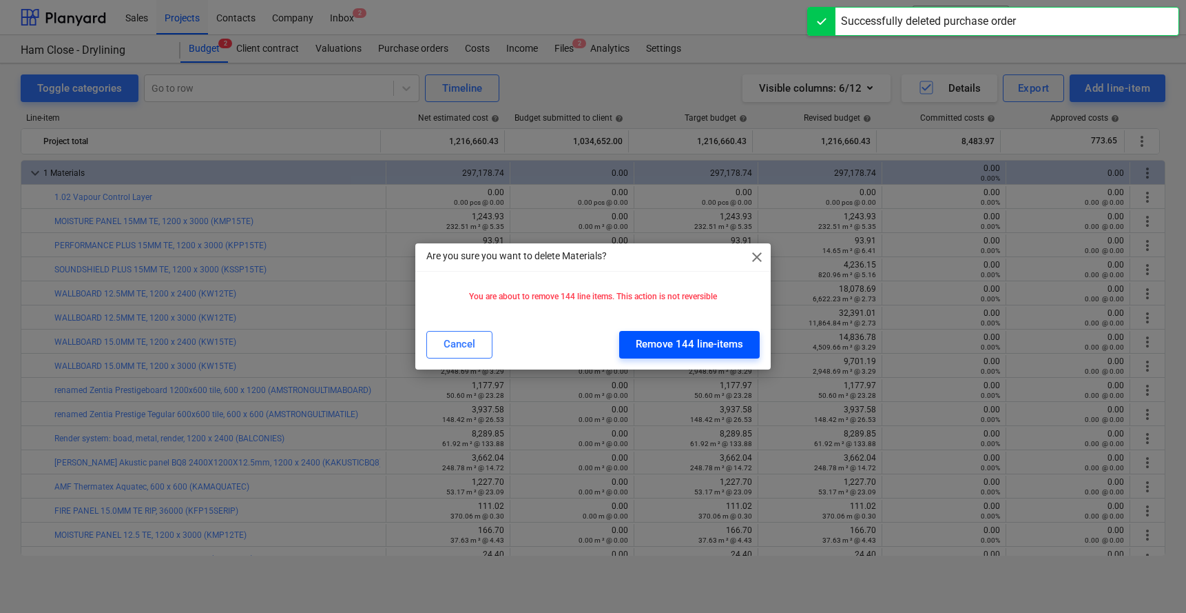
click at [682, 347] on div "Remove 144 line-items" at bounding box center [689, 344] width 107 height 18
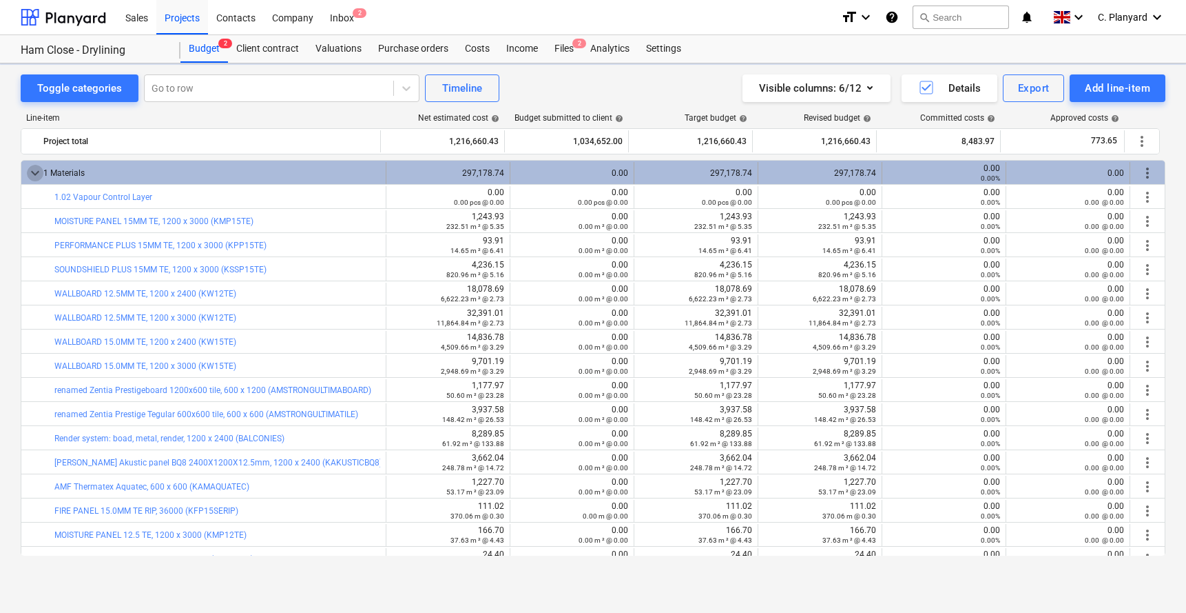
click at [37, 172] on span "keyboard_arrow_down" at bounding box center [35, 173] width 17 height 17
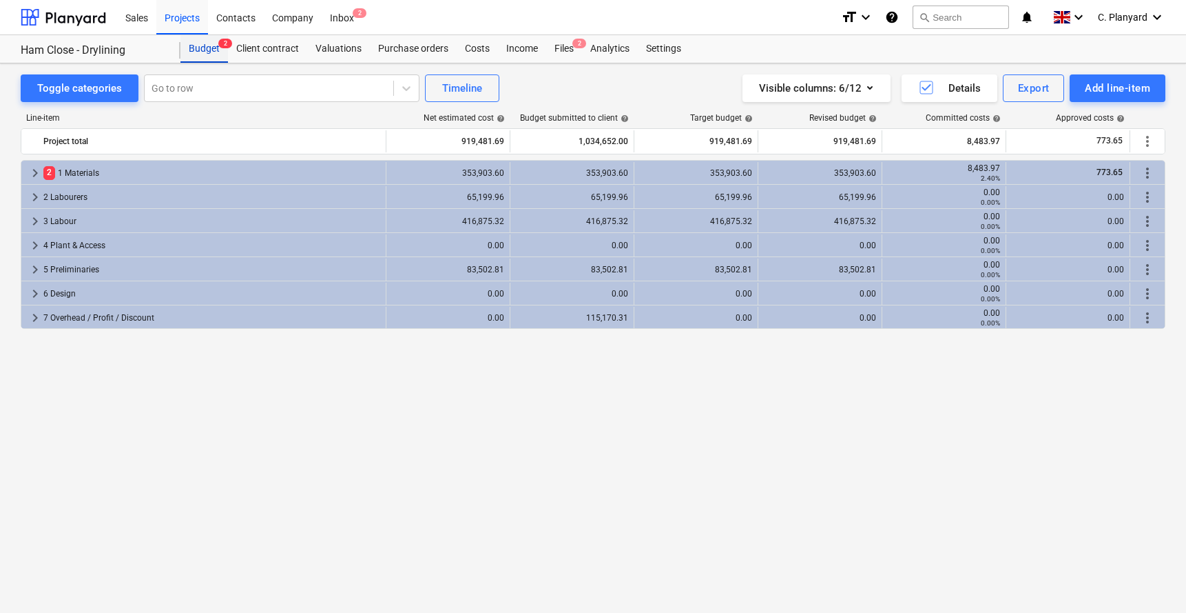
click at [218, 47] on div "Budget 2" at bounding box center [205, 49] width 48 height 28
click at [188, 23] on div "Projects" at bounding box center [182, 16] width 52 height 35
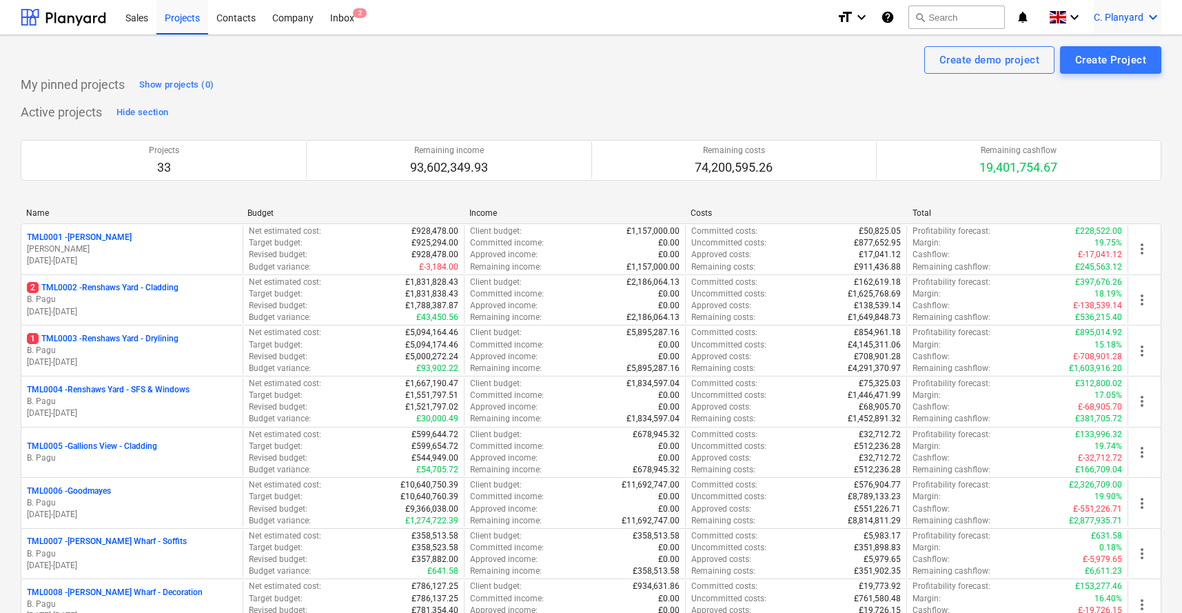
click at [1128, 12] on span "C. Planyard" at bounding box center [1118, 17] width 50 height 11
click at [1104, 79] on div "Log out" at bounding box center [1119, 76] width 83 height 22
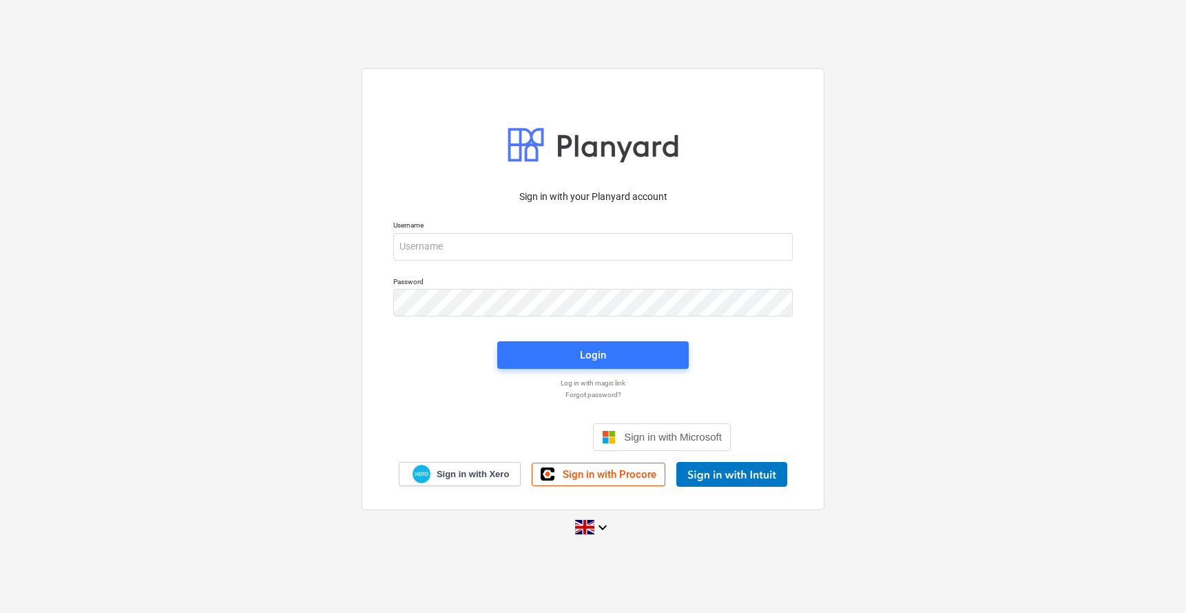
click at [480, 265] on div "Username" at bounding box center [593, 240] width 416 height 56
click at [480, 252] on input "email" at bounding box center [593, 247] width 400 height 28
type input "[PERSON_NAME][EMAIL_ADDRESS][DOMAIN_NAME]"
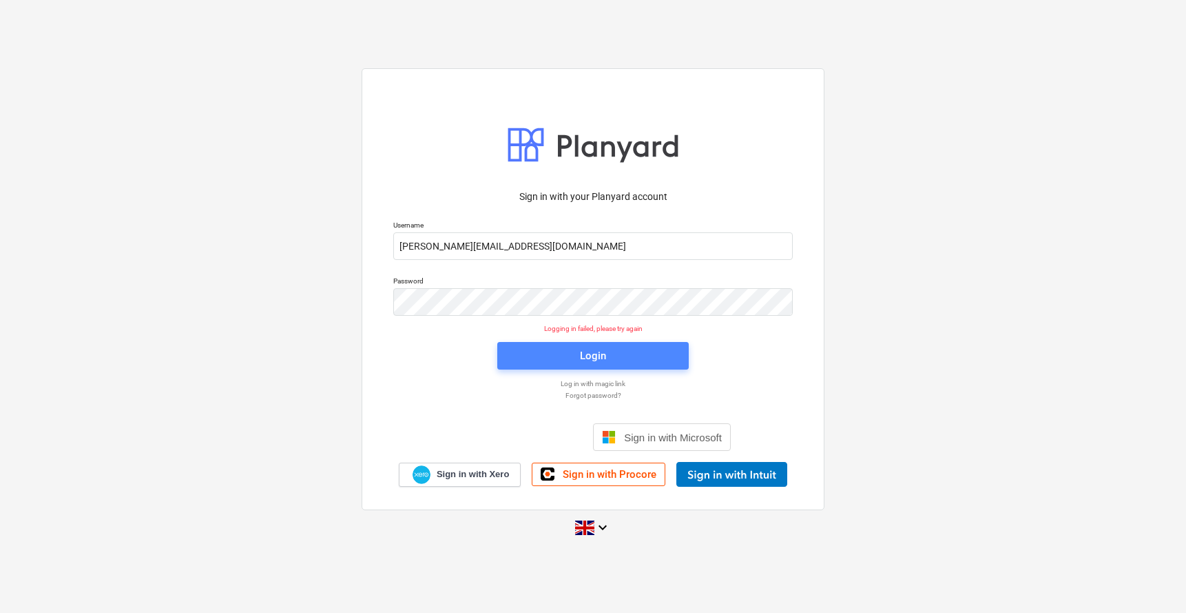
click at [506, 345] on button "Login" at bounding box center [593, 356] width 192 height 28
